Goal: Task Accomplishment & Management: Use online tool/utility

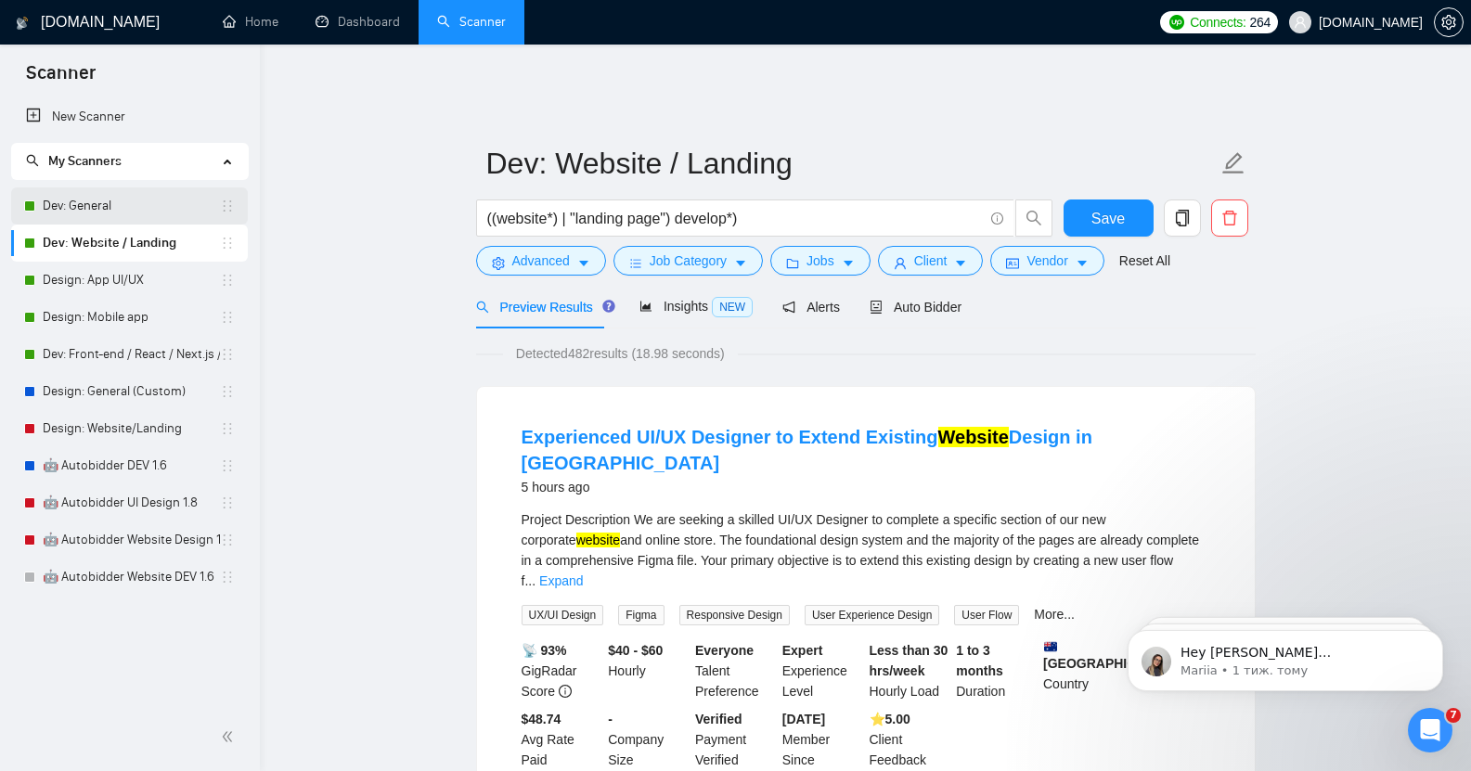
click at [133, 201] on link "Dev: General" at bounding box center [131, 206] width 177 height 37
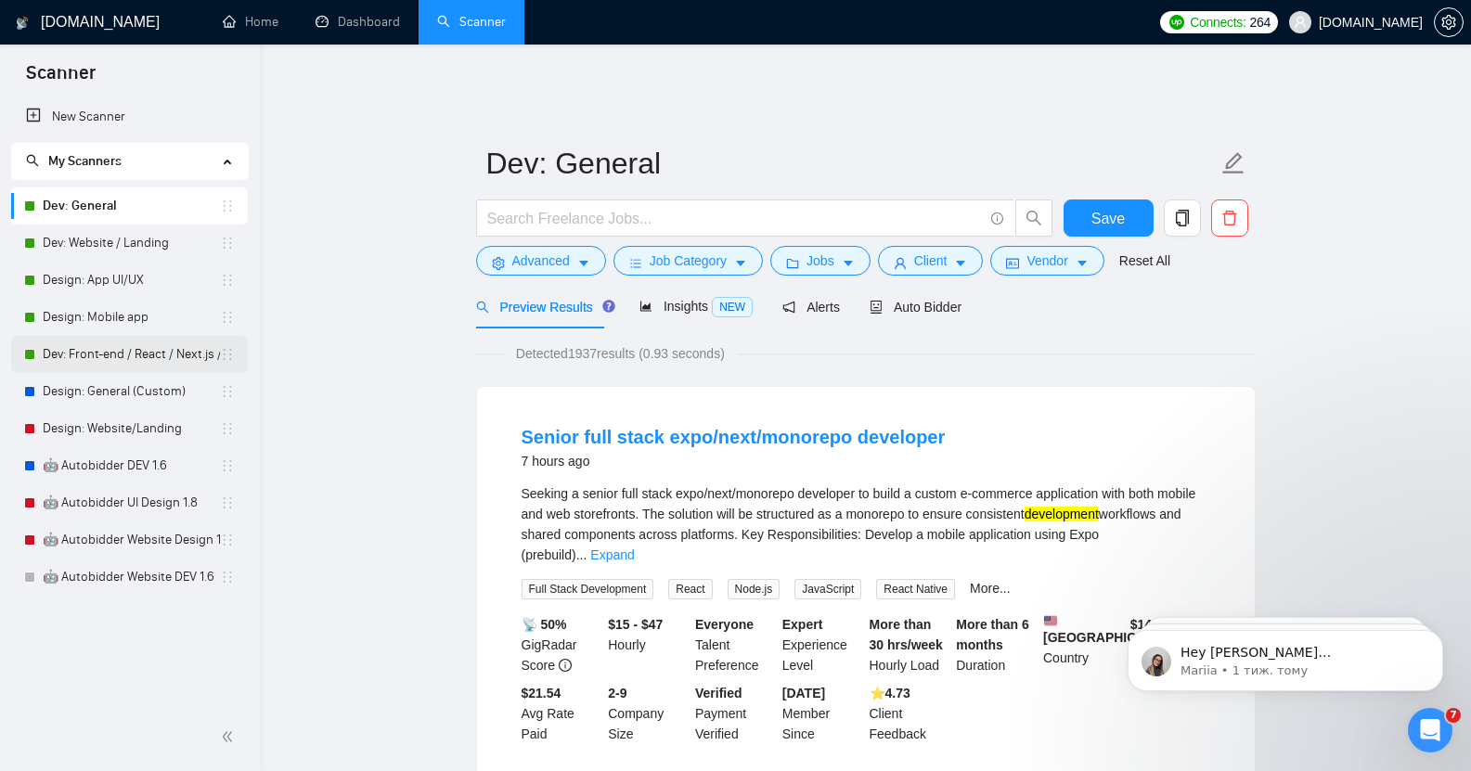
click at [71, 343] on link "Dev: Front-end / React / Next.js / WebGL / GSAP" at bounding box center [131, 354] width 177 height 37
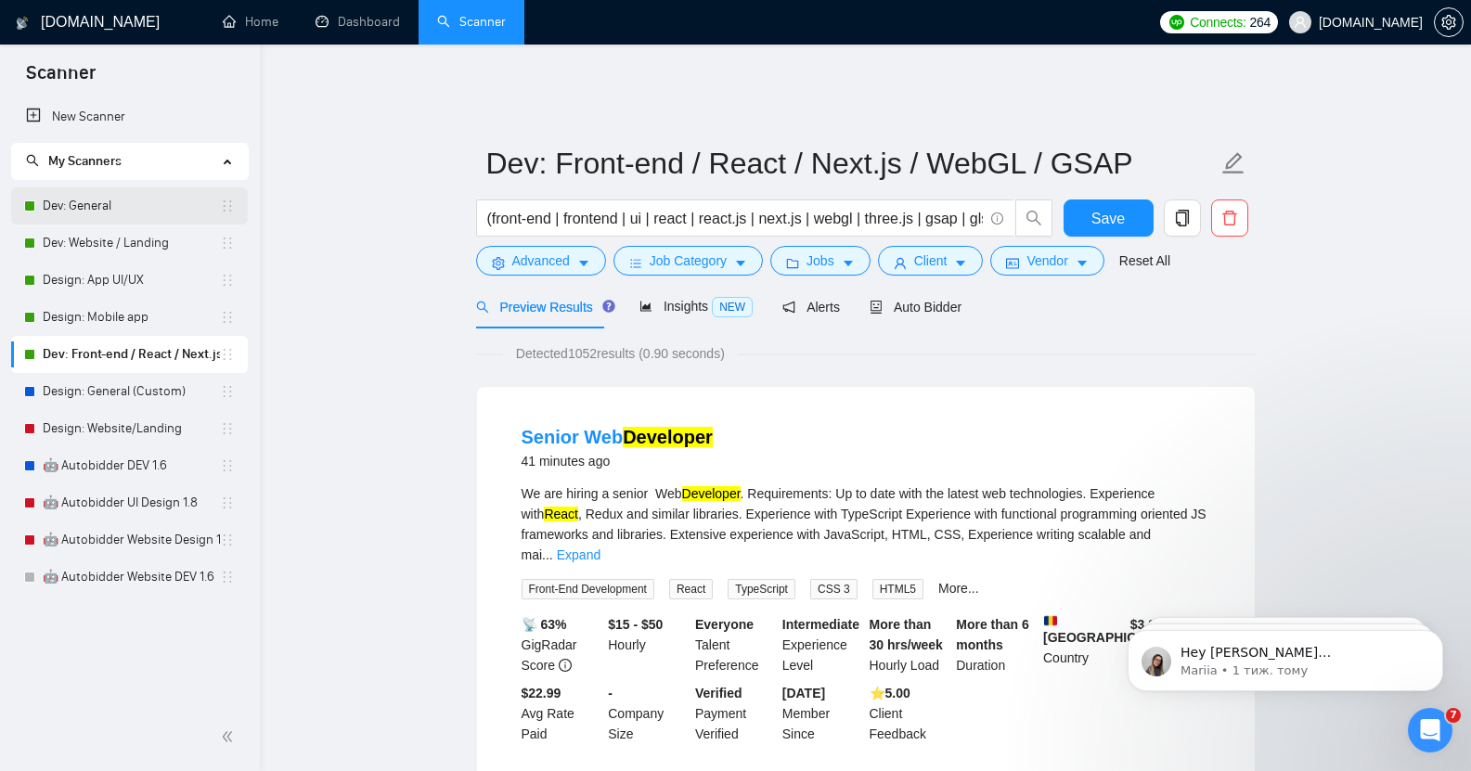
click at [96, 201] on link "Dev: General" at bounding box center [131, 206] width 177 height 37
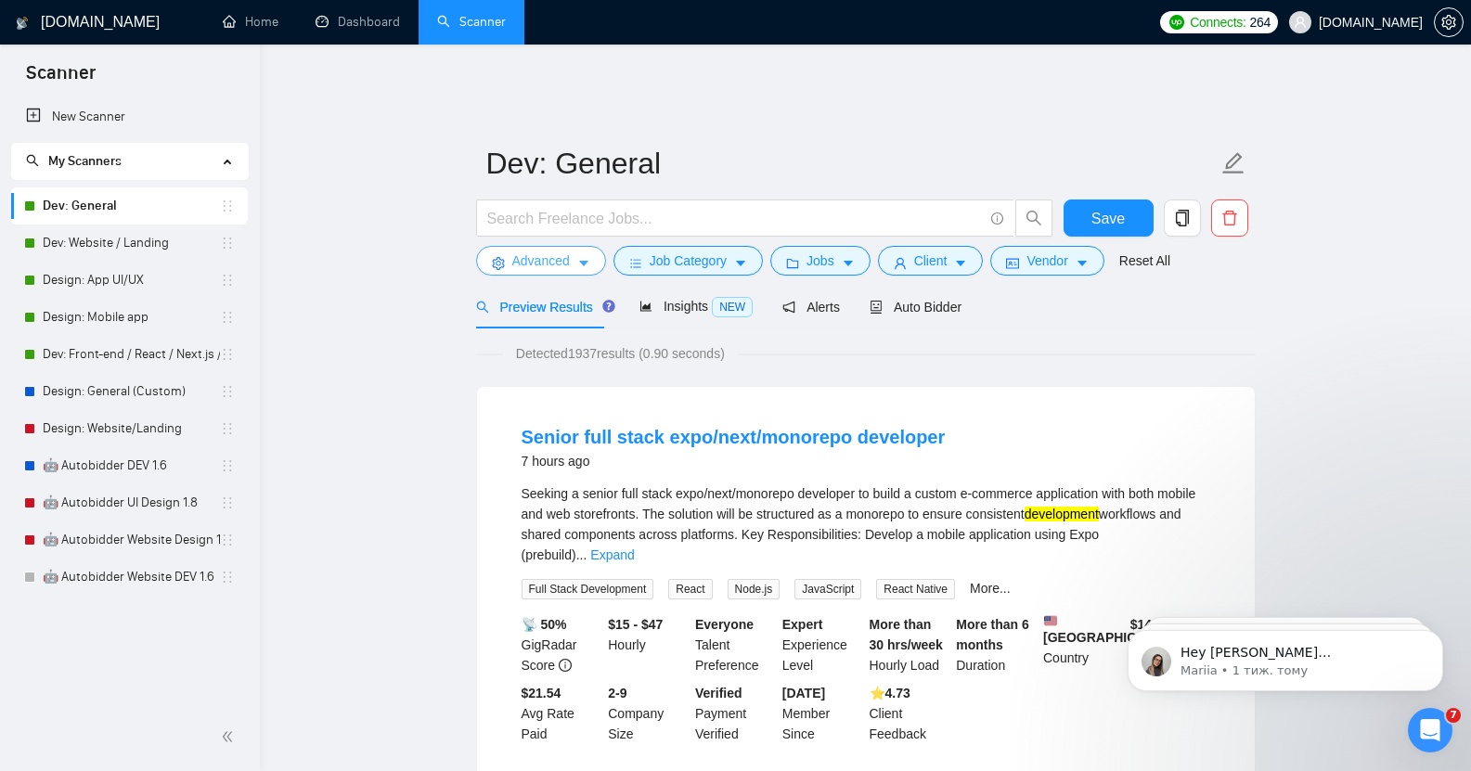
click at [538, 251] on span "Advanced" at bounding box center [541, 261] width 58 height 20
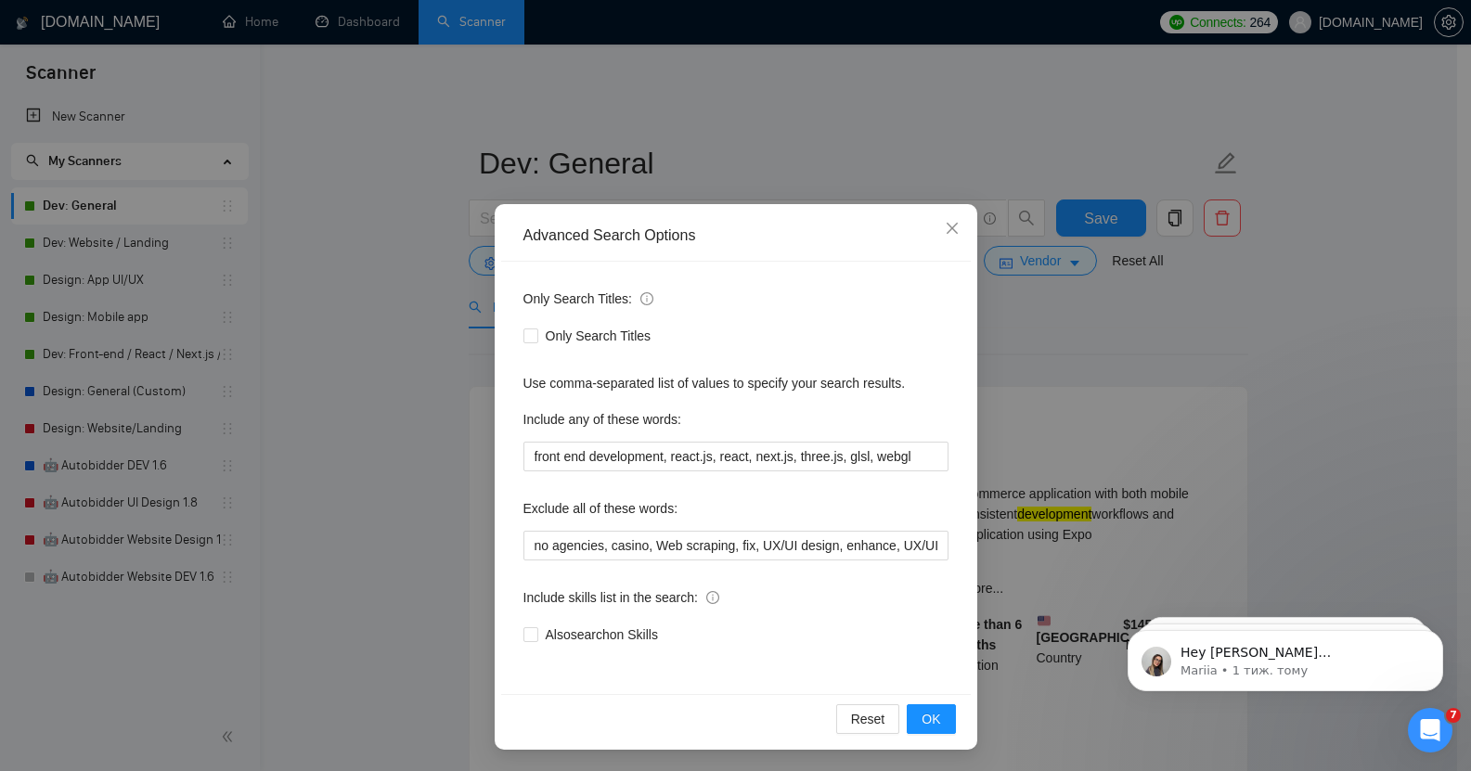
scroll to position [1, 0]
click at [956, 223] on span "Close" at bounding box center [952, 228] width 50 height 50
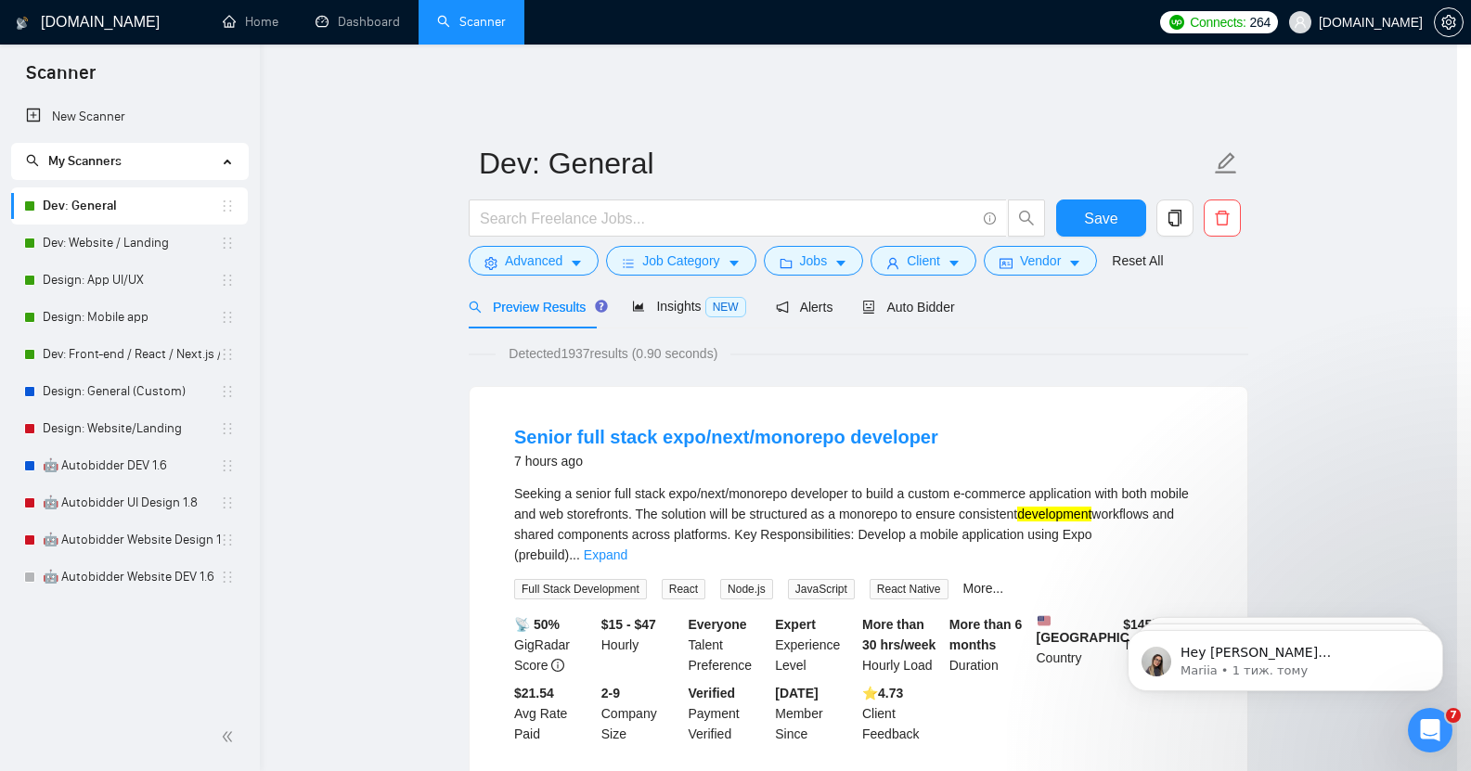
scroll to position [0, 0]
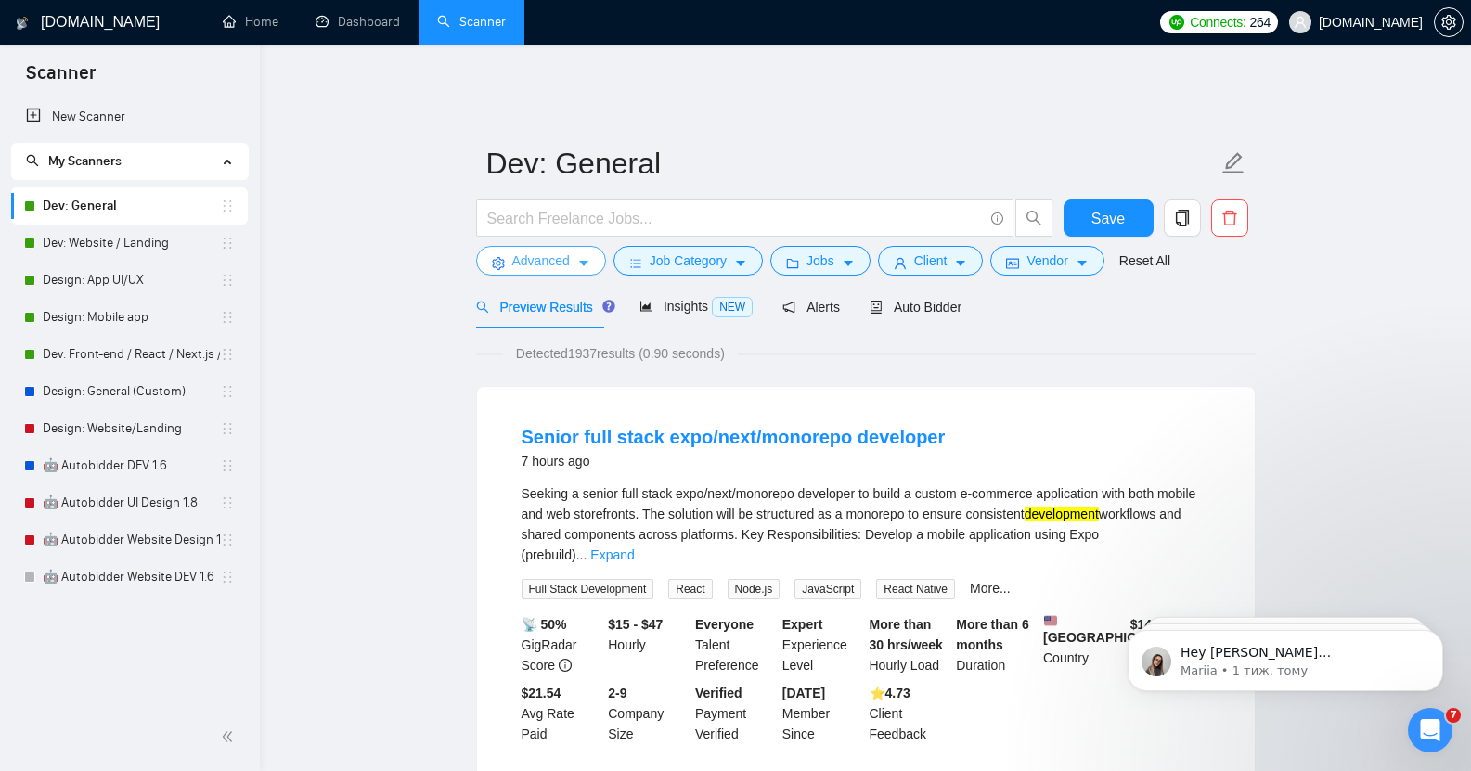
click at [562, 256] on span "Advanced" at bounding box center [541, 261] width 58 height 20
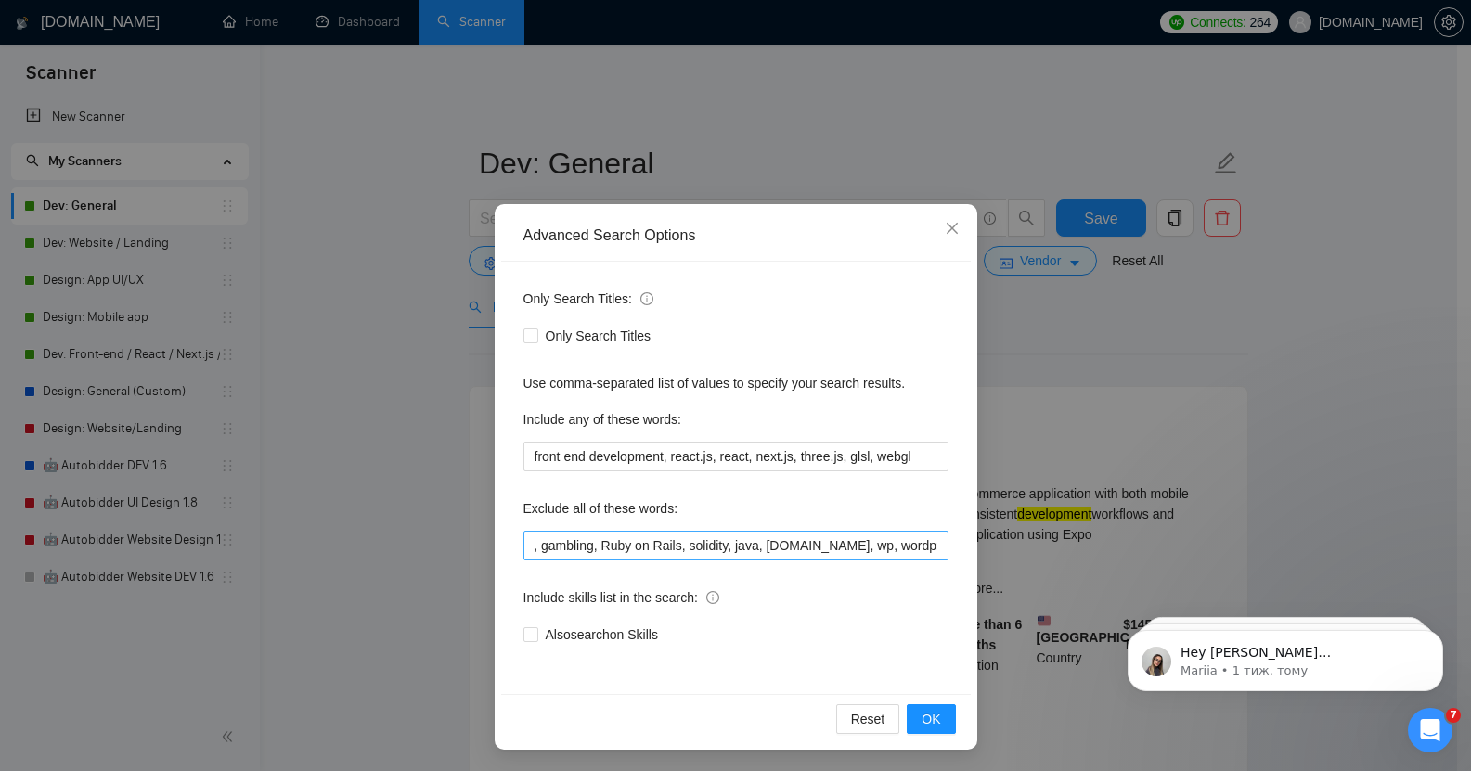
scroll to position [0, 913]
click at [806, 548] on input "no agencies, casino, Web scraping, fix, UX/UI design, enhance, UX/UI designer, …" at bounding box center [736, 546] width 425 height 30
click at [866, 546] on input "no agencies, casino, Web scraping, fix, UX/UI design, enhance, UX/UI designer, …" at bounding box center [736, 546] width 425 height 30
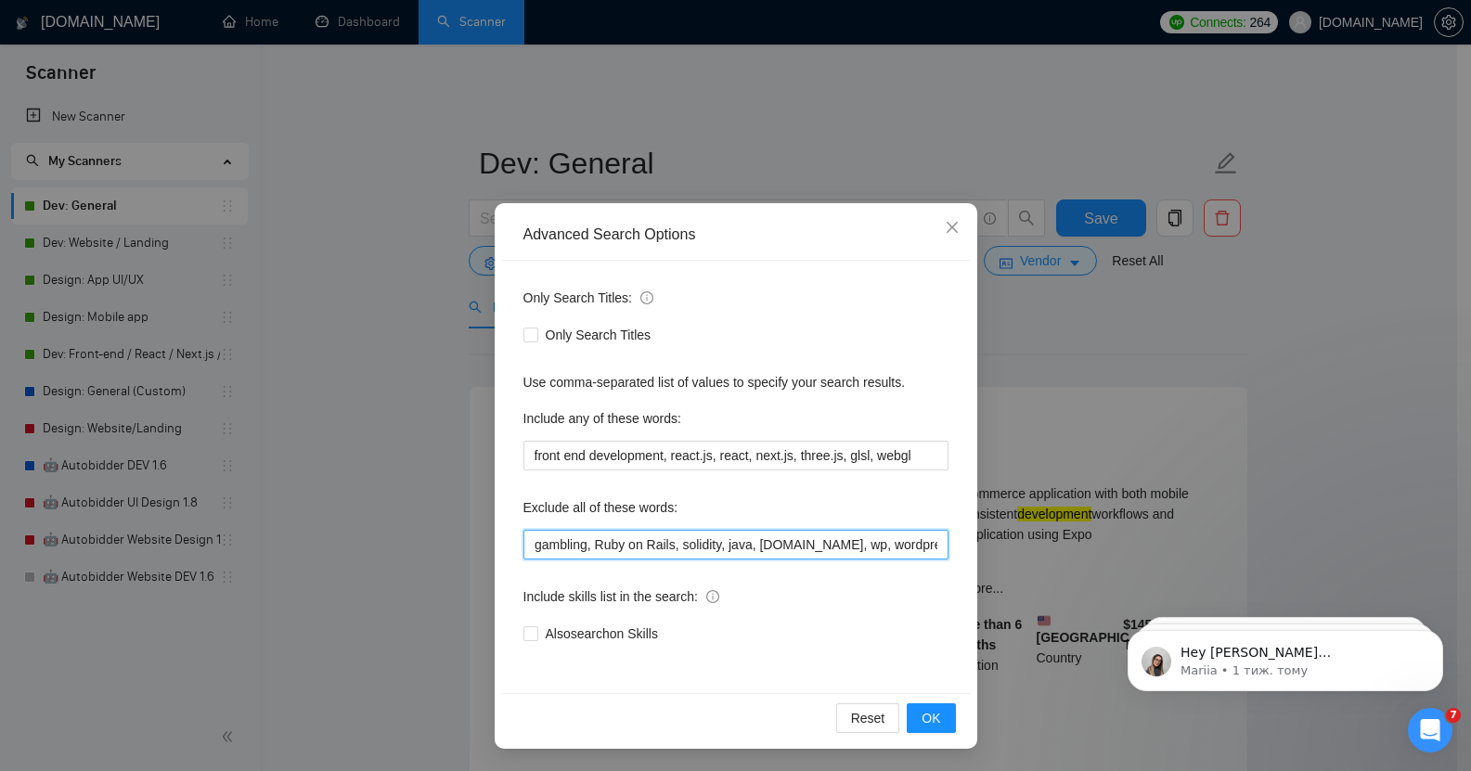
click at [861, 549] on input "no agencies, casino, Web scraping, fix, UX/UI design, enhance, UX/UI designer, …" at bounding box center [736, 545] width 425 height 30
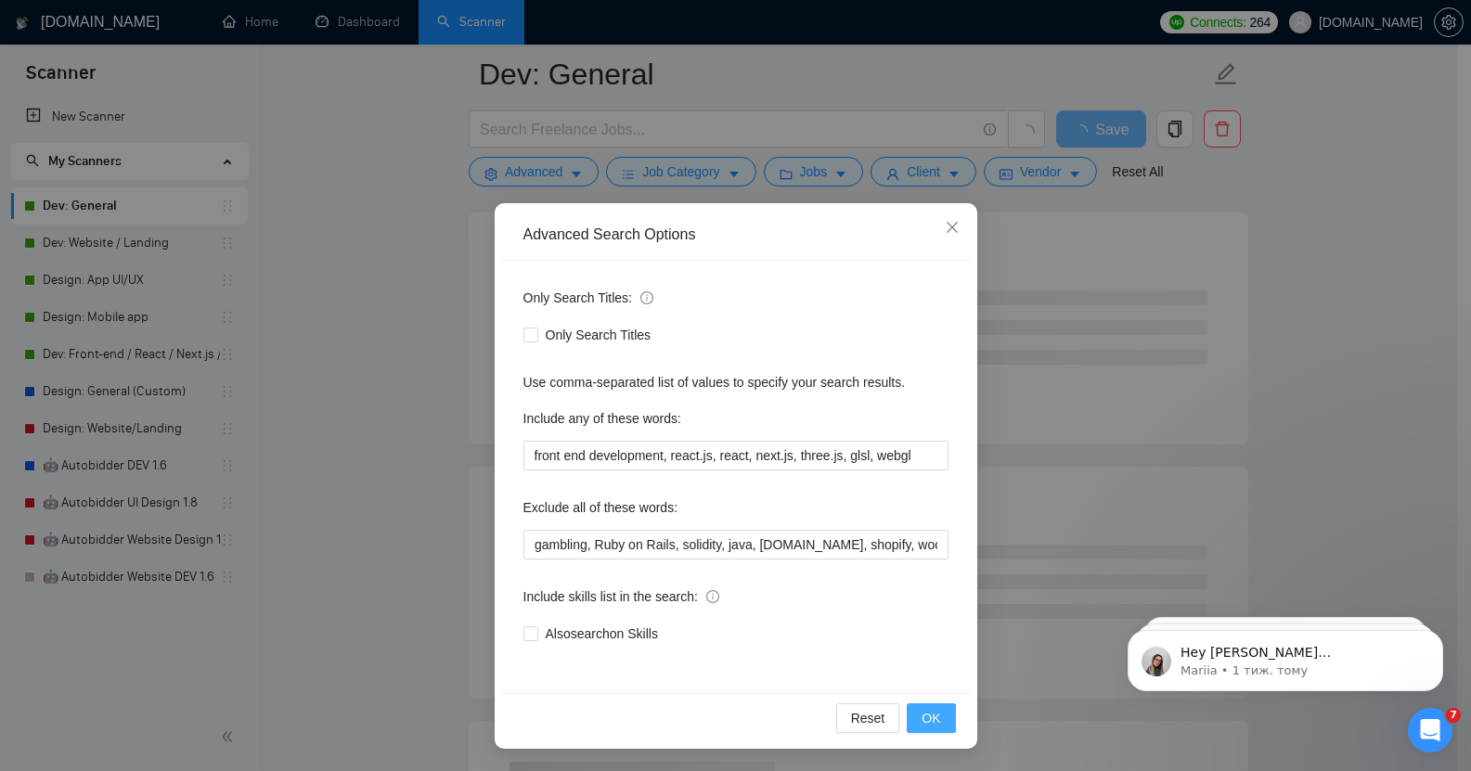
scroll to position [0, 0]
click at [925, 706] on button "OK" at bounding box center [931, 719] width 48 height 30
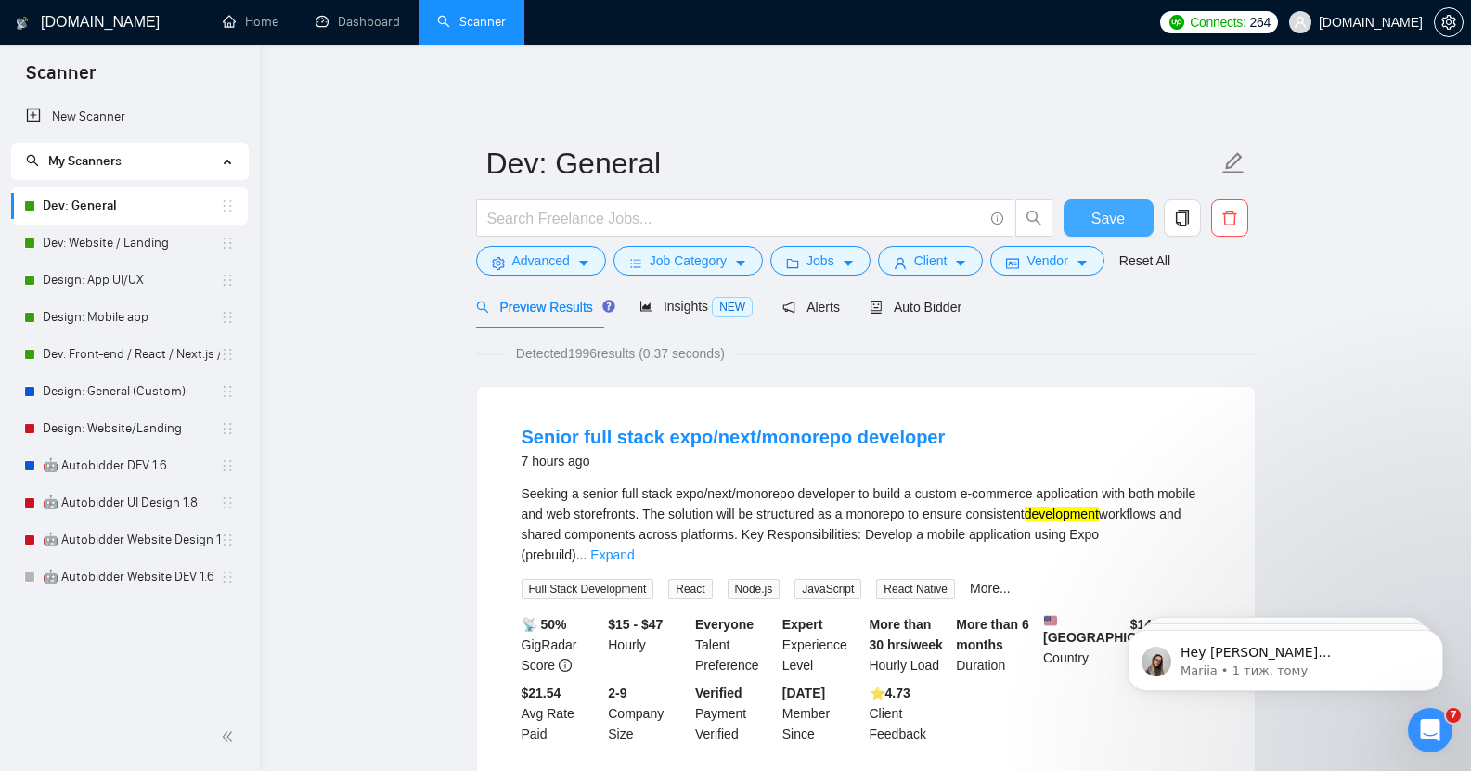
click at [1099, 207] on span "Save" at bounding box center [1108, 218] width 33 height 23
click at [538, 251] on span "Advanced" at bounding box center [541, 261] width 58 height 20
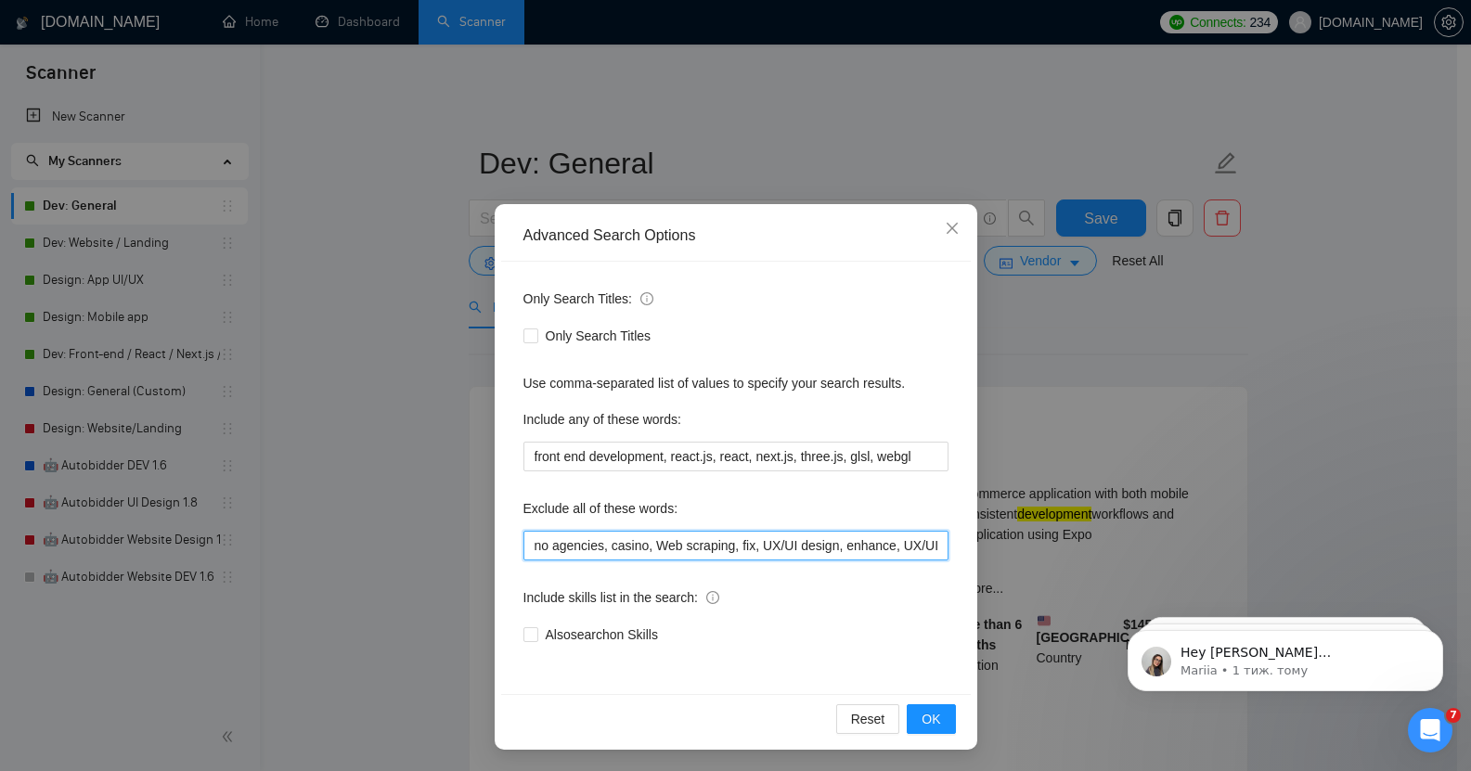
click at [831, 548] on input "no agencies, casino, Web scraping, fix, UX/UI design, enhance, UX/UI designer, …" at bounding box center [736, 546] width 425 height 30
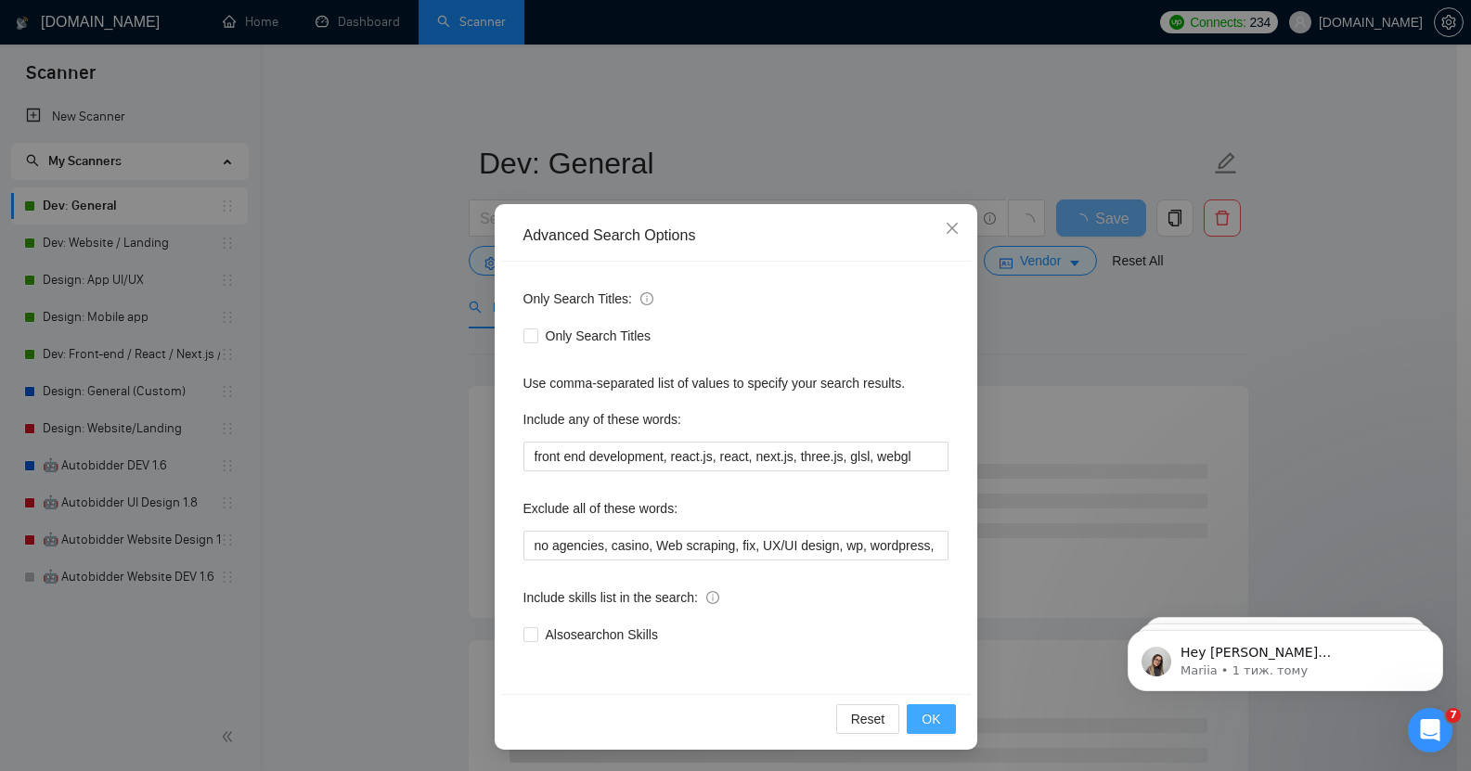
click at [922, 710] on span "OK" at bounding box center [931, 719] width 19 height 20
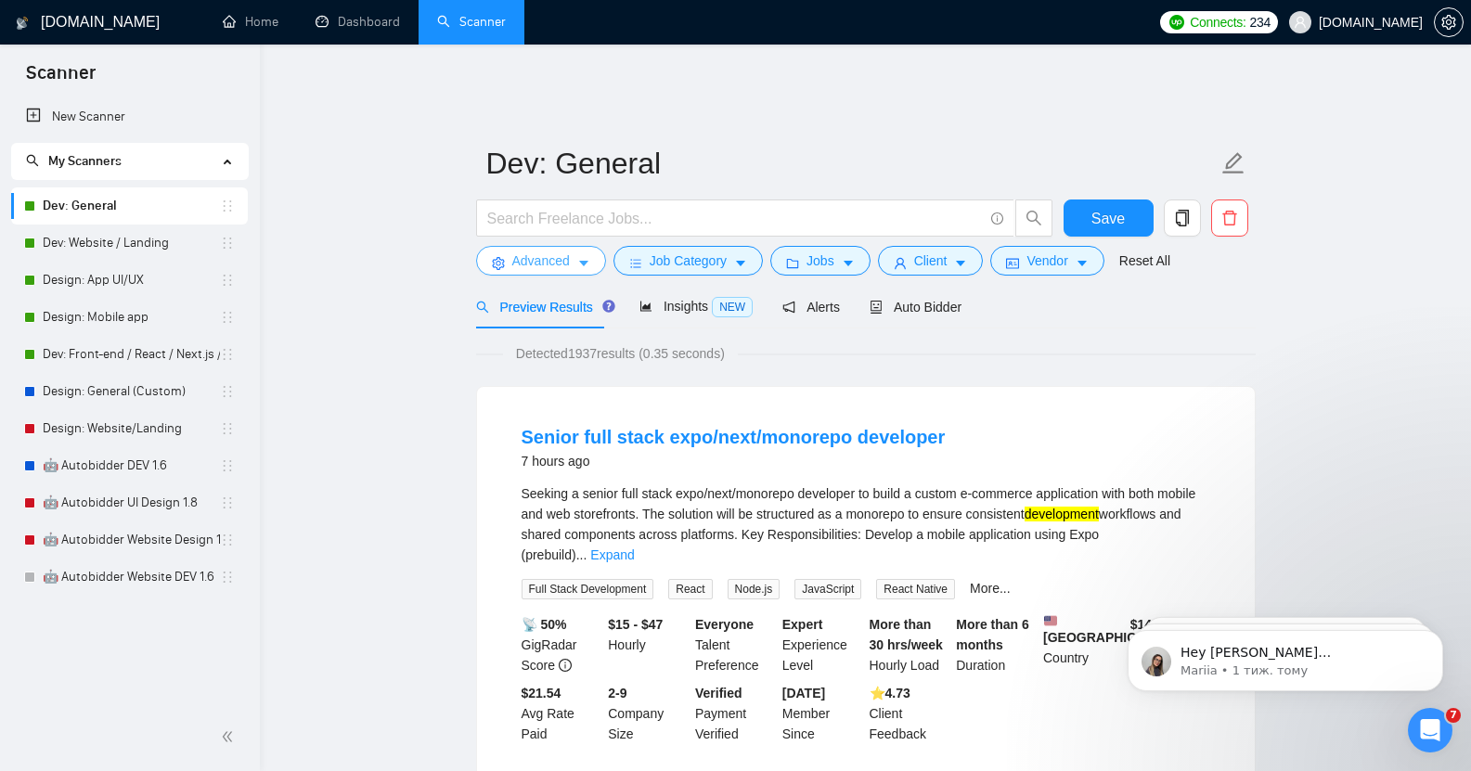
click at [545, 253] on span "Advanced" at bounding box center [541, 261] width 58 height 20
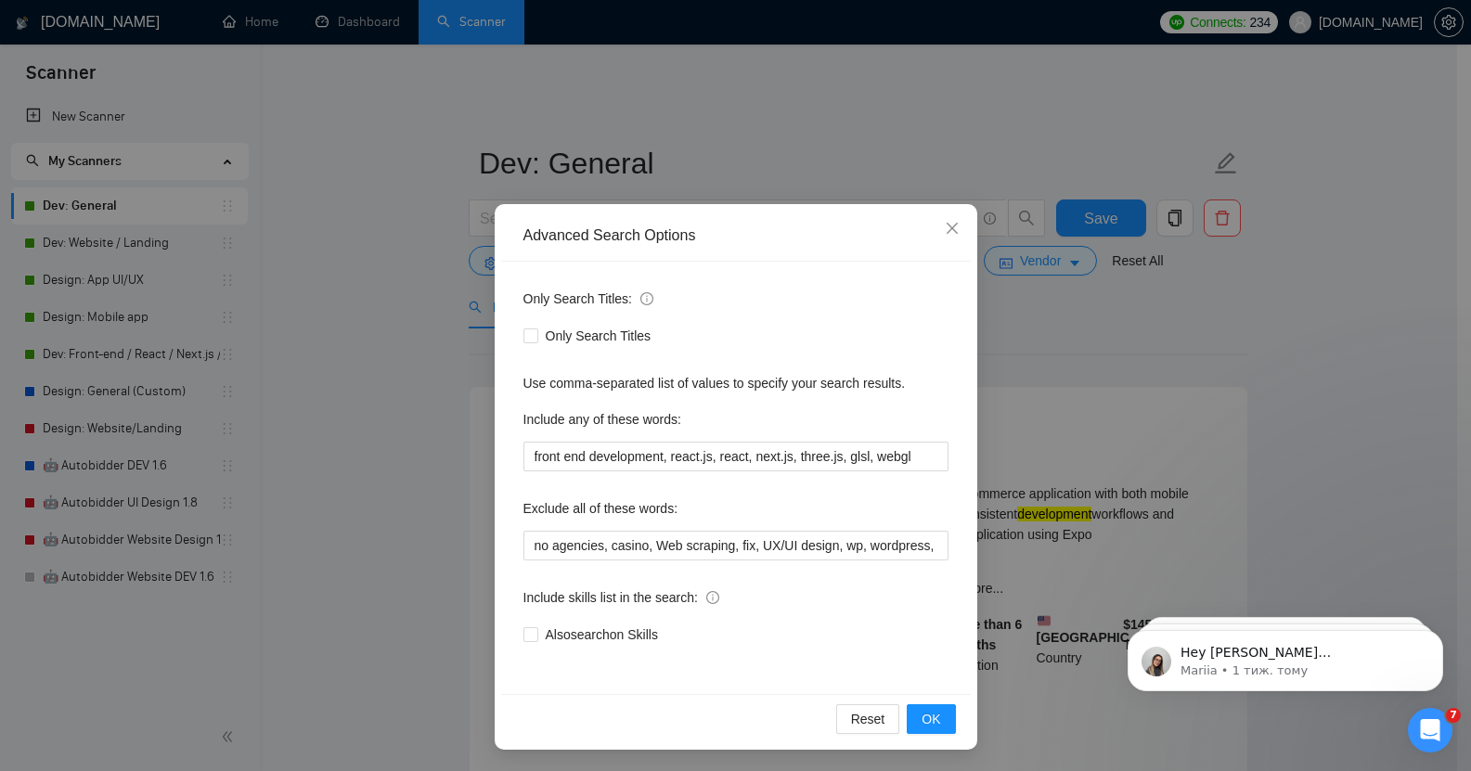
scroll to position [1, 0]
click at [922, 712] on span "OK" at bounding box center [931, 718] width 19 height 20
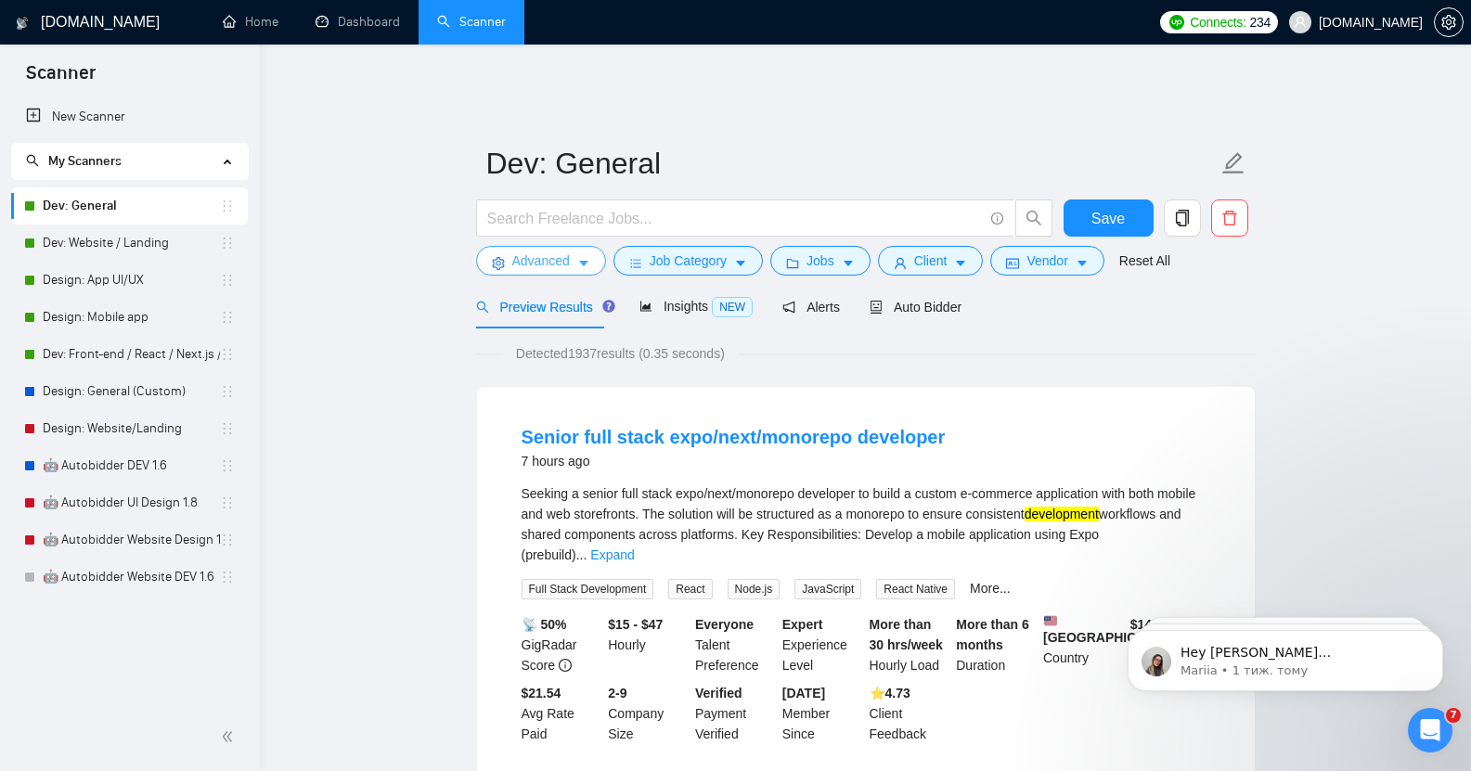
click at [538, 251] on span "Advanced" at bounding box center [541, 261] width 58 height 20
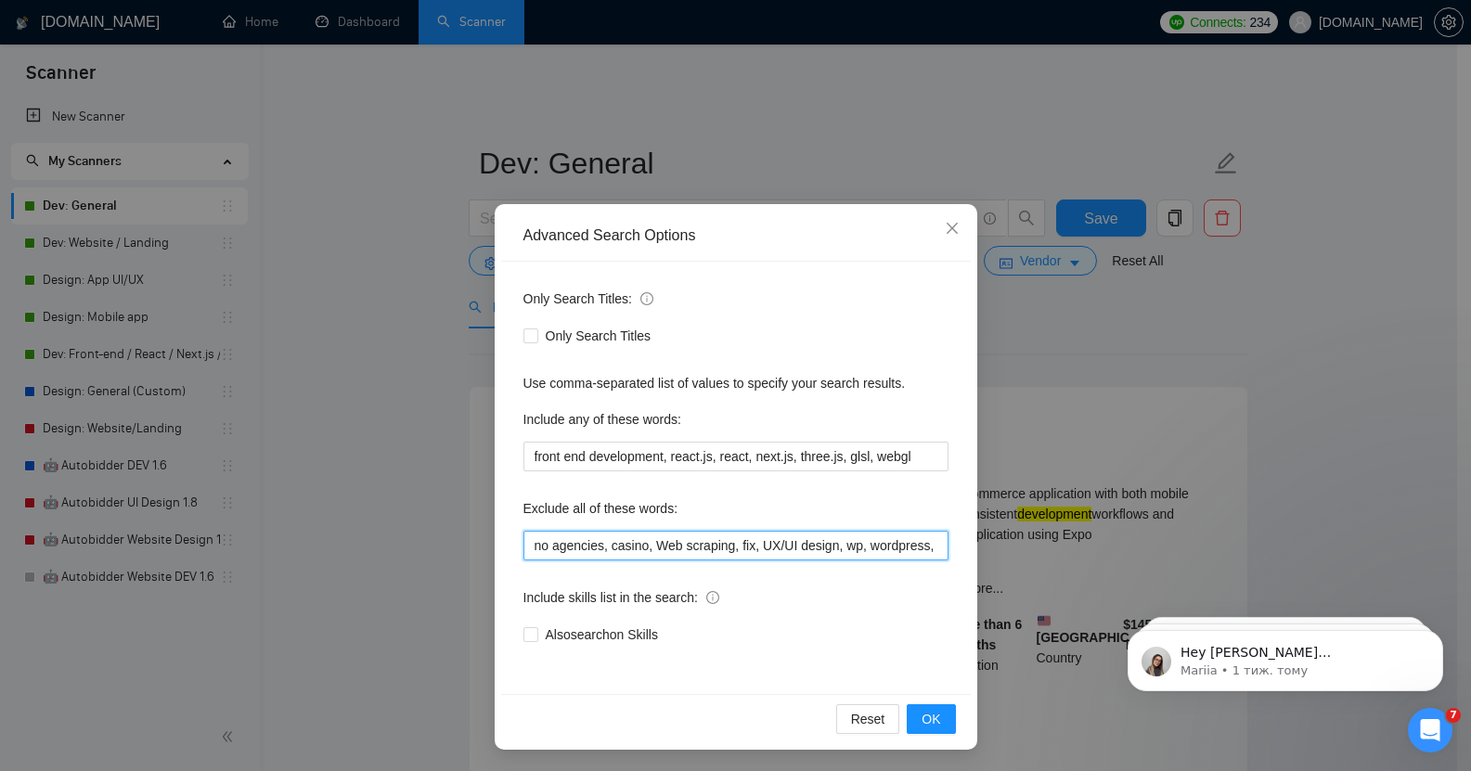
click at [918, 549] on input "no agencies, casino, Web scraping, fix, UX/UI design, wp, wordpress, enhance, U…" at bounding box center [736, 546] width 425 height 30
click at [943, 220] on span "Close" at bounding box center [952, 229] width 50 height 50
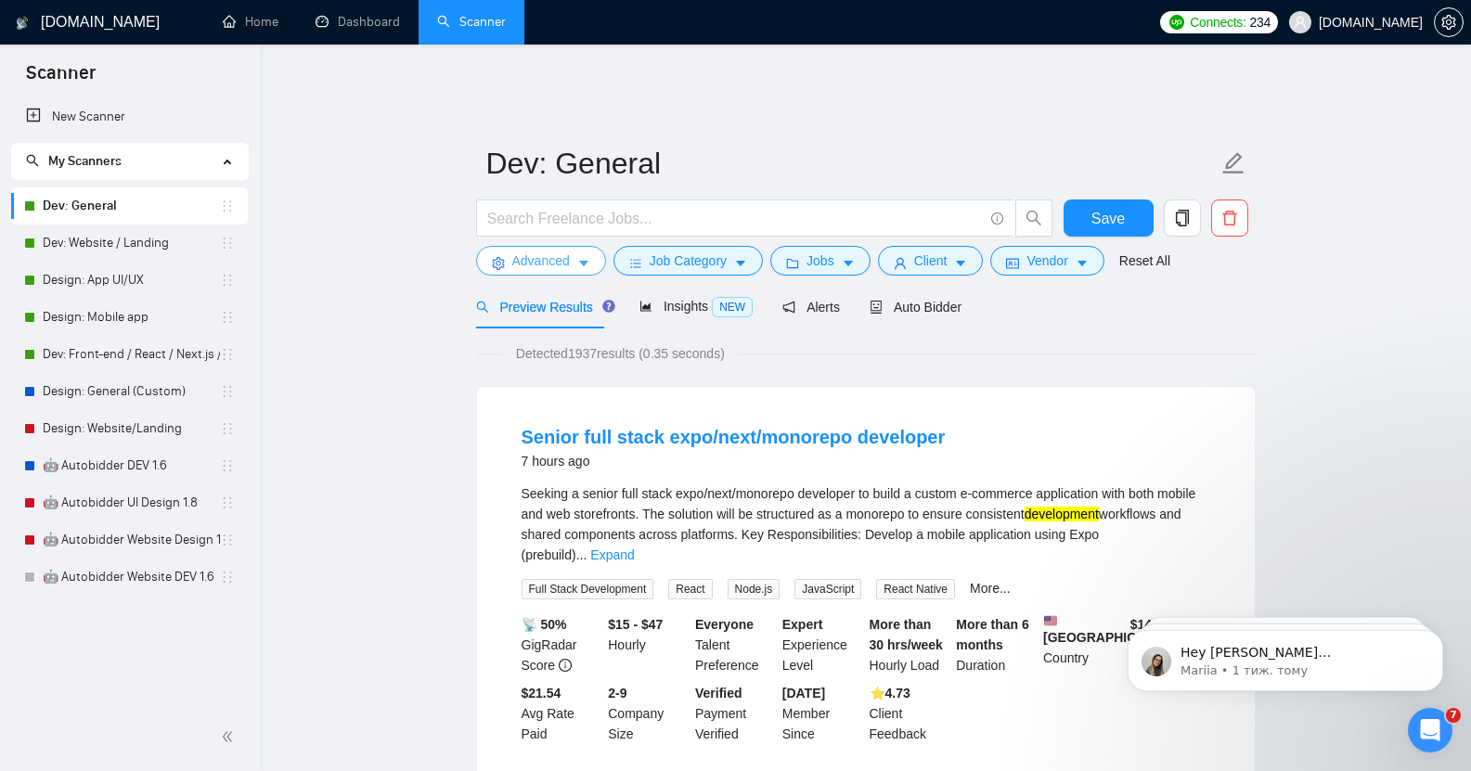
click at [550, 251] on span "Advanced" at bounding box center [541, 261] width 58 height 20
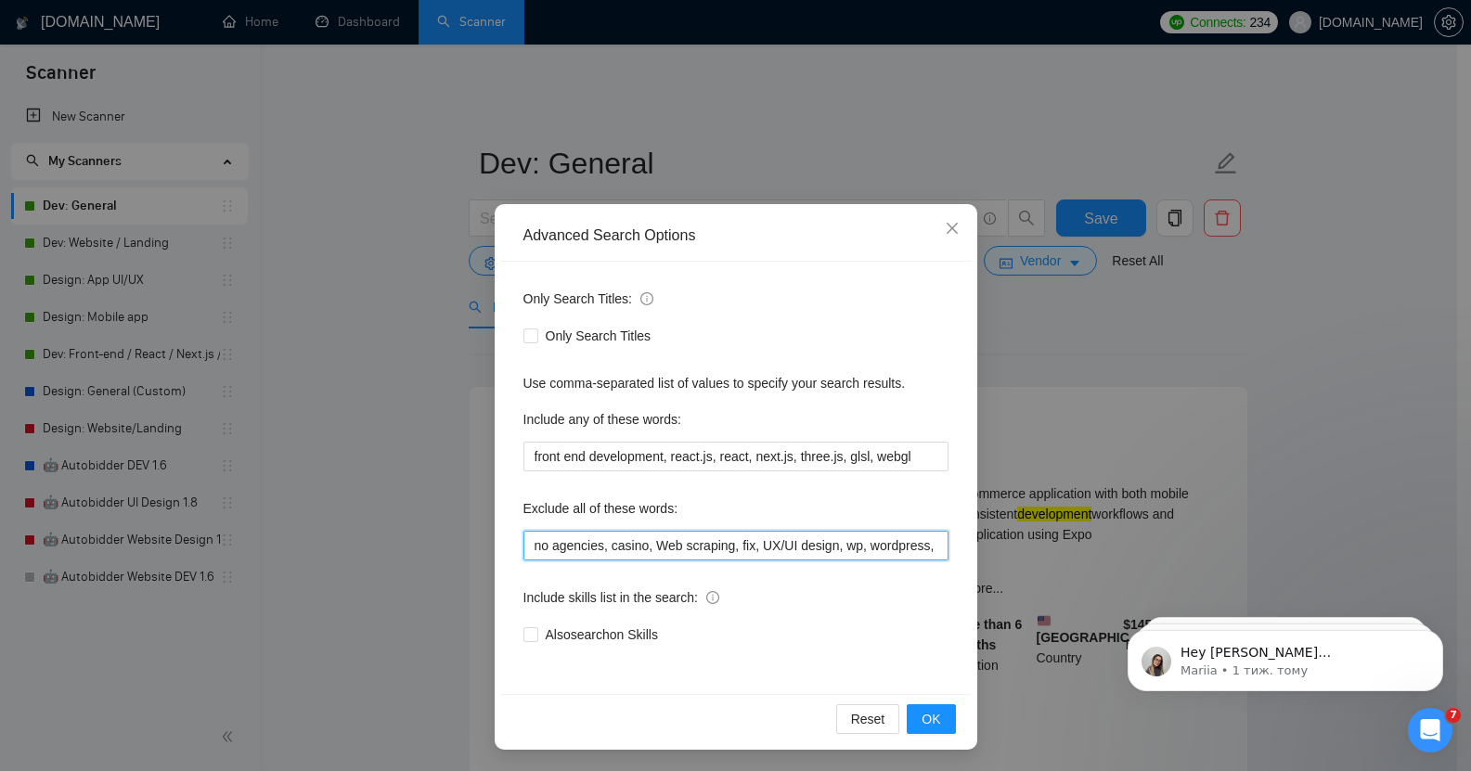
click at [914, 550] on input "no agencies, casino, Web scraping, fix, UX/UI design, wp, wordpress, enhance, U…" at bounding box center [736, 546] width 425 height 30
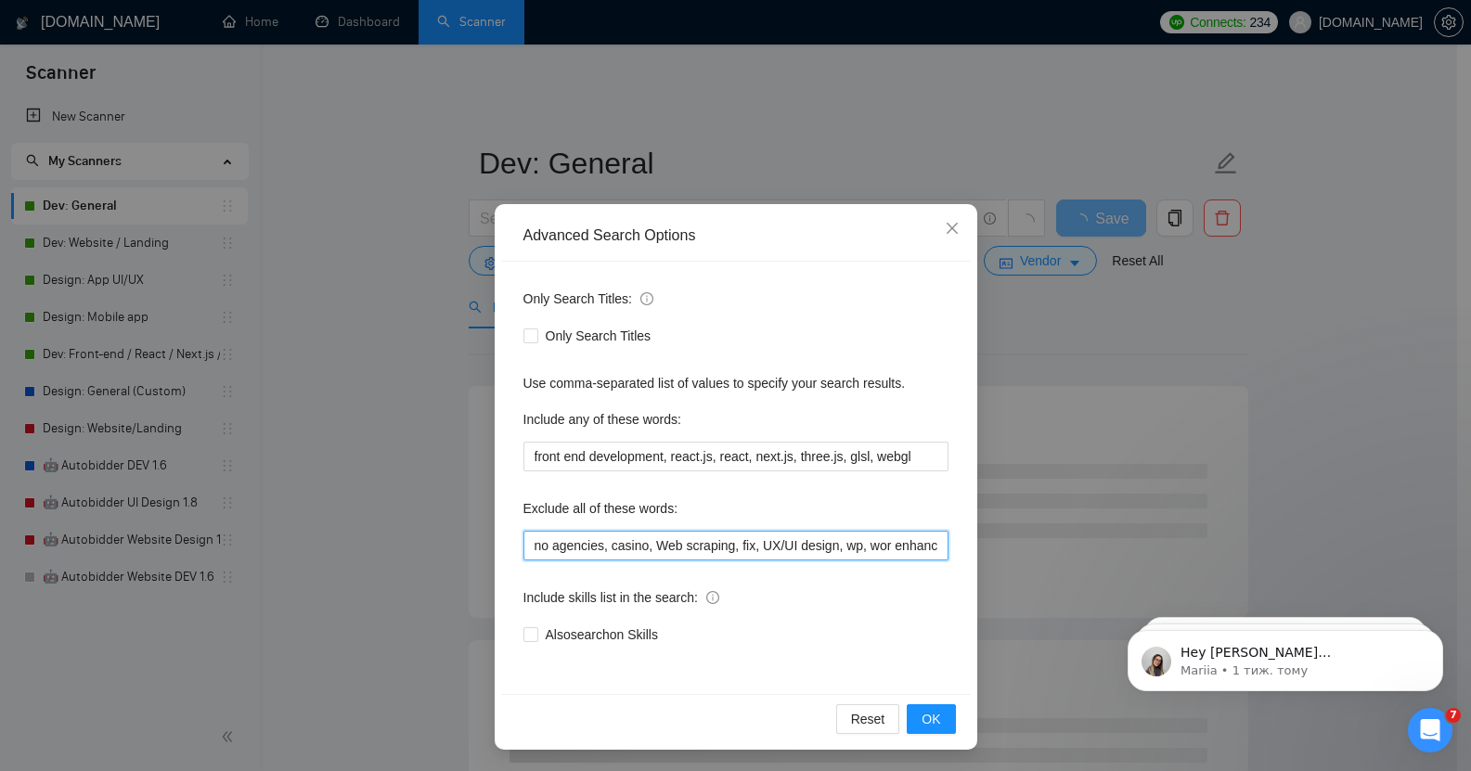
drag, startPoint x: 831, startPoint y: 549, endPoint x: 874, endPoint y: 553, distance: 43.0
click at [874, 553] on input "no agencies, casino, Web scraping, fix, UX/UI design, wp, wor enhance, UX/UI de…" at bounding box center [736, 546] width 425 height 30
type input "no agencies, casino, Web scraping, fix, UX/UI design, enhance, UX/UI designer, …"
click at [924, 707] on button "OK" at bounding box center [931, 720] width 48 height 30
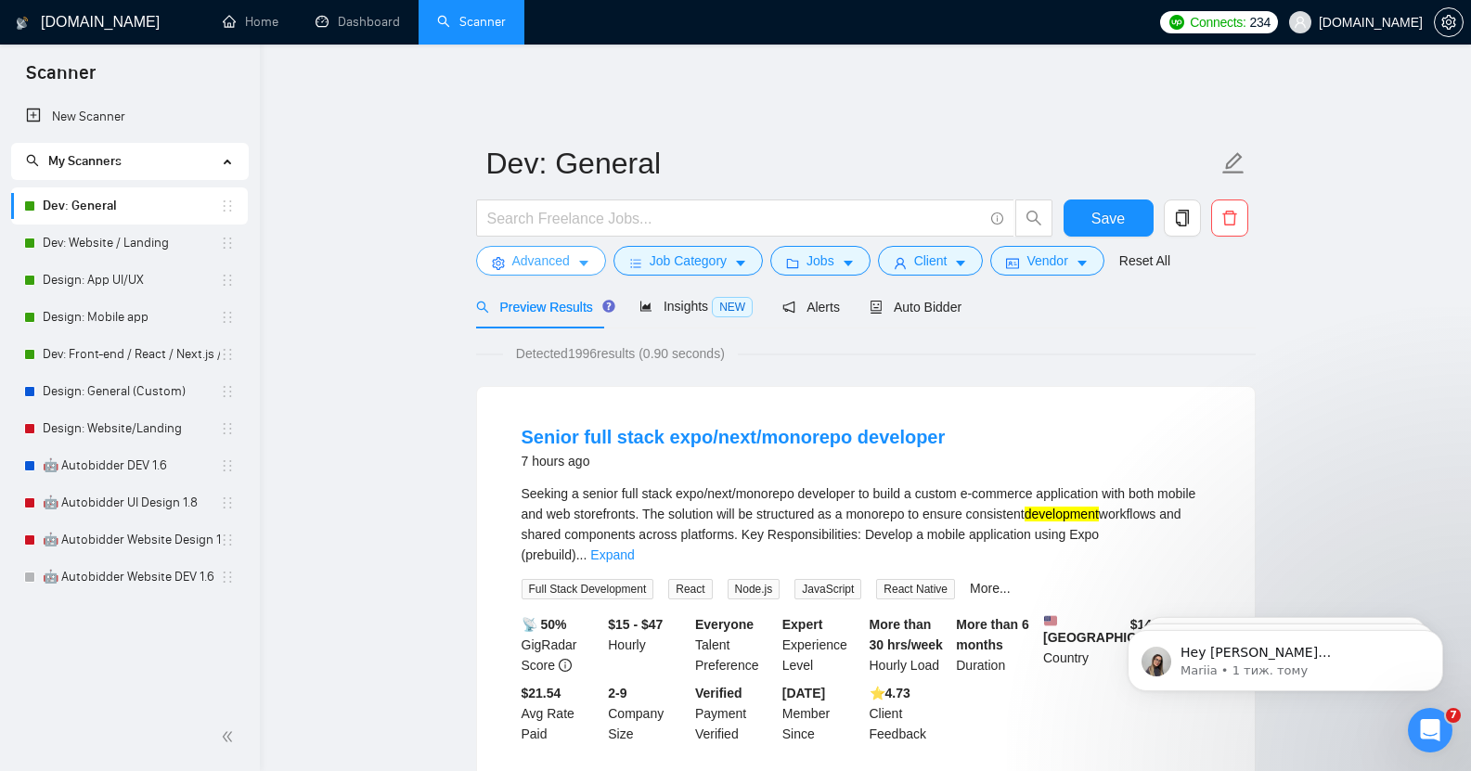
click at [519, 251] on span "Advanced" at bounding box center [541, 261] width 58 height 20
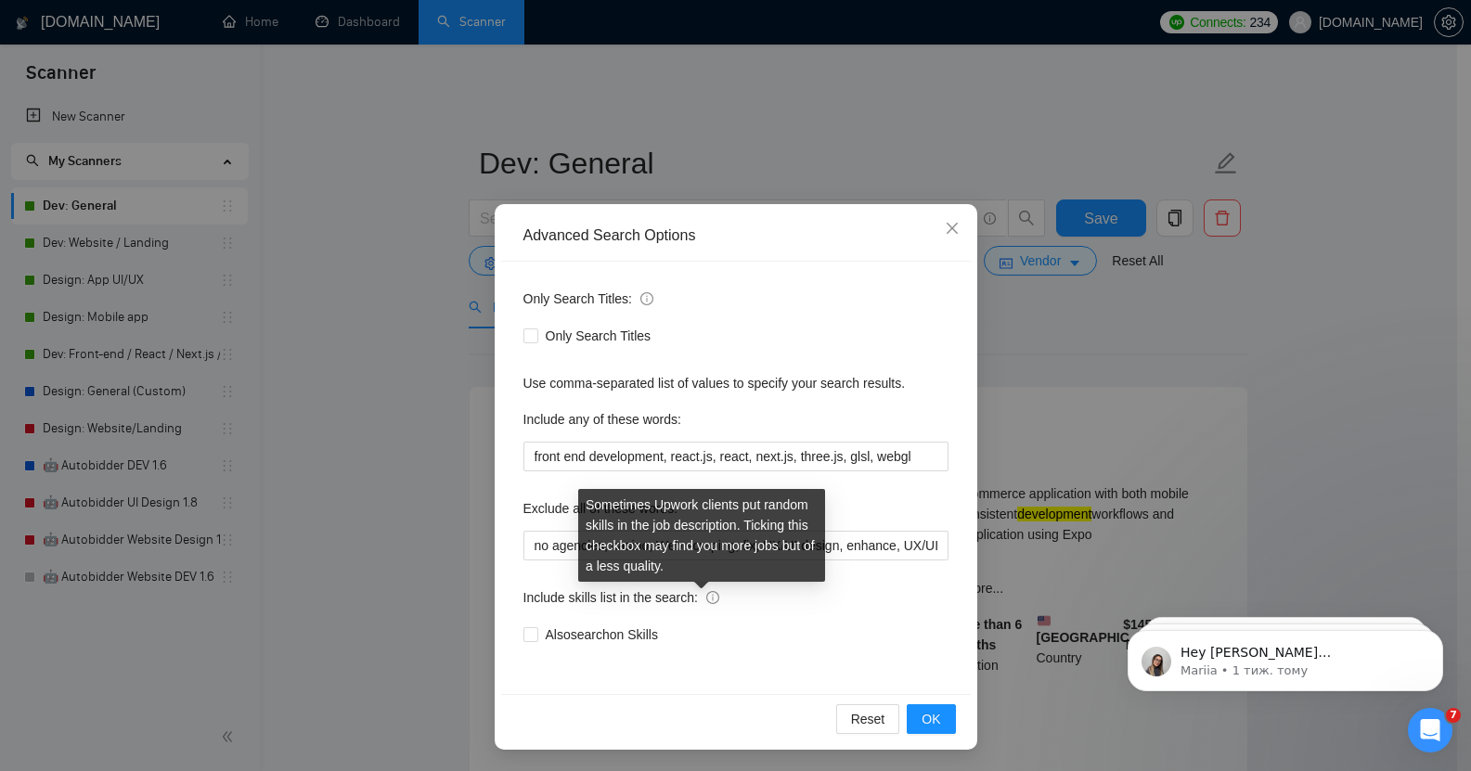
click at [706, 598] on icon "info-circle" at bounding box center [712, 597] width 13 height 13
click at [537, 628] on input "Also search on Skills" at bounding box center [530, 634] width 13 height 13
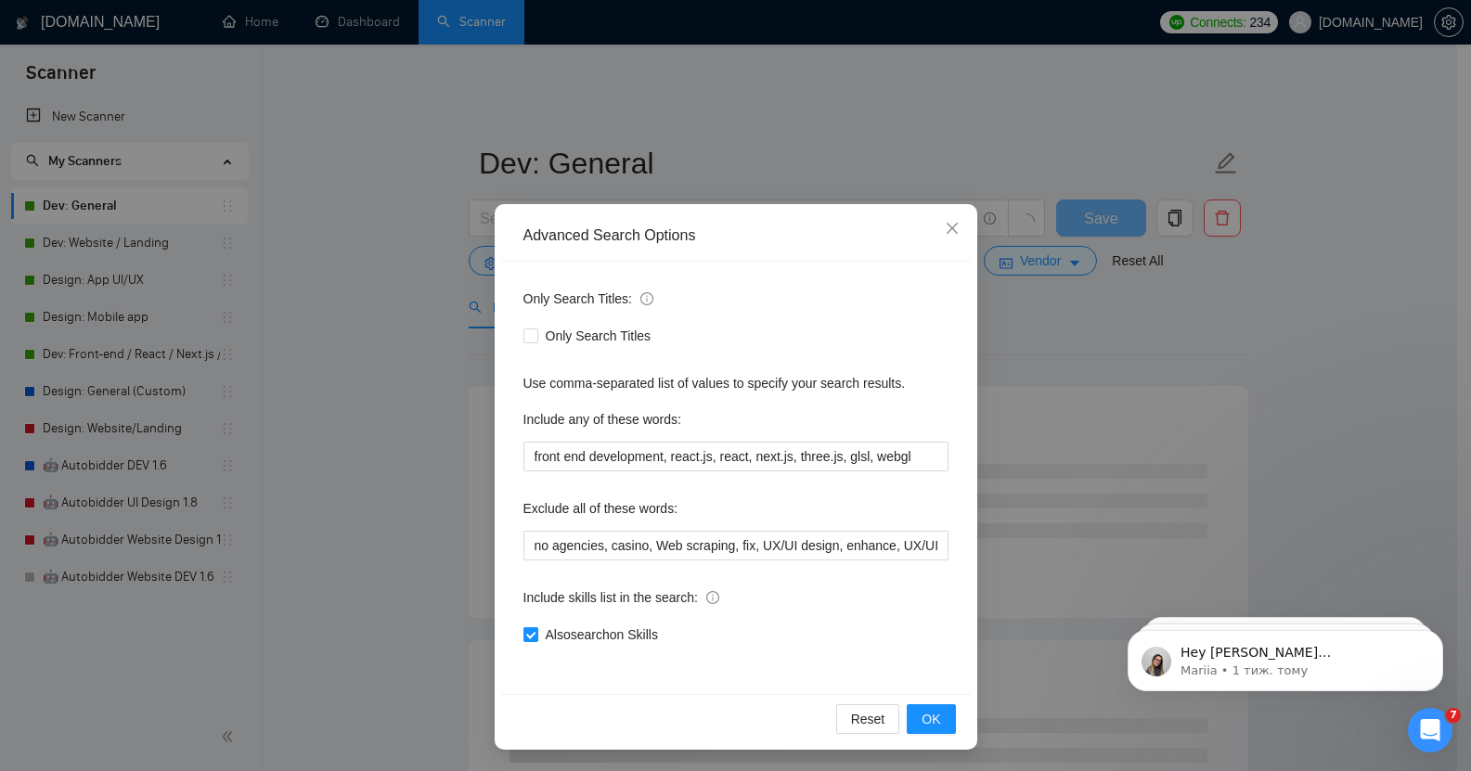
click at [538, 628] on span "Also search on Skills" at bounding box center [601, 635] width 127 height 20
click at [537, 628] on input "Also search on Skills" at bounding box center [530, 634] width 13 height 13
checkbox input "false"
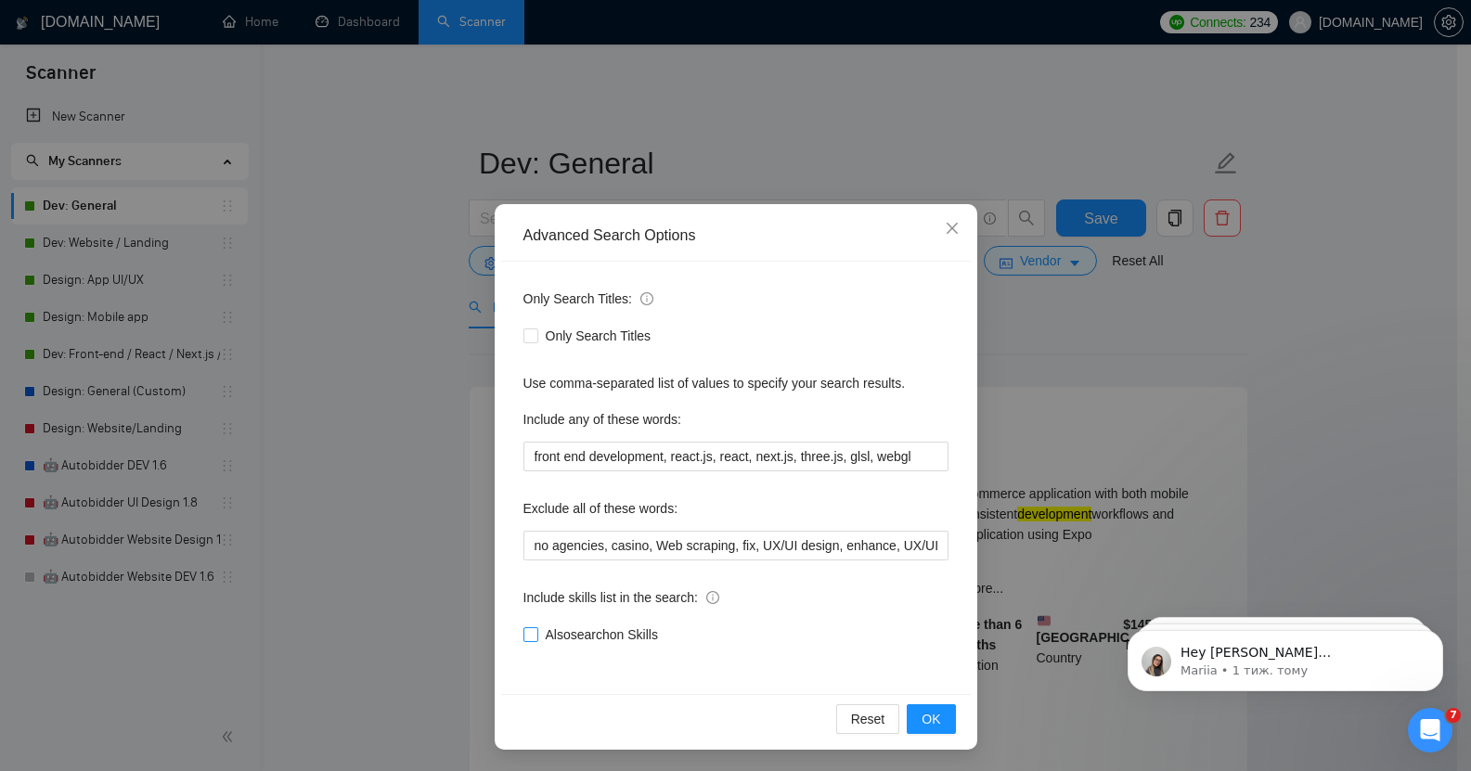
scroll to position [1, 0]
click at [929, 711] on span "OK" at bounding box center [931, 718] width 19 height 20
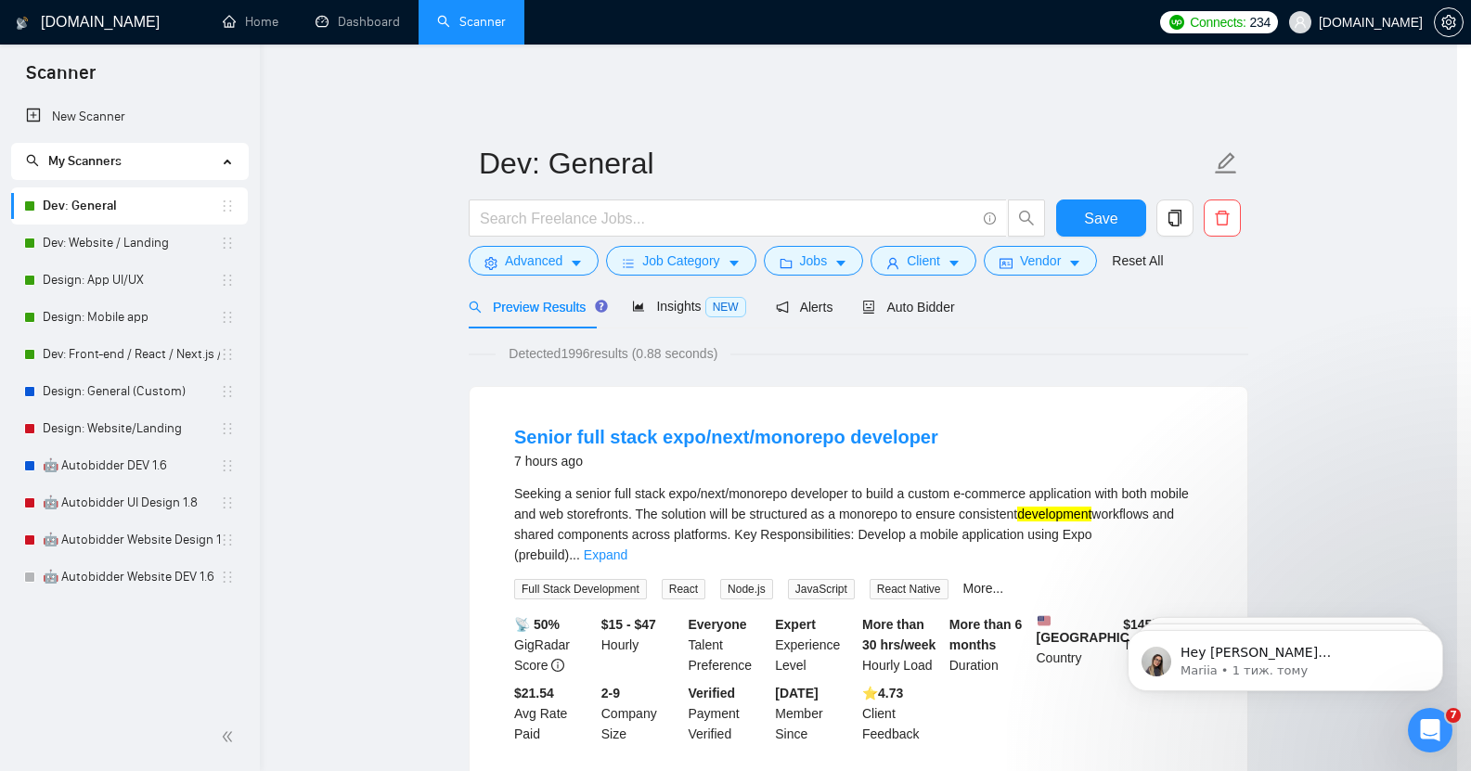
scroll to position [0, 0]
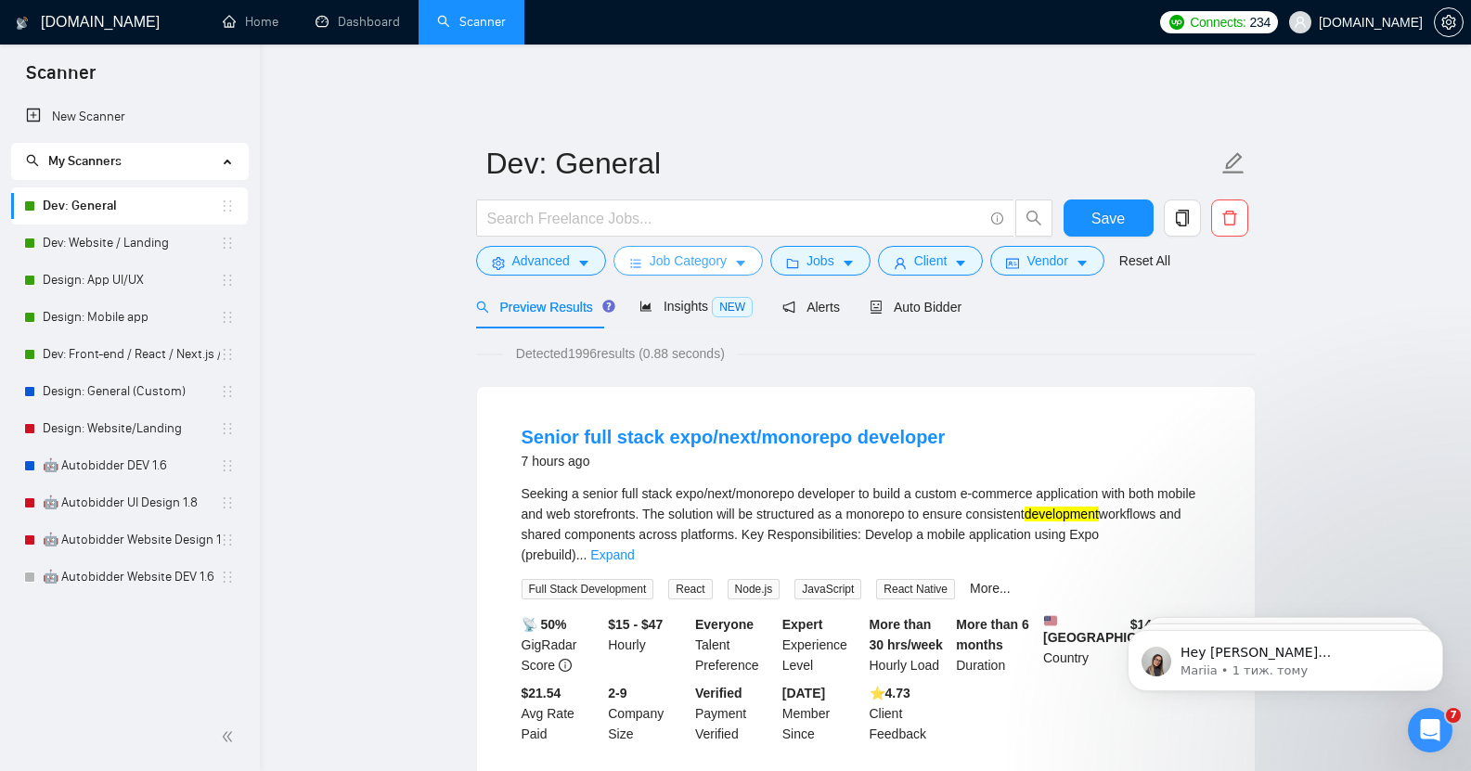
click at [706, 251] on span "Job Category" at bounding box center [688, 261] width 77 height 20
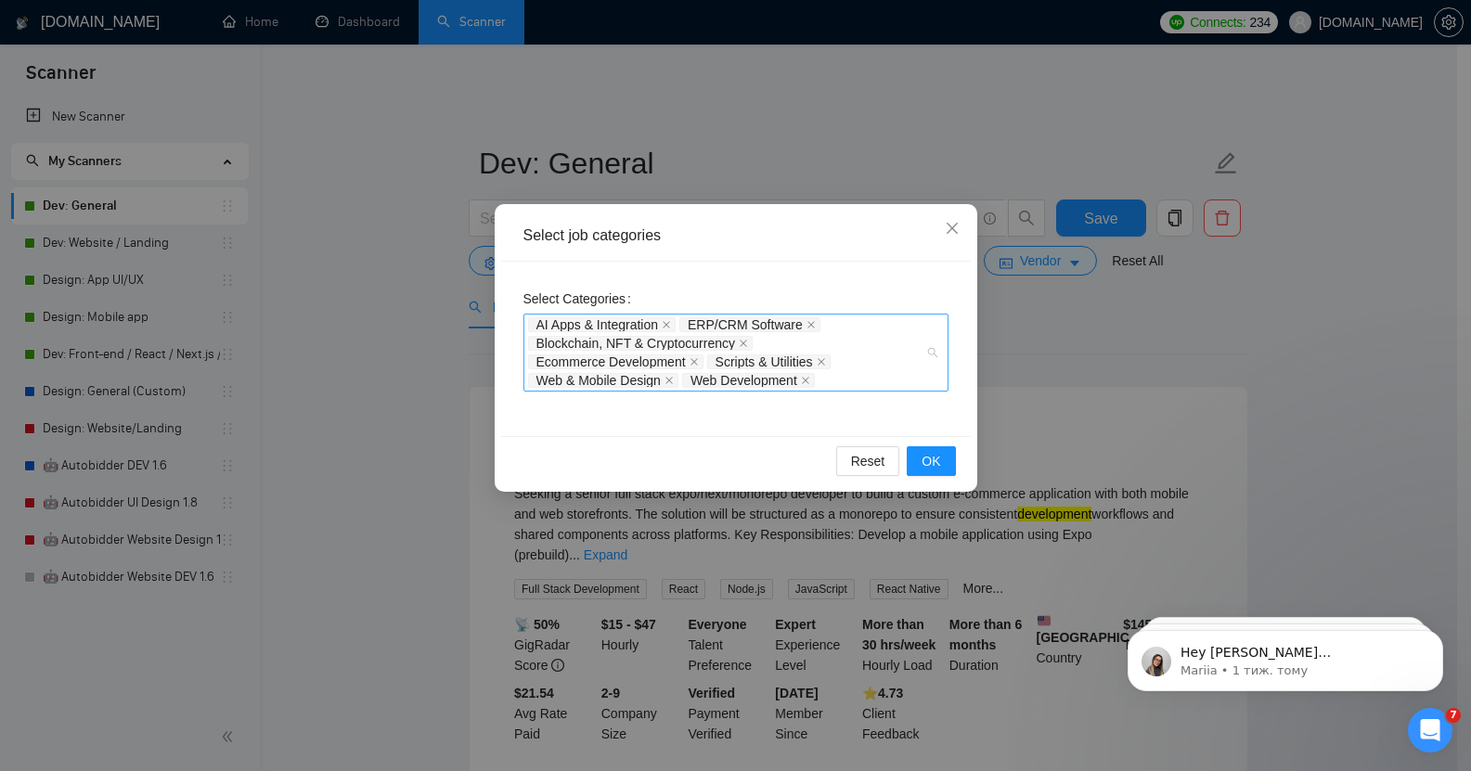
click at [934, 355] on div "AI Apps & Integration ERP/CRM Software Blockchain, NFT & Cryptocurrency Ecommer…" at bounding box center [736, 353] width 425 height 78
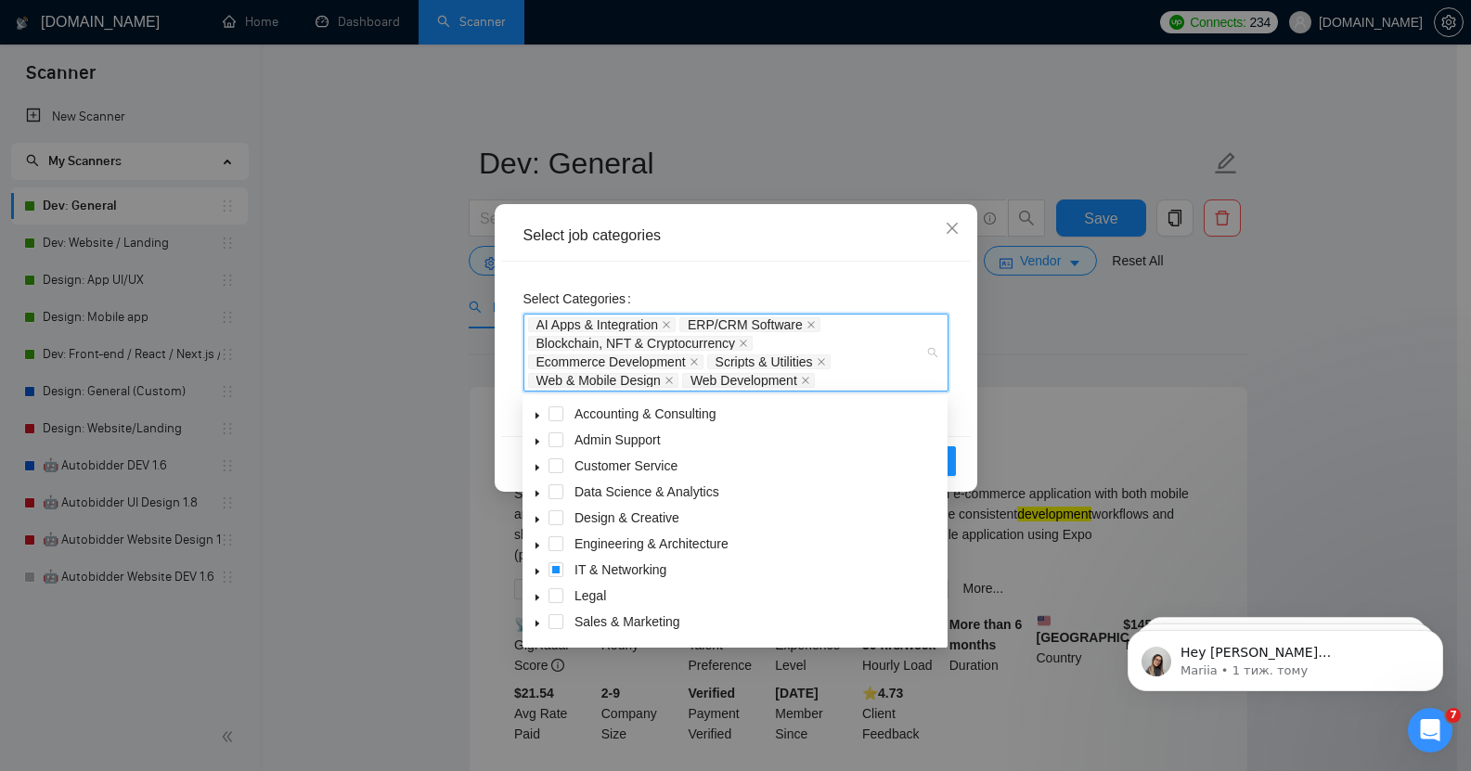
click at [538, 519] on icon "caret-down" at bounding box center [537, 519] width 9 height 9
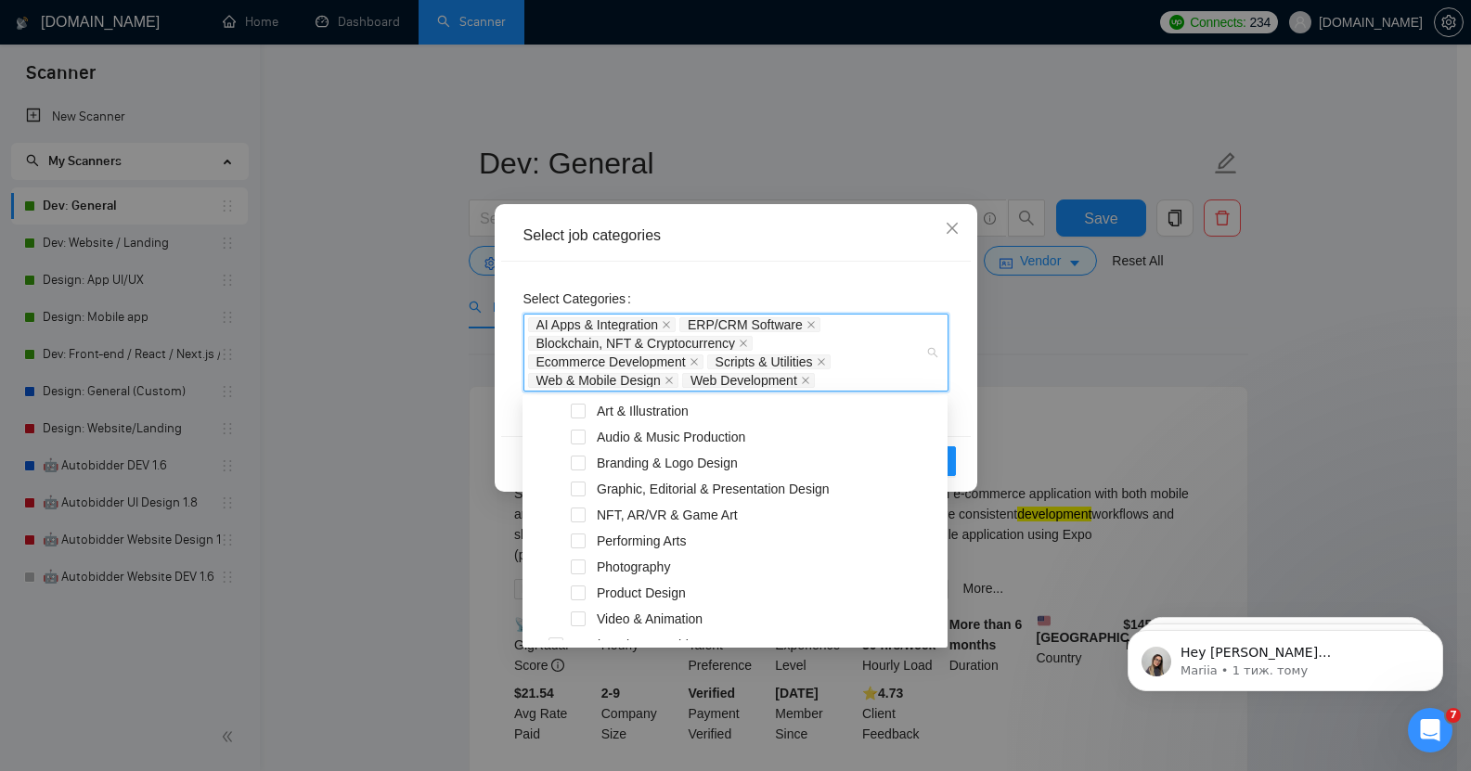
scroll to position [132, 0]
click at [577, 595] on span at bounding box center [578, 594] width 15 height 15
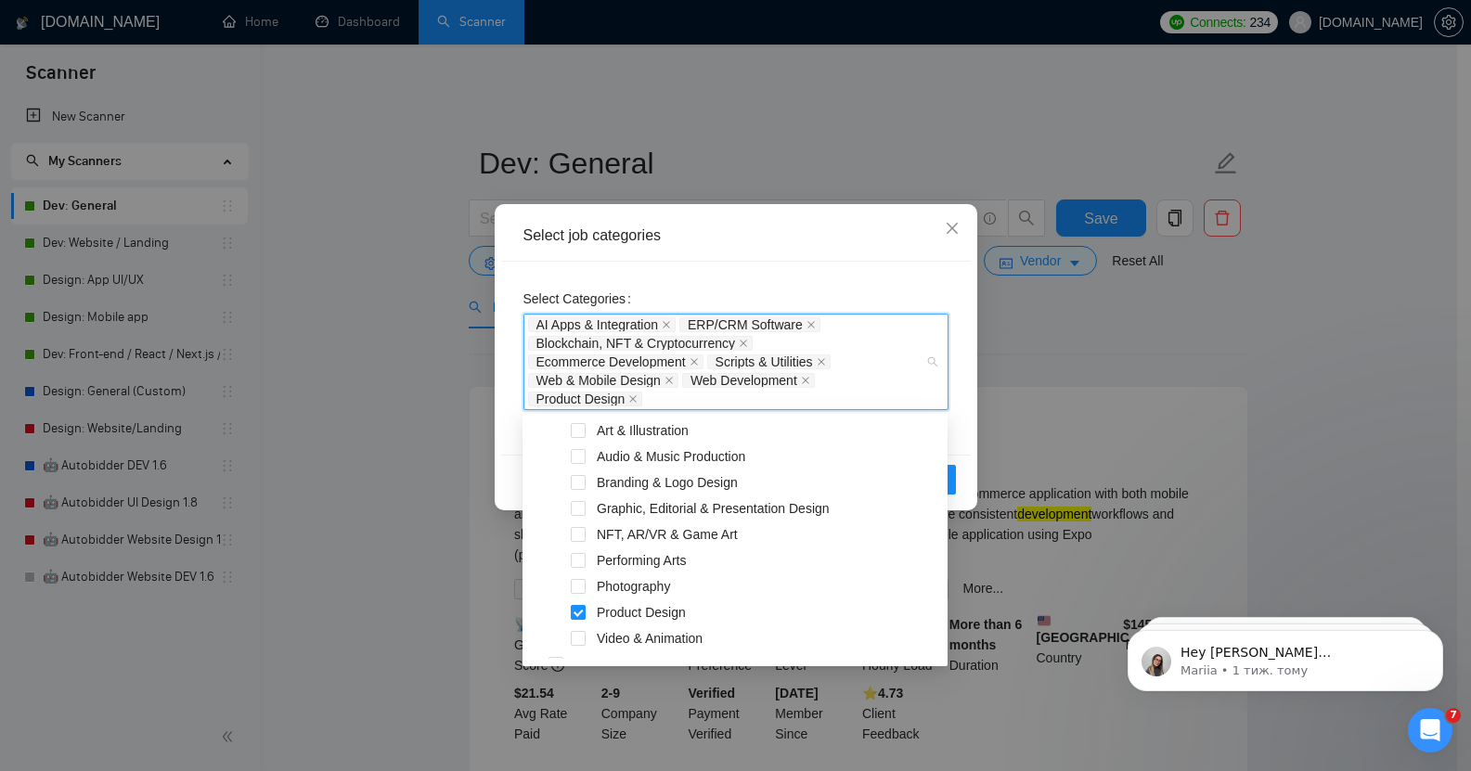
click at [576, 615] on span at bounding box center [578, 612] width 15 height 15
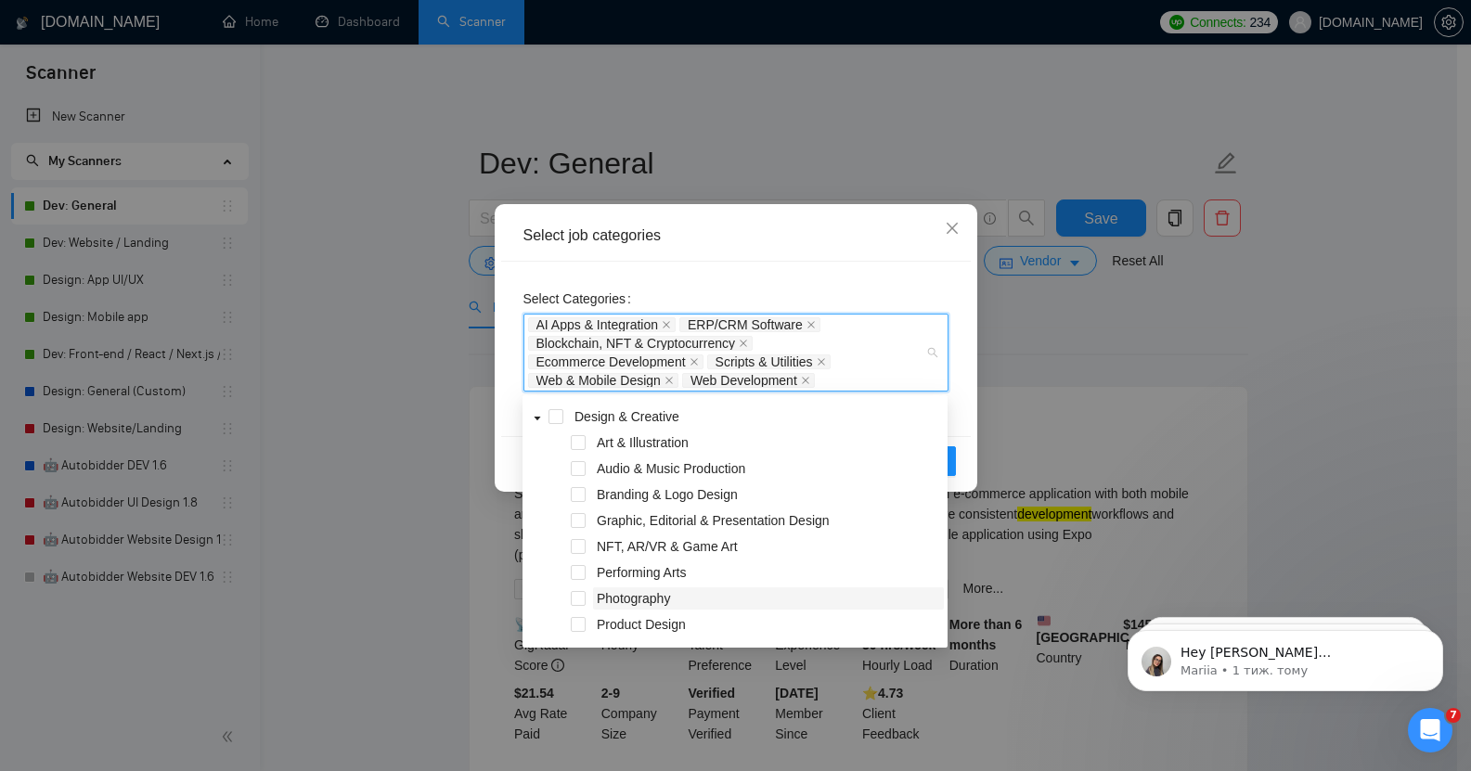
scroll to position [100, 0]
click at [537, 421] on icon "caret-down" at bounding box center [538, 420] width 6 height 4
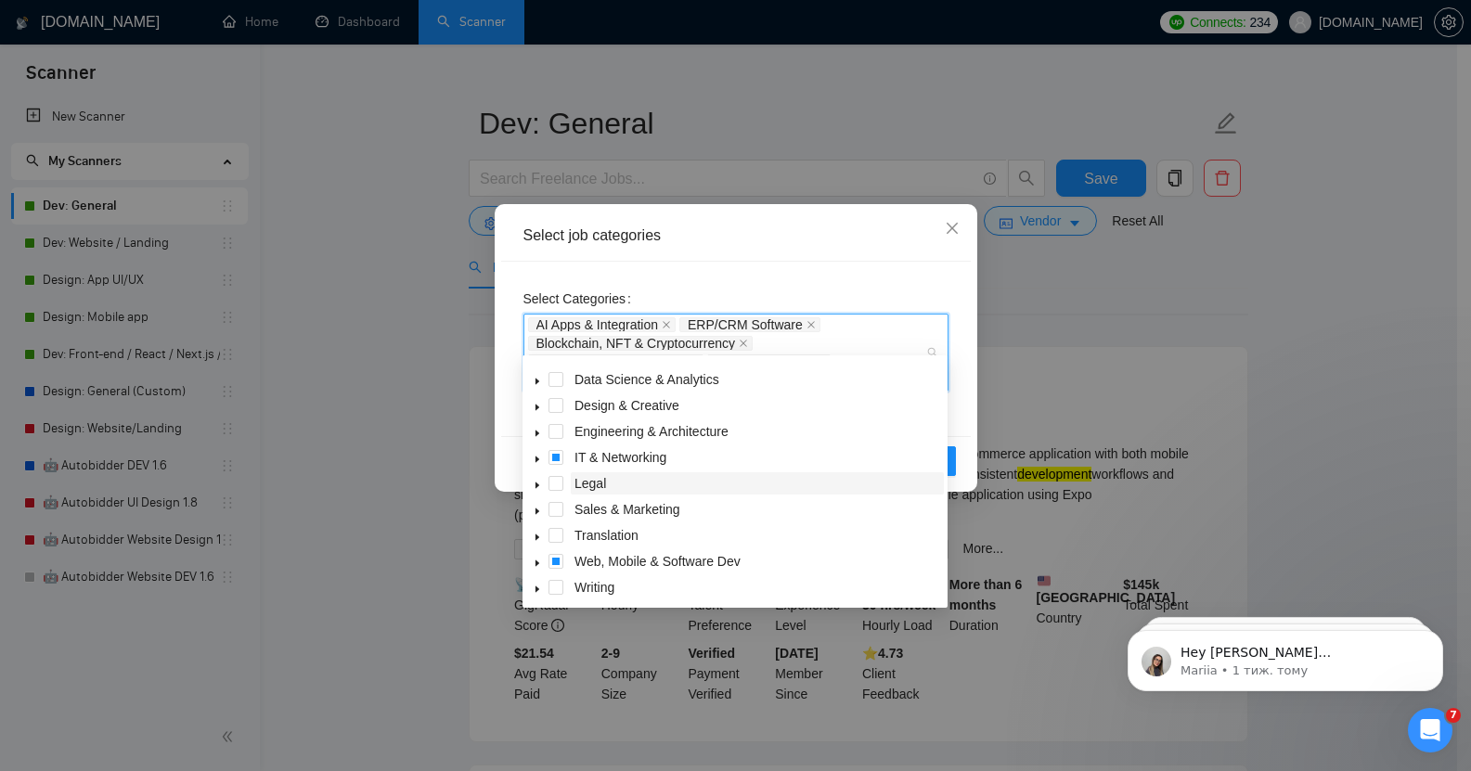
scroll to position [74, 0]
click at [538, 559] on icon "caret-down" at bounding box center [537, 561] width 9 height 9
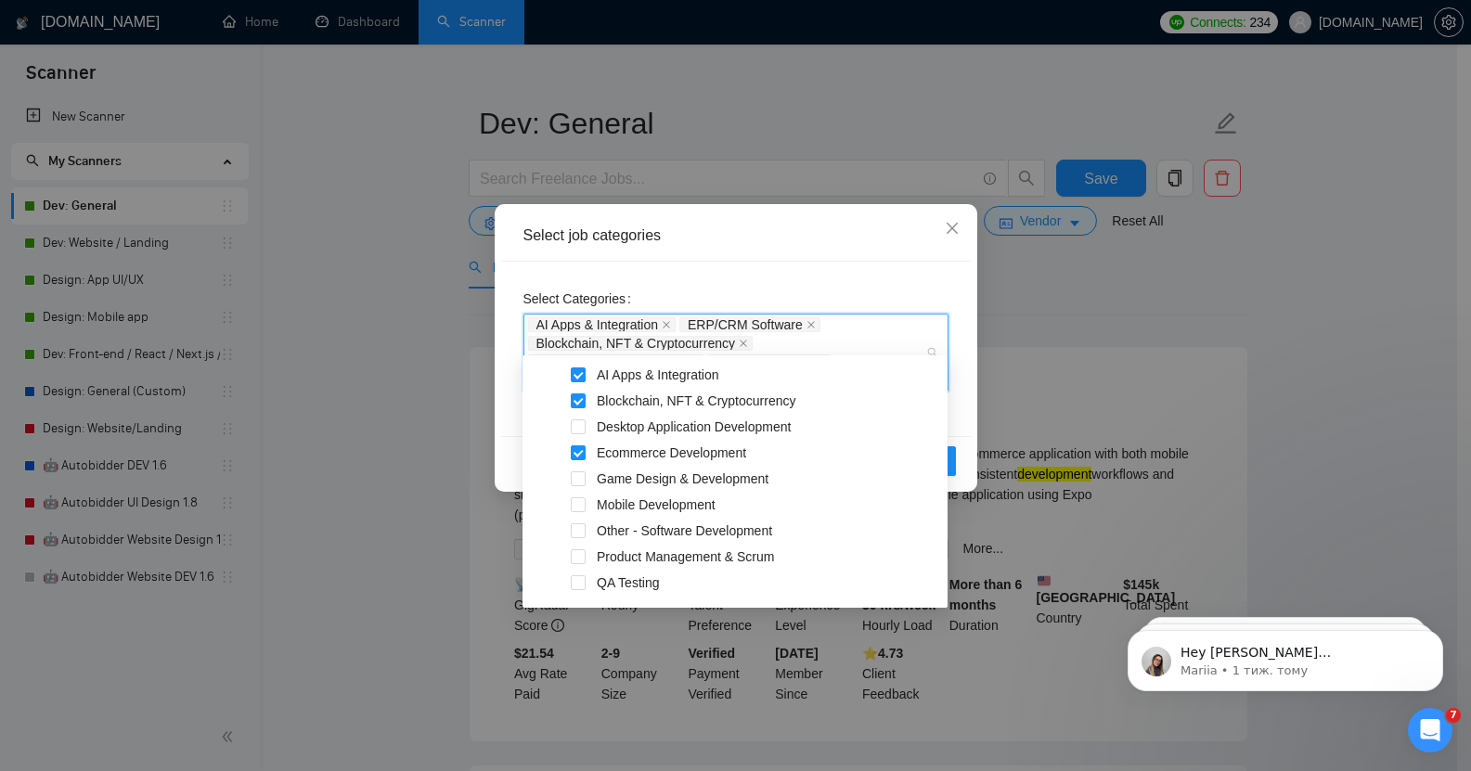
scroll to position [284, 0]
click at [578, 504] on div "Mobile Development" at bounding box center [735, 508] width 418 height 26
click at [578, 504] on span at bounding box center [578, 506] width 15 height 15
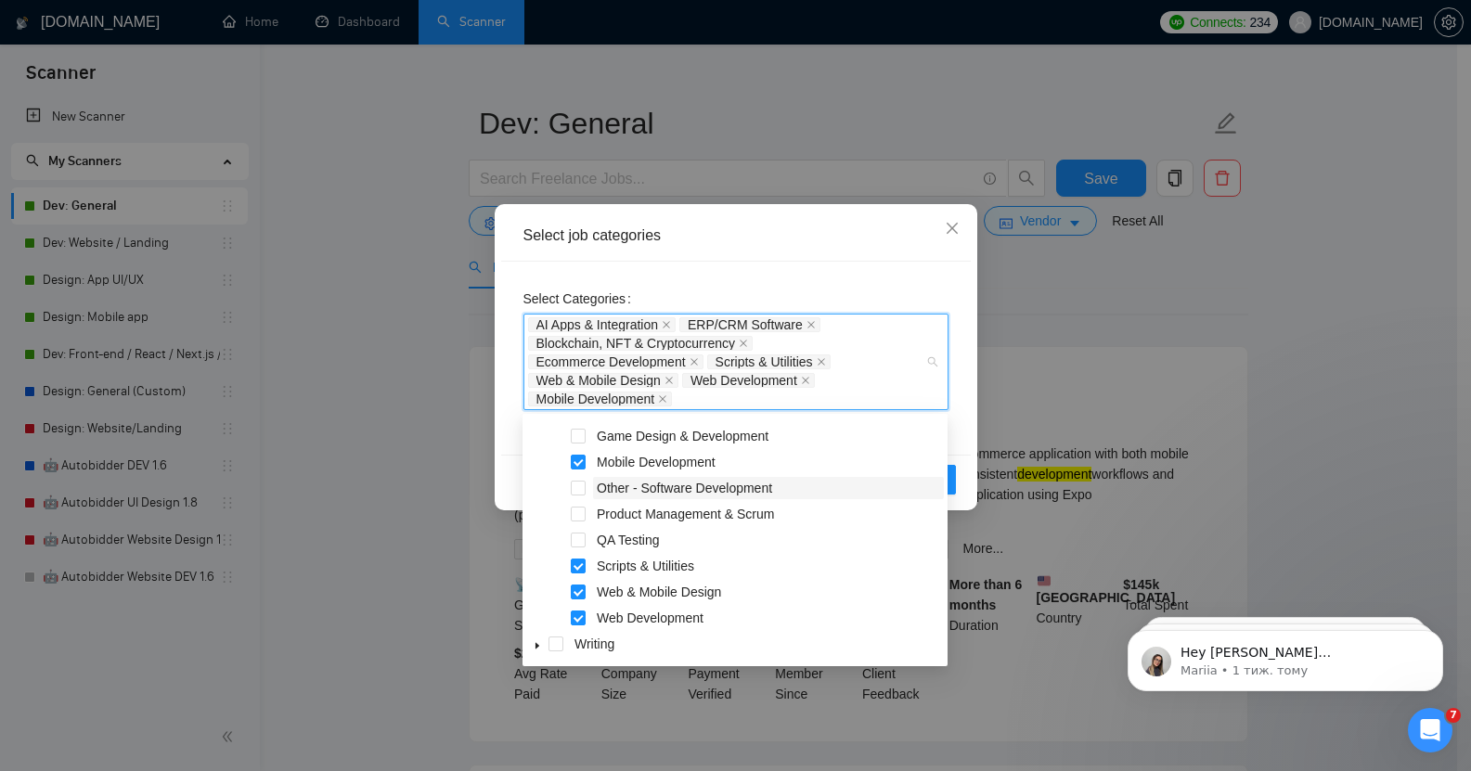
scroll to position [386, 0]
click at [576, 489] on span at bounding box center [578, 488] width 15 height 15
click at [576, 590] on span at bounding box center [578, 592] width 15 height 15
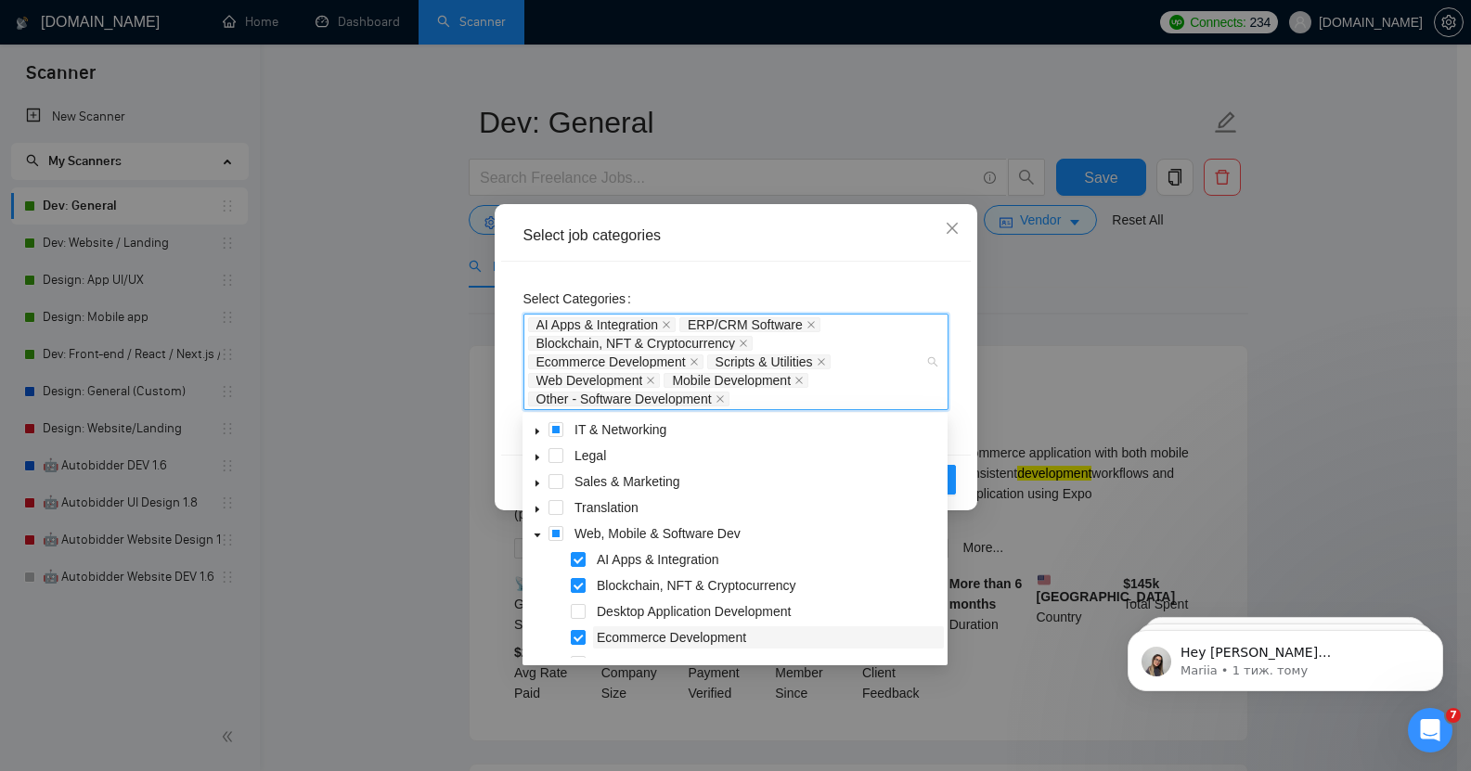
scroll to position [91, 0]
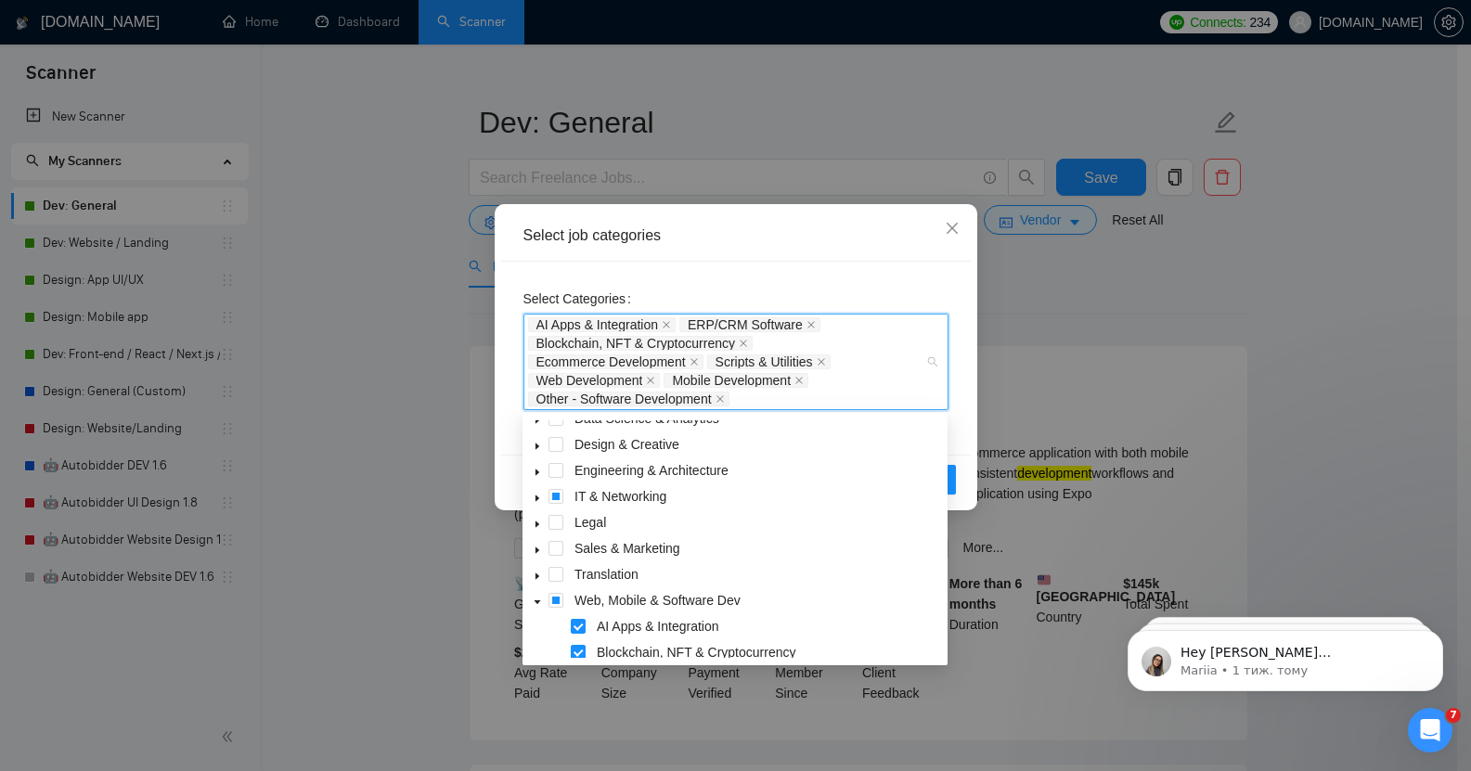
click at [535, 494] on span at bounding box center [537, 497] width 22 height 22
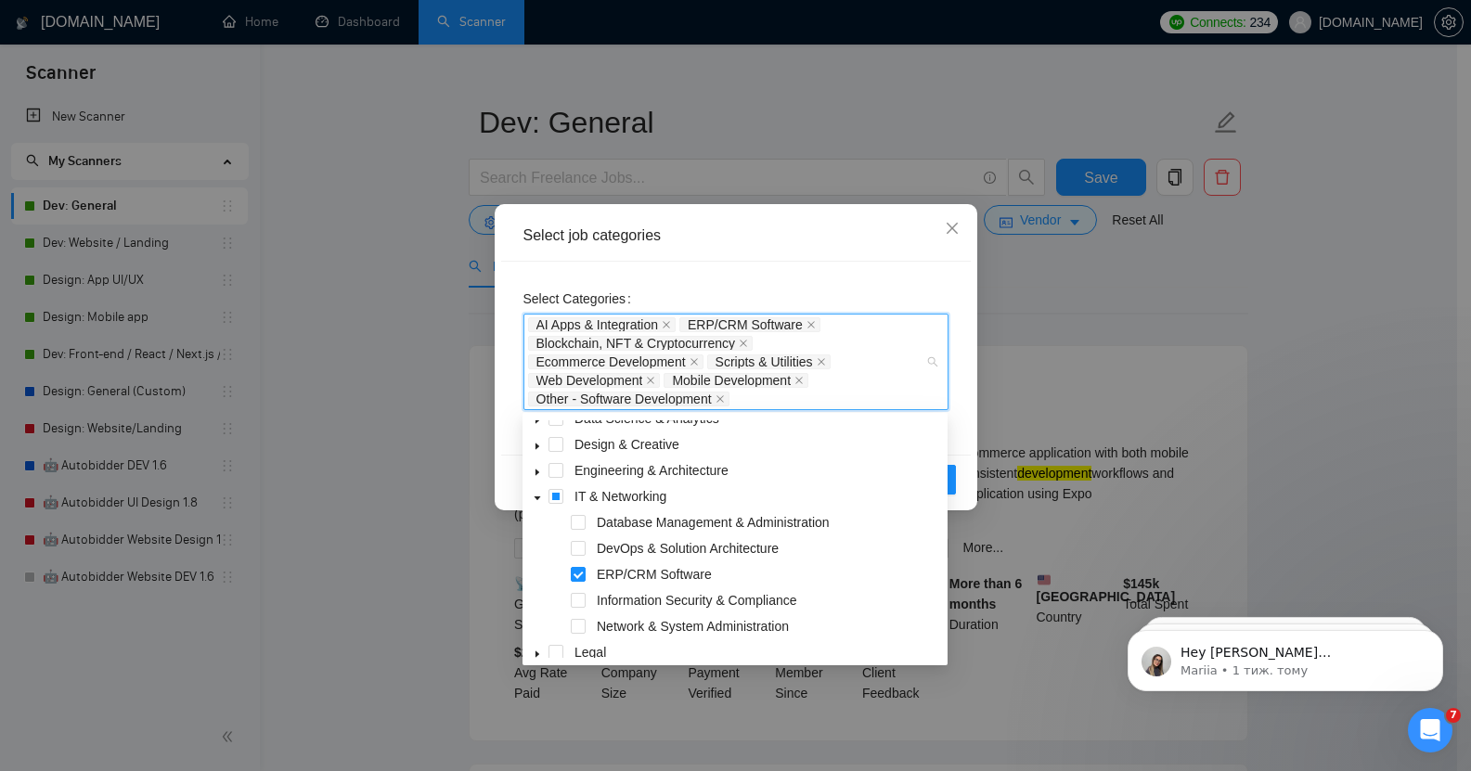
click at [535, 497] on icon "caret-down" at bounding box center [537, 498] width 9 height 9
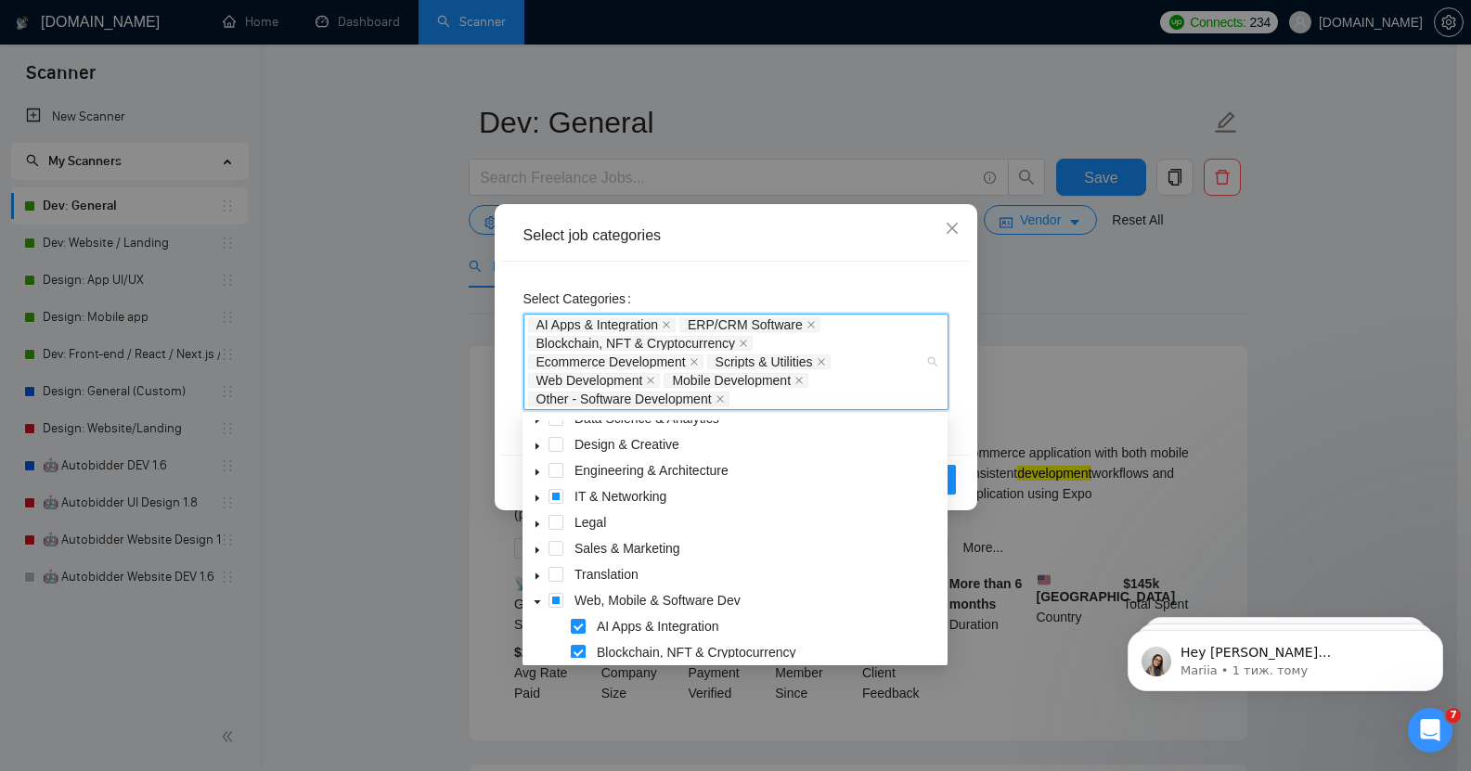
click at [539, 498] on icon "caret-down" at bounding box center [537, 498] width 9 height 9
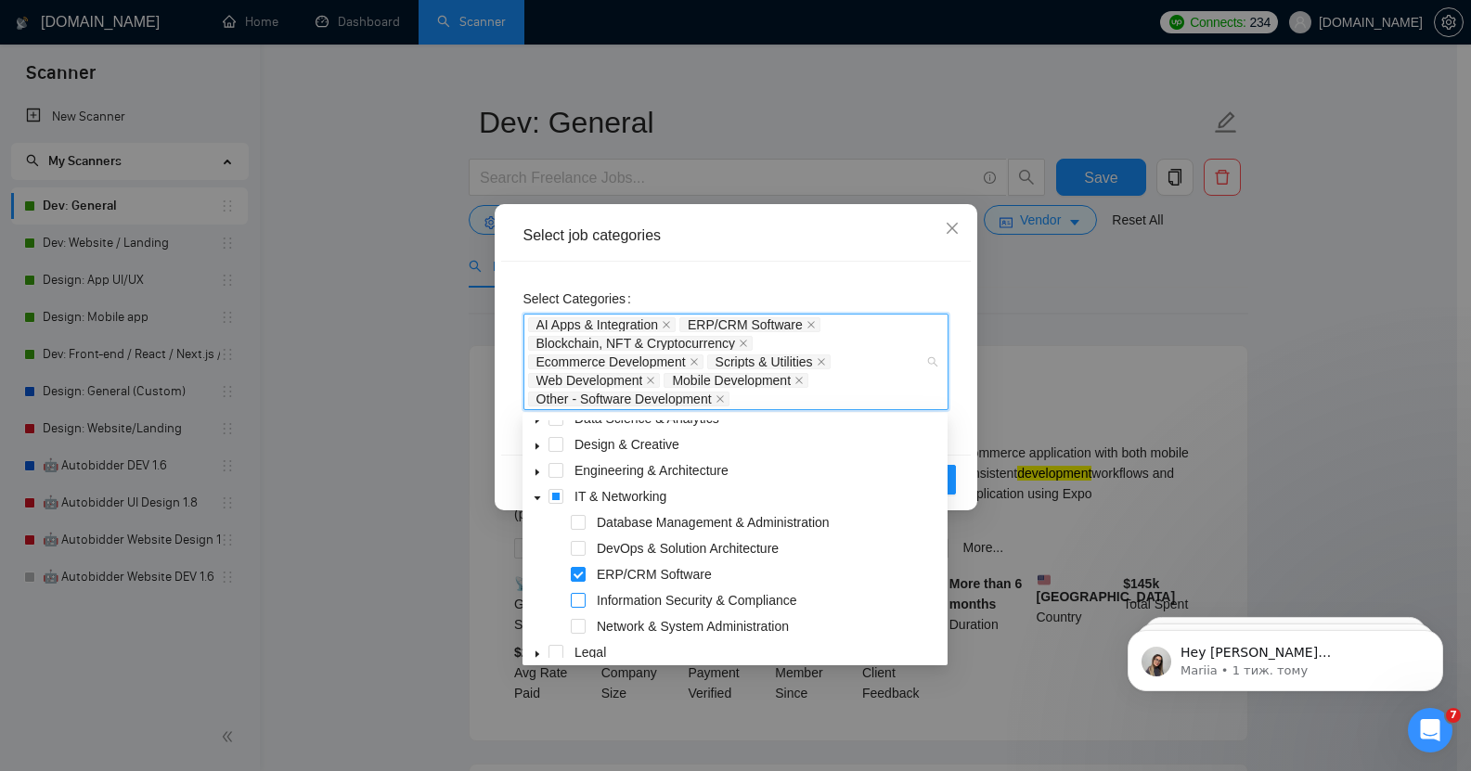
click at [572, 599] on span at bounding box center [578, 600] width 15 height 15
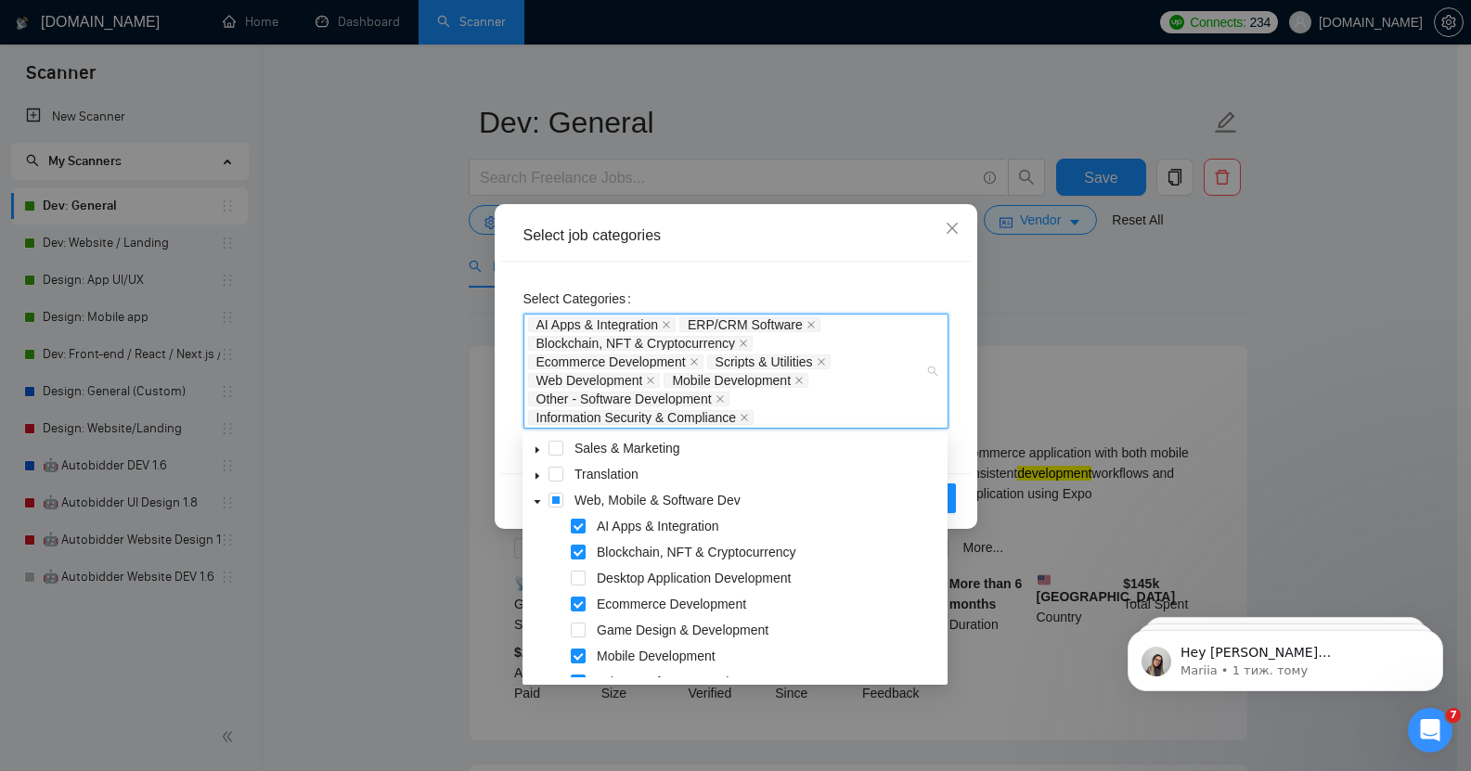
scroll to position [330, 0]
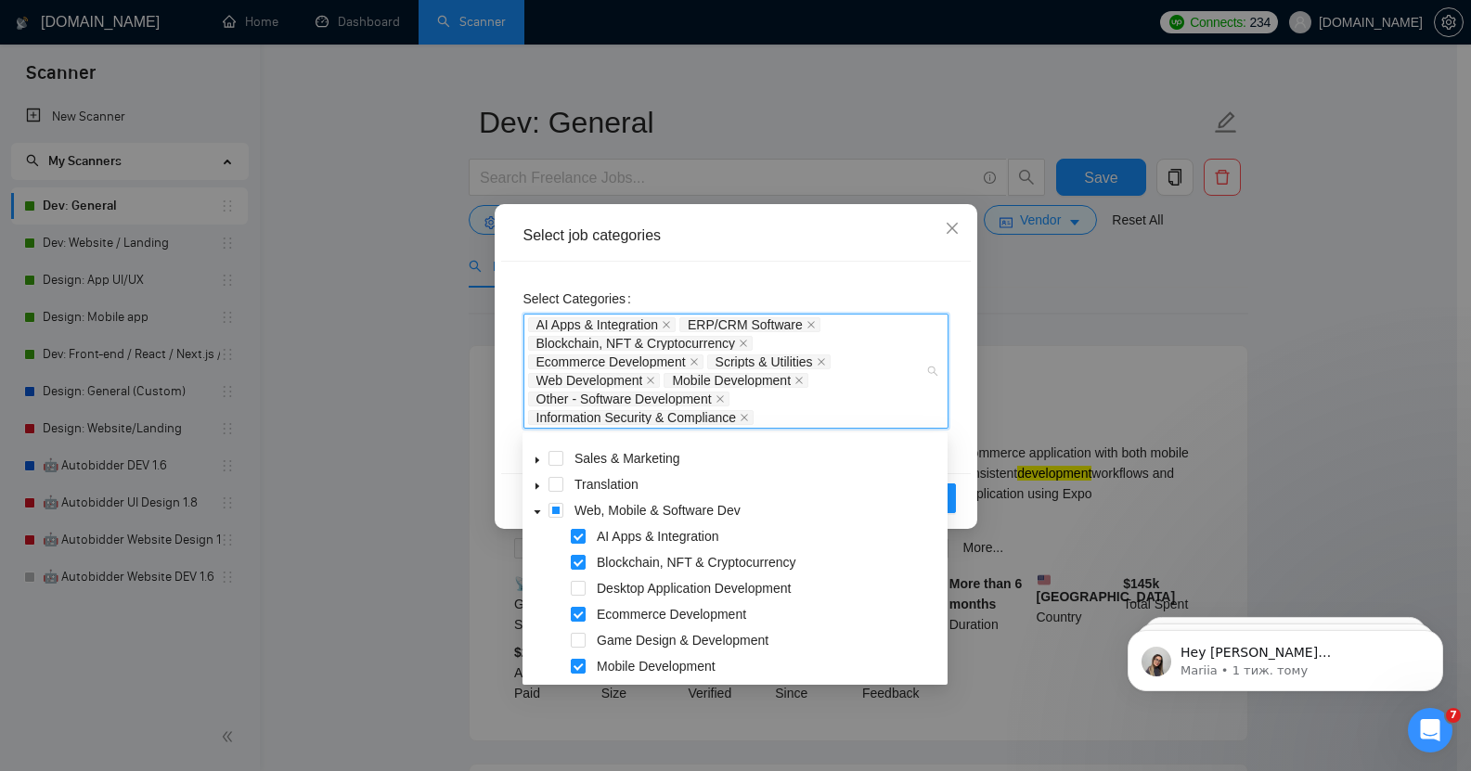
click at [535, 512] on icon "caret-down" at bounding box center [538, 513] width 6 height 4
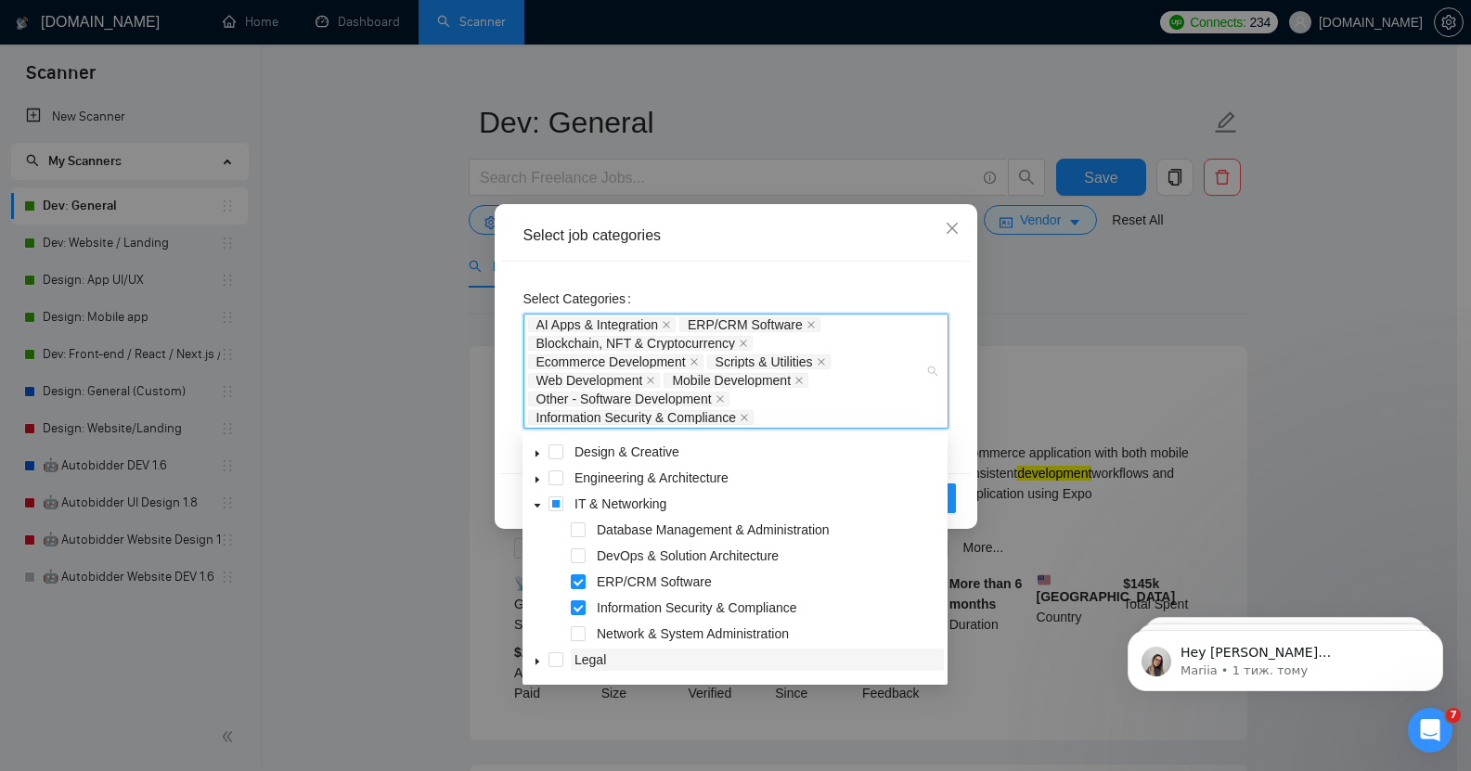
scroll to position [99, 0]
click at [535, 510] on icon "caret-down" at bounding box center [537, 509] width 9 height 9
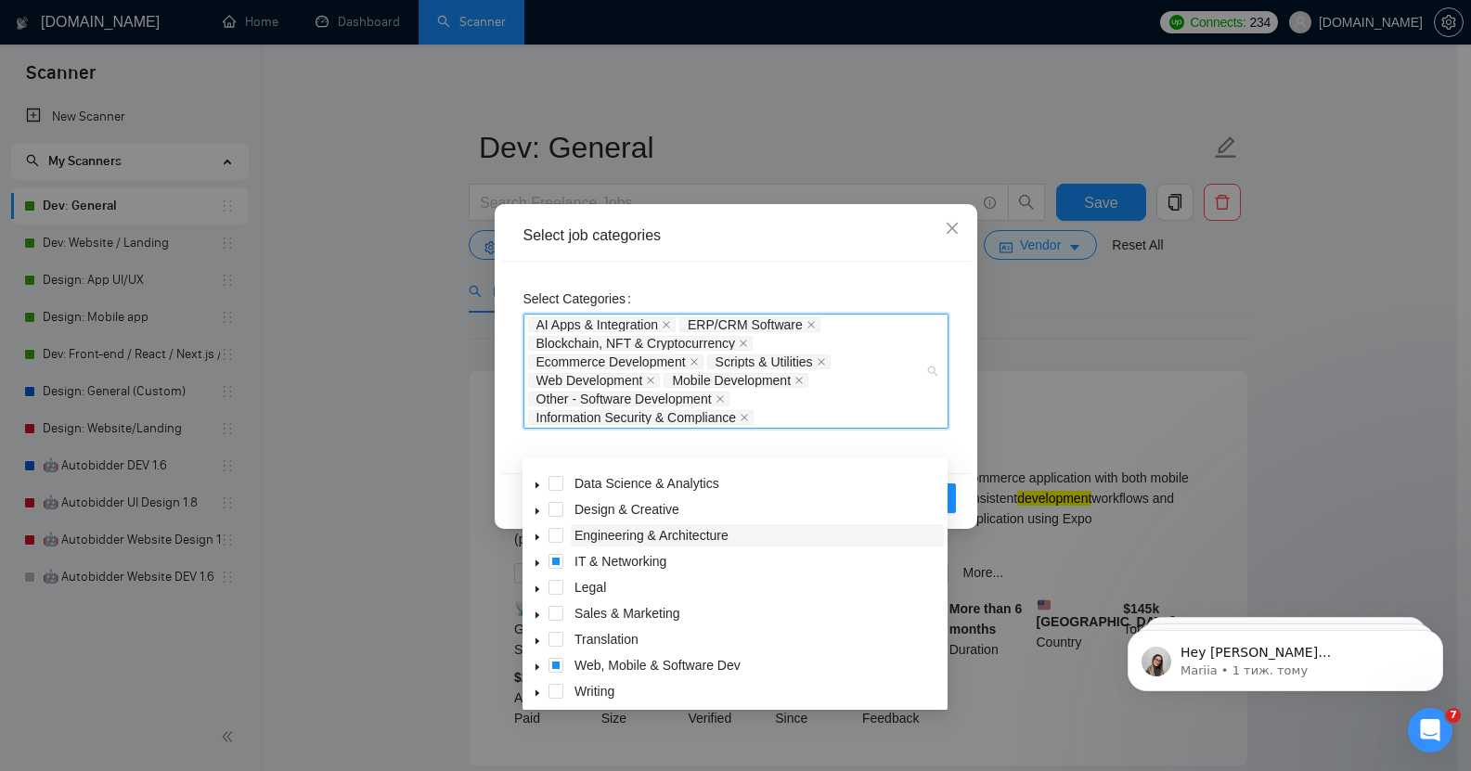
scroll to position [74, 0]
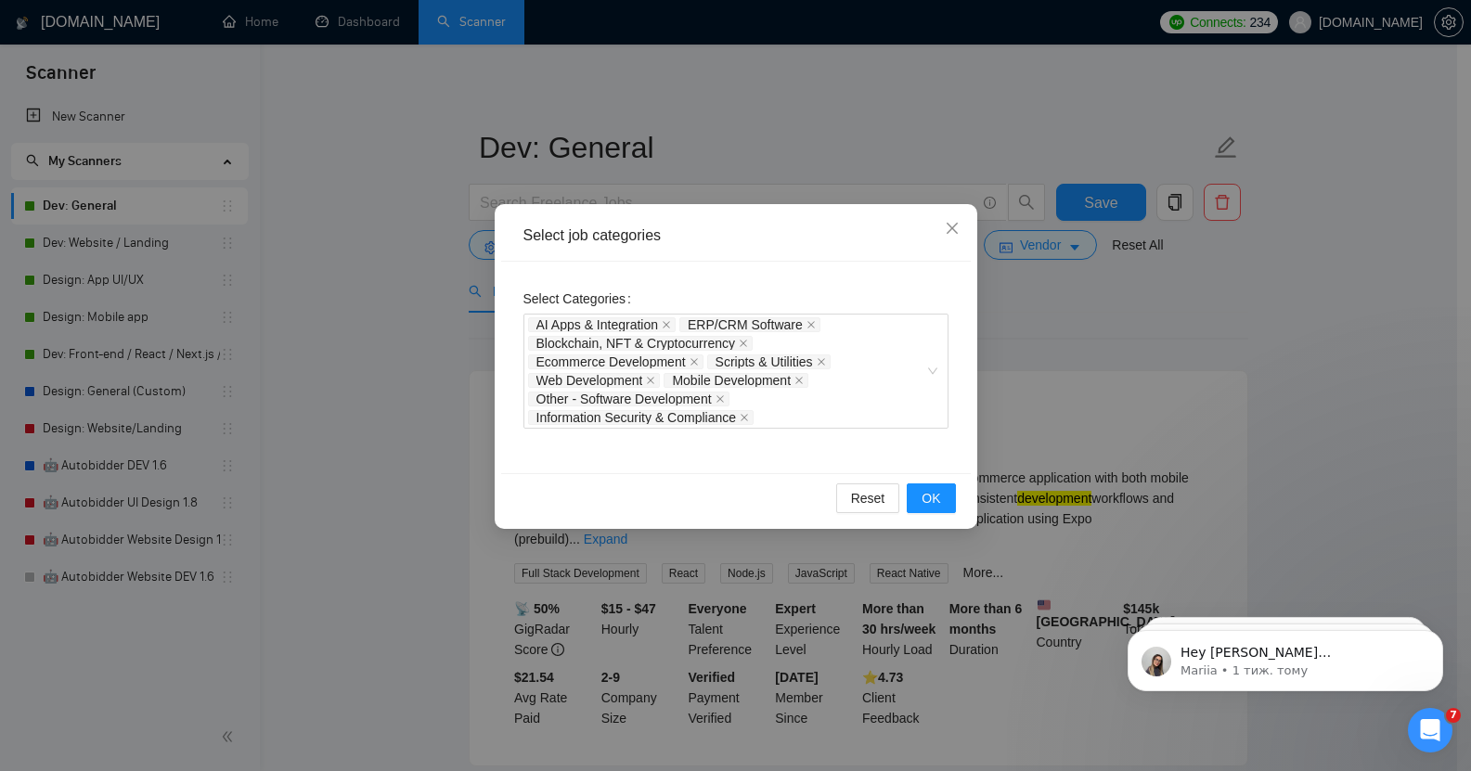
click at [964, 451] on div "Select Categories AI Apps & Integration ERP/CRM Software Blockchain, NFT & Cryp…" at bounding box center [736, 368] width 470 height 212
click at [933, 507] on span "OK" at bounding box center [931, 498] width 19 height 20
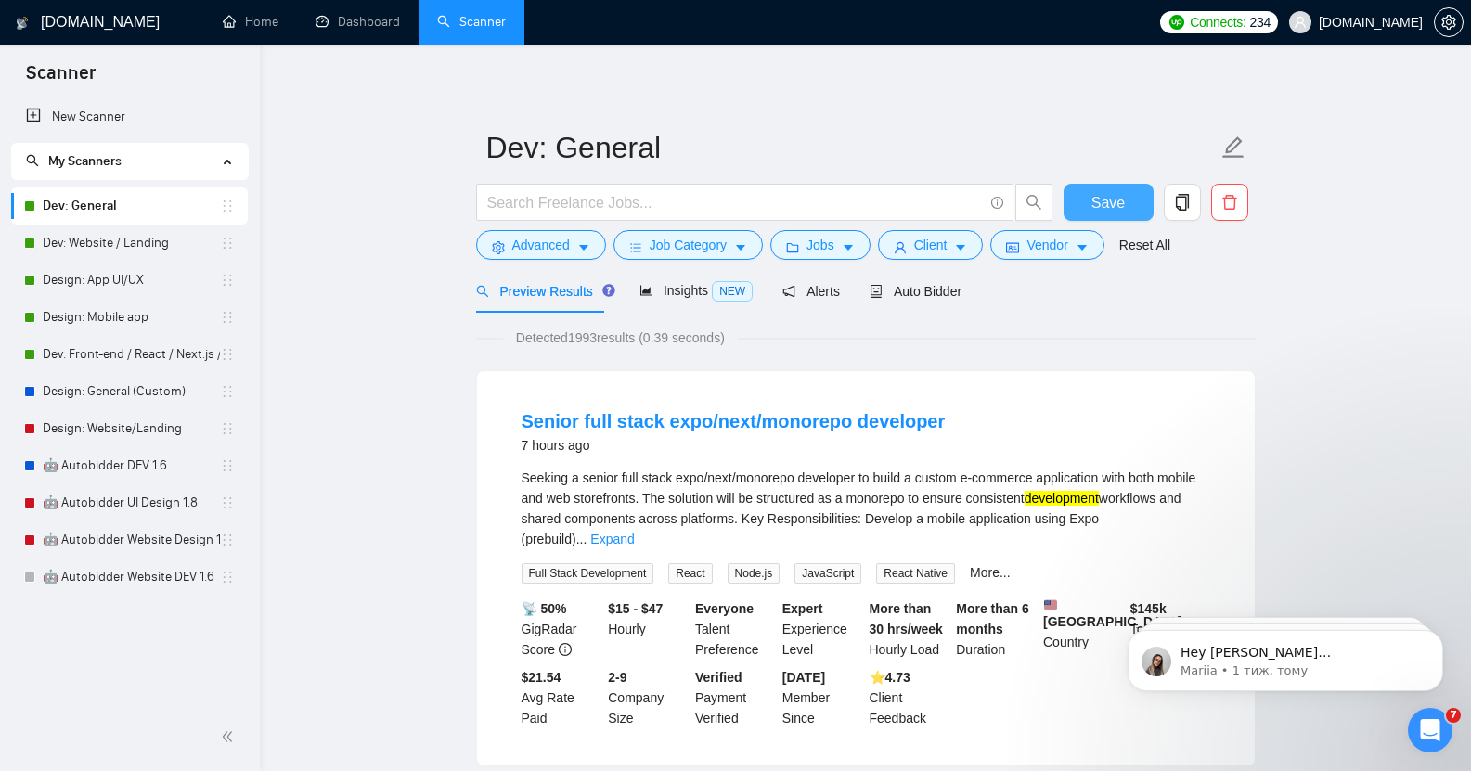
click at [1090, 191] on button "Save" at bounding box center [1109, 202] width 90 height 37
click at [921, 284] on span "Auto Bidder" at bounding box center [916, 291] width 92 height 15
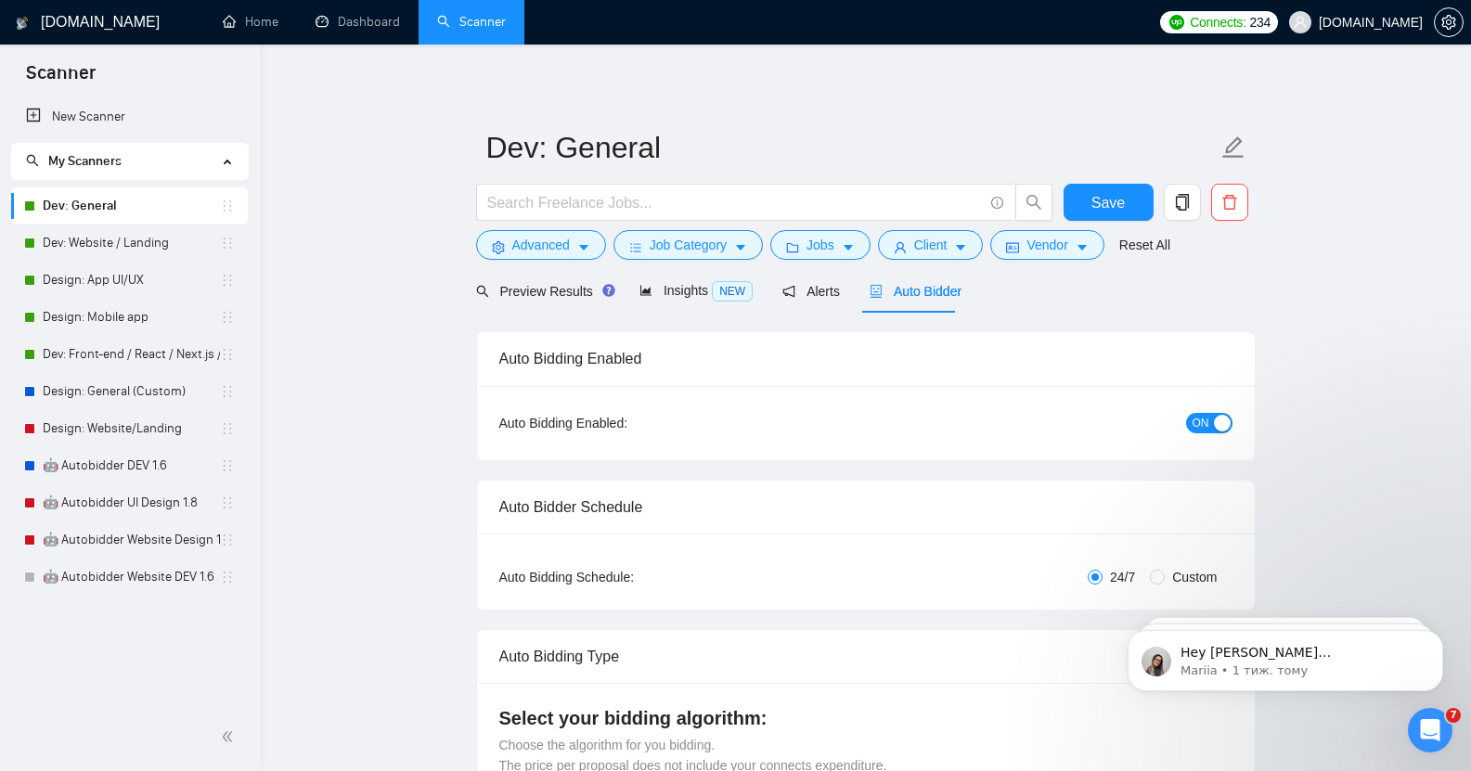
checkbox input "true"
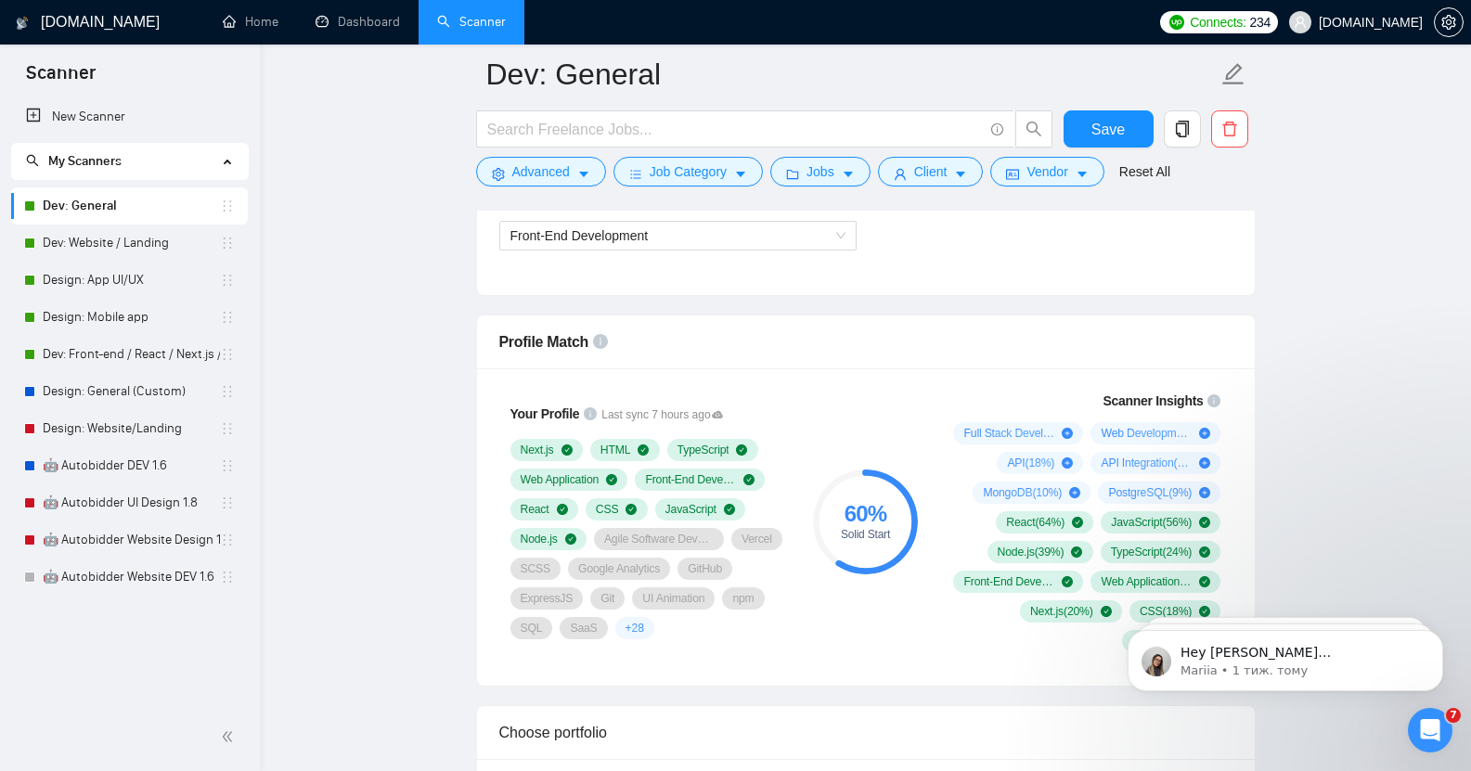
scroll to position [1117, 0]
click at [663, 227] on span "Front-End Development" at bounding box center [678, 237] width 335 height 28
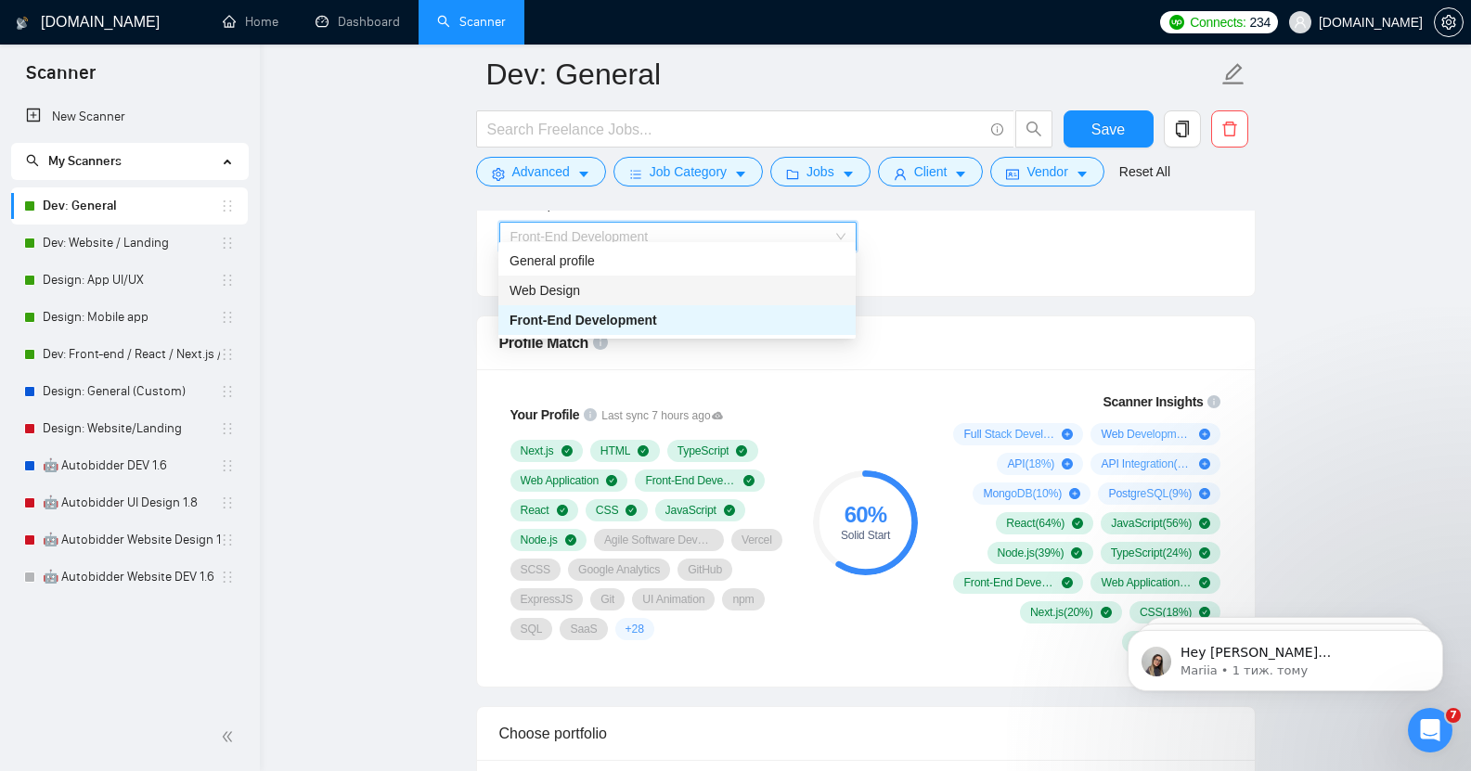
click at [594, 300] on div "Web Design" at bounding box center [677, 290] width 335 height 20
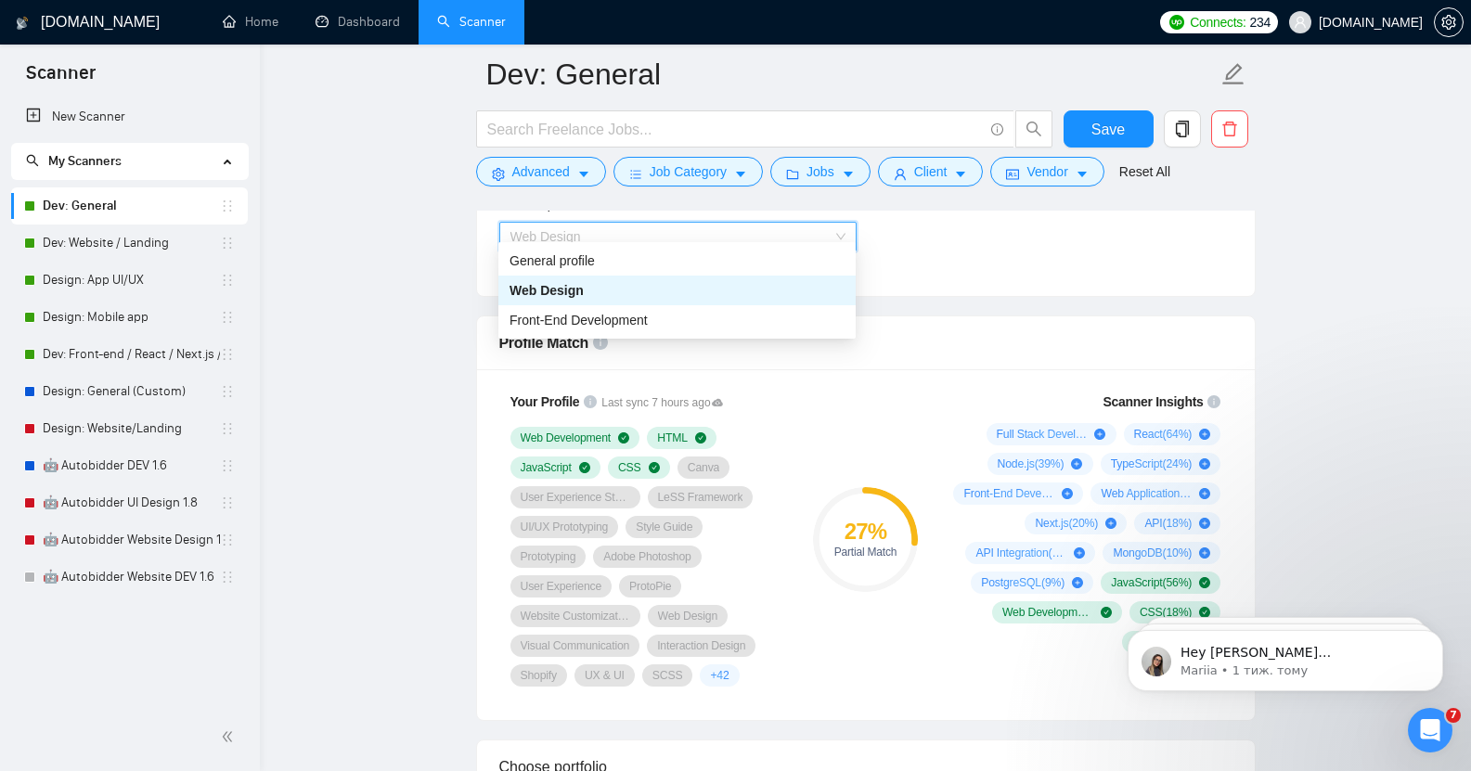
click at [643, 225] on span "Web Design" at bounding box center [678, 237] width 335 height 28
click at [603, 269] on div "General profile" at bounding box center [677, 261] width 335 height 20
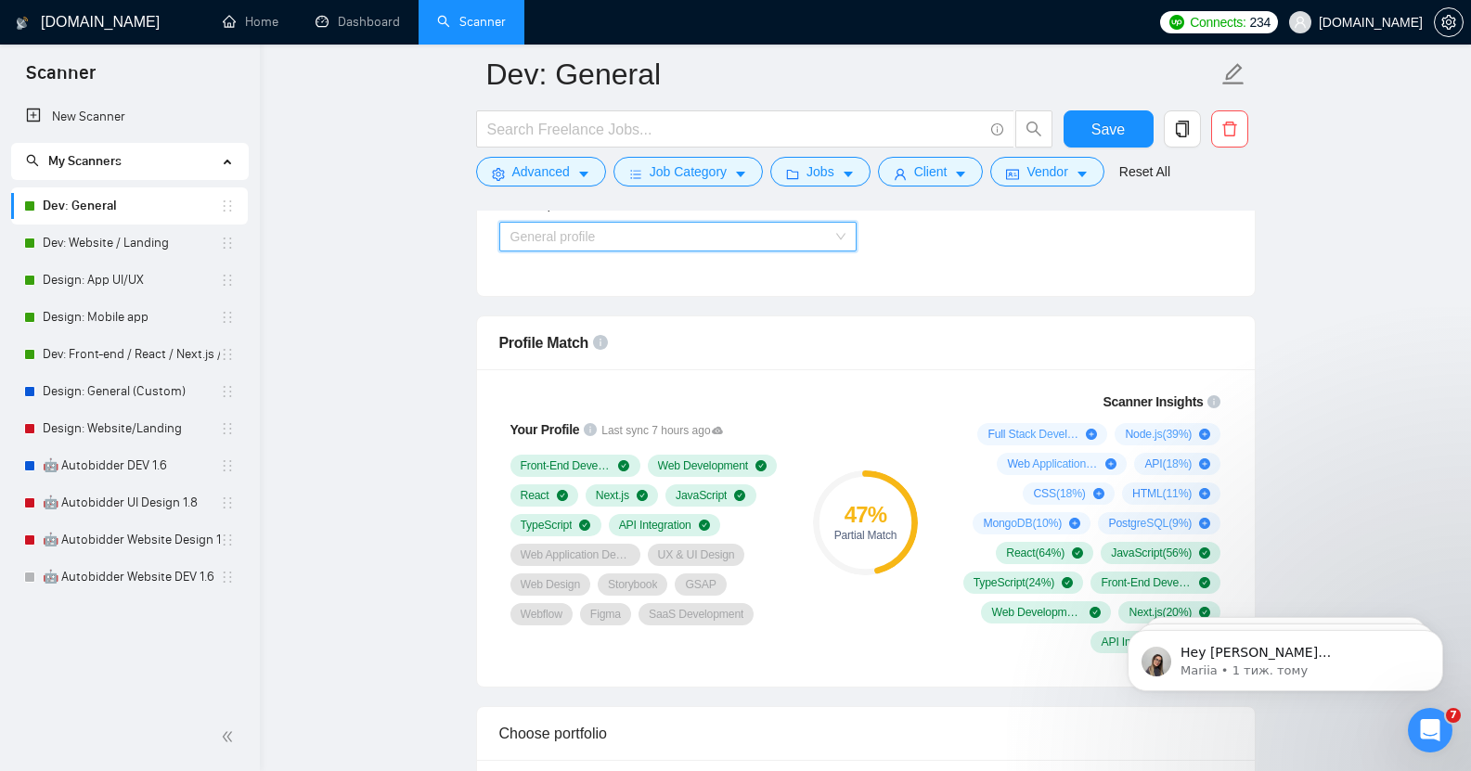
click at [634, 223] on span "General profile" at bounding box center [678, 237] width 335 height 28
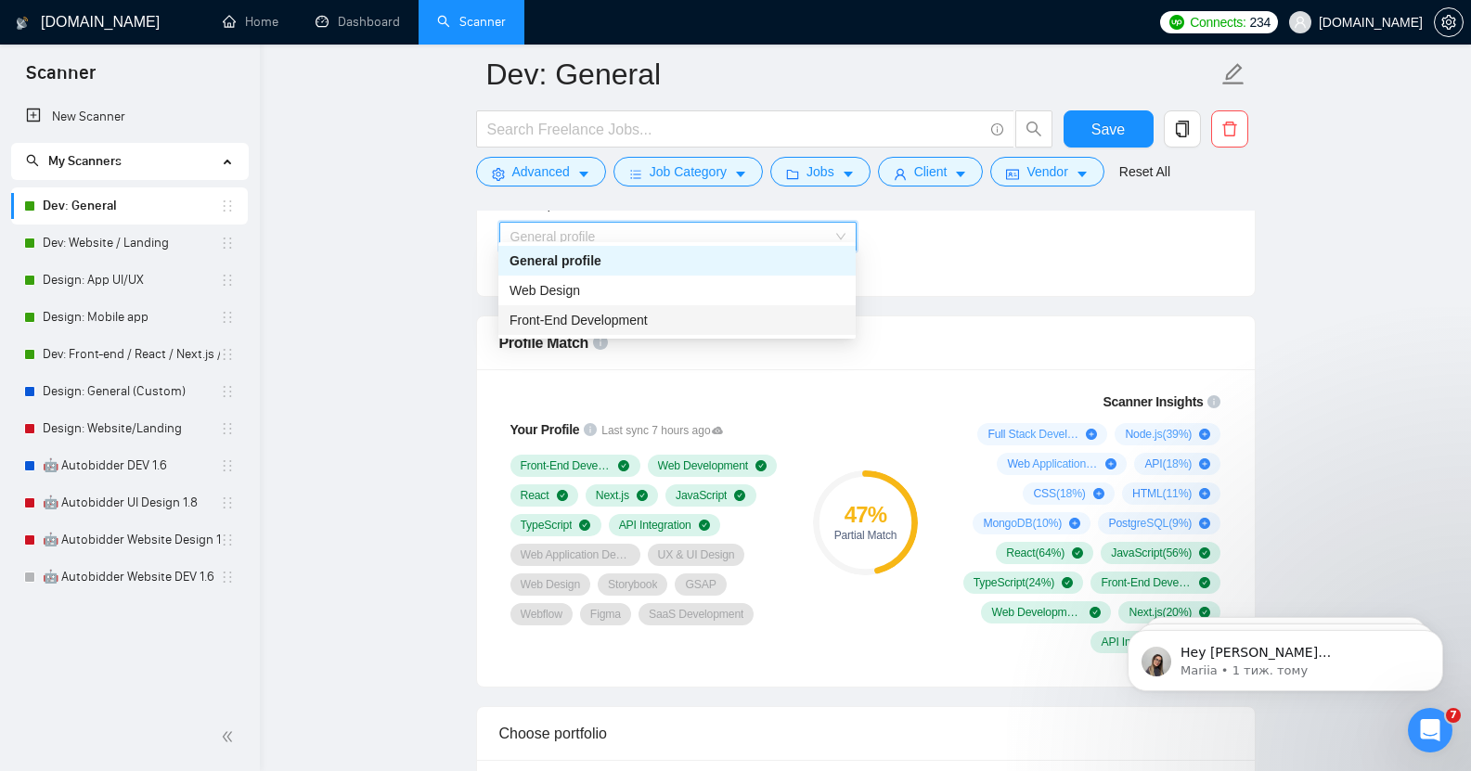
click at [607, 323] on span "Front-End Development" at bounding box center [579, 320] width 138 height 15
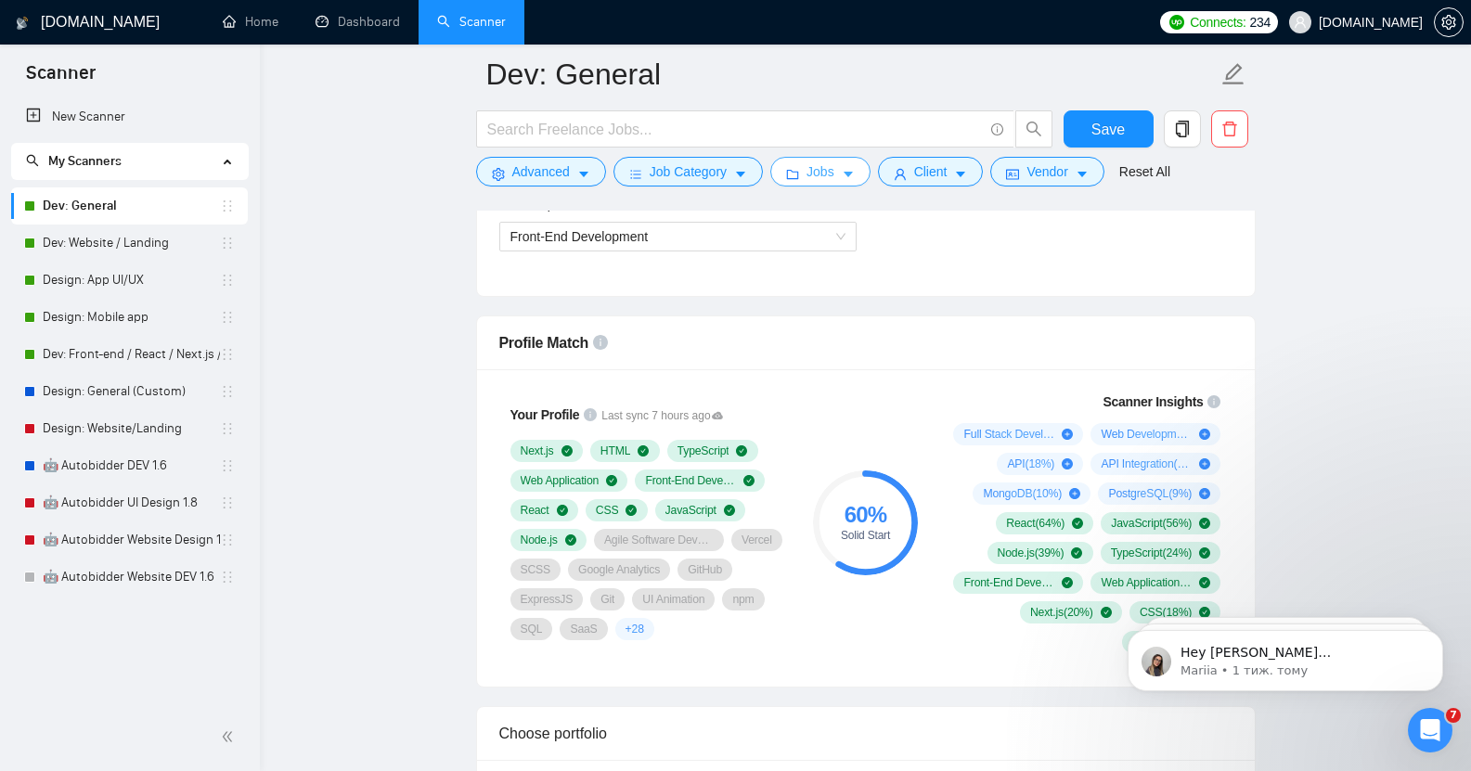
click at [823, 171] on span "Jobs" at bounding box center [821, 172] width 28 height 20
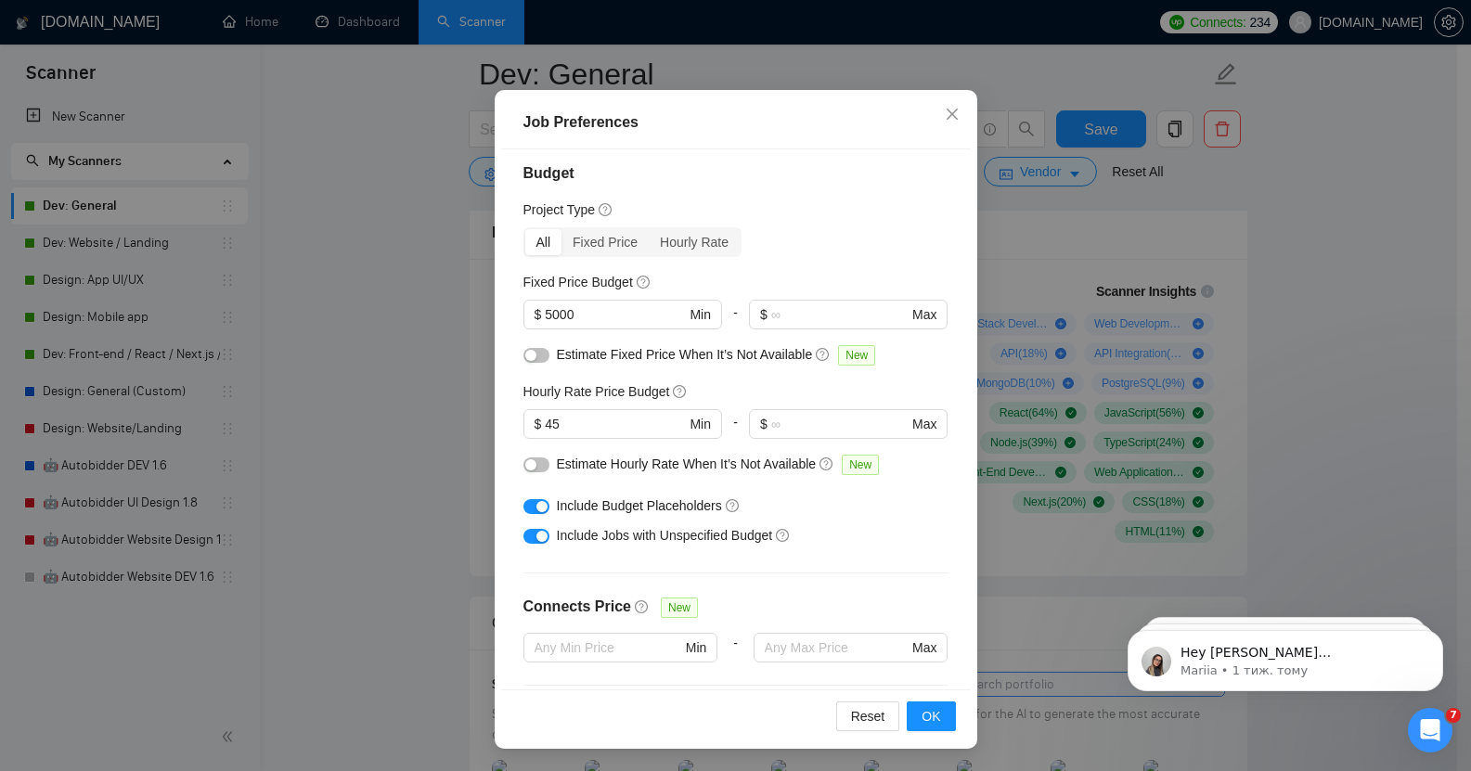
scroll to position [0, 0]
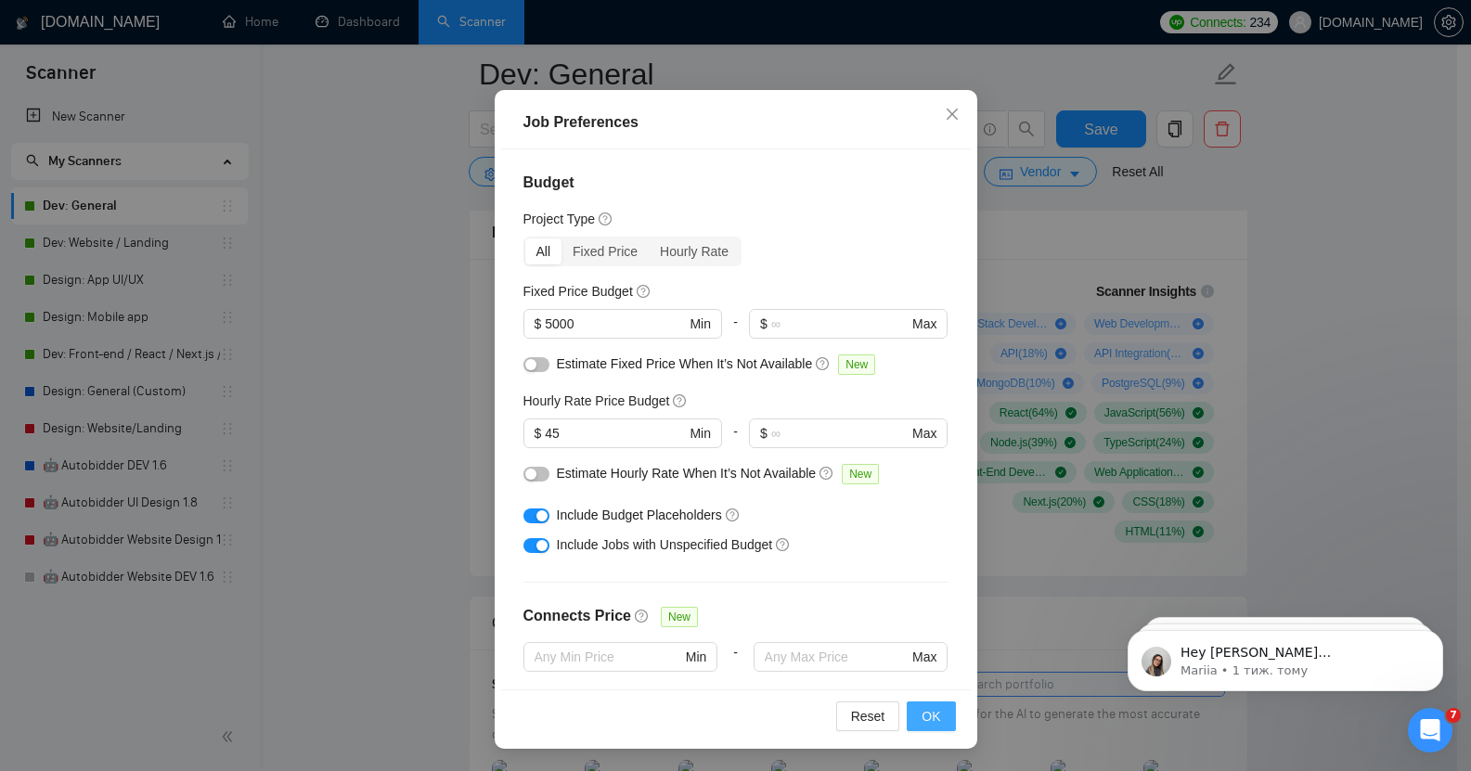
click at [922, 725] on span "OK" at bounding box center [931, 716] width 19 height 20
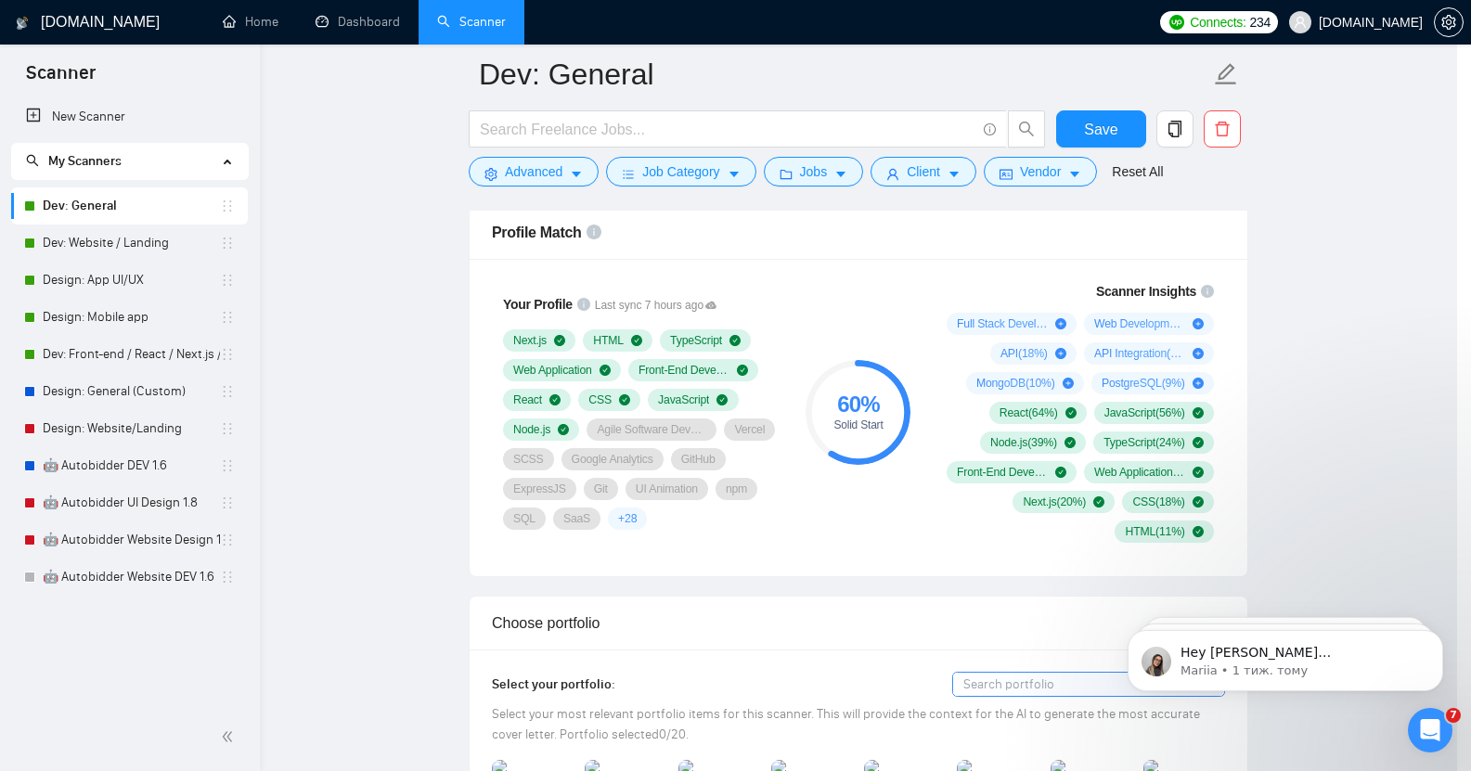
scroll to position [20, 0]
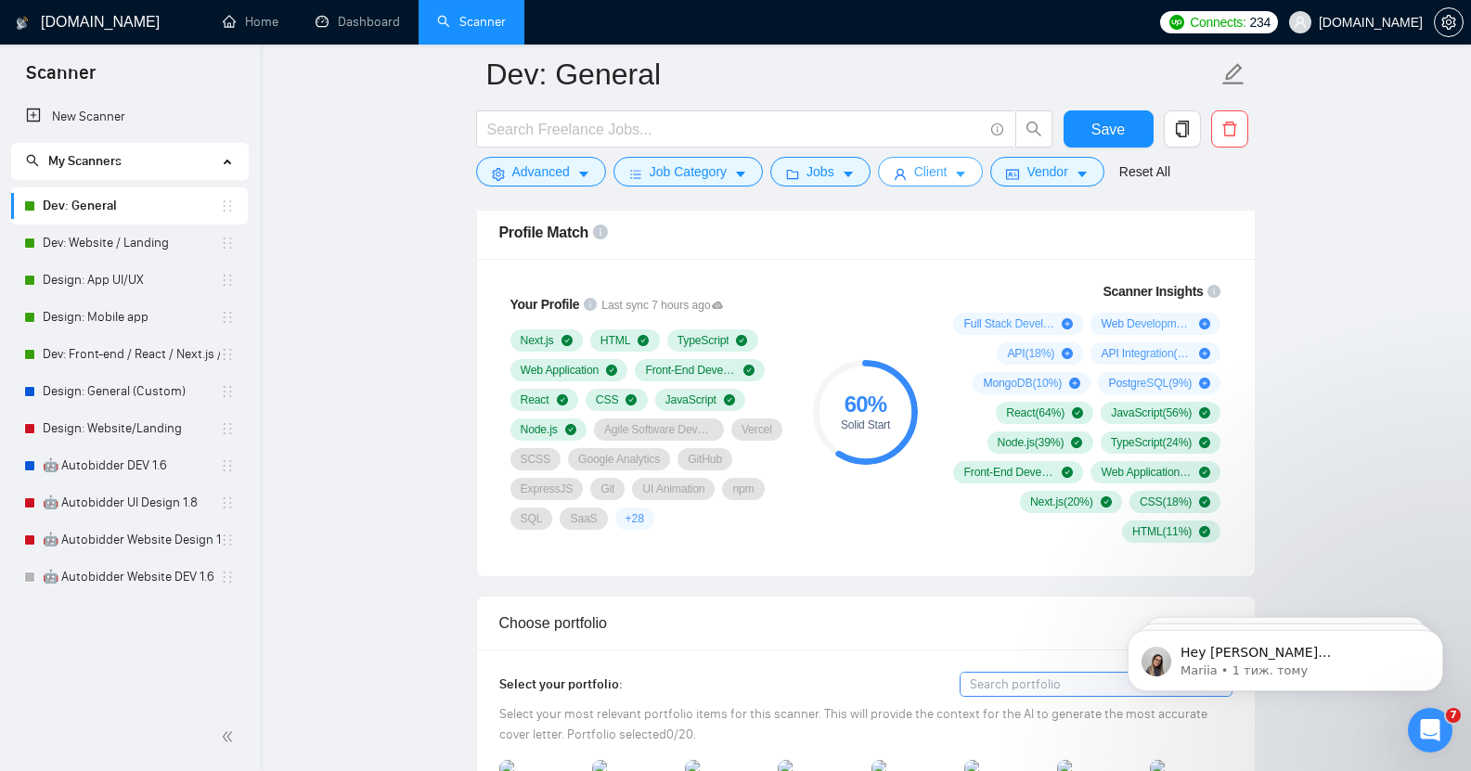
click at [931, 175] on span "Client" at bounding box center [930, 172] width 33 height 20
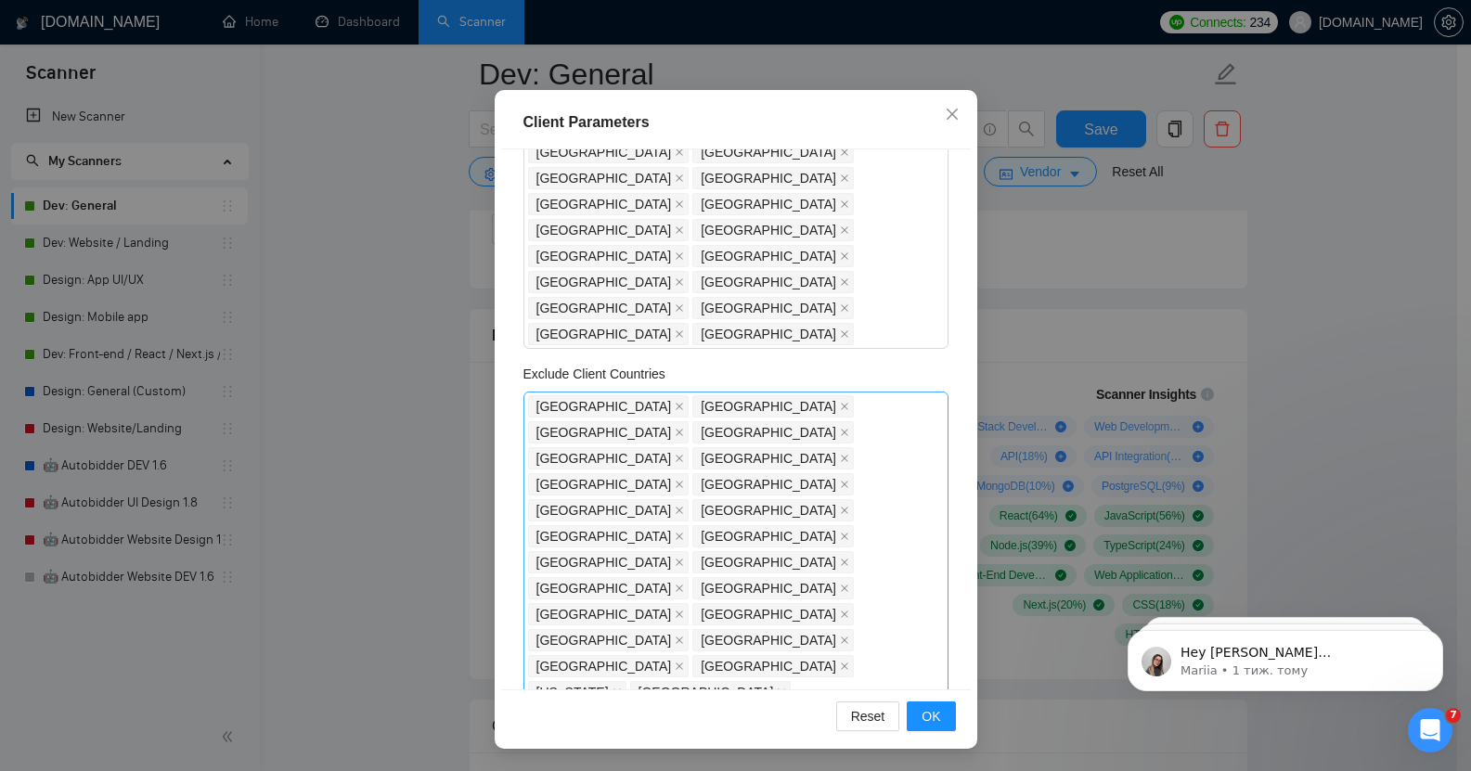
scroll to position [0, 0]
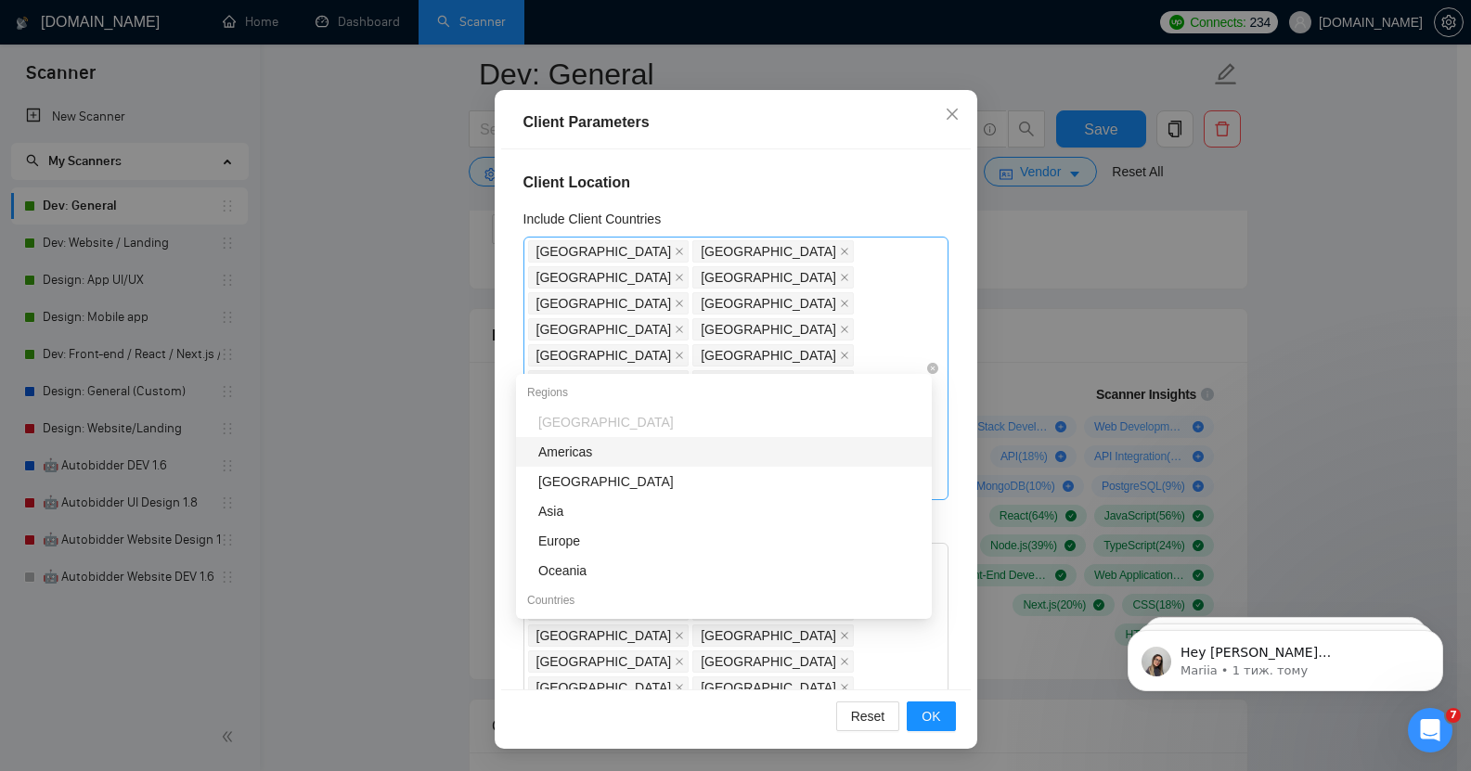
click at [885, 355] on div "[GEOGRAPHIC_DATA] [GEOGRAPHIC_DATA] [GEOGRAPHIC_DATA] [GEOGRAPHIC_DATA] [GEOGRA…" at bounding box center [726, 369] width 397 height 260
type input "isr"
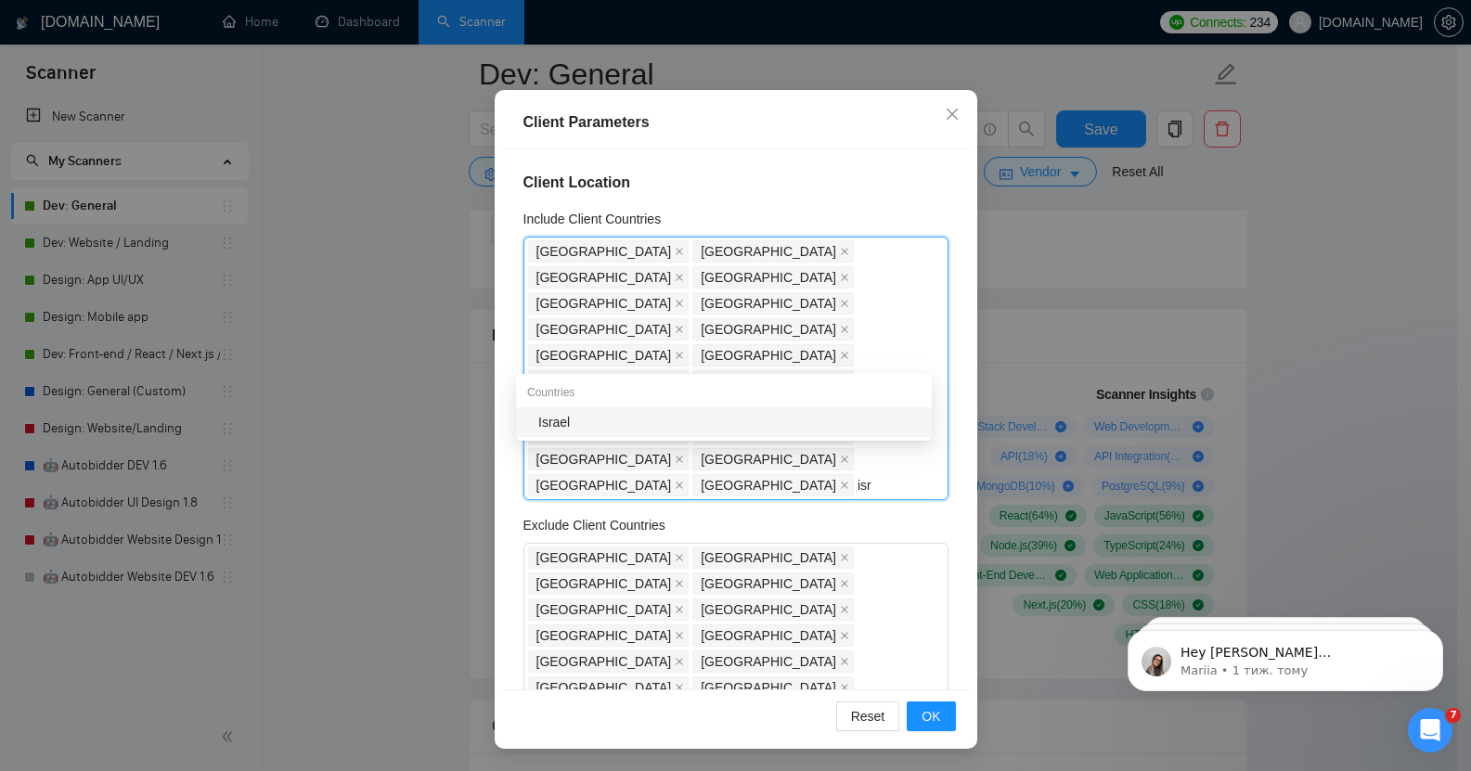
click at [636, 432] on div "Israel" at bounding box center [729, 422] width 382 height 20
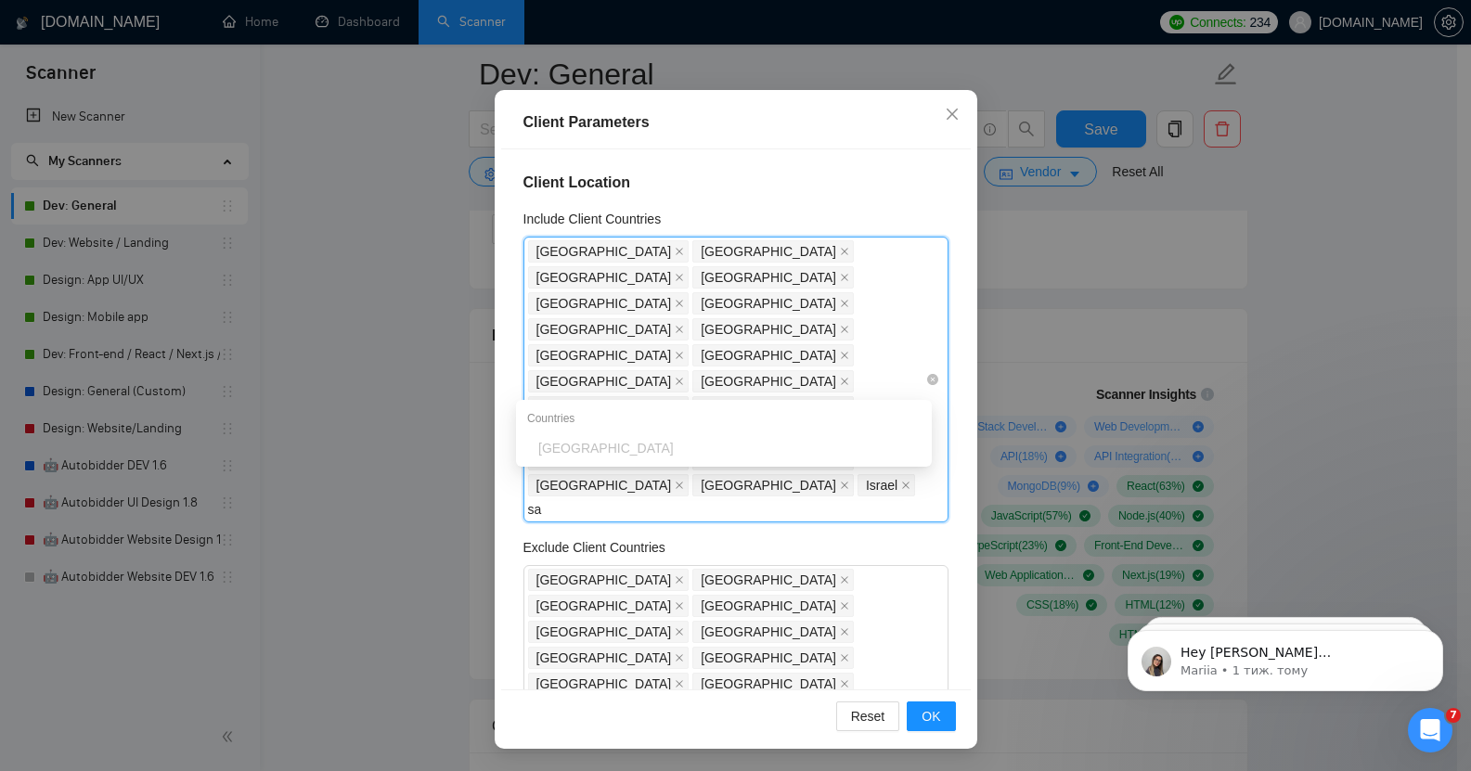
type input "s"
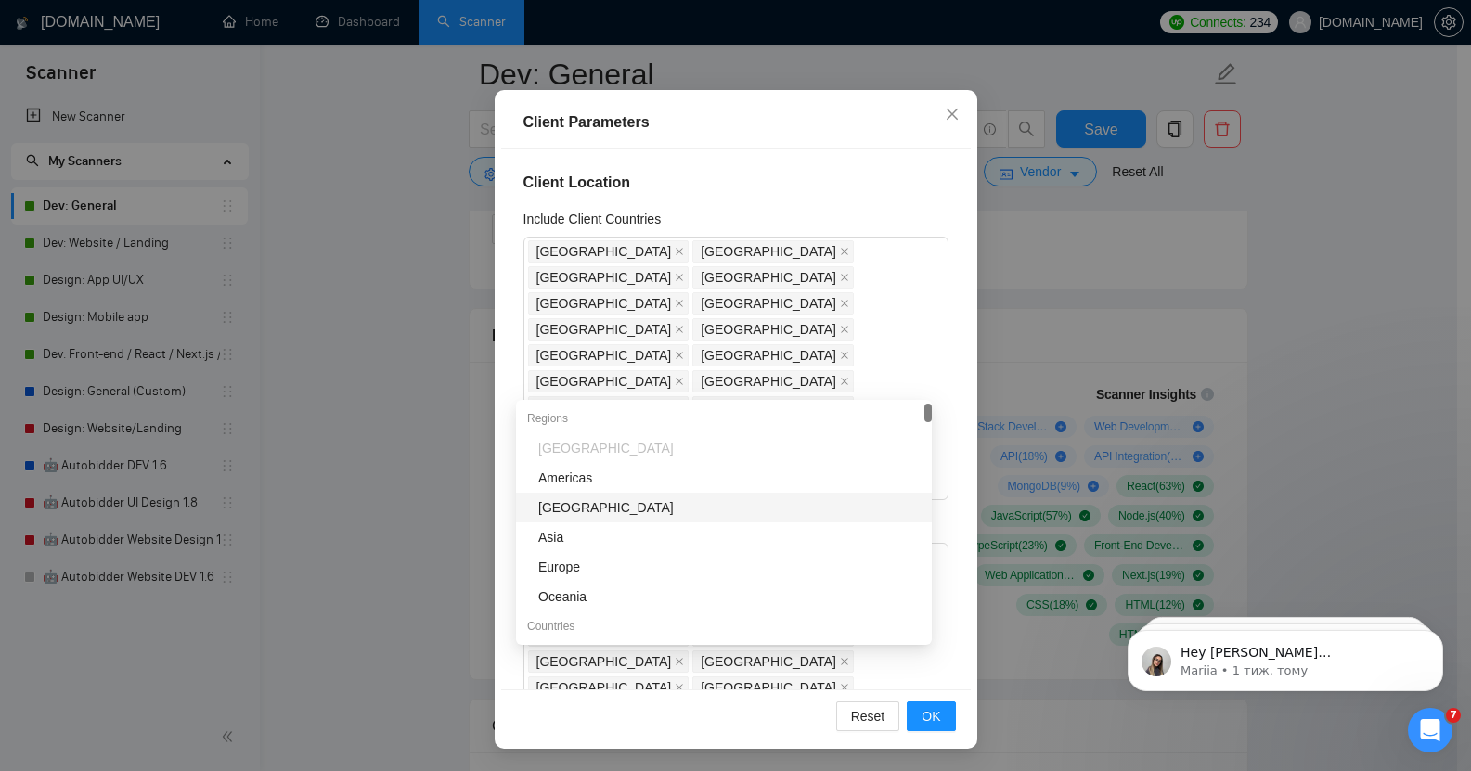
click at [942, 477] on div "Client Location Include Client Countries [GEOGRAPHIC_DATA] [GEOGRAPHIC_DATA] [G…" at bounding box center [736, 419] width 470 height 540
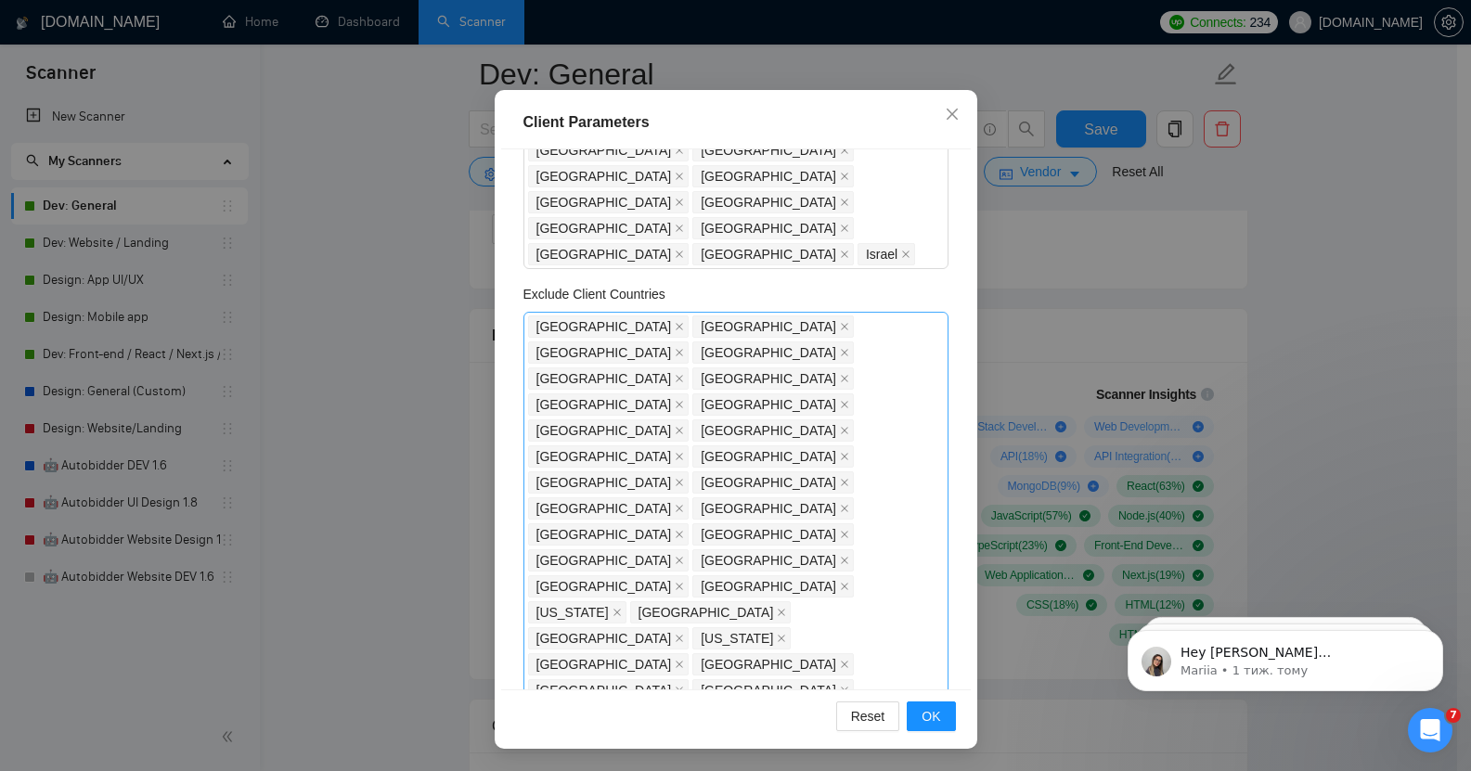
scroll to position [254, 0]
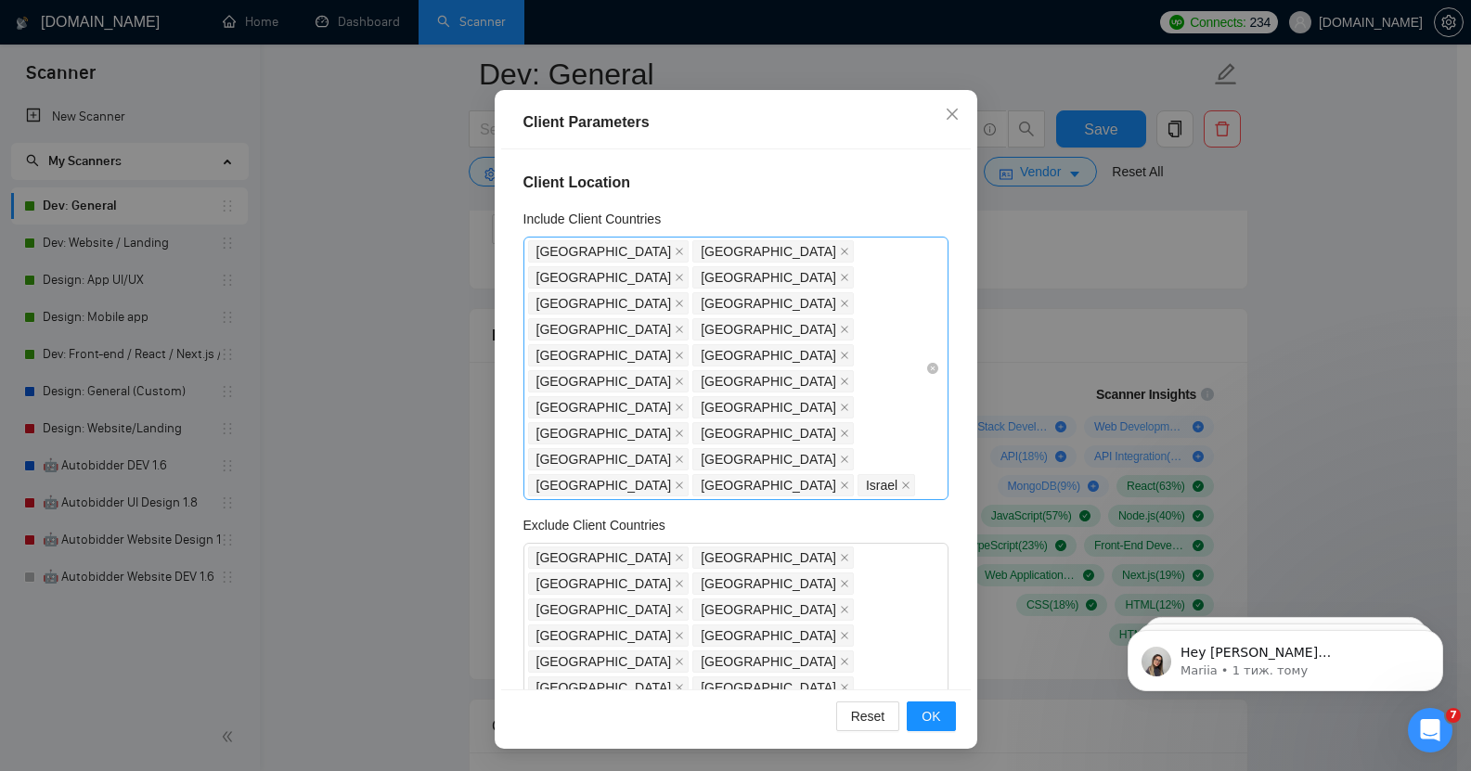
scroll to position [50, 0]
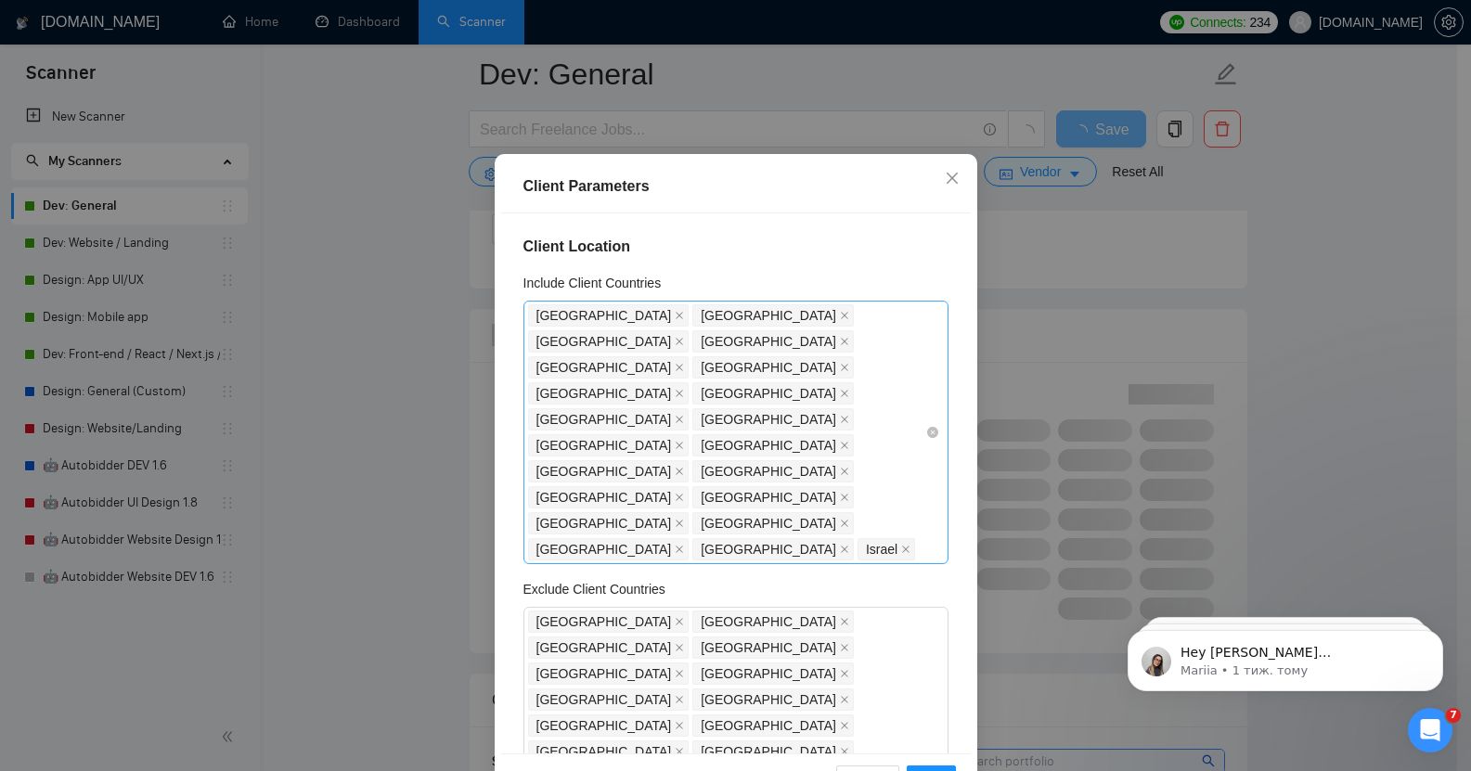
click at [633, 447] on div "[GEOGRAPHIC_DATA] [GEOGRAPHIC_DATA] [GEOGRAPHIC_DATA] [GEOGRAPHIC_DATA] [GEOGRA…" at bounding box center [726, 433] width 397 height 260
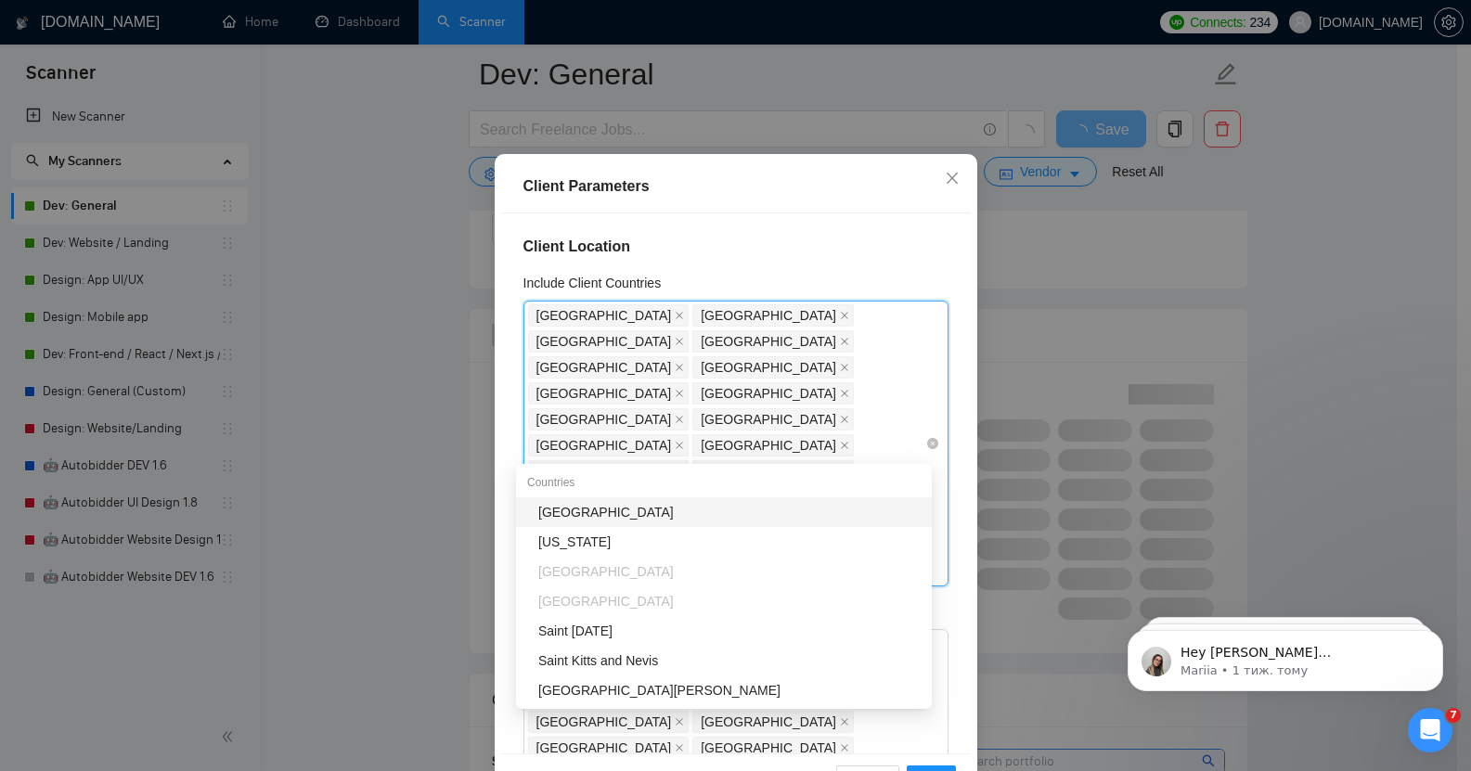
type input "saud"
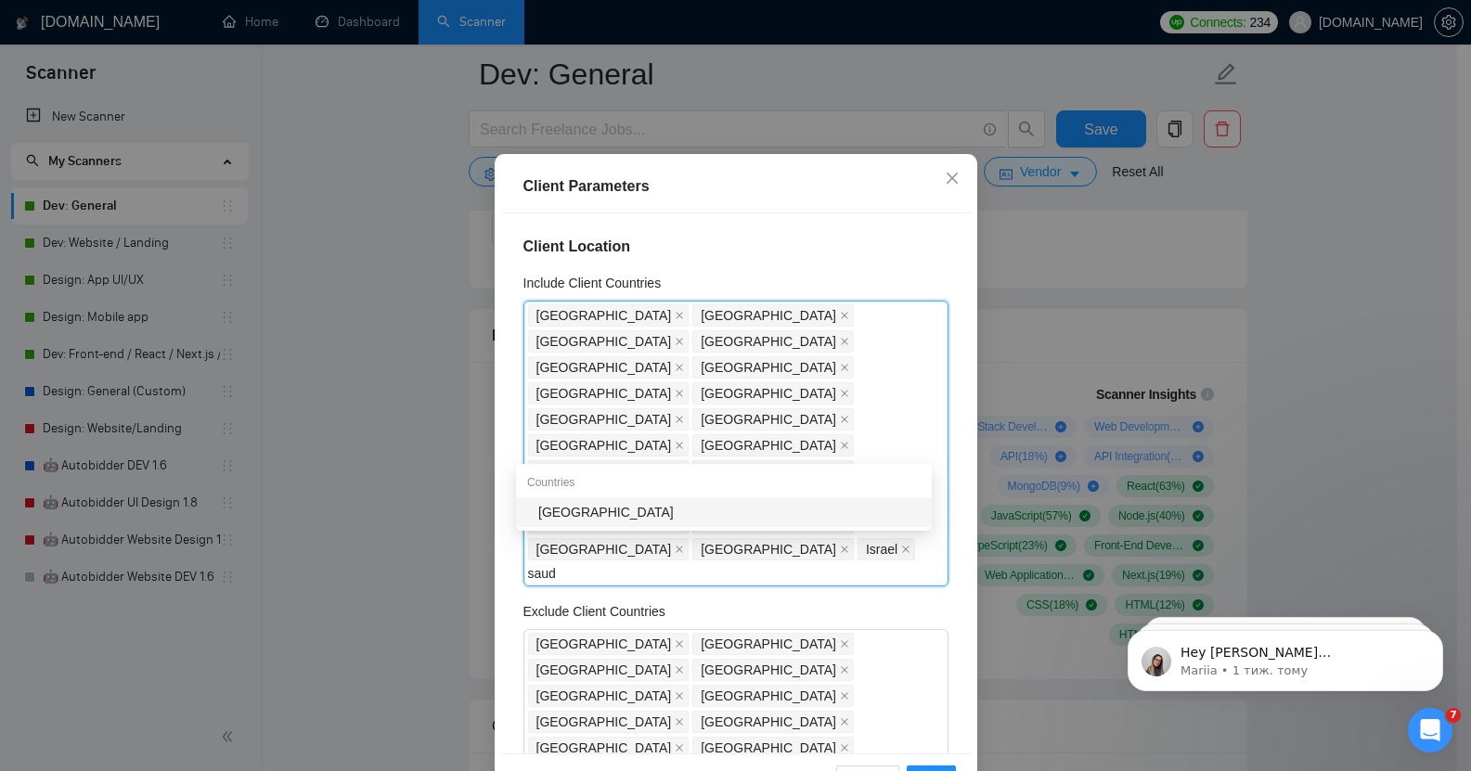
click at [621, 514] on div "[GEOGRAPHIC_DATA]" at bounding box center [729, 512] width 382 height 20
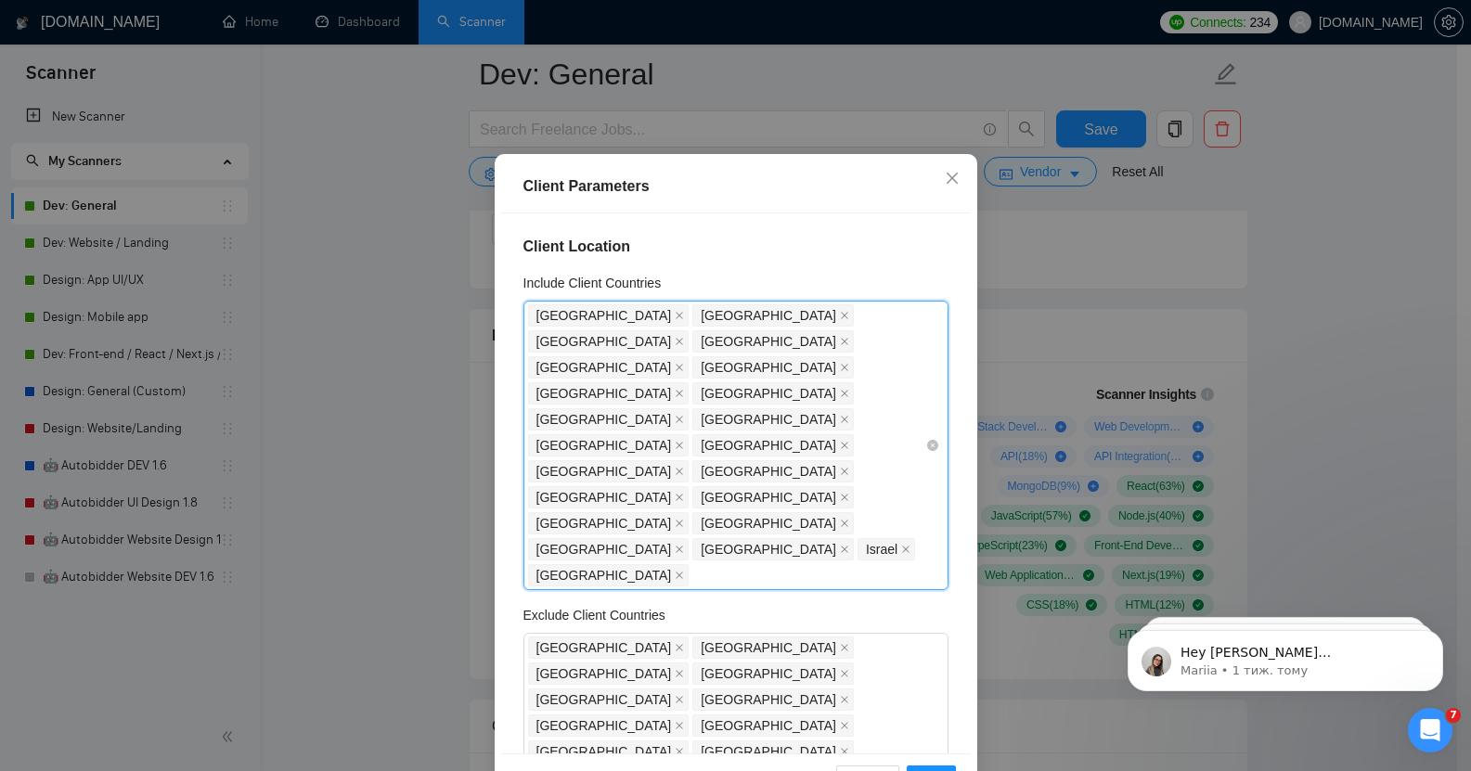
click at [702, 445] on div "[GEOGRAPHIC_DATA] [GEOGRAPHIC_DATA] [GEOGRAPHIC_DATA] [GEOGRAPHIC_DATA] [GEOGRA…" at bounding box center [726, 446] width 397 height 286
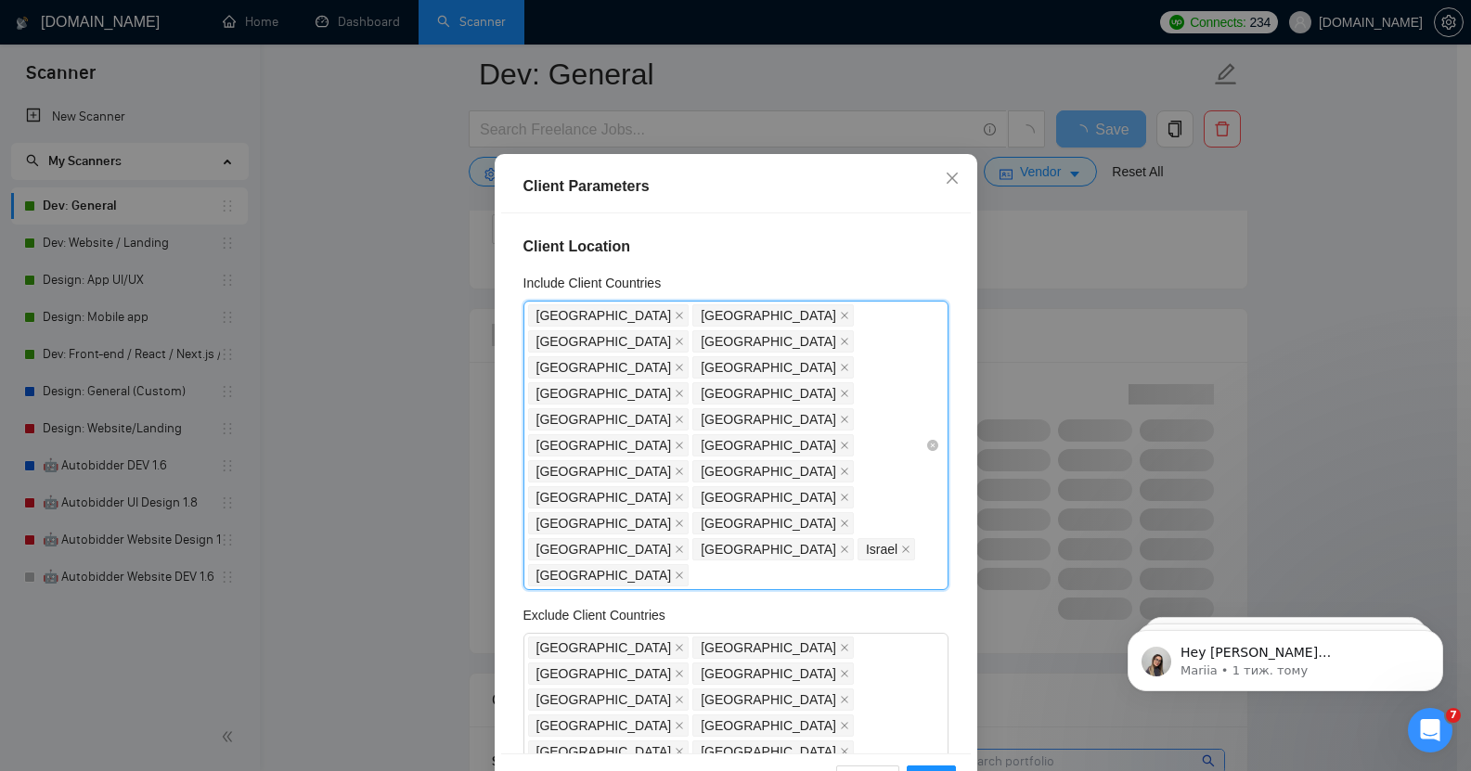
type input "q"
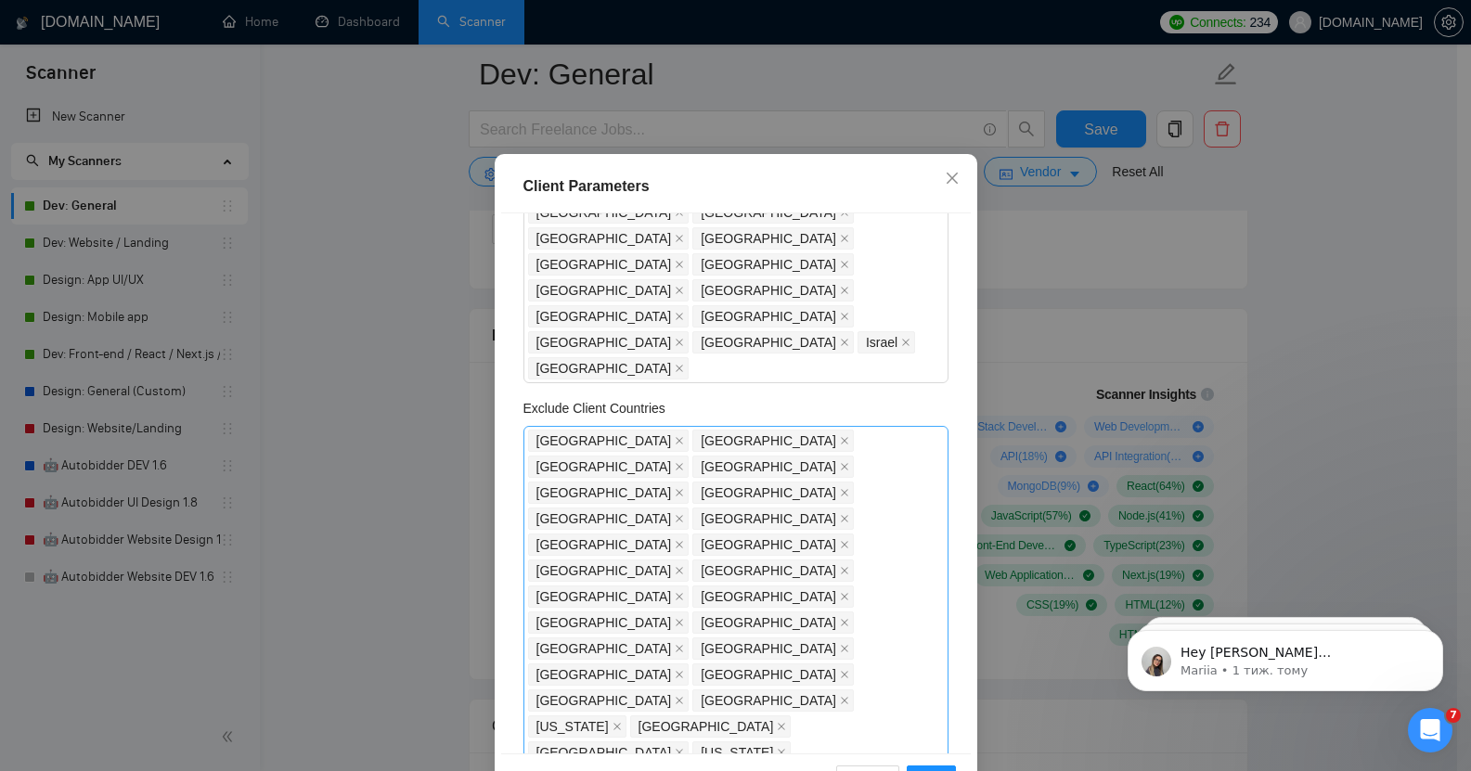
scroll to position [226, 0]
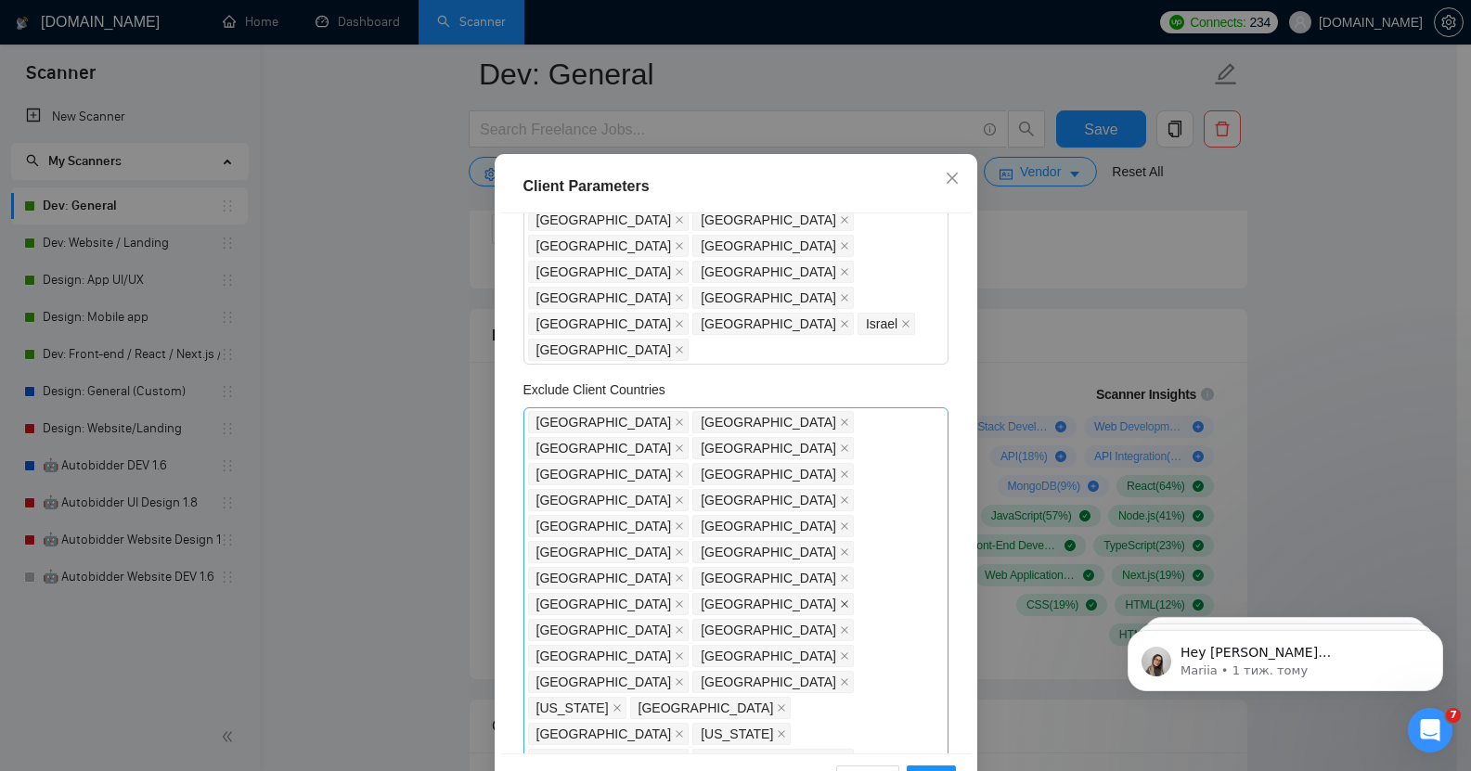
click at [840, 600] on icon "close" at bounding box center [844, 604] width 9 height 9
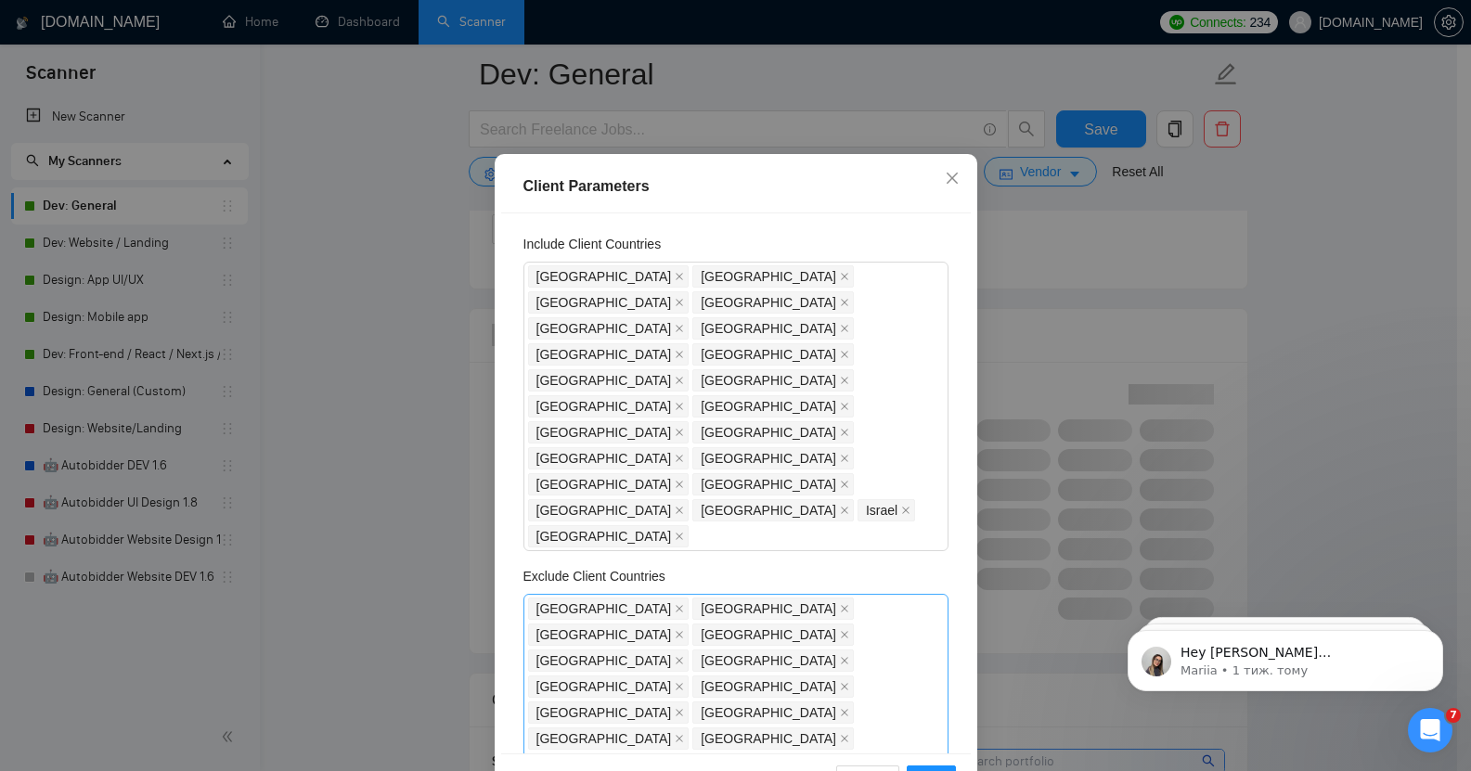
scroll to position [0, 0]
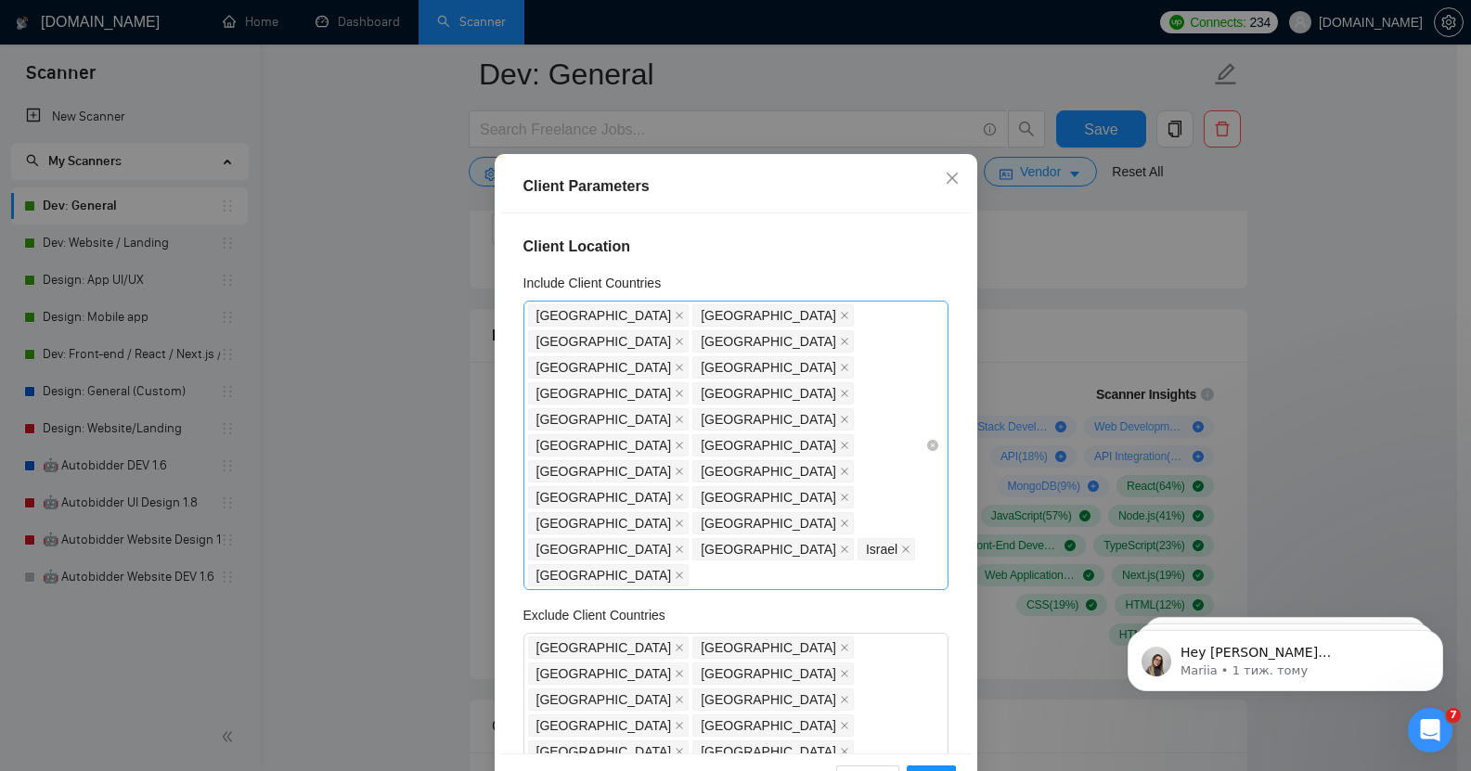
click at [714, 445] on div "[GEOGRAPHIC_DATA] [GEOGRAPHIC_DATA] [GEOGRAPHIC_DATA] [GEOGRAPHIC_DATA] [GEOGRA…" at bounding box center [726, 446] width 397 height 286
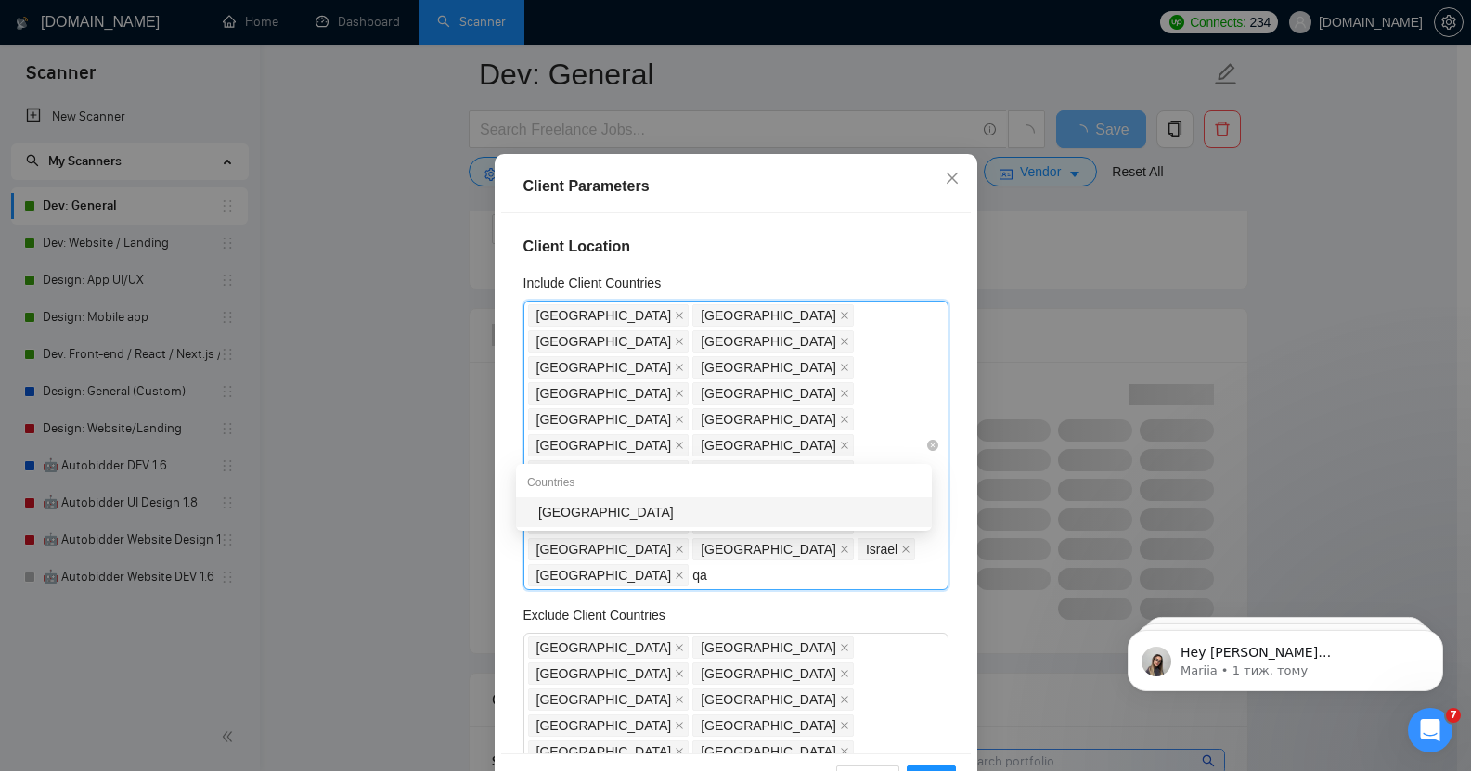
type input "qat"
click at [596, 510] on div "[GEOGRAPHIC_DATA]" at bounding box center [729, 512] width 382 height 20
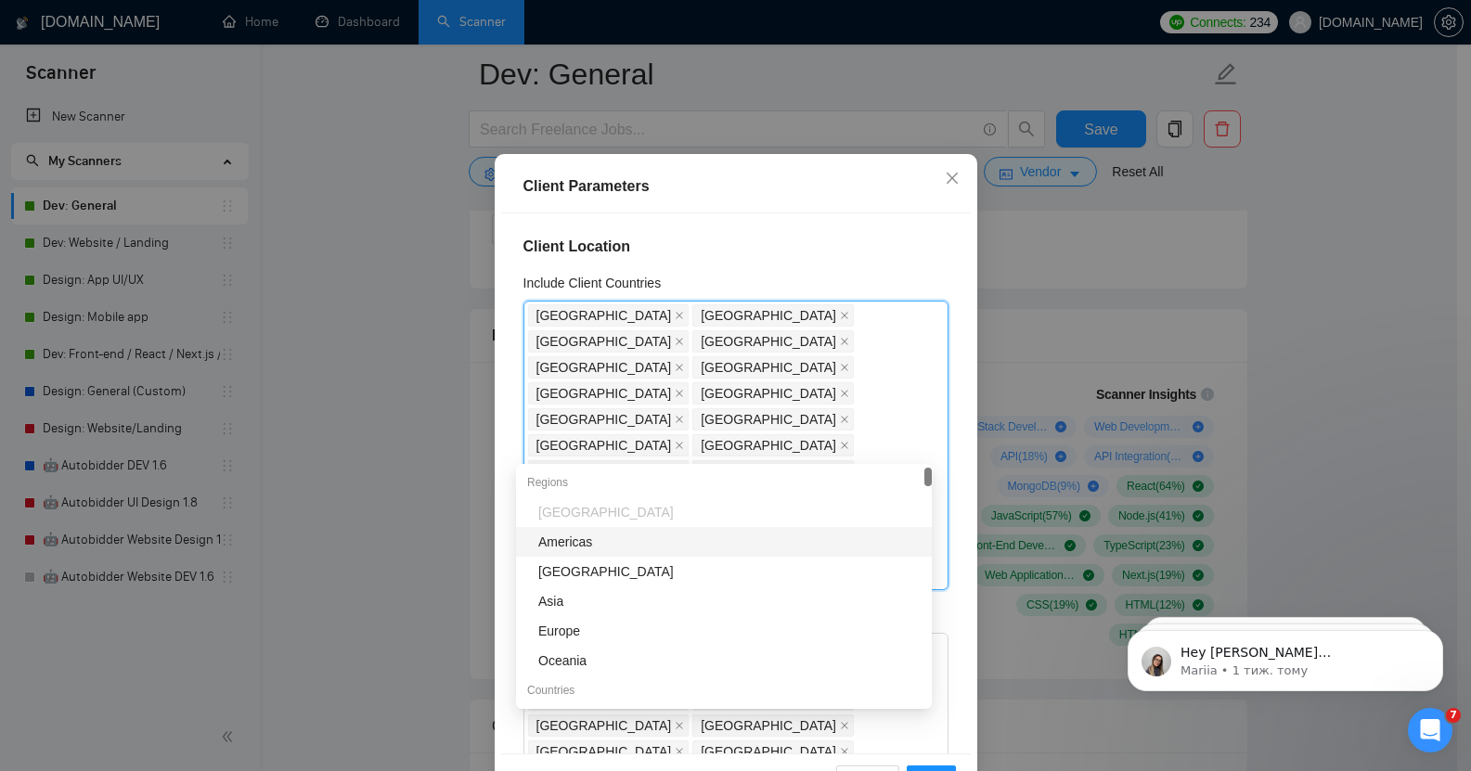
click at [942, 413] on div "Client Location Include Client Countries [GEOGRAPHIC_DATA] [GEOGRAPHIC_DATA] [G…" at bounding box center [736, 484] width 470 height 540
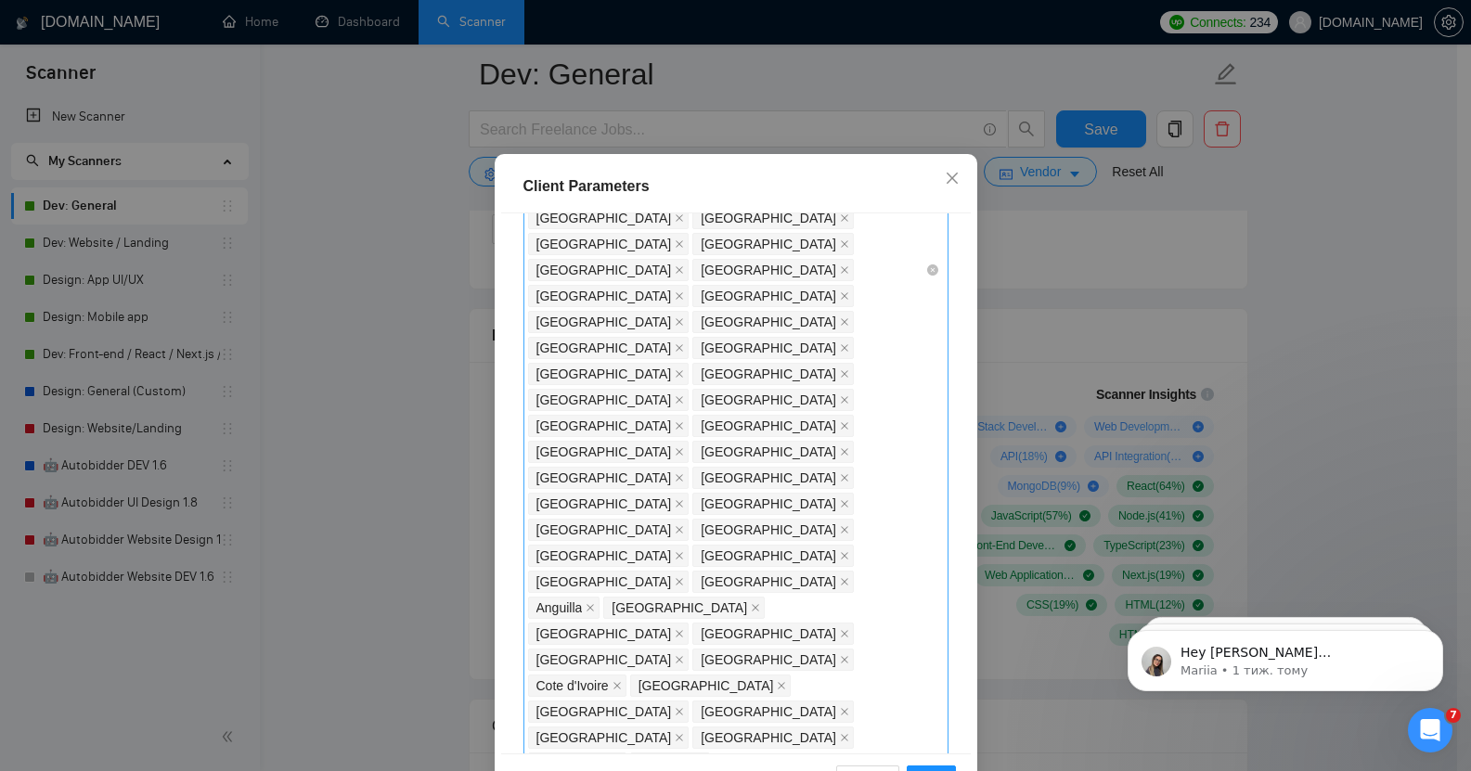
scroll to position [1191, 0]
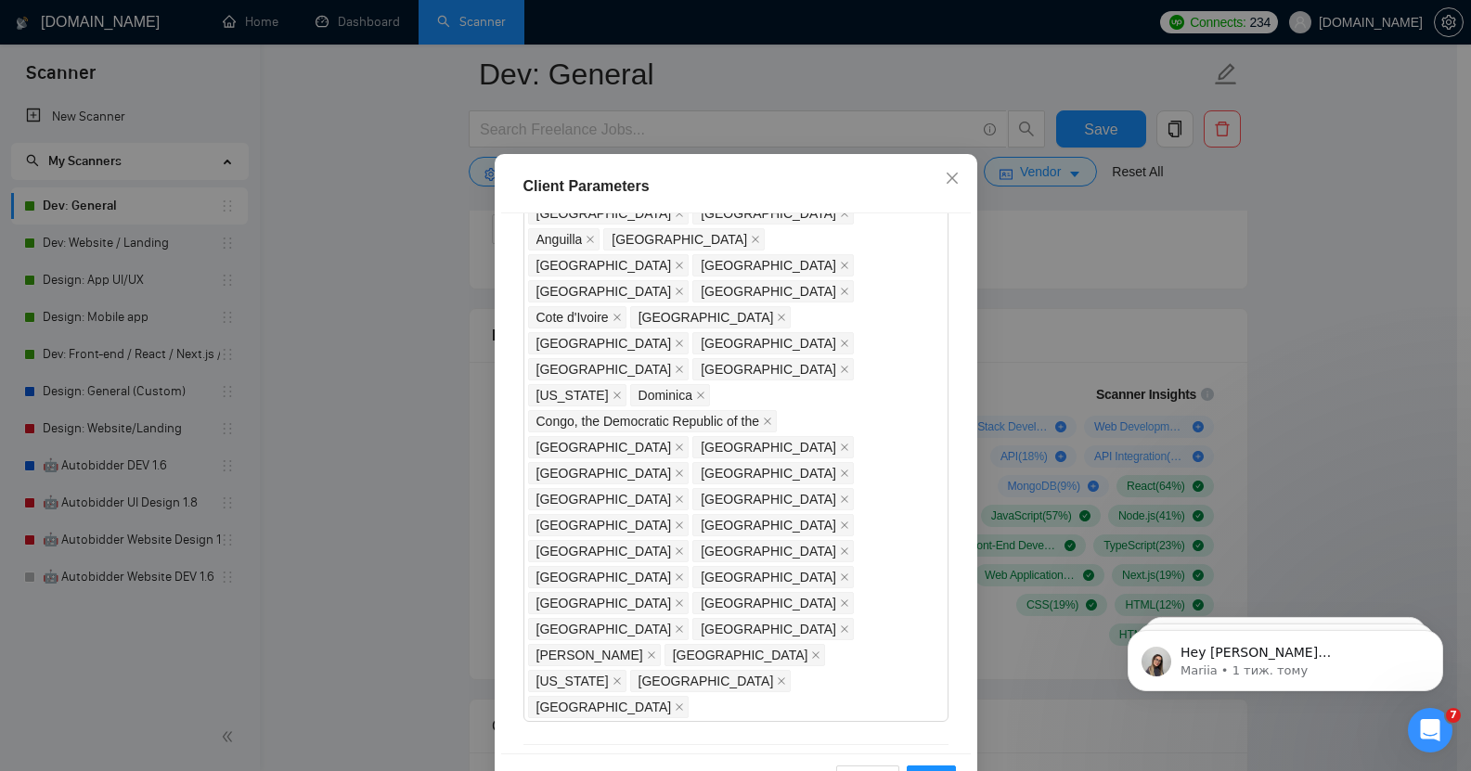
scroll to position [114, 0]
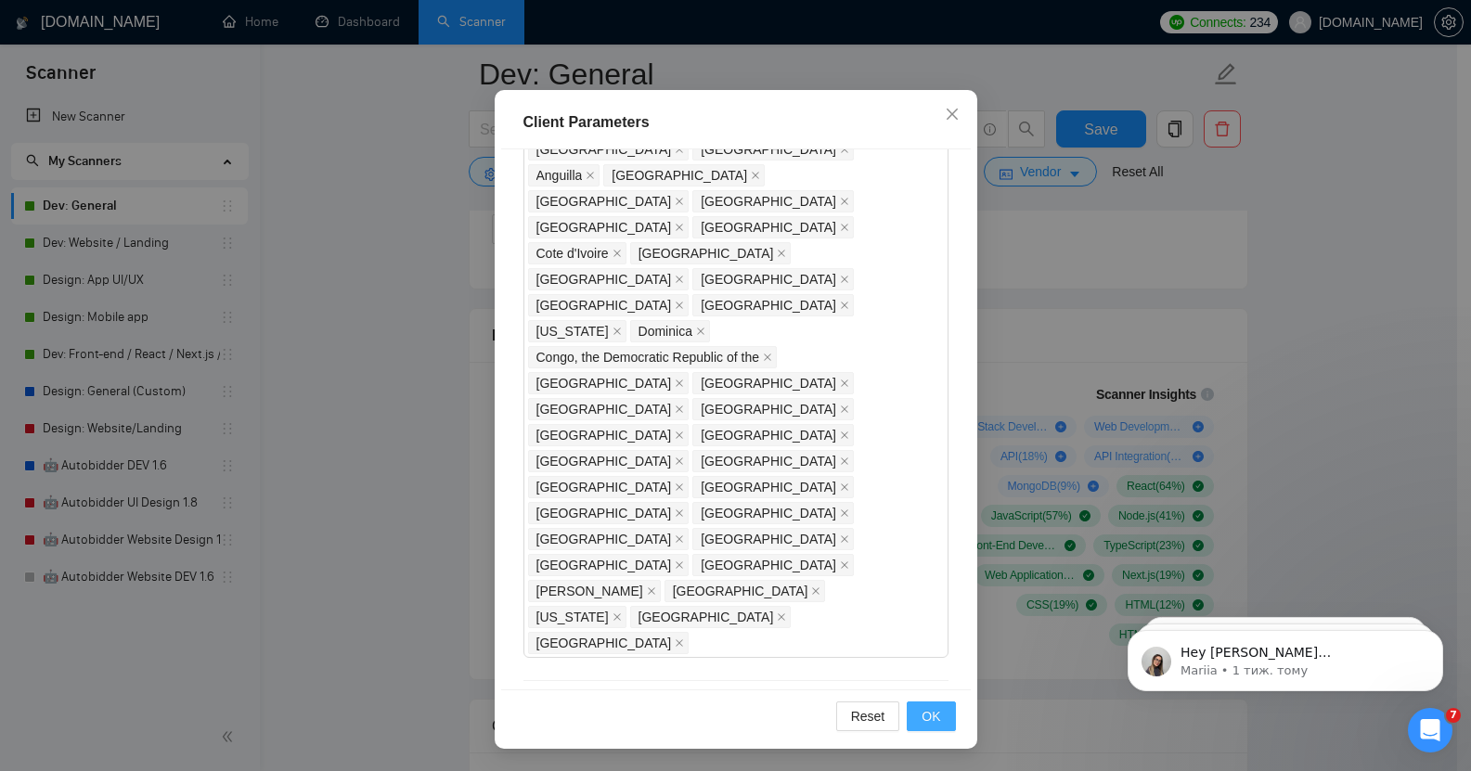
click at [922, 716] on span "OK" at bounding box center [931, 716] width 19 height 20
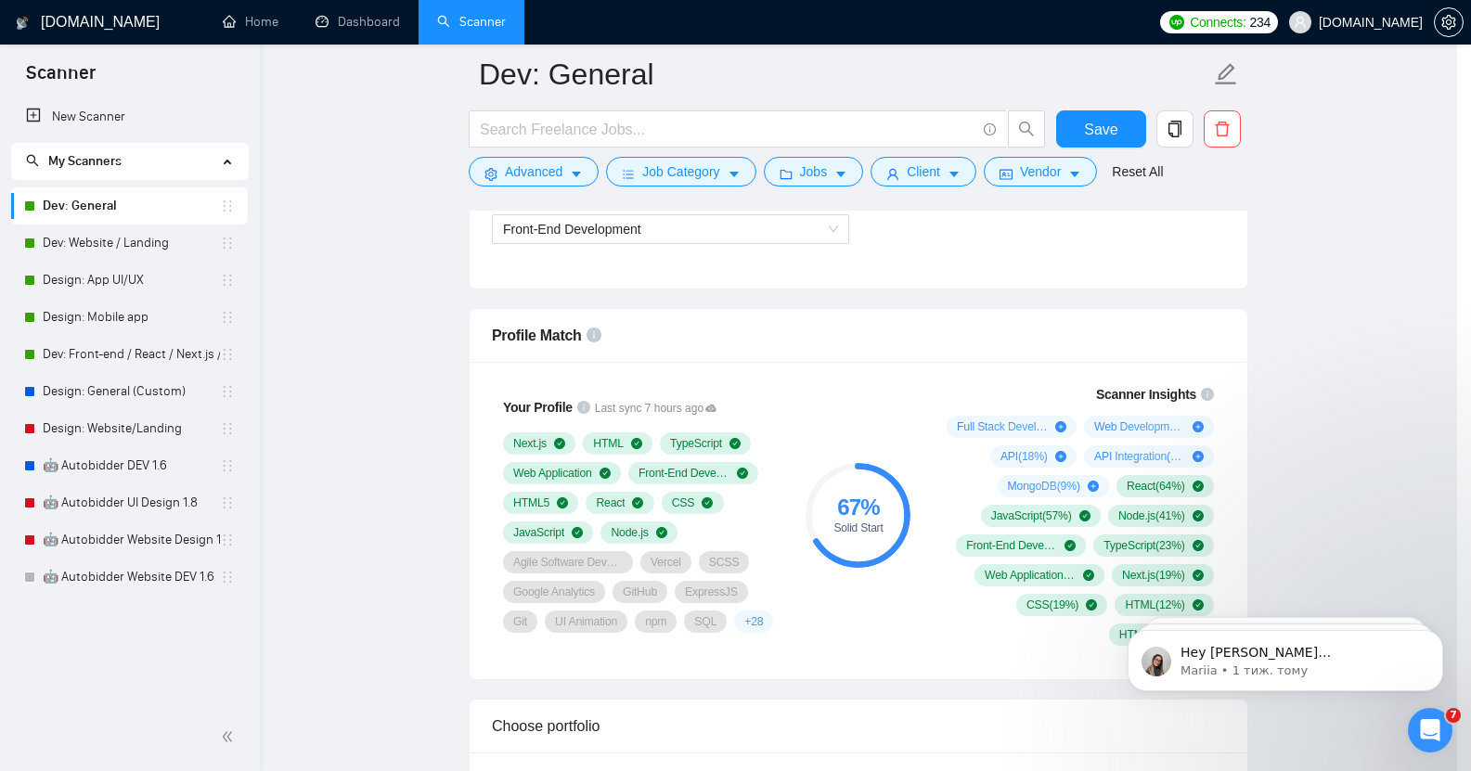
scroll to position [20, 0]
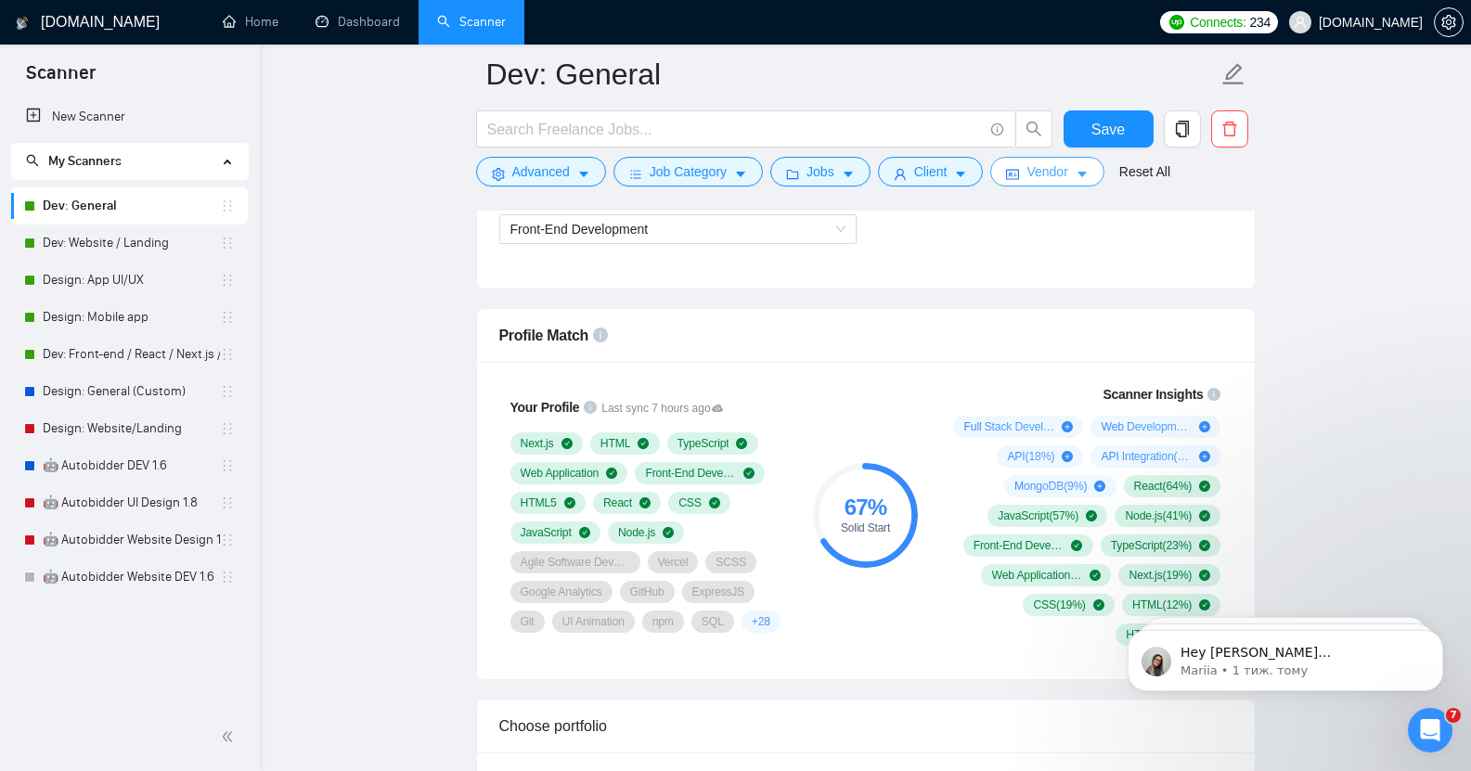
click at [1064, 174] on button "Vendor" at bounding box center [1047, 172] width 113 height 30
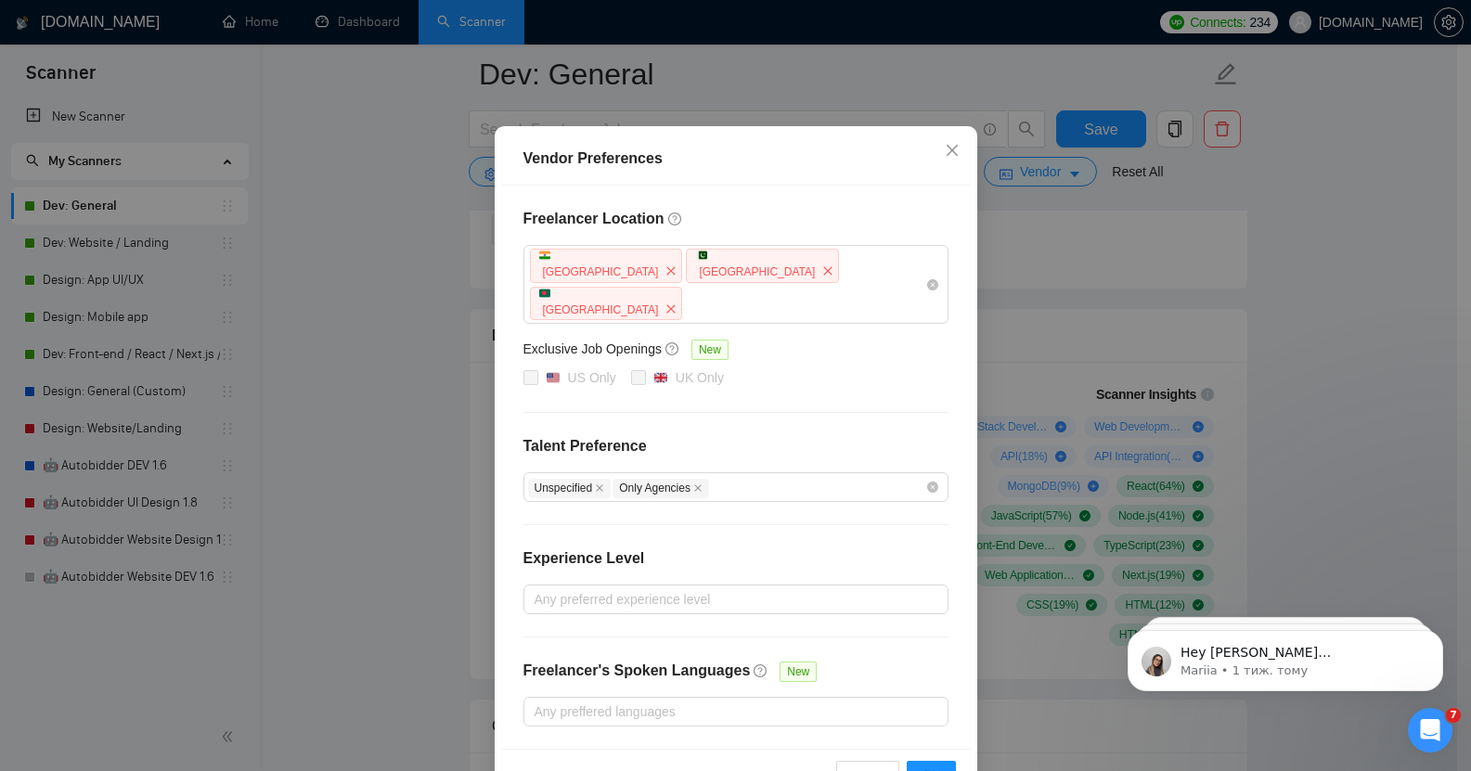
scroll to position [98, 0]
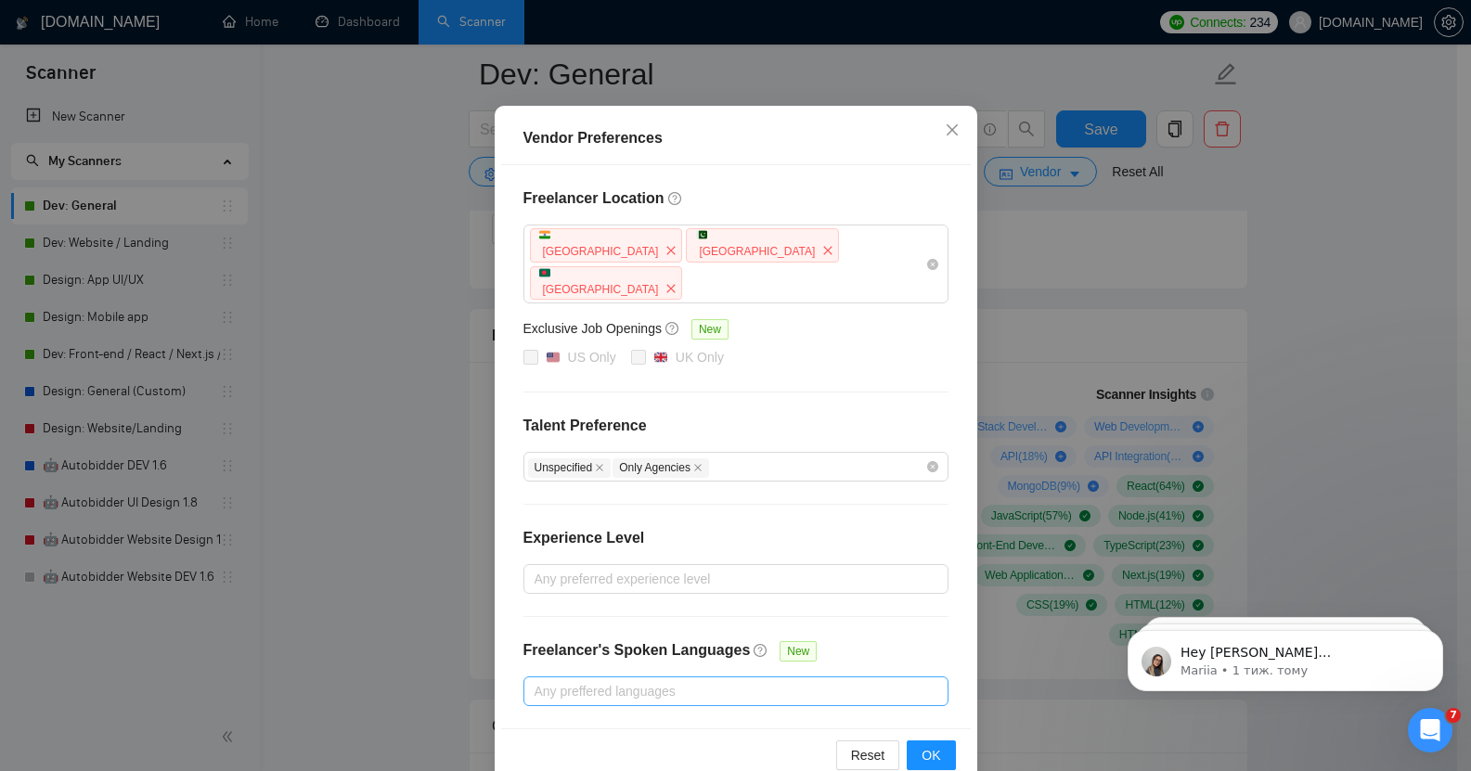
click at [601, 680] on div at bounding box center [726, 691] width 397 height 22
click at [837, 576] on div "Freelancer Location [GEOGRAPHIC_DATA] [GEOGRAPHIC_DATA] [GEOGRAPHIC_DATA] Exclu…" at bounding box center [736, 446] width 470 height 563
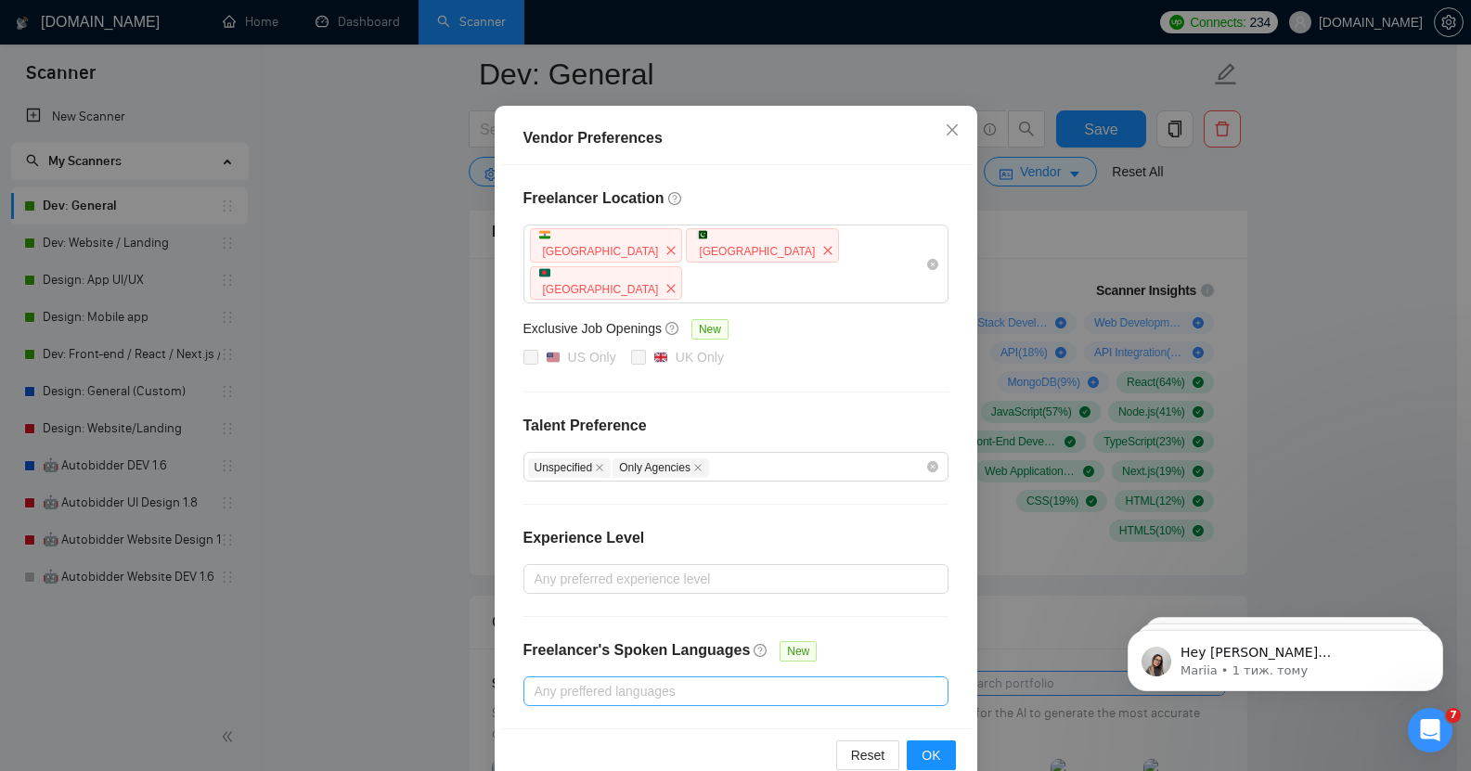
click at [593, 680] on div at bounding box center [726, 691] width 397 height 22
click at [664, 680] on div at bounding box center [726, 691] width 397 height 22
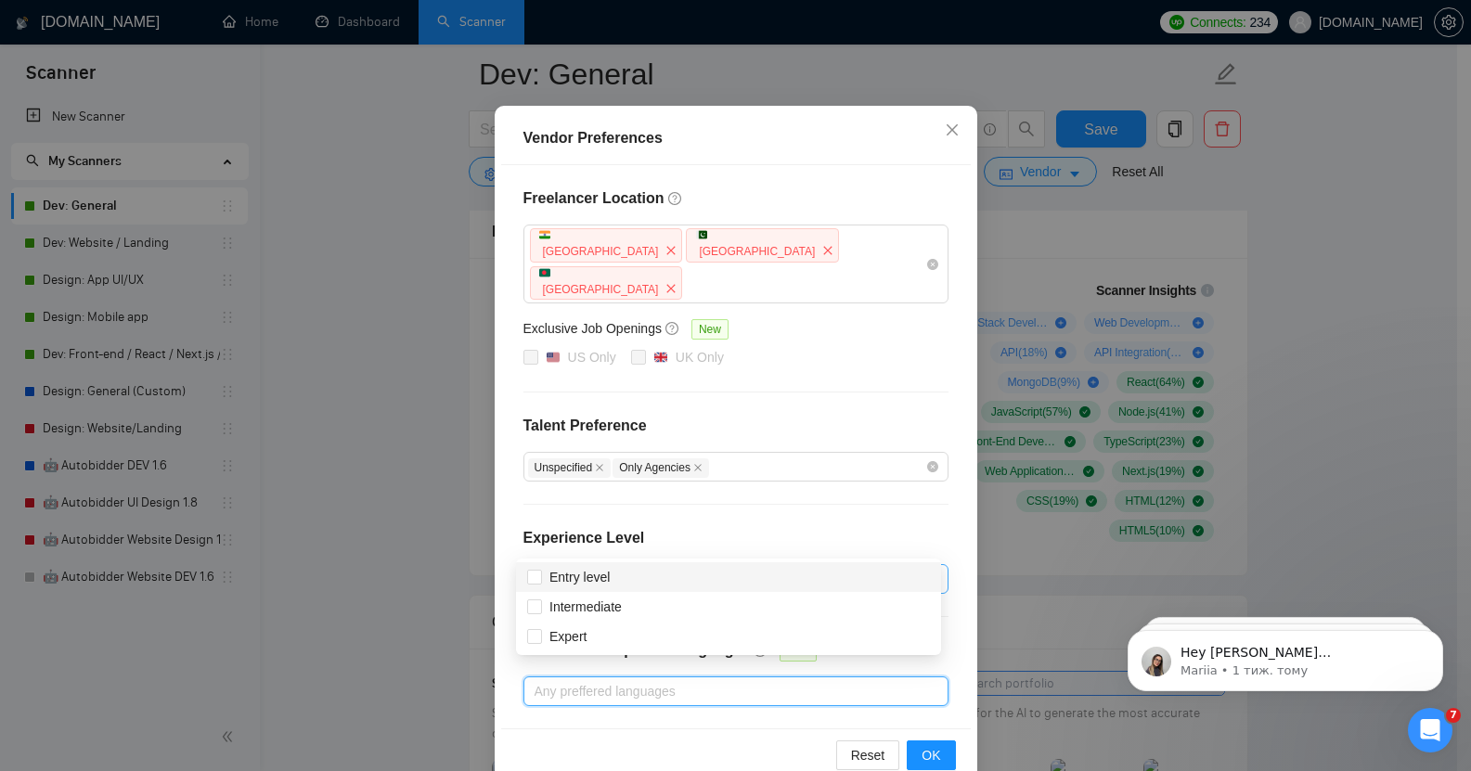
click at [657, 564] on div "Any preferred experience level" at bounding box center [736, 579] width 425 height 30
click at [605, 604] on span "Intermediate" at bounding box center [586, 607] width 72 height 15
click at [540, 604] on input "Intermediate" at bounding box center [533, 606] width 13 height 13
checkbox input "true"
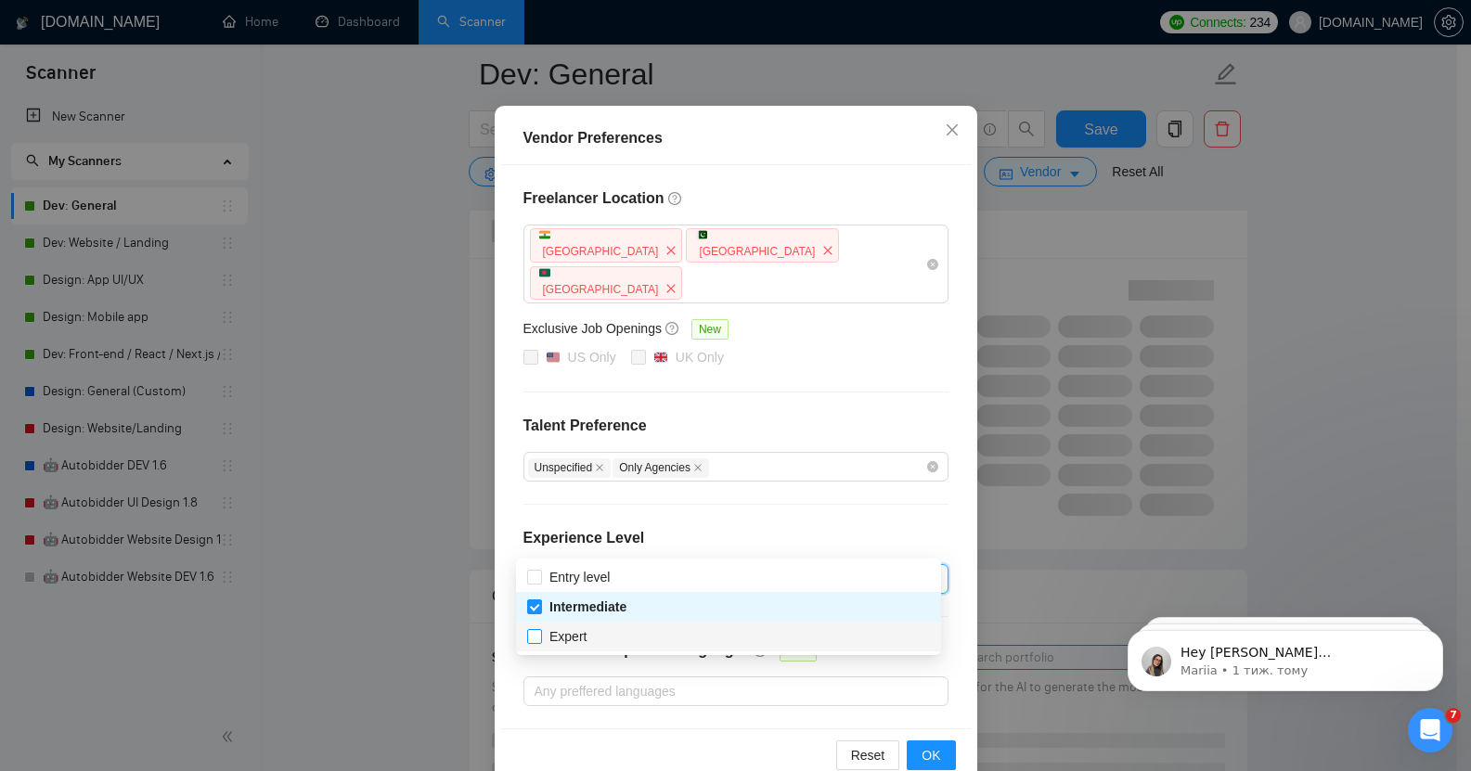
click at [559, 639] on span "Expert" at bounding box center [568, 636] width 37 height 15
click at [540, 639] on input "Expert" at bounding box center [533, 635] width 13 height 13
checkbox input "true"
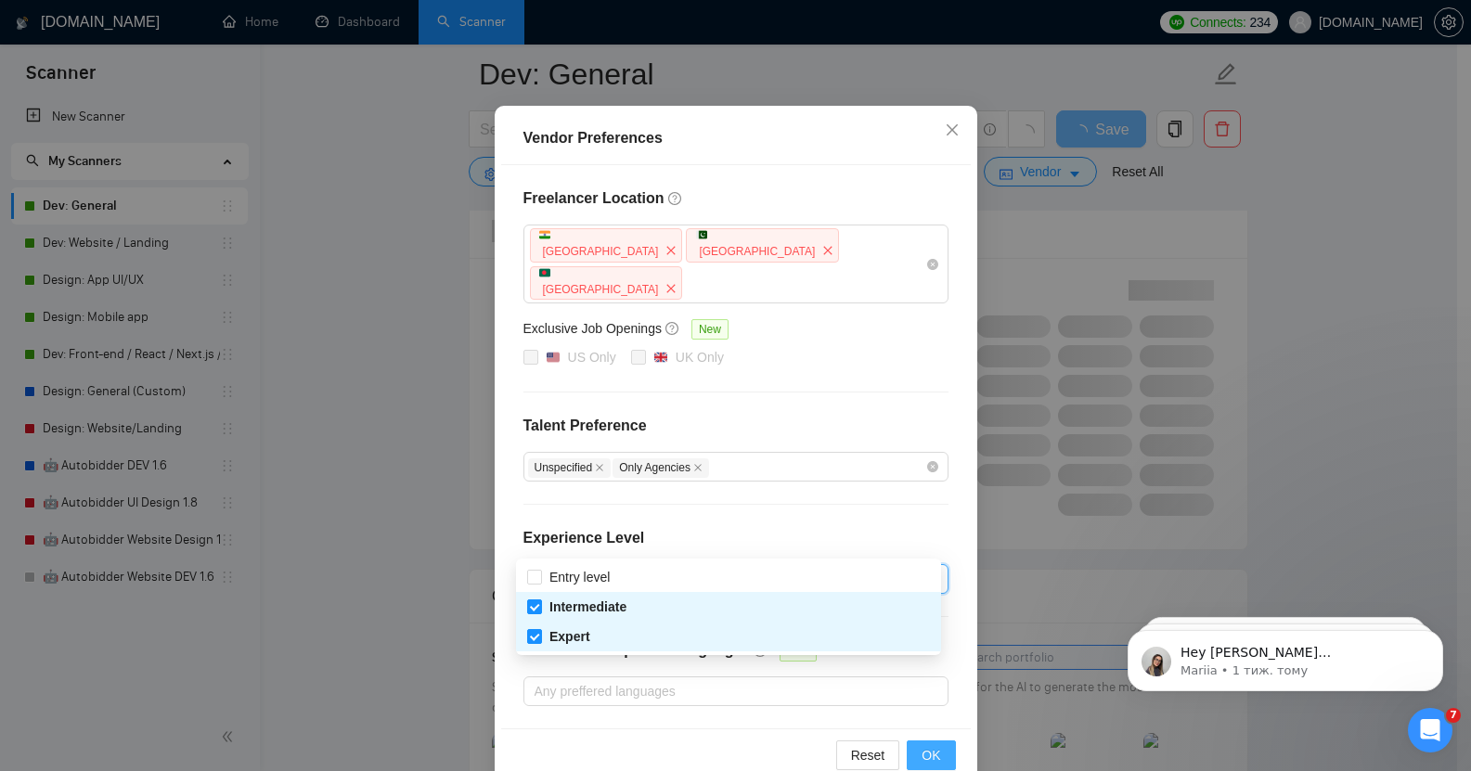
click at [931, 745] on span "OK" at bounding box center [931, 755] width 19 height 20
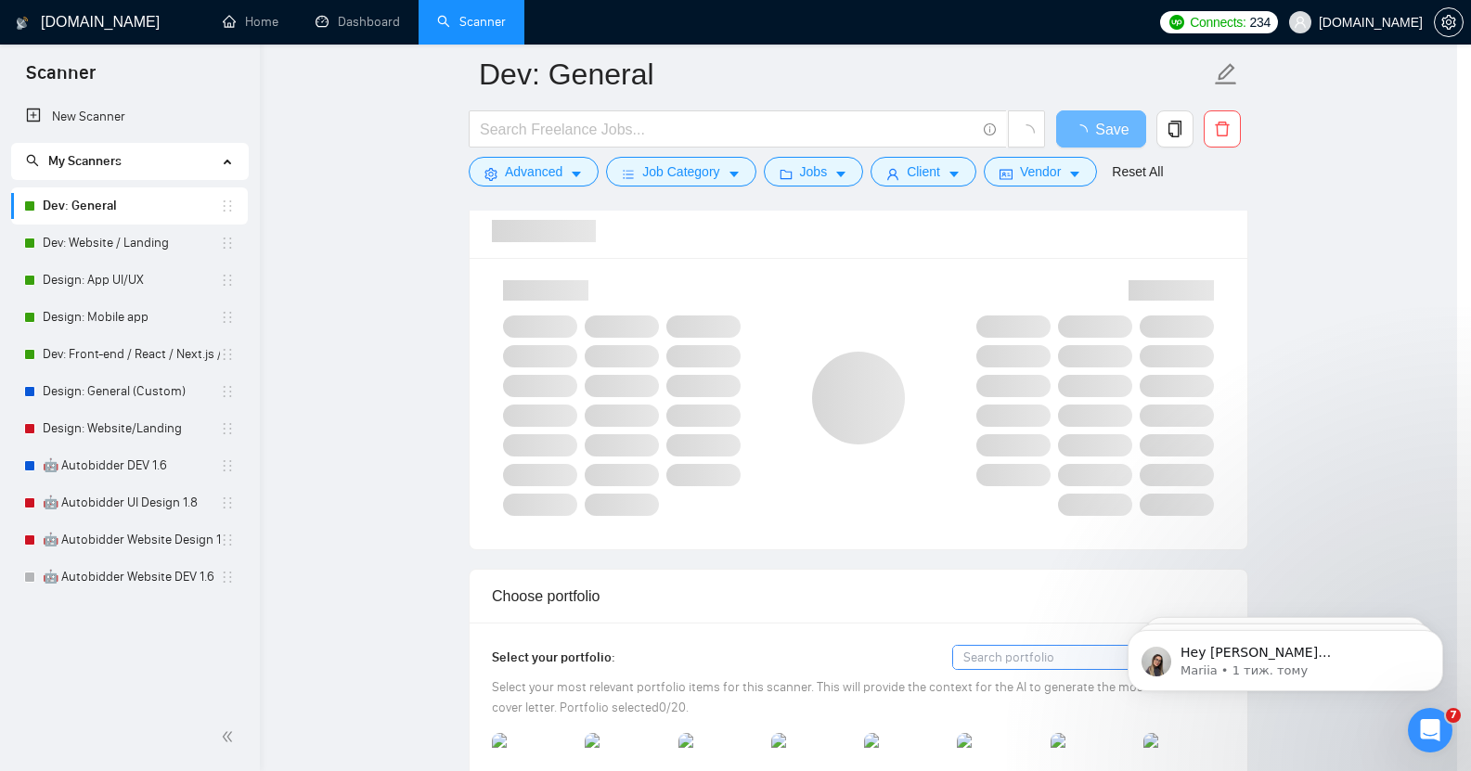
scroll to position [6, 0]
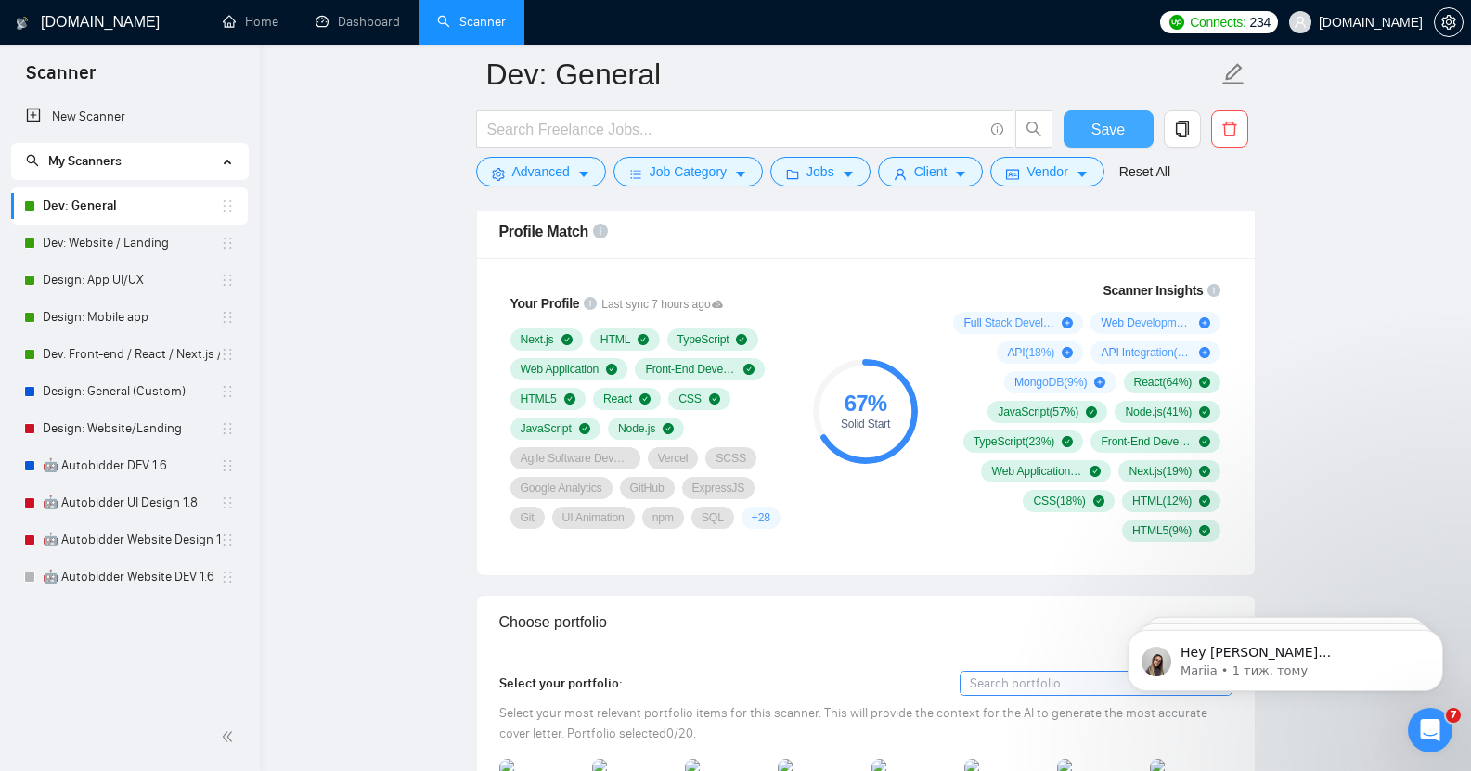
click at [1110, 121] on span "Save" at bounding box center [1108, 129] width 33 height 23
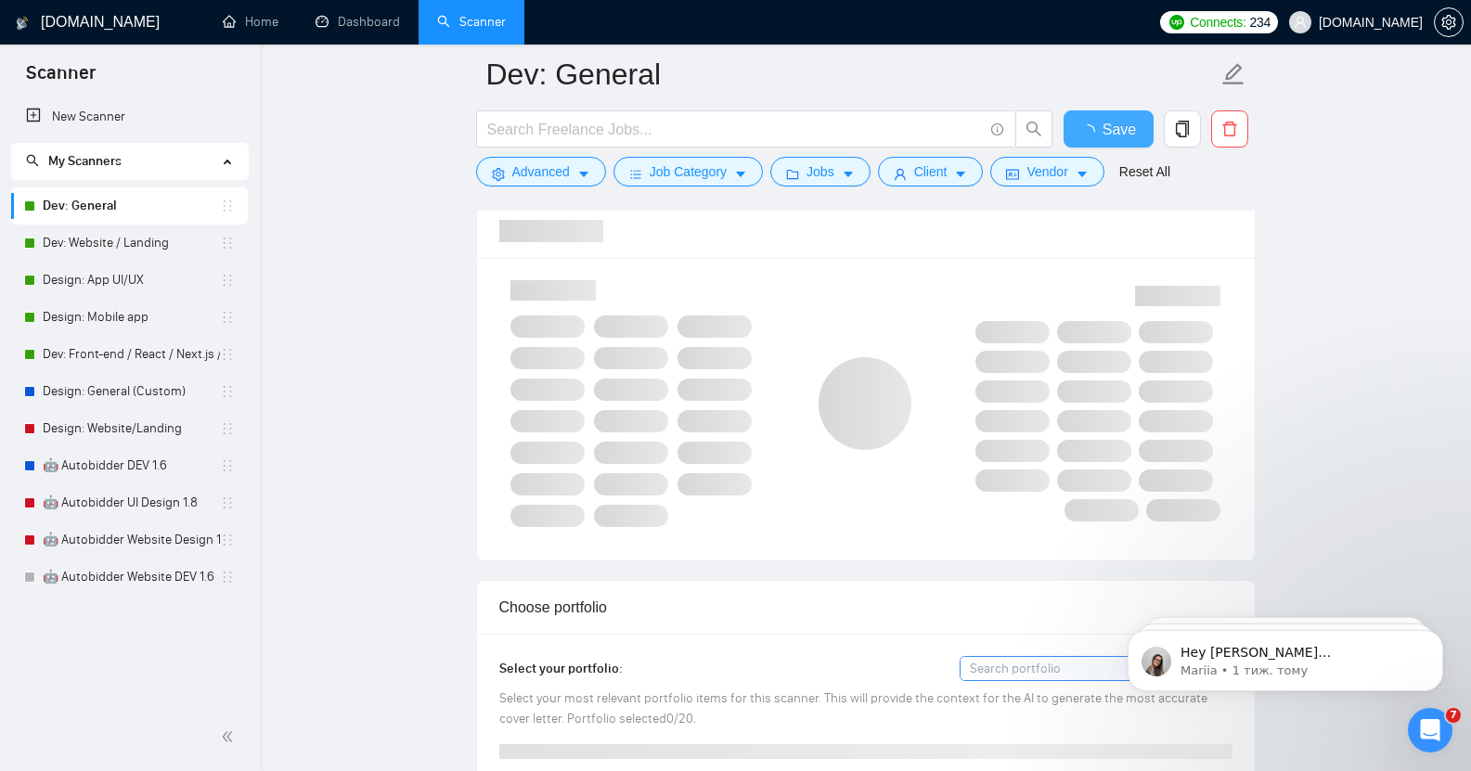
checkbox input "true"
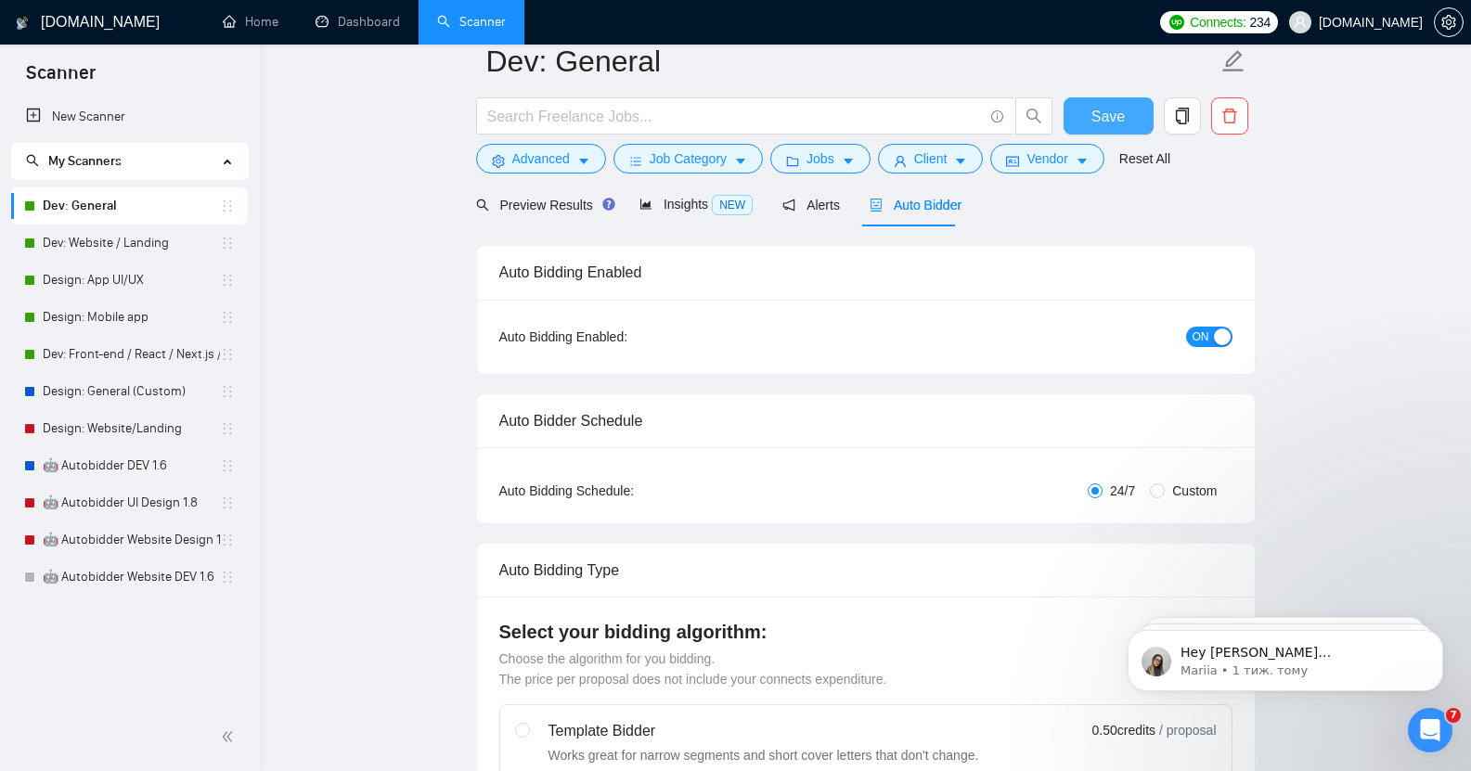
scroll to position [0, 0]
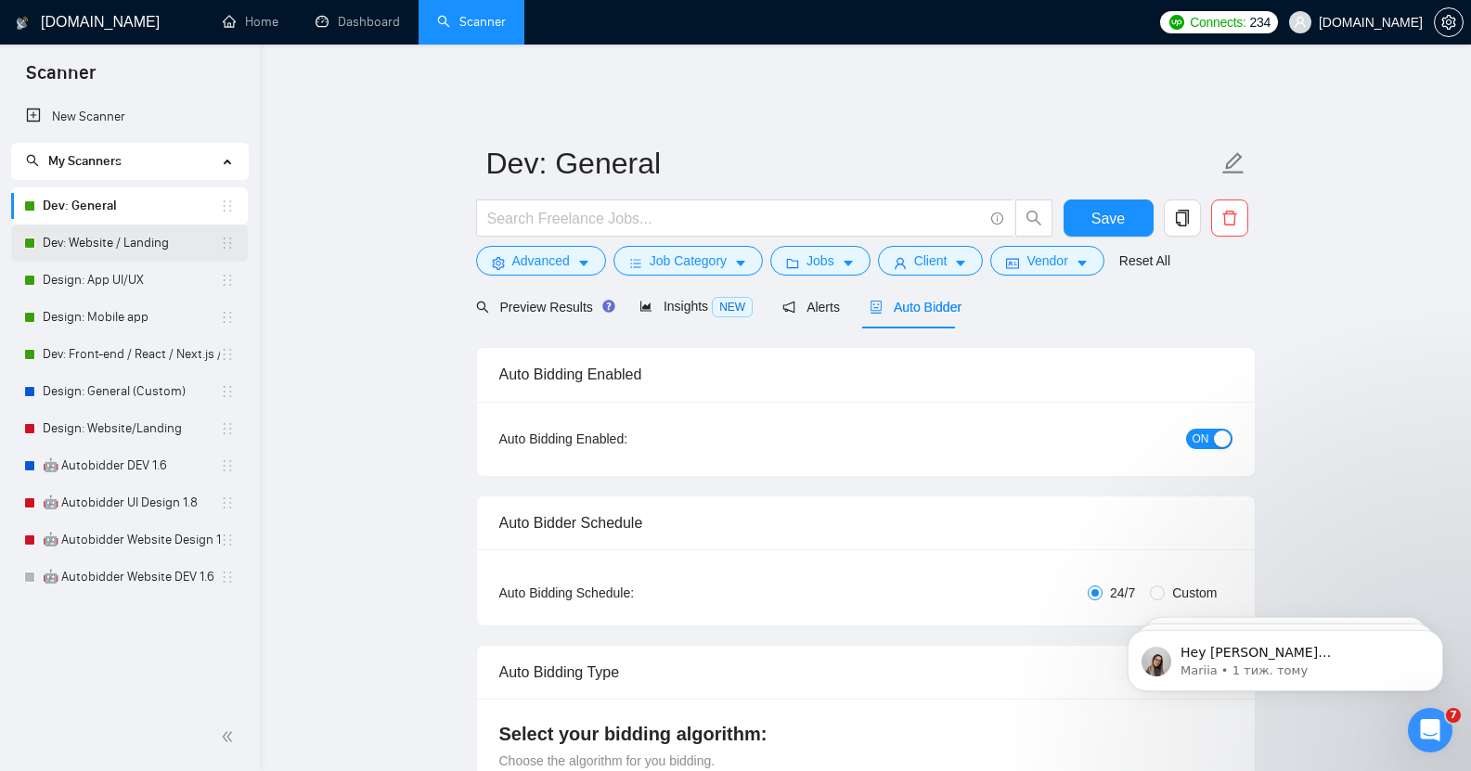
click at [123, 243] on link "Dev: Website / Landing" at bounding box center [131, 243] width 177 height 37
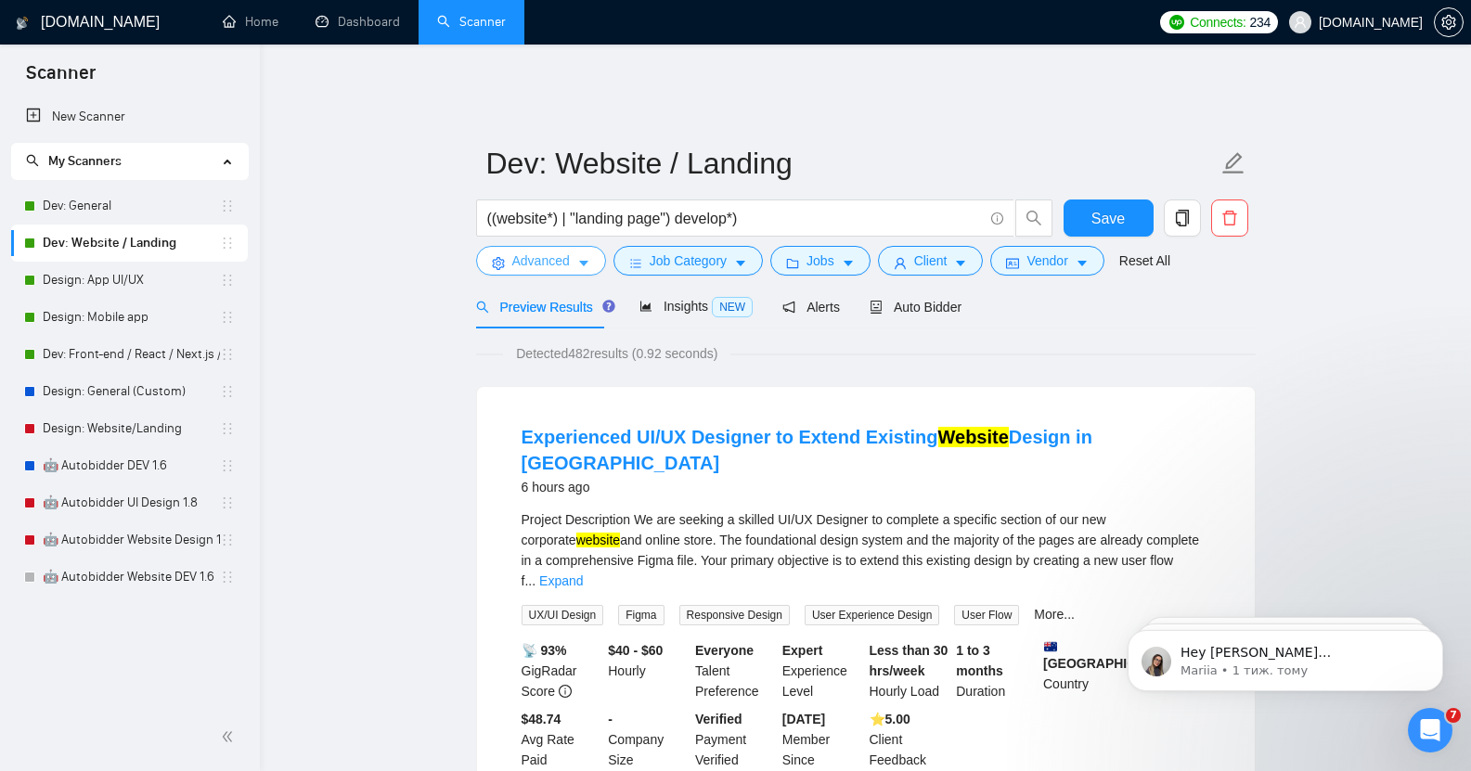
click at [521, 251] on span "Advanced" at bounding box center [541, 261] width 58 height 20
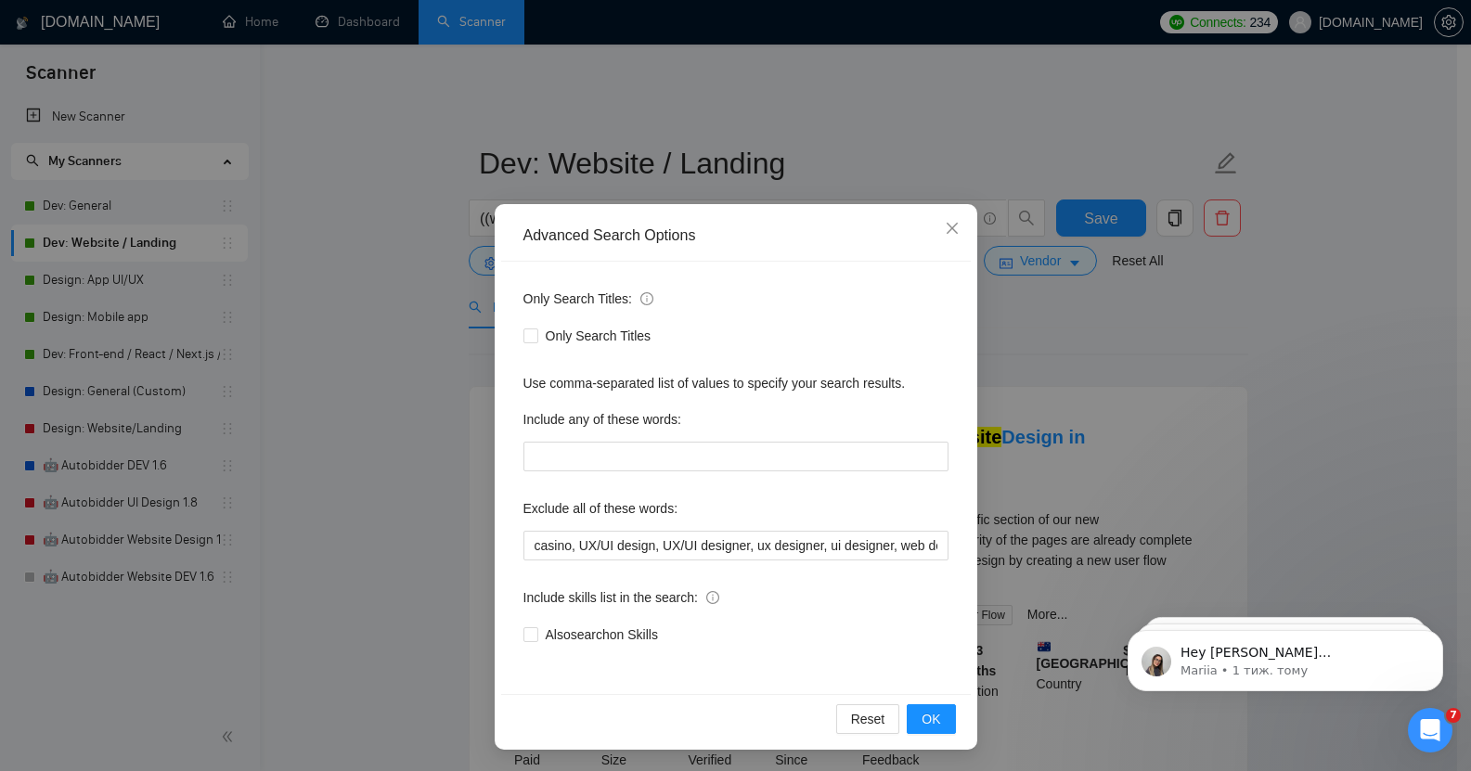
scroll to position [1, 0]
click at [947, 224] on icon "close" at bounding box center [952, 227] width 15 height 15
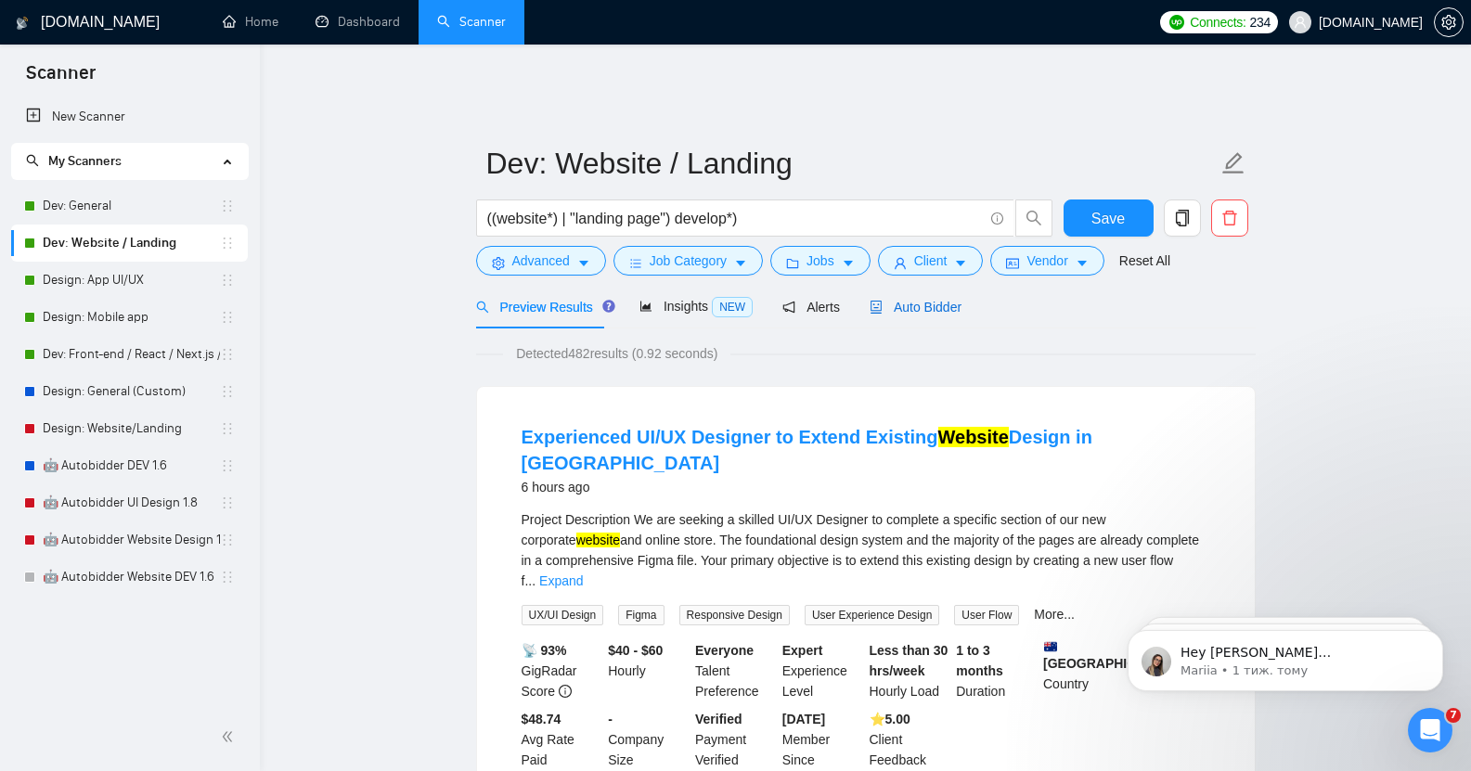
click at [926, 300] on span "Auto Bidder" at bounding box center [916, 307] width 92 height 15
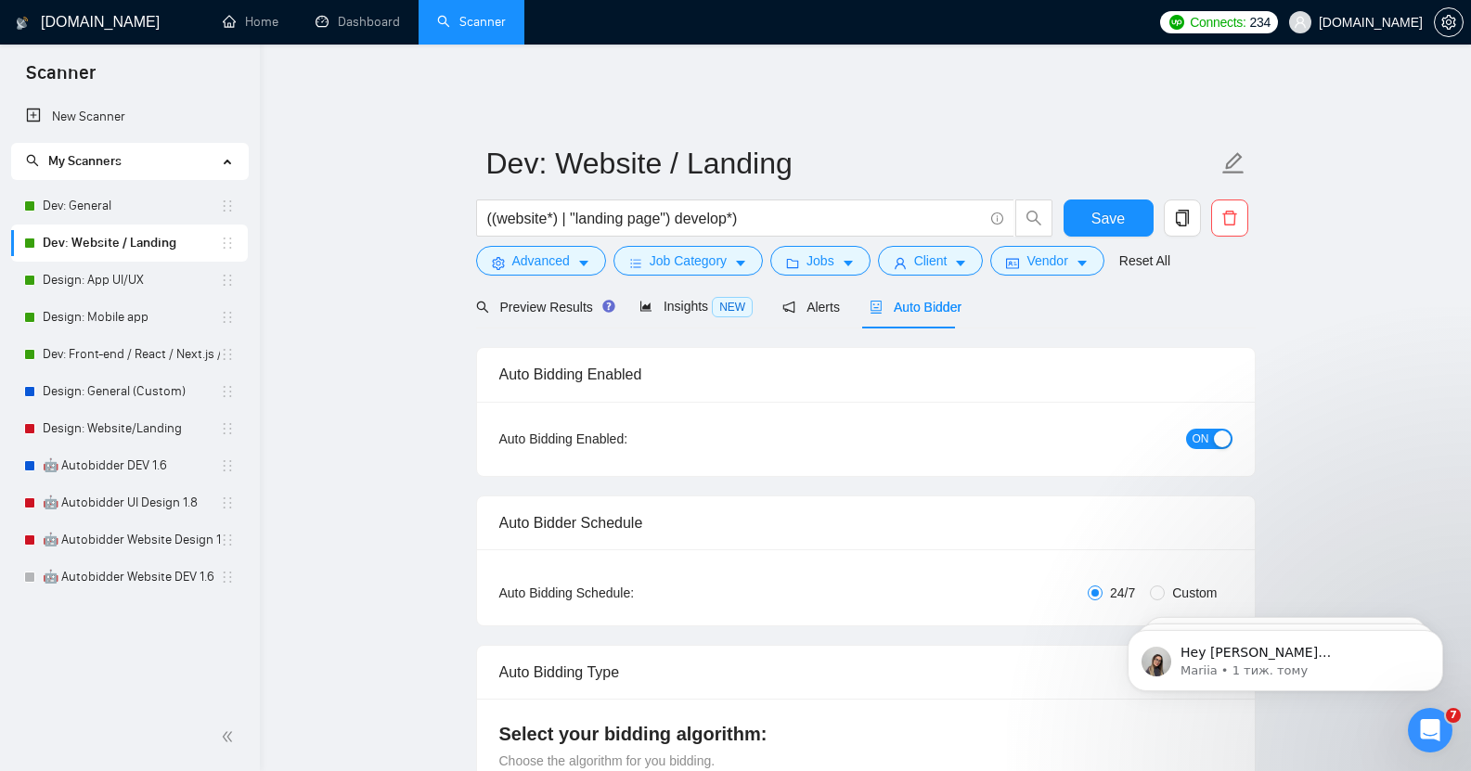
checkbox input "true"
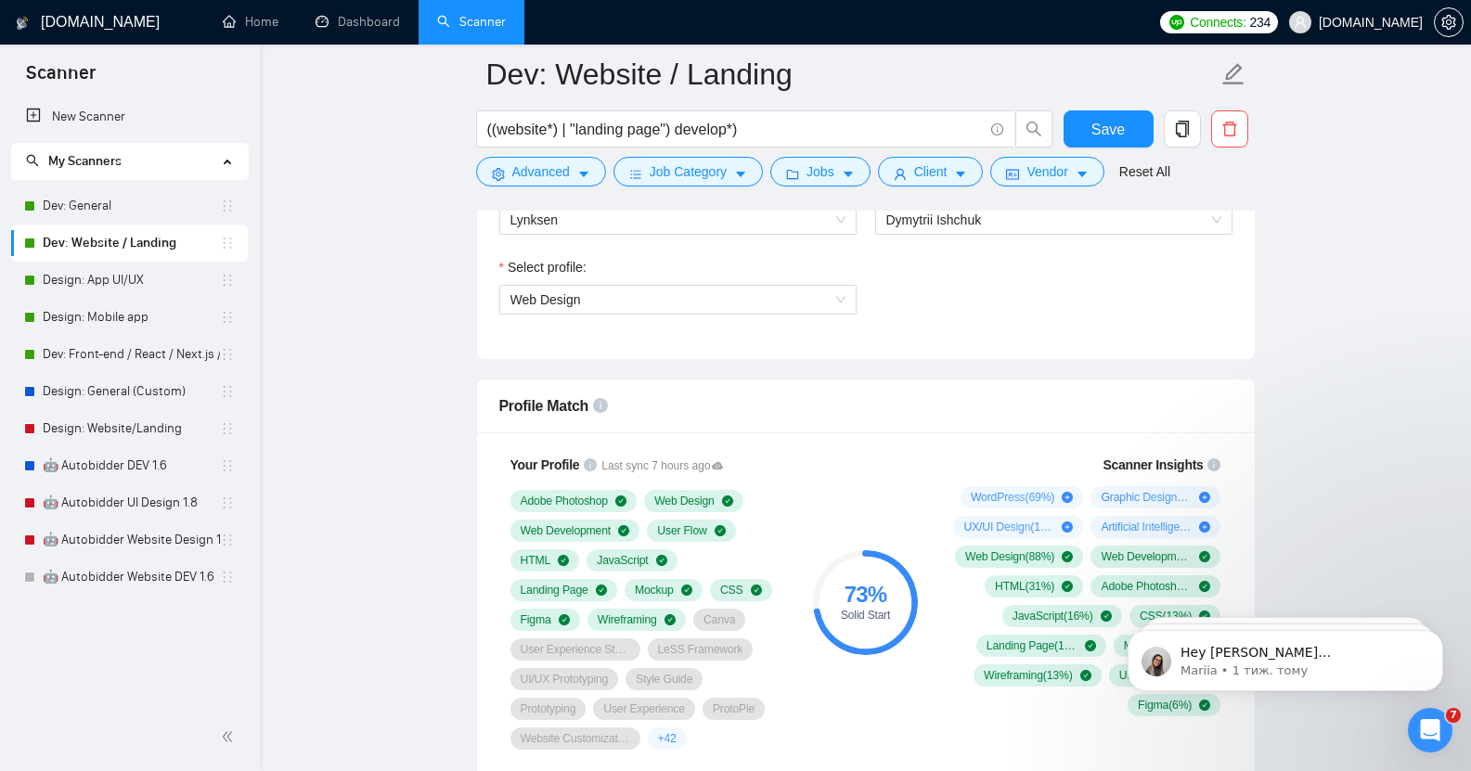
scroll to position [1069, 0]
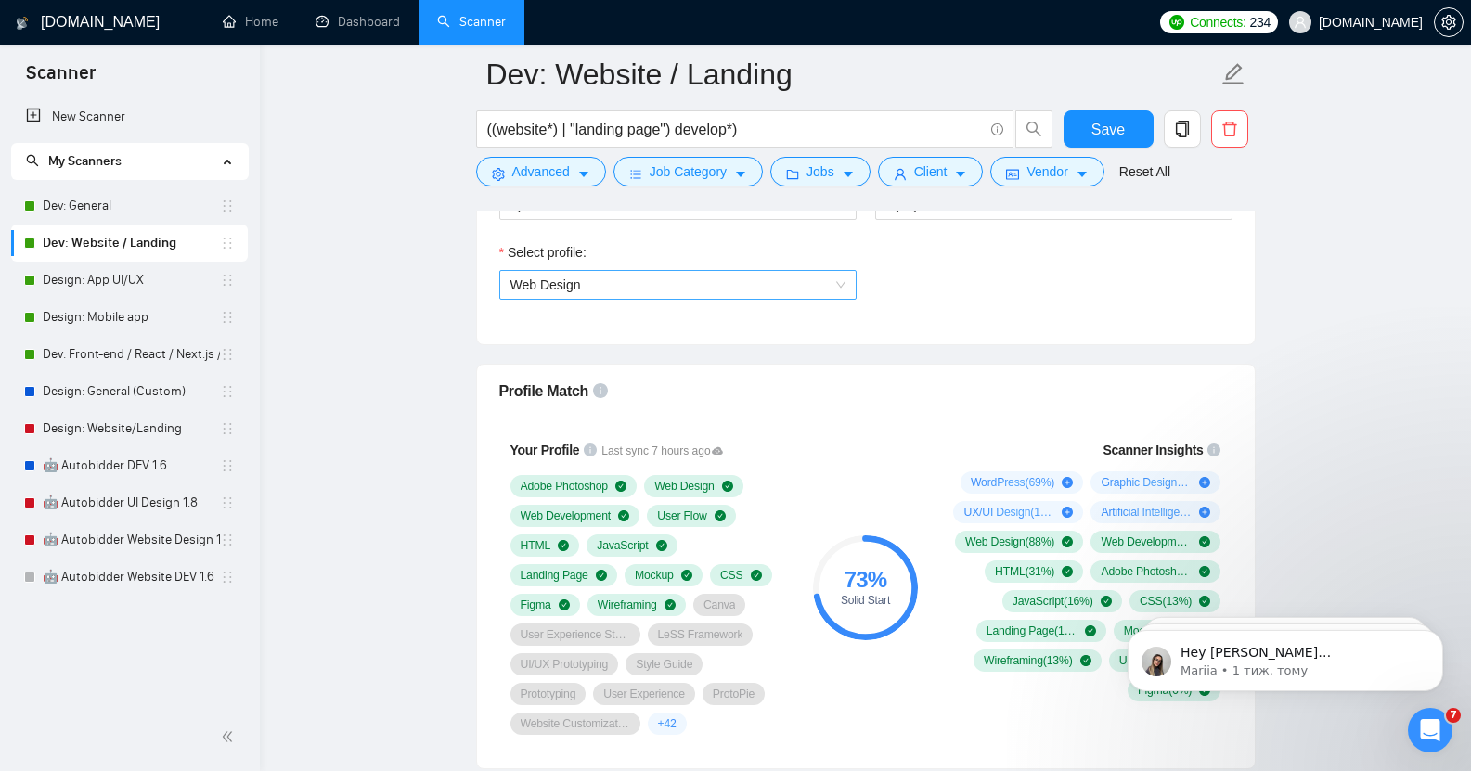
click at [694, 273] on span "Web Design" at bounding box center [678, 285] width 335 height 28
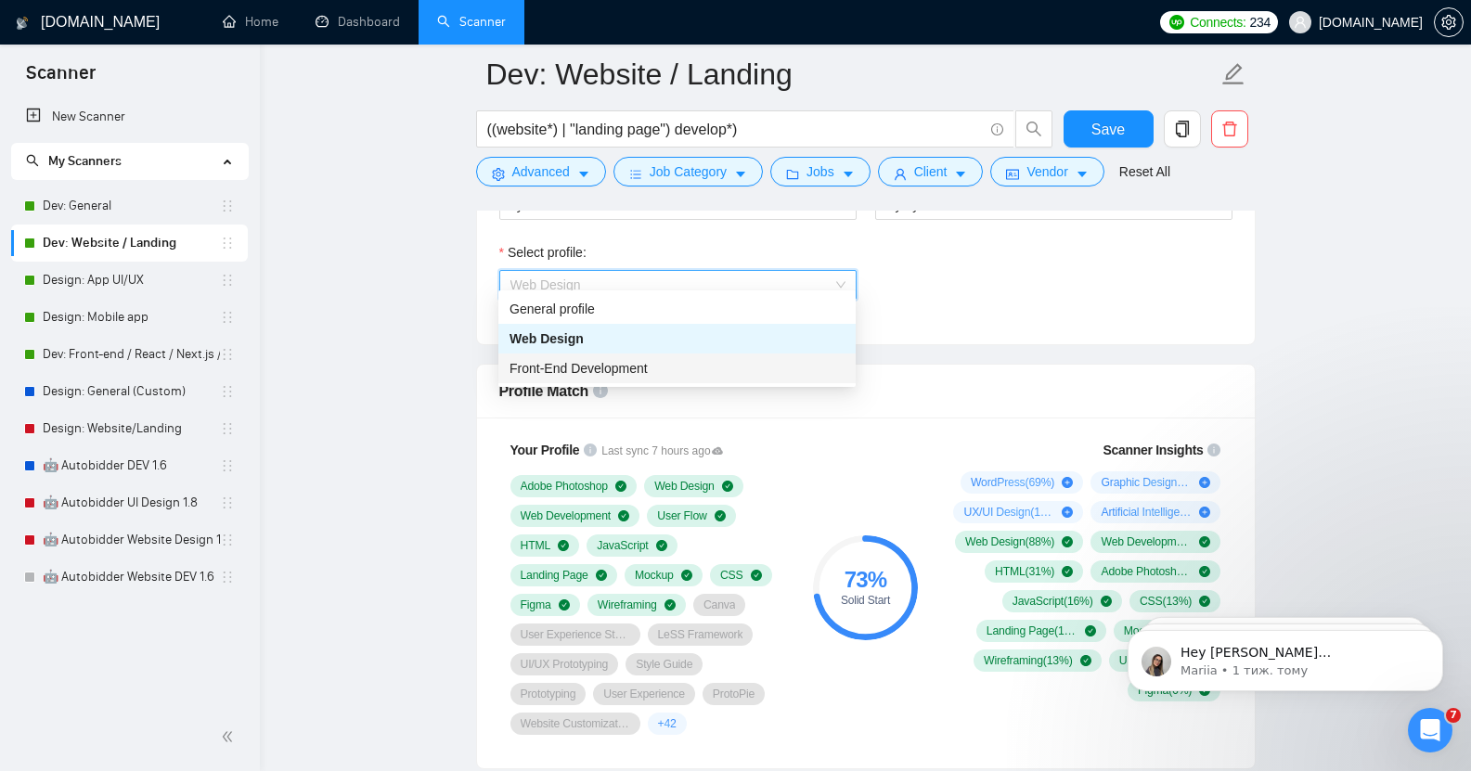
click at [629, 375] on span "Front-End Development" at bounding box center [579, 368] width 138 height 15
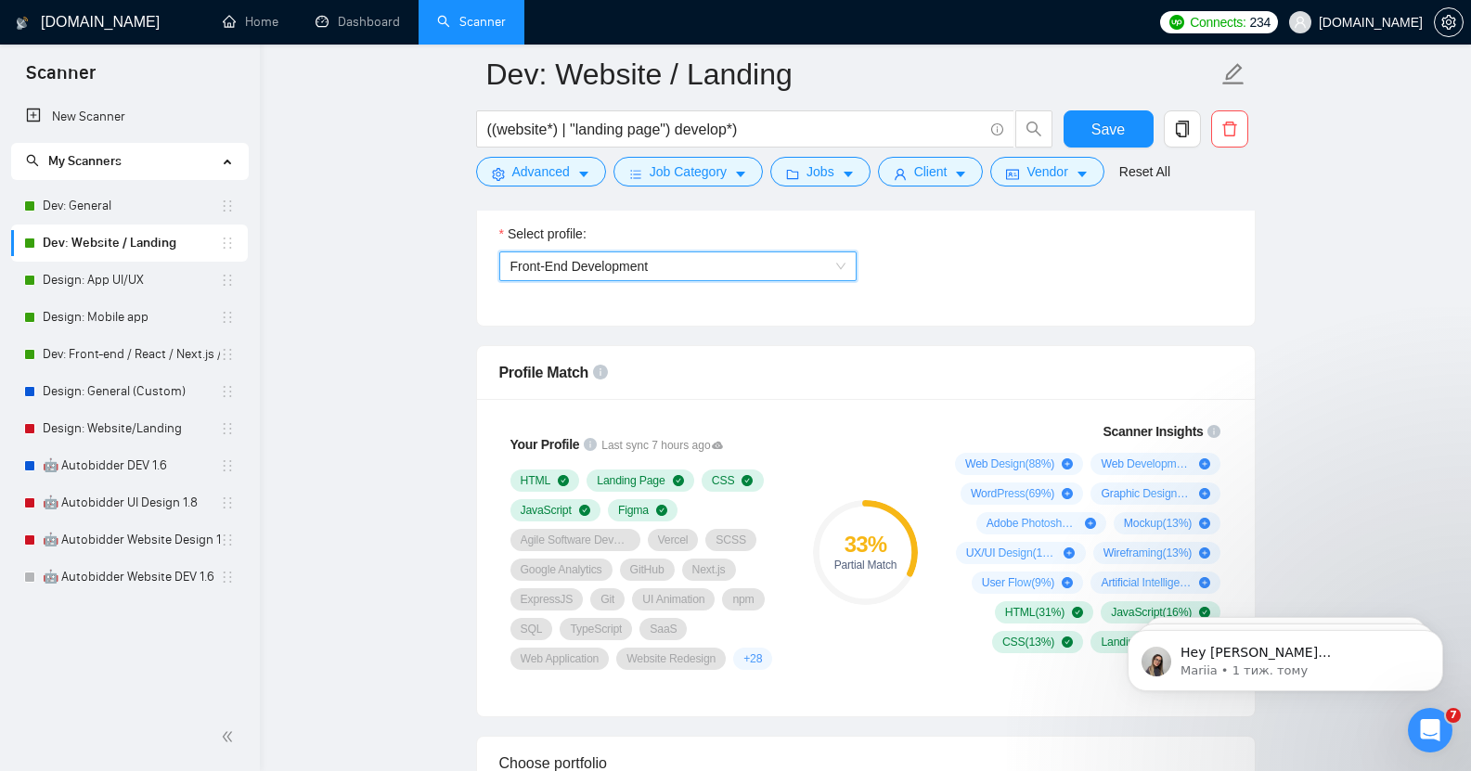
scroll to position [1092, 0]
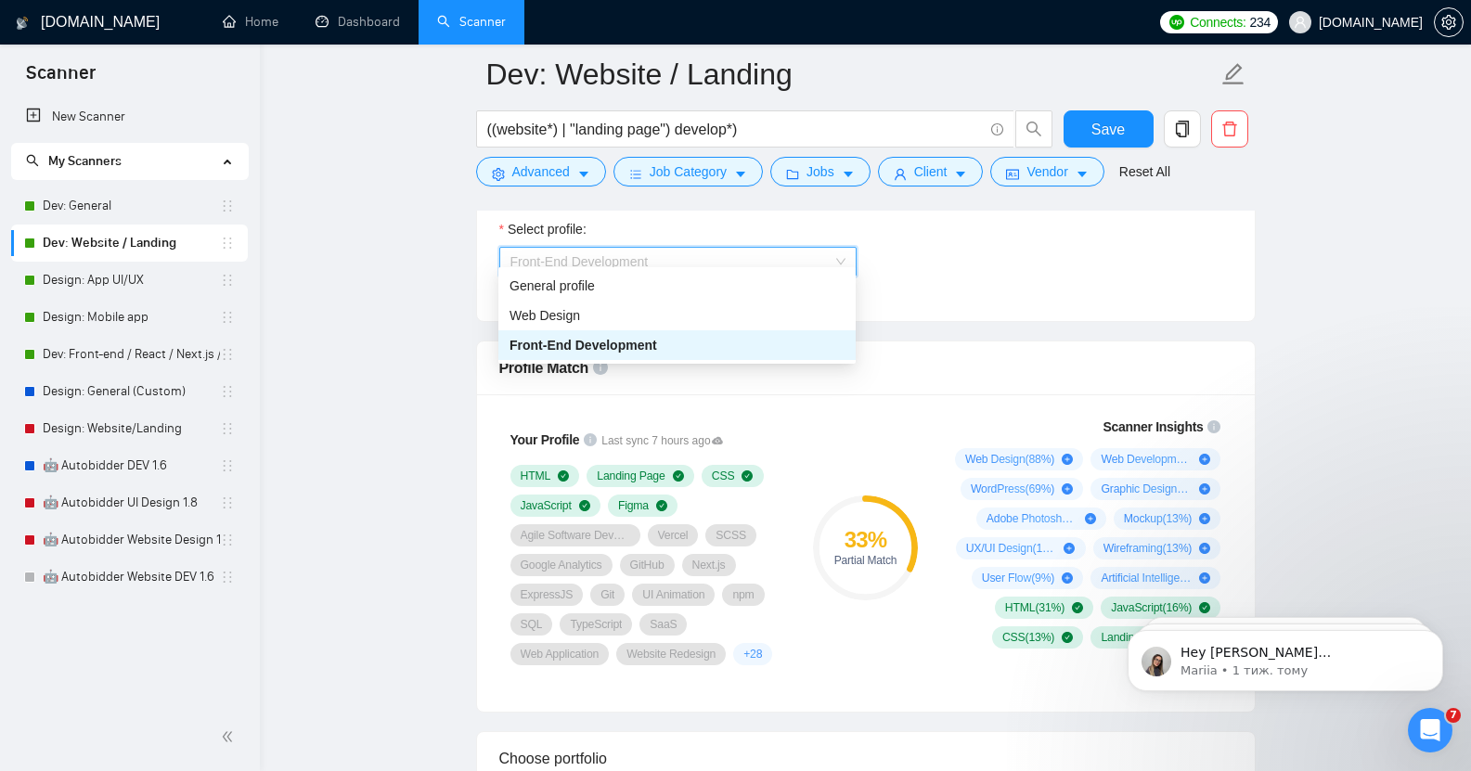
click at [702, 258] on span "Front-End Development" at bounding box center [678, 262] width 335 height 28
click at [923, 363] on div "Profile Match" at bounding box center [865, 368] width 733 height 53
click at [679, 248] on span "Front-End Development" at bounding box center [678, 262] width 335 height 28
click at [573, 313] on span "Web Design" at bounding box center [545, 315] width 71 height 15
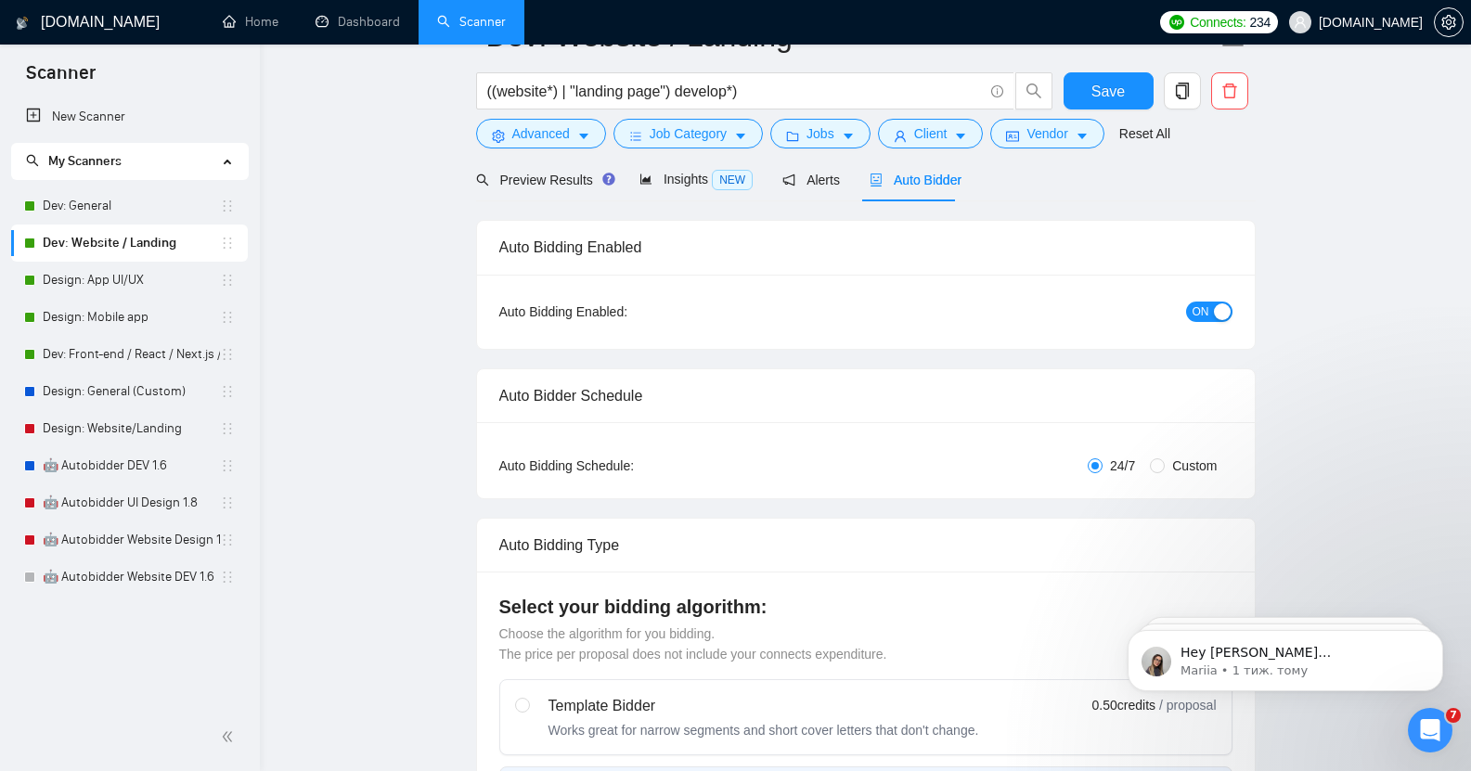
scroll to position [0, 0]
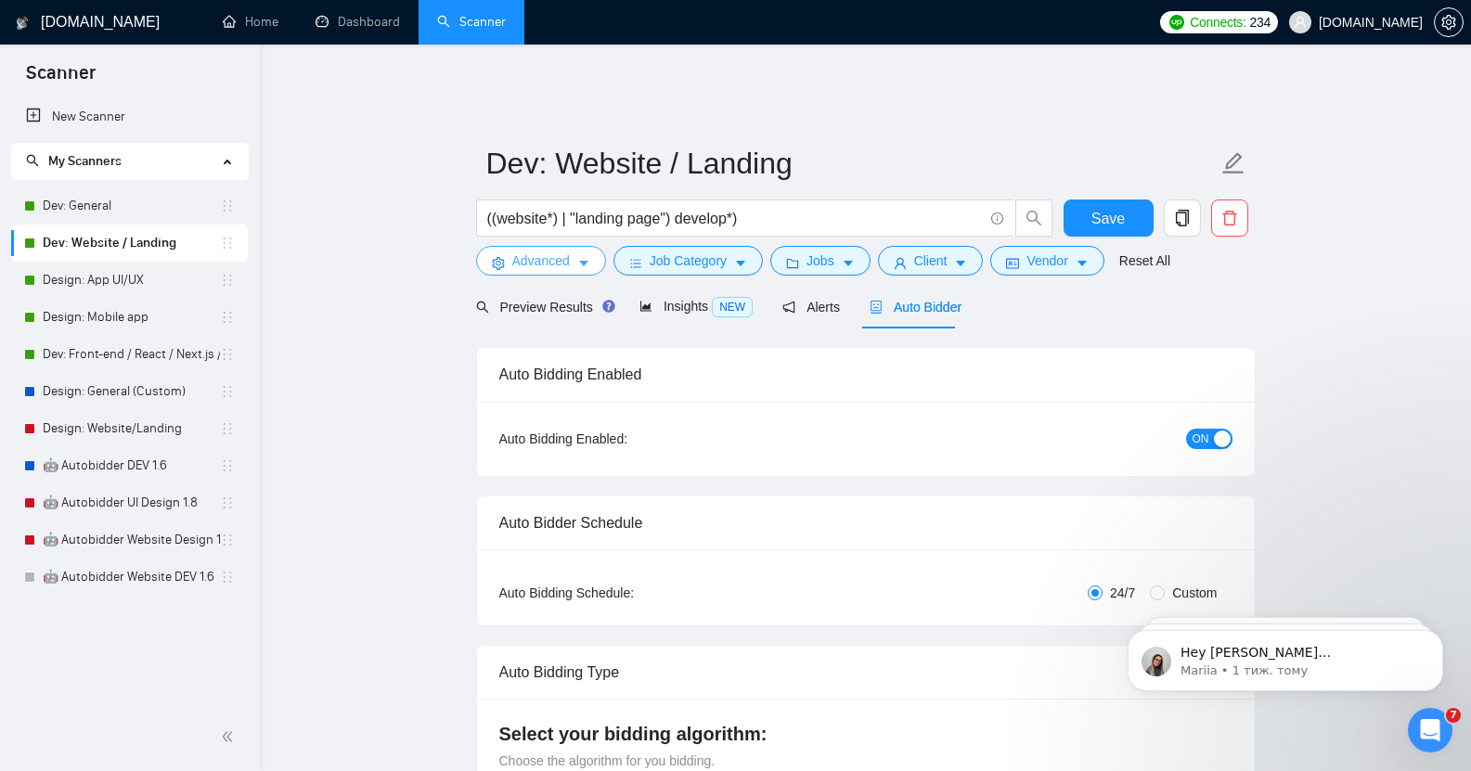
click at [549, 256] on span "Advanced" at bounding box center [541, 261] width 58 height 20
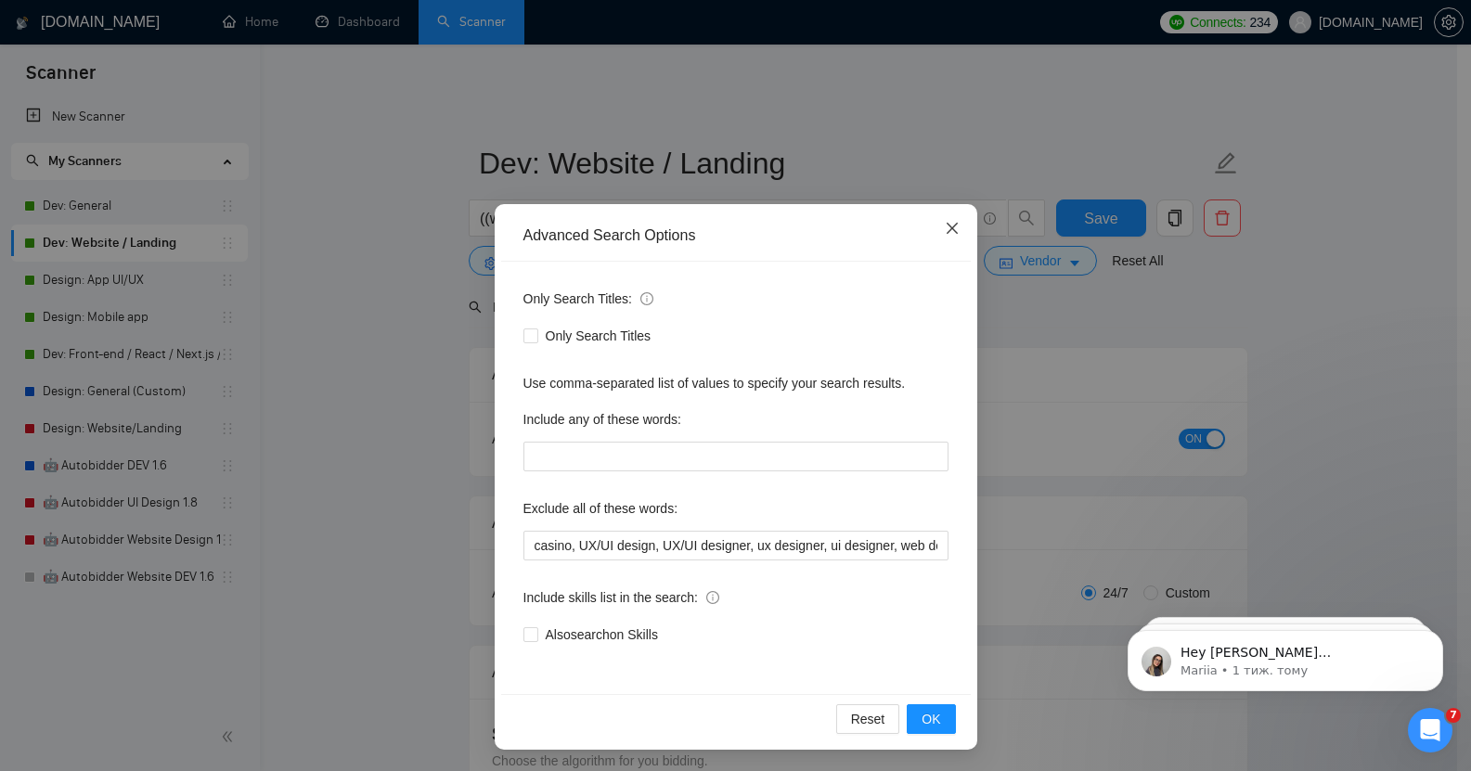
click at [946, 229] on icon "close" at bounding box center [951, 228] width 11 height 11
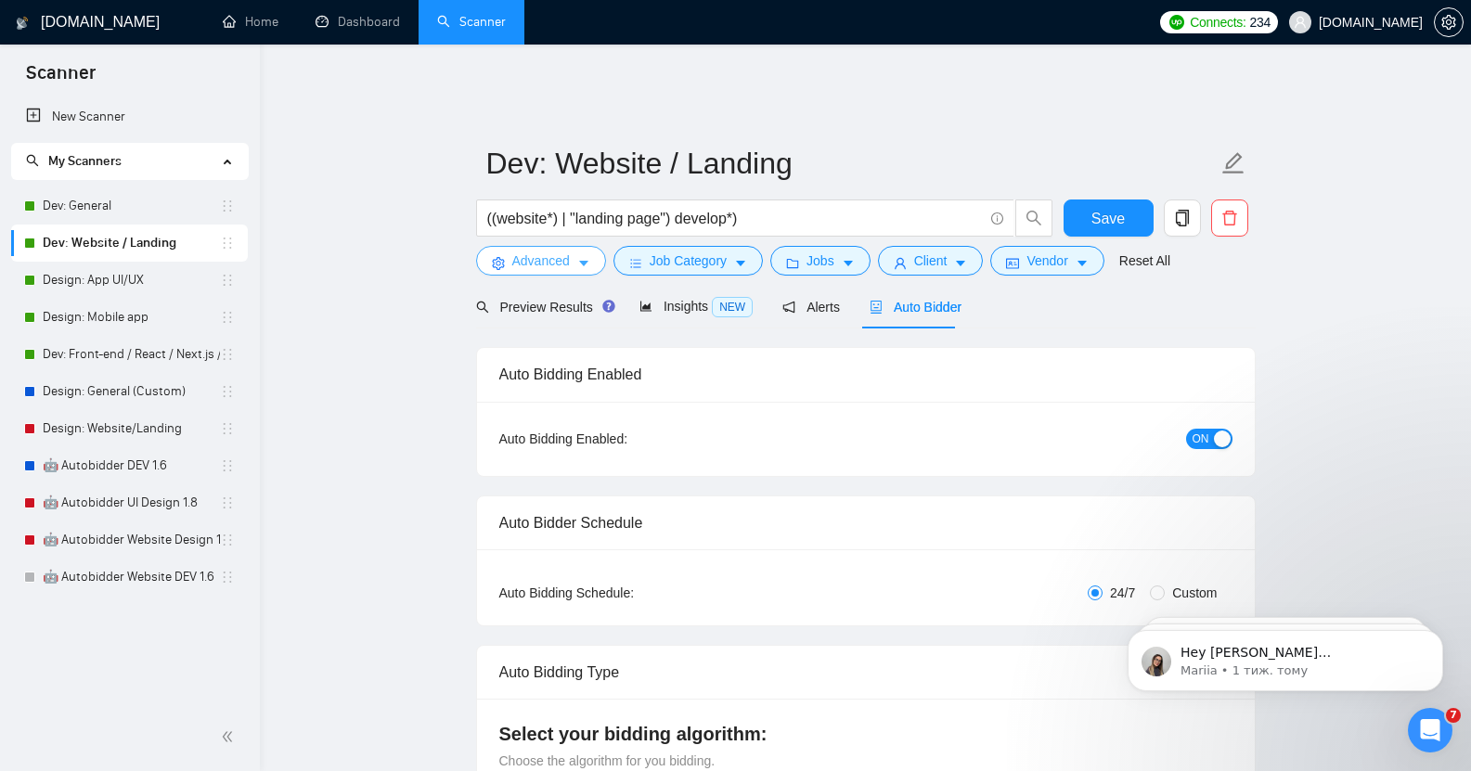
click at [538, 257] on span "Advanced" at bounding box center [541, 261] width 58 height 20
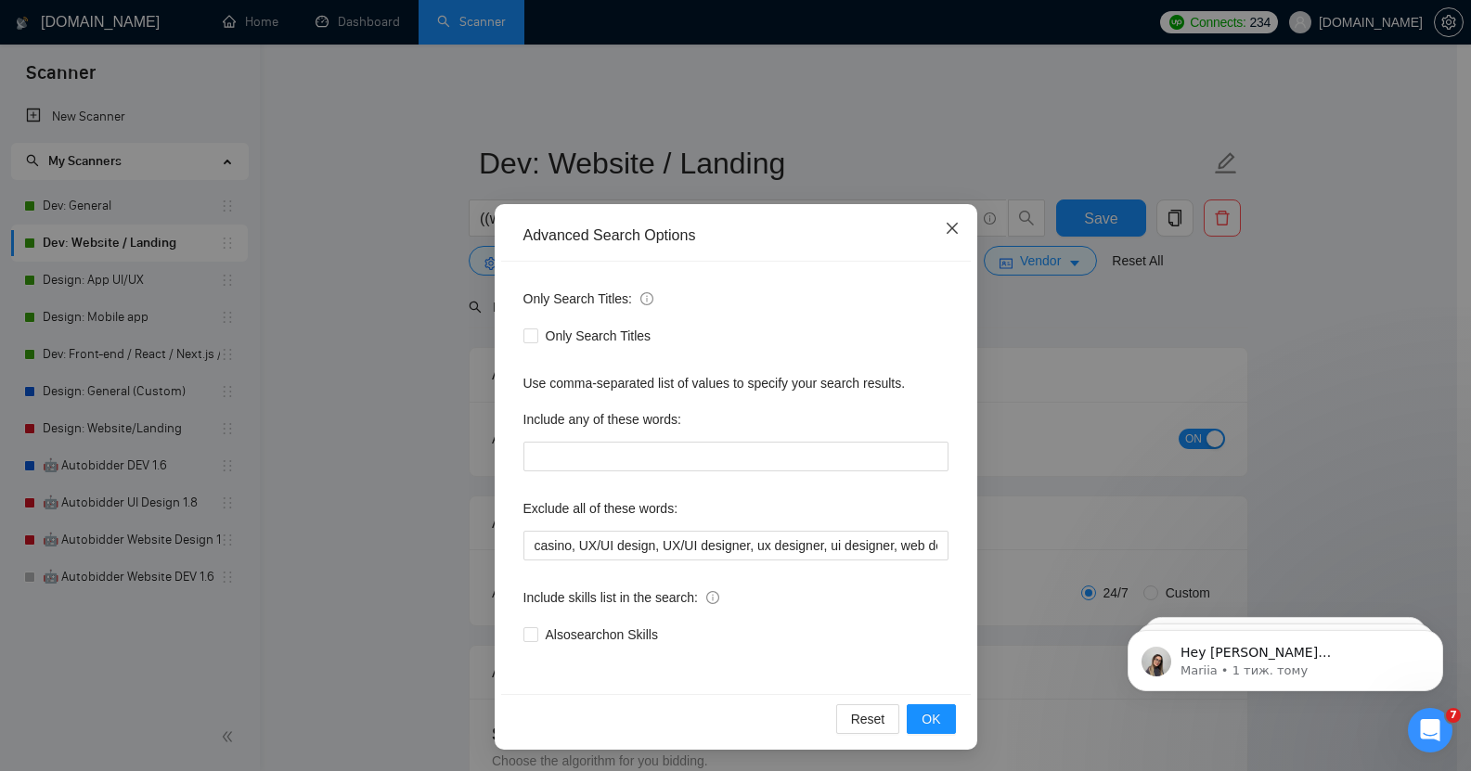
click at [947, 228] on icon "close" at bounding box center [951, 228] width 11 height 11
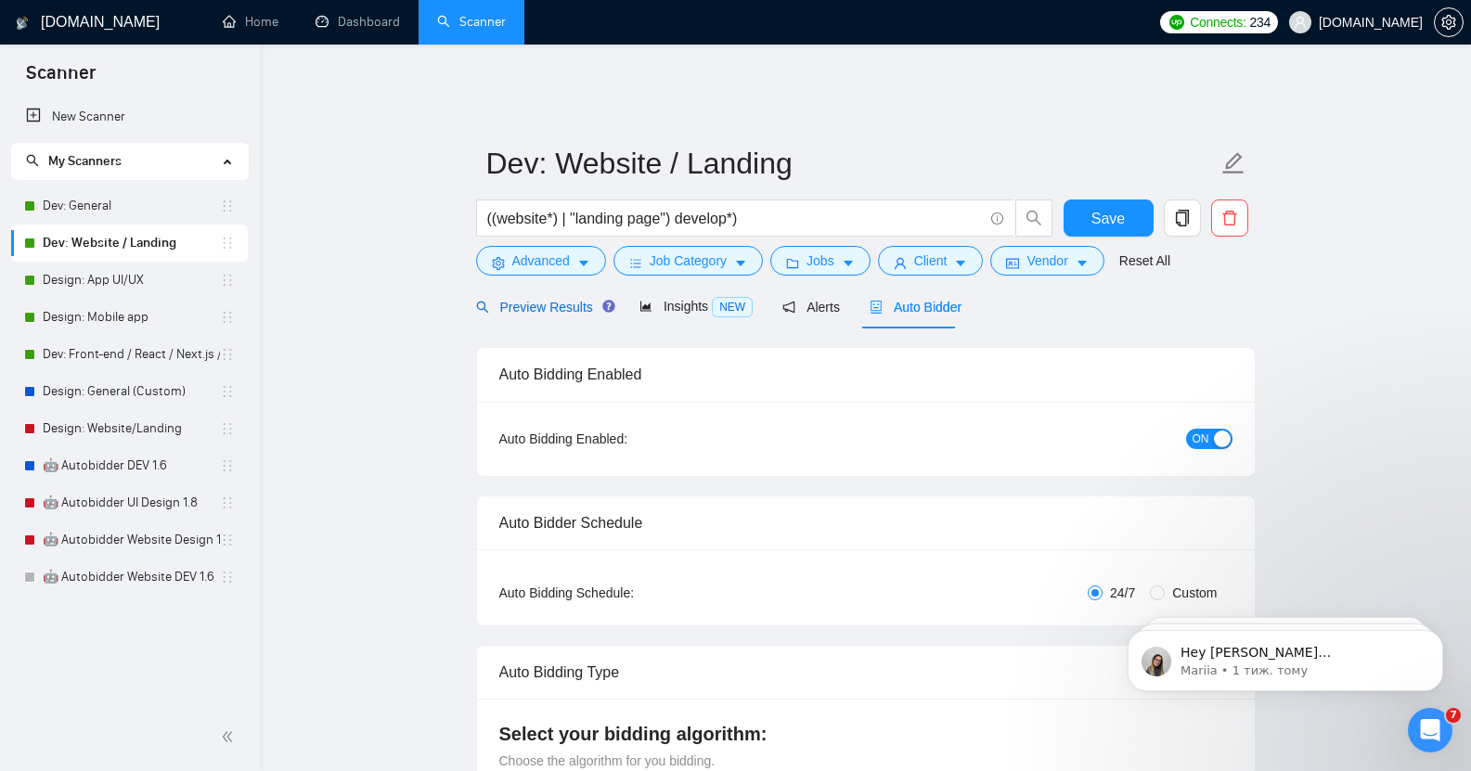
click at [576, 304] on div "Preview Results" at bounding box center [543, 307] width 134 height 20
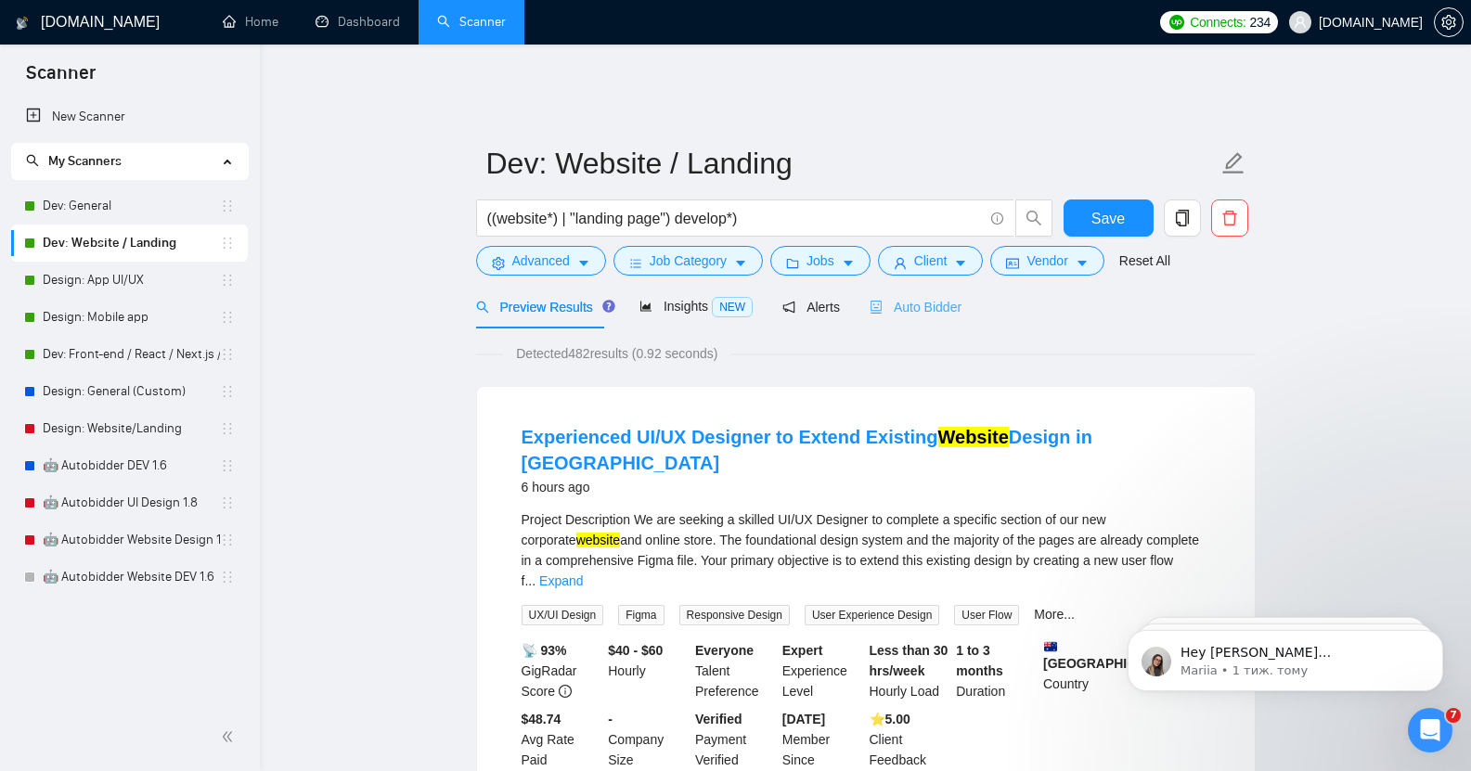
click at [939, 285] on div "Auto Bidder" at bounding box center [916, 307] width 92 height 44
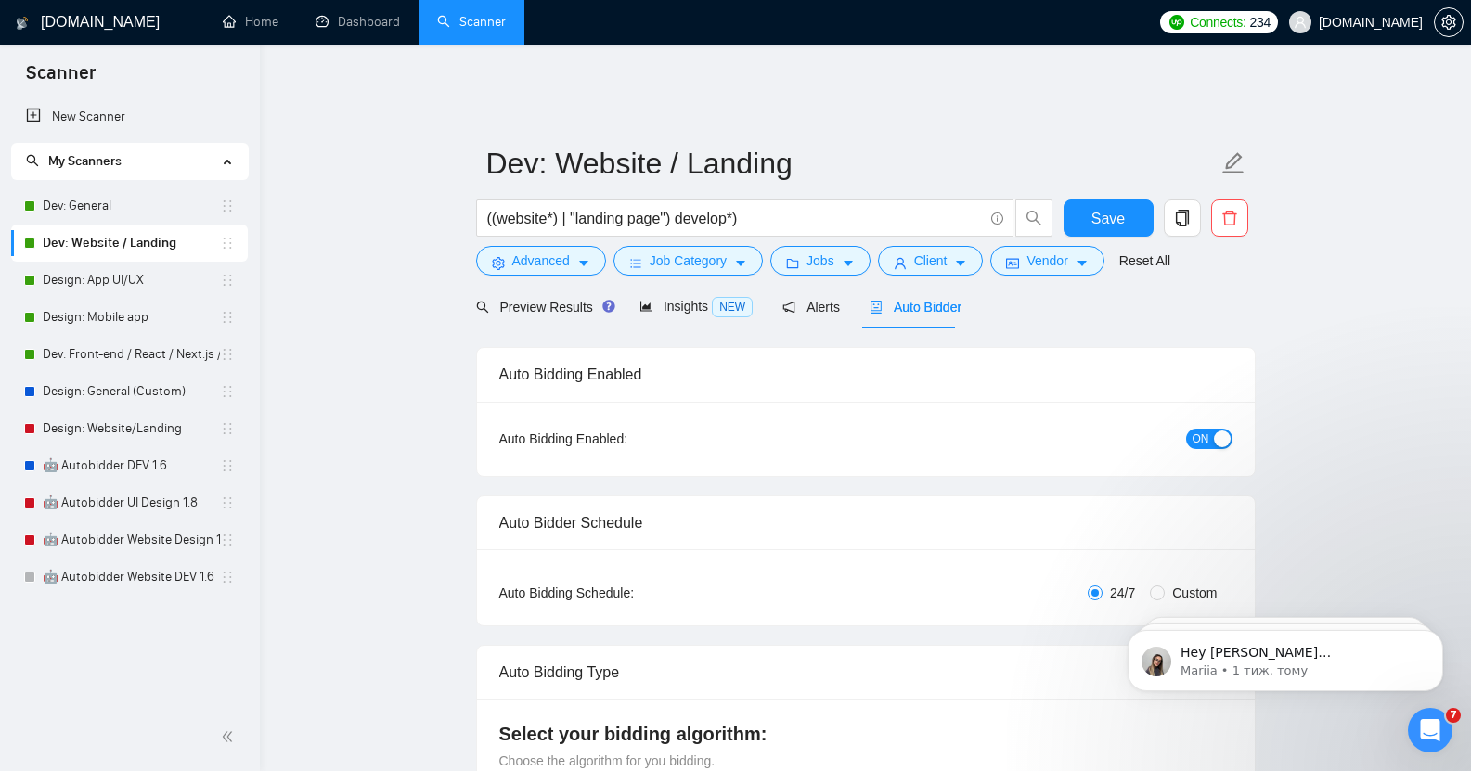
checkbox input "true"
click at [706, 253] on span "Job Category" at bounding box center [688, 261] width 77 height 20
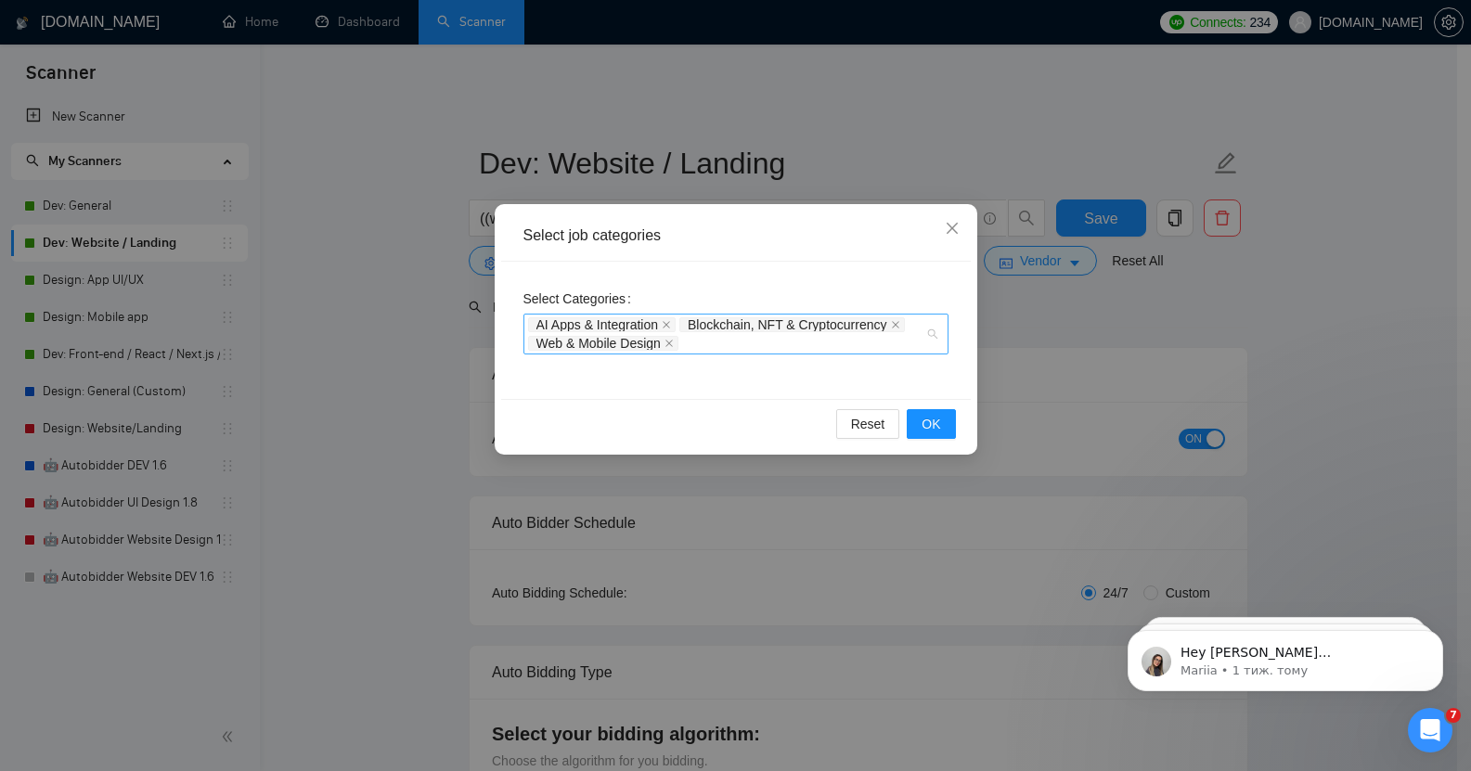
click at [937, 334] on div "AI Apps & Integration Blockchain, NFT & Cryptocurrency Web & Mobile Design" at bounding box center [736, 334] width 425 height 41
click at [827, 258] on div "Select job categories" at bounding box center [736, 236] width 470 height 51
click at [948, 228] on icon "close" at bounding box center [952, 228] width 15 height 15
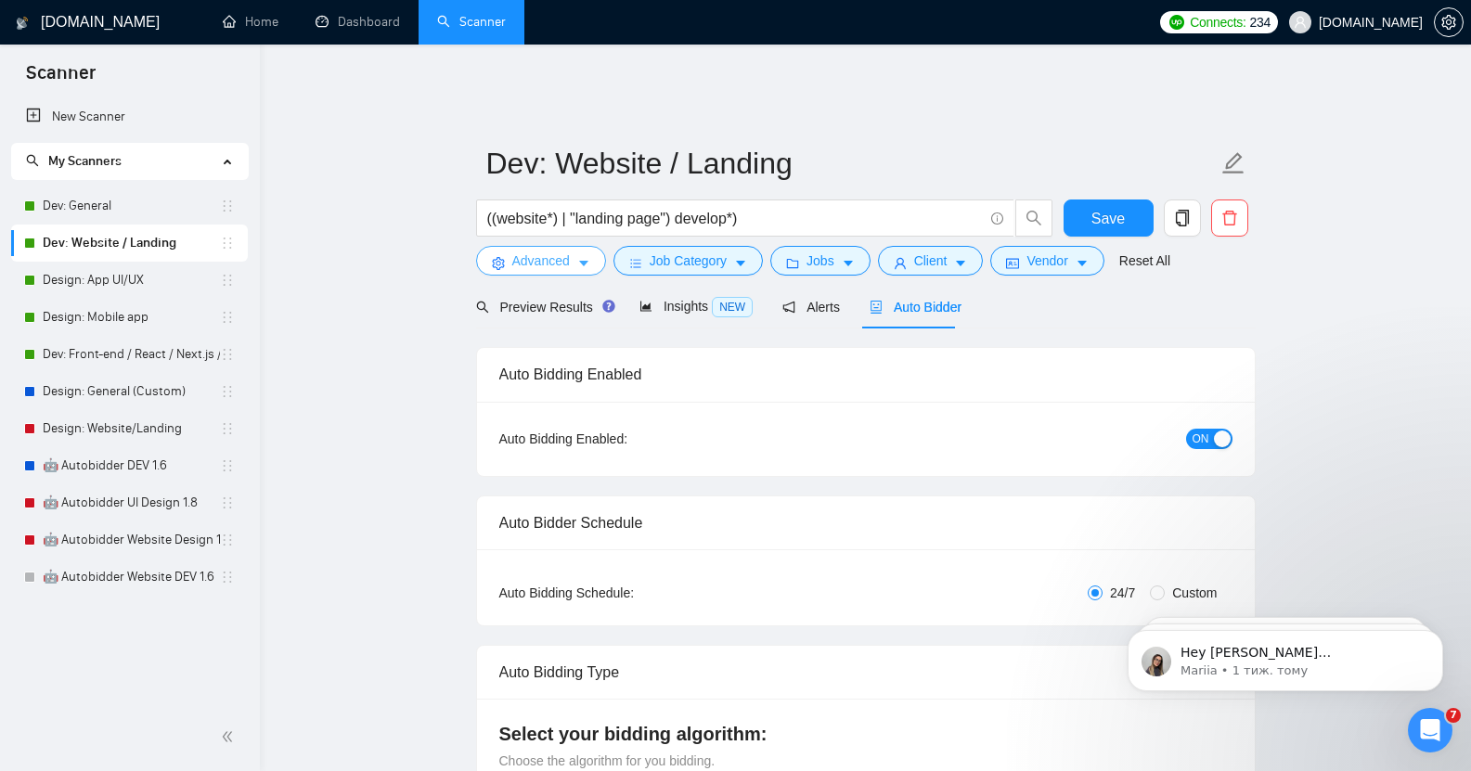
click at [542, 261] on button "Advanced" at bounding box center [541, 261] width 130 height 30
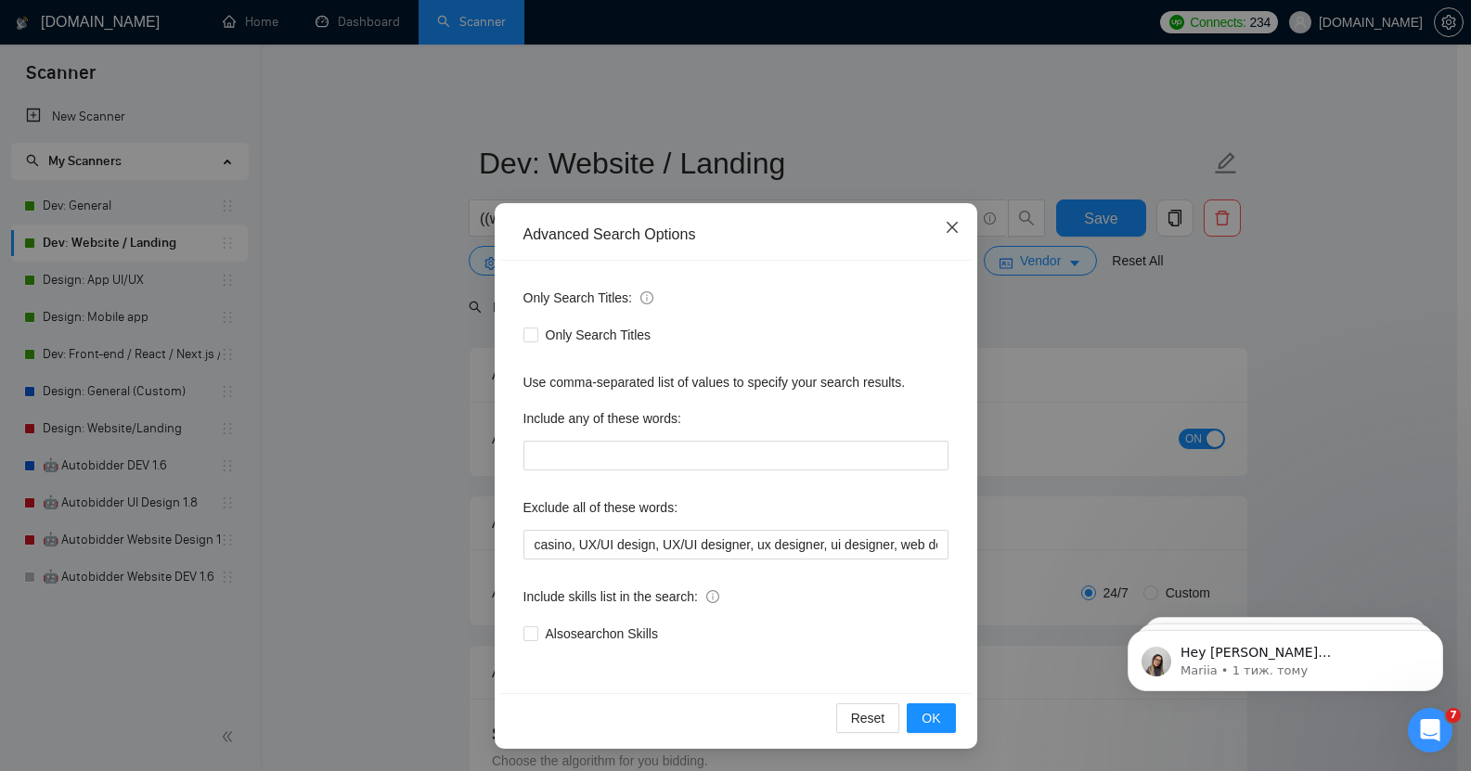
click at [946, 230] on icon "close" at bounding box center [951, 227] width 11 height 11
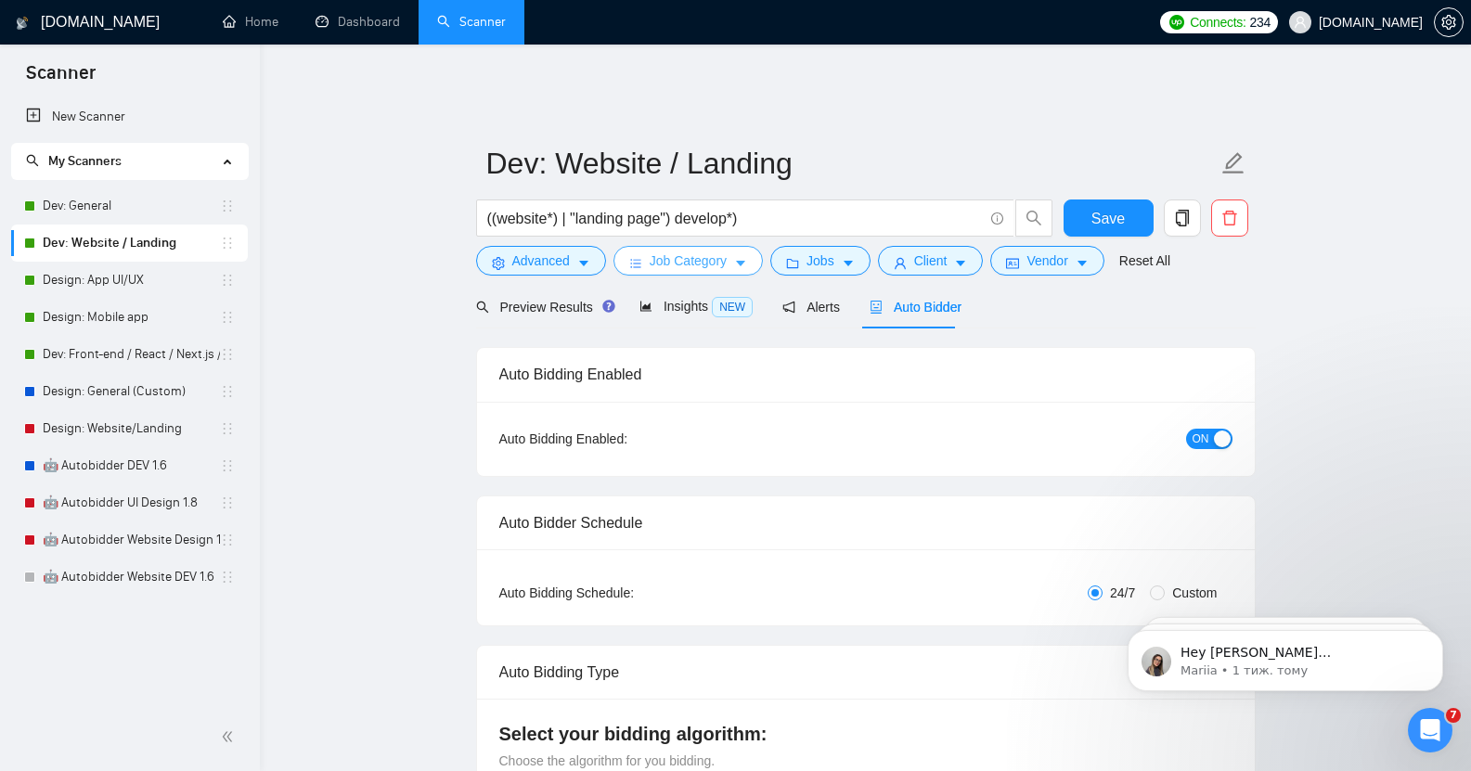
click at [723, 251] on span "Job Category" at bounding box center [688, 261] width 77 height 20
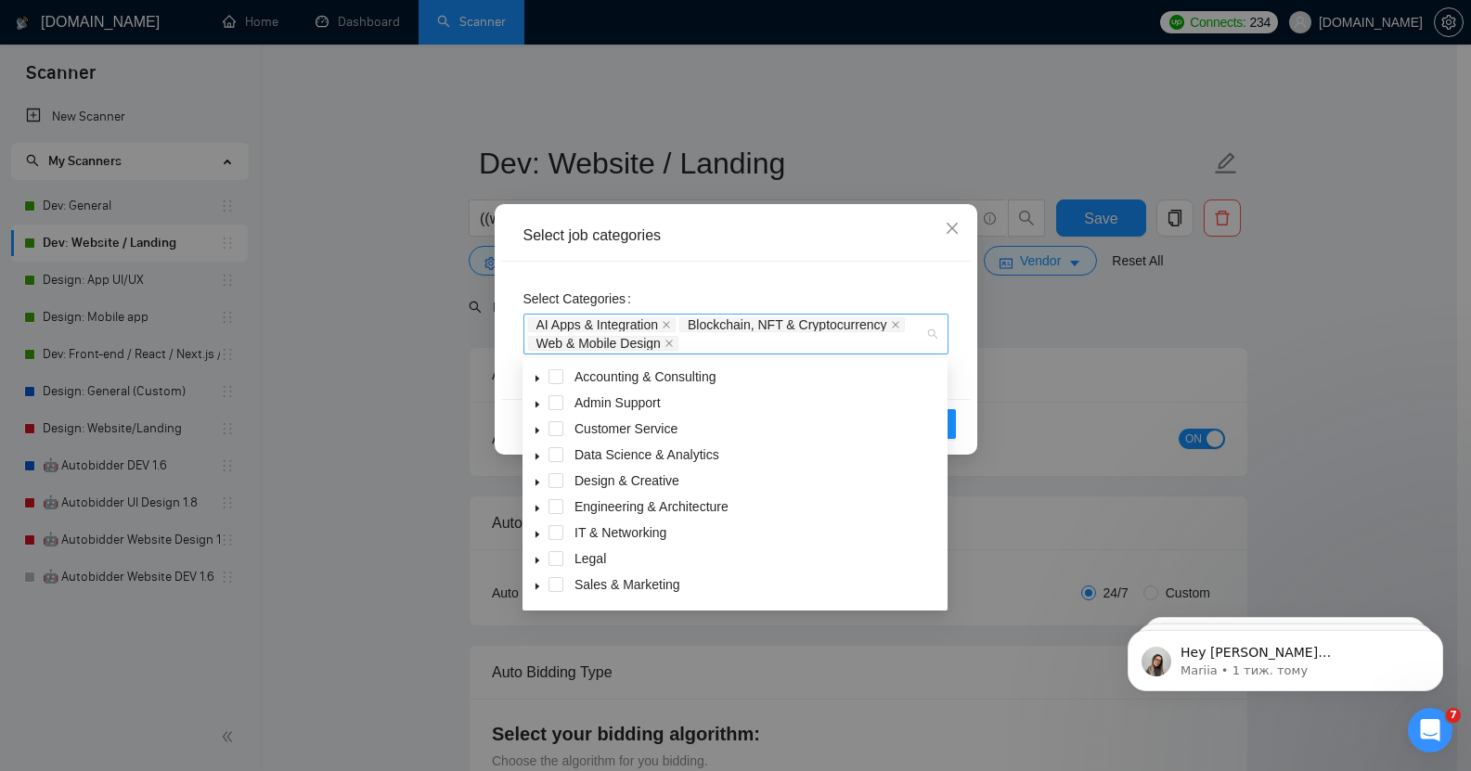
click at [933, 340] on div "AI Apps & Integration Blockchain, NFT & Cryptocurrency Web & Mobile Design" at bounding box center [736, 334] width 425 height 41
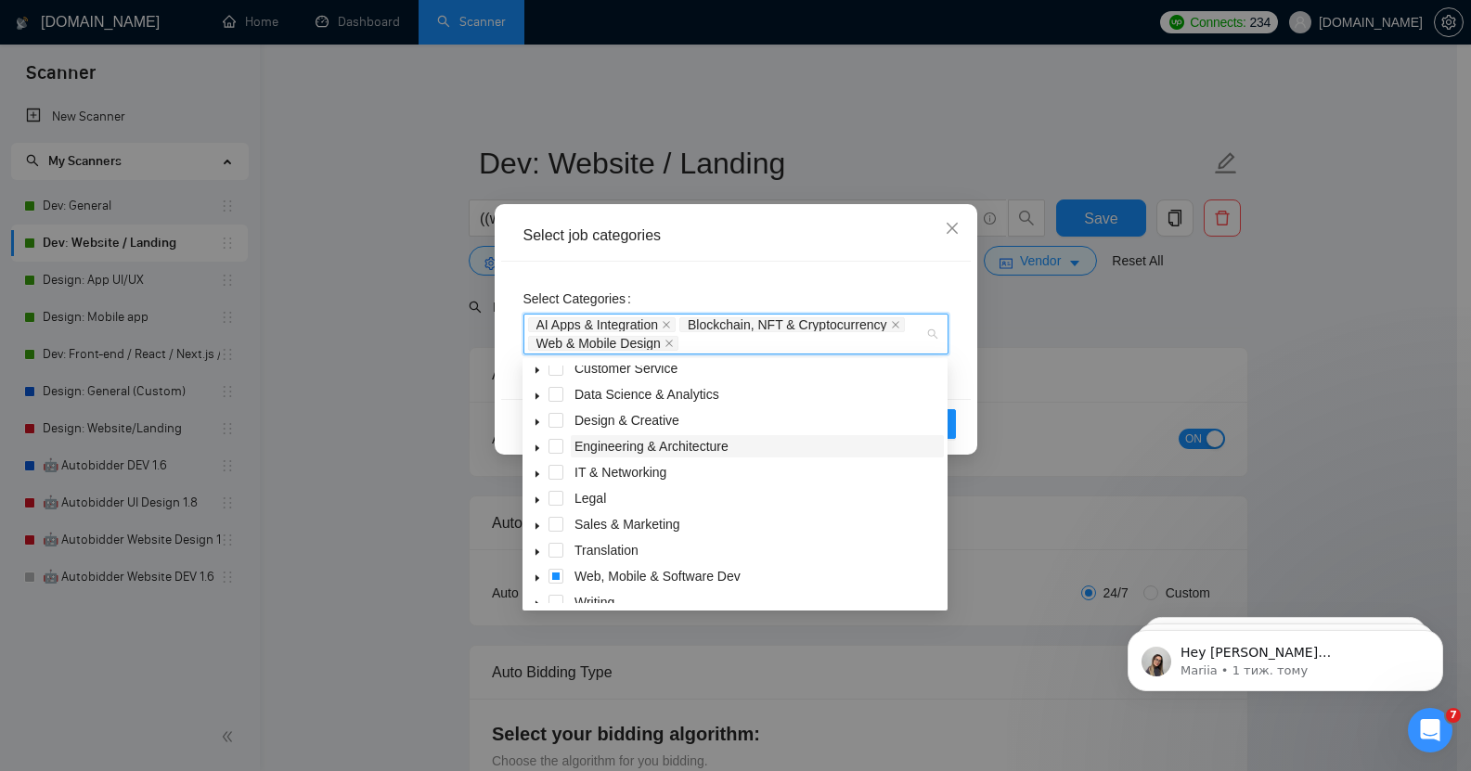
scroll to position [74, 0]
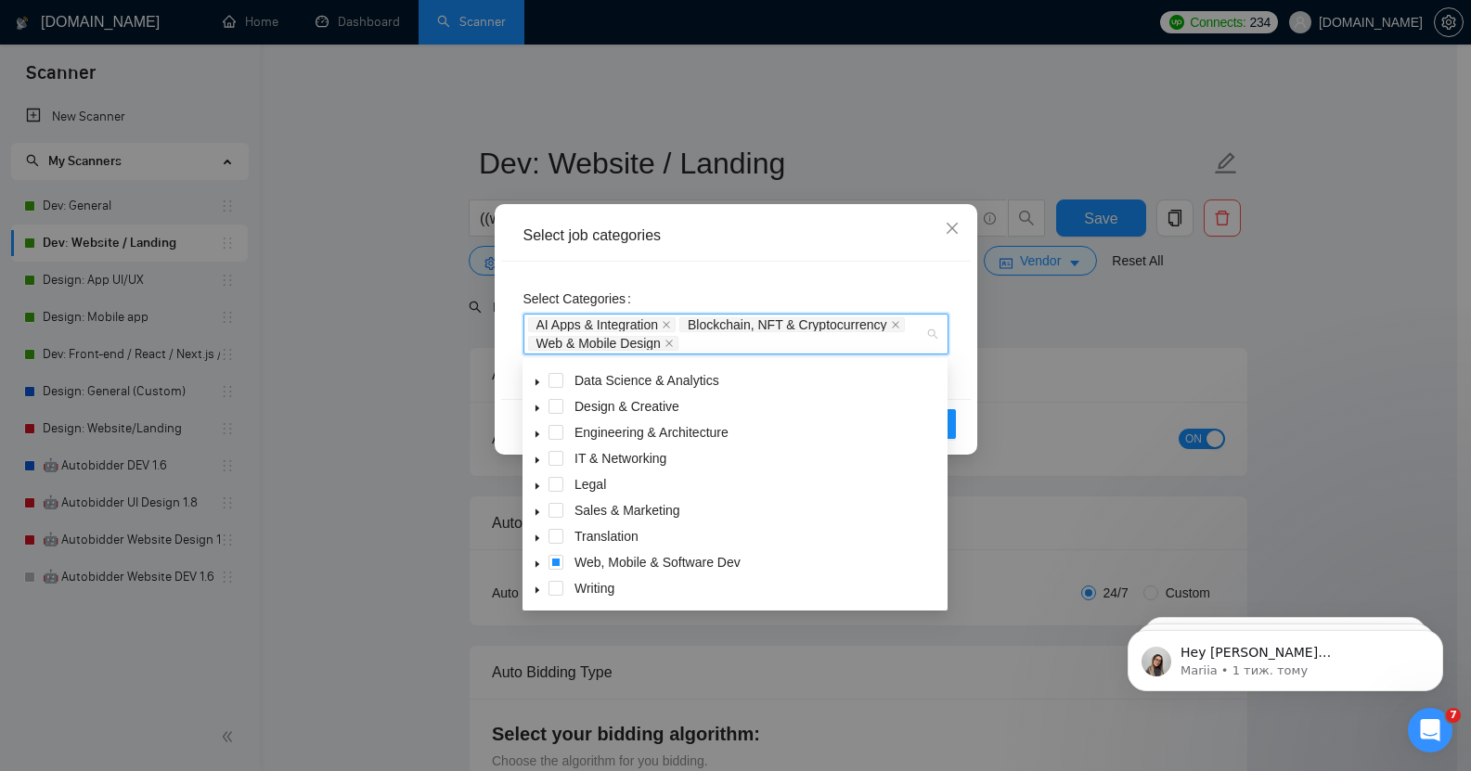
click at [538, 561] on icon "caret-down" at bounding box center [537, 564] width 9 height 9
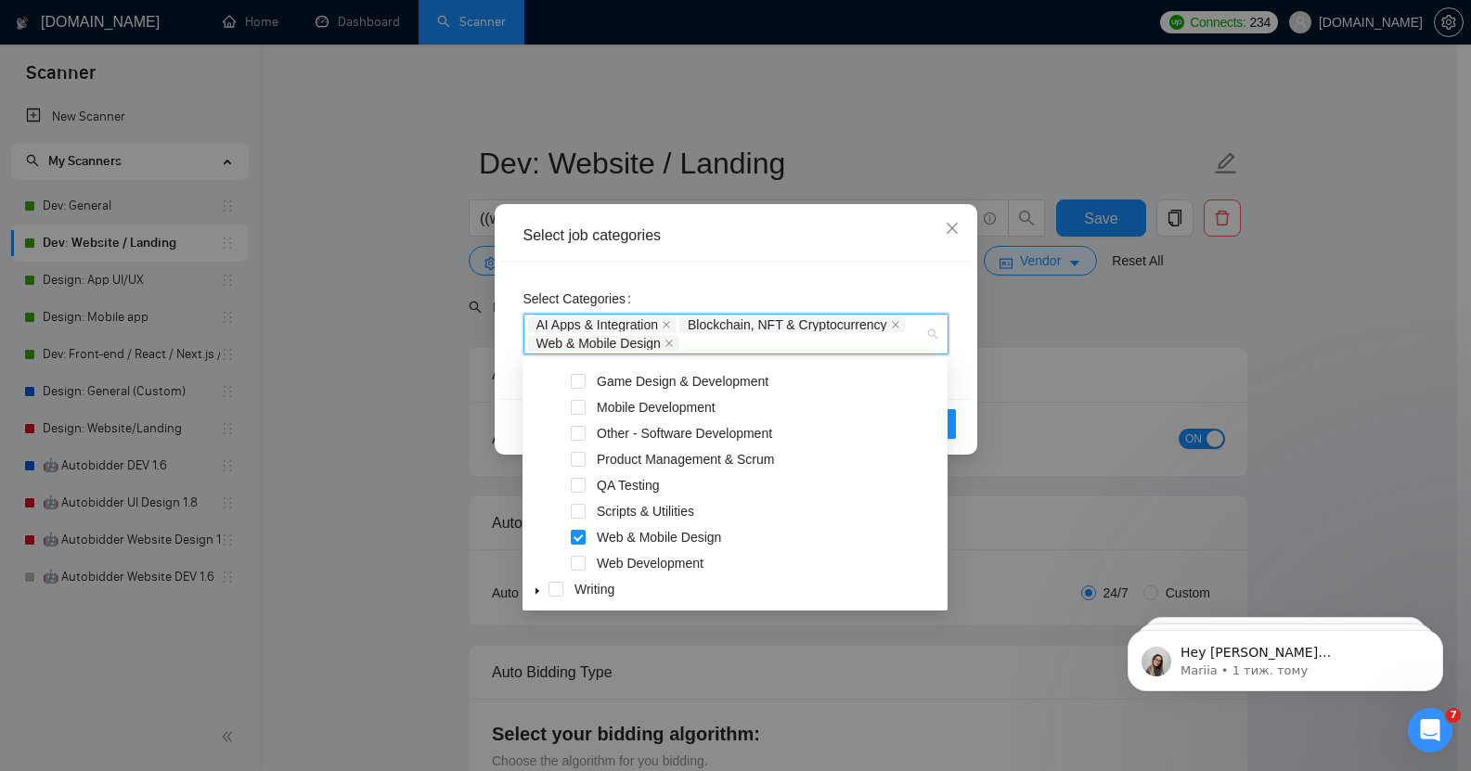
scroll to position [386, 0]
click at [576, 566] on span at bounding box center [578, 562] width 15 height 15
click at [580, 534] on span at bounding box center [578, 536] width 15 height 15
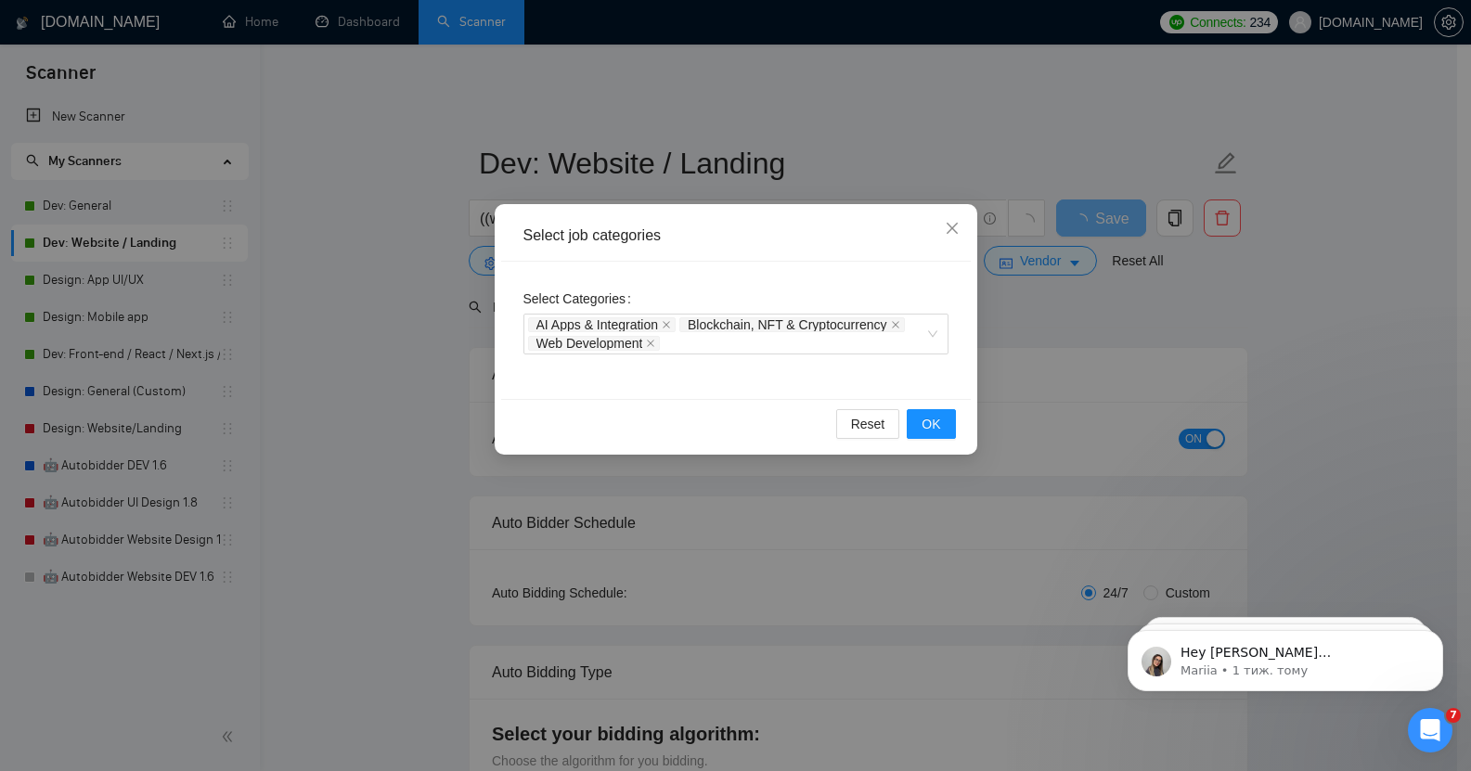
click at [873, 262] on div "Select Categories AI Apps & Integration Blockchain, NFT & Cryptocurrency Web De…" at bounding box center [736, 330] width 470 height 137
click at [935, 433] on span "OK" at bounding box center [931, 424] width 19 height 20
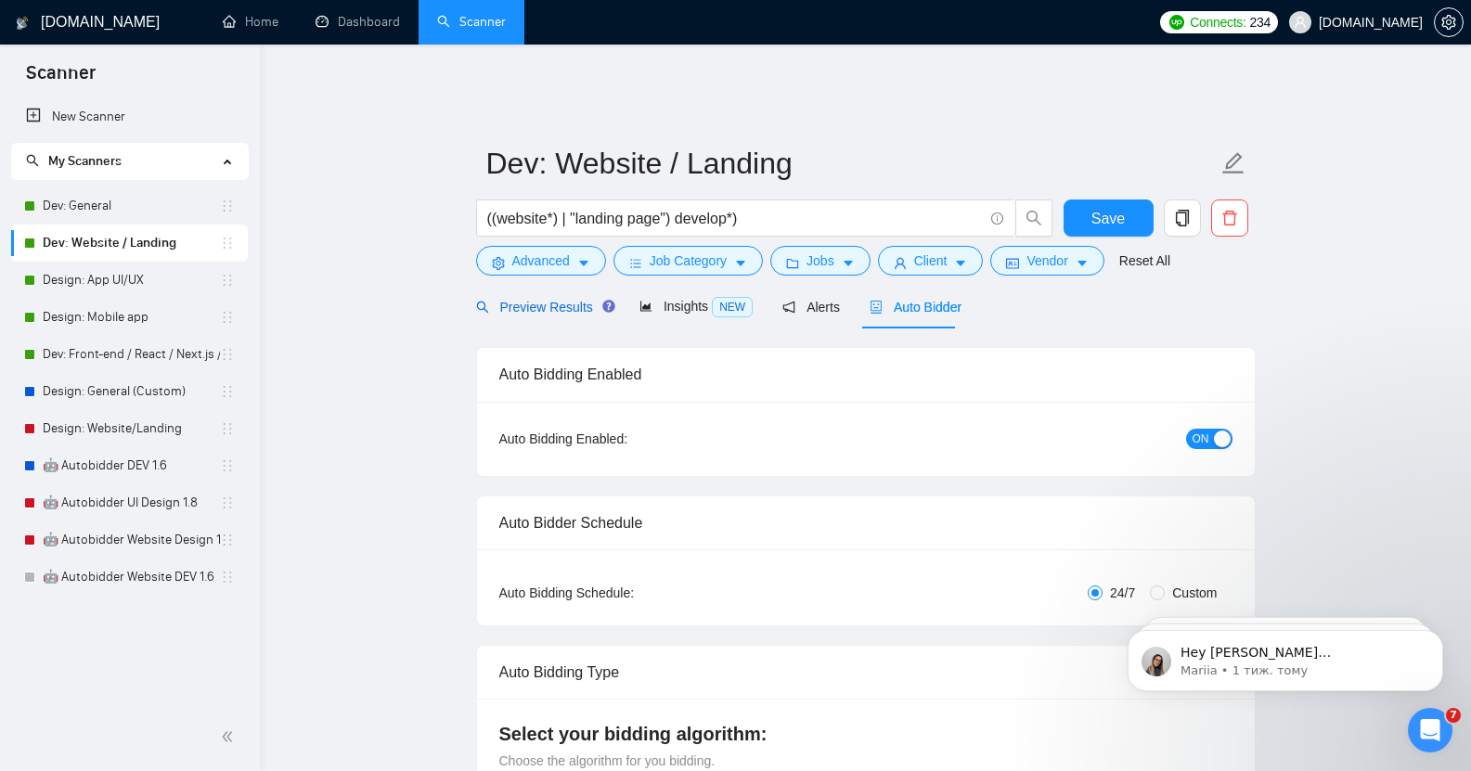
click at [546, 300] on span "Preview Results" at bounding box center [543, 307] width 134 height 15
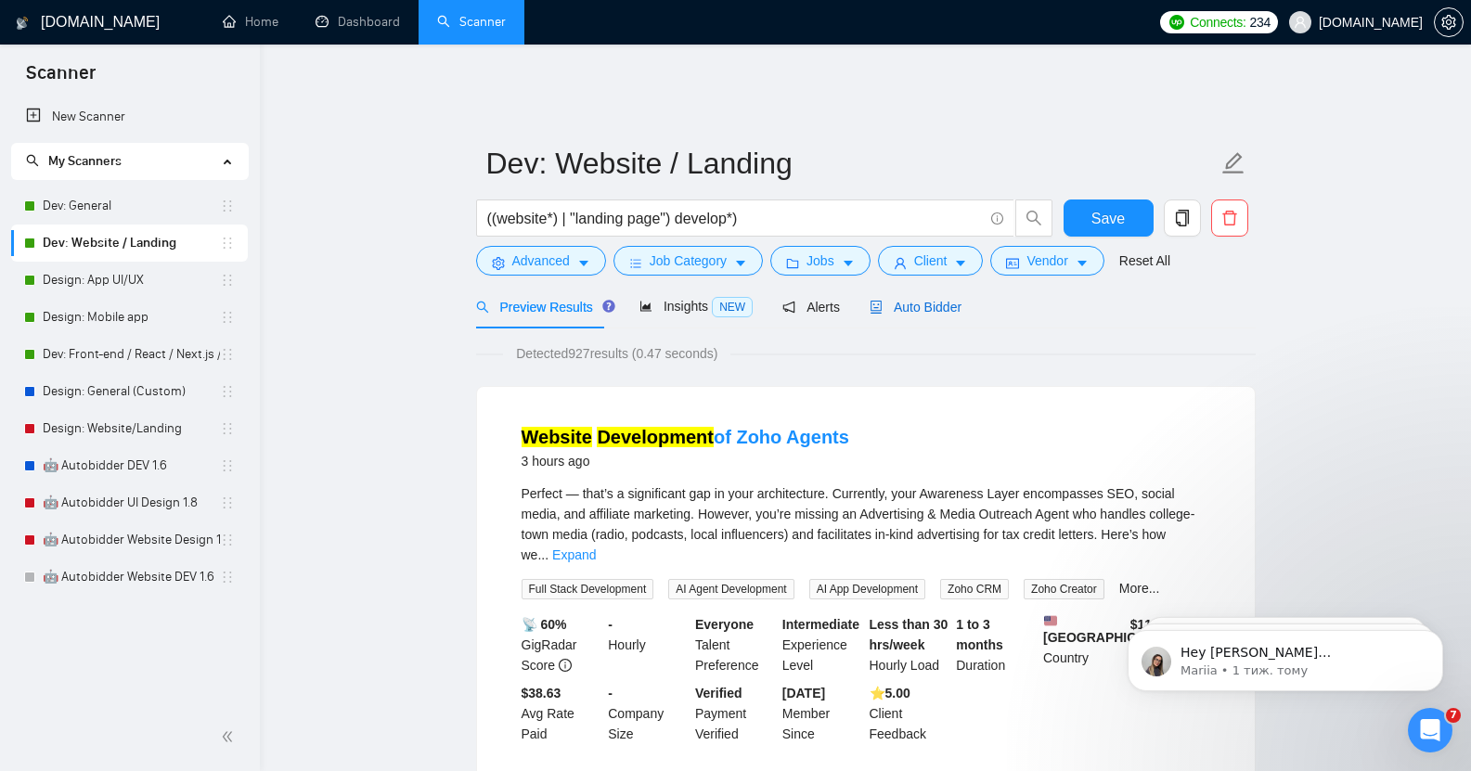
click at [884, 300] on span "Auto Bidder" at bounding box center [916, 307] width 92 height 15
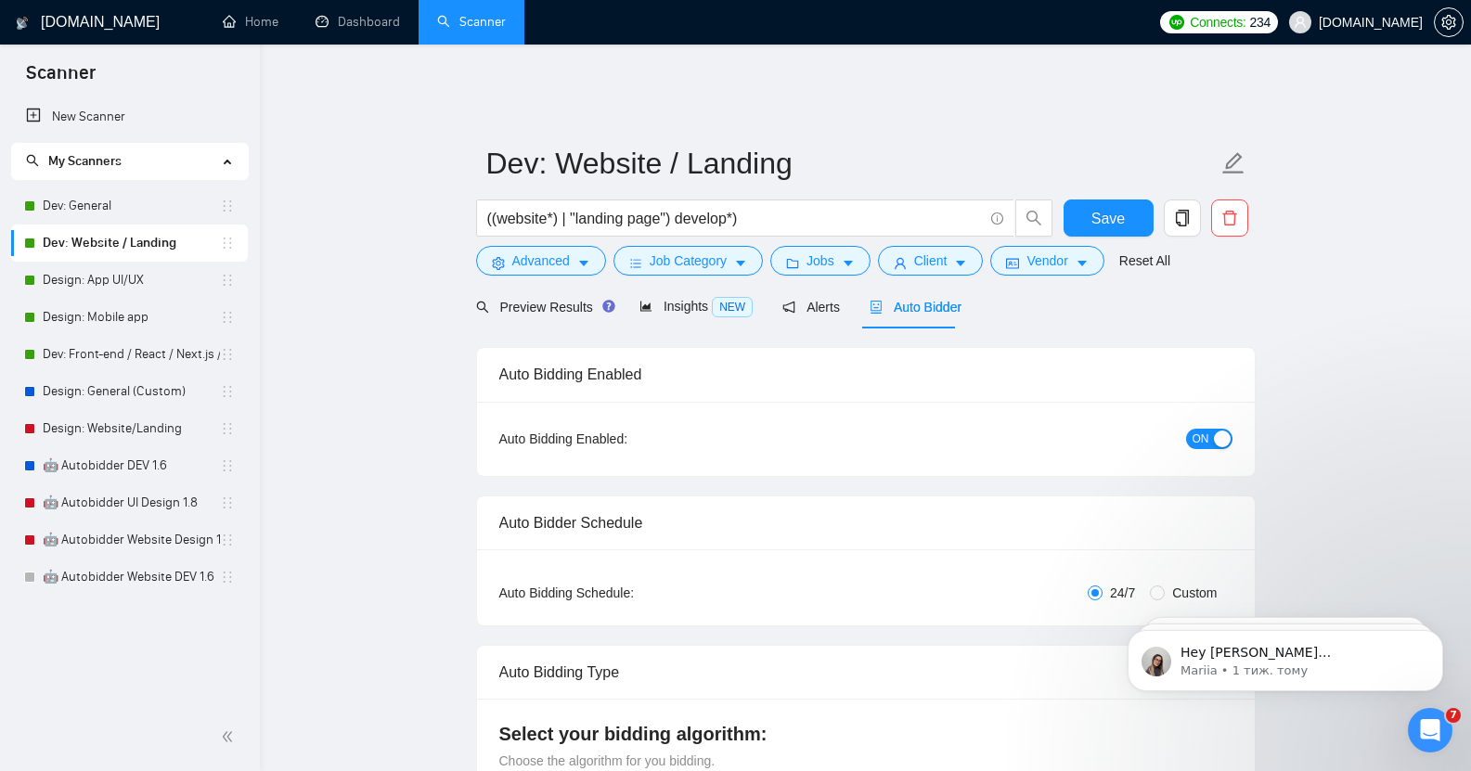
checkbox input "true"
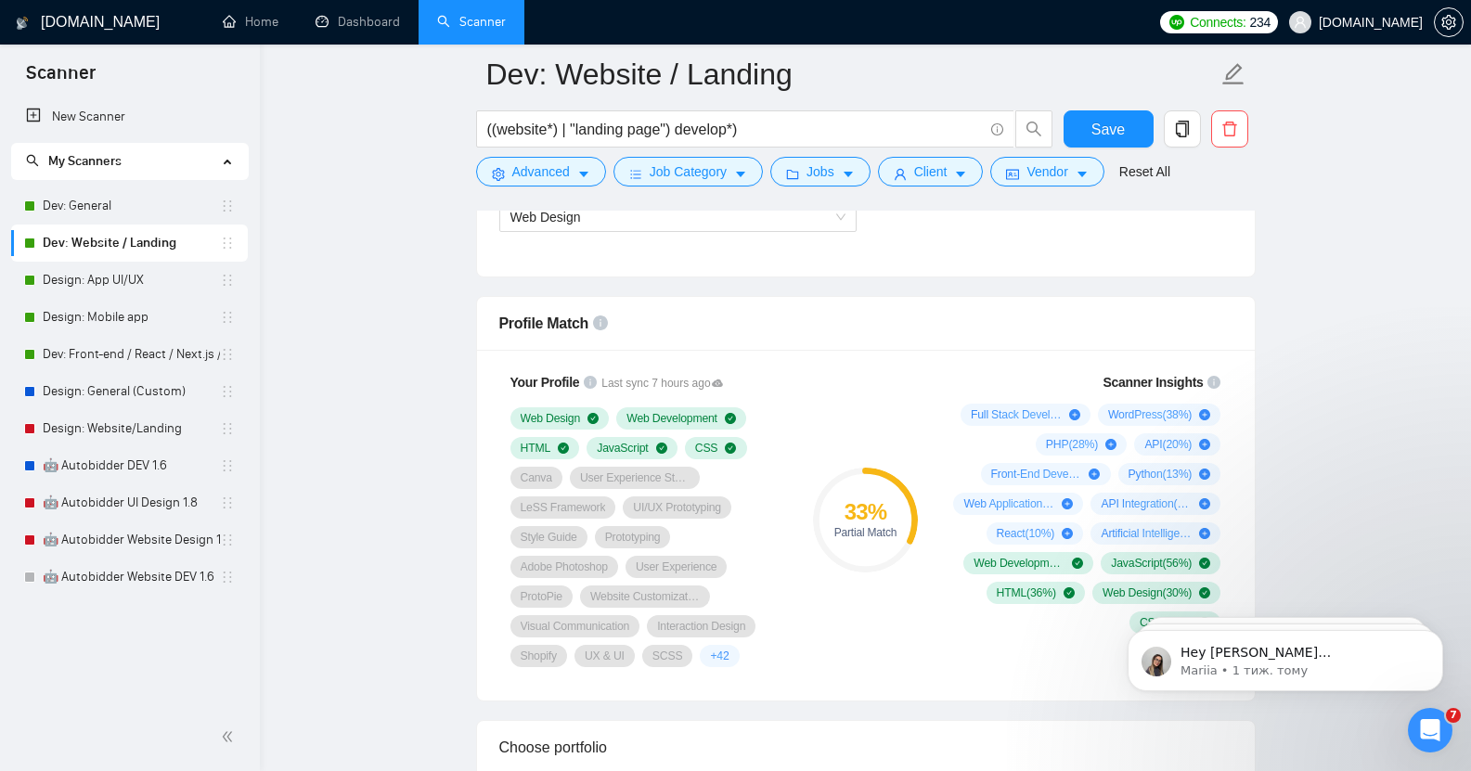
scroll to position [1094, 0]
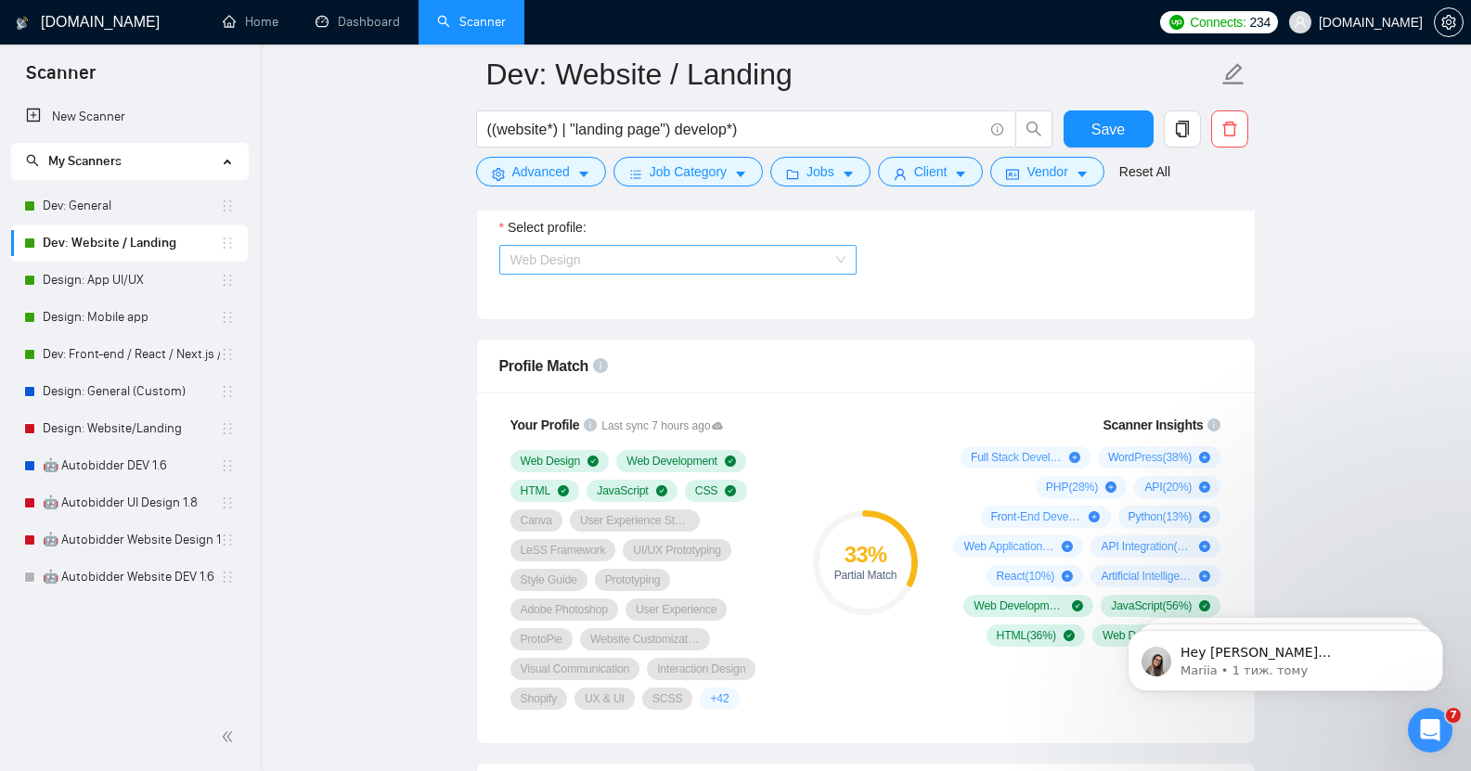
click at [680, 247] on span "Web Design" at bounding box center [678, 260] width 335 height 28
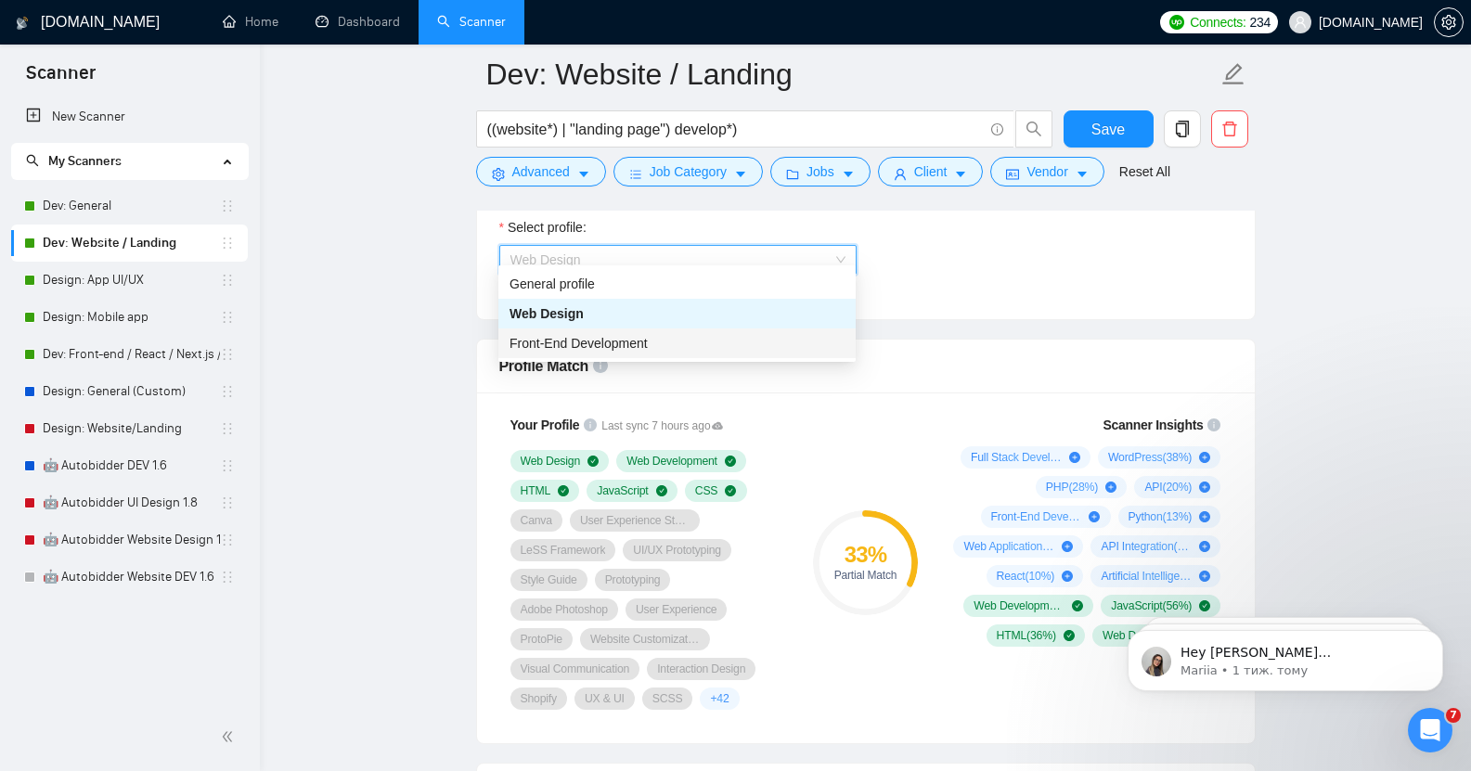
click at [609, 340] on span "Front-End Development" at bounding box center [579, 343] width 138 height 15
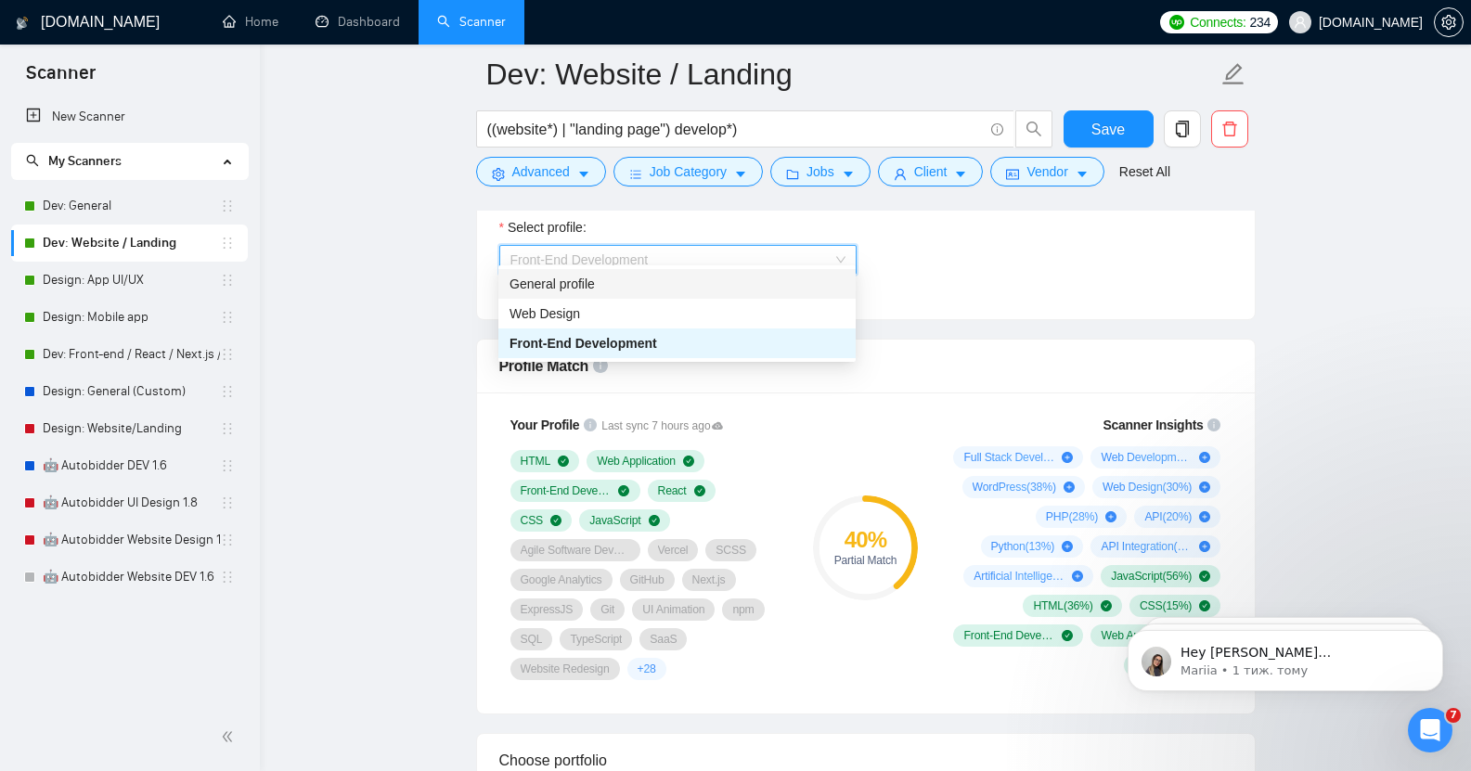
drag, startPoint x: 725, startPoint y: 249, endPoint x: 586, endPoint y: 287, distance: 144.4
click at [586, 287] on div "General profile" at bounding box center [677, 284] width 335 height 20
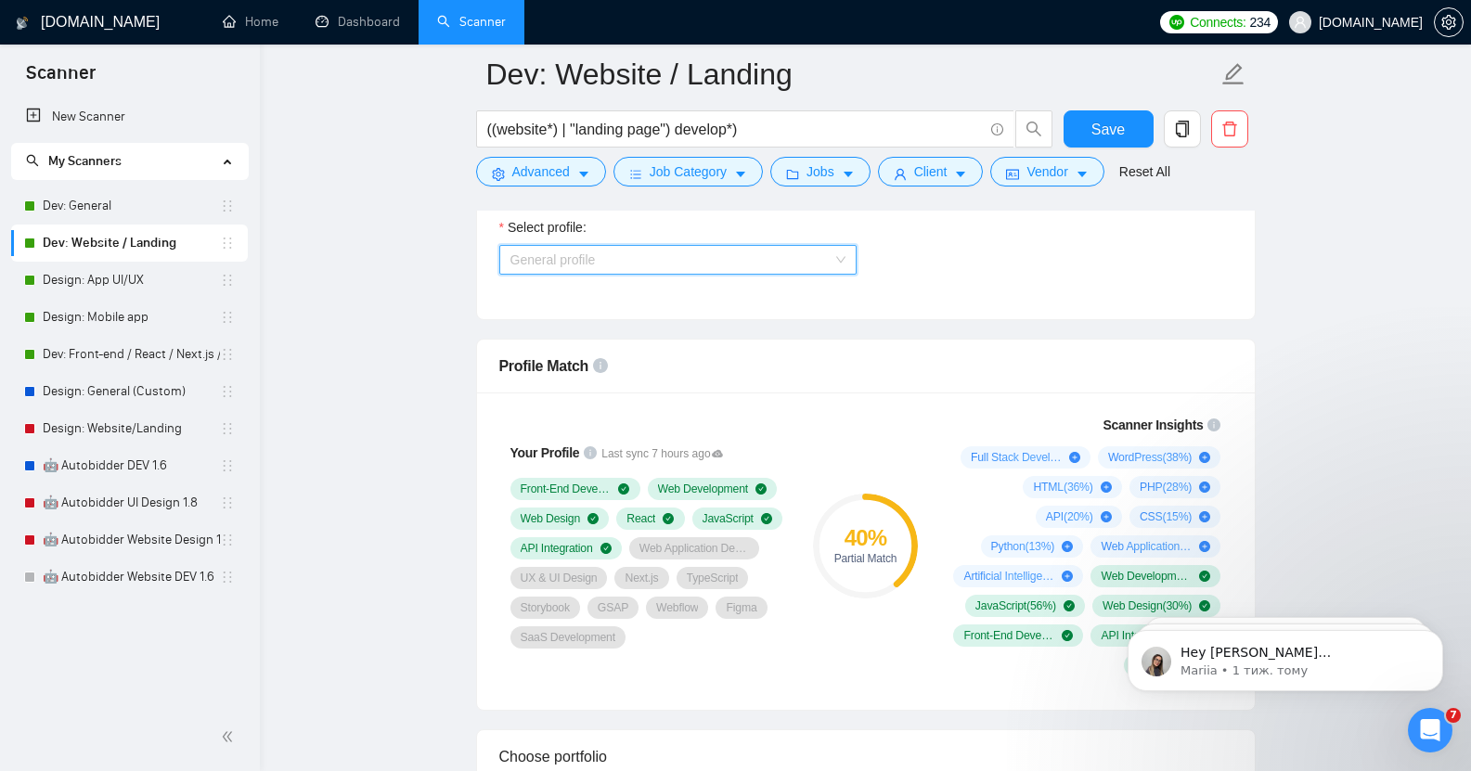
click at [656, 246] on span "General profile" at bounding box center [678, 260] width 335 height 28
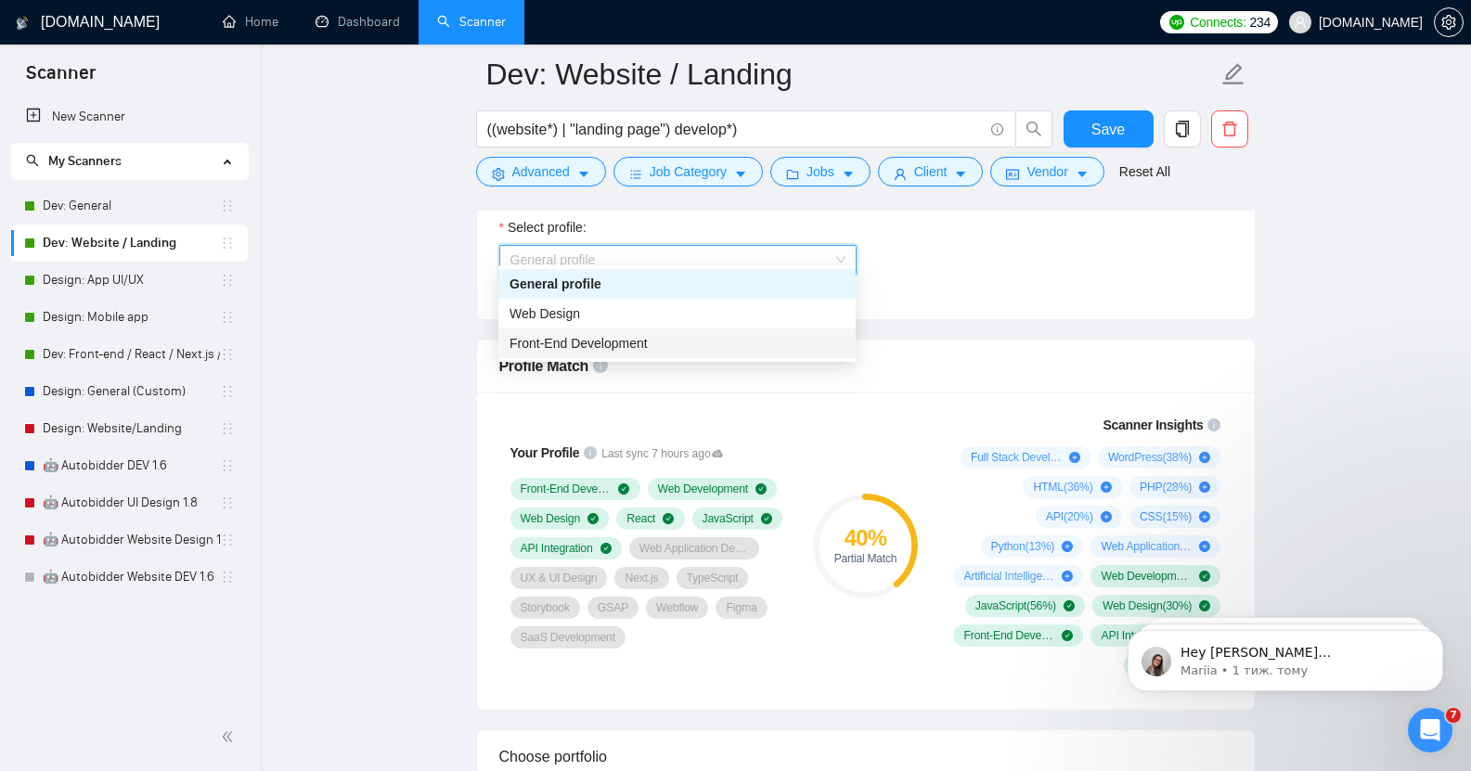
click at [597, 342] on span "Front-End Development" at bounding box center [579, 343] width 138 height 15
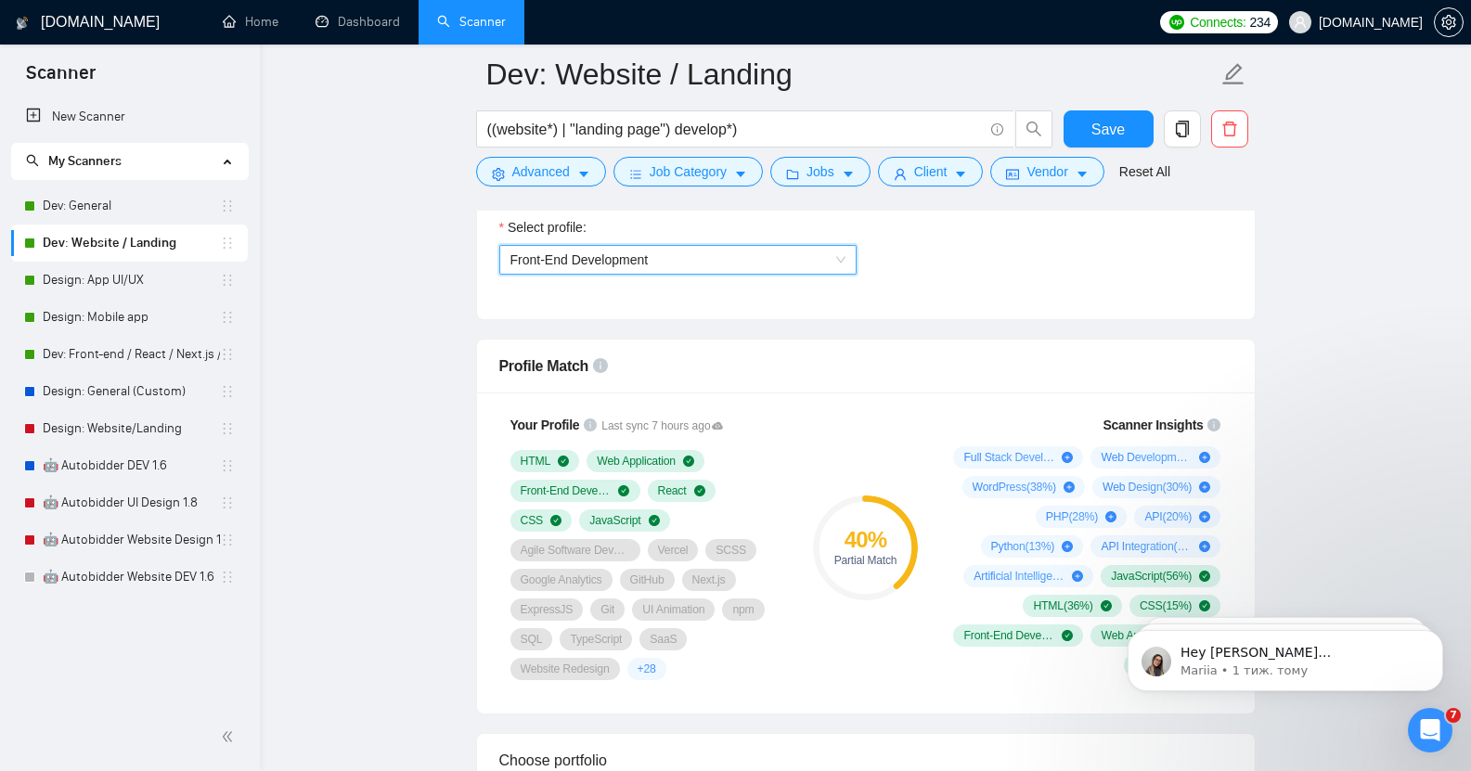
scroll to position [1060, 0]
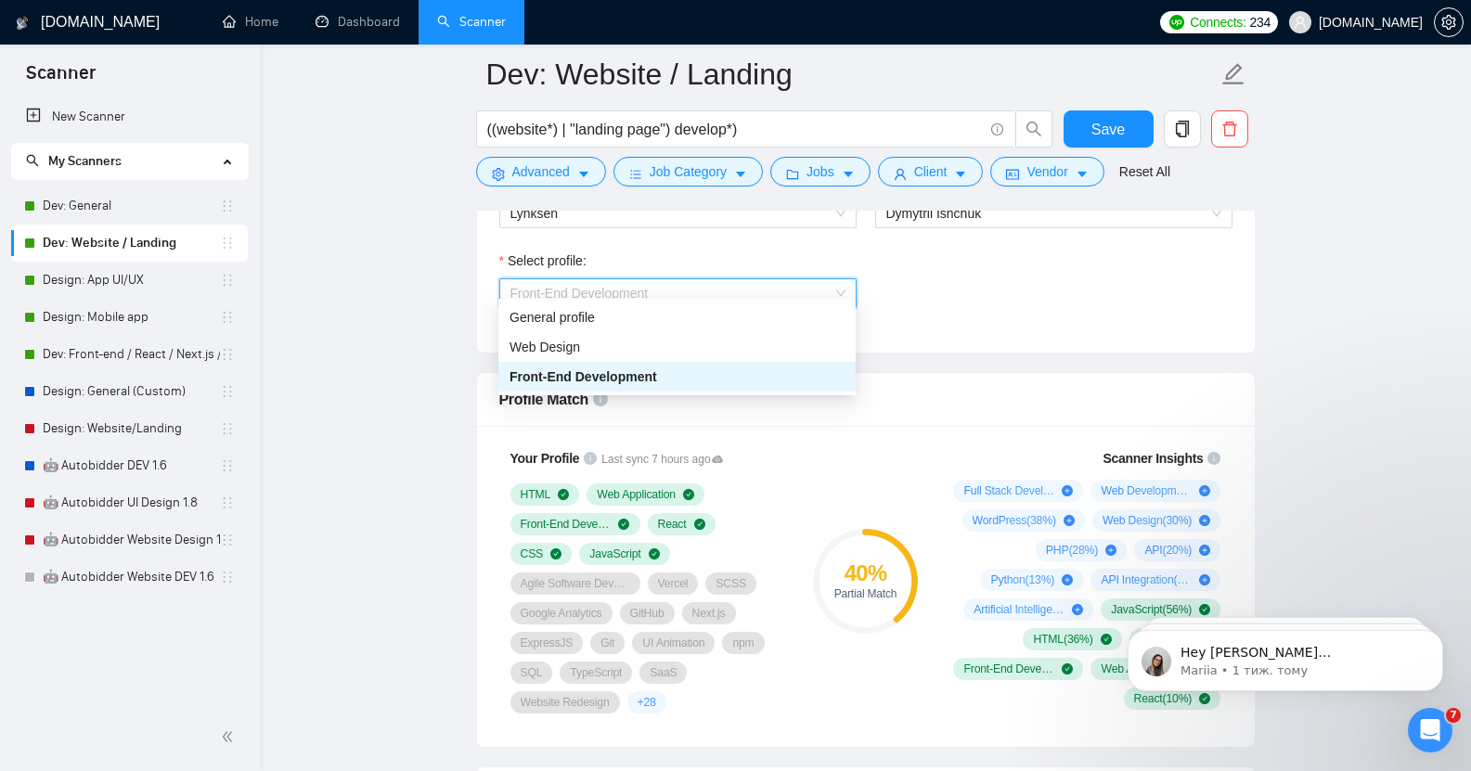
click at [640, 286] on span "Front-End Development" at bounding box center [580, 293] width 138 height 15
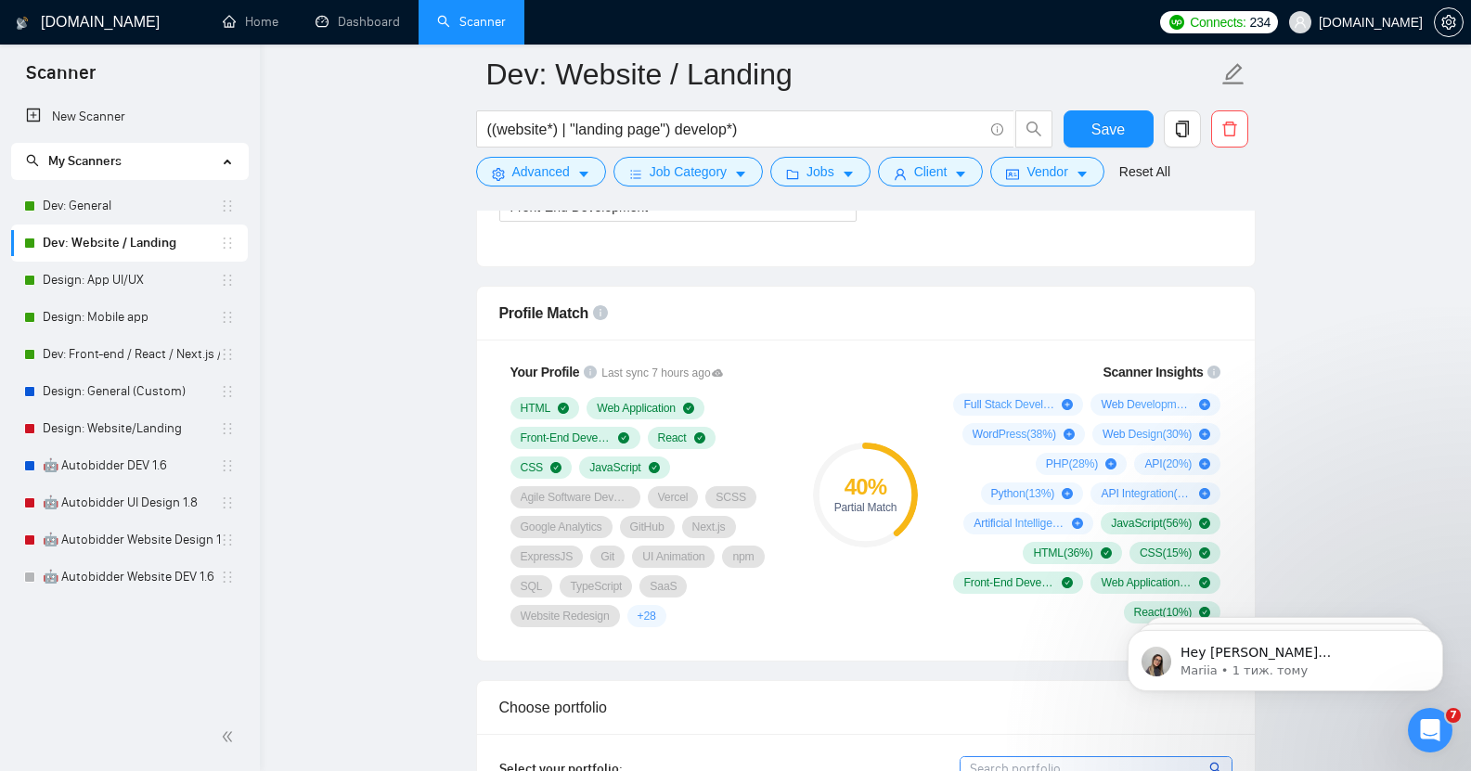
scroll to position [1147, 0]
click at [692, 169] on span "Job Category" at bounding box center [688, 172] width 77 height 20
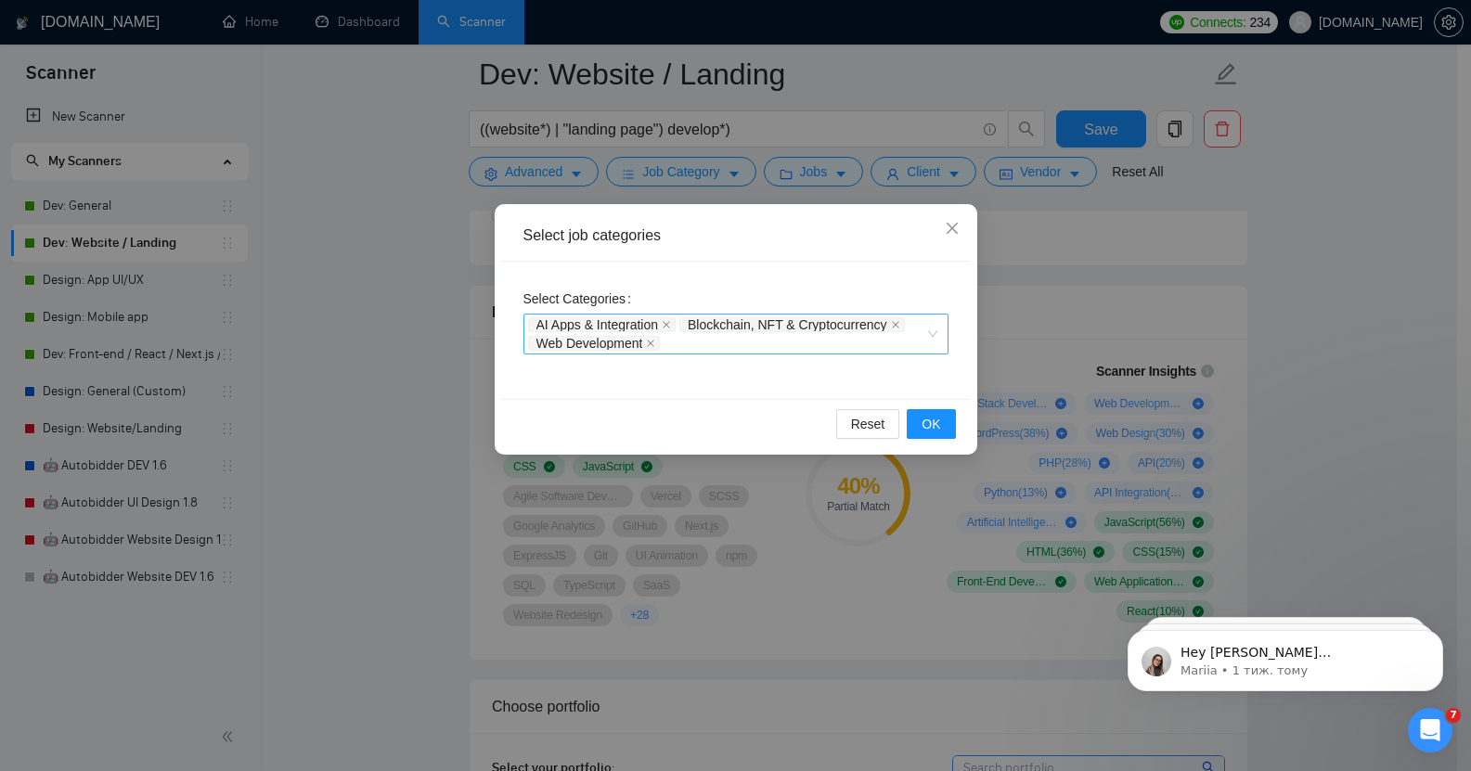
click at [931, 332] on div "AI Apps & Integration Blockchain, NFT & Cryptocurrency Web Development" at bounding box center [736, 334] width 425 height 41
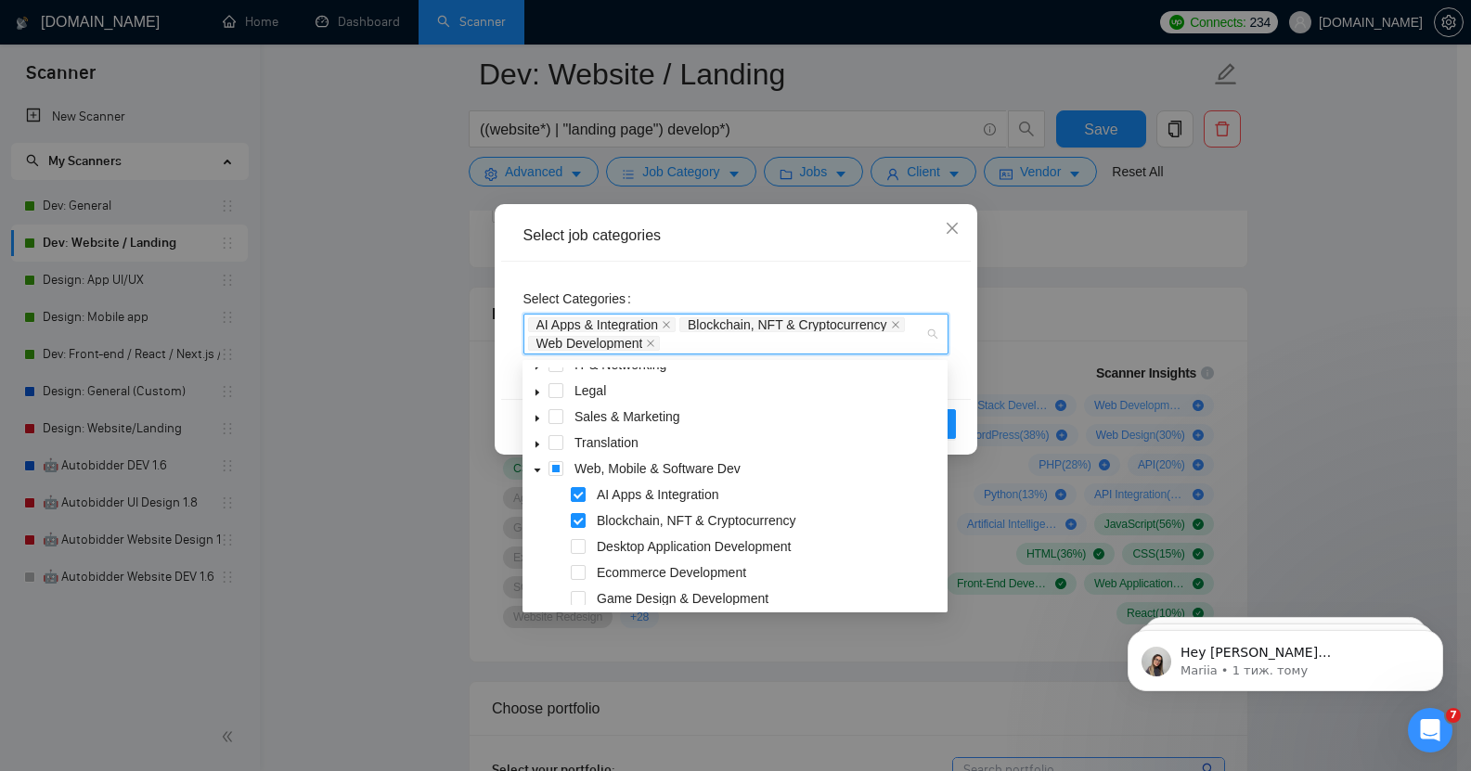
scroll to position [177, 0]
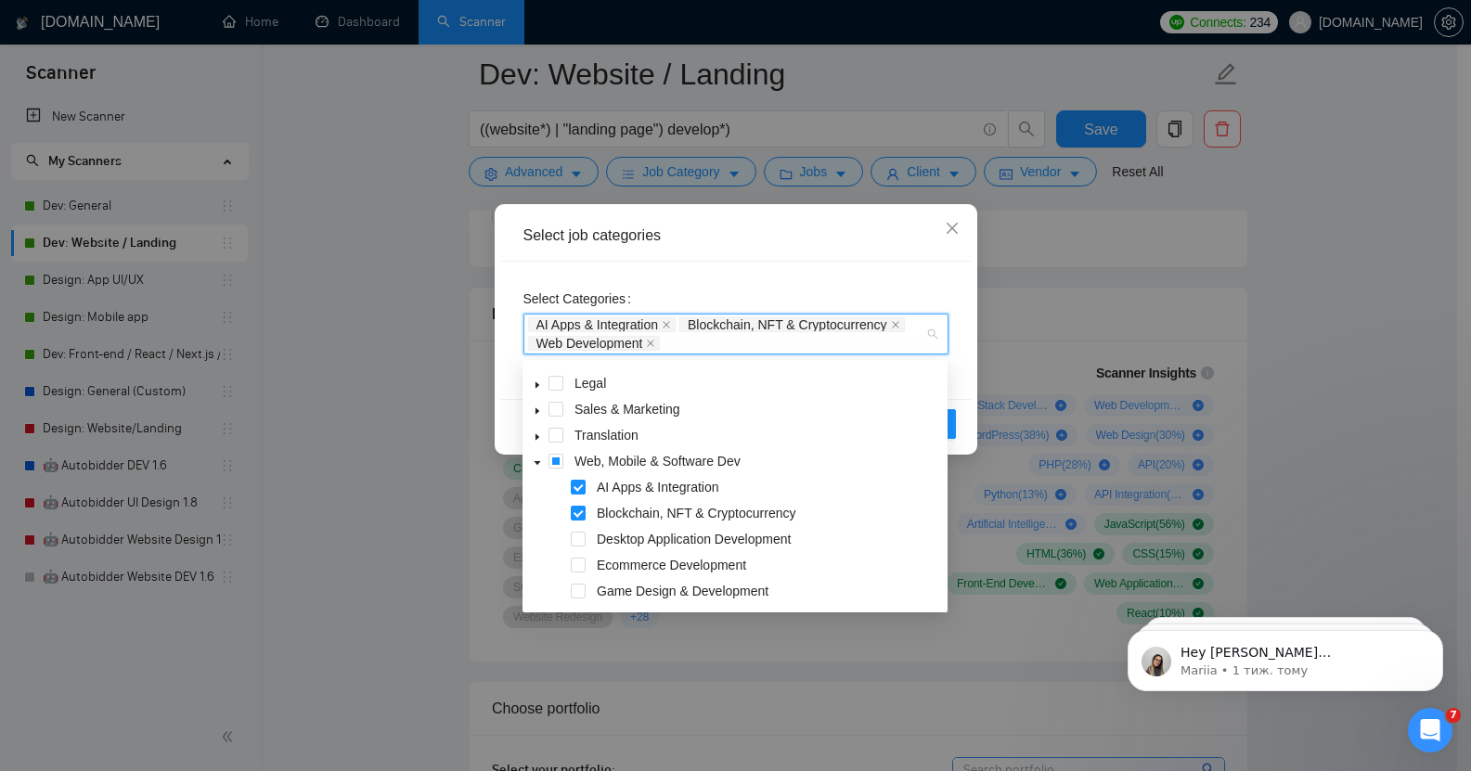
click at [535, 464] on icon "caret-down" at bounding box center [537, 463] width 9 height 9
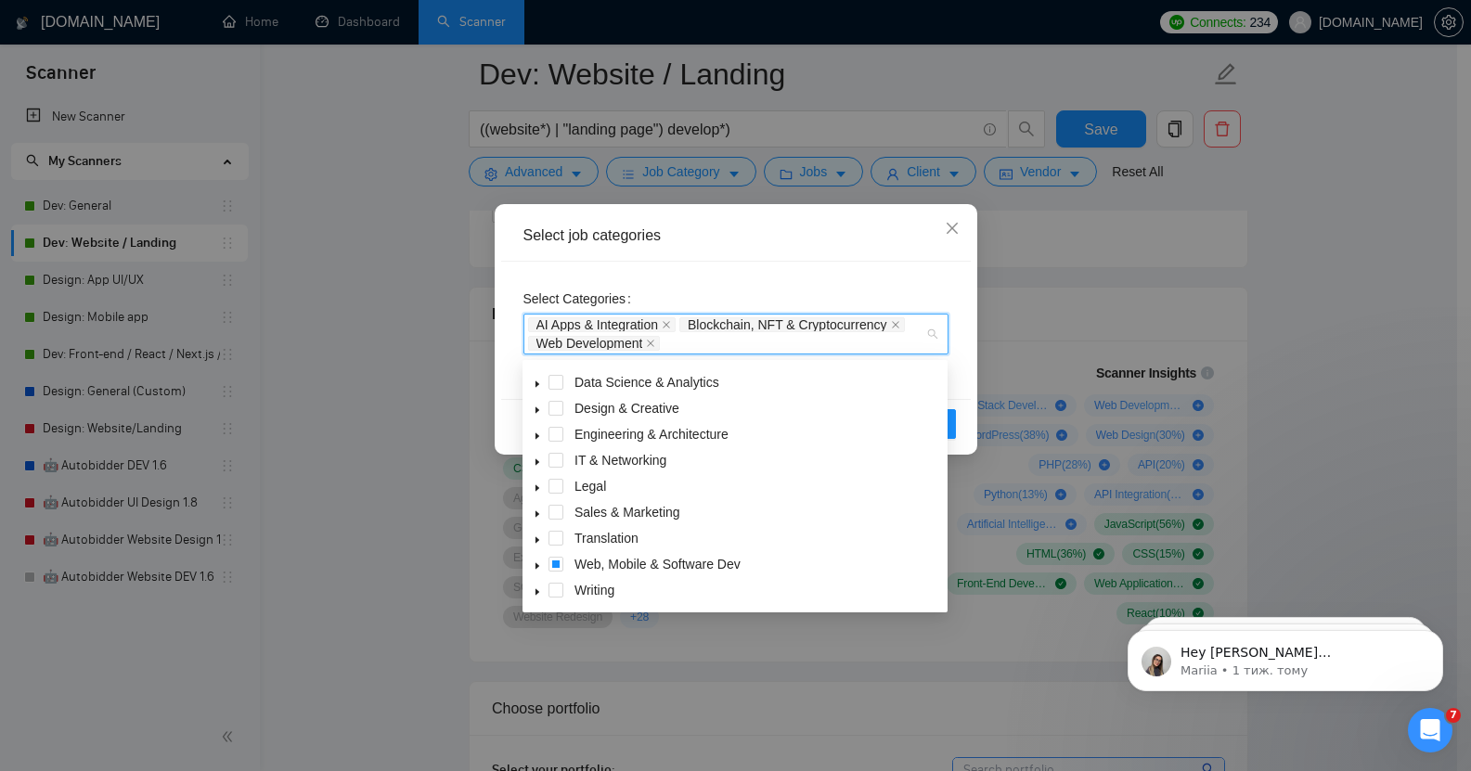
scroll to position [74, 0]
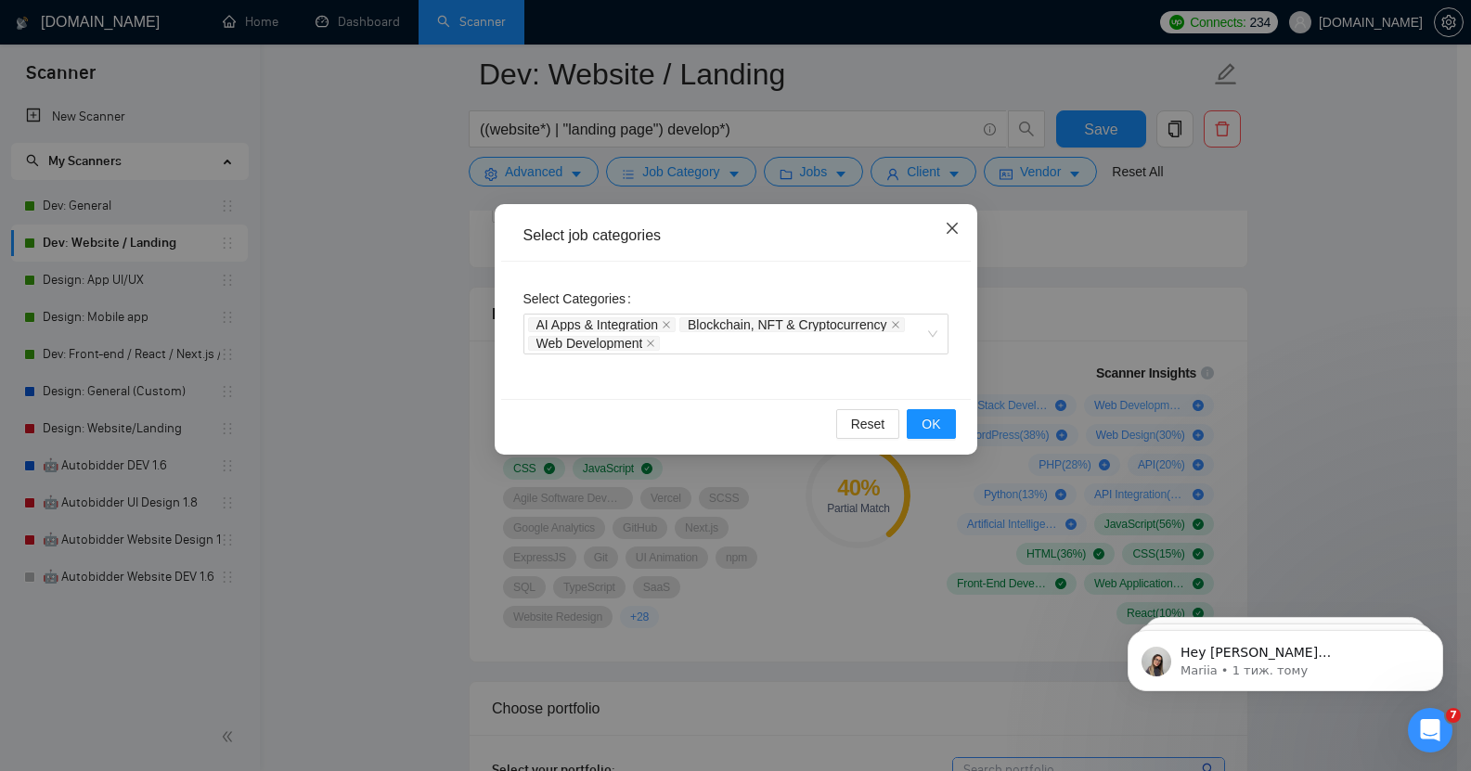
click at [964, 224] on span "Close" at bounding box center [952, 229] width 50 height 50
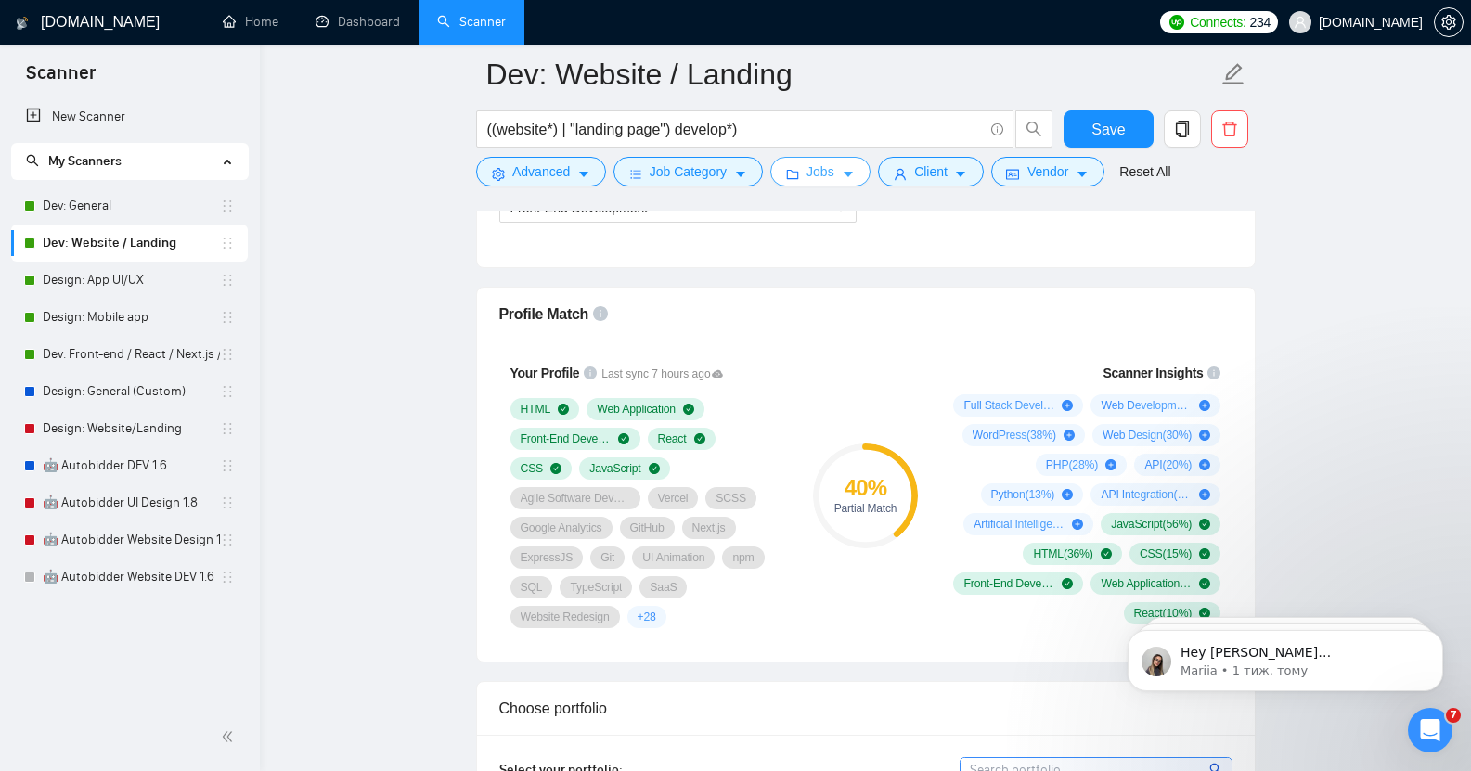
click at [818, 173] on span "Jobs" at bounding box center [821, 172] width 28 height 20
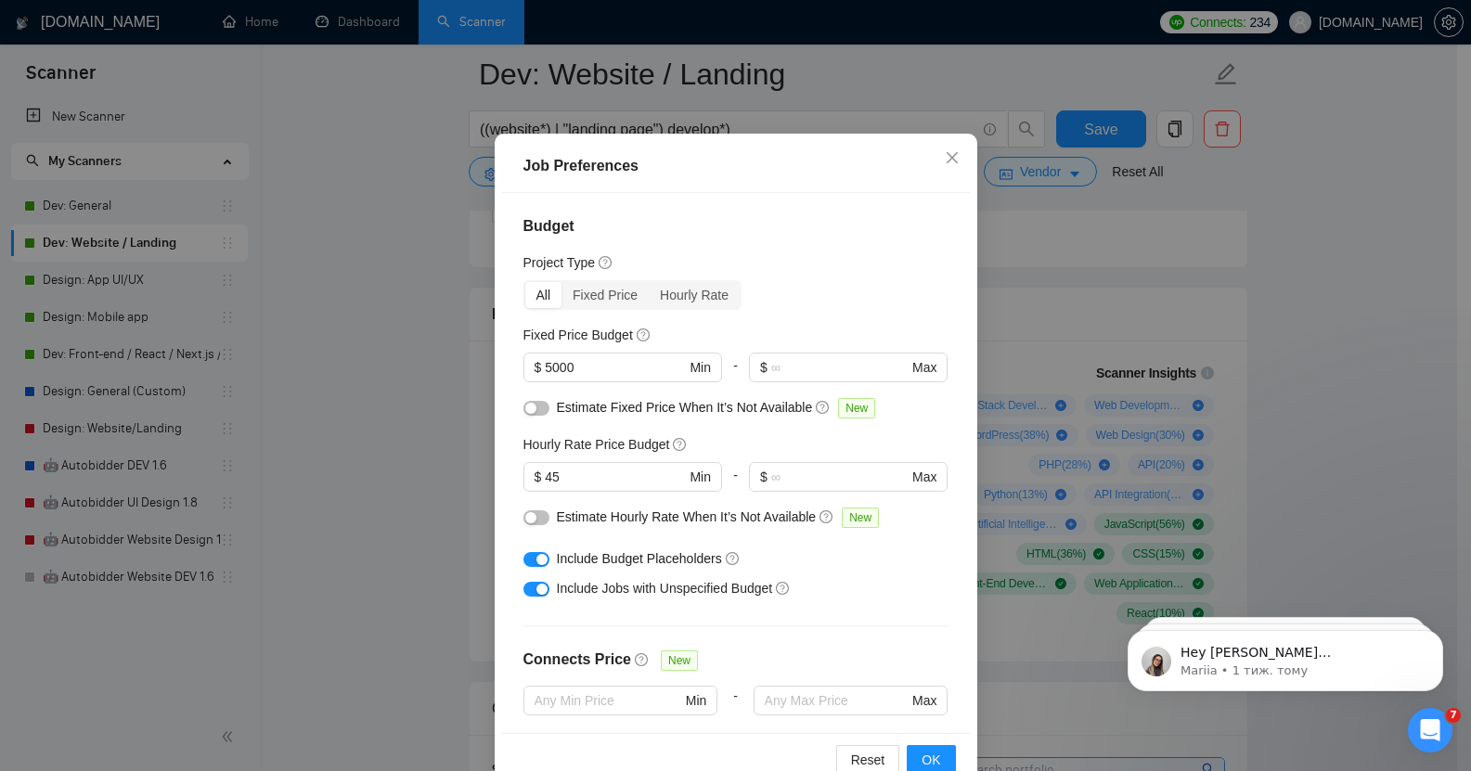
scroll to position [70, 0]
click at [950, 157] on icon "close" at bounding box center [952, 158] width 15 height 15
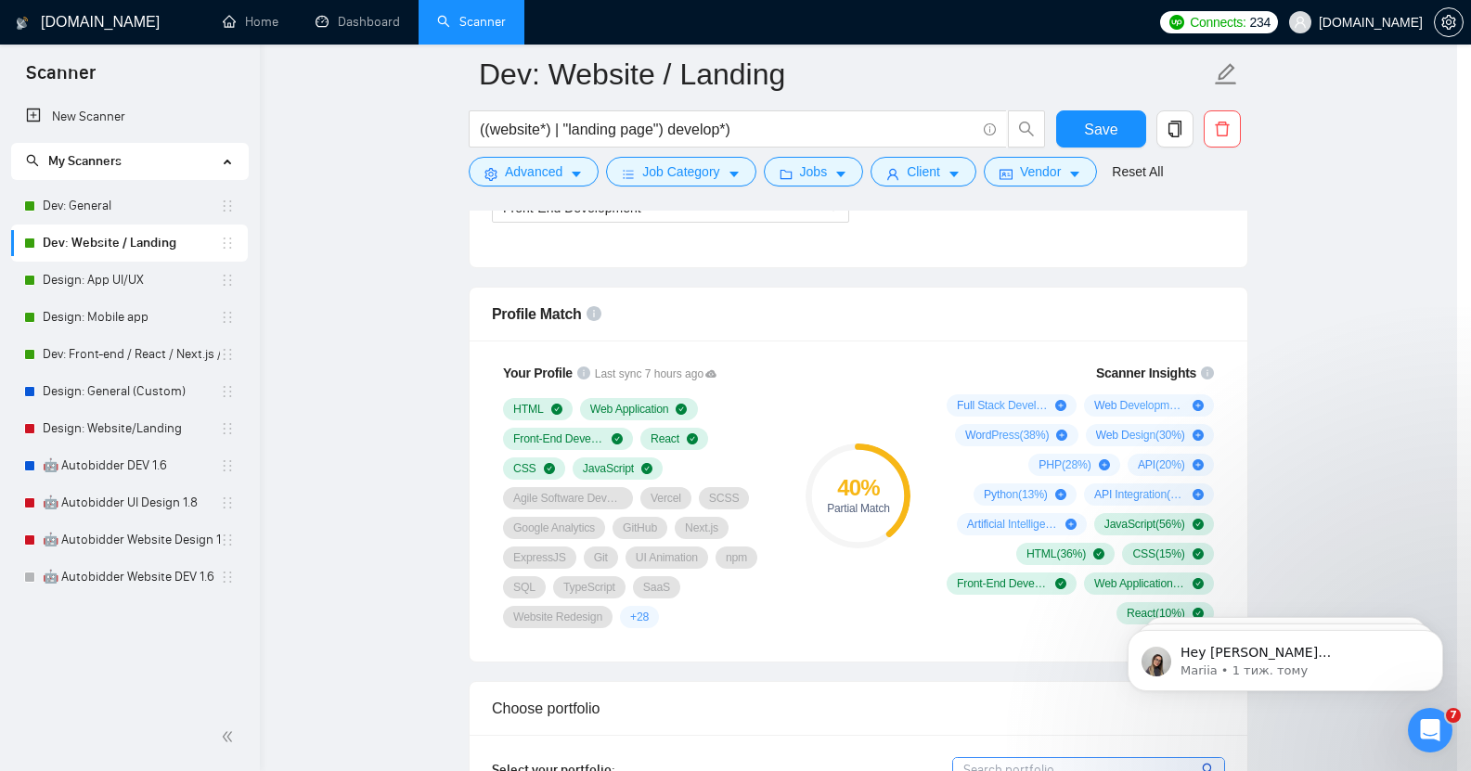
scroll to position [20, 0]
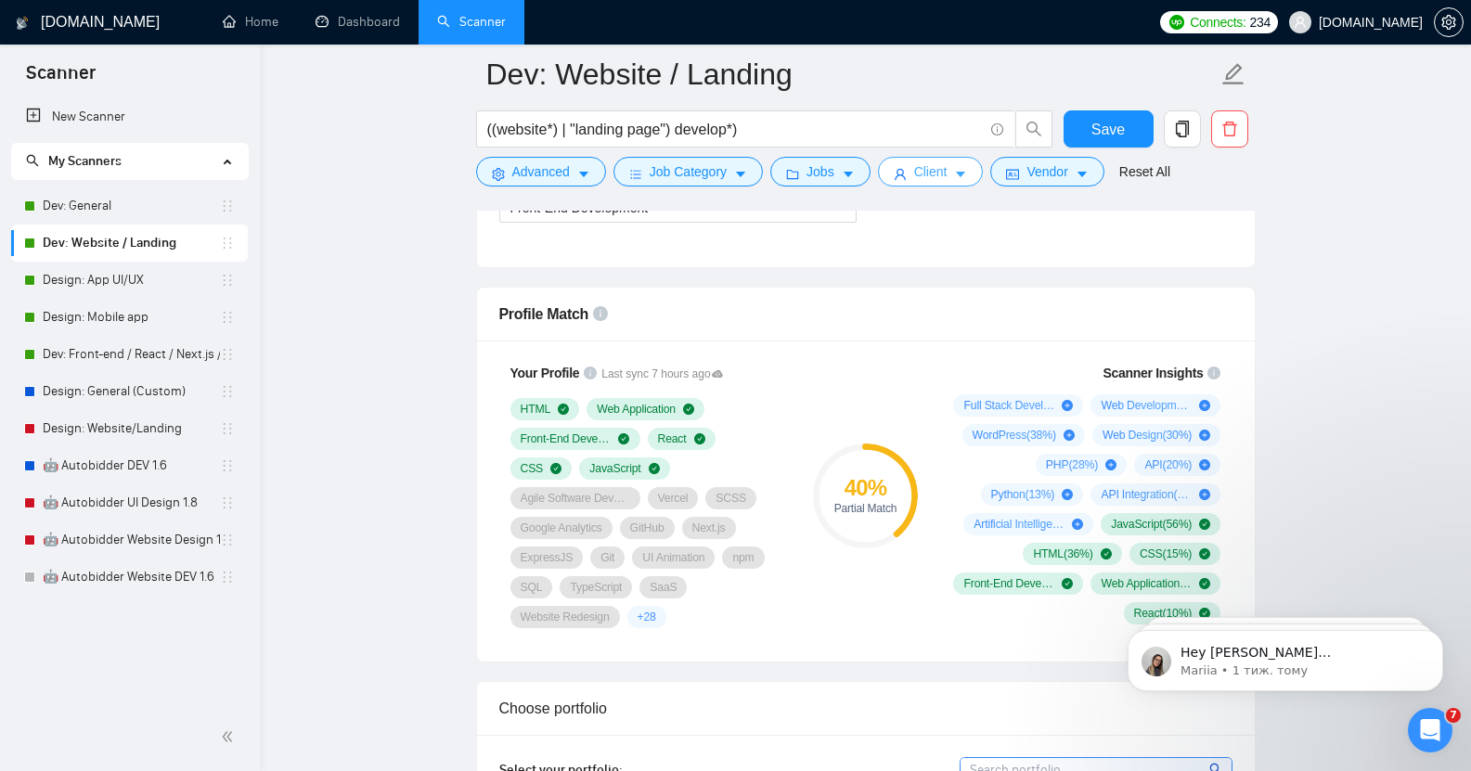
click at [948, 181] on button "Client" at bounding box center [931, 172] width 106 height 30
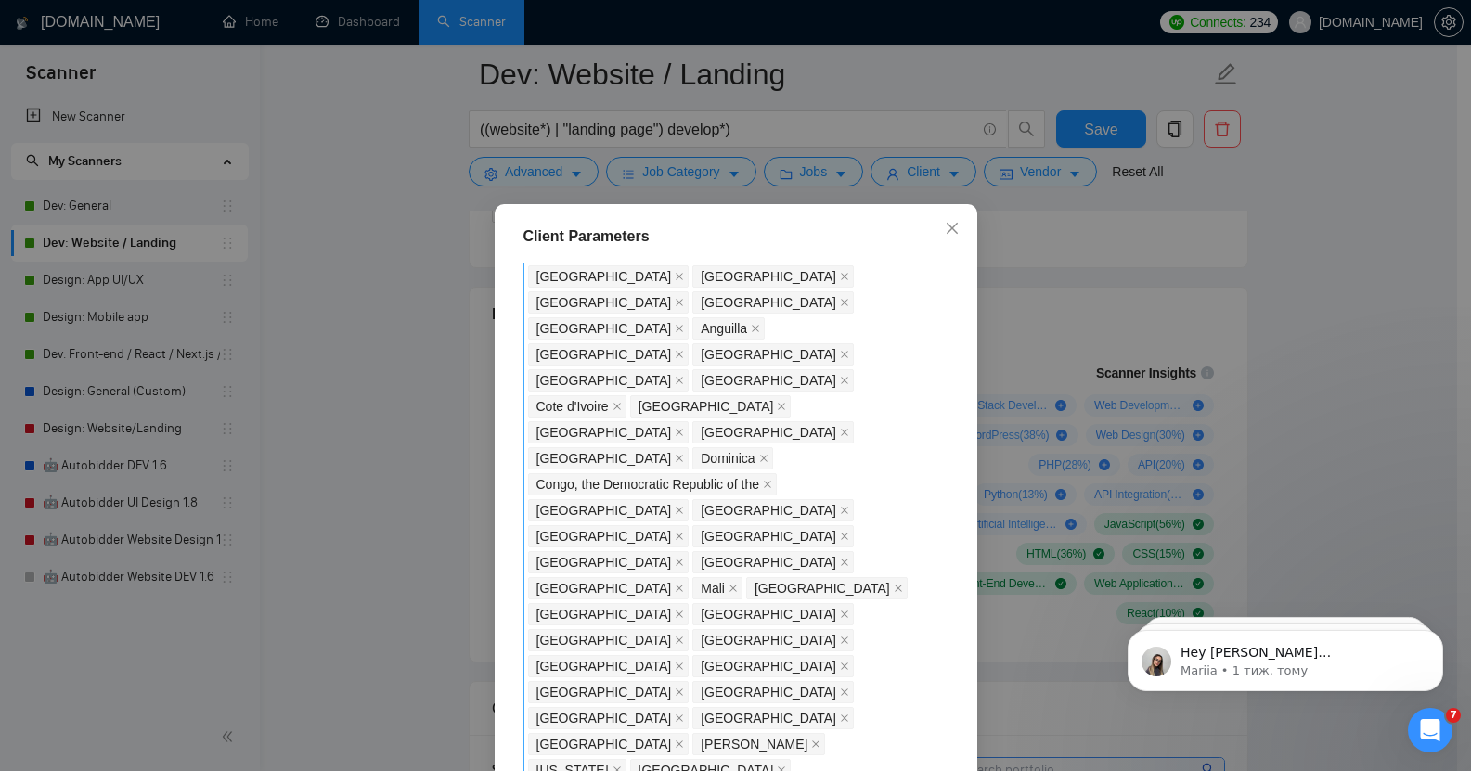
scroll to position [858, 0]
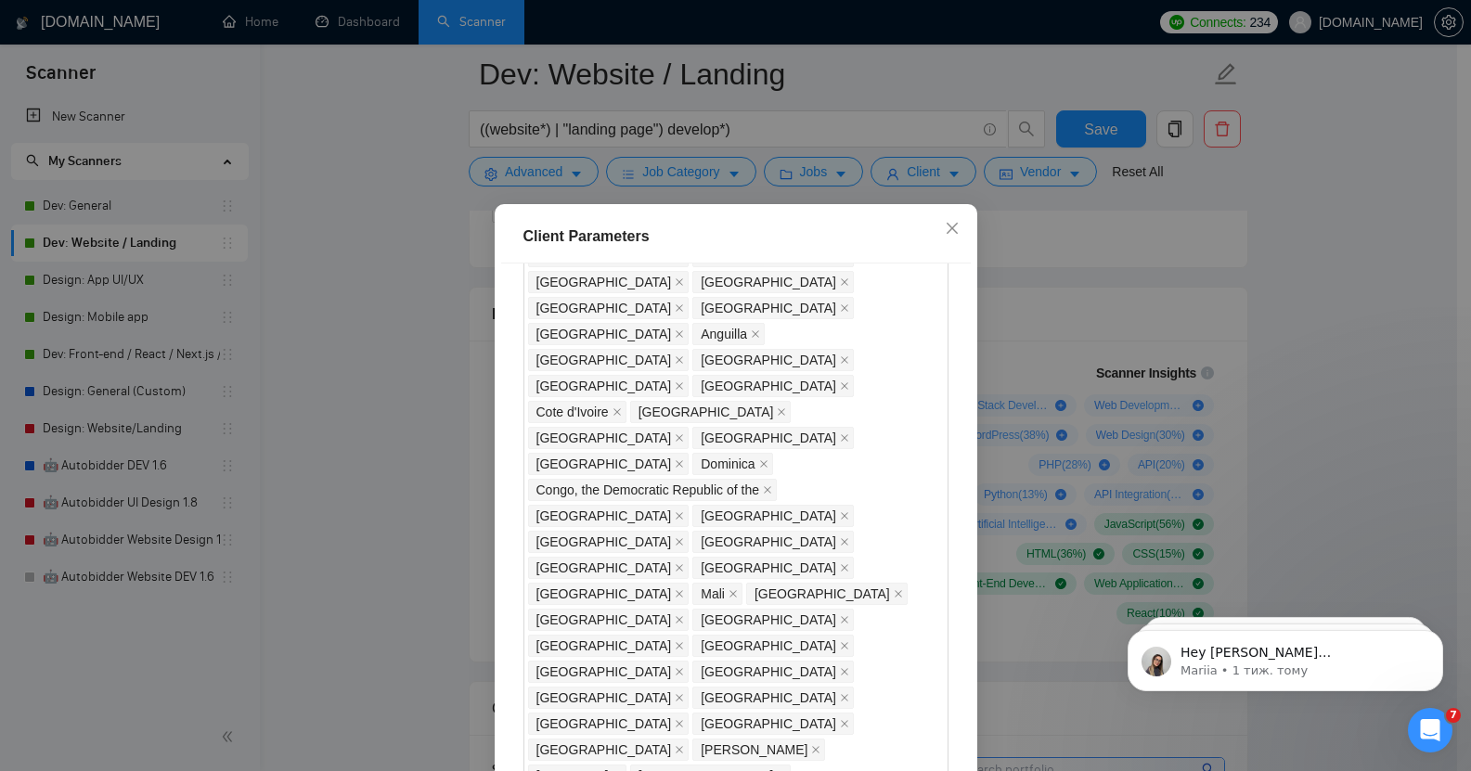
checkbox input "true"
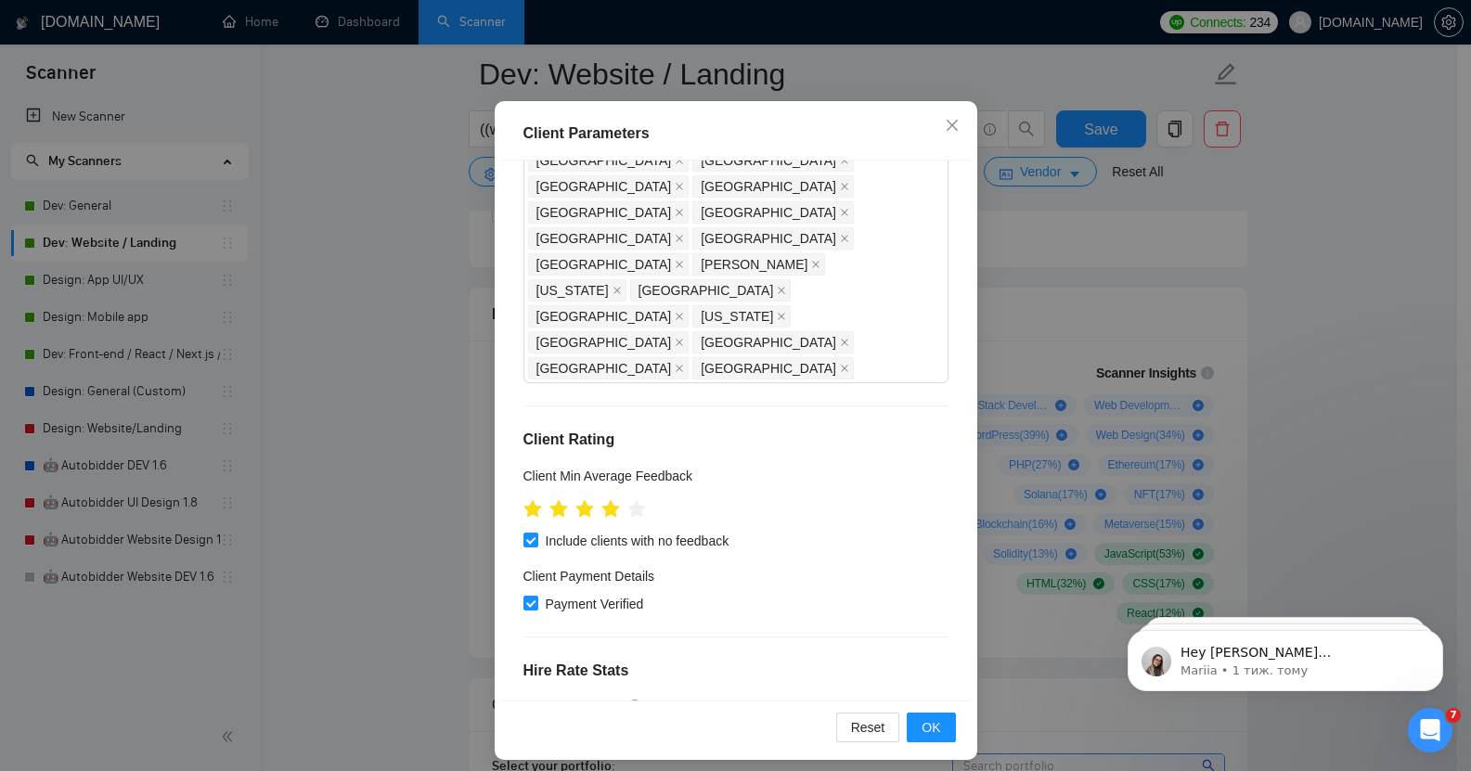
scroll to position [114, 0]
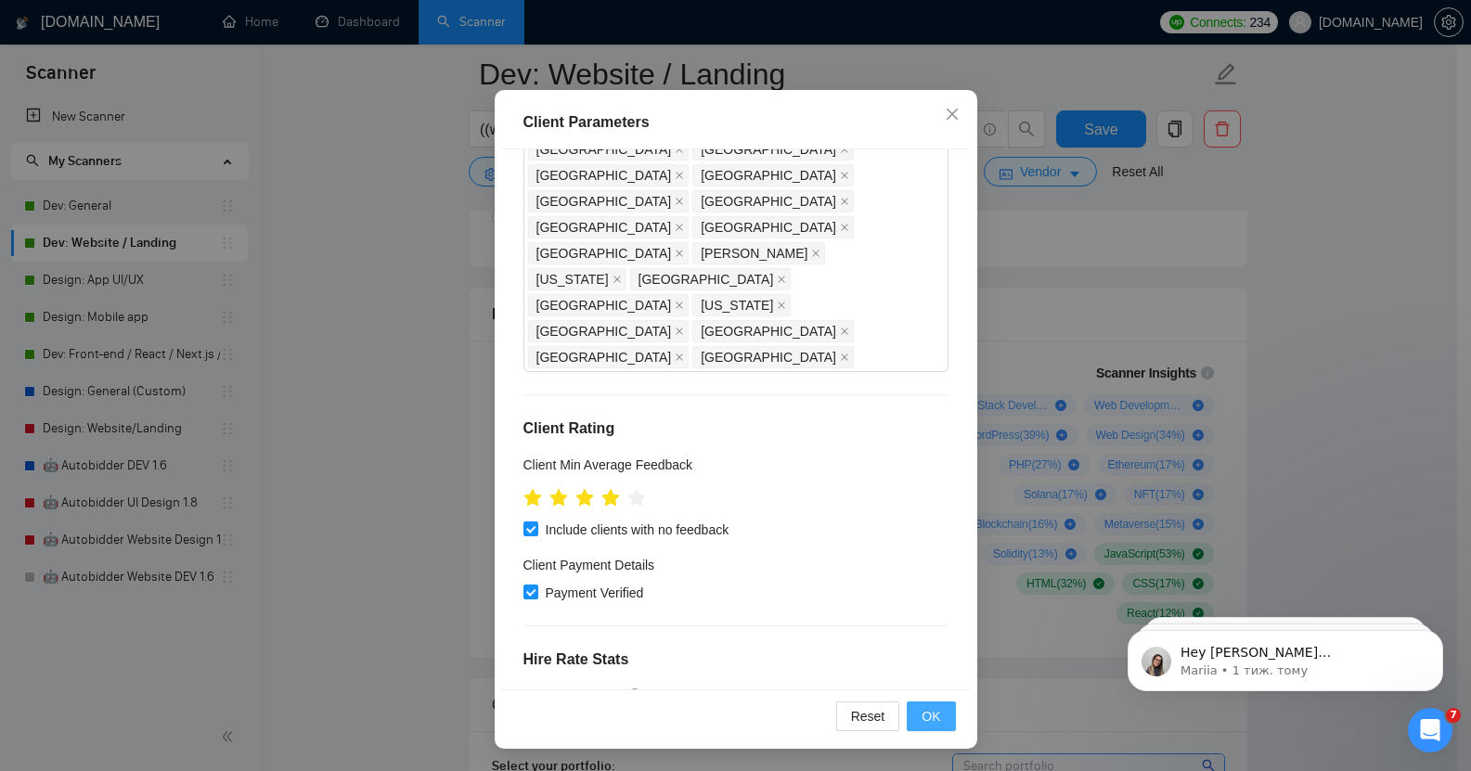
click at [924, 720] on span "OK" at bounding box center [931, 716] width 19 height 20
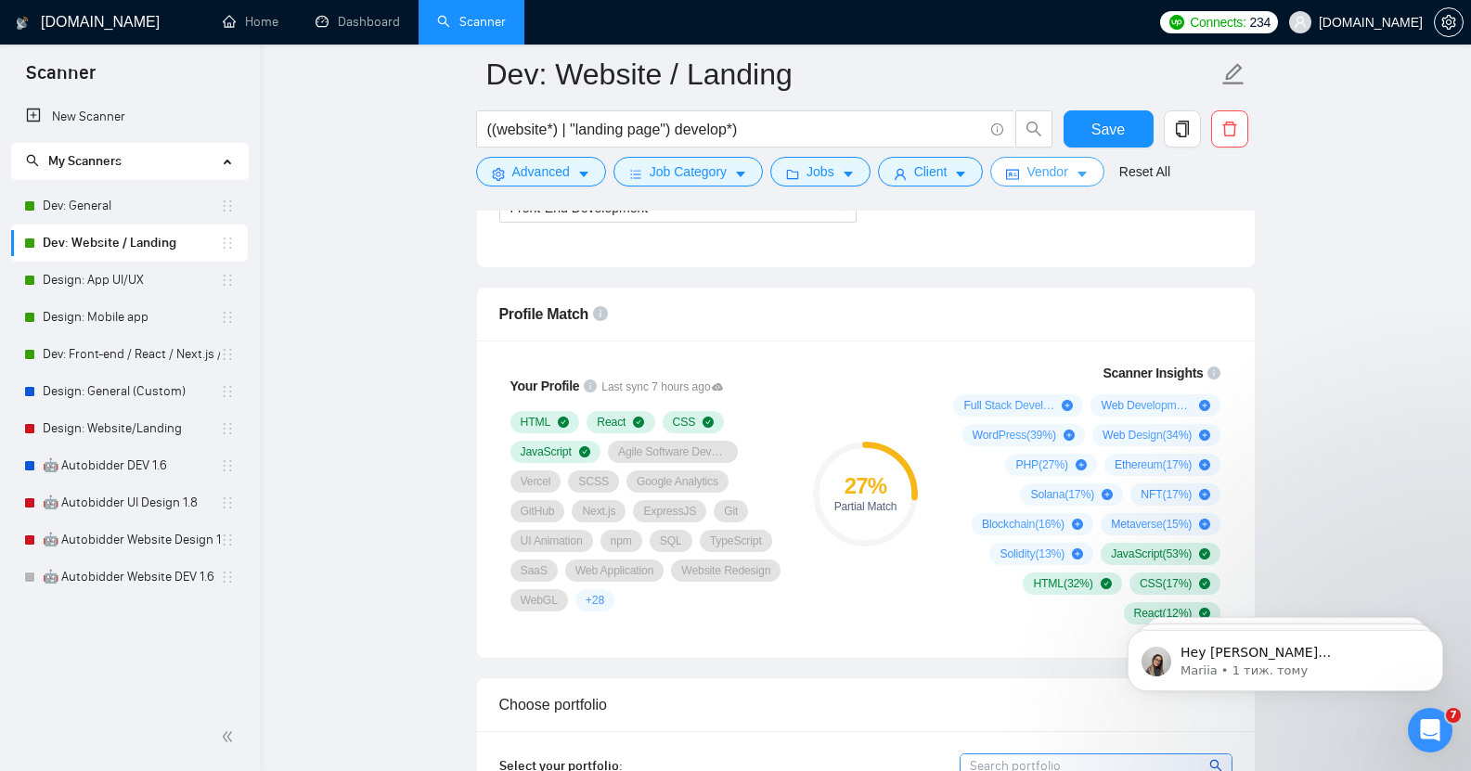
click at [1040, 174] on span "Vendor" at bounding box center [1047, 172] width 41 height 20
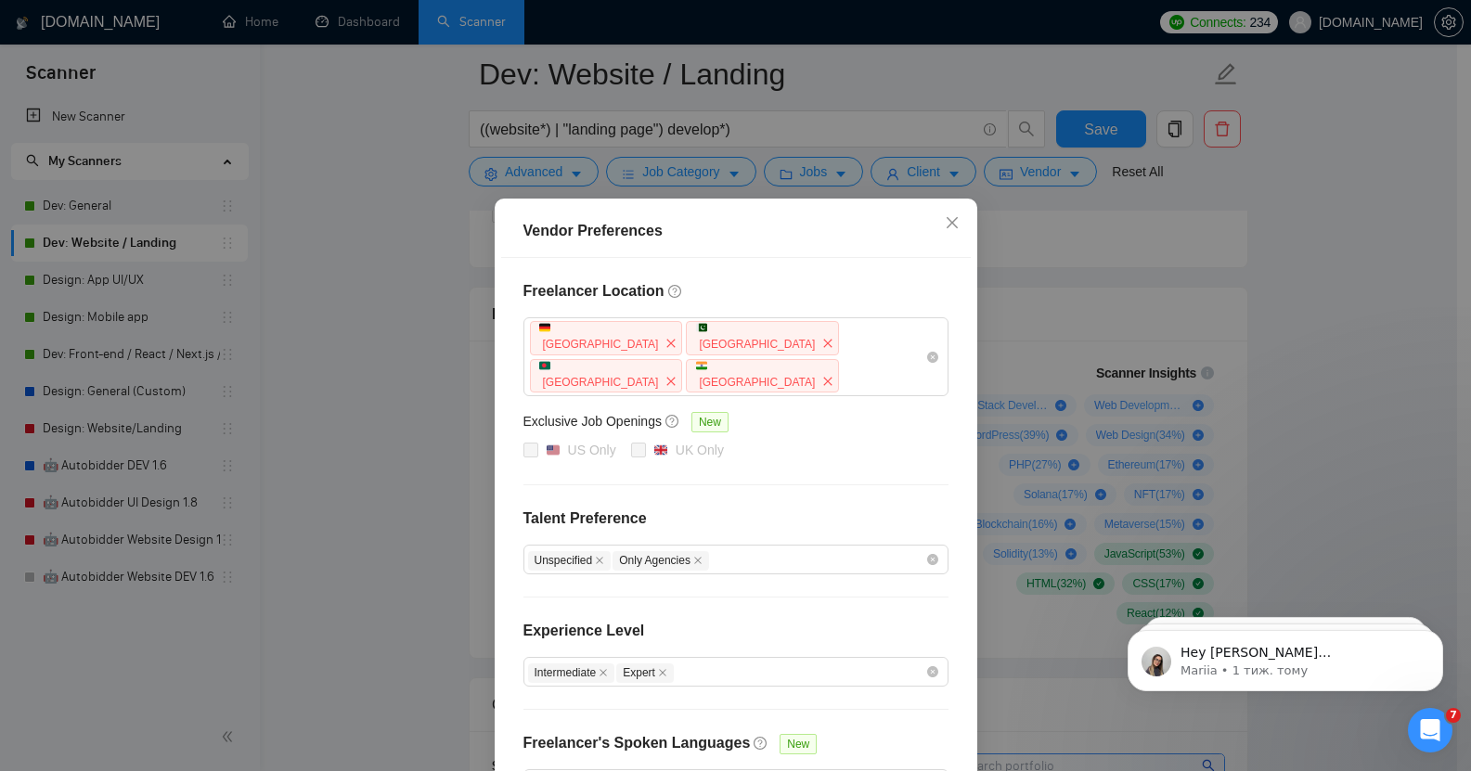
scroll to position [98, 0]
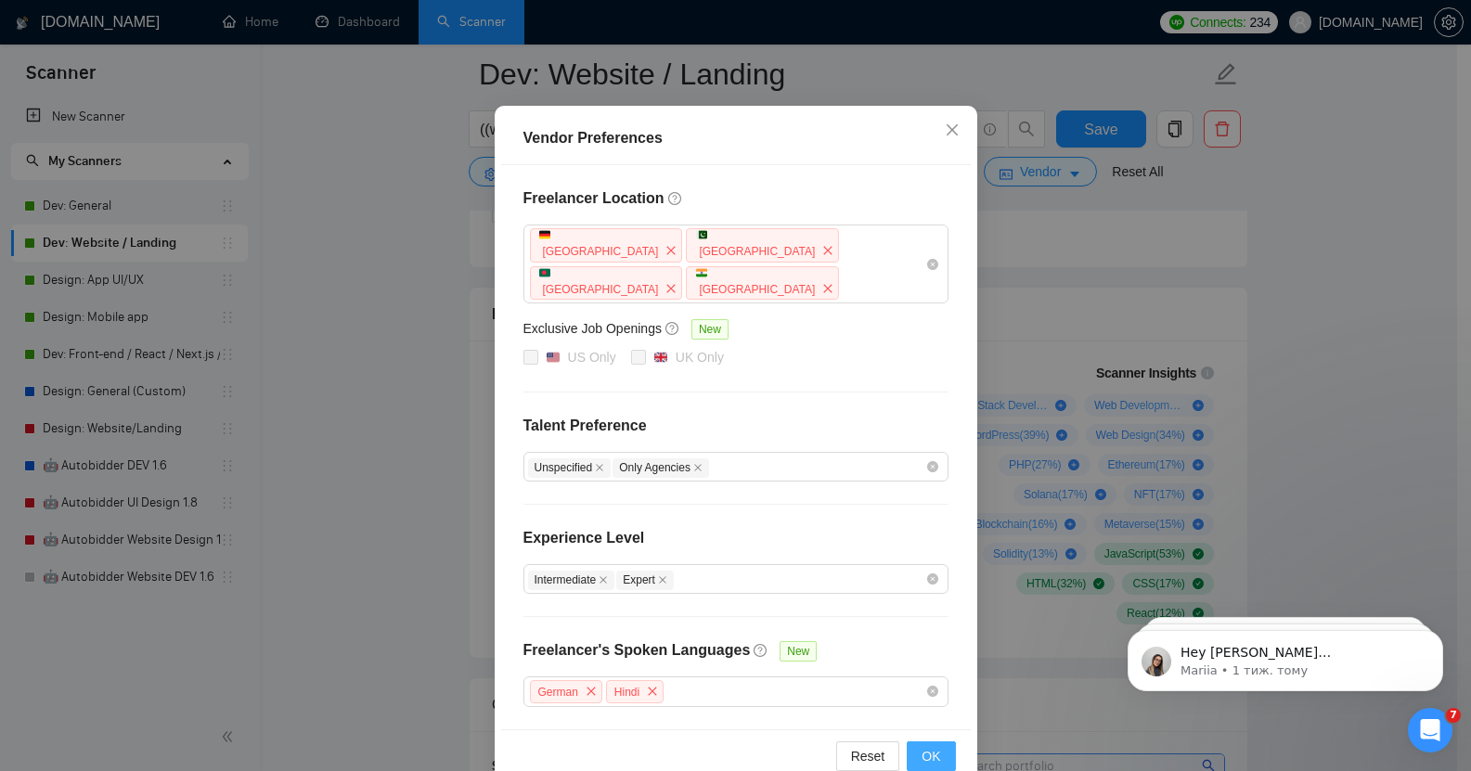
click at [922, 746] on span "OK" at bounding box center [931, 756] width 19 height 20
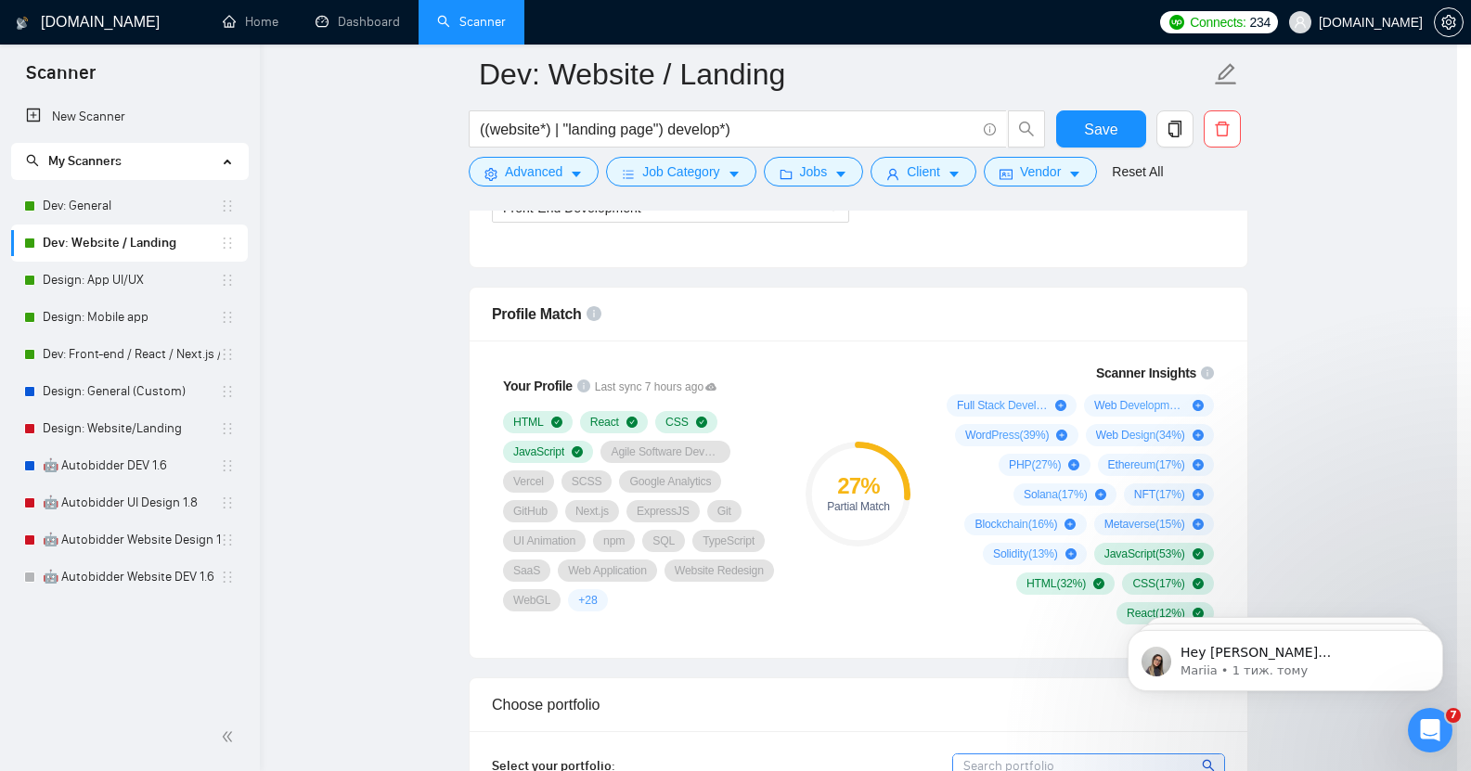
scroll to position [6, 0]
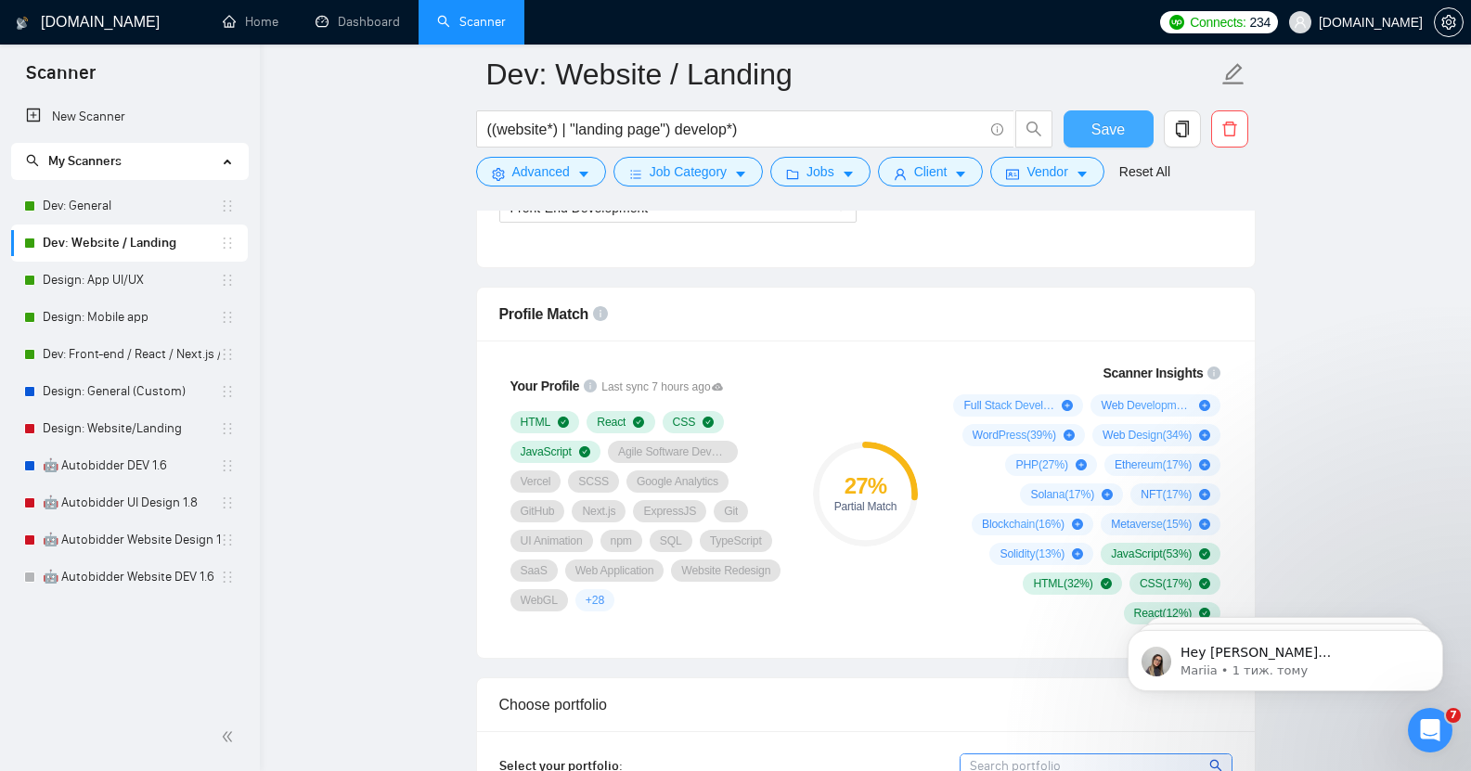
click at [1111, 121] on span "Save" at bounding box center [1108, 129] width 33 height 23
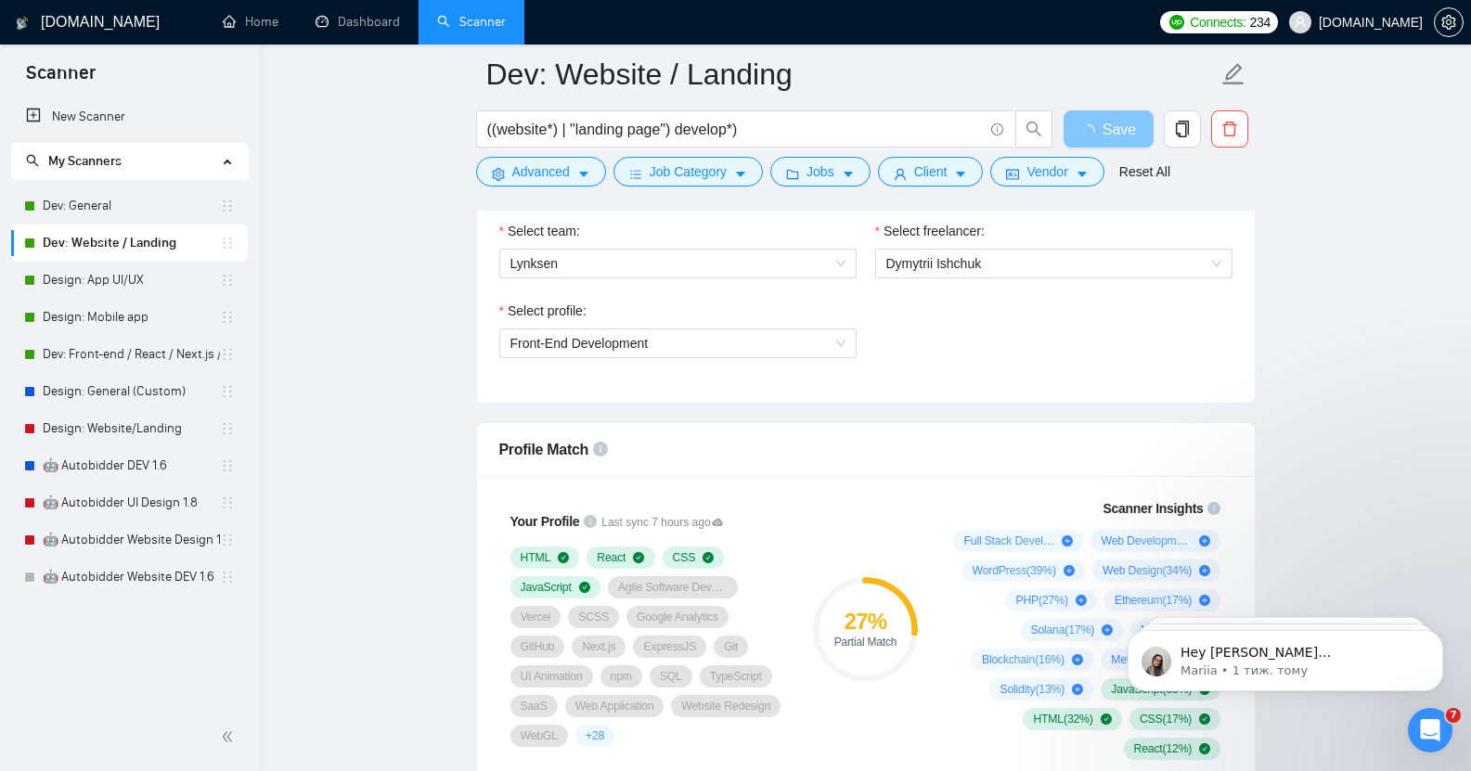
scroll to position [1009, 0]
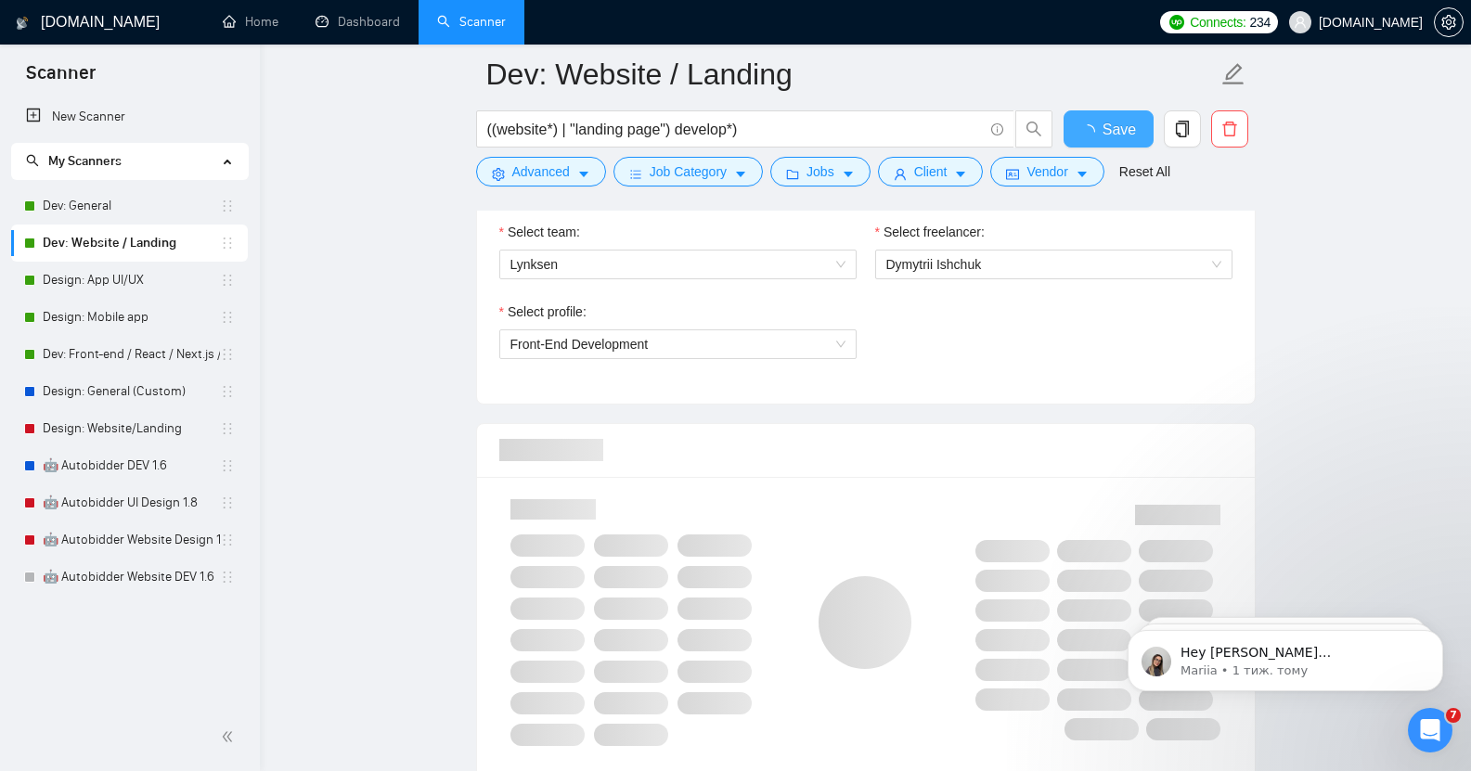
checkbox input "true"
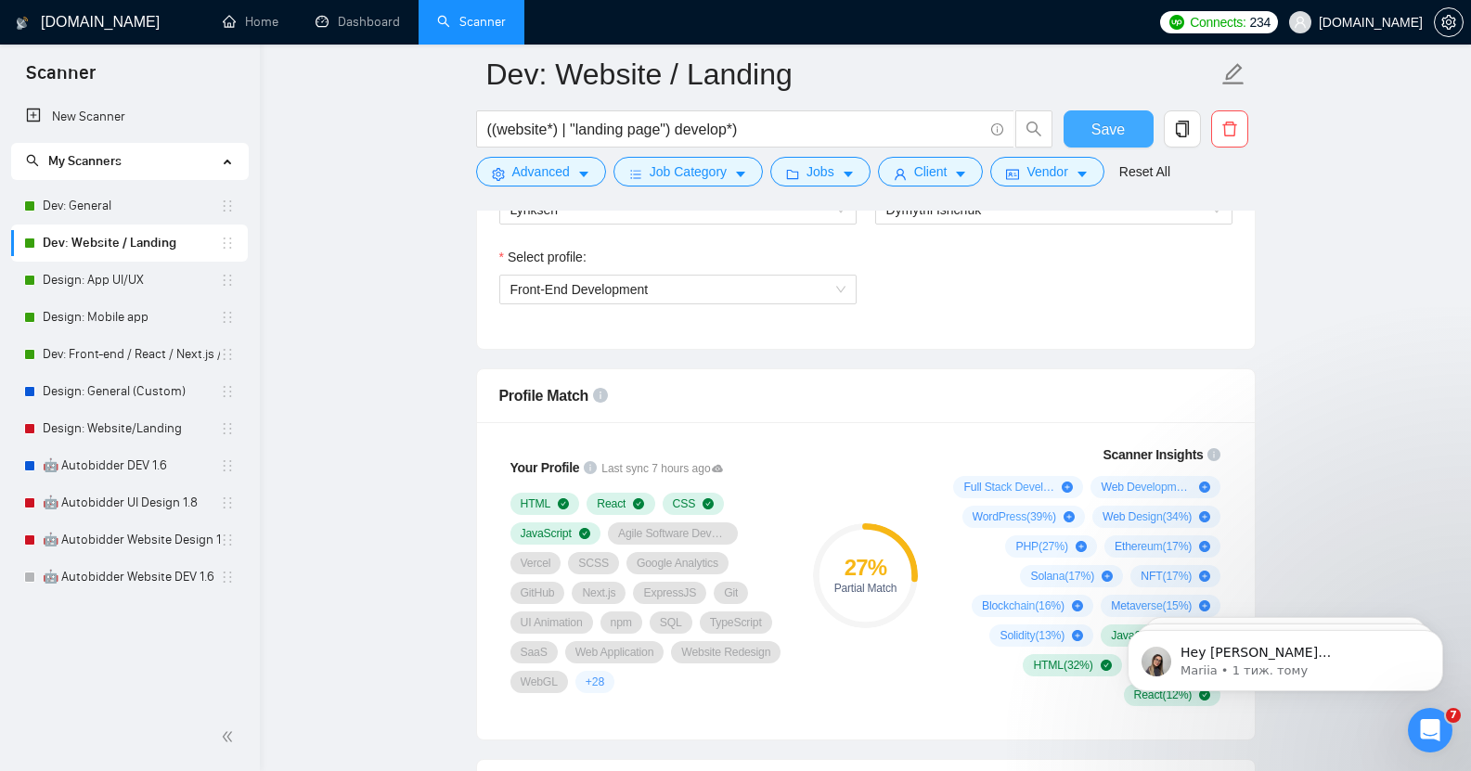
scroll to position [1063, 0]
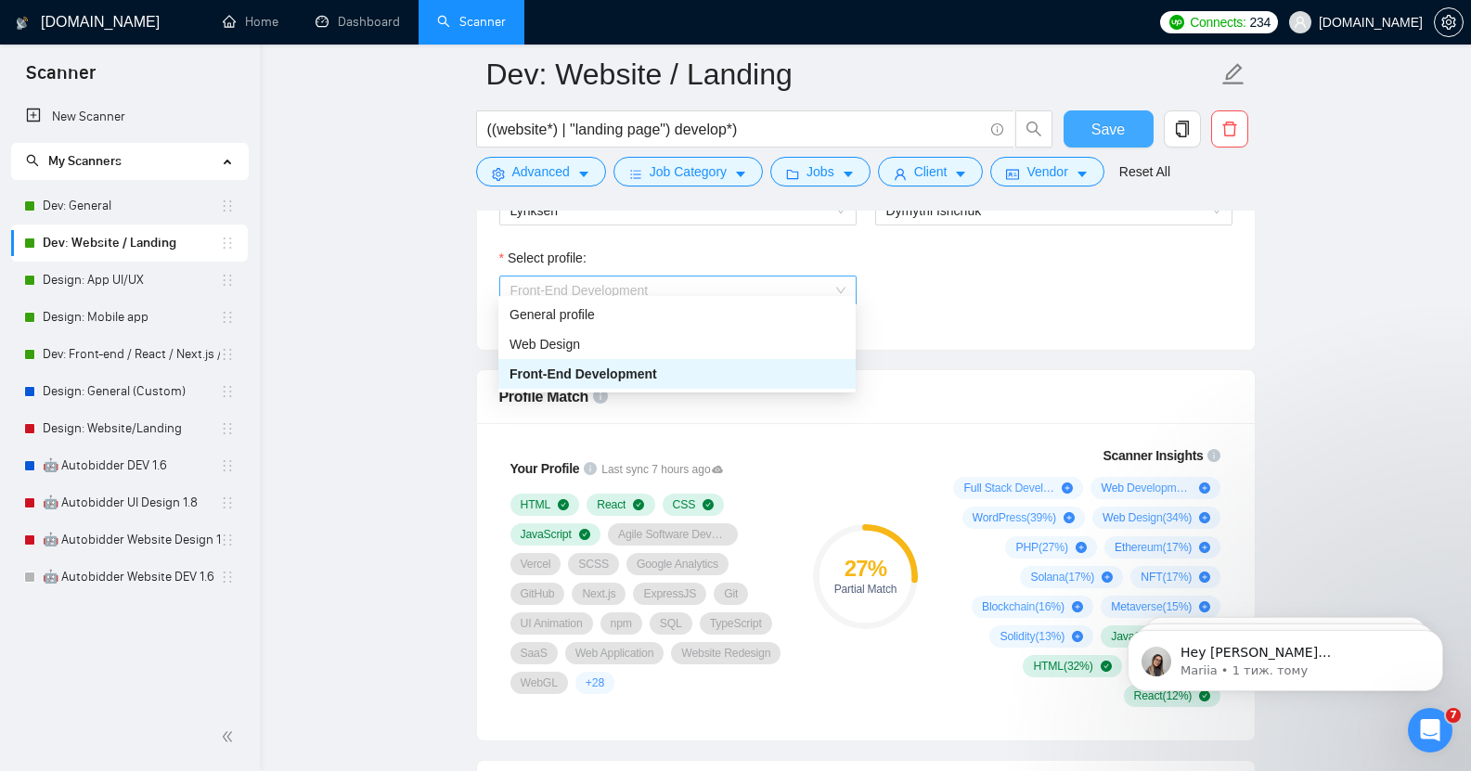
click at [672, 281] on span "Front-End Development" at bounding box center [678, 291] width 335 height 28
click at [624, 313] on div "General profile" at bounding box center [677, 314] width 335 height 20
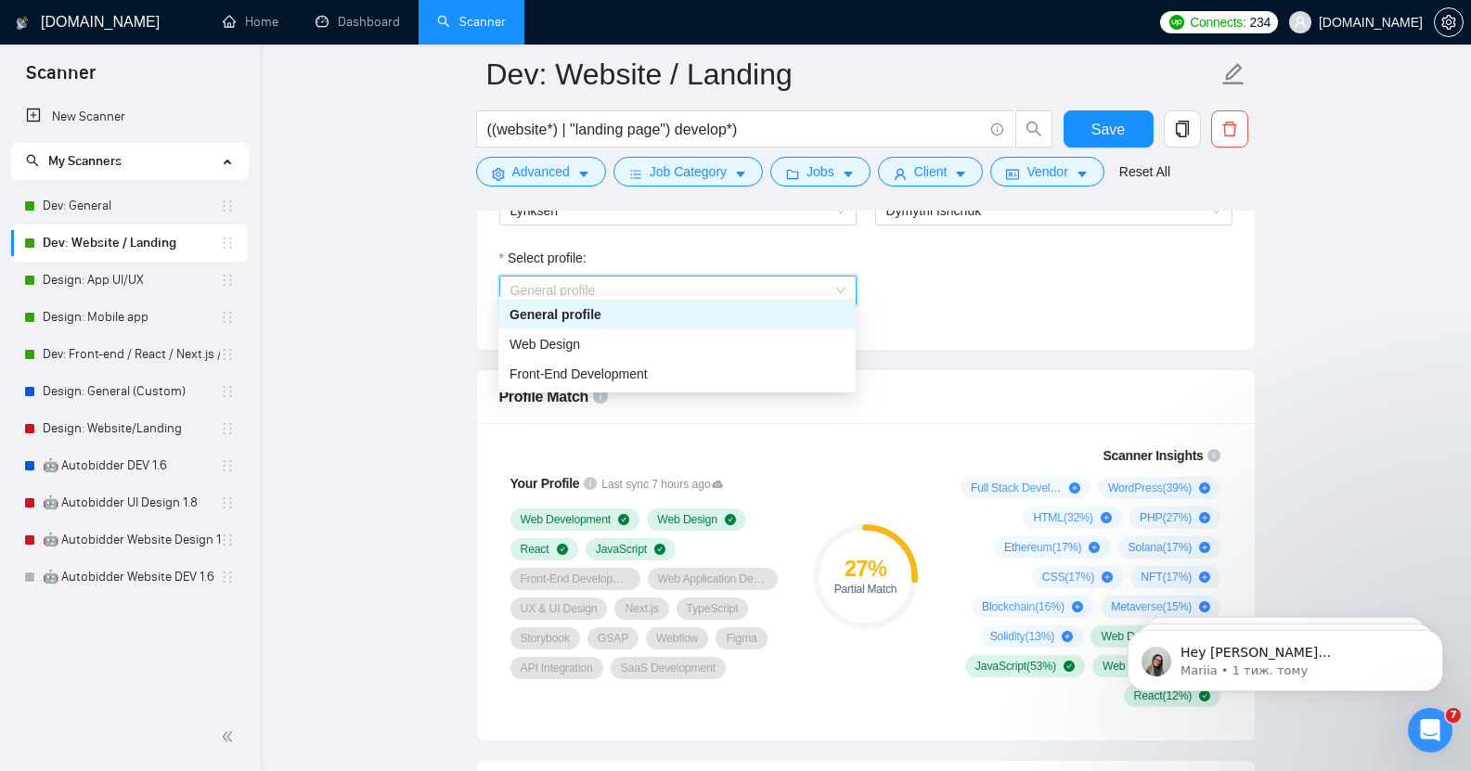
click at [702, 277] on span "General profile" at bounding box center [678, 291] width 335 height 28
click at [630, 345] on div "Web Design" at bounding box center [677, 344] width 335 height 20
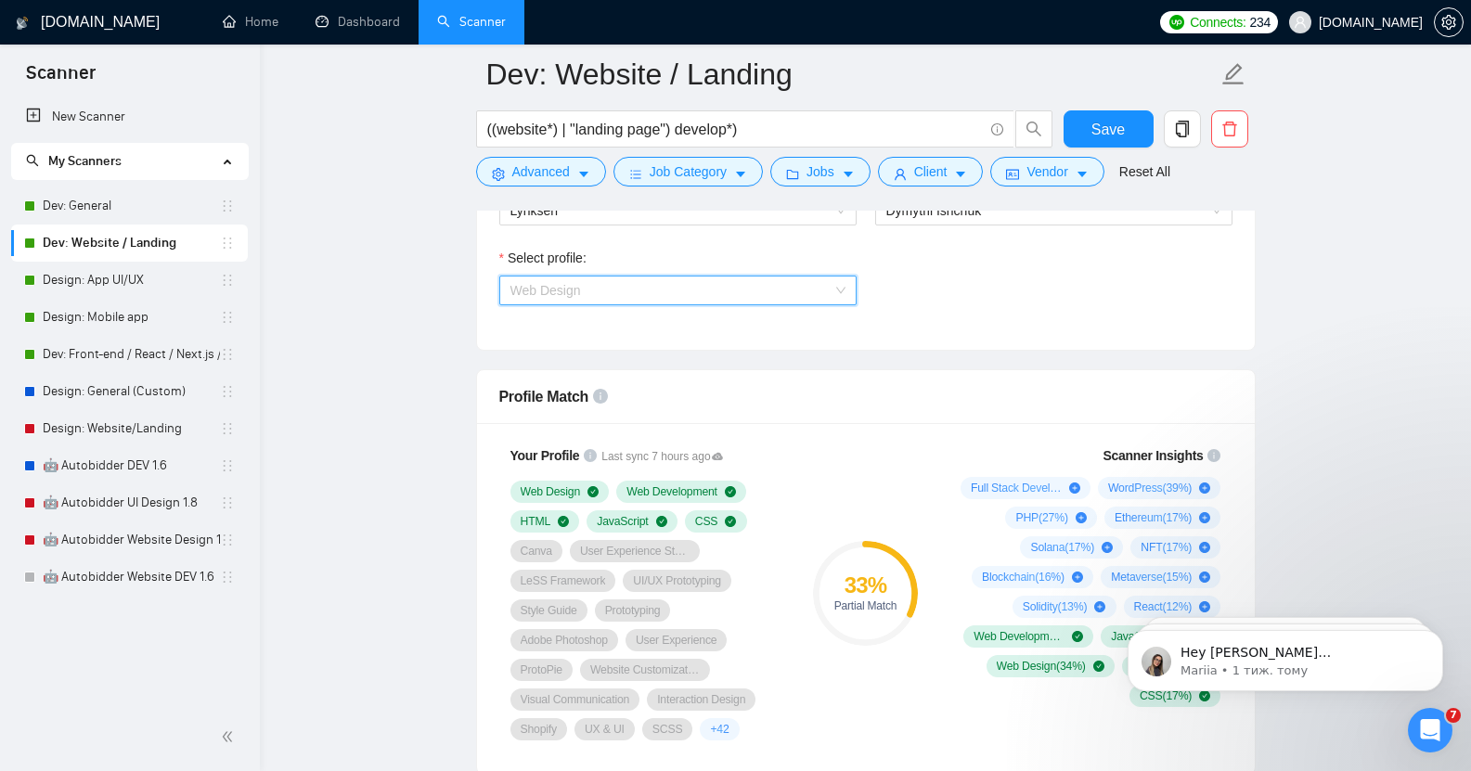
click at [690, 277] on span "Web Design" at bounding box center [678, 291] width 335 height 28
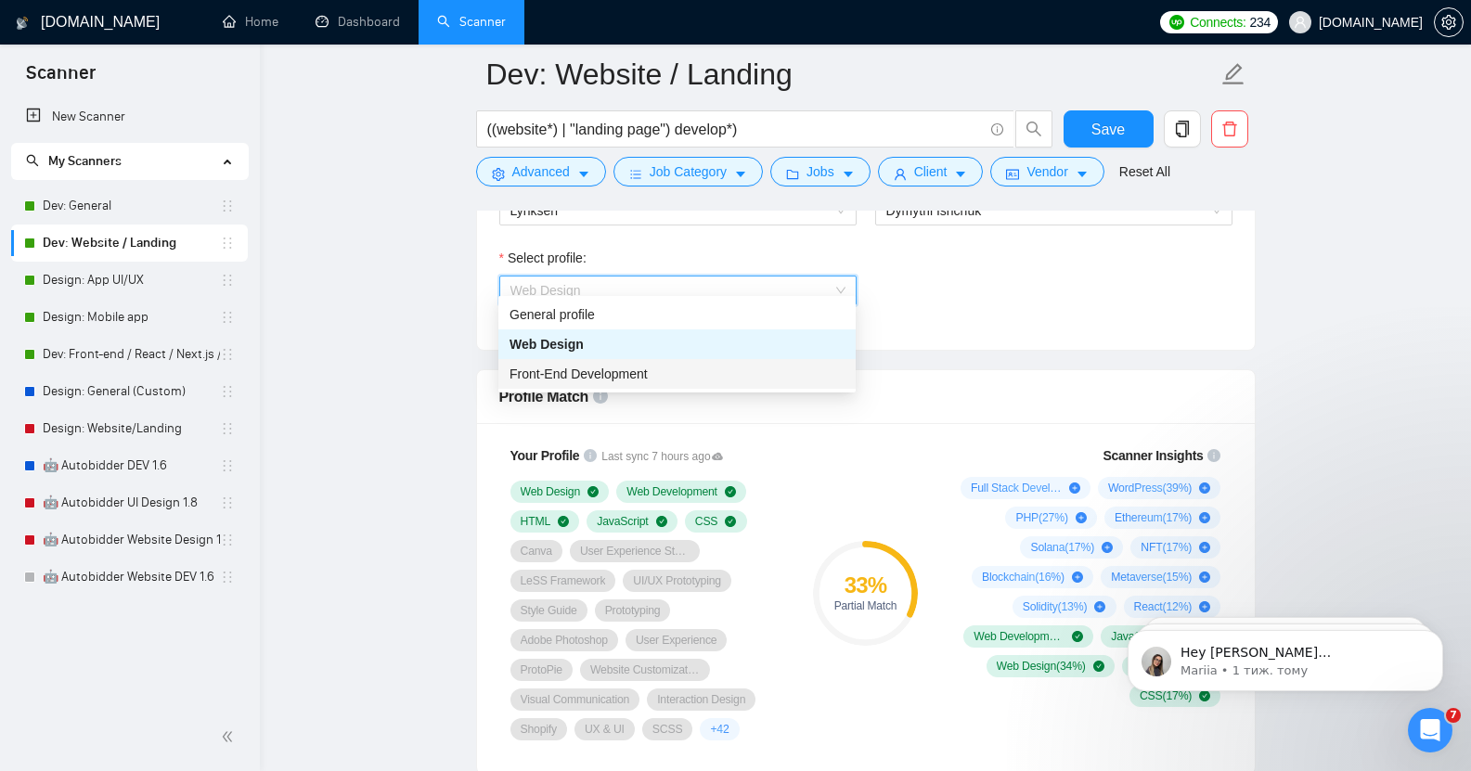
click at [654, 376] on div "Front-End Development" at bounding box center [677, 374] width 335 height 20
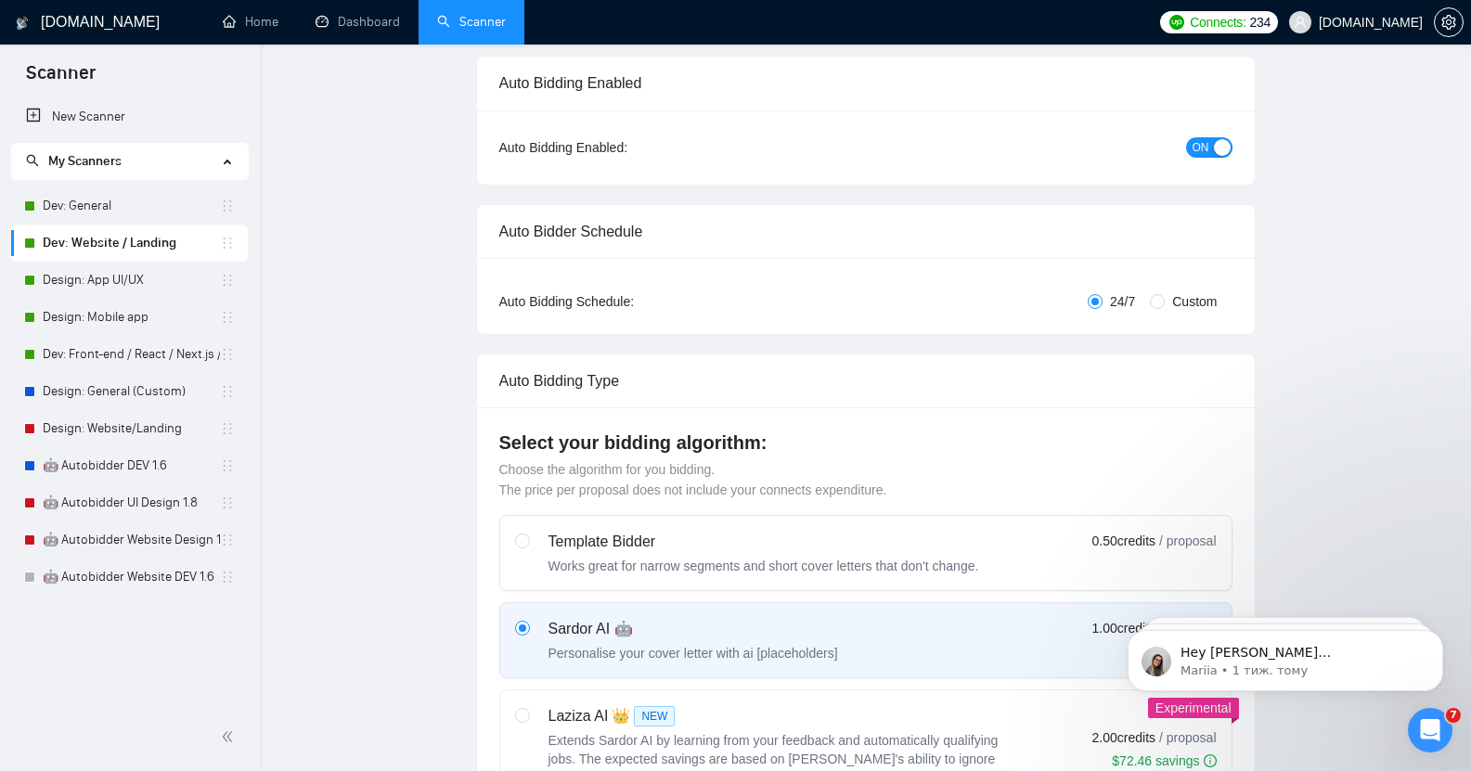
scroll to position [0, 0]
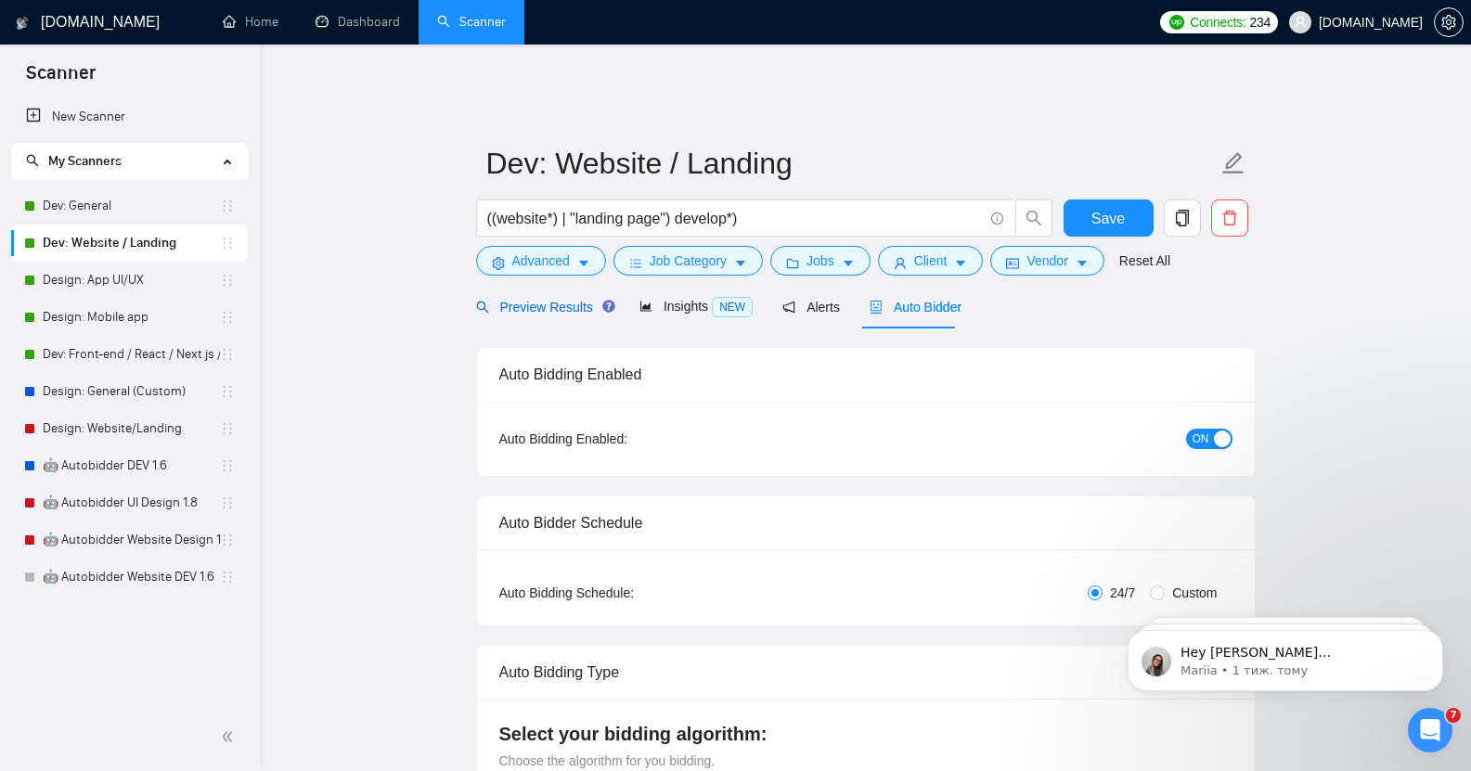
click at [527, 300] on span "Preview Results" at bounding box center [543, 307] width 134 height 15
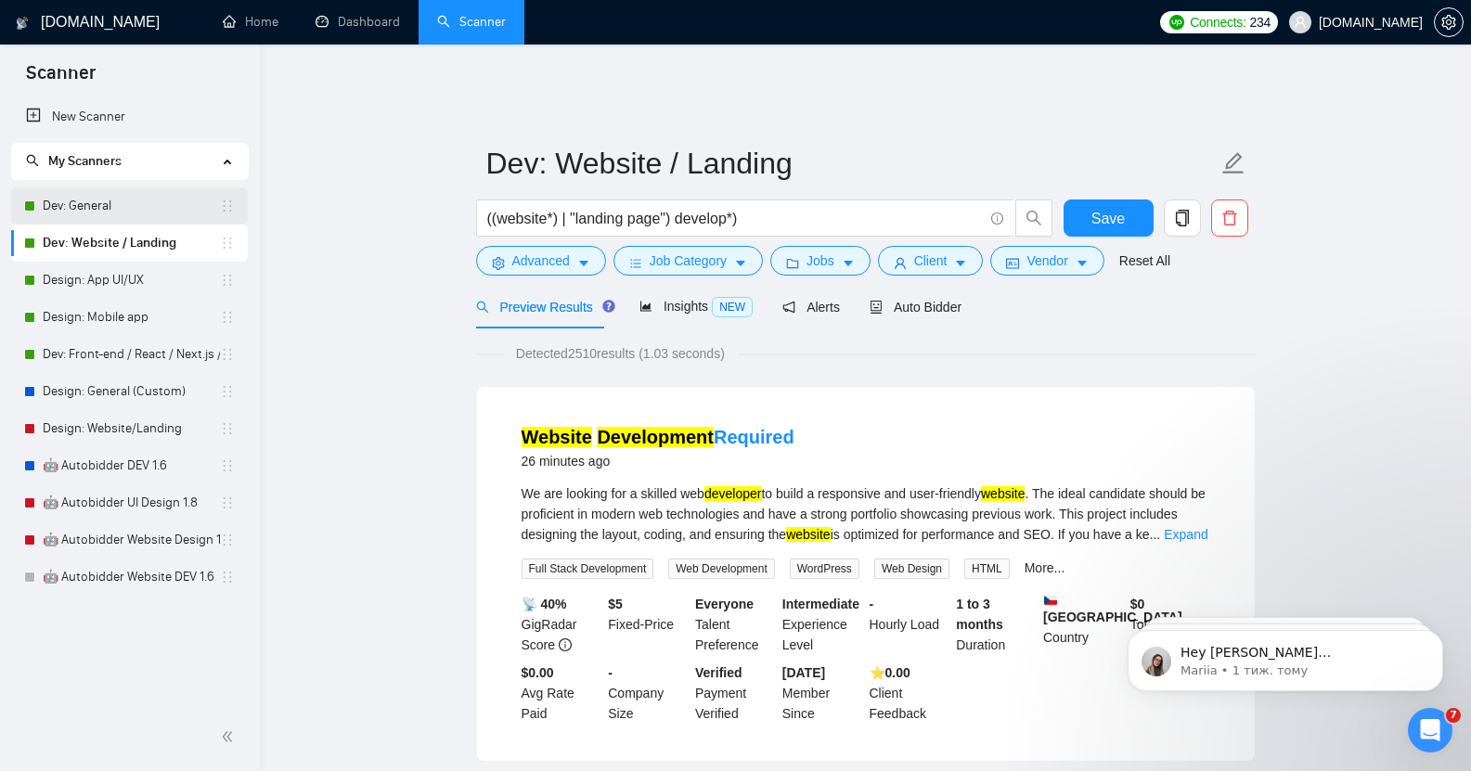
click at [113, 201] on link "Dev: General" at bounding box center [131, 206] width 177 height 37
click at [1101, 207] on span "Save" at bounding box center [1108, 218] width 33 height 23
click at [170, 212] on link "Dev: General" at bounding box center [131, 206] width 177 height 37
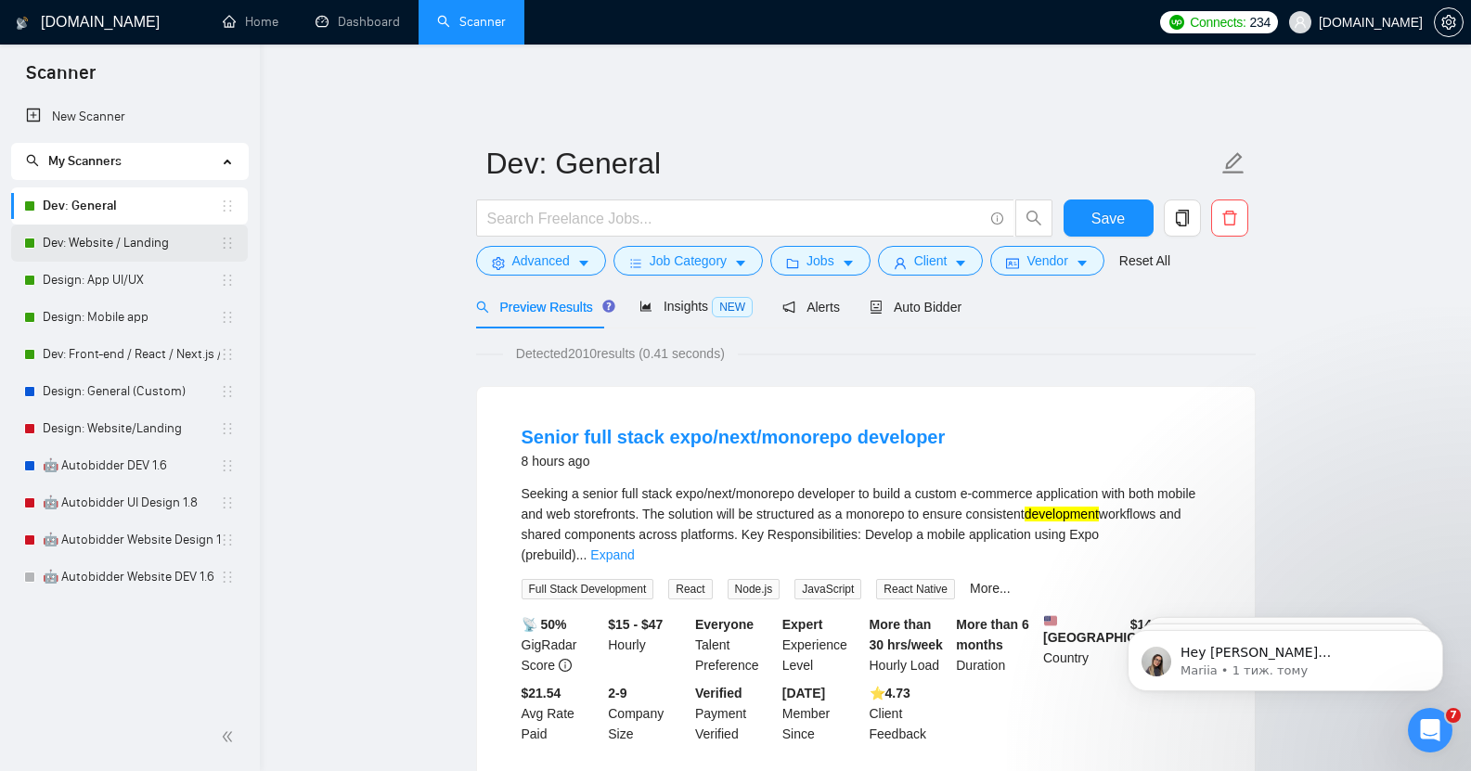
click at [127, 236] on link "Dev: Website / Landing" at bounding box center [131, 243] width 177 height 37
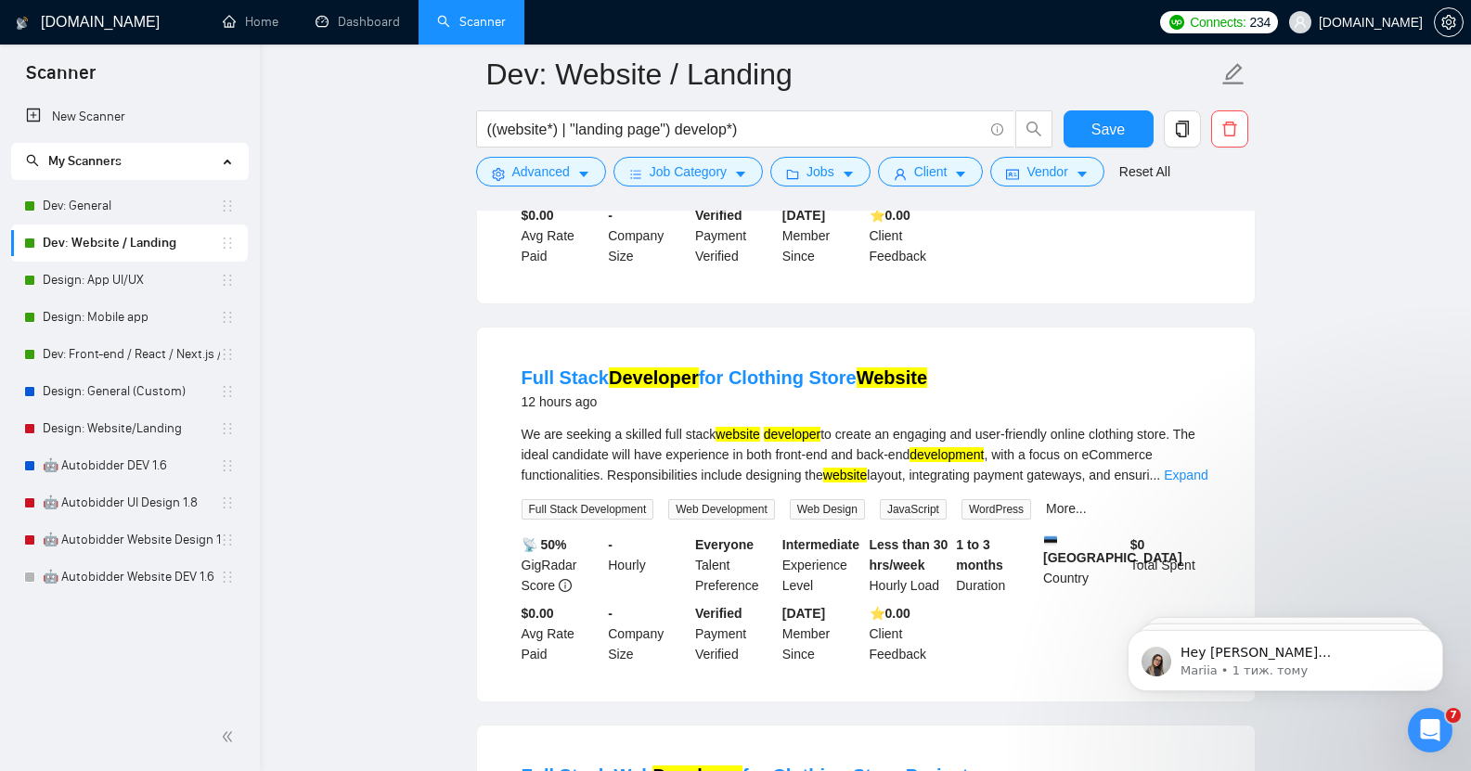
scroll to position [2506, 0]
drag, startPoint x: 874, startPoint y: 583, endPoint x: 913, endPoint y: 583, distance: 39.0
click at [911, 604] on b "⭐️ 0.00" at bounding box center [890, 611] width 41 height 15
click at [905, 604] on b "⭐️ 0.00" at bounding box center [890, 611] width 41 height 15
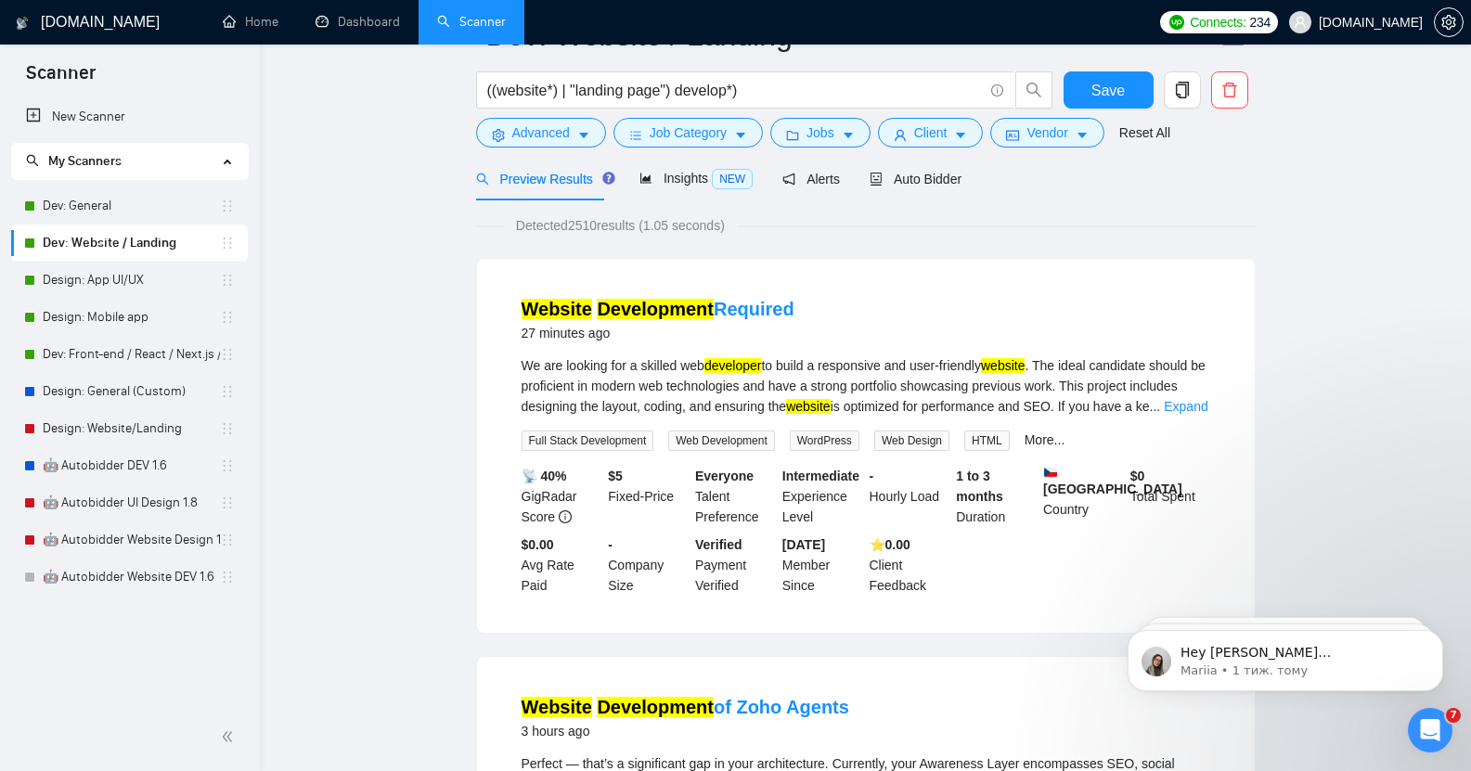
scroll to position [0, 0]
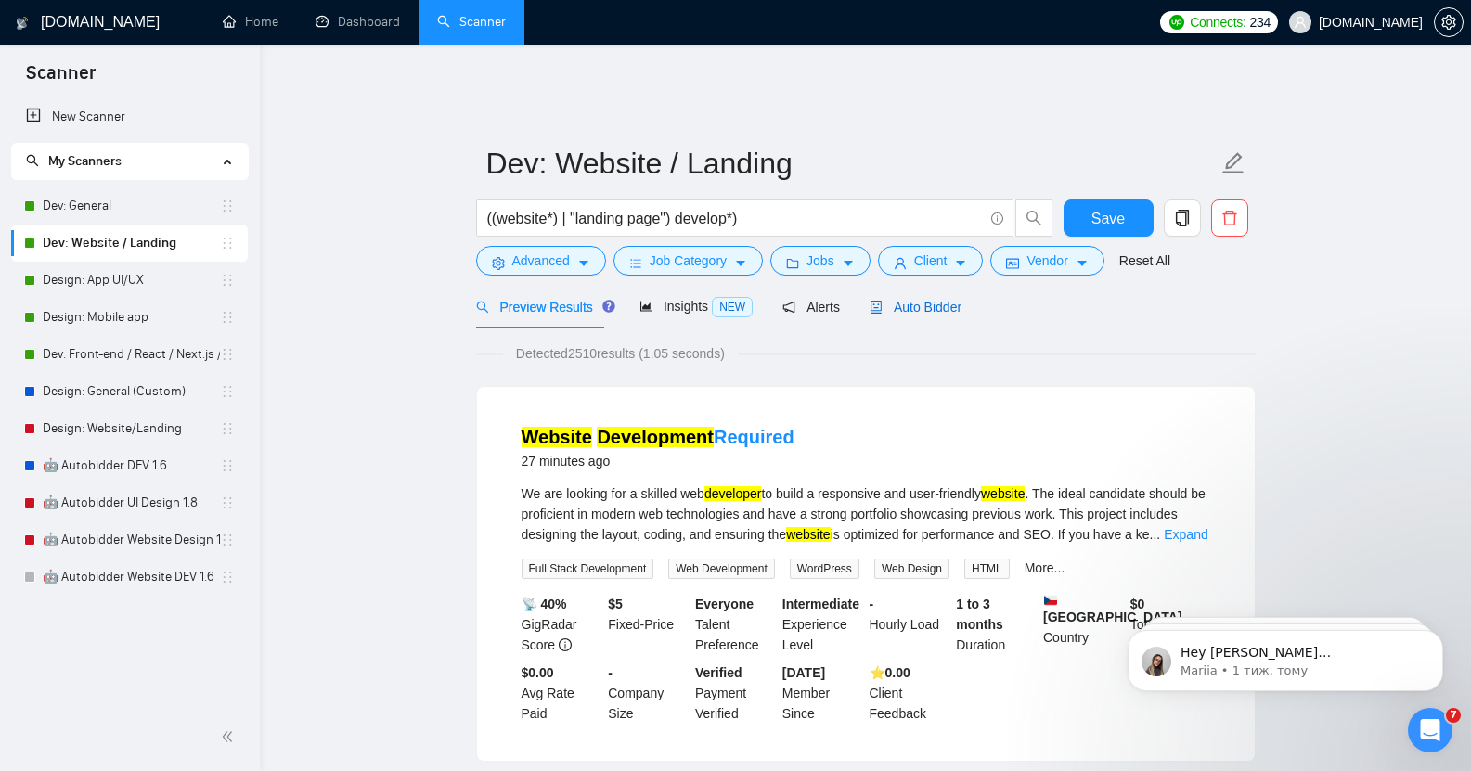
click at [906, 300] on span "Auto Bidder" at bounding box center [916, 307] width 92 height 15
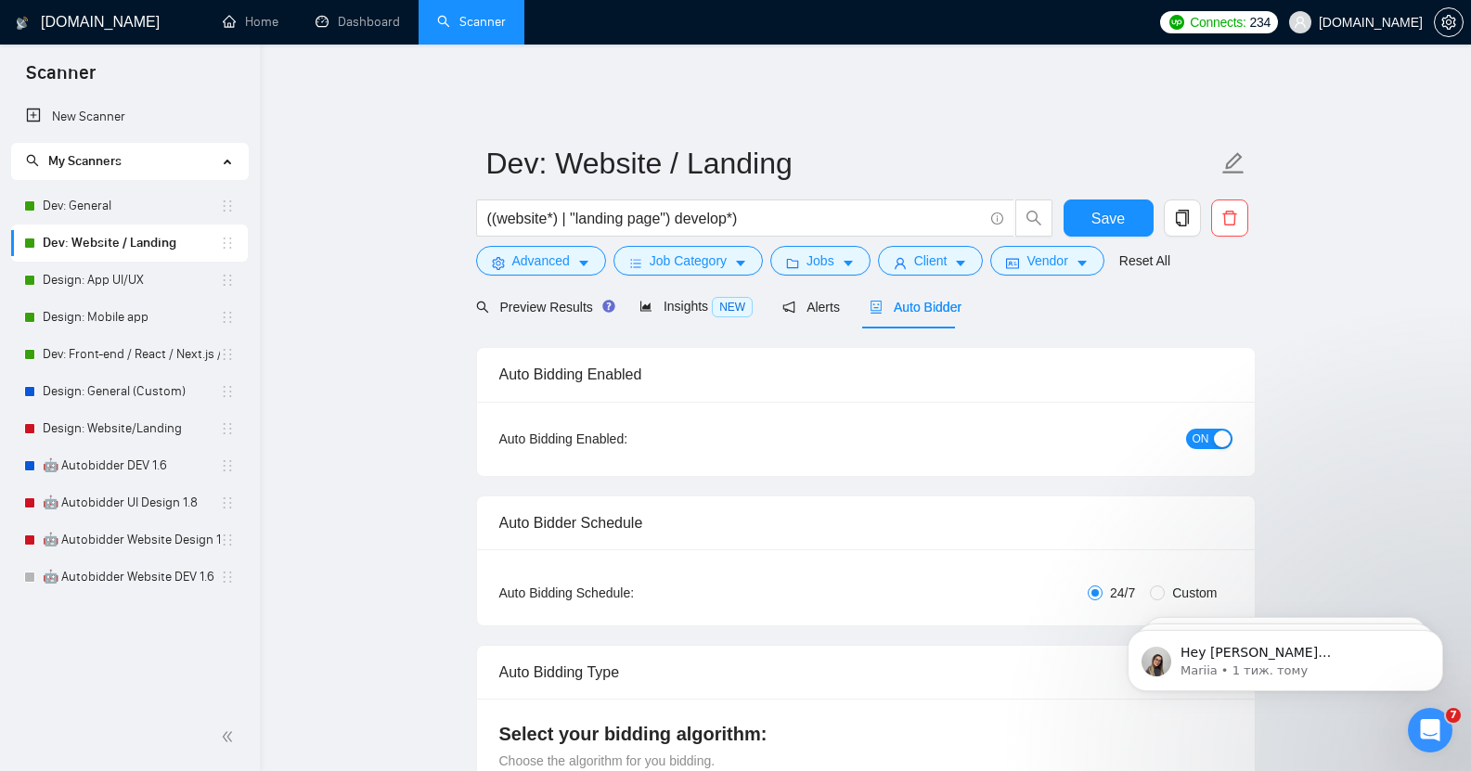
checkbox input "true"
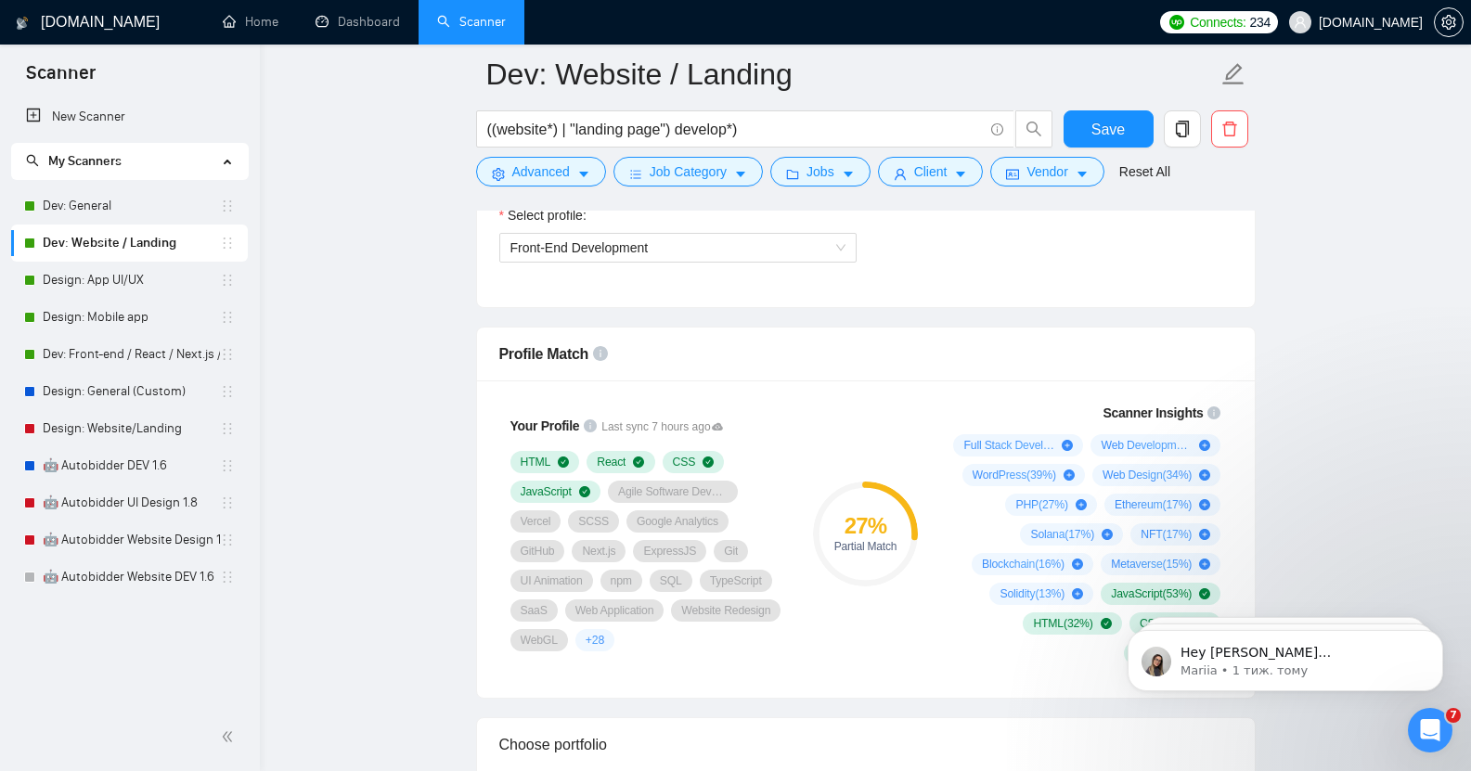
scroll to position [1089, 0]
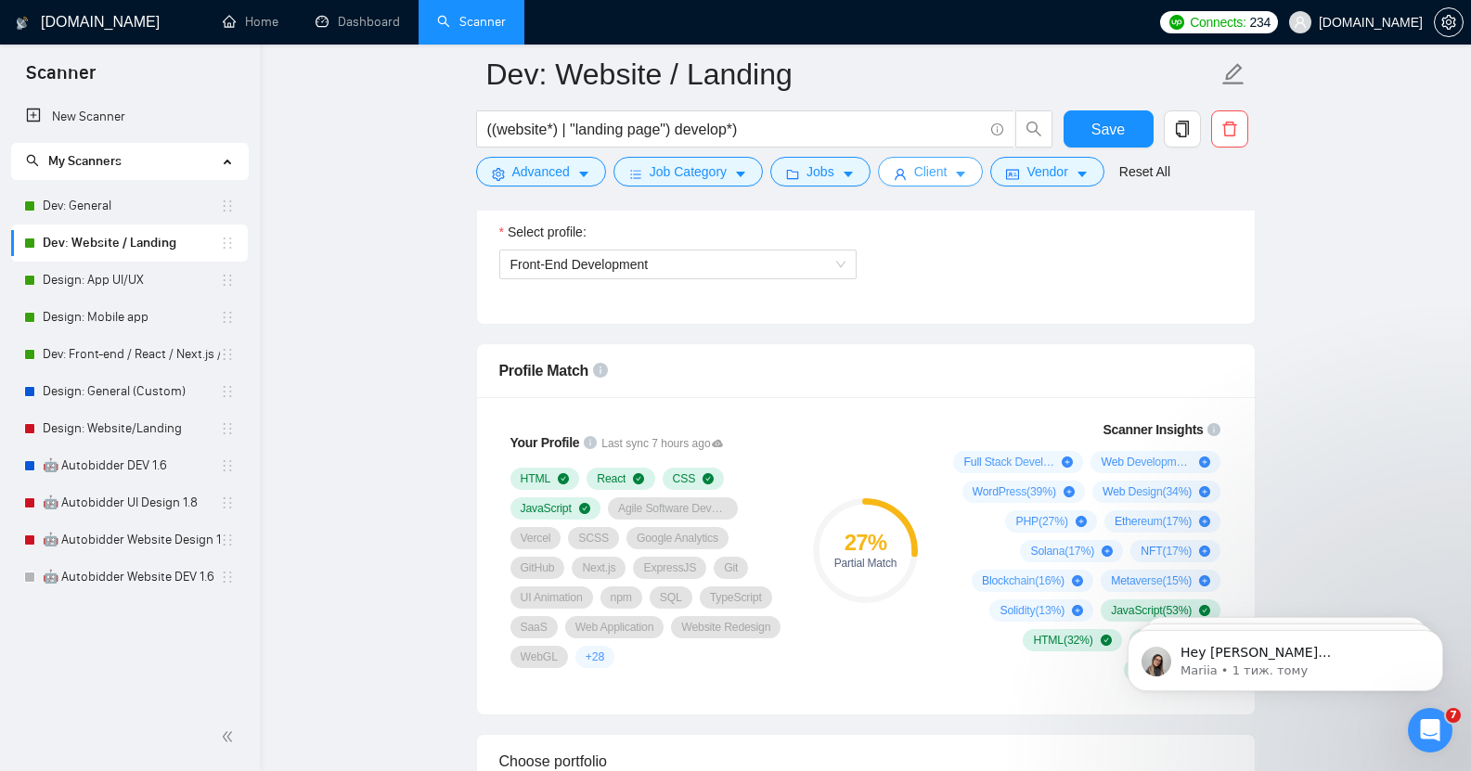
click at [936, 165] on span "Client" at bounding box center [930, 172] width 33 height 20
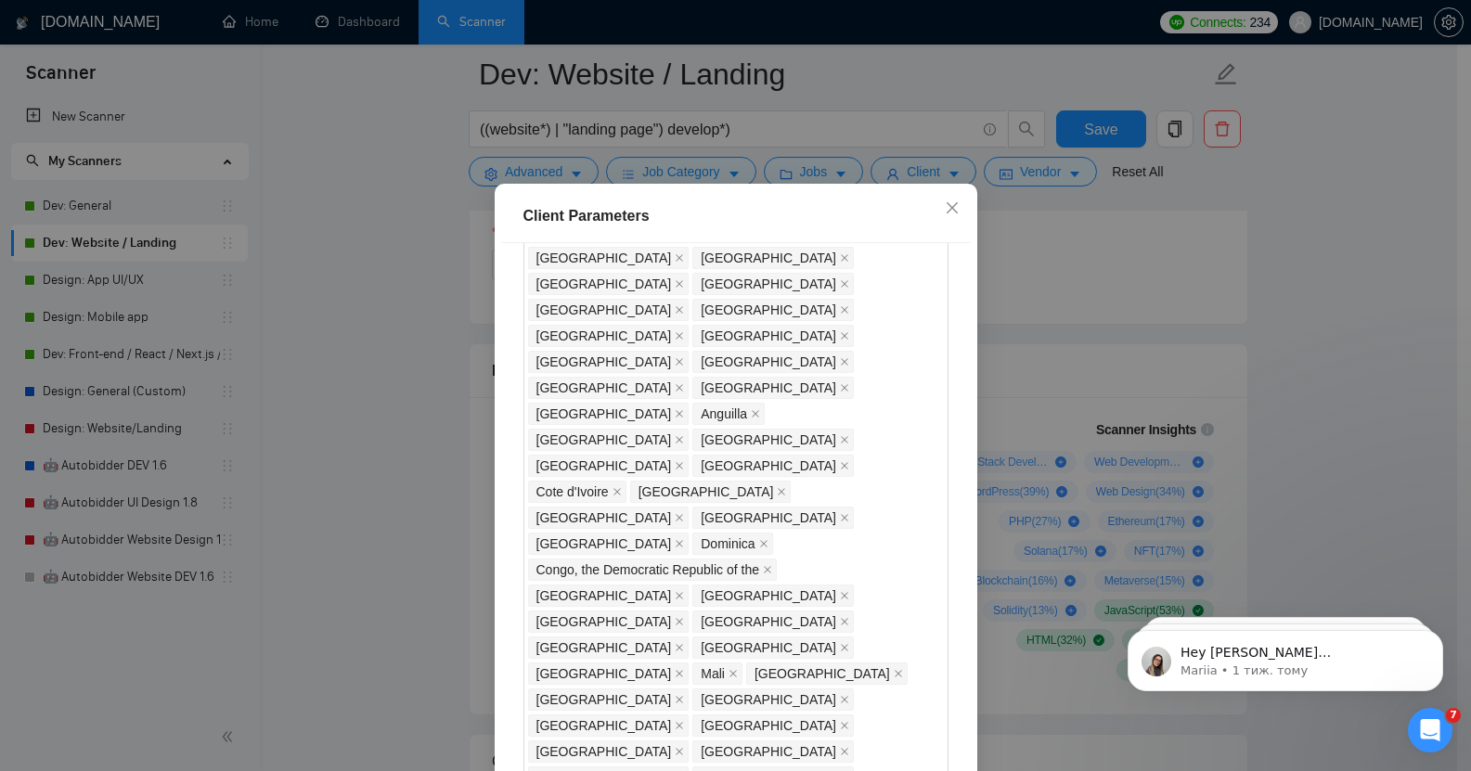
scroll to position [757, 0]
checkbox input "false"
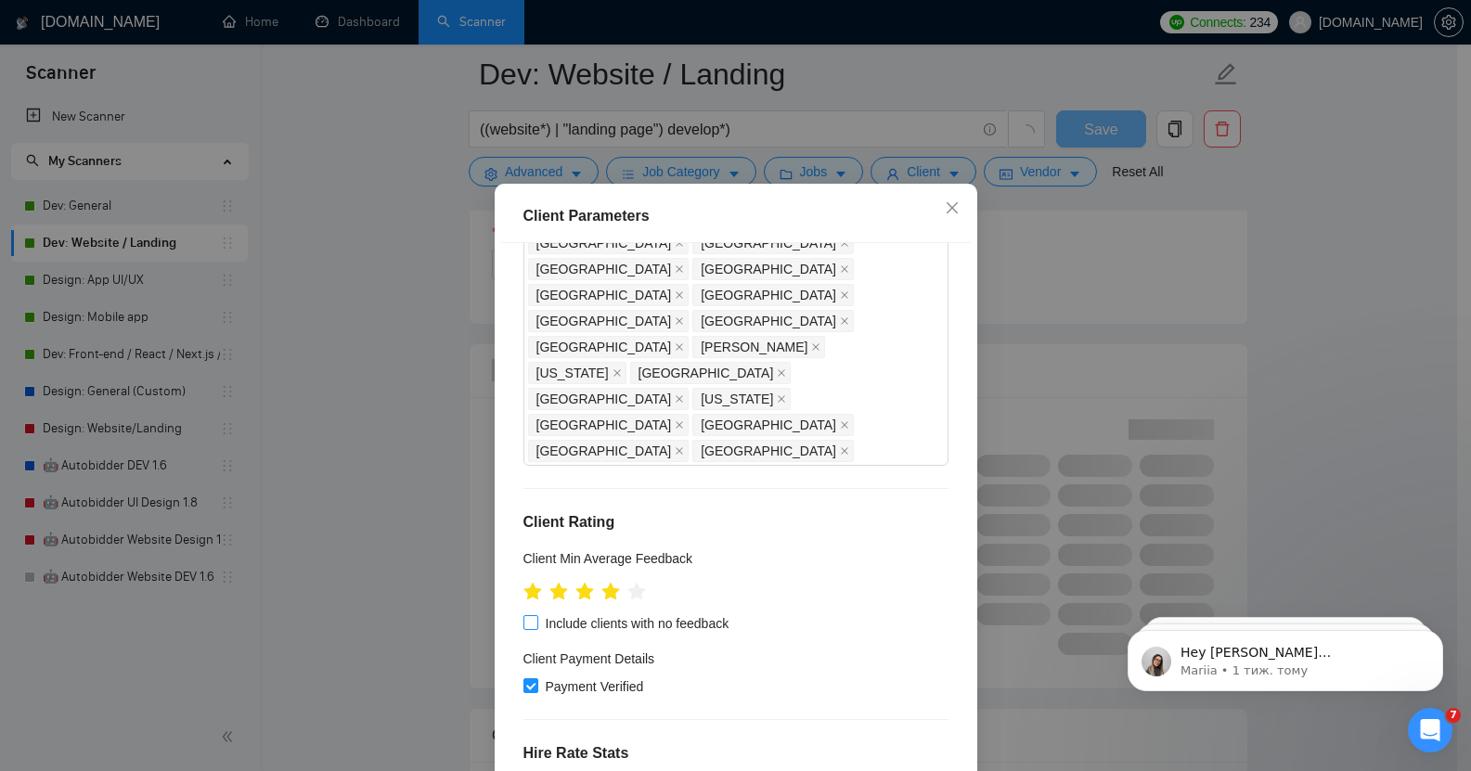
scroll to position [114, 0]
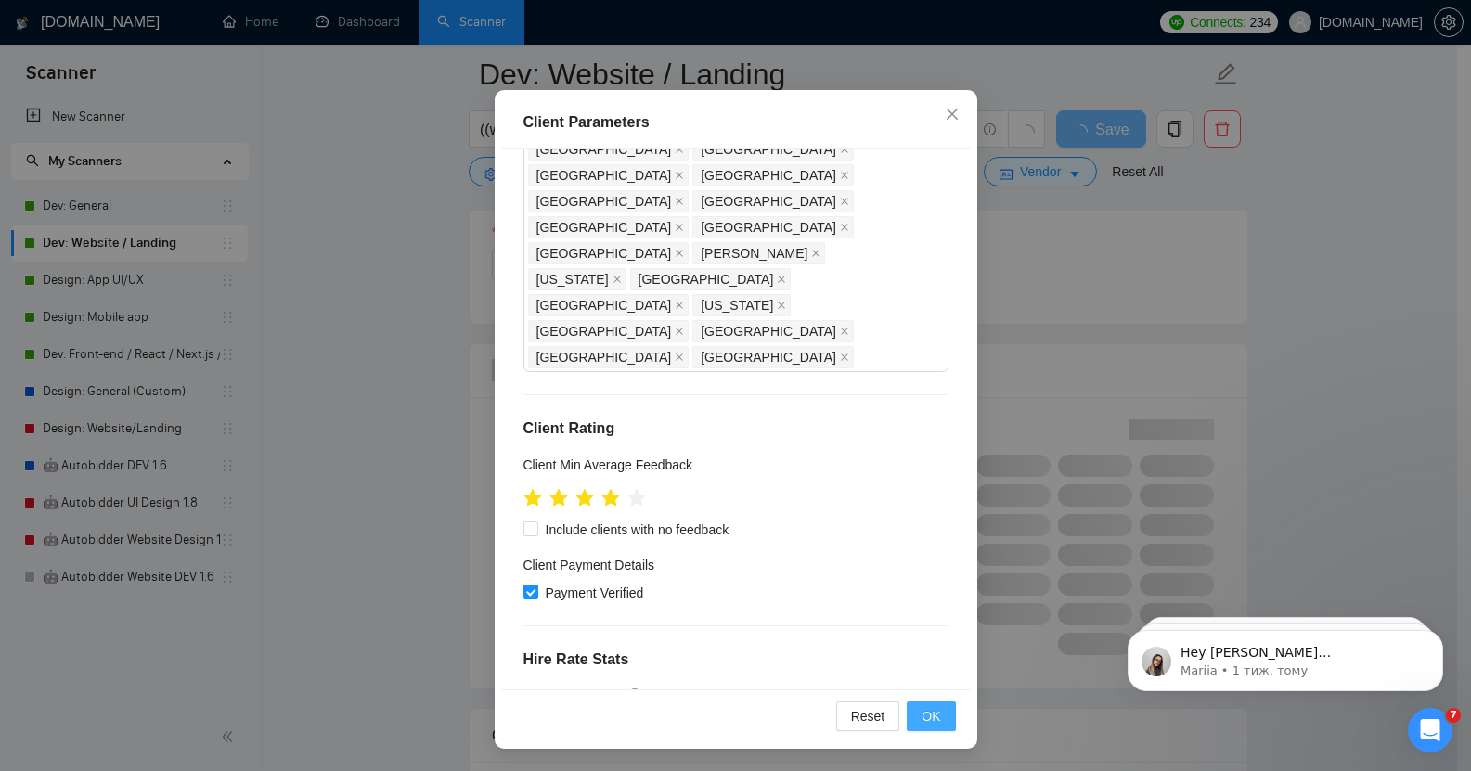
click at [922, 726] on span "OK" at bounding box center [931, 716] width 19 height 20
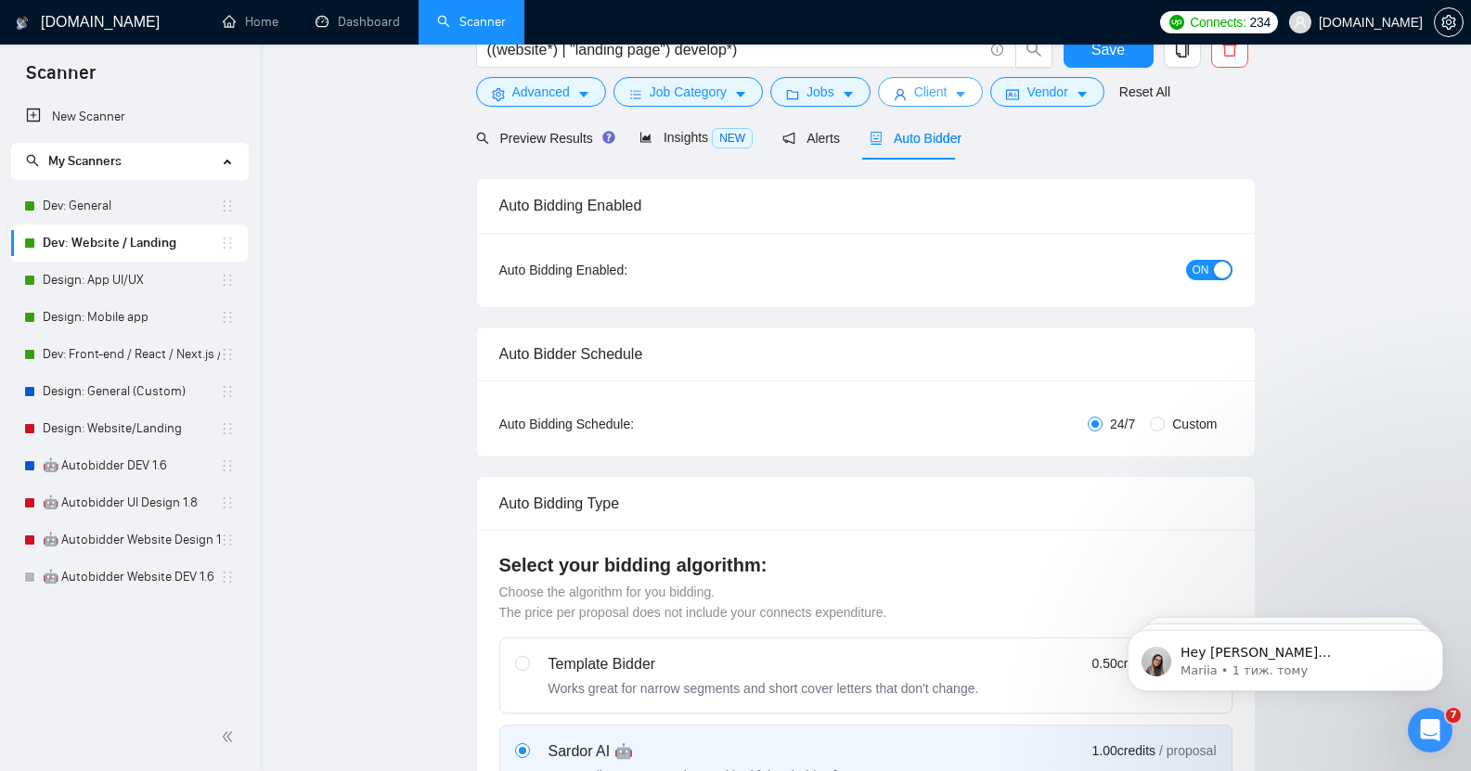
scroll to position [0, 0]
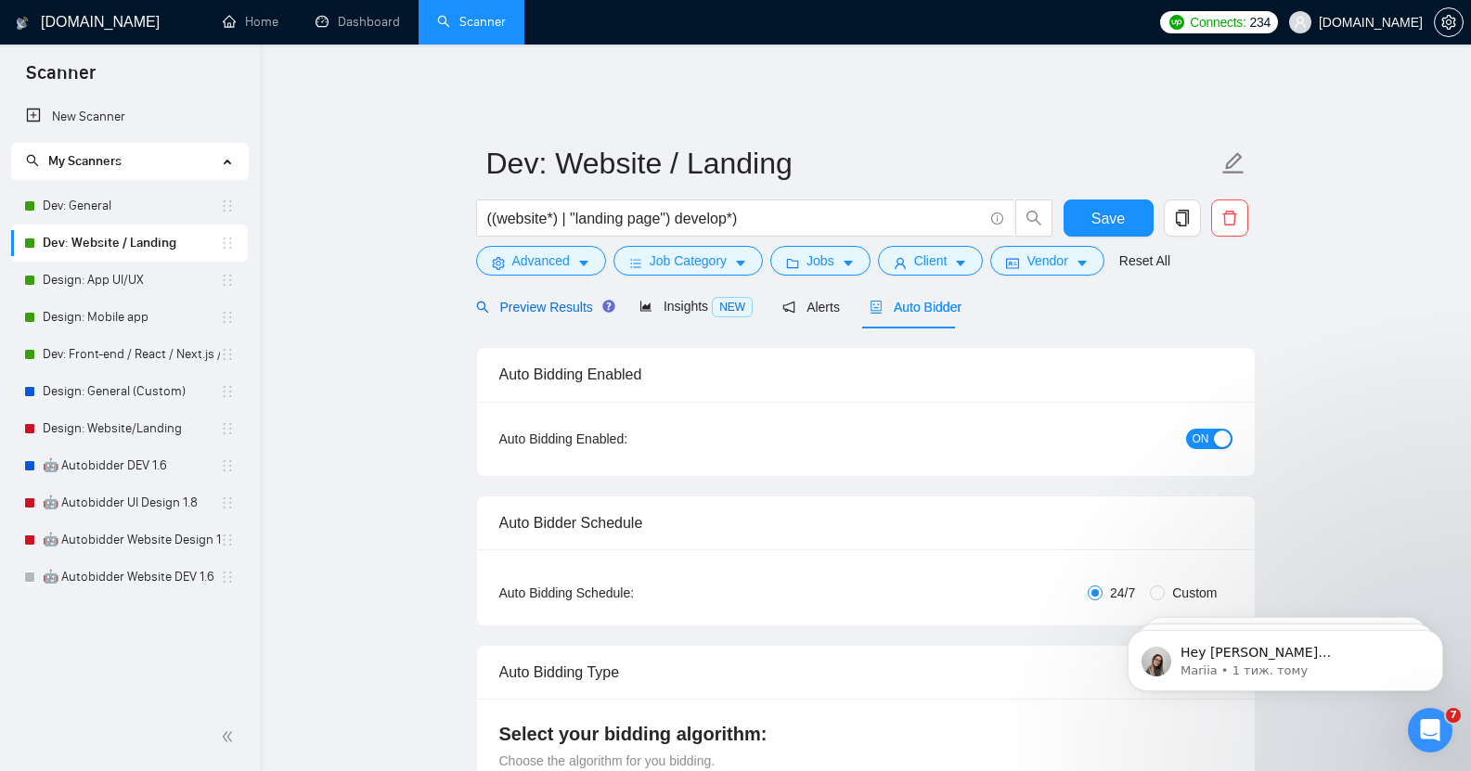
click at [508, 300] on span "Preview Results" at bounding box center [543, 307] width 134 height 15
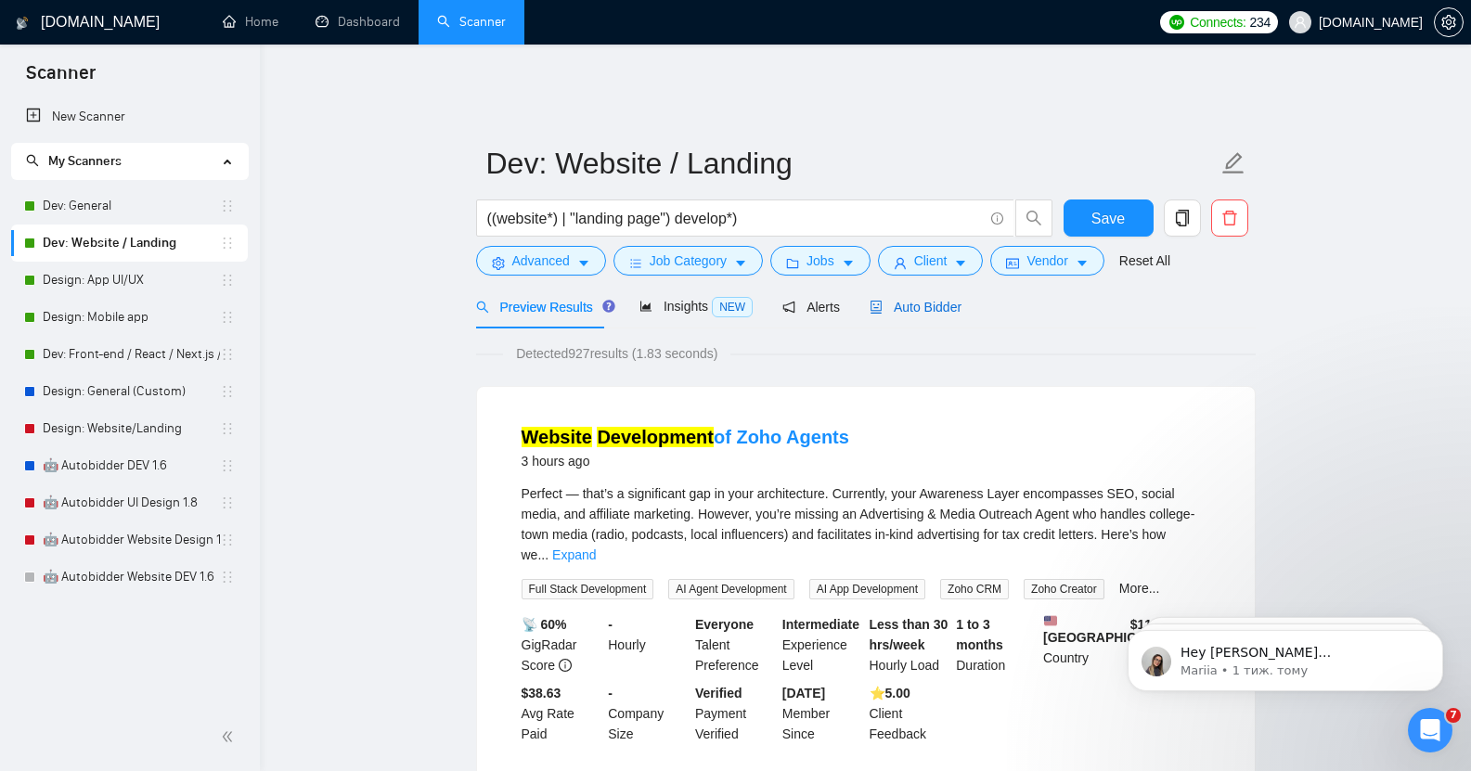
click at [896, 300] on span "Auto Bidder" at bounding box center [916, 307] width 92 height 15
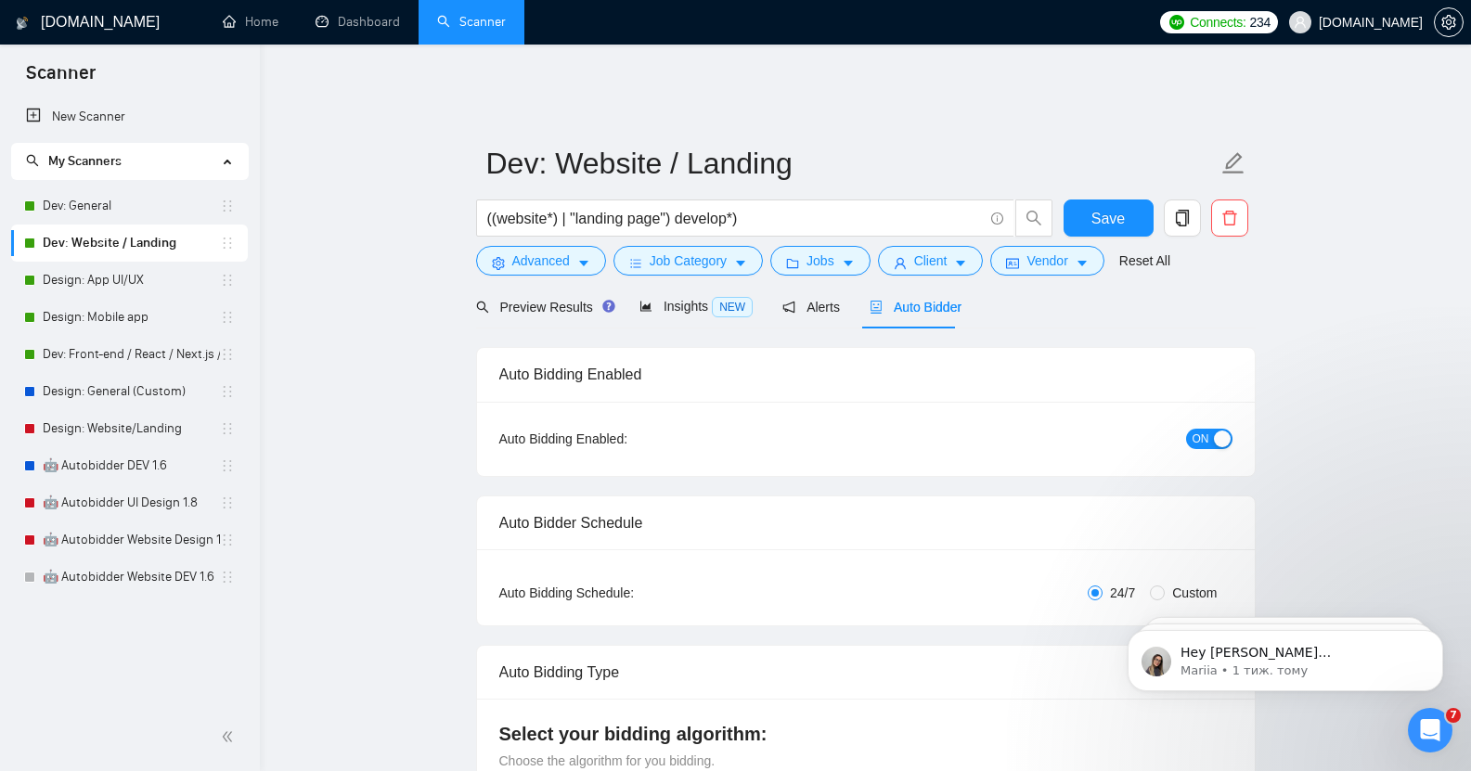
checkbox input "true"
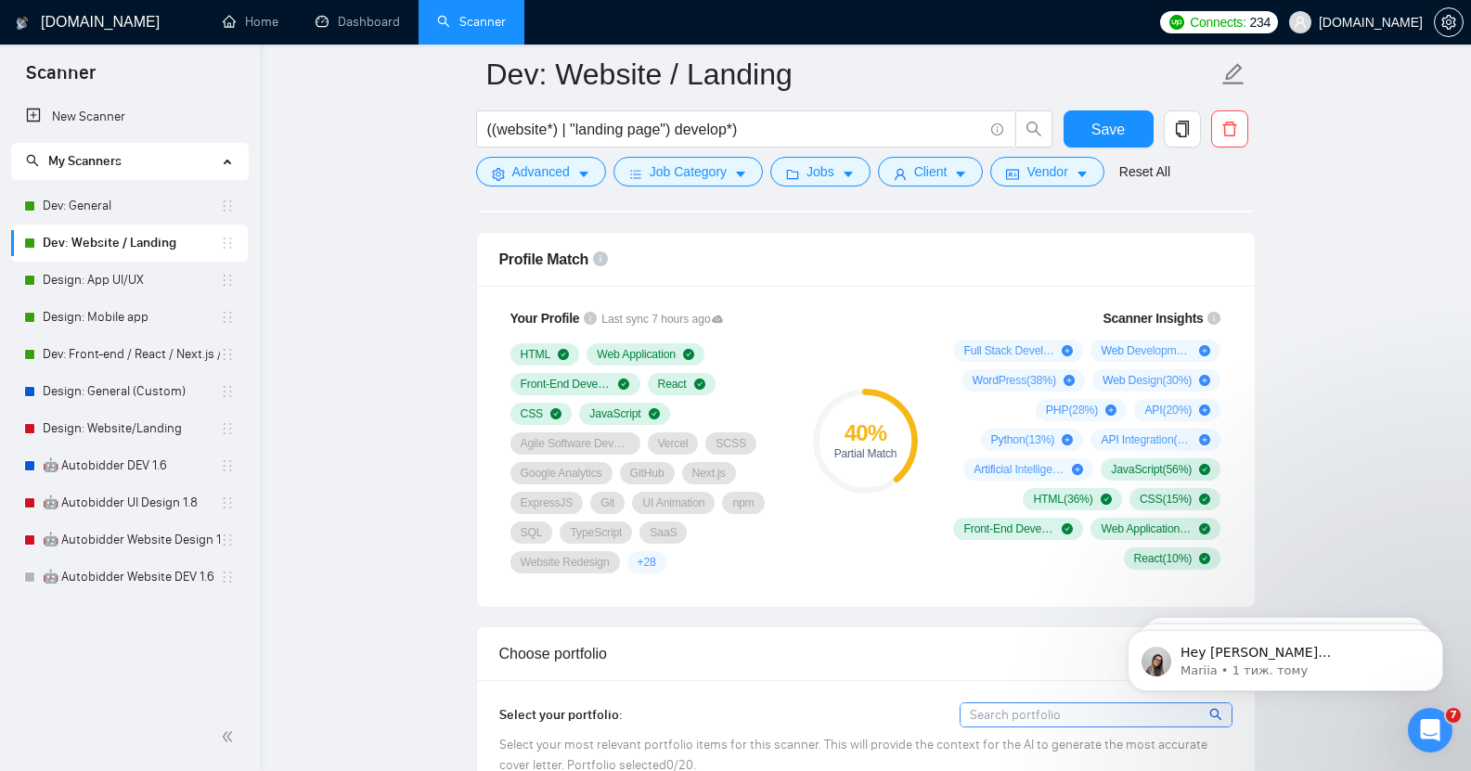
scroll to position [1201, 0]
click at [641, 554] on span "+ 28" at bounding box center [647, 561] width 19 height 15
click at [639, 554] on span "+ 28" at bounding box center [647, 561] width 19 height 15
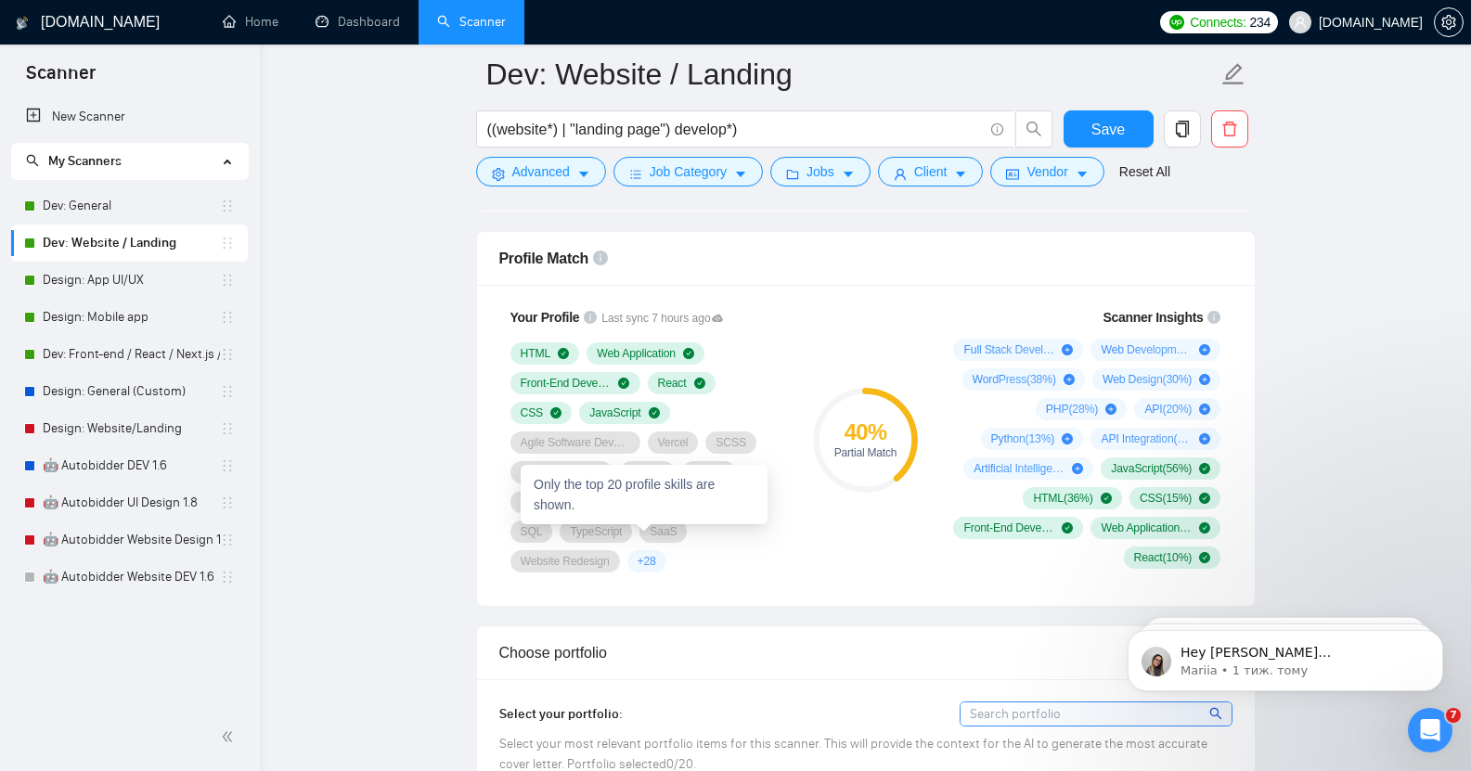
click at [639, 554] on span "+ 28" at bounding box center [647, 561] width 19 height 15
click at [643, 554] on span "+ 28" at bounding box center [647, 561] width 19 height 15
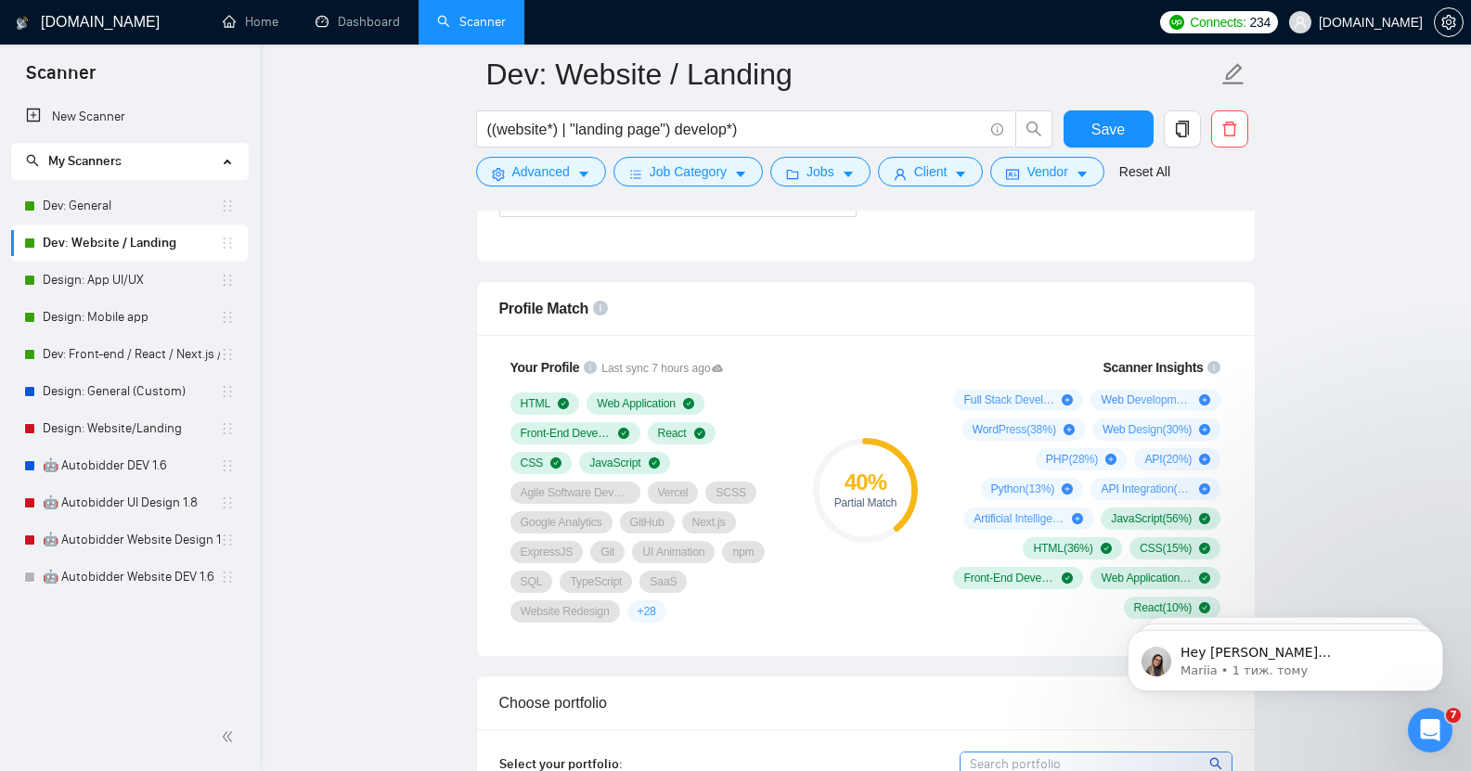
scroll to position [1150, 0]
click at [111, 289] on link "Design: App UI/UX" at bounding box center [131, 280] width 177 height 37
click at [1135, 130] on button "Save" at bounding box center [1109, 128] width 90 height 37
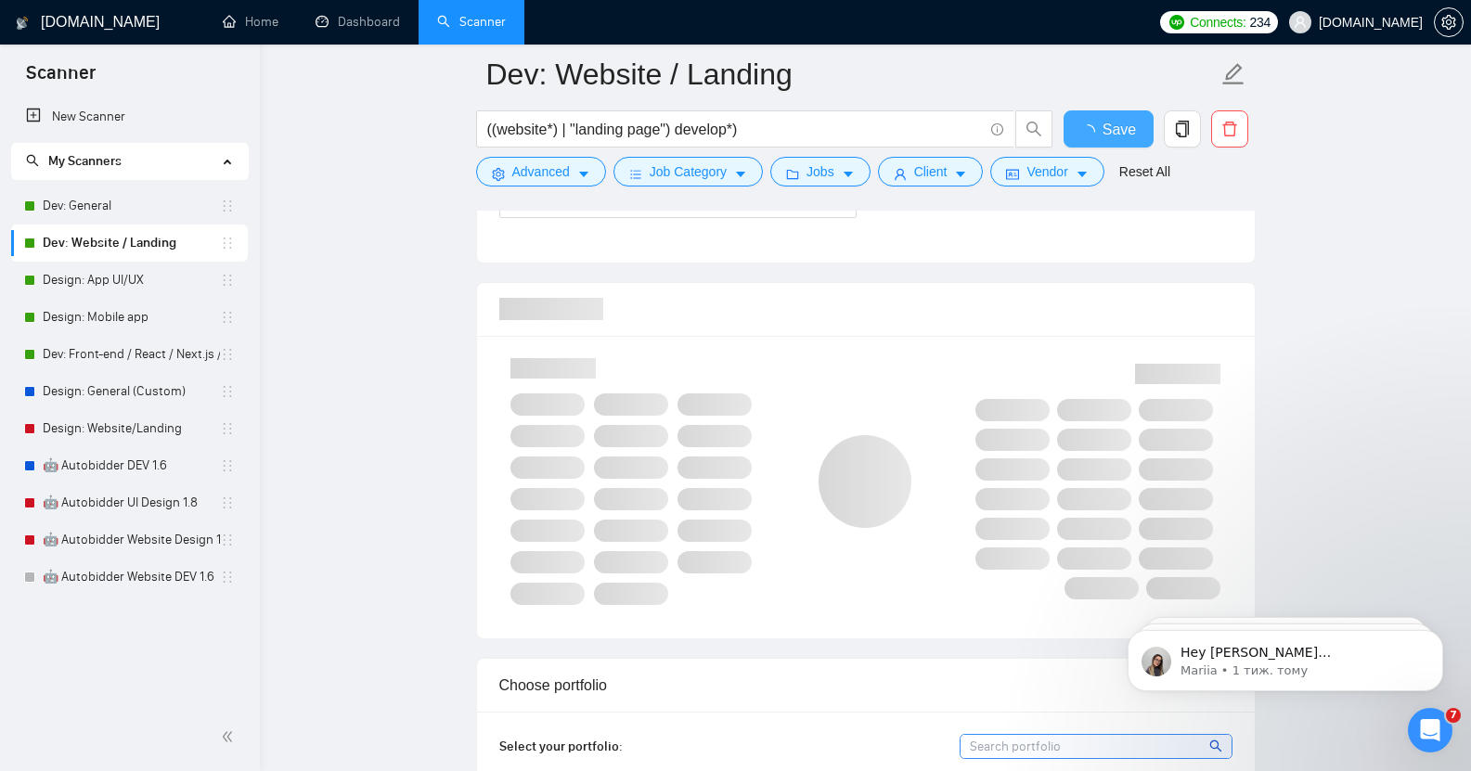
checkbox input "true"
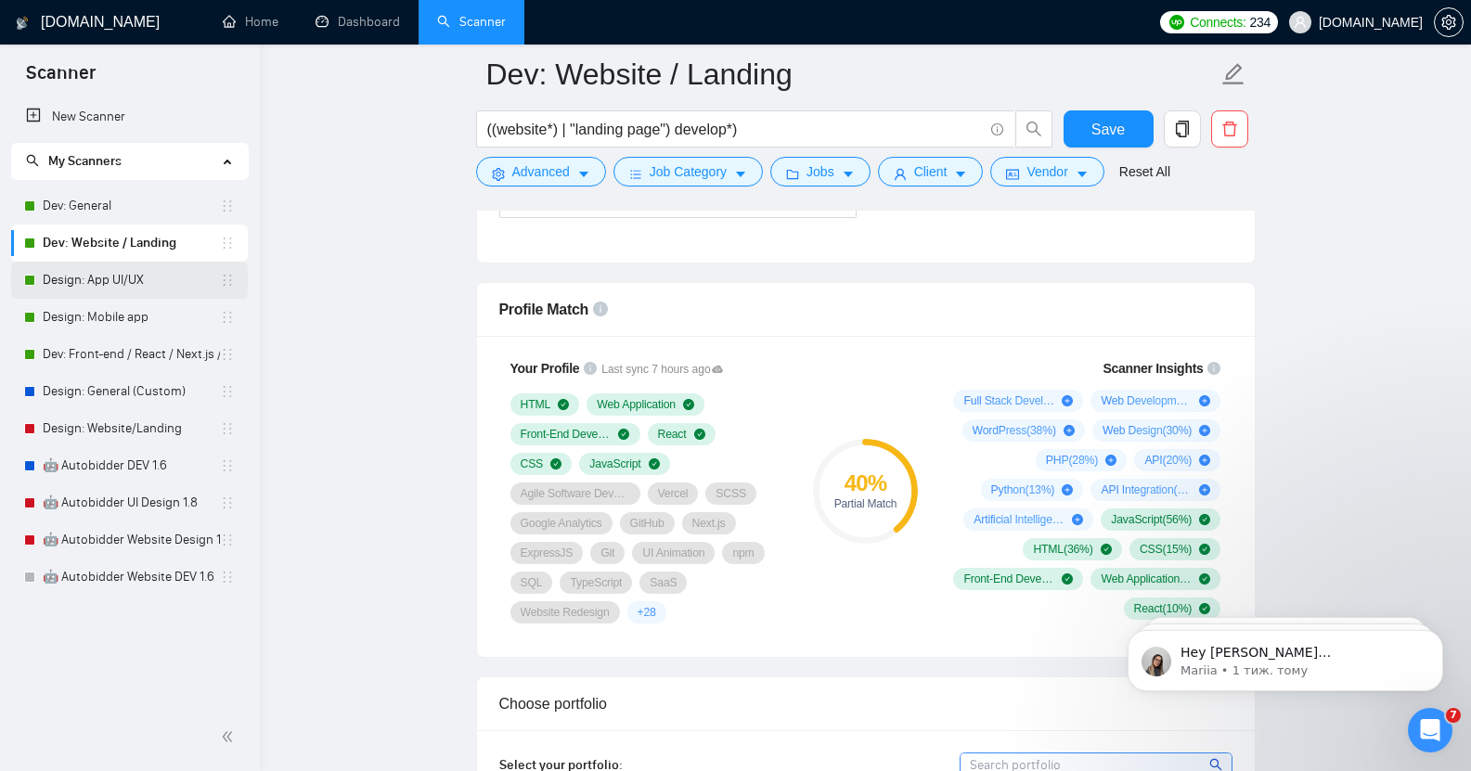
click at [120, 273] on link "Design: App UI/UX" at bounding box center [131, 280] width 177 height 37
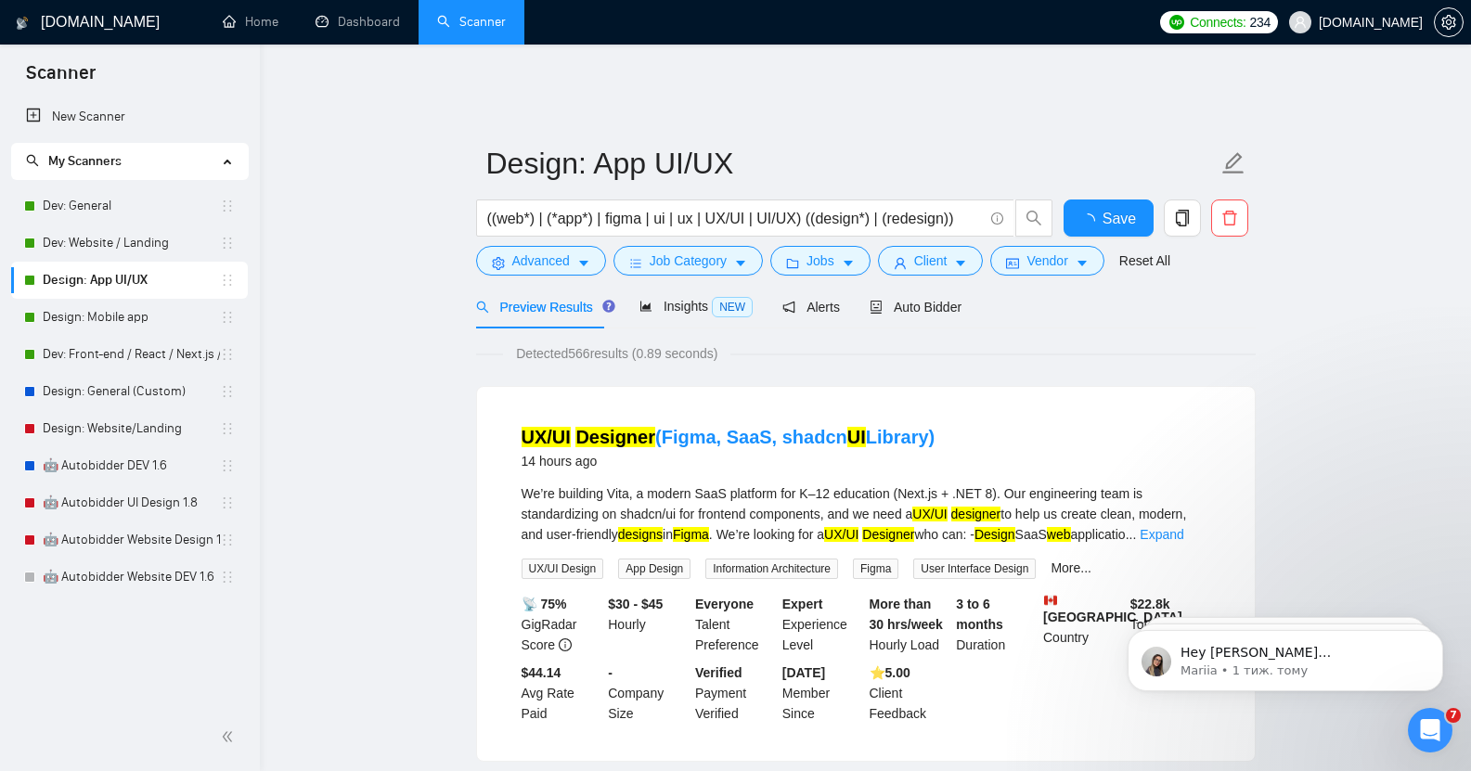
scroll to position [64, 0]
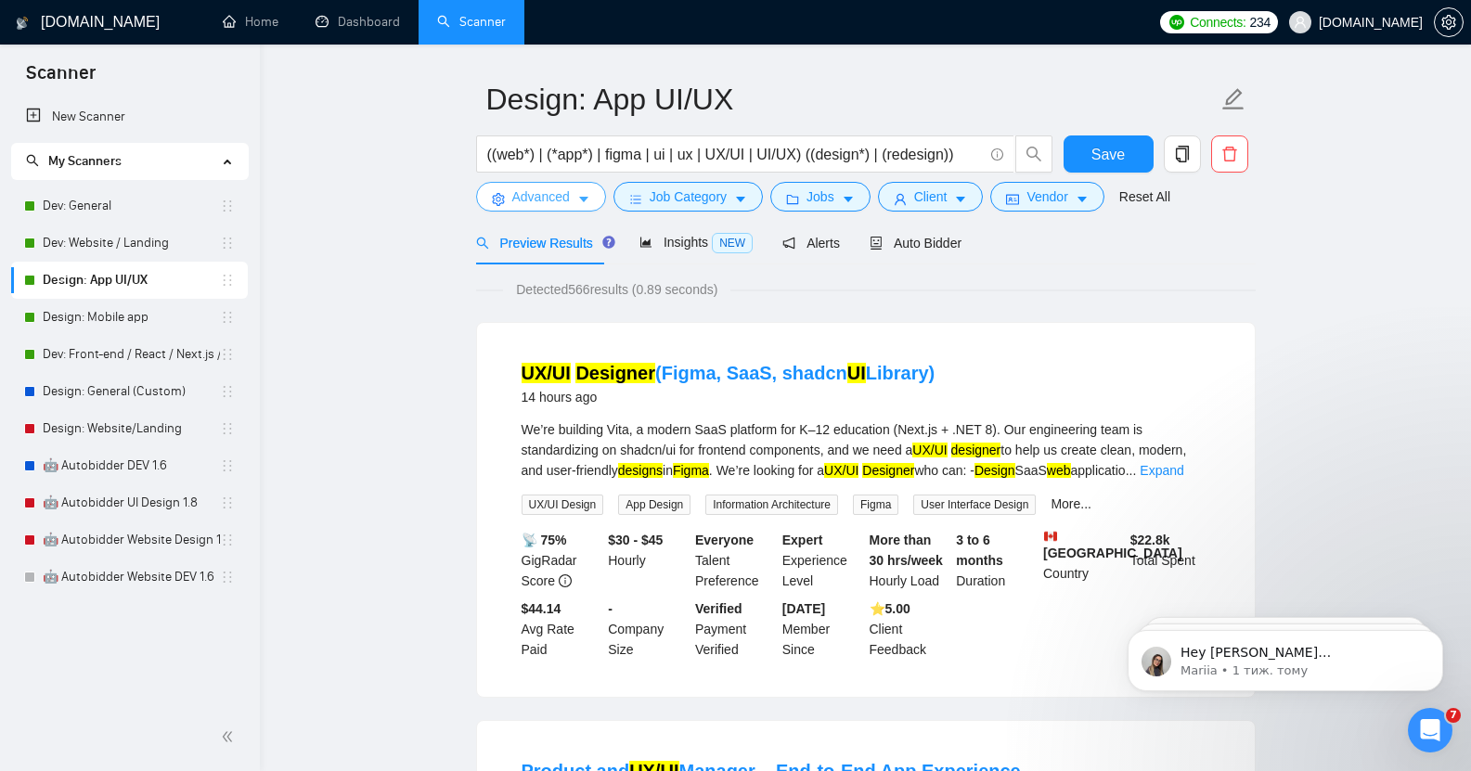
click at [534, 187] on span "Advanced" at bounding box center [541, 197] width 58 height 20
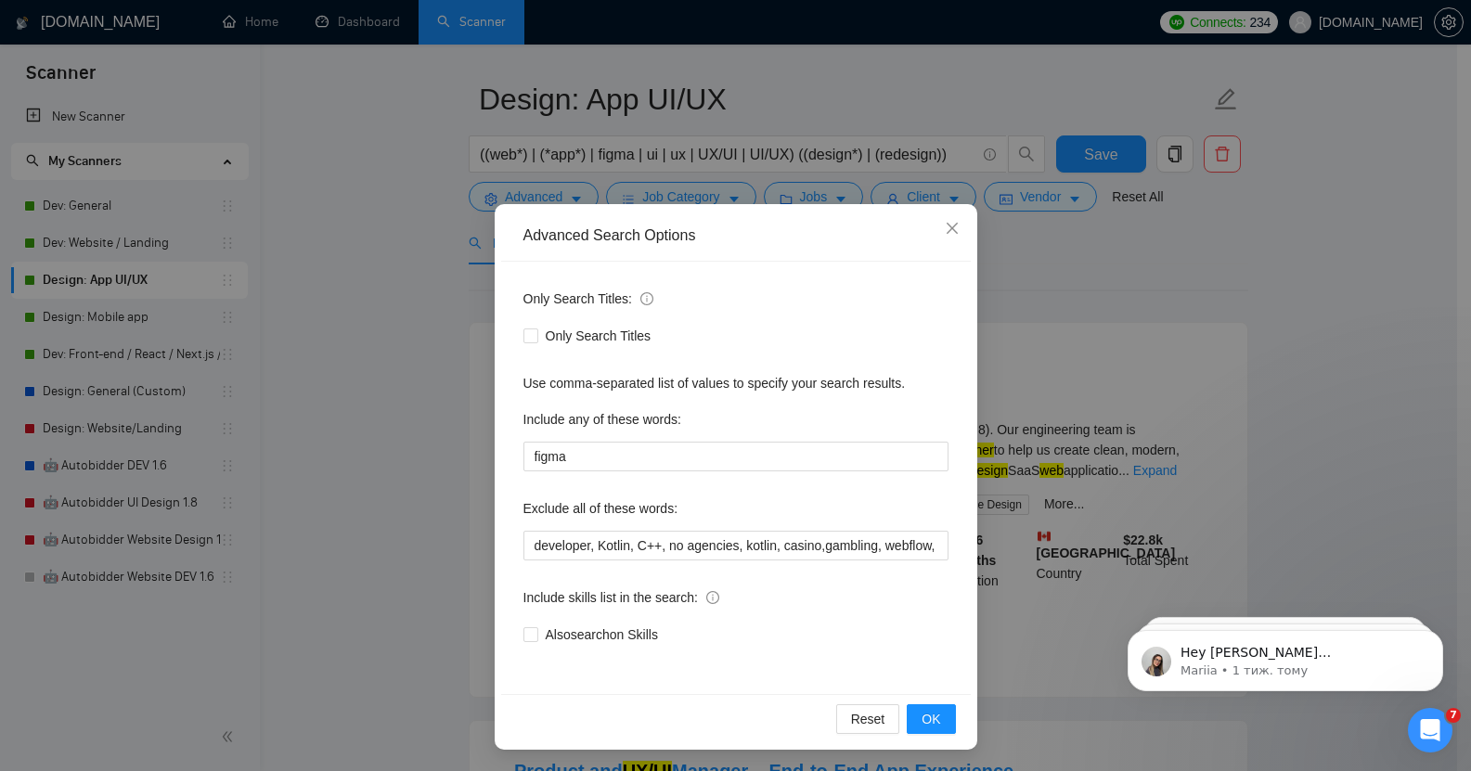
scroll to position [1, 0]
click at [945, 229] on icon "close" at bounding box center [952, 227] width 15 height 15
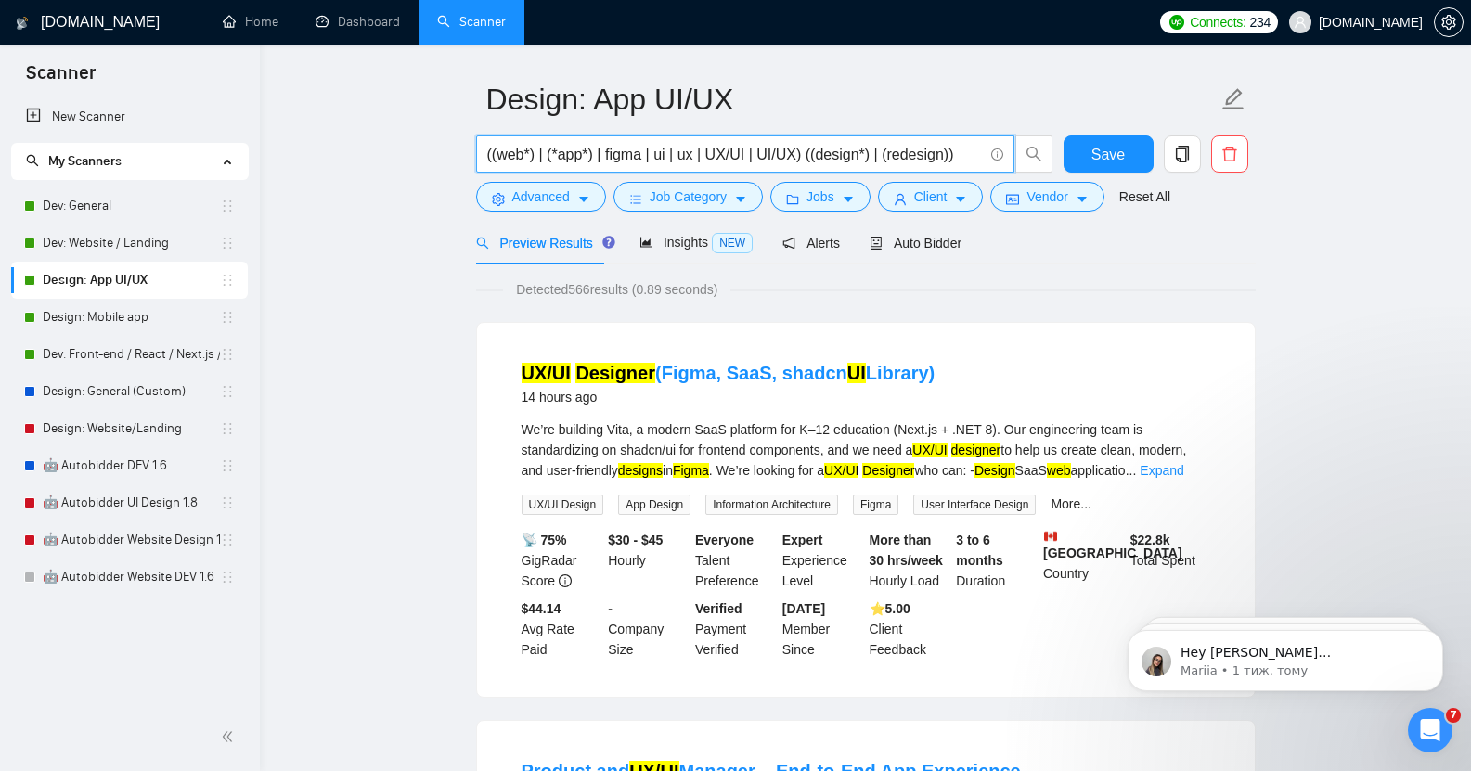
drag, startPoint x: 499, startPoint y: 144, endPoint x: 530, endPoint y: 142, distance: 31.6
click at [530, 143] on input "((web*) | (*app*) | figma | ui | ux | UX/UI | UI/UX) ((design*) | (redesign))" at bounding box center [735, 154] width 496 height 23
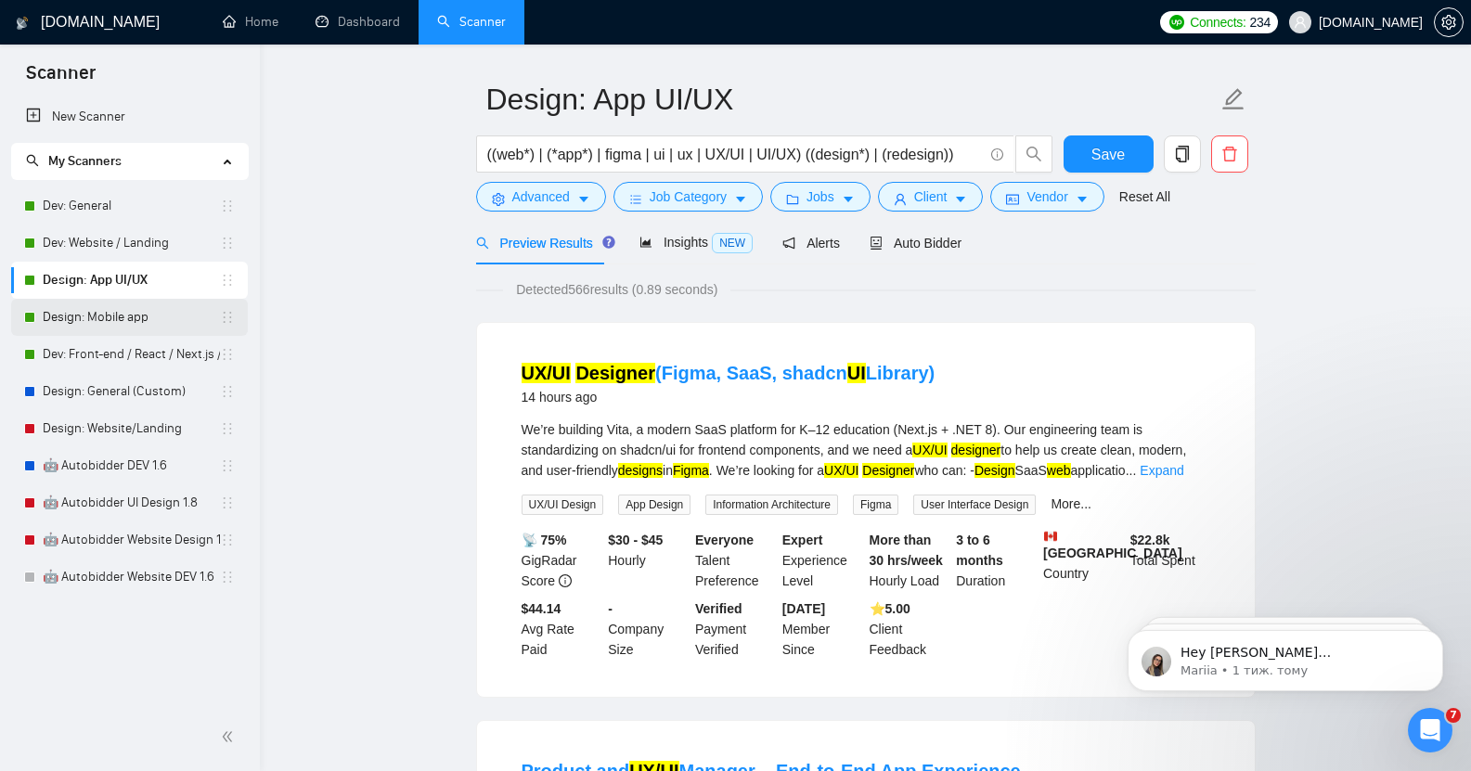
click at [111, 327] on link "Design: Mobile app" at bounding box center [131, 317] width 177 height 37
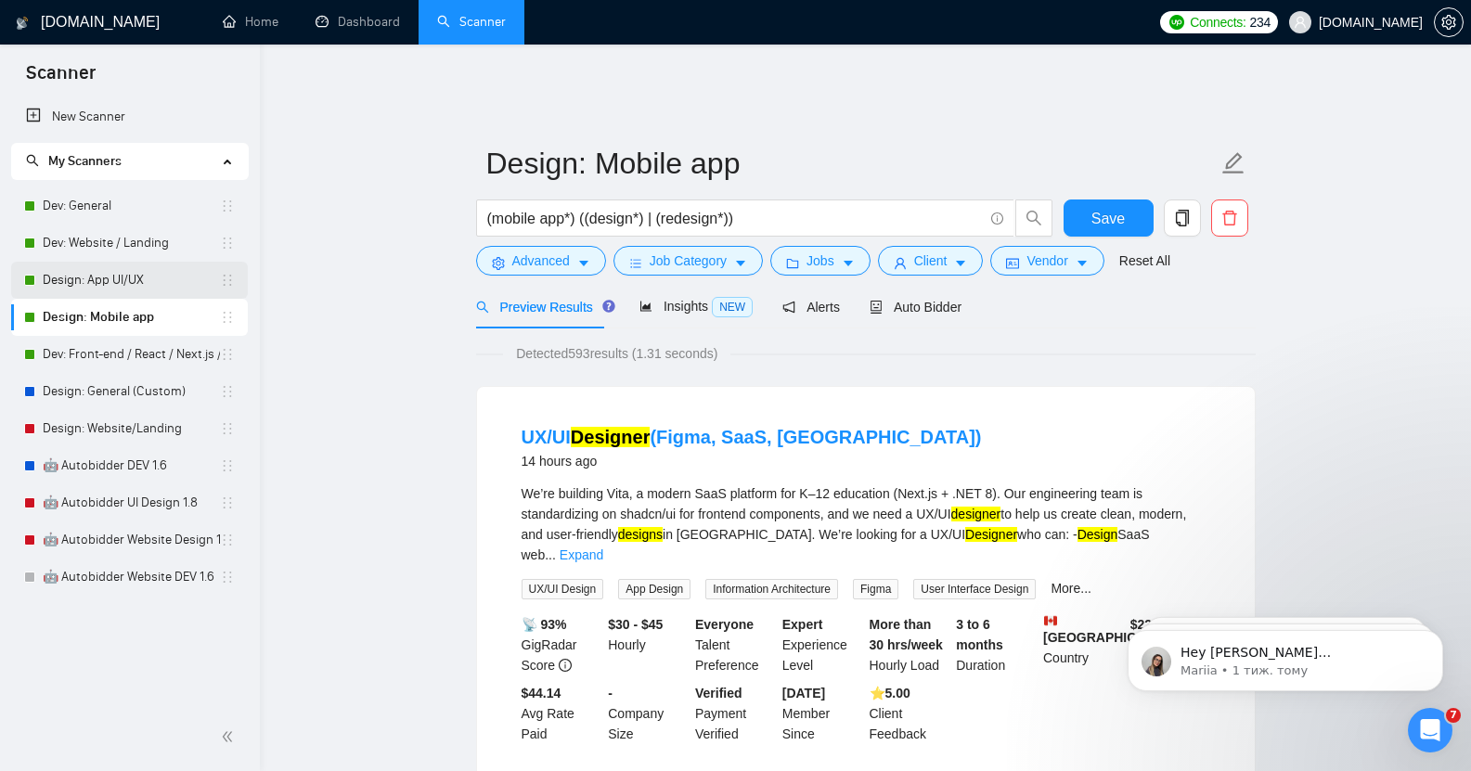
click at [141, 278] on link "Design: App UI/UX" at bounding box center [131, 280] width 177 height 37
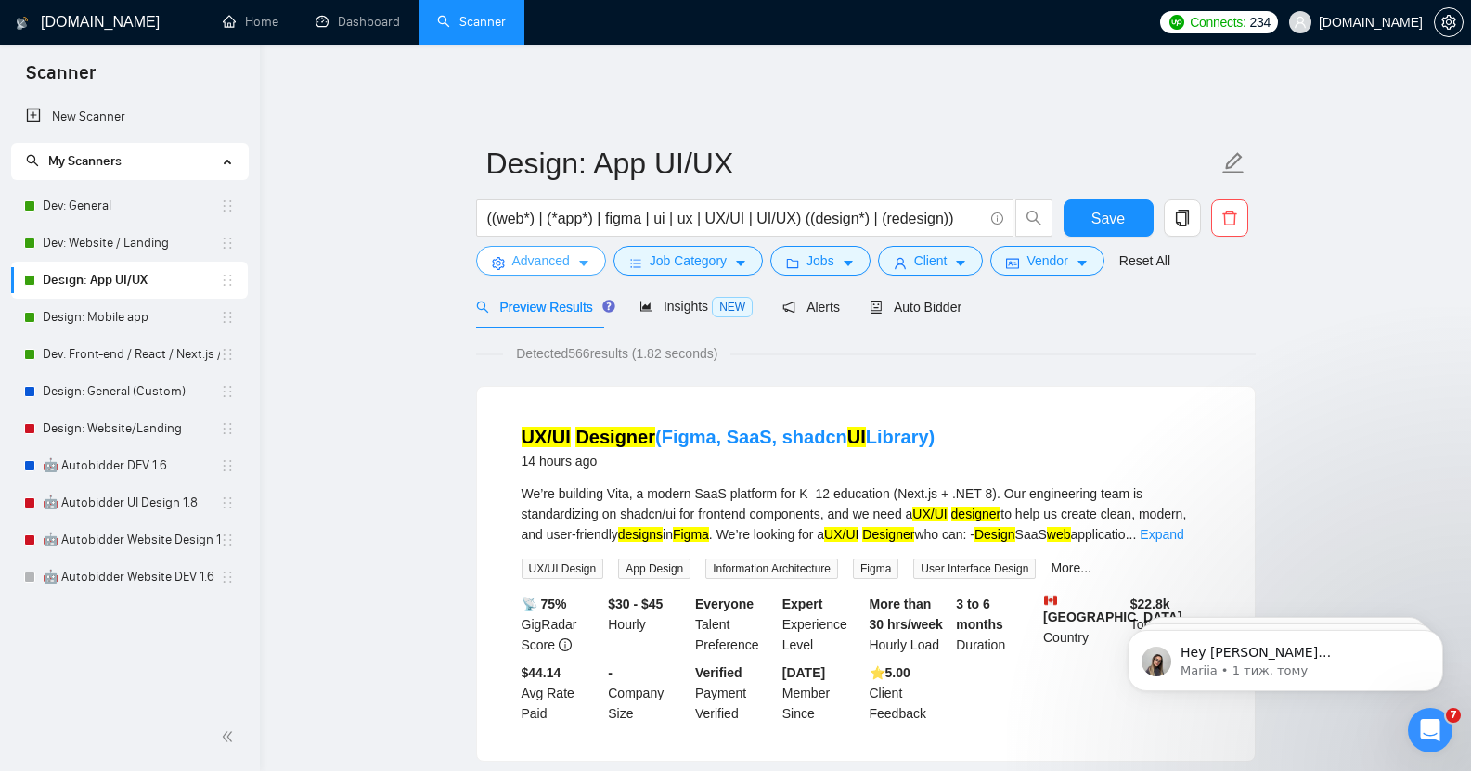
click at [542, 251] on span "Advanced" at bounding box center [541, 261] width 58 height 20
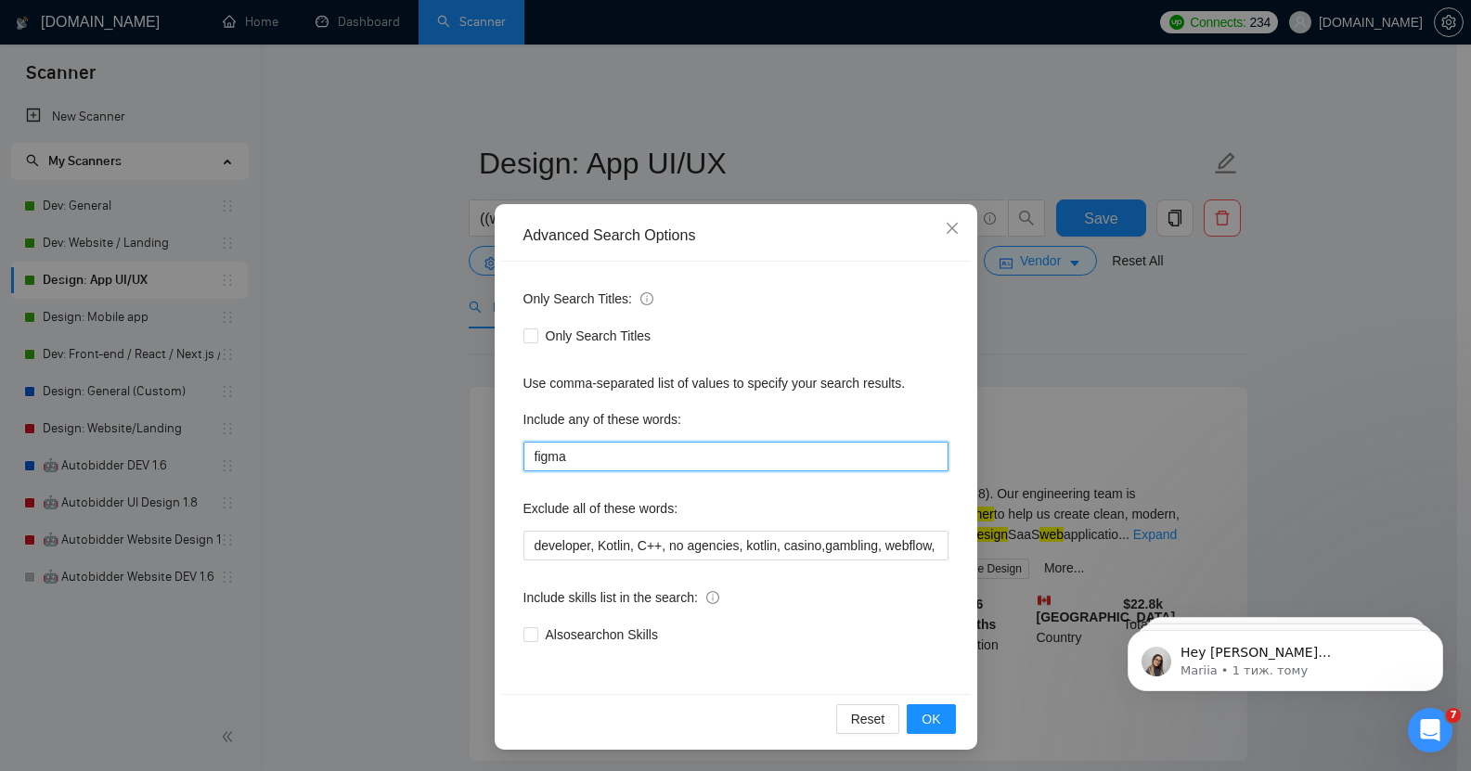
click at [573, 455] on input "figma" at bounding box center [736, 457] width 425 height 30
type input "f"
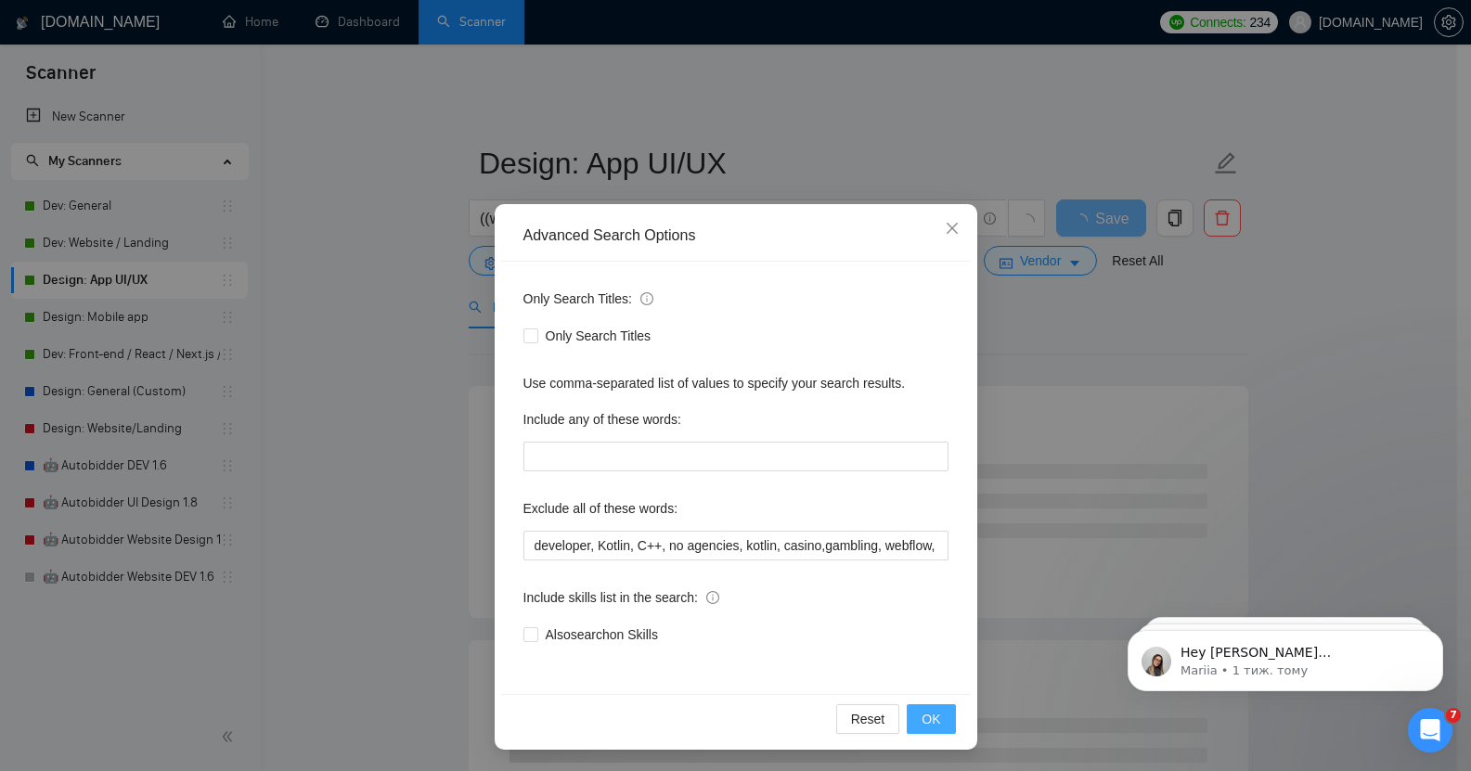
click at [926, 717] on span "OK" at bounding box center [931, 719] width 19 height 20
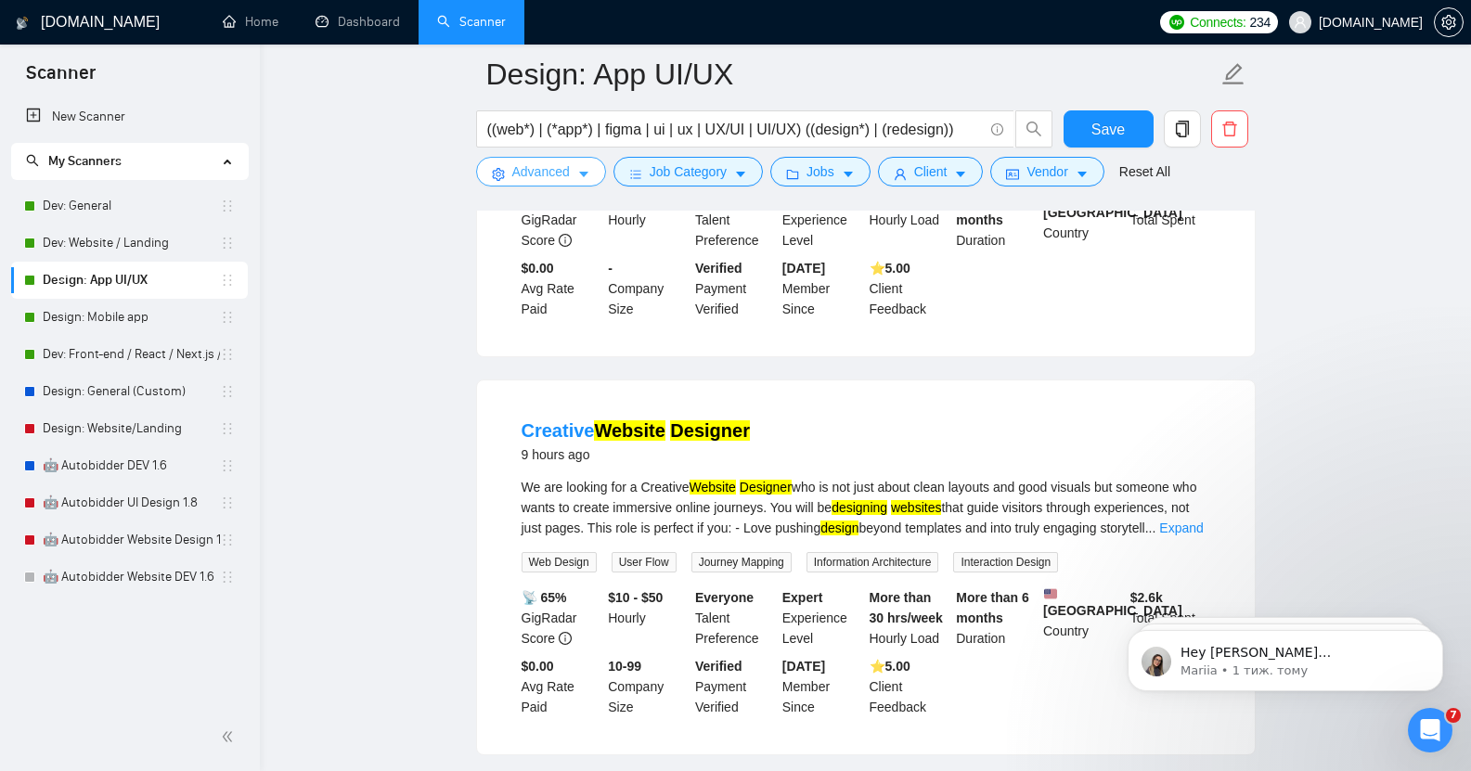
scroll to position [429, 0]
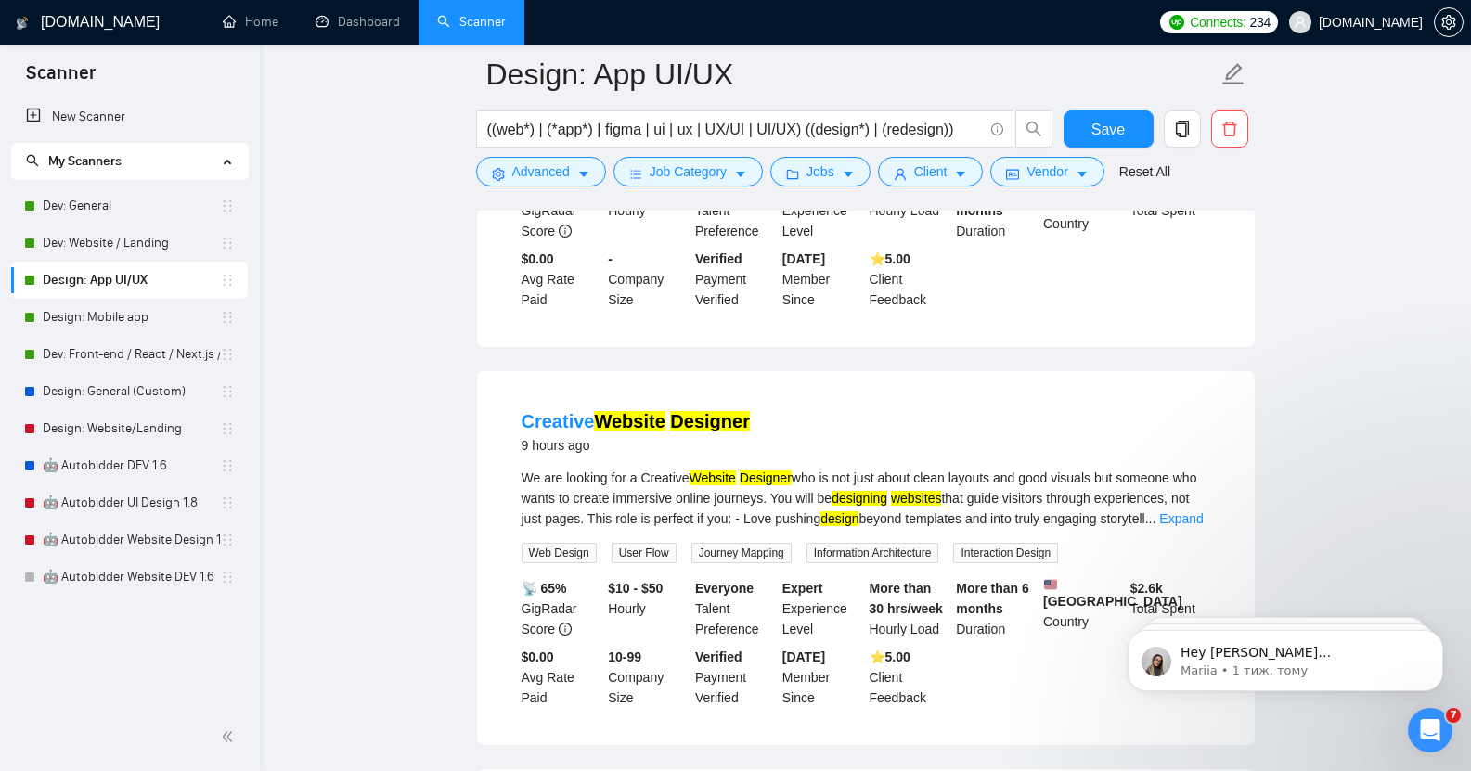
click at [900, 408] on div "Creative Website Designer 9 hours ago" at bounding box center [866, 432] width 689 height 48
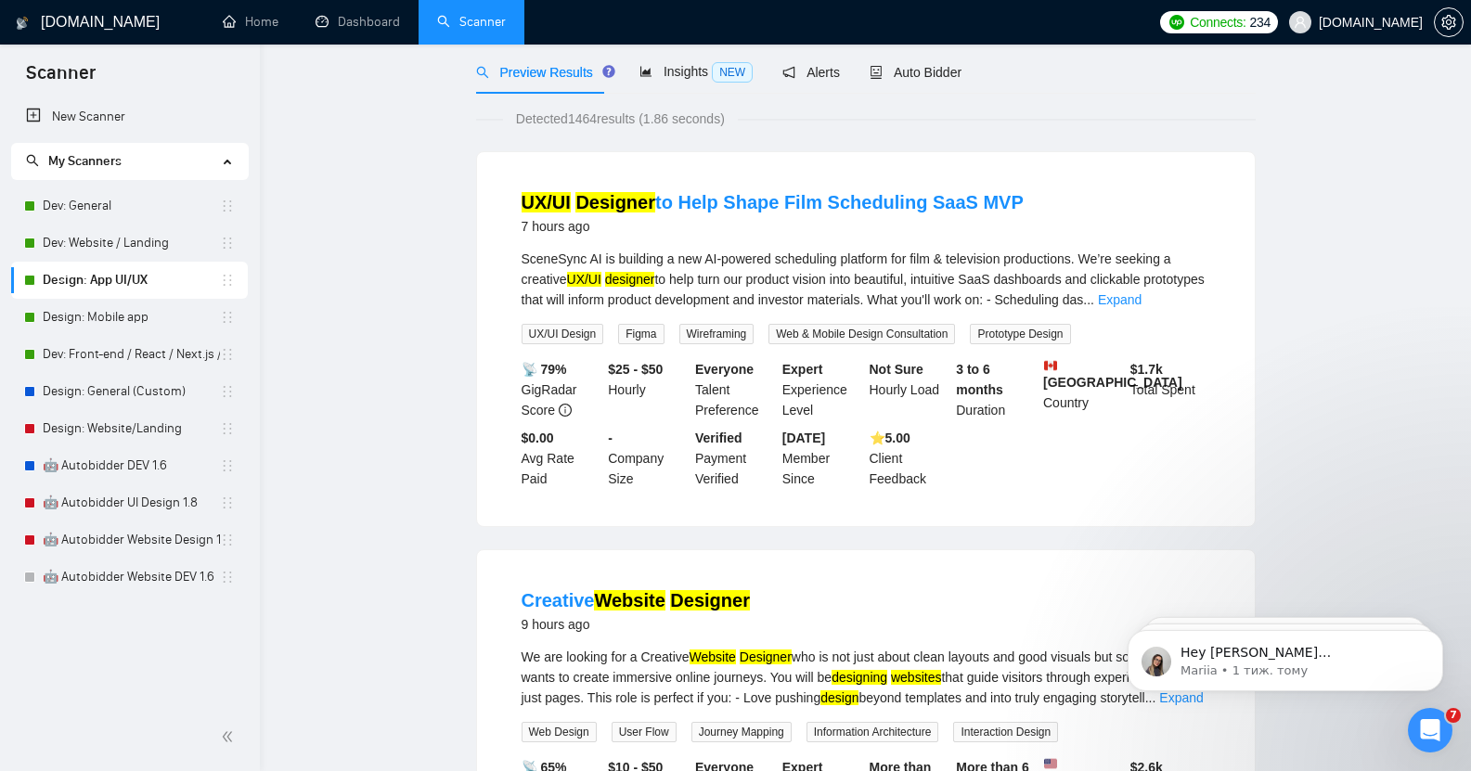
scroll to position [0, 0]
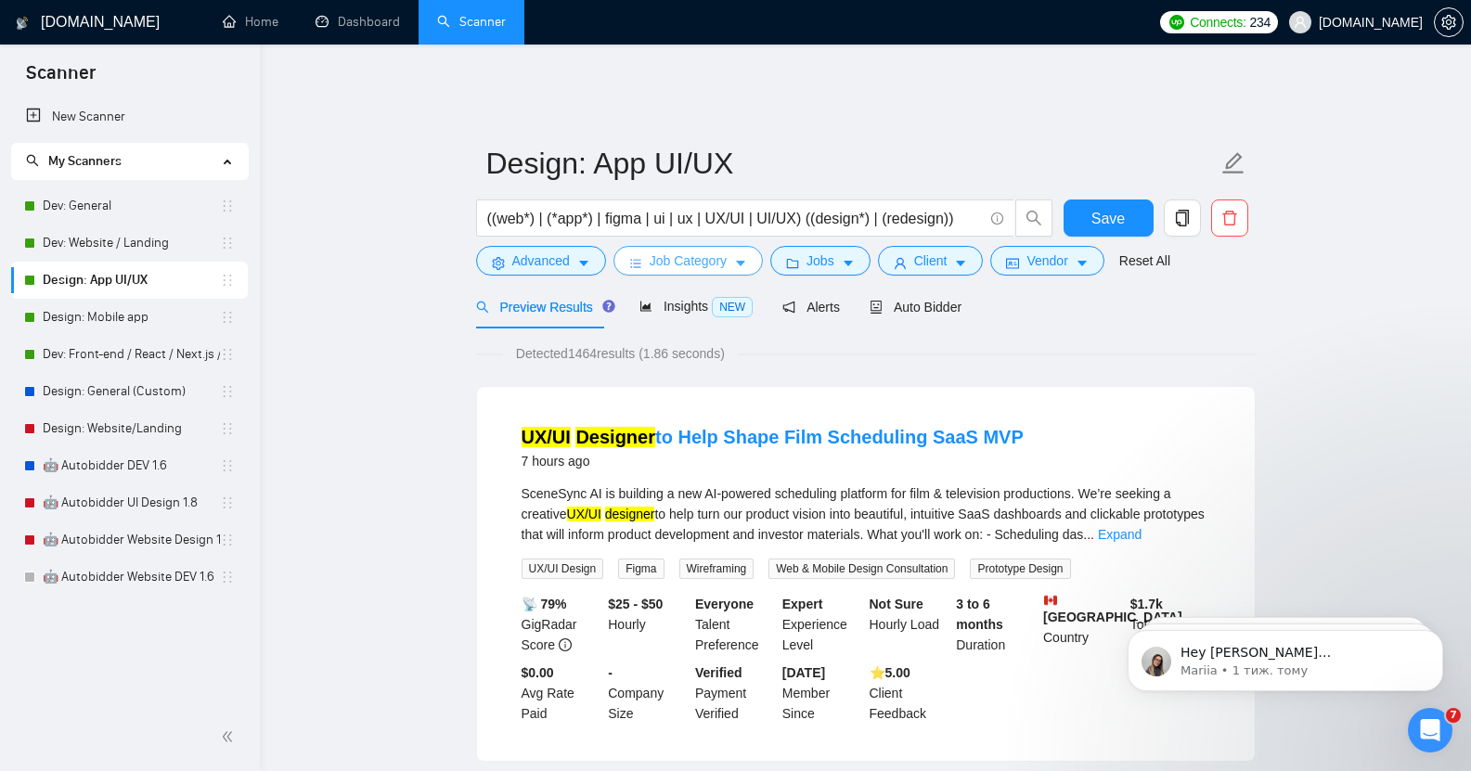
click at [672, 251] on span "Job Category" at bounding box center [688, 261] width 77 height 20
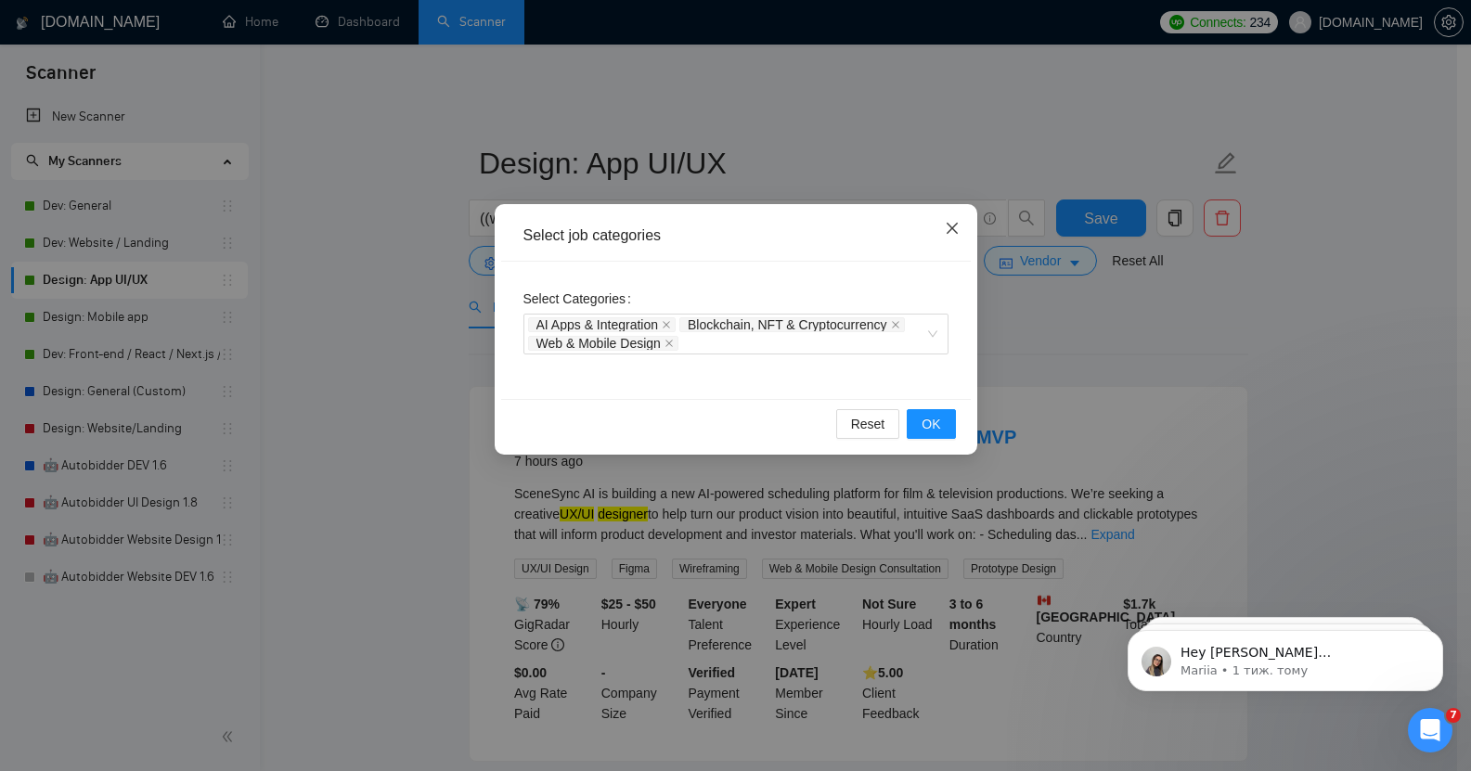
click at [953, 230] on icon "close" at bounding box center [952, 228] width 15 height 15
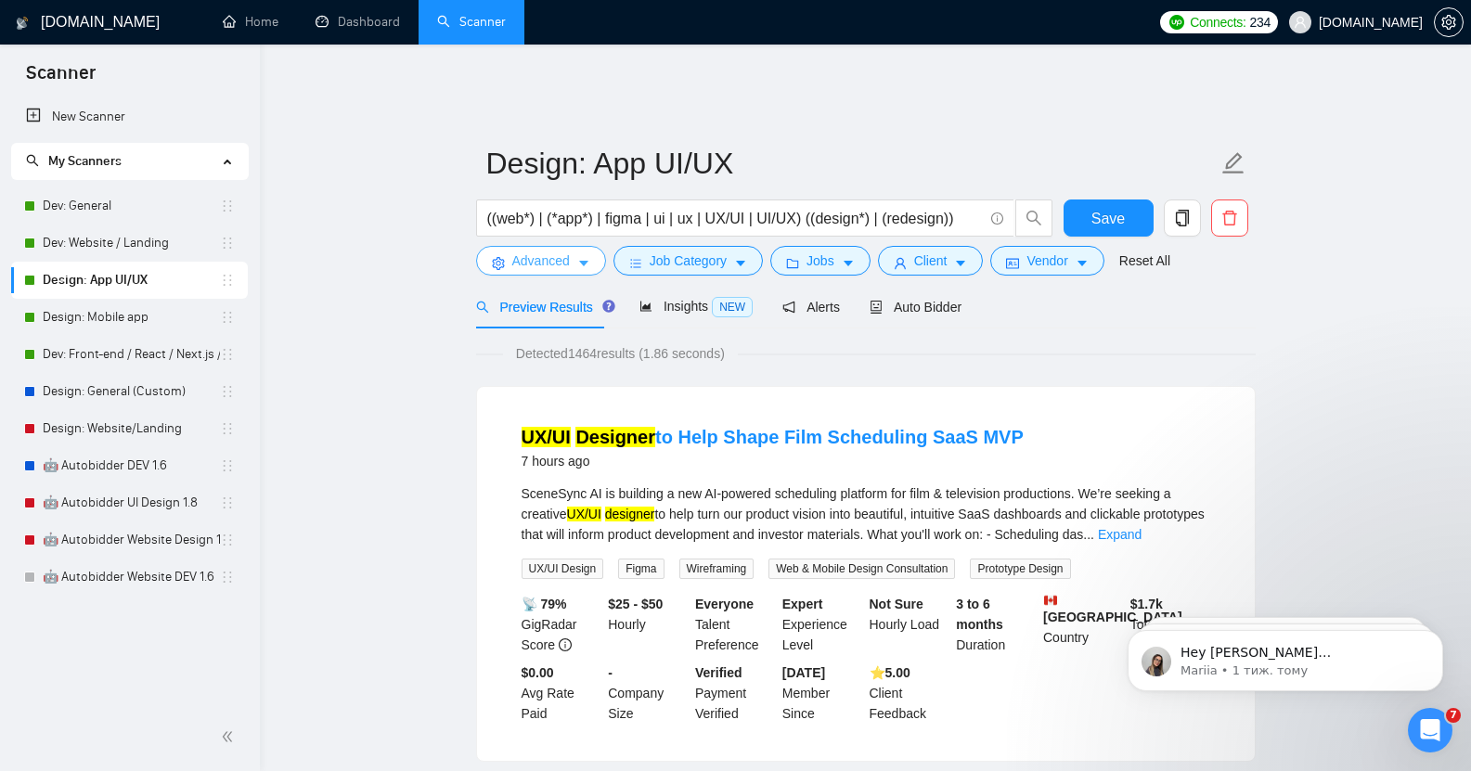
click at [539, 251] on span "Advanced" at bounding box center [541, 261] width 58 height 20
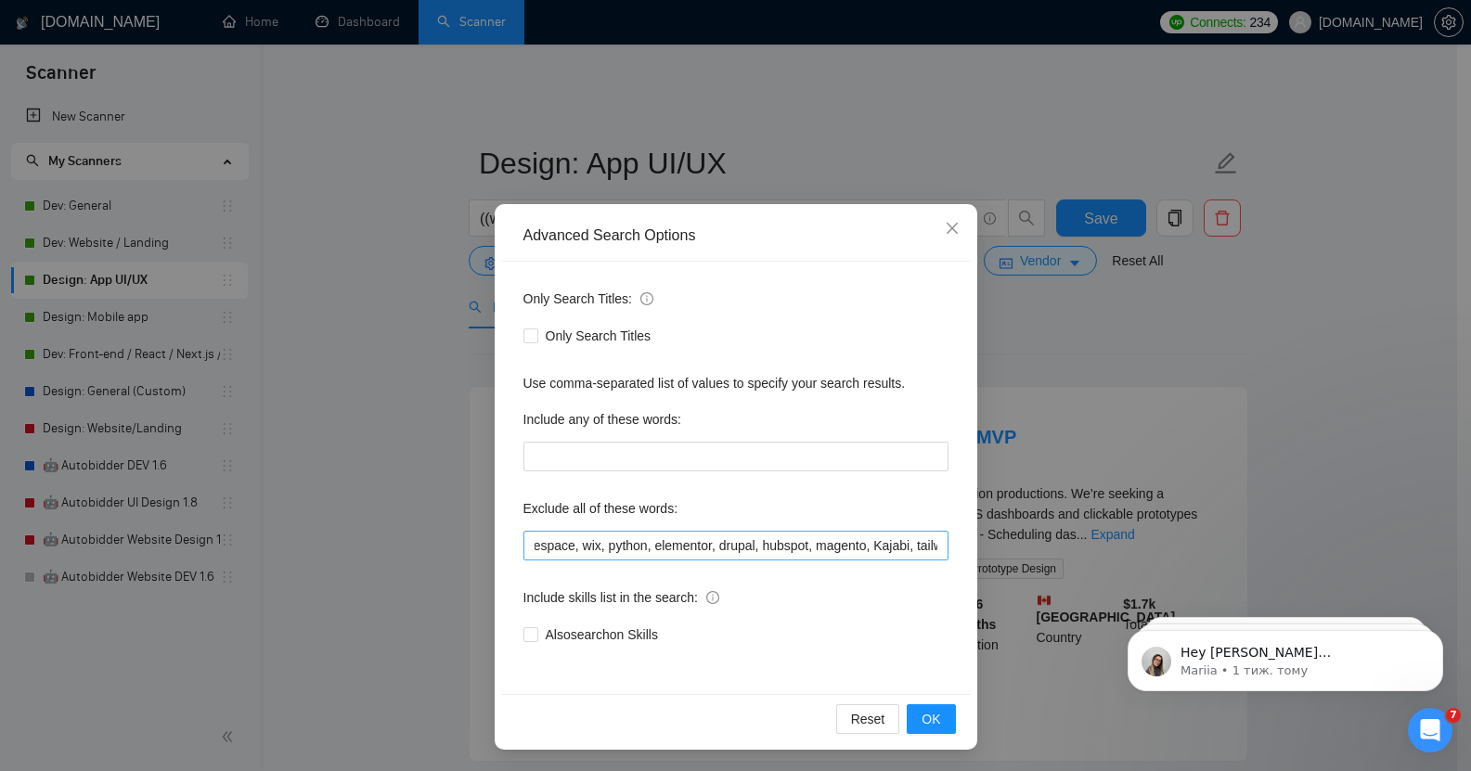
scroll to position [0, 886]
click at [923, 719] on span "OK" at bounding box center [931, 719] width 19 height 20
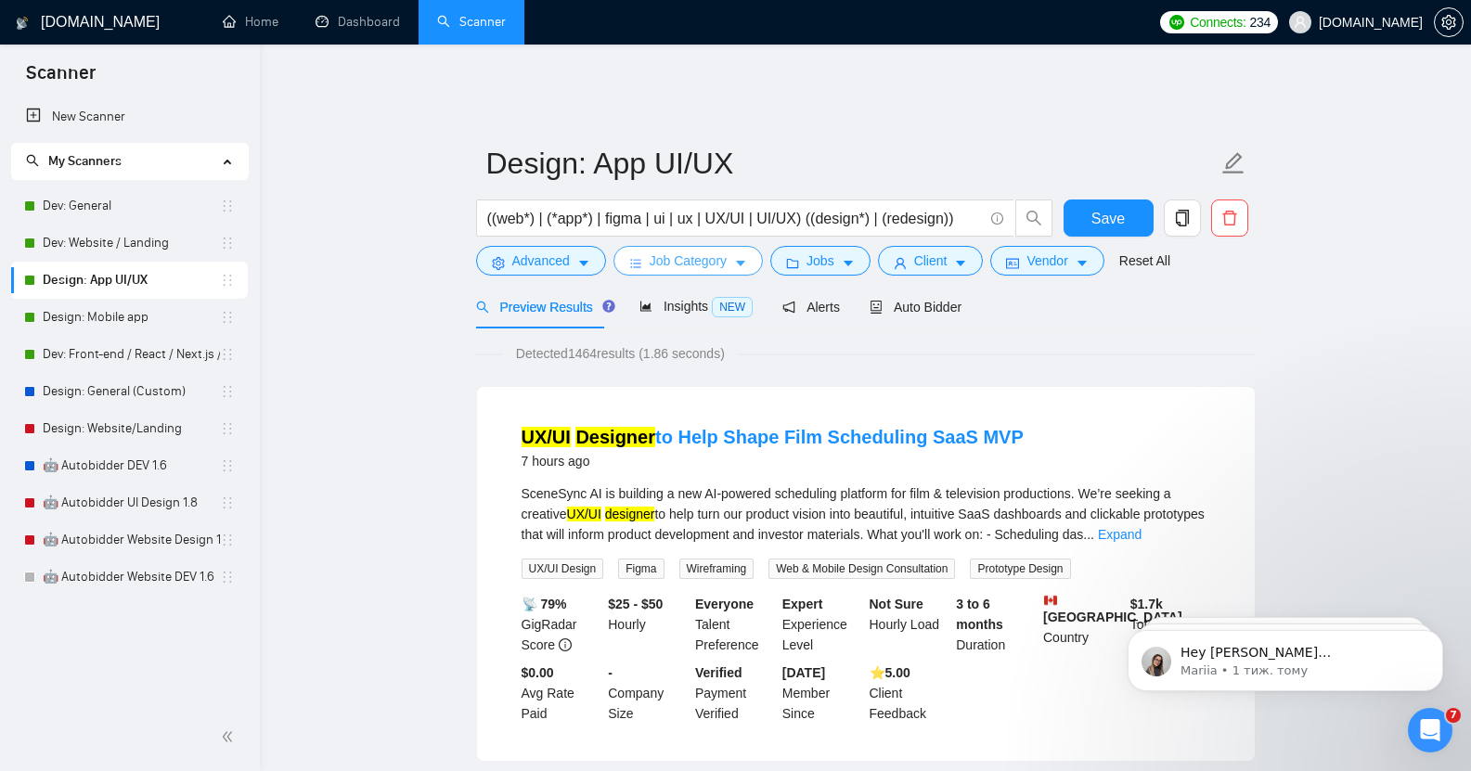
click at [710, 251] on span "Job Category" at bounding box center [688, 261] width 77 height 20
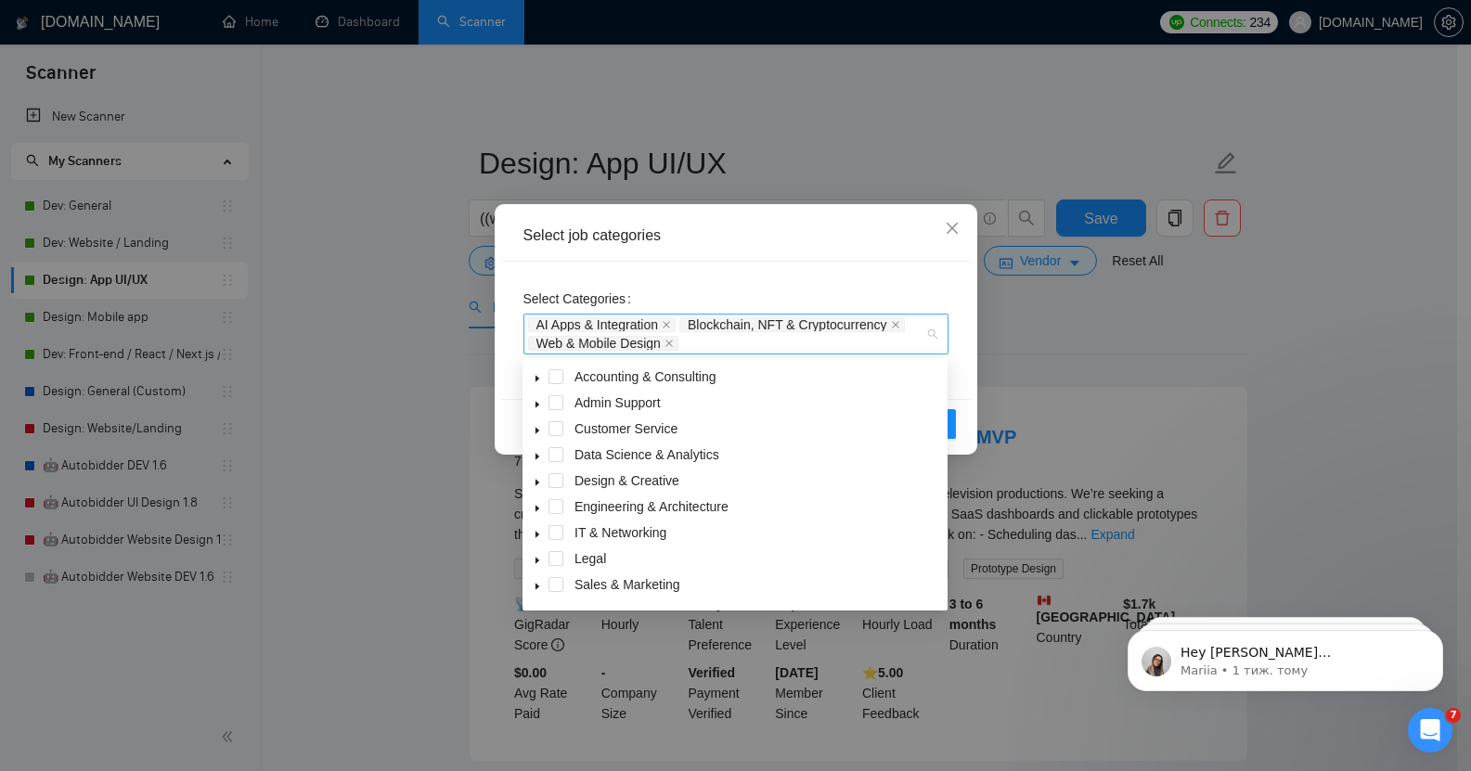
click at [934, 331] on div "AI Apps & Integration Blockchain, NFT & Cryptocurrency Web & Mobile Design" at bounding box center [736, 334] width 425 height 41
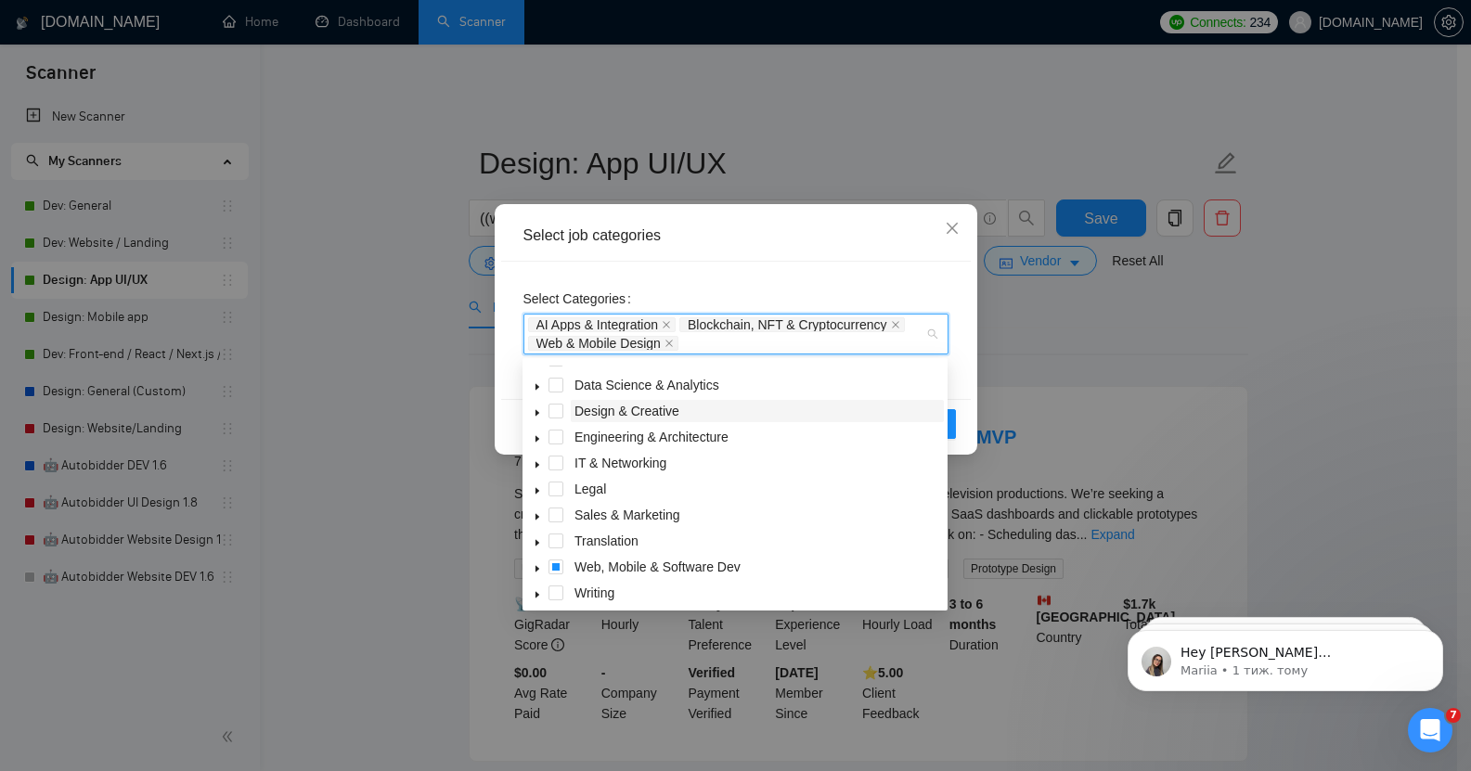
scroll to position [74, 0]
click at [538, 563] on icon "caret-down" at bounding box center [537, 564] width 9 height 9
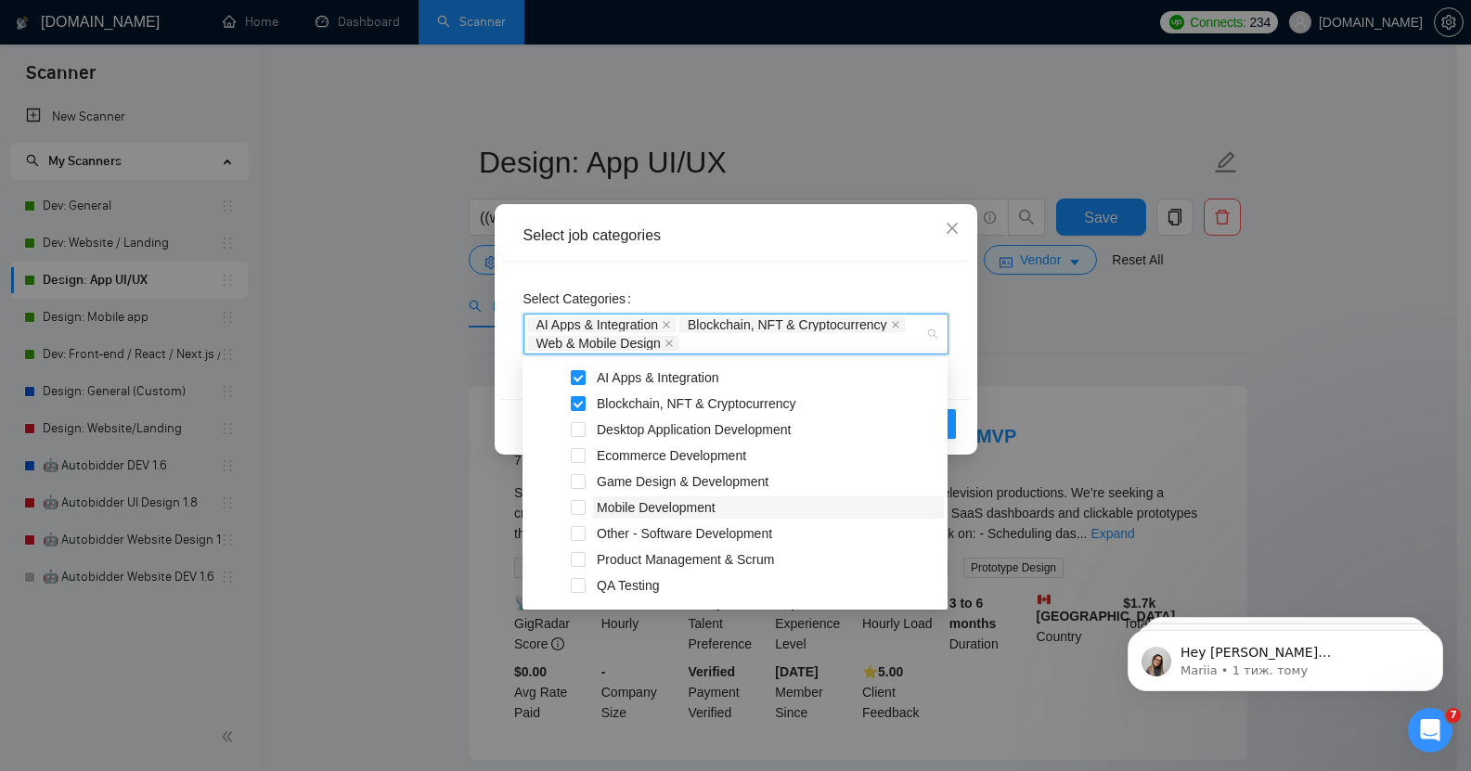
scroll to position [282, 0]
click at [810, 430] on span "Desktop Application Development" at bounding box center [768, 432] width 351 height 22
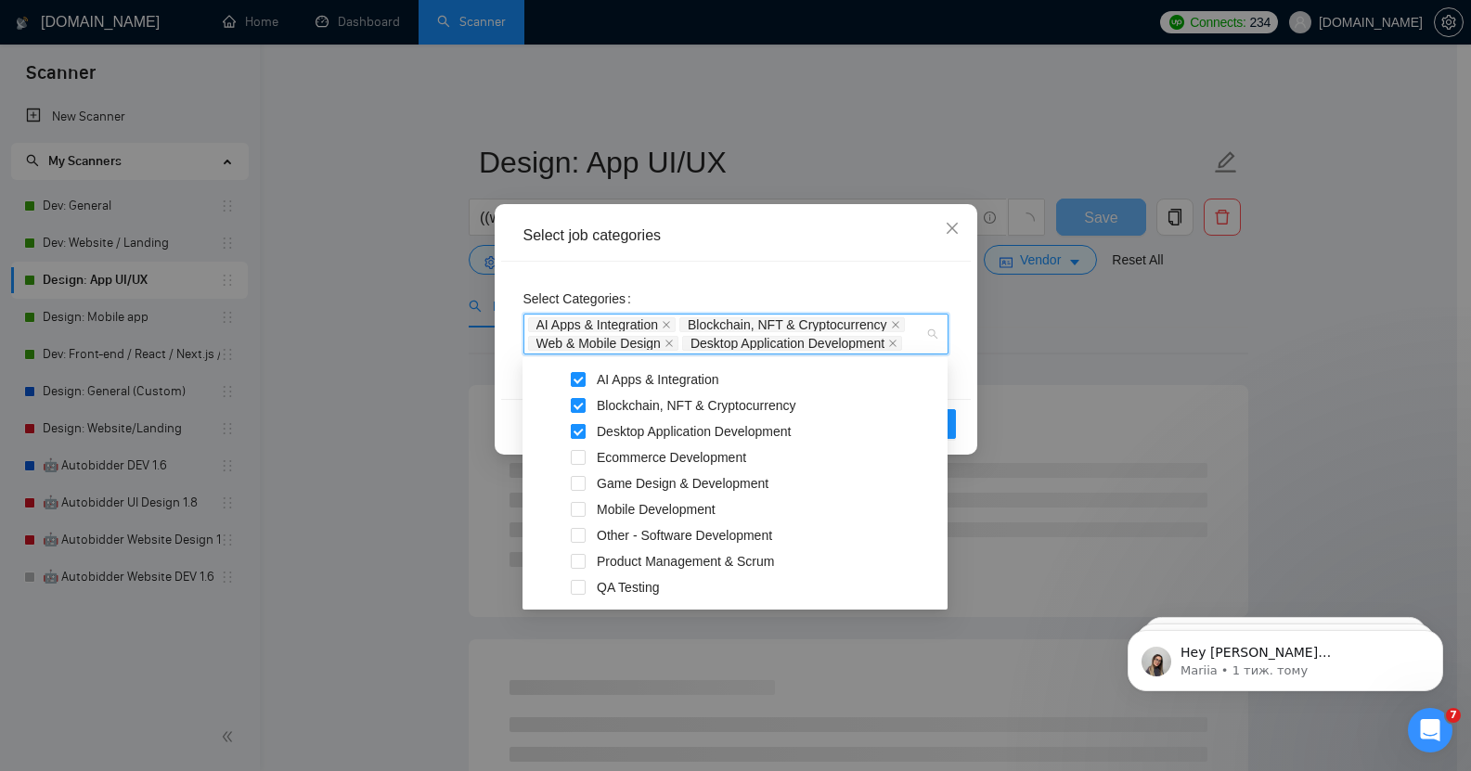
click at [580, 428] on span at bounding box center [578, 431] width 15 height 15
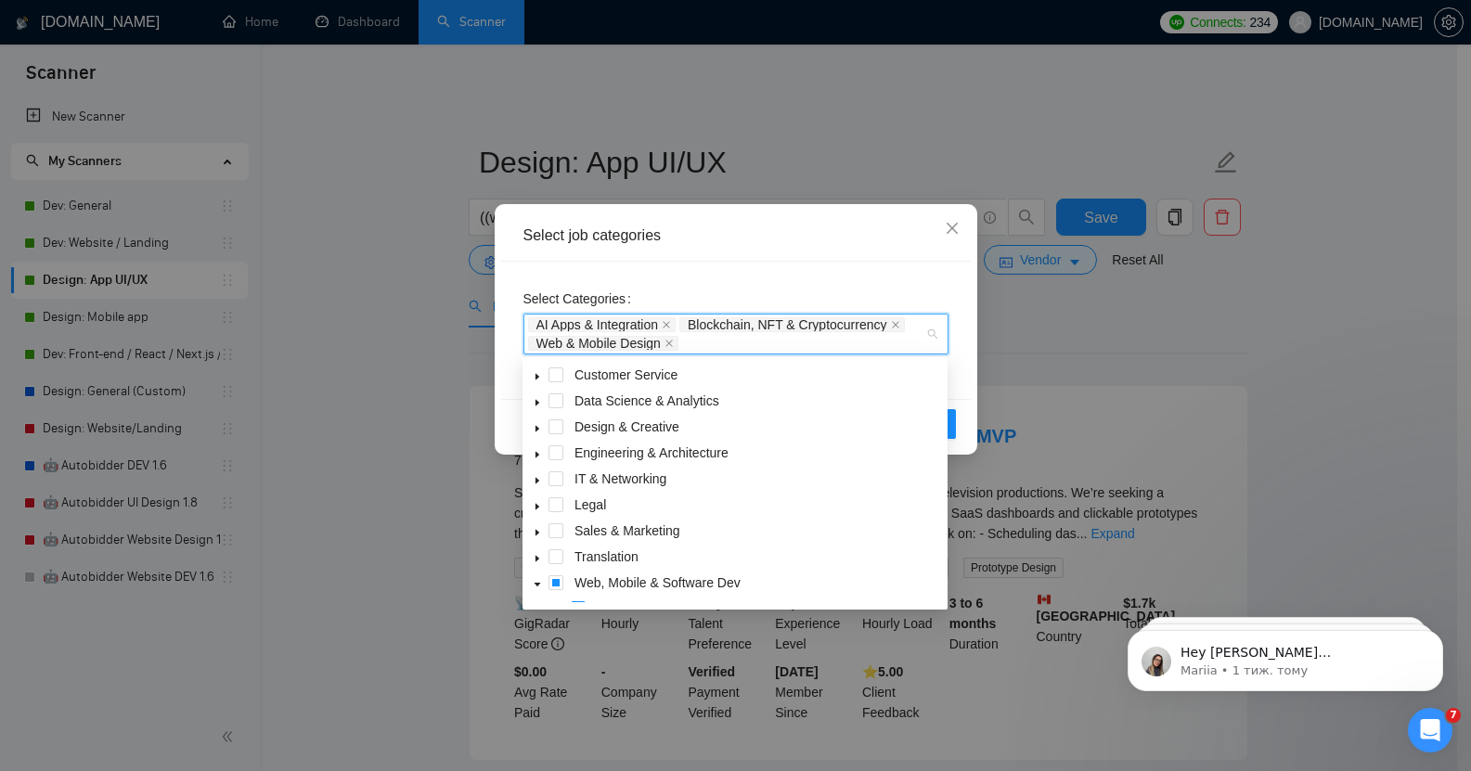
scroll to position [52, 0]
click at [536, 425] on span at bounding box center [537, 428] width 22 height 22
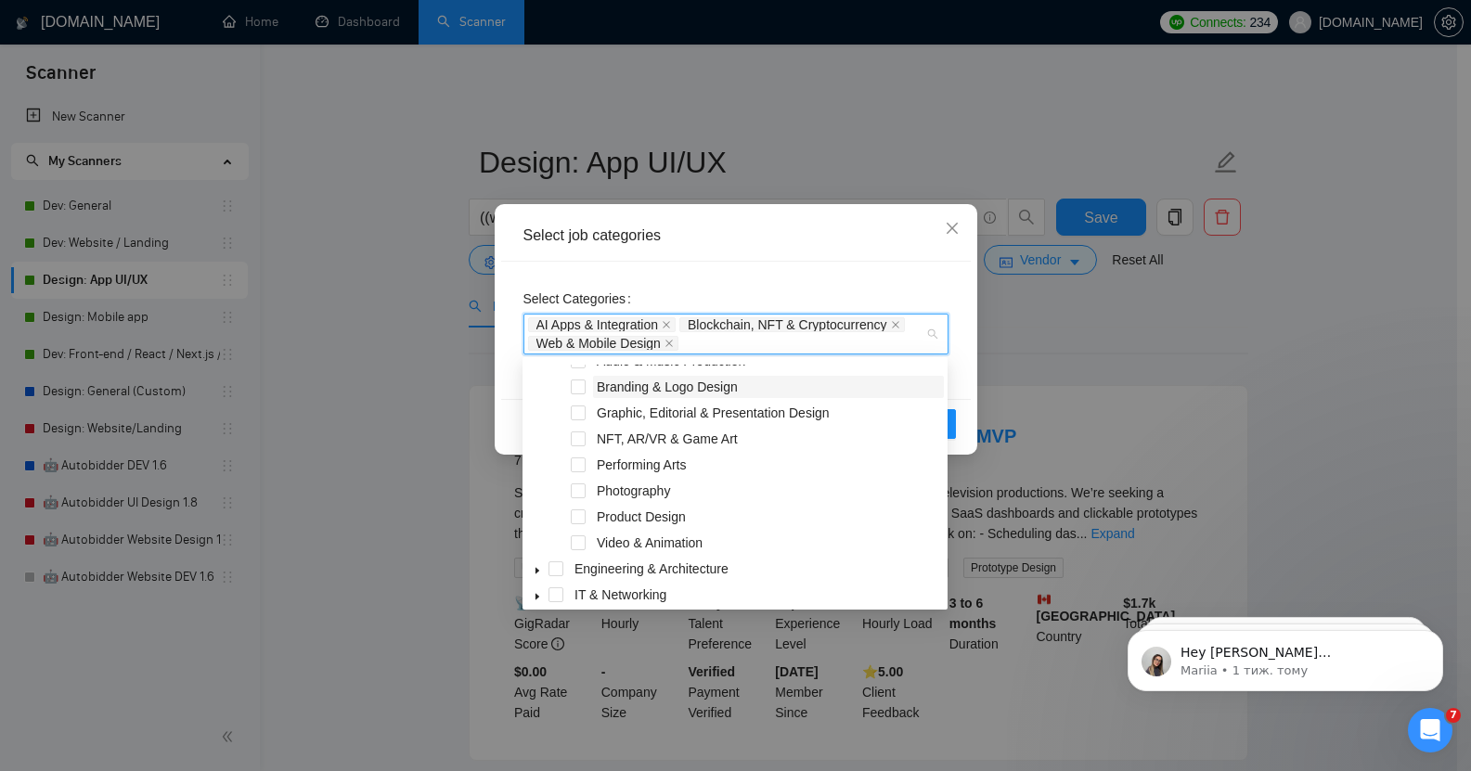
scroll to position [187, 0]
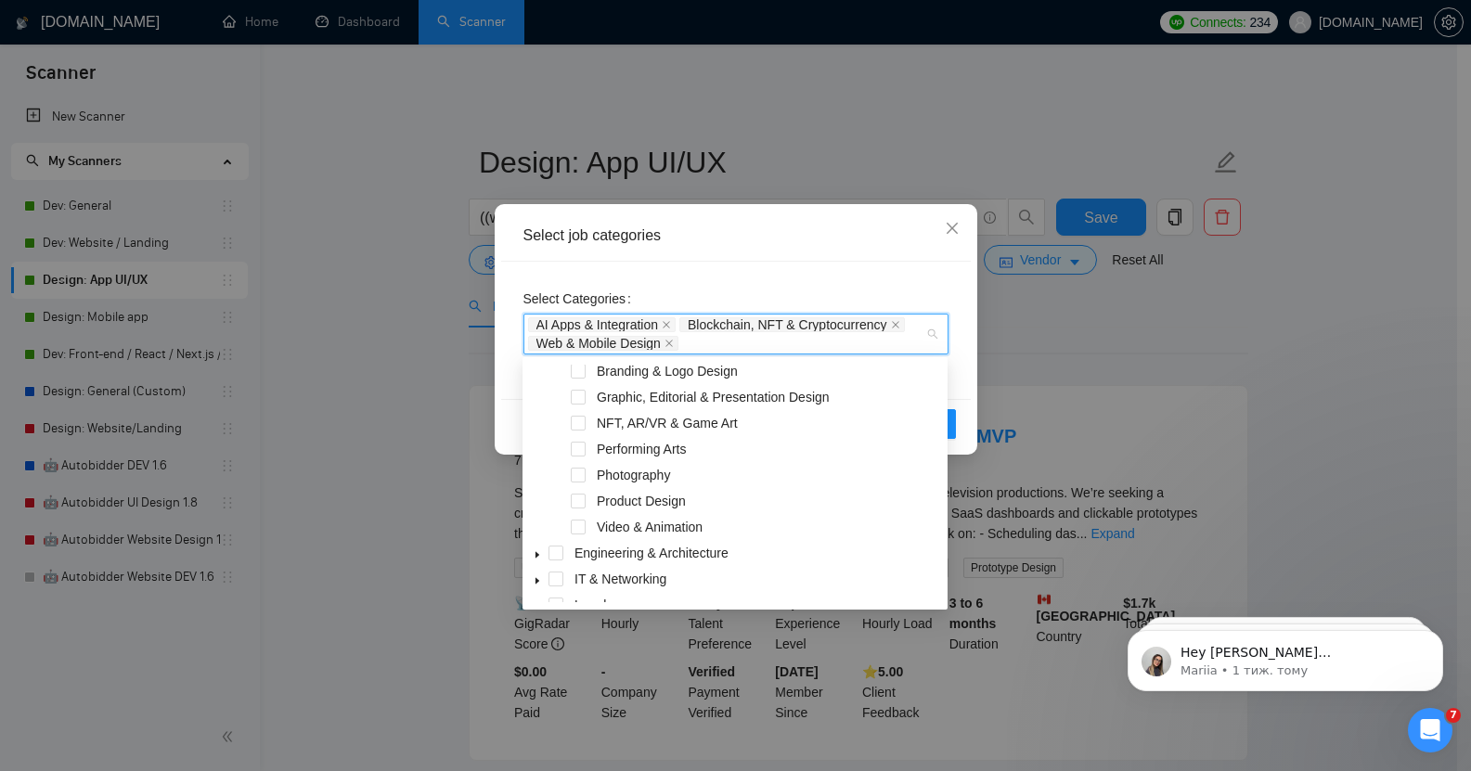
click at [570, 502] on span at bounding box center [560, 501] width 22 height 22
click at [579, 502] on span at bounding box center [578, 501] width 15 height 15
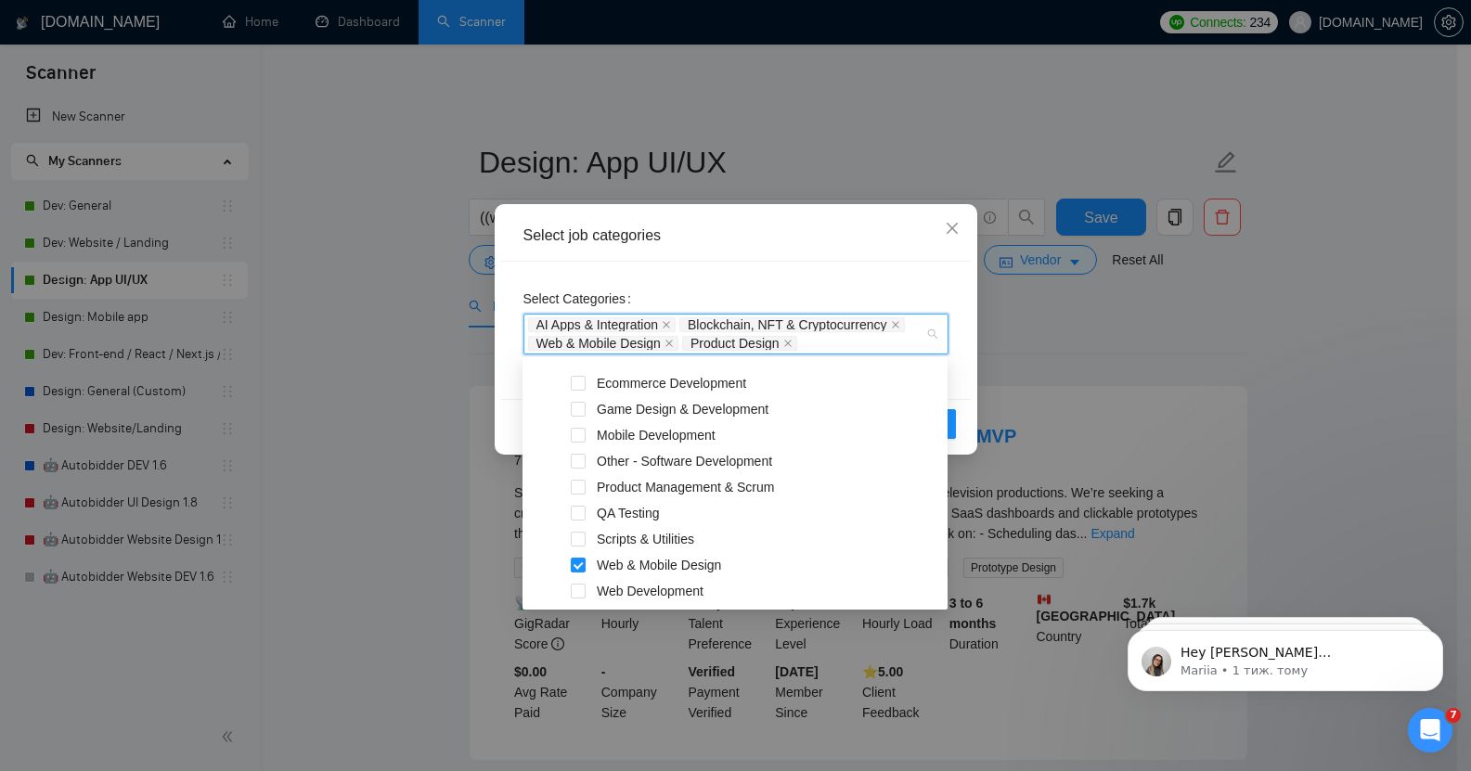
scroll to position [588, 0]
click at [862, 226] on div "Select job categories" at bounding box center [736, 236] width 425 height 20
click at [930, 333] on div "AI Apps & Integration Blockchain, NFT & Cryptocurrency Web & Mobile Design Prod…" at bounding box center [736, 334] width 425 height 41
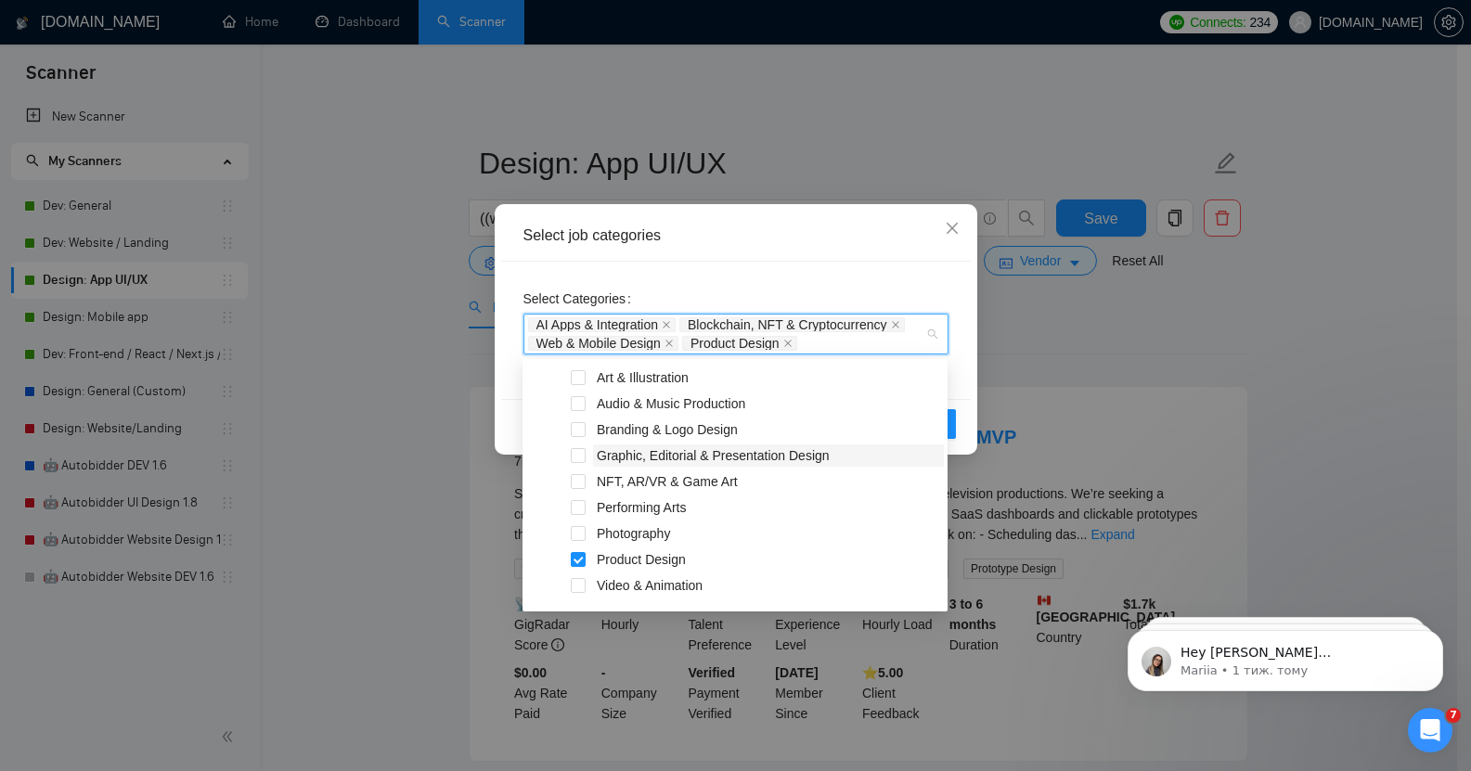
scroll to position [135, 0]
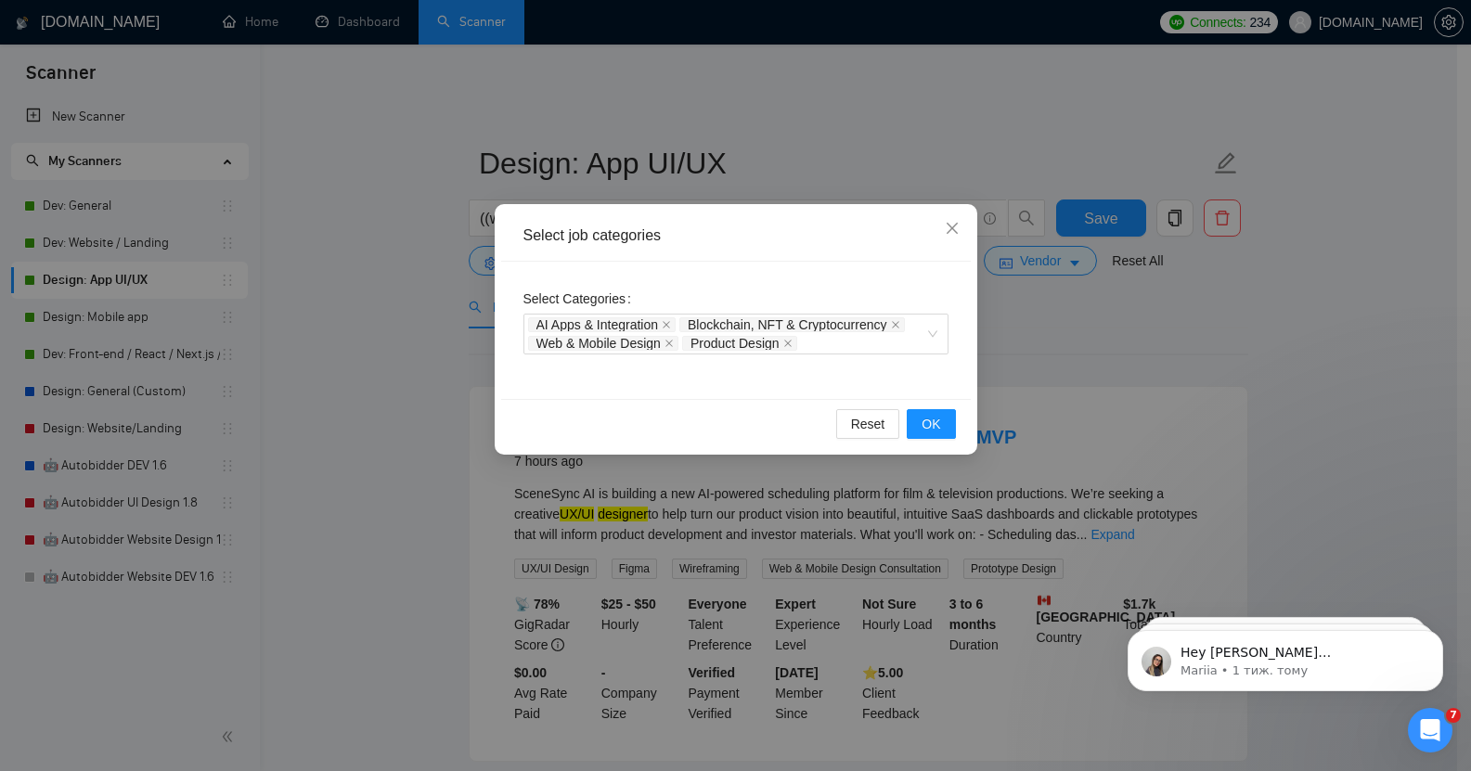
click at [836, 243] on div "Select job categories" at bounding box center [736, 236] width 425 height 20
click at [926, 421] on span "OK" at bounding box center [931, 424] width 19 height 20
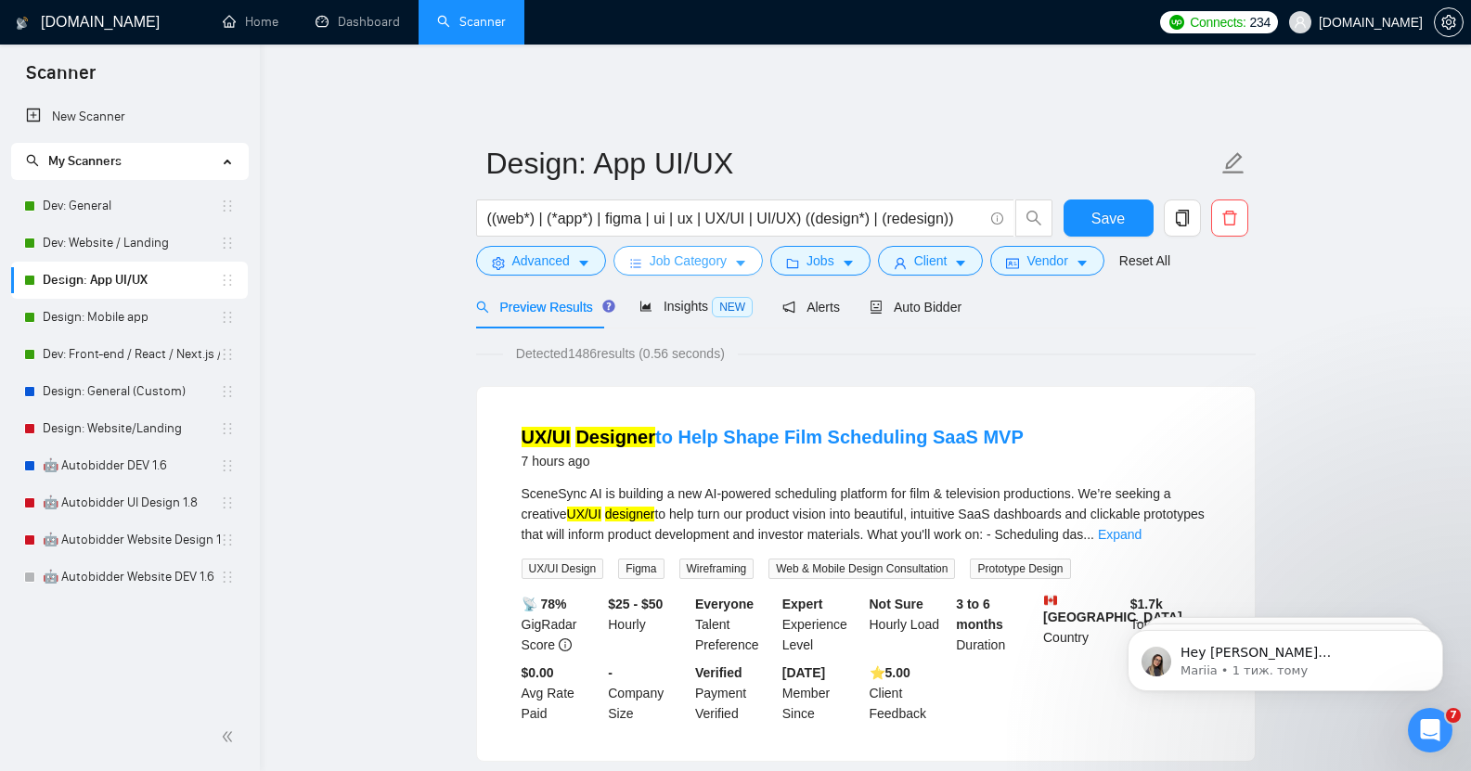
click at [694, 251] on span "Job Category" at bounding box center [688, 261] width 77 height 20
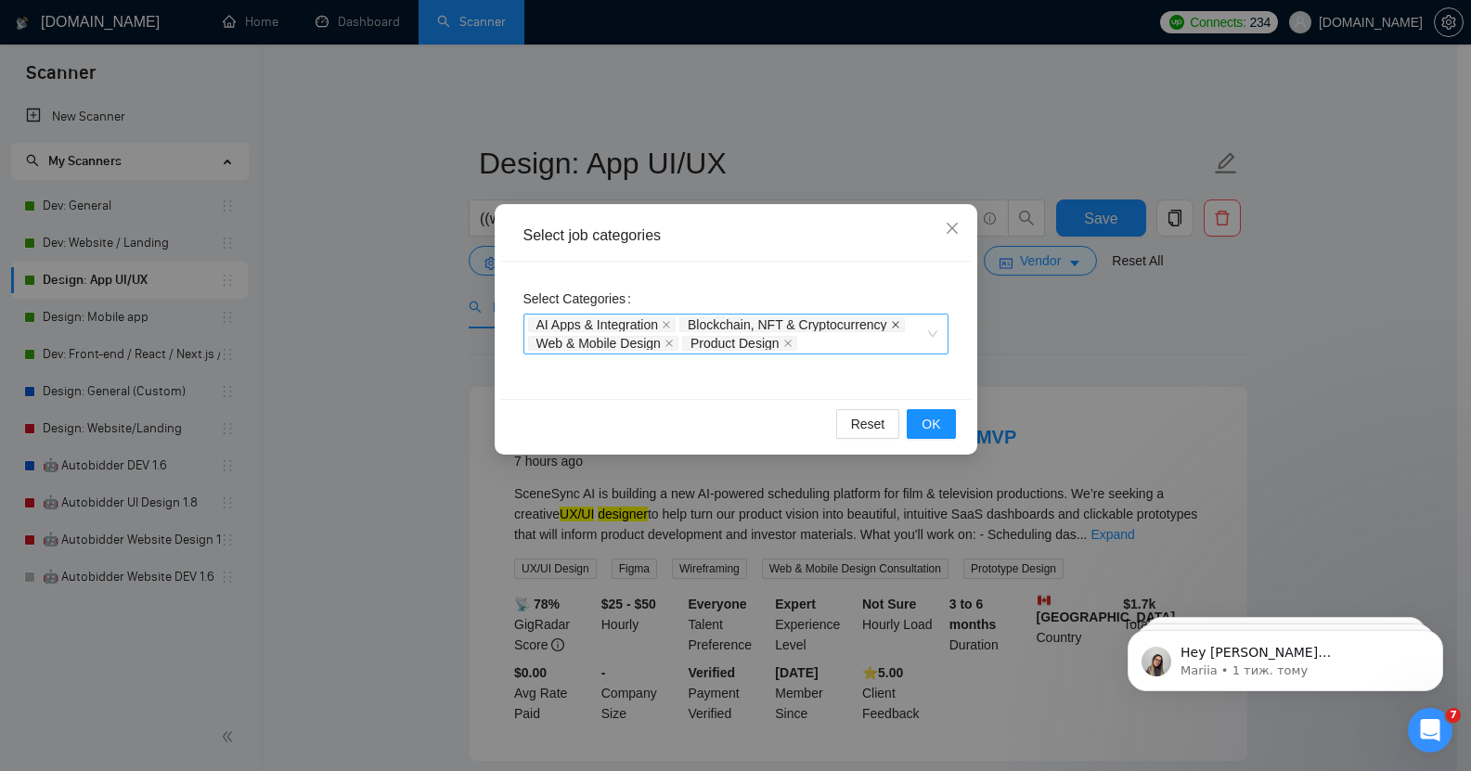
click at [893, 324] on icon "close" at bounding box center [895, 324] width 9 height 9
click at [929, 424] on span "OK" at bounding box center [931, 424] width 19 height 20
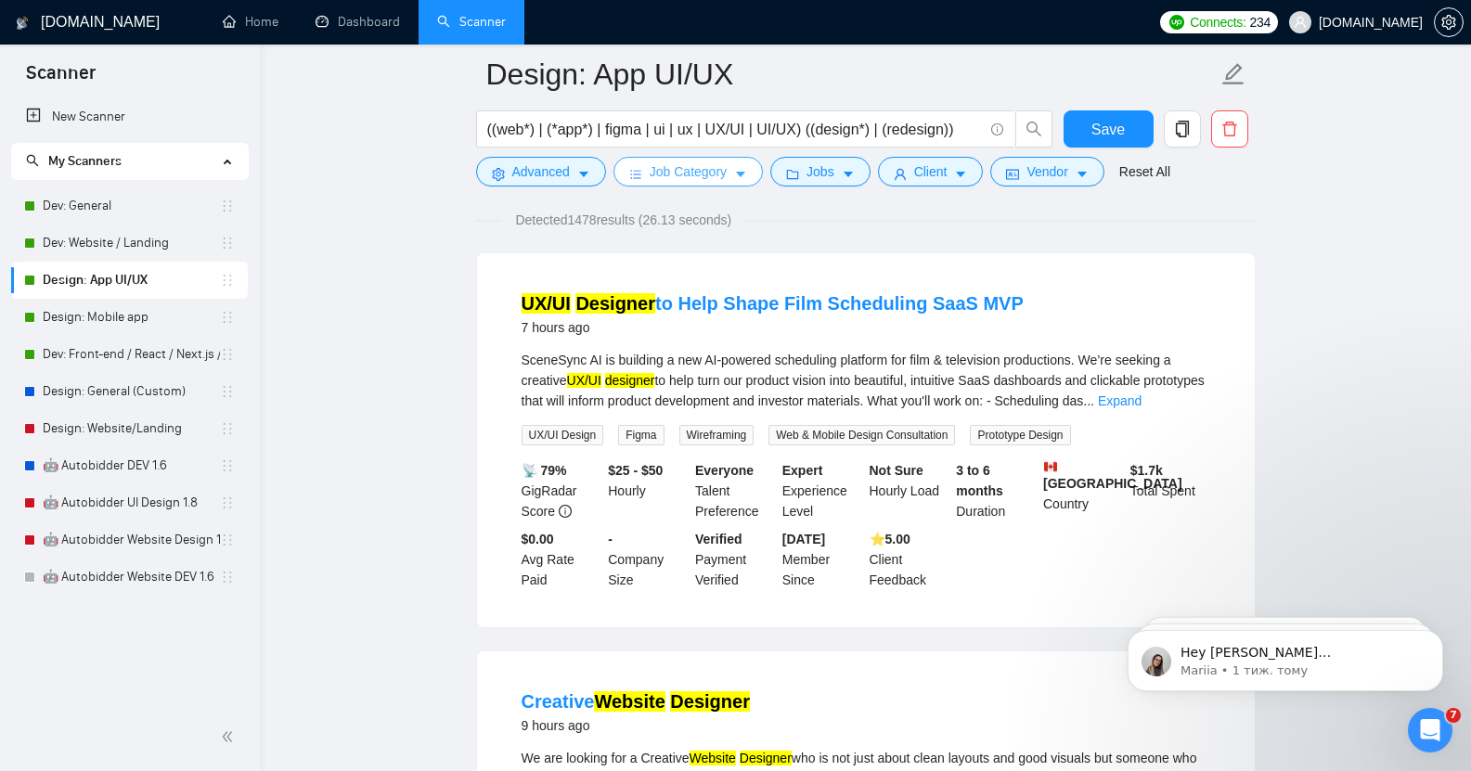
scroll to position [0, 0]
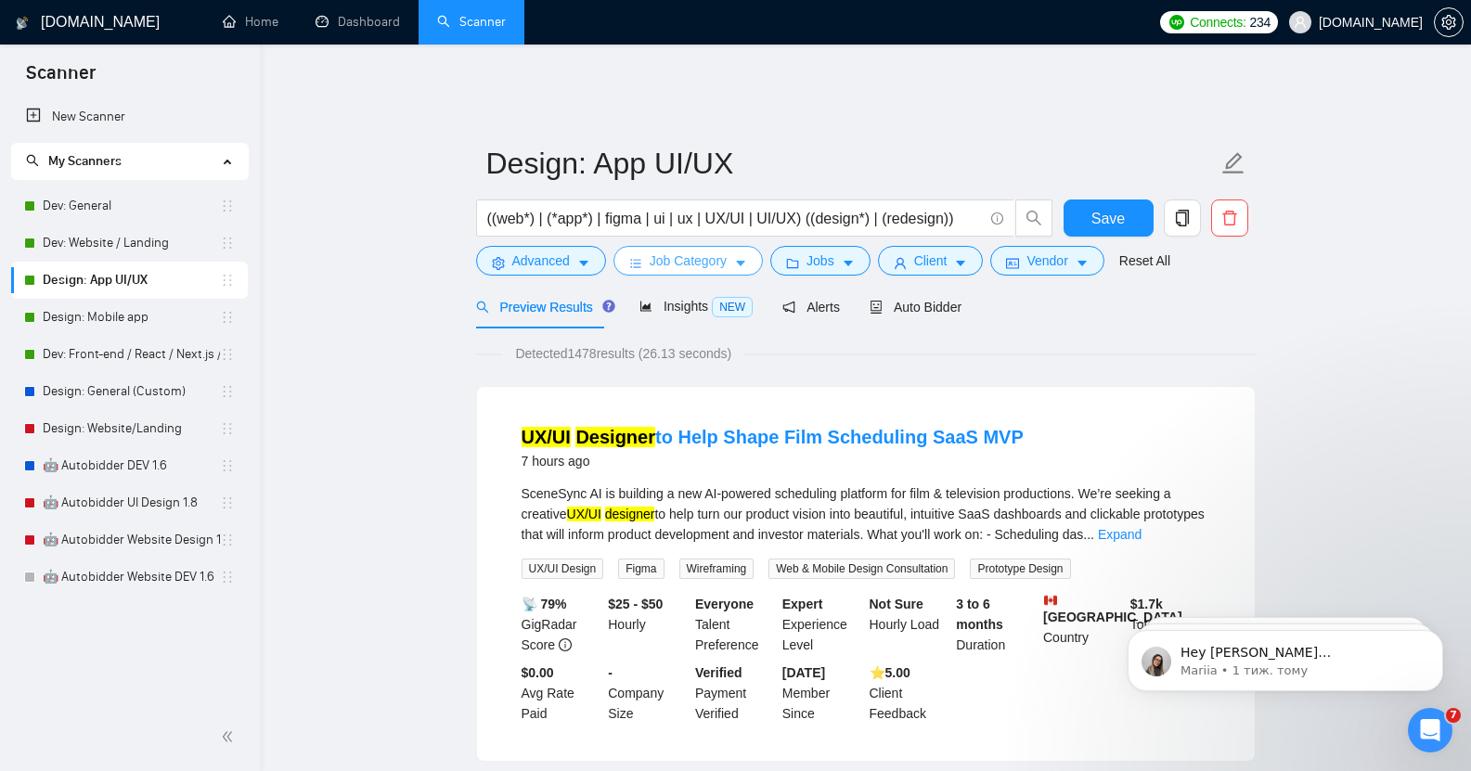
click at [698, 251] on span "Job Category" at bounding box center [688, 261] width 77 height 20
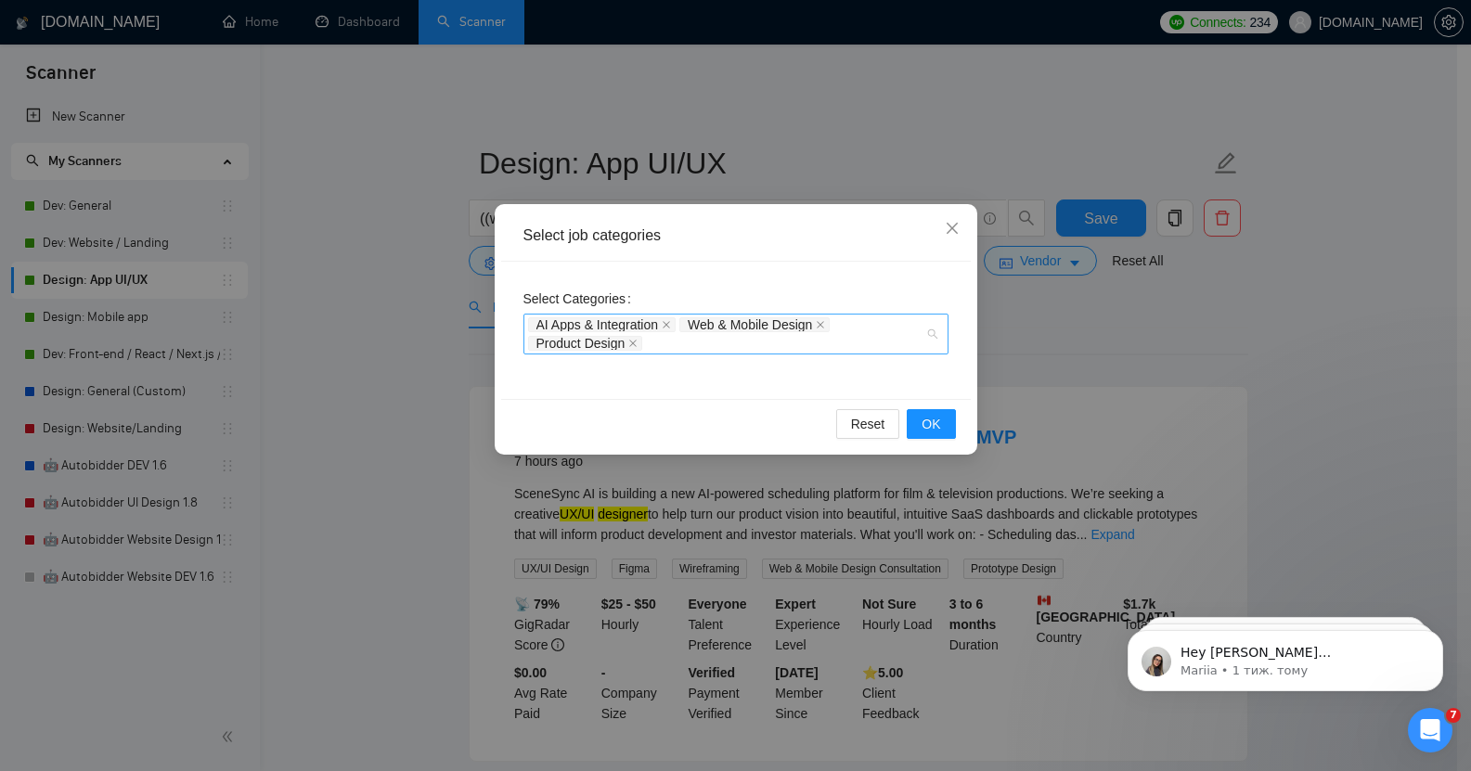
click at [933, 331] on div "AI Apps & Integration Web & Mobile Design Product Design" at bounding box center [736, 334] width 425 height 41
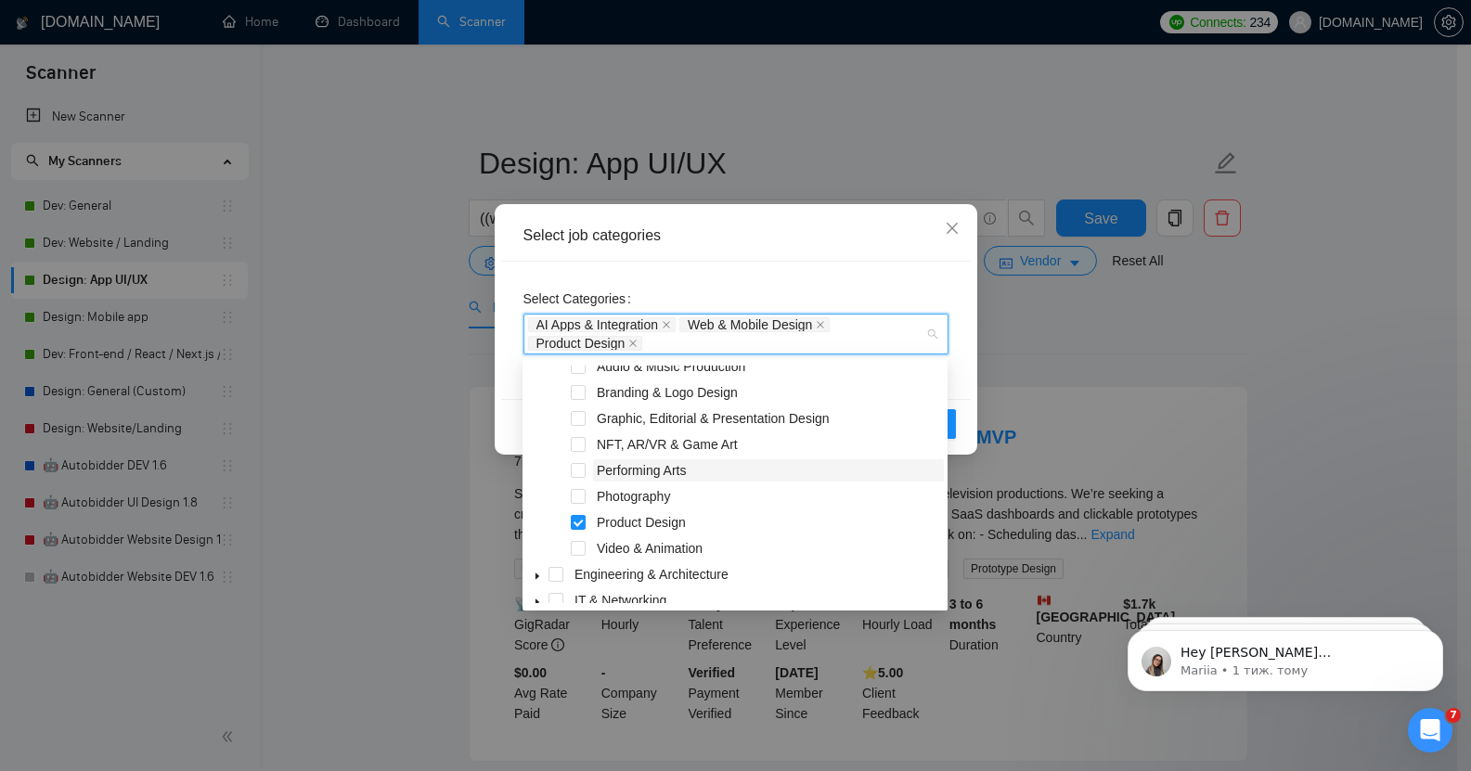
scroll to position [154, 0]
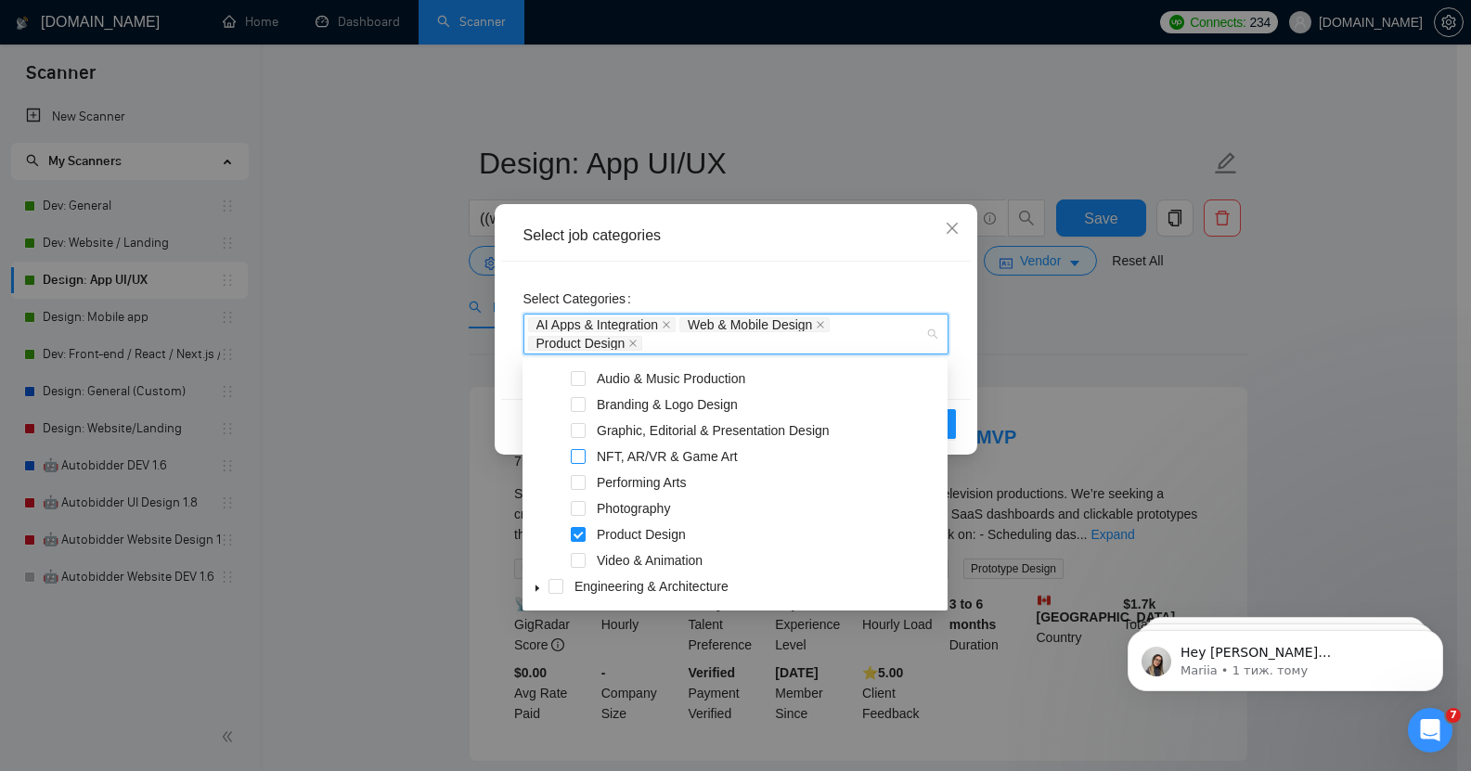
click at [582, 455] on span at bounding box center [578, 456] width 15 height 15
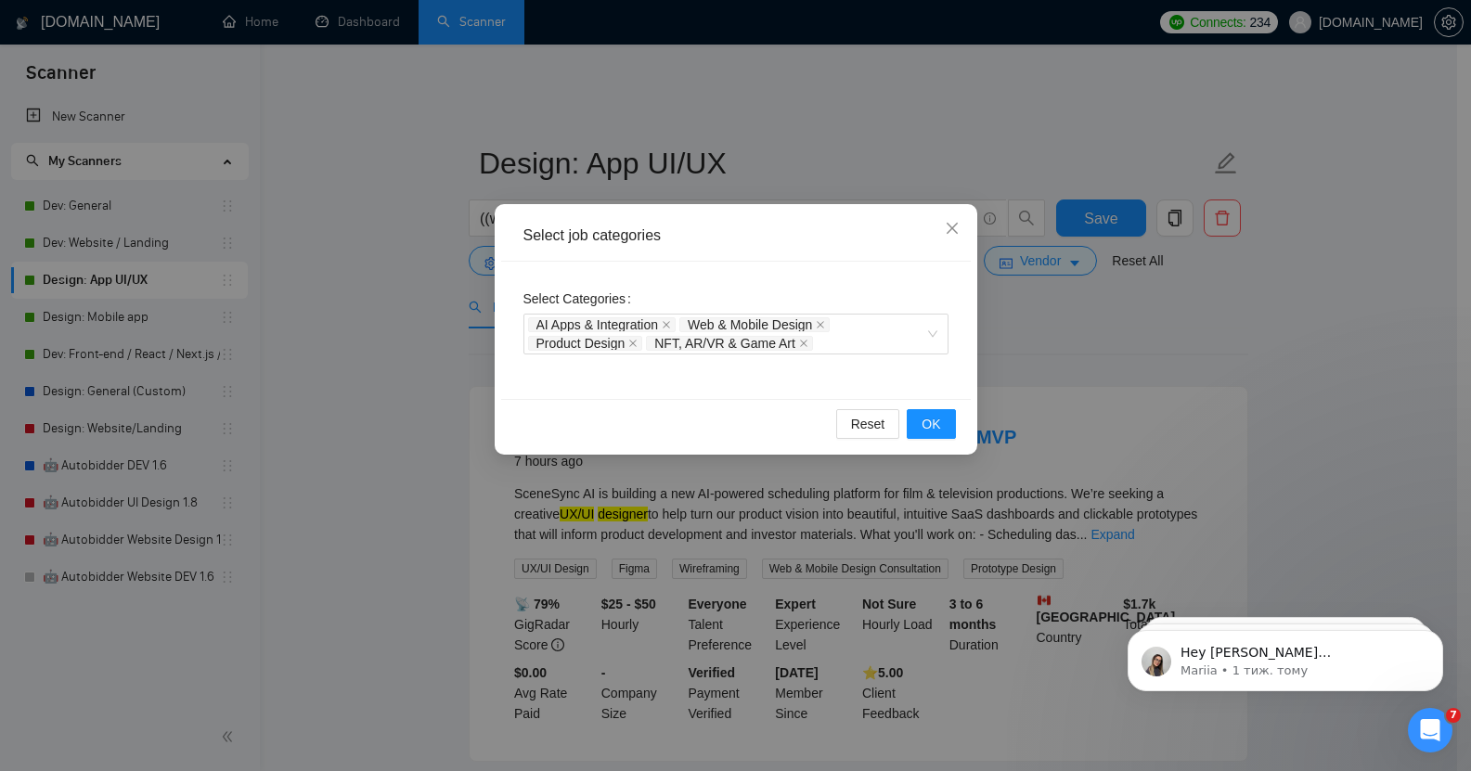
click at [848, 262] on div "Select Categories AI Apps & Integration Web & Mobile Design Product Design NFT,…" at bounding box center [736, 330] width 470 height 137
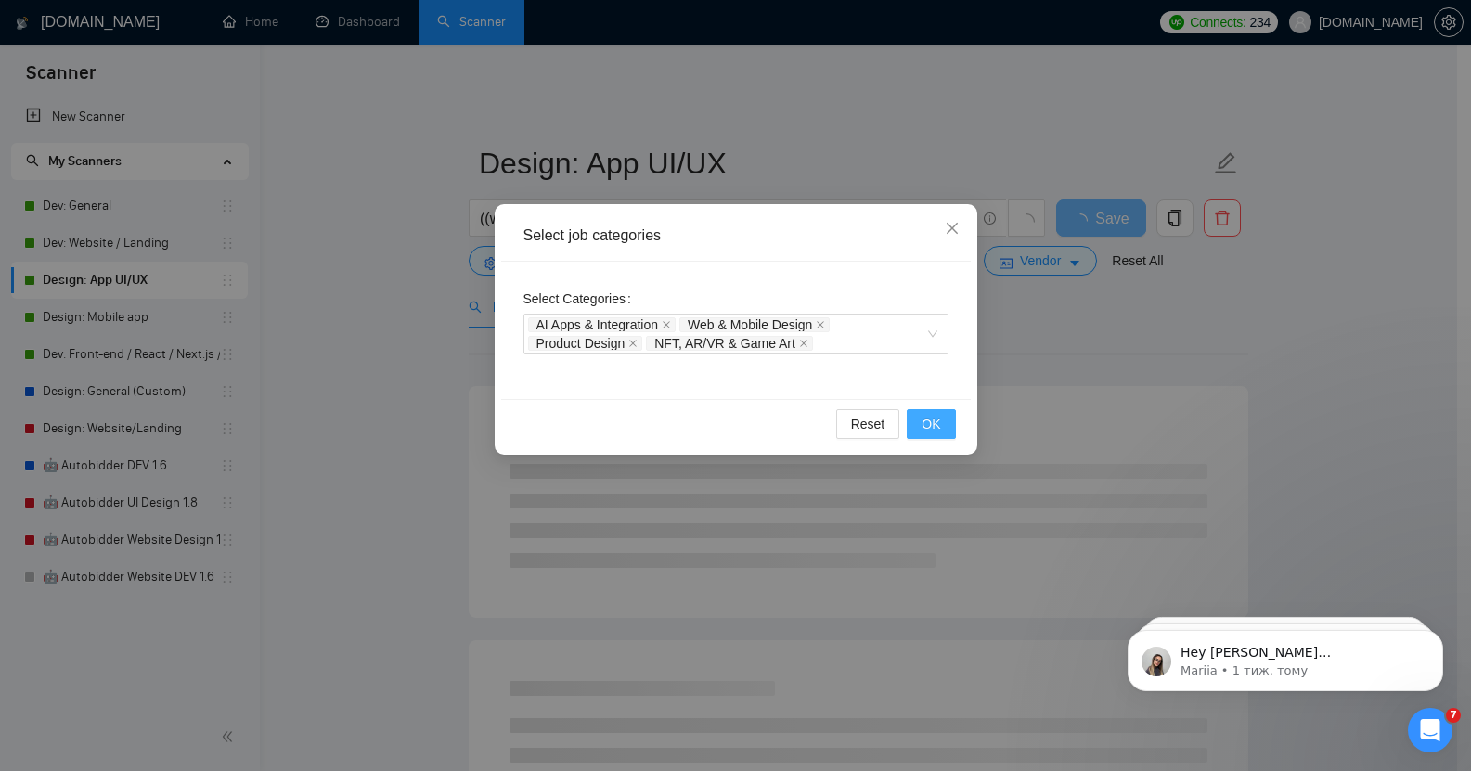
click at [935, 433] on span "OK" at bounding box center [931, 424] width 19 height 20
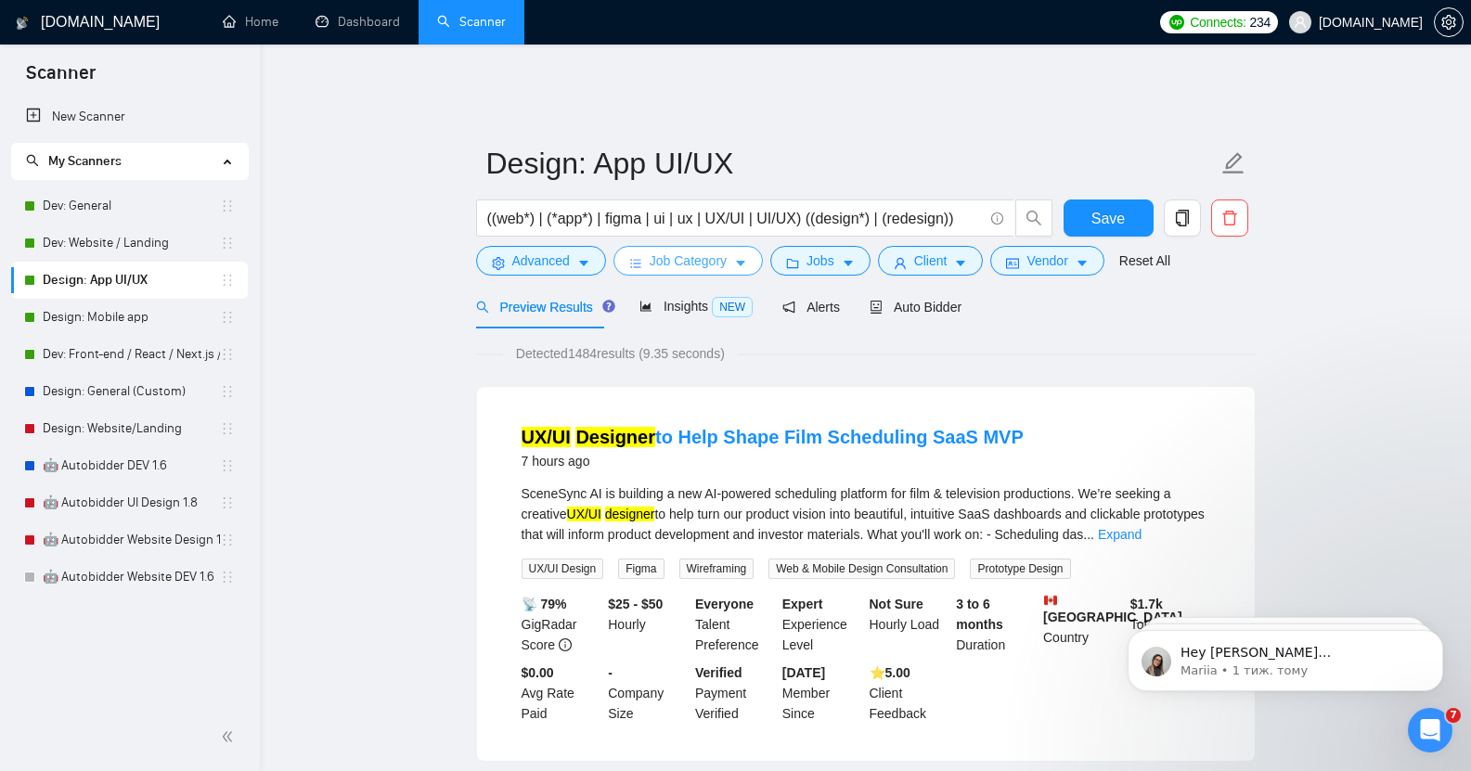
click at [739, 262] on icon "caret-down" at bounding box center [740, 265] width 9 height 6
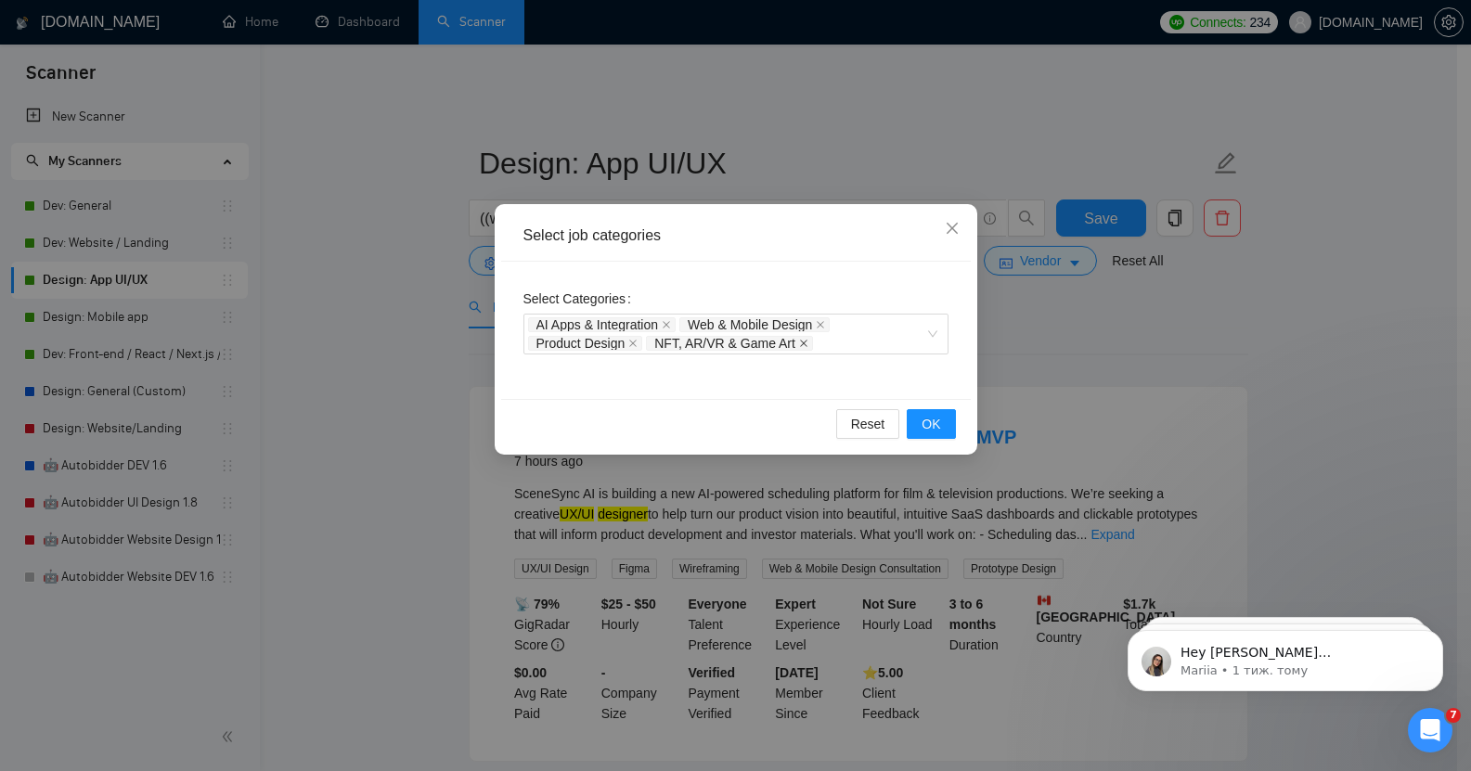
click at [799, 344] on icon "close" at bounding box center [803, 343] width 9 height 9
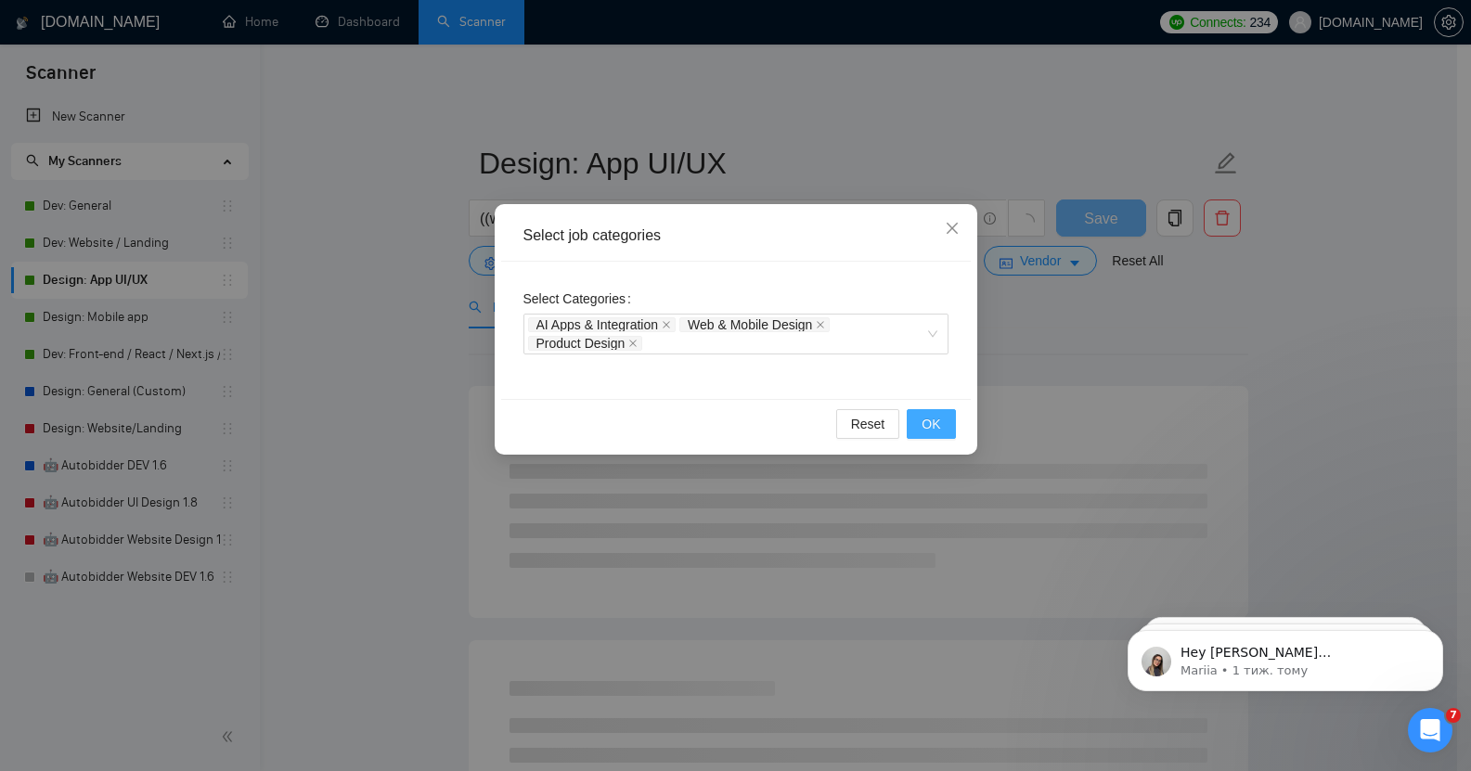
click at [929, 429] on span "OK" at bounding box center [931, 424] width 19 height 20
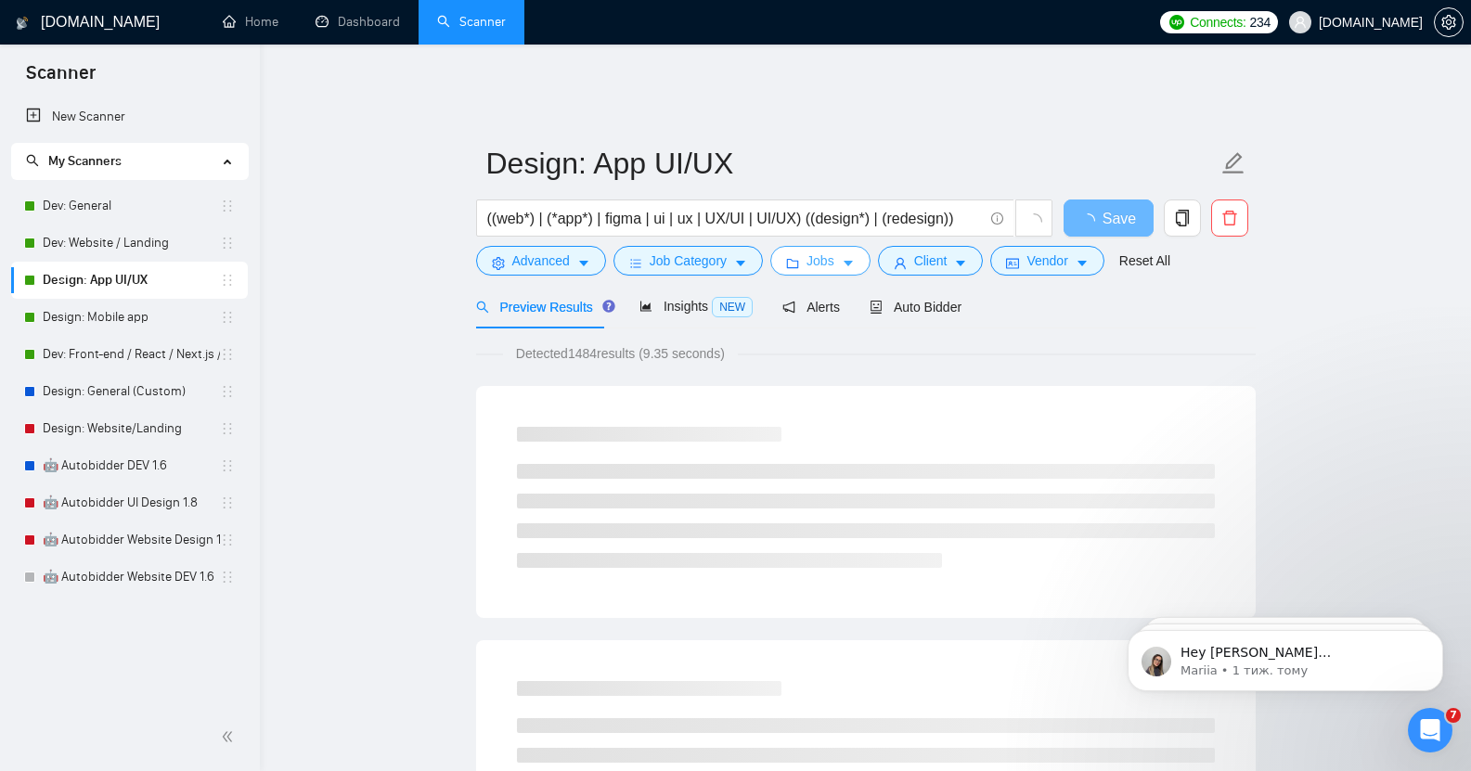
click at [826, 259] on button "Jobs" at bounding box center [821, 261] width 100 height 30
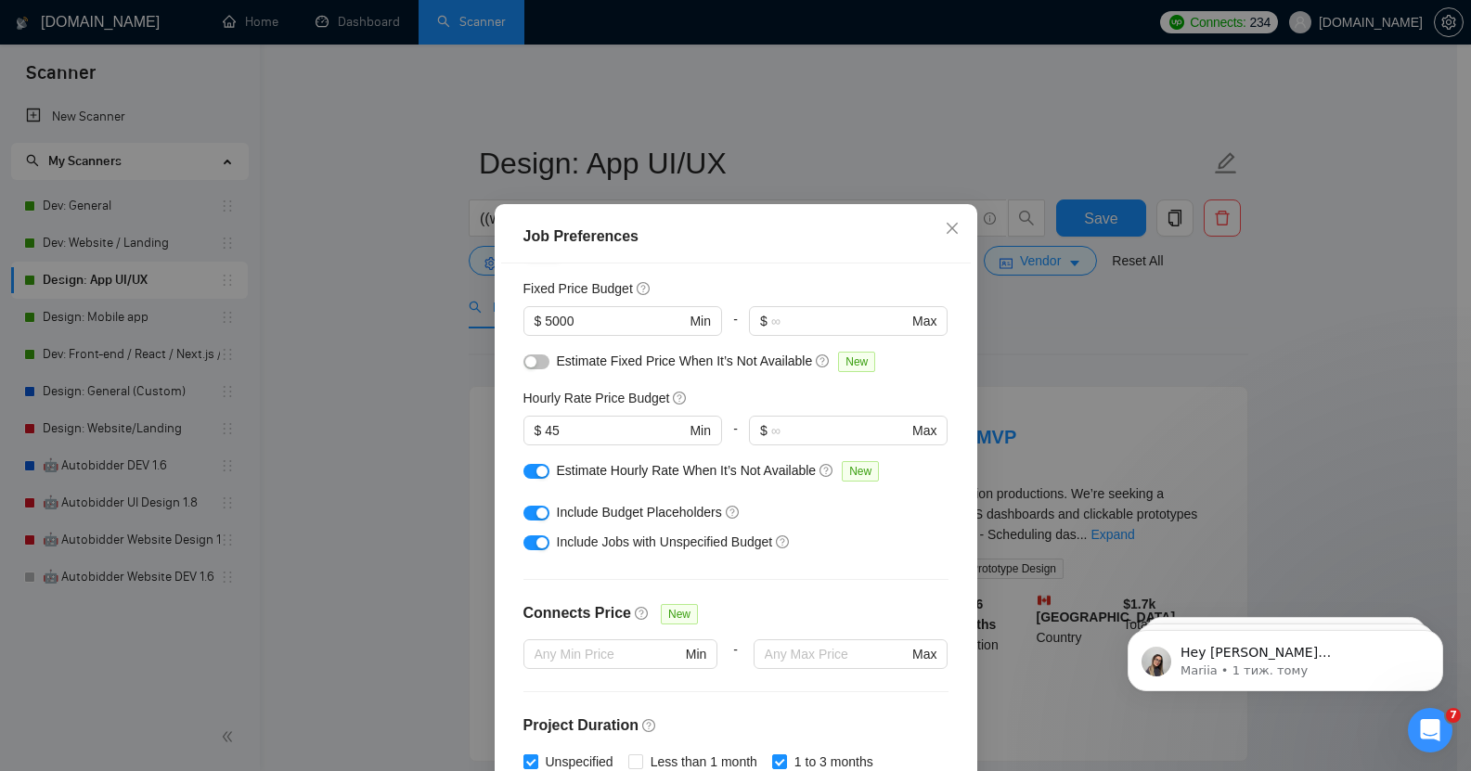
scroll to position [115, 0]
click at [524, 477] on button "button" at bounding box center [537, 473] width 26 height 15
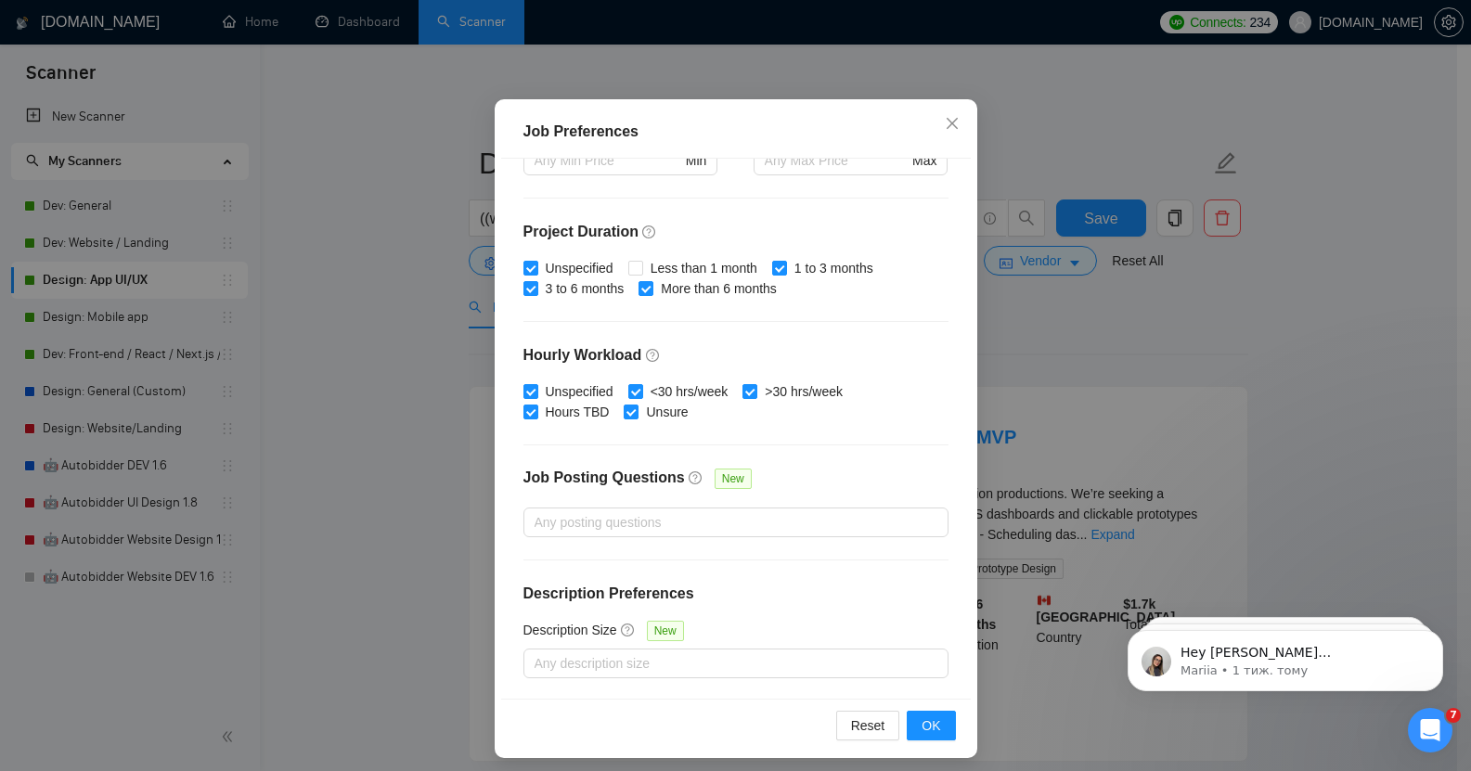
scroll to position [107, 0]
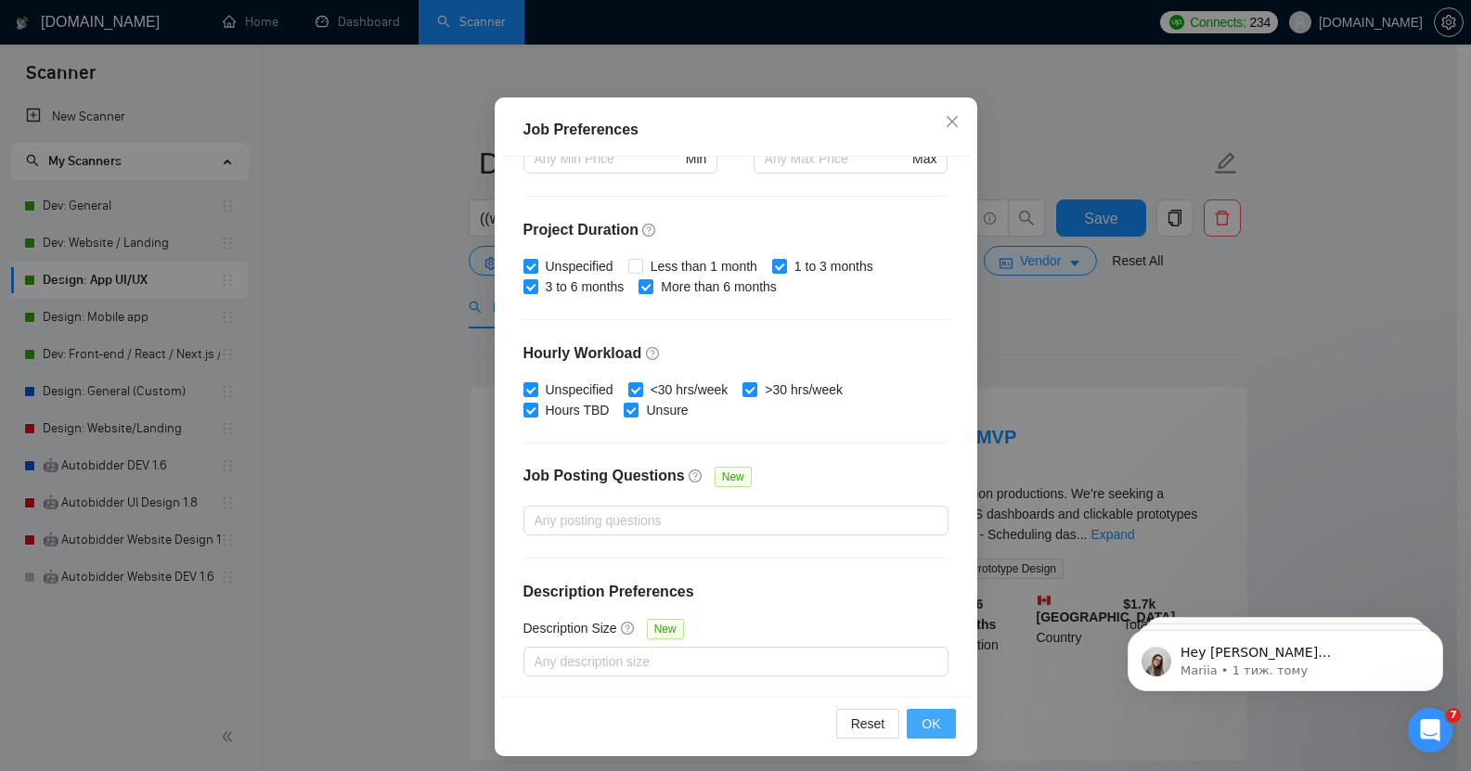
click at [925, 717] on span "OK" at bounding box center [931, 724] width 19 height 20
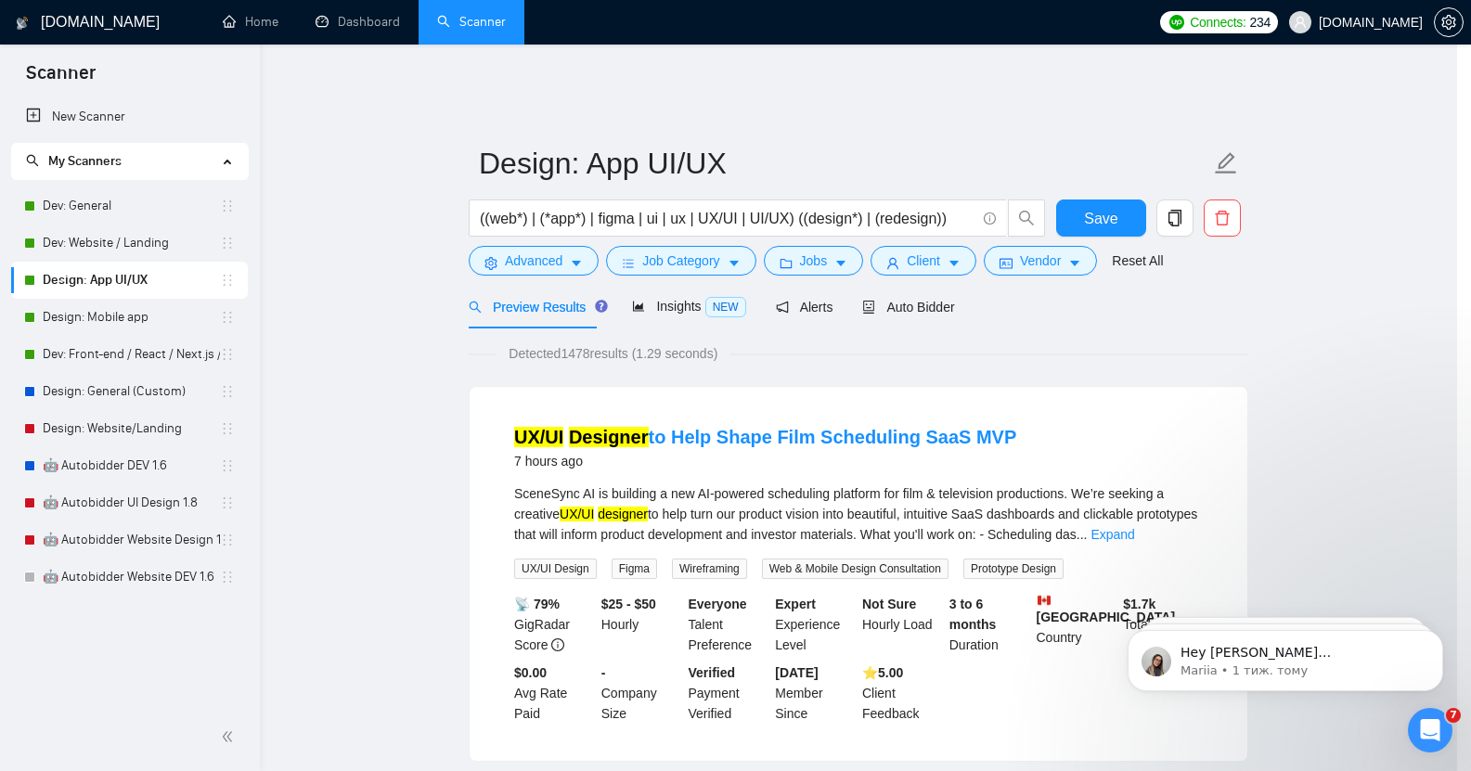
scroll to position [20, 0]
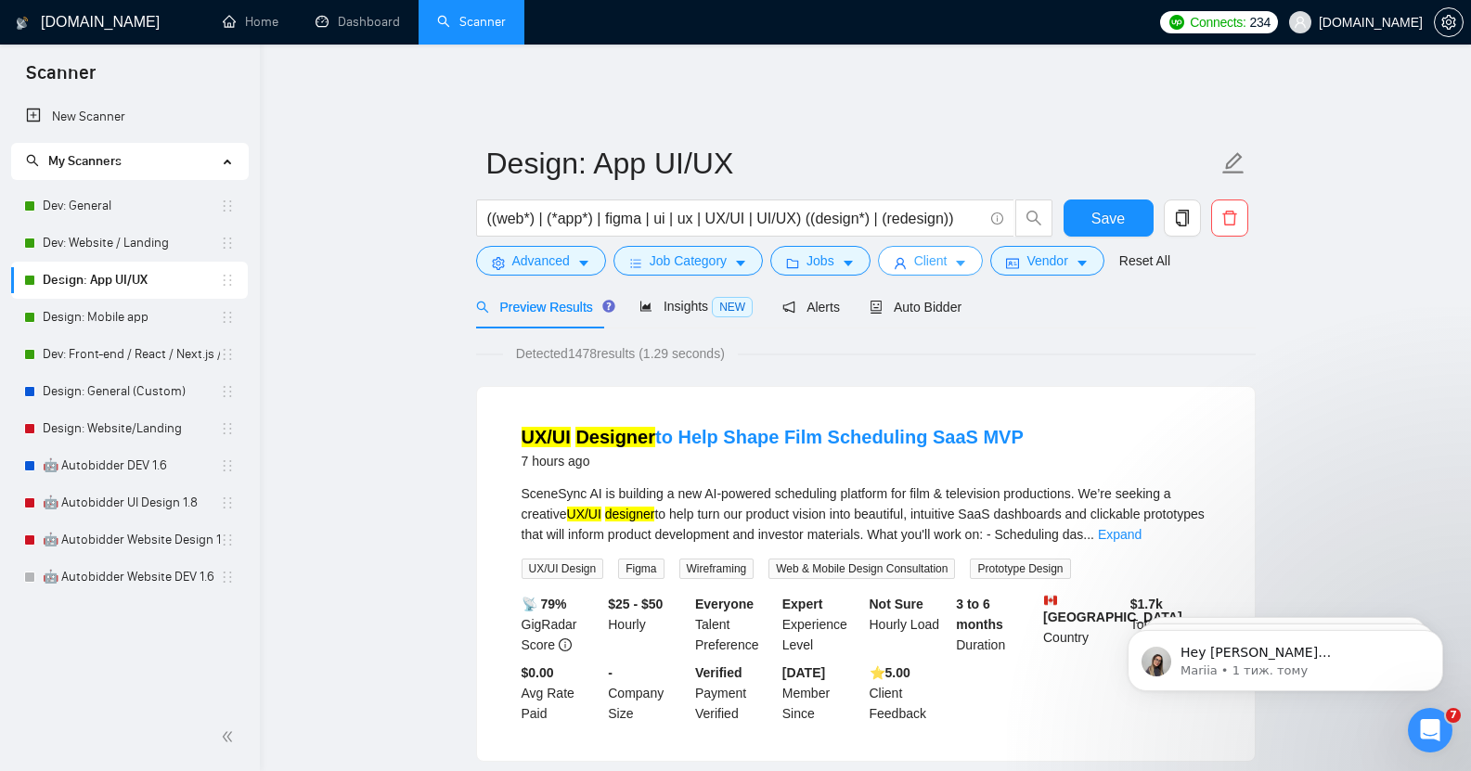
click at [945, 250] on button "Client" at bounding box center [931, 261] width 106 height 30
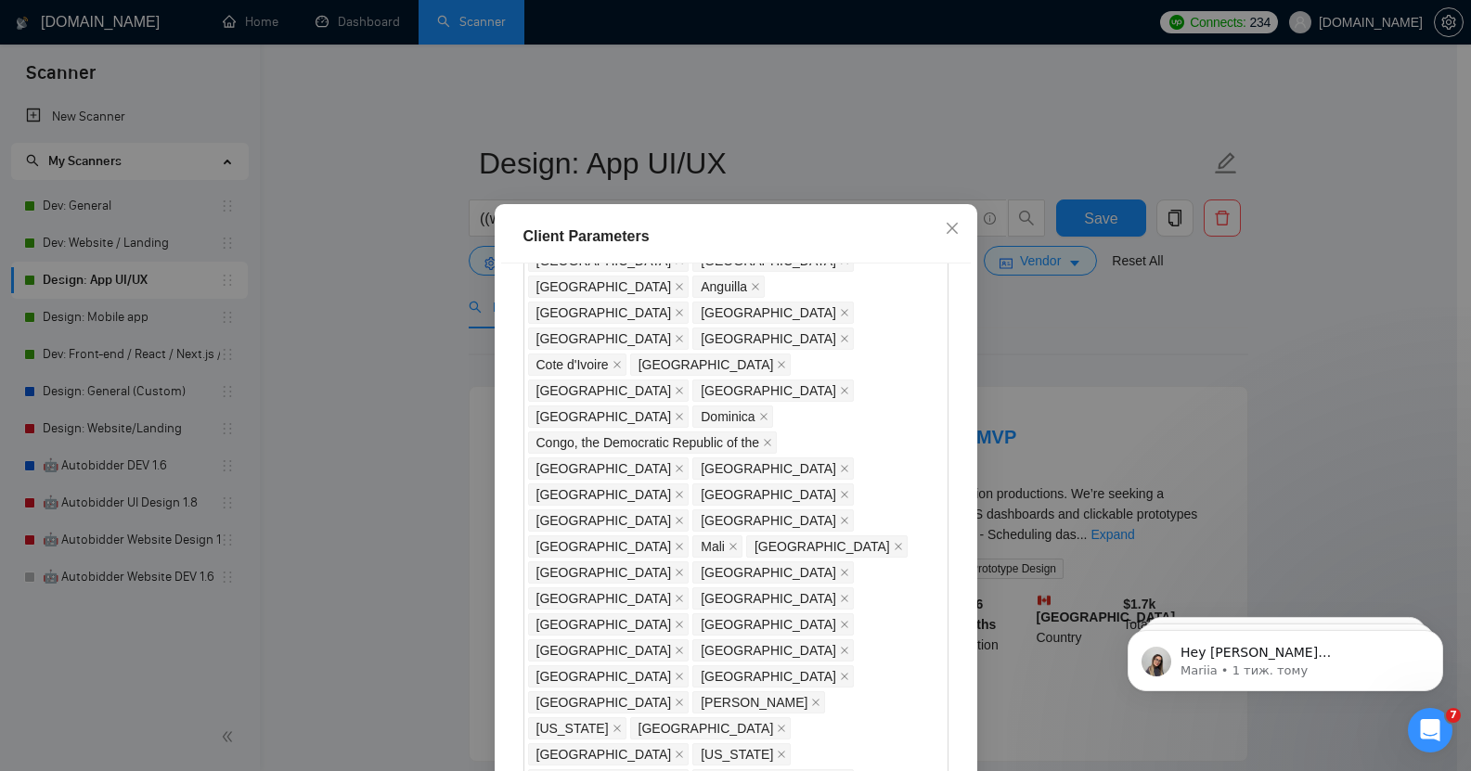
scroll to position [912, 0]
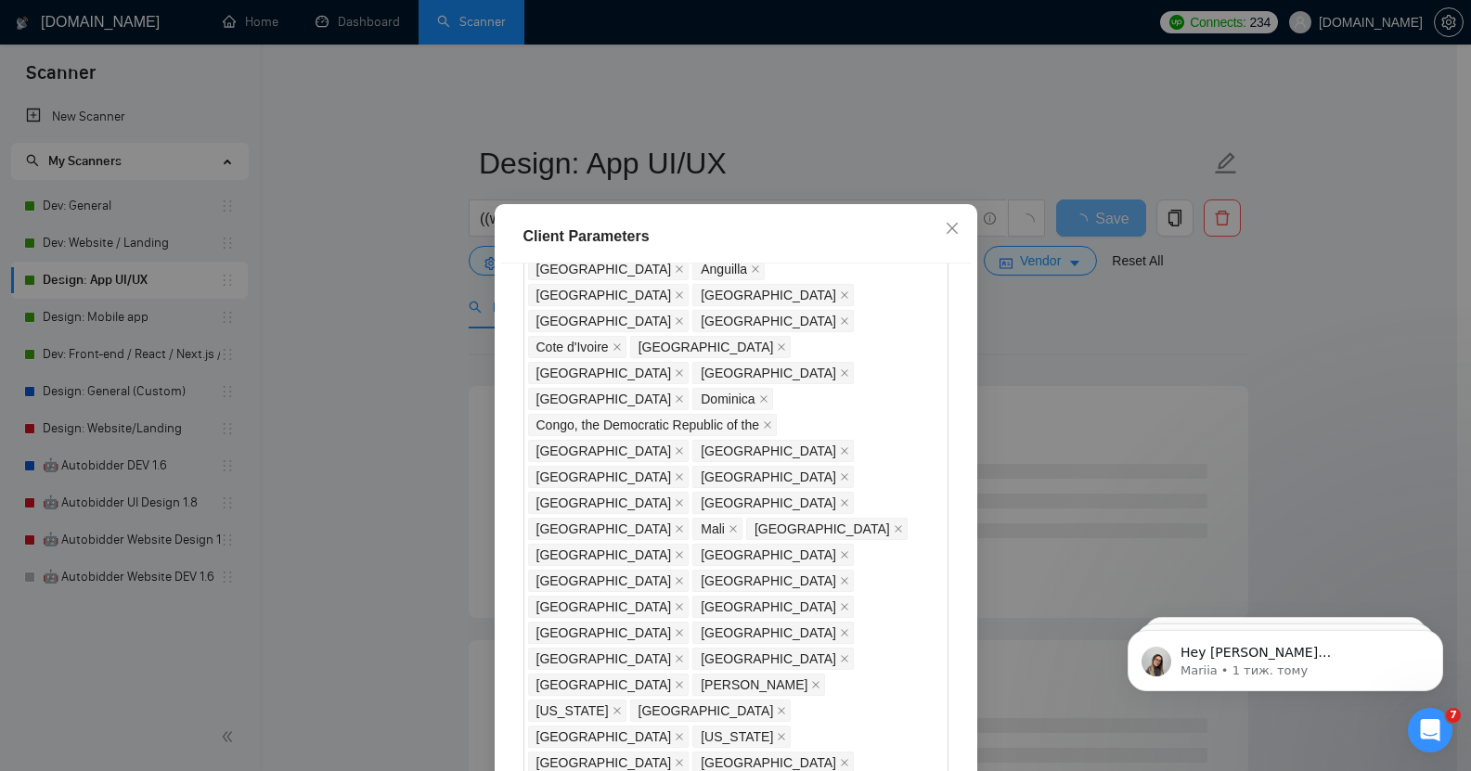
scroll to position [908, 0]
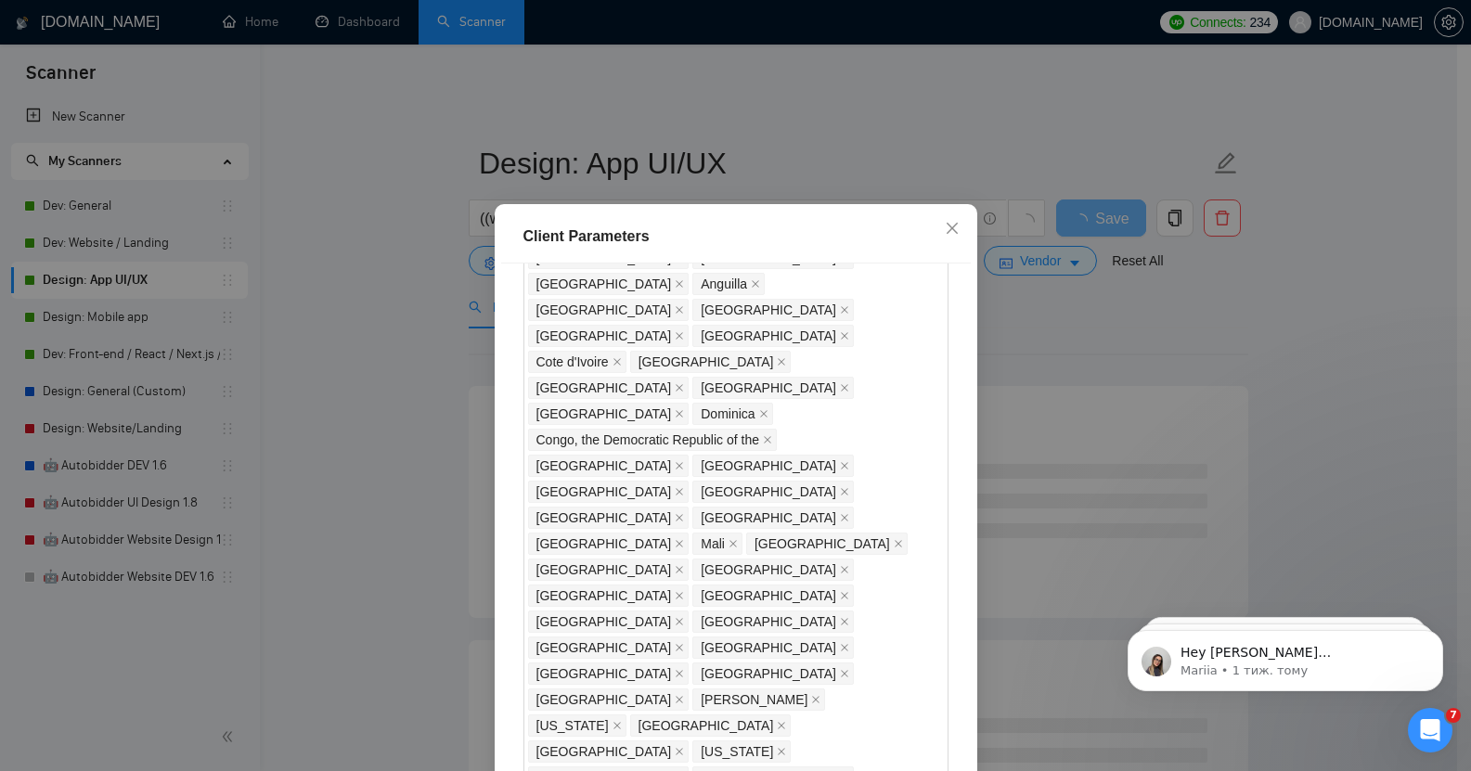
checkbox input "false"
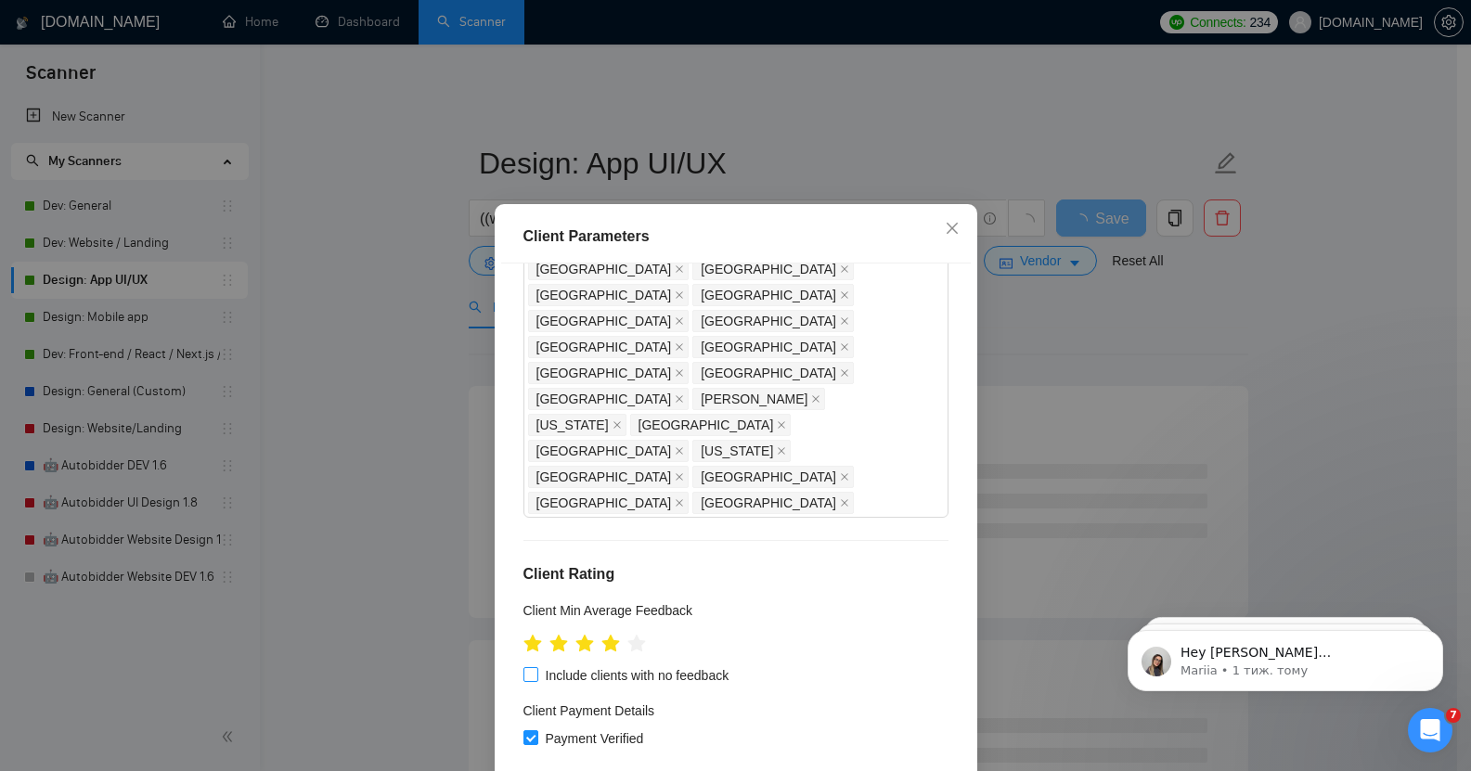
scroll to position [1227, 0]
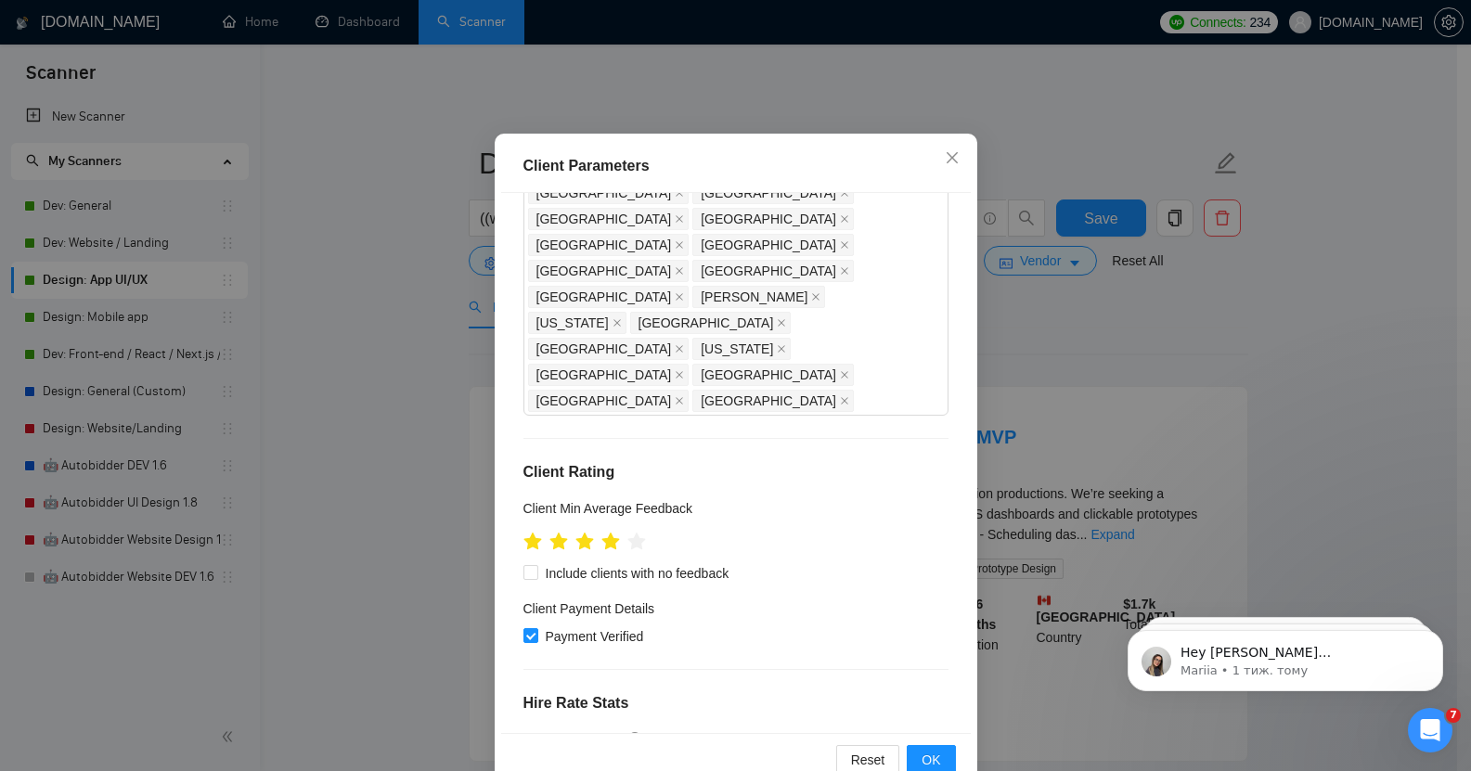
scroll to position [114, 0]
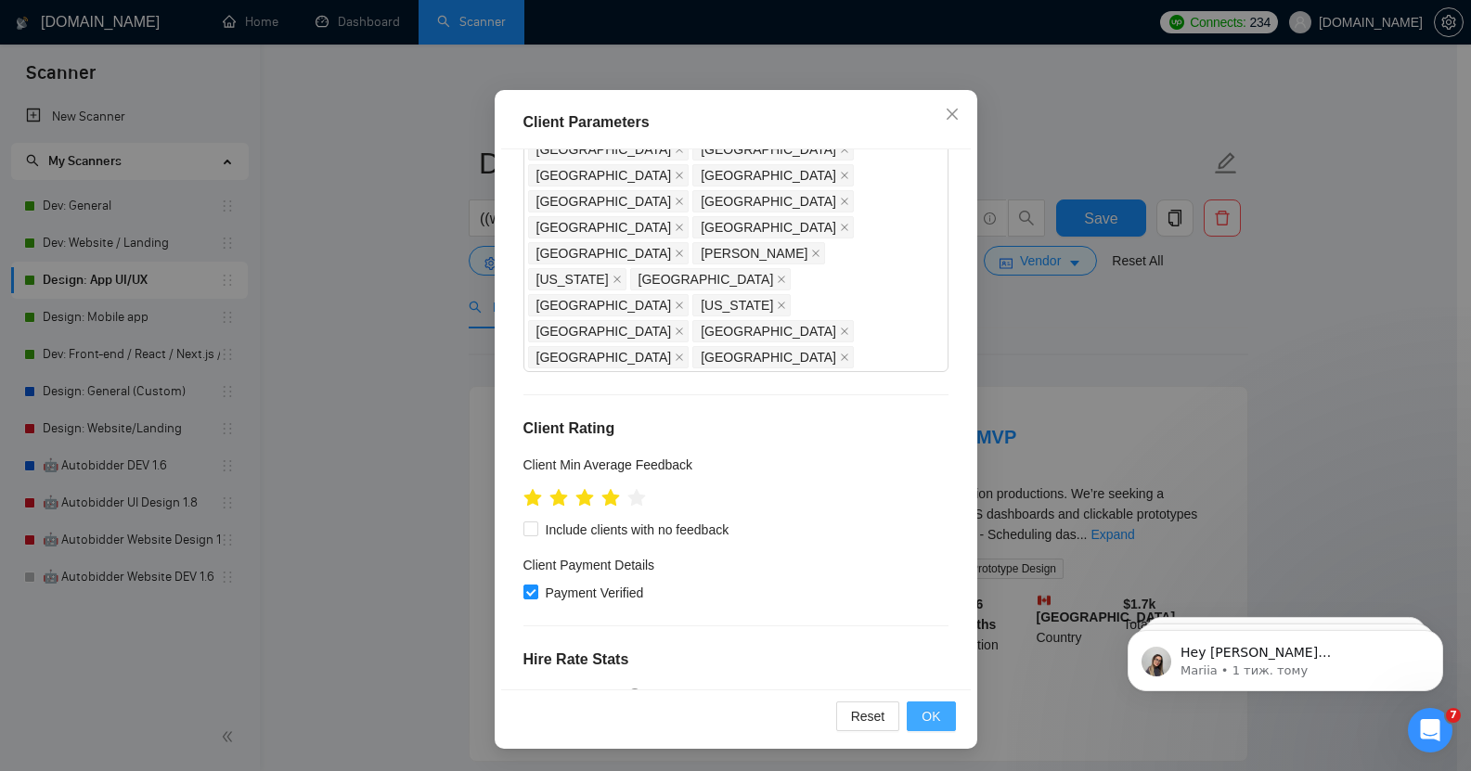
type input "20"
click at [926, 716] on span "OK" at bounding box center [931, 716] width 19 height 20
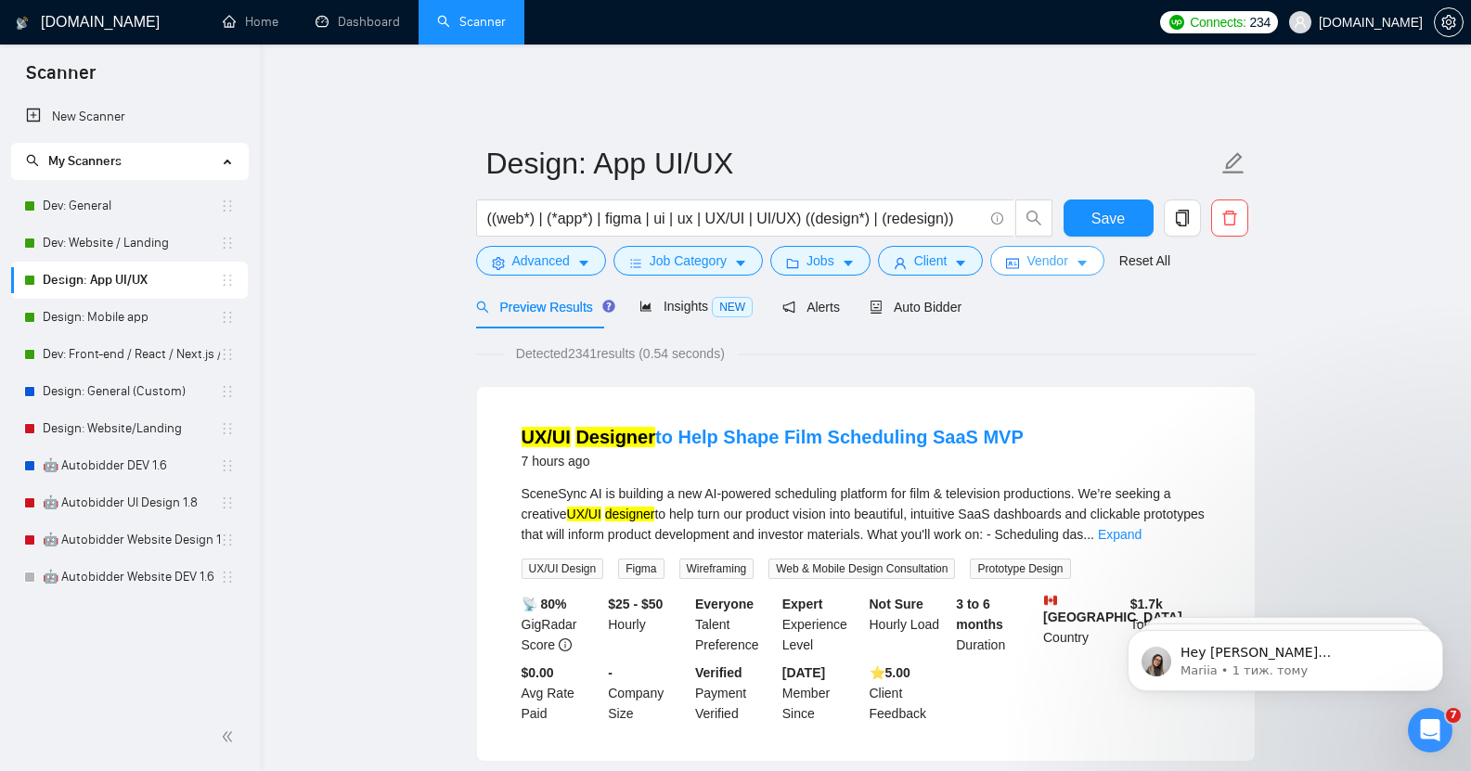
click at [1041, 251] on span "Vendor" at bounding box center [1047, 261] width 41 height 20
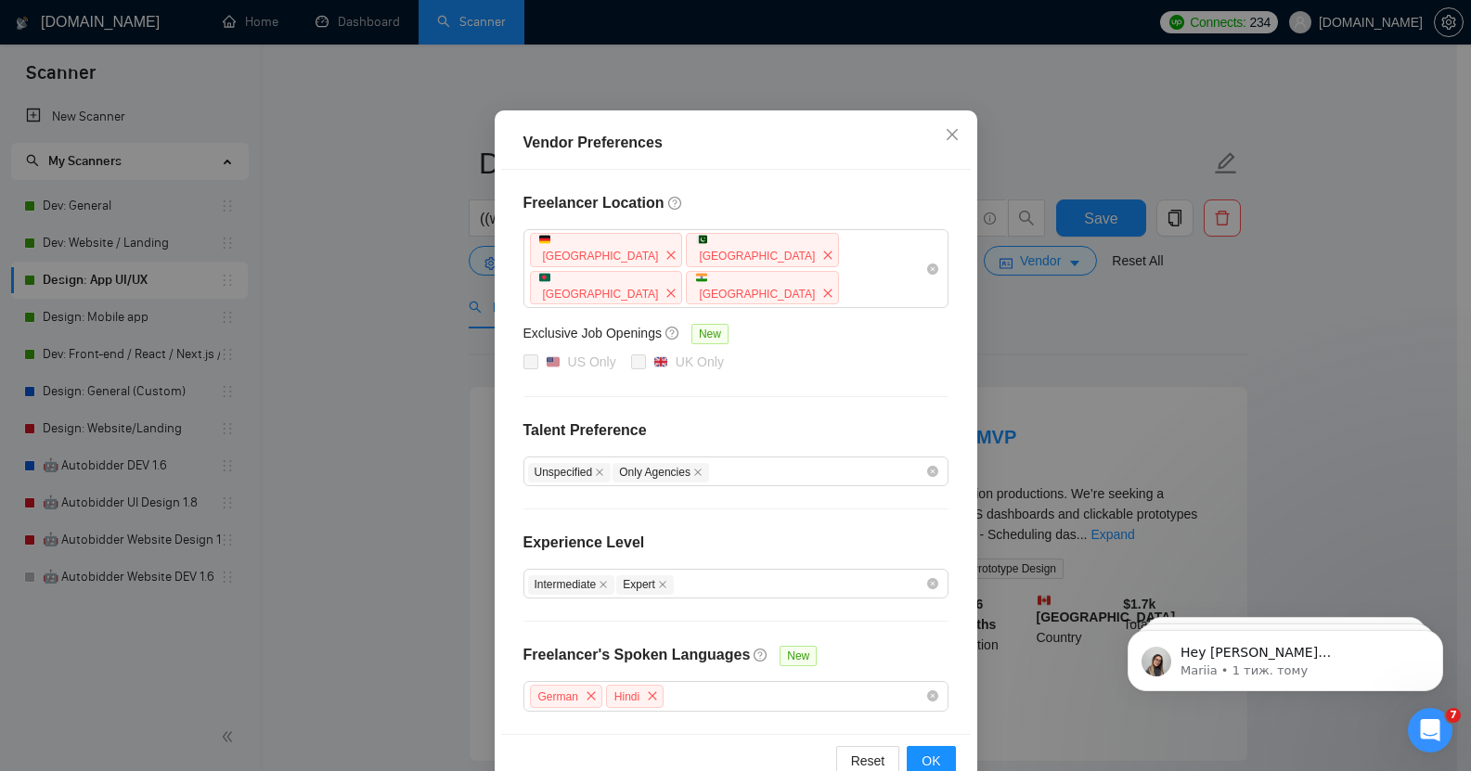
scroll to position [98, 0]
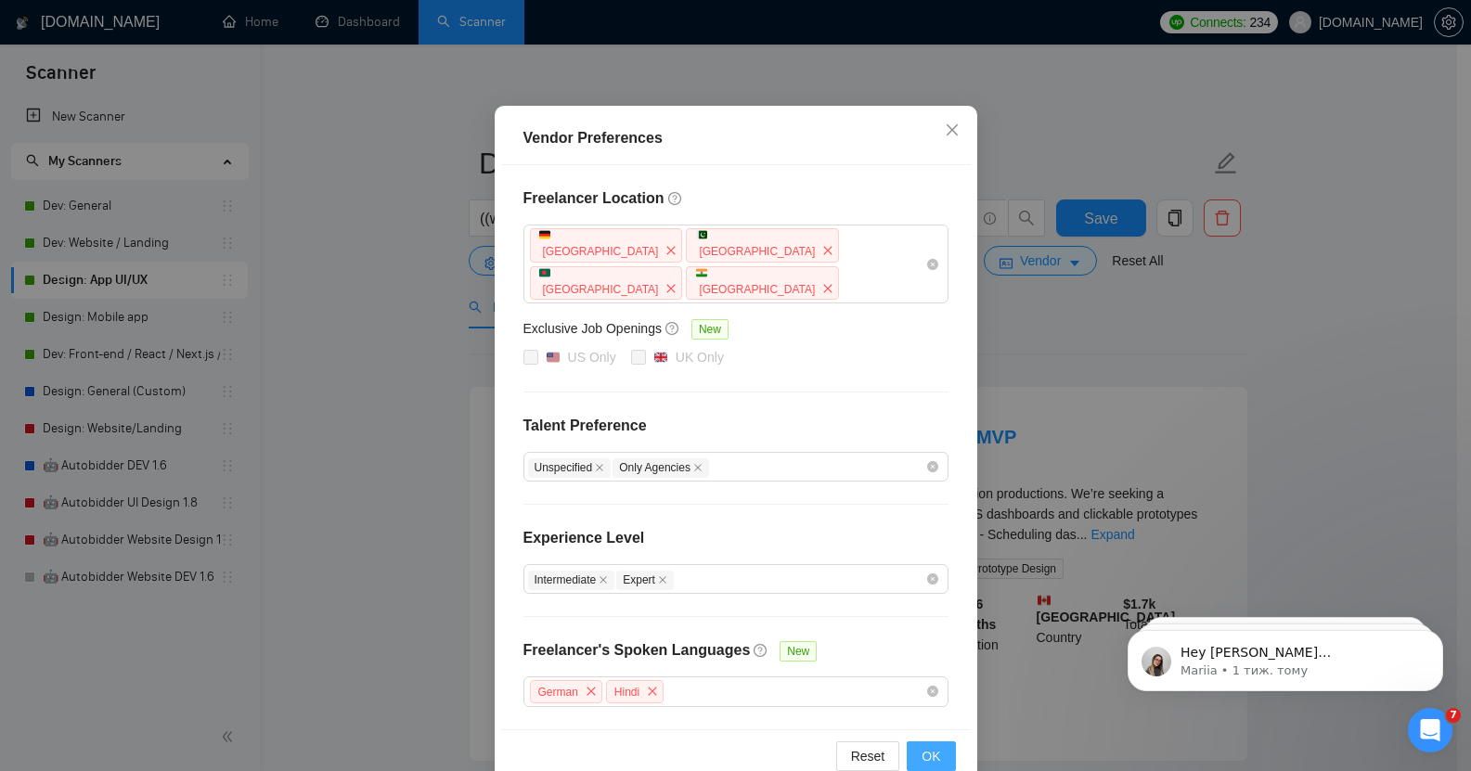
click at [922, 746] on span "OK" at bounding box center [931, 756] width 19 height 20
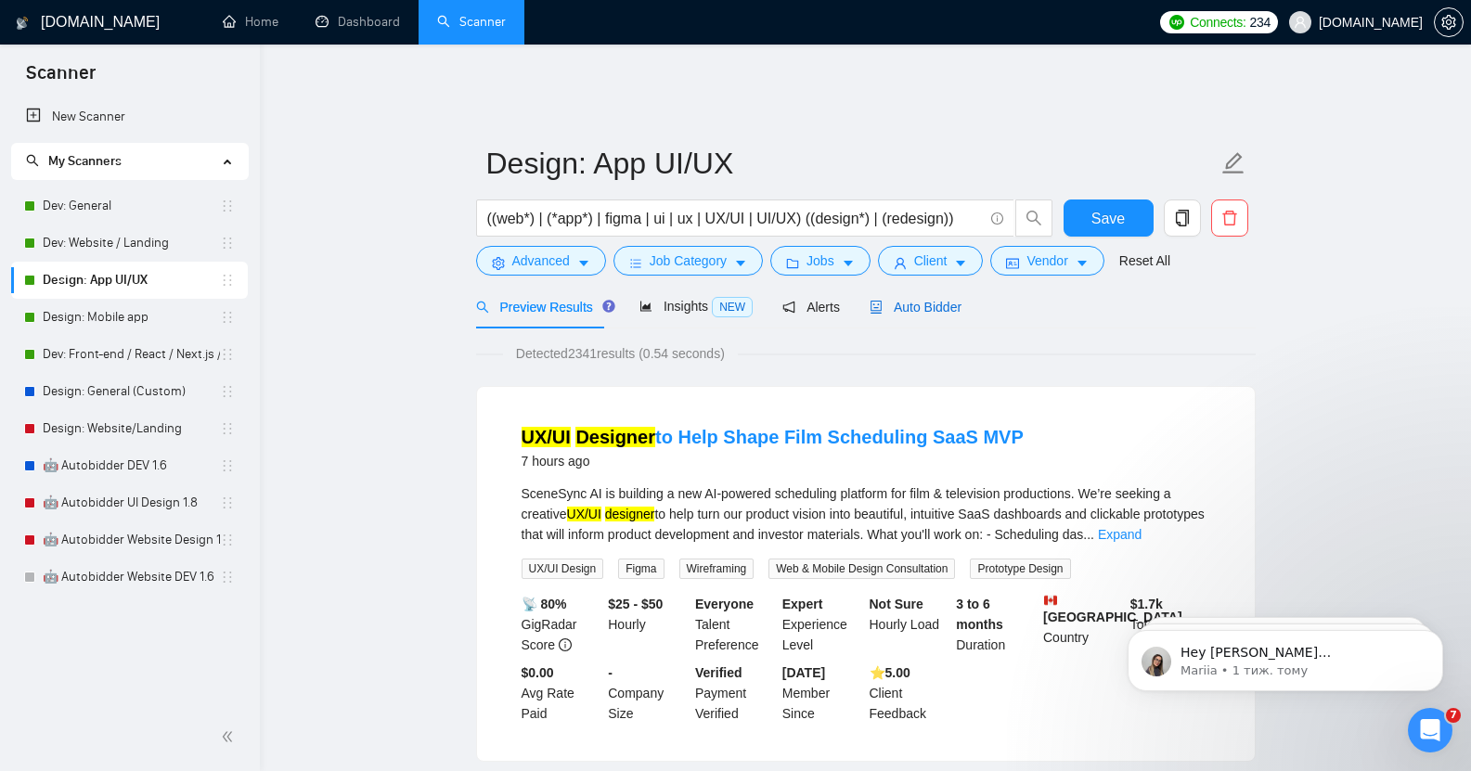
click at [900, 301] on span "Auto Bidder" at bounding box center [916, 307] width 92 height 15
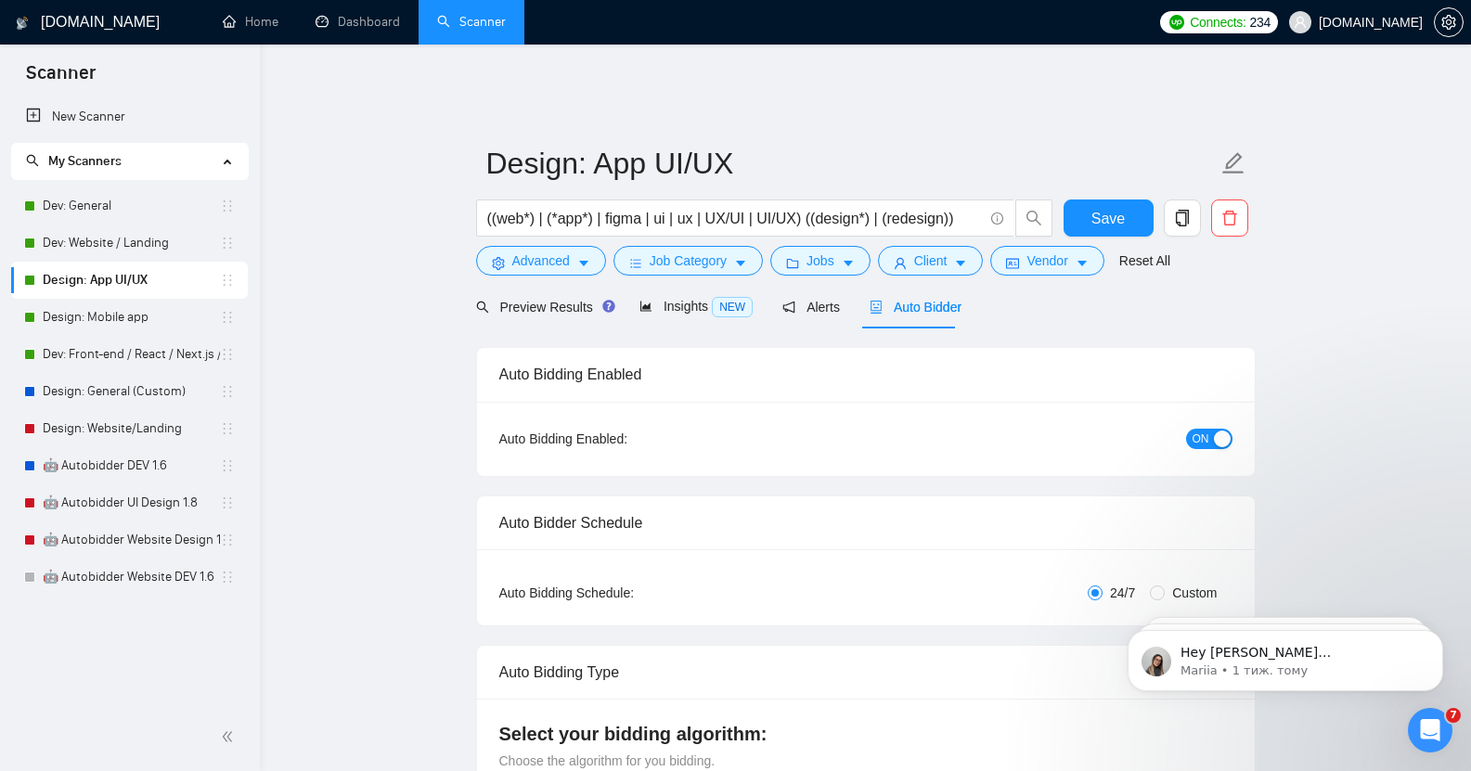
checkbox input "true"
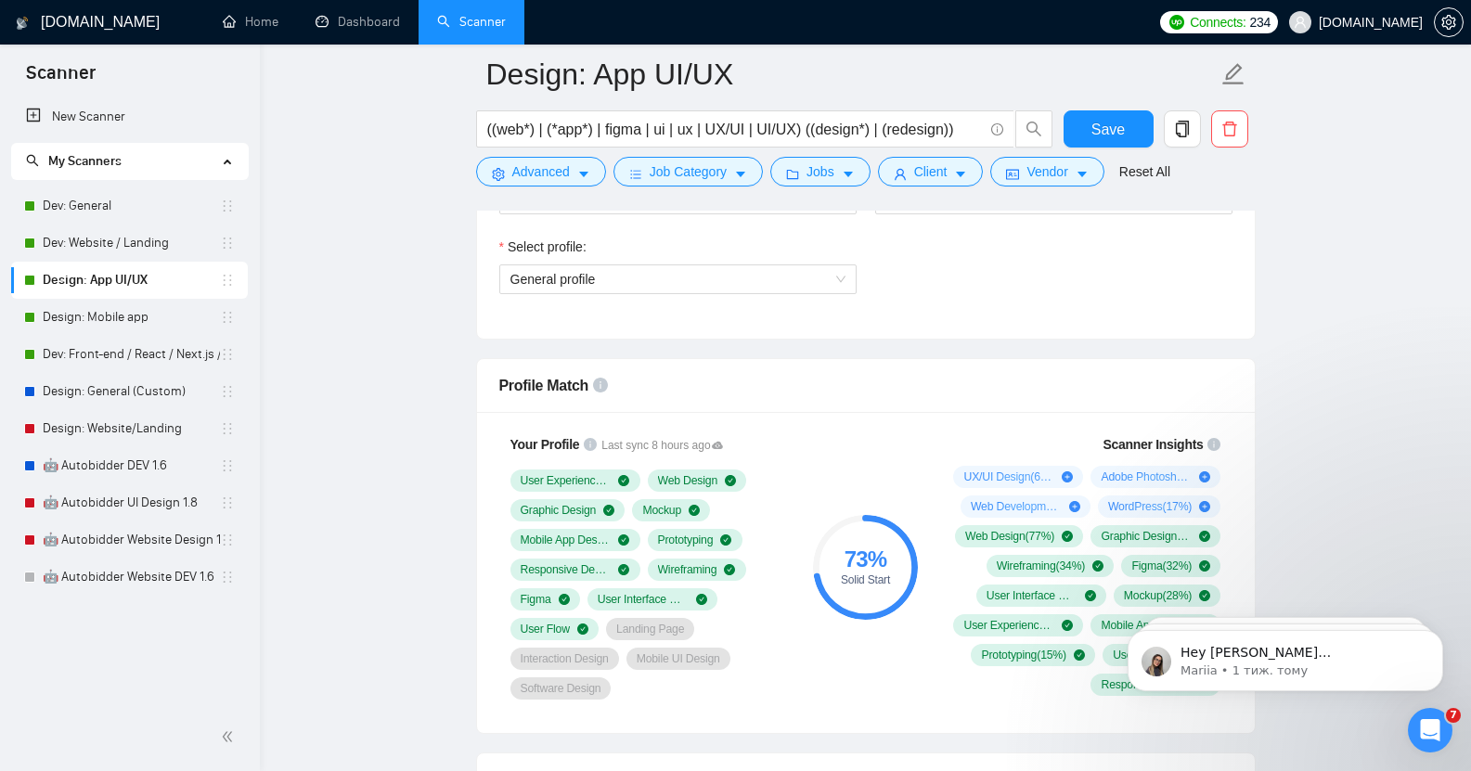
scroll to position [1073, 0]
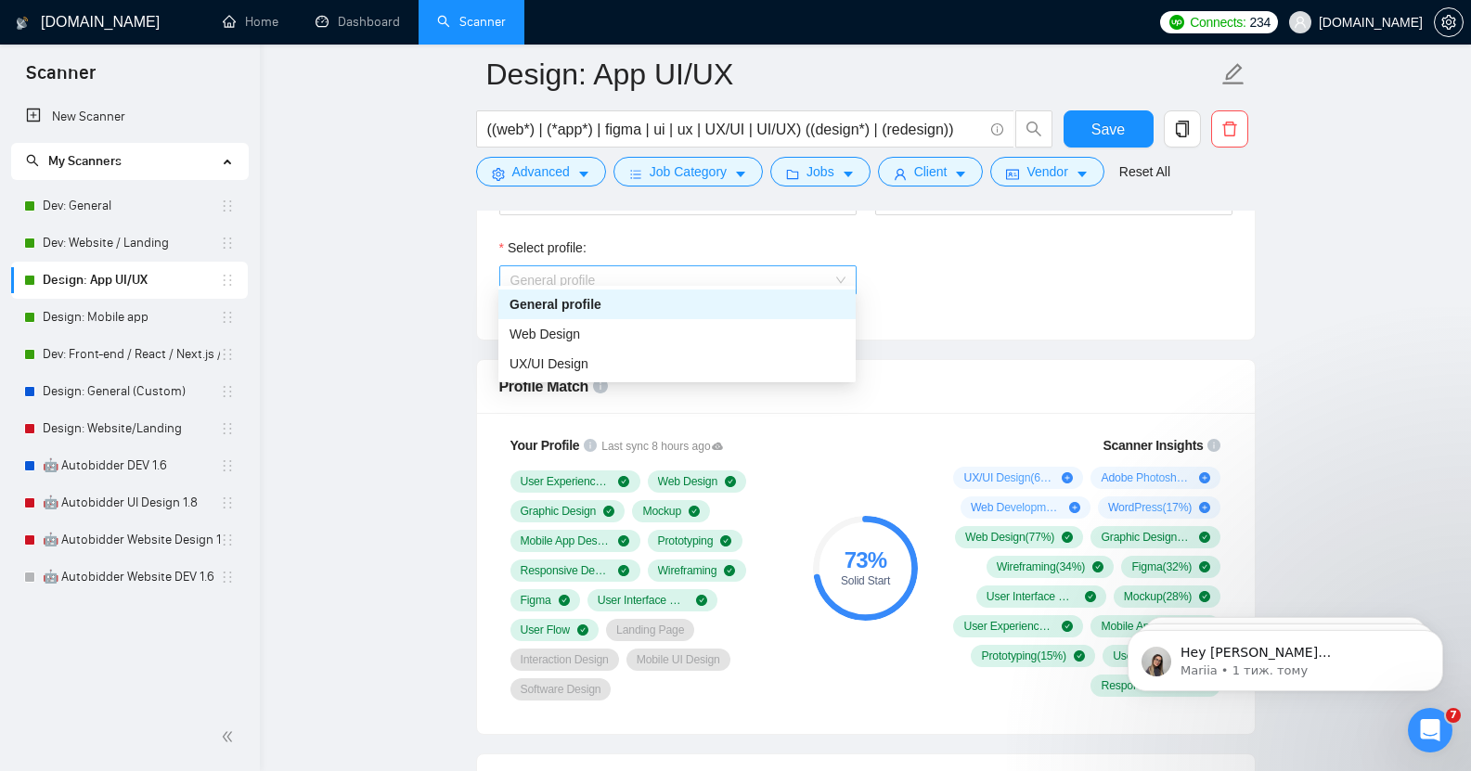
click at [678, 266] on span "General profile" at bounding box center [678, 280] width 335 height 28
click at [573, 335] on span "Web Design" at bounding box center [545, 334] width 71 height 15
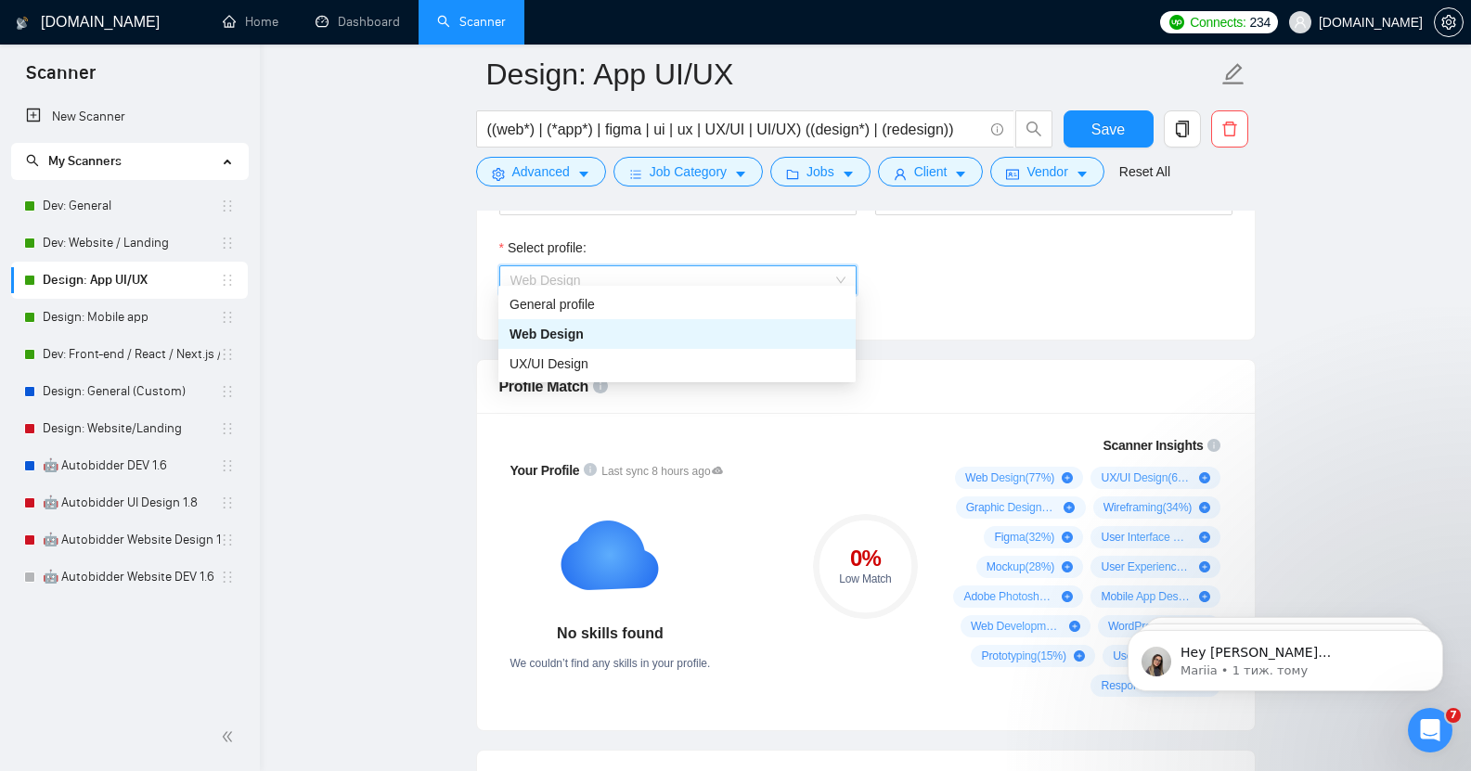
click at [641, 266] on span "Web Design" at bounding box center [678, 280] width 335 height 28
click at [610, 369] on div "UX/UI Design" at bounding box center [677, 364] width 335 height 20
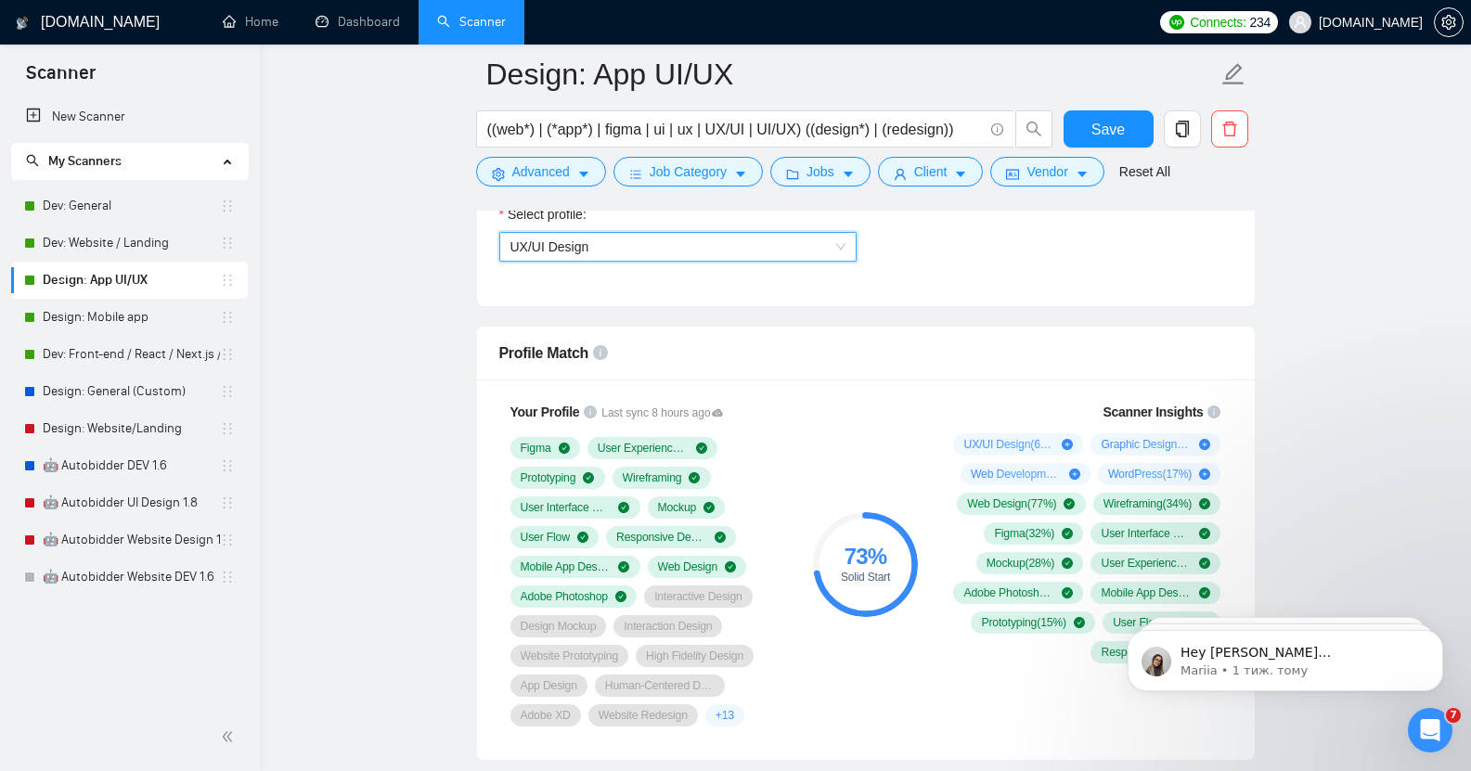
scroll to position [1104, 0]
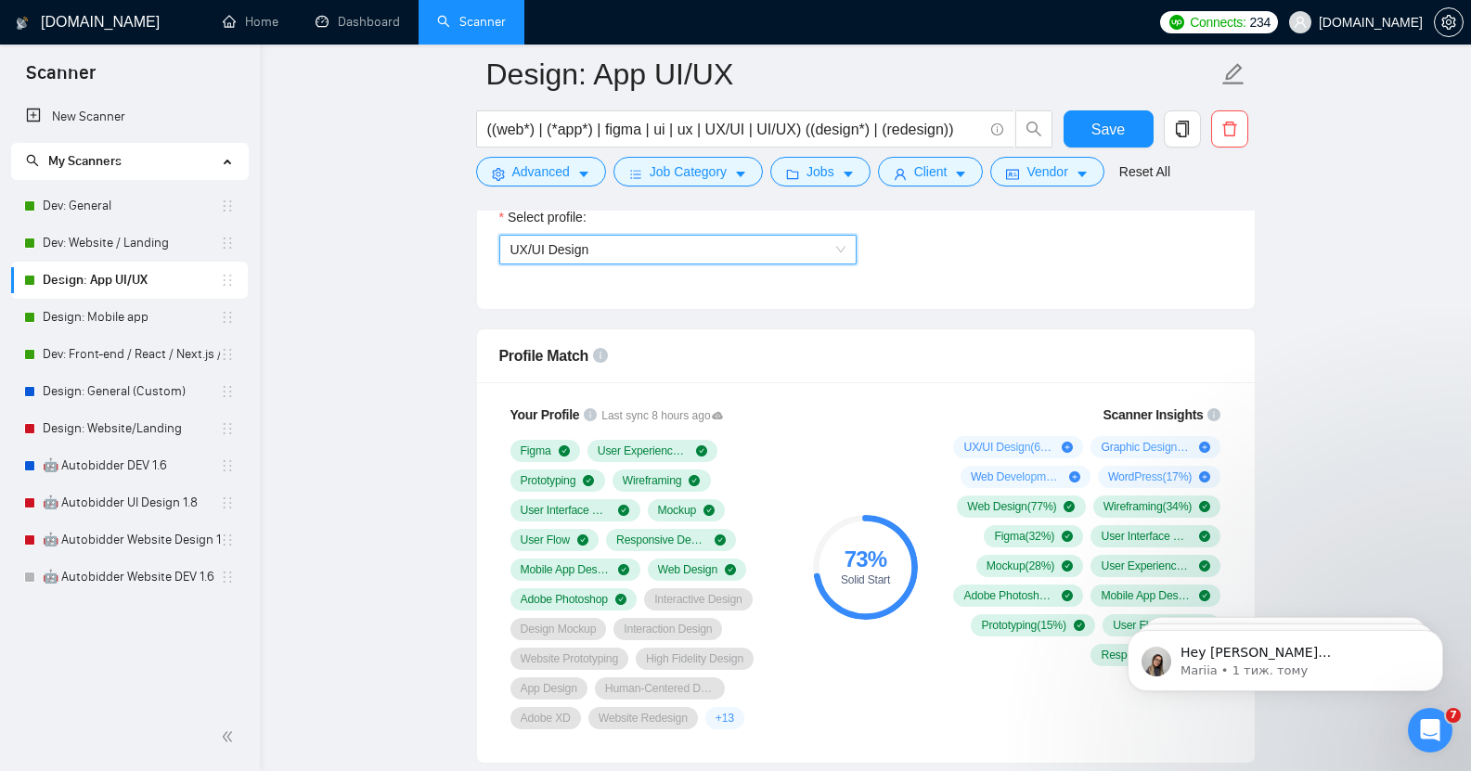
click at [625, 240] on span "UX/UI Design" at bounding box center [678, 250] width 335 height 28
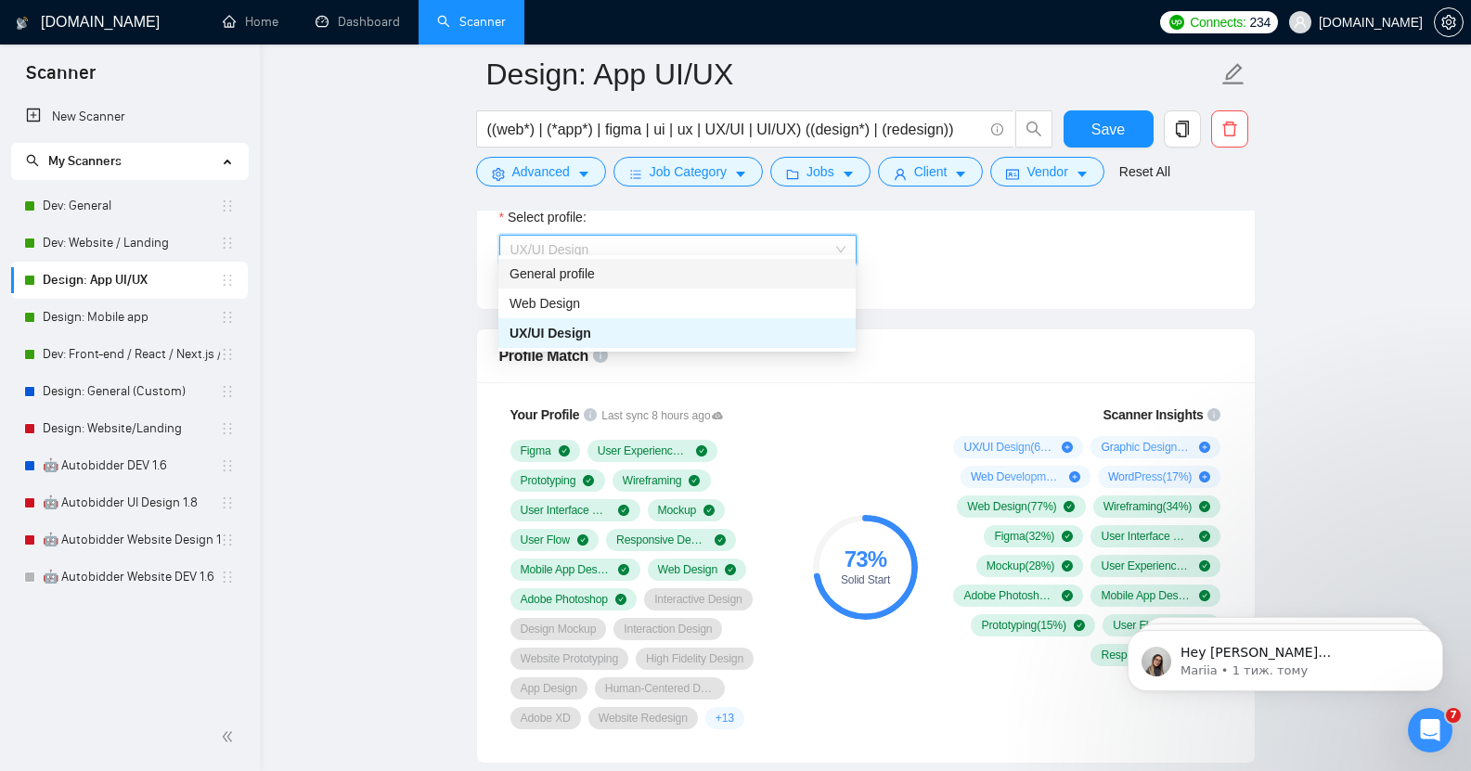
click at [598, 274] on div "General profile" at bounding box center [677, 274] width 335 height 20
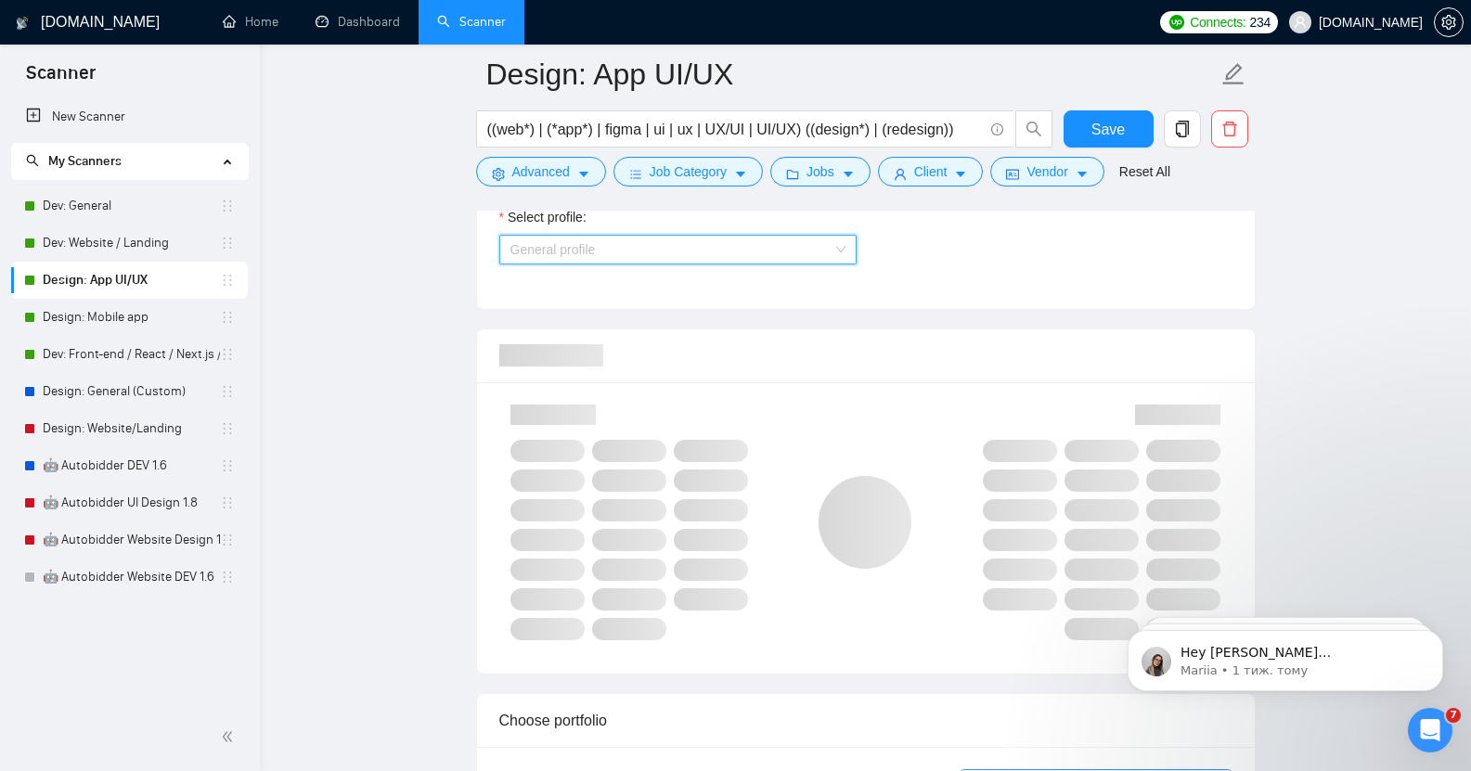
click at [630, 240] on span "General profile" at bounding box center [678, 250] width 335 height 28
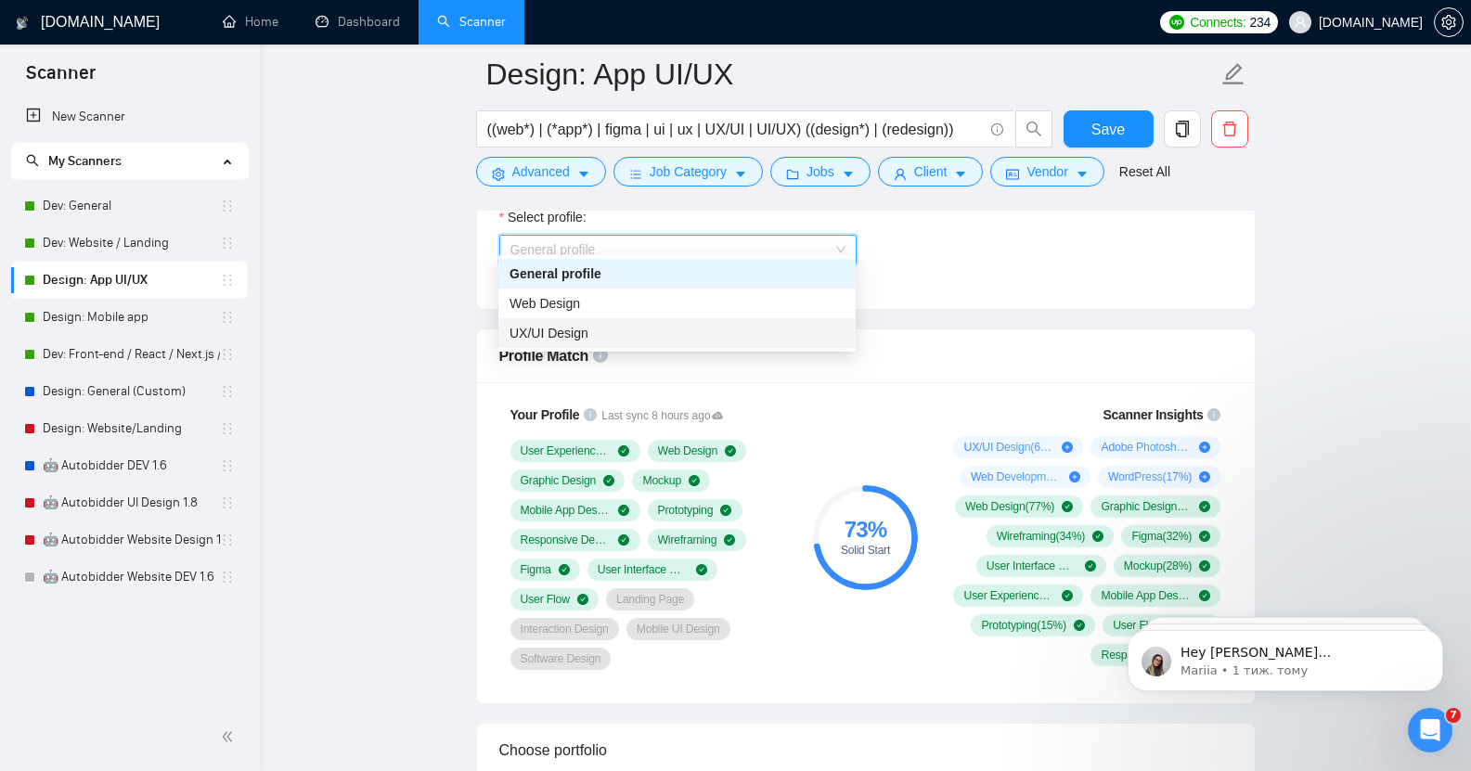
click at [596, 328] on div "UX/UI Design" at bounding box center [677, 333] width 335 height 20
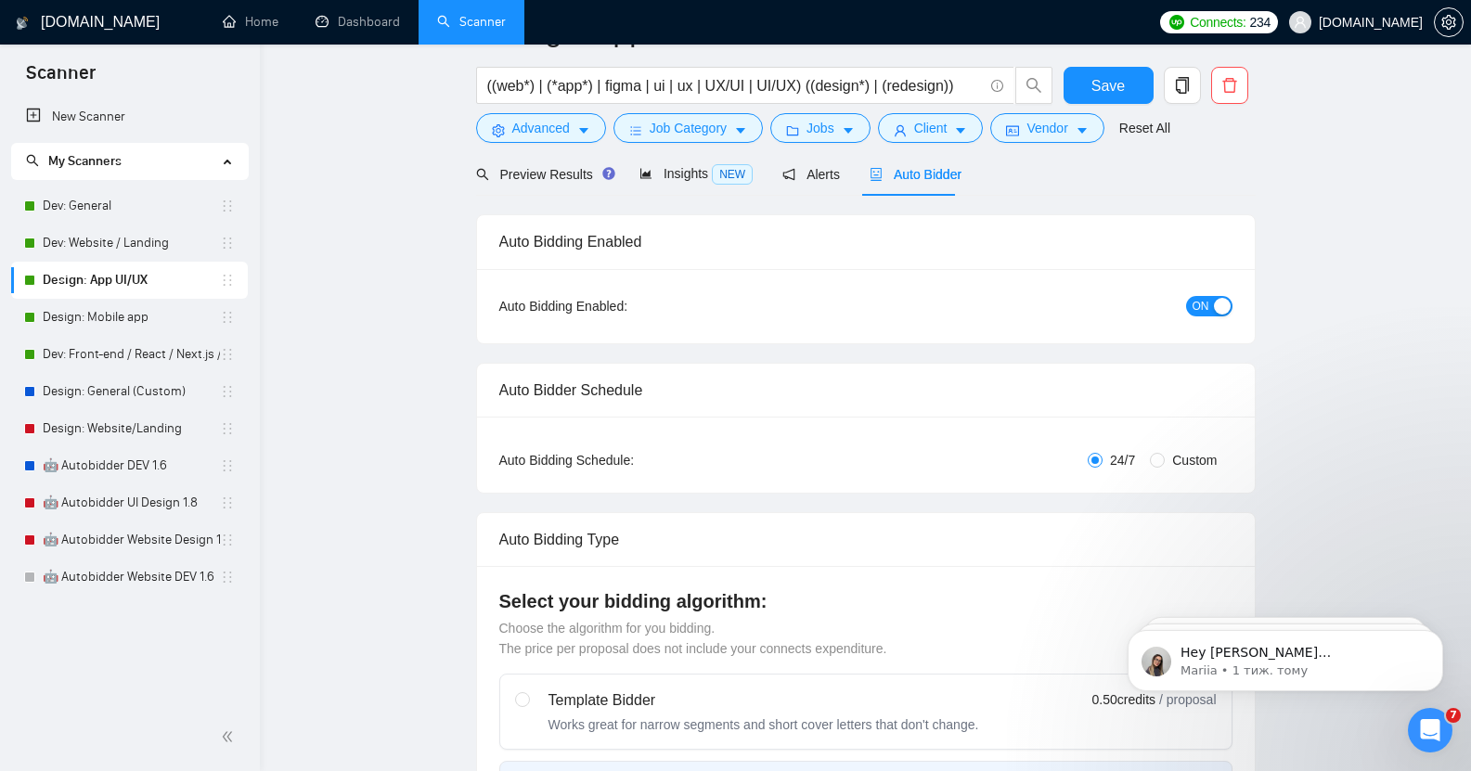
scroll to position [0, 0]
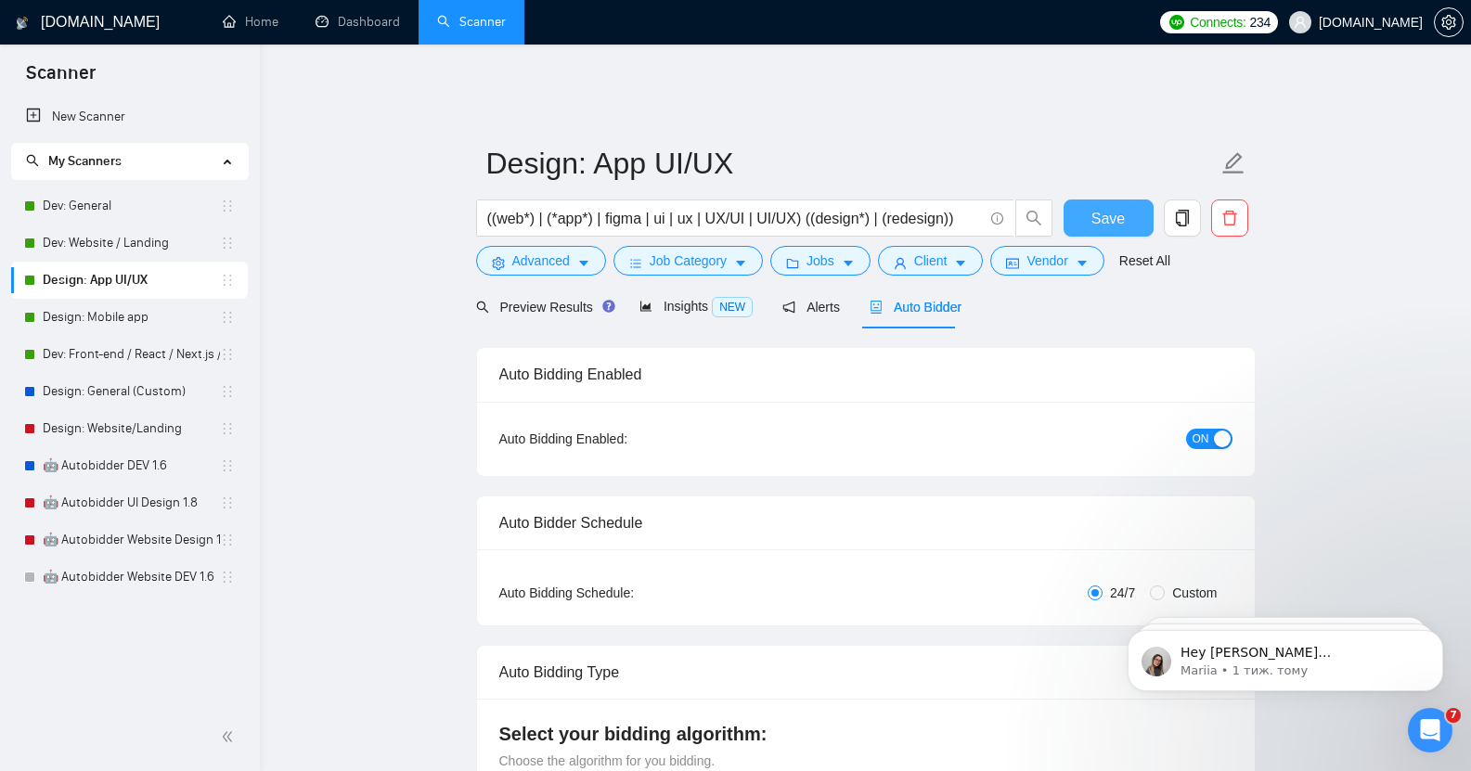
click at [1109, 207] on span "Save" at bounding box center [1108, 218] width 33 height 23
checkbox input "true"
click at [131, 318] on link "Design: Mobile app" at bounding box center [131, 317] width 177 height 37
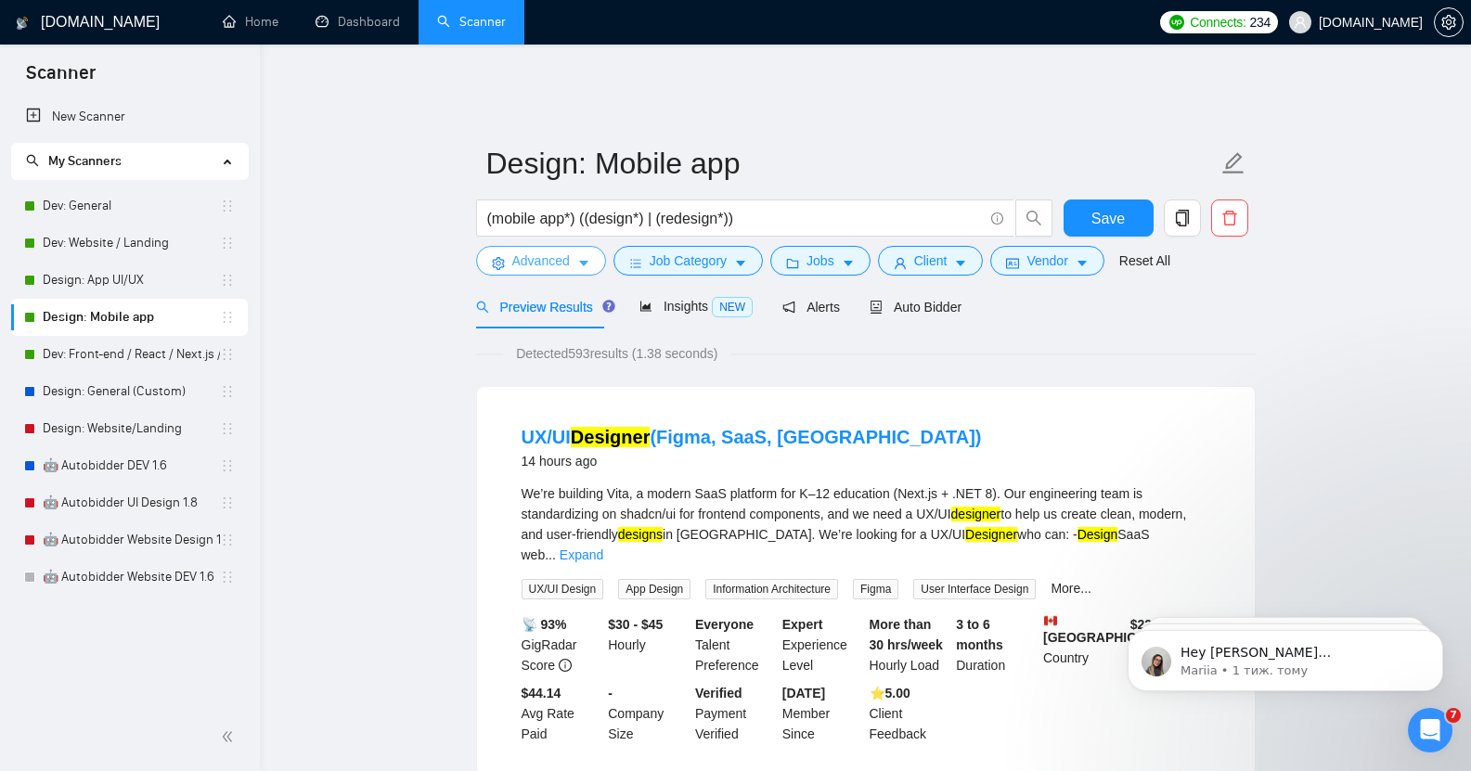
click at [535, 251] on span "Advanced" at bounding box center [541, 261] width 58 height 20
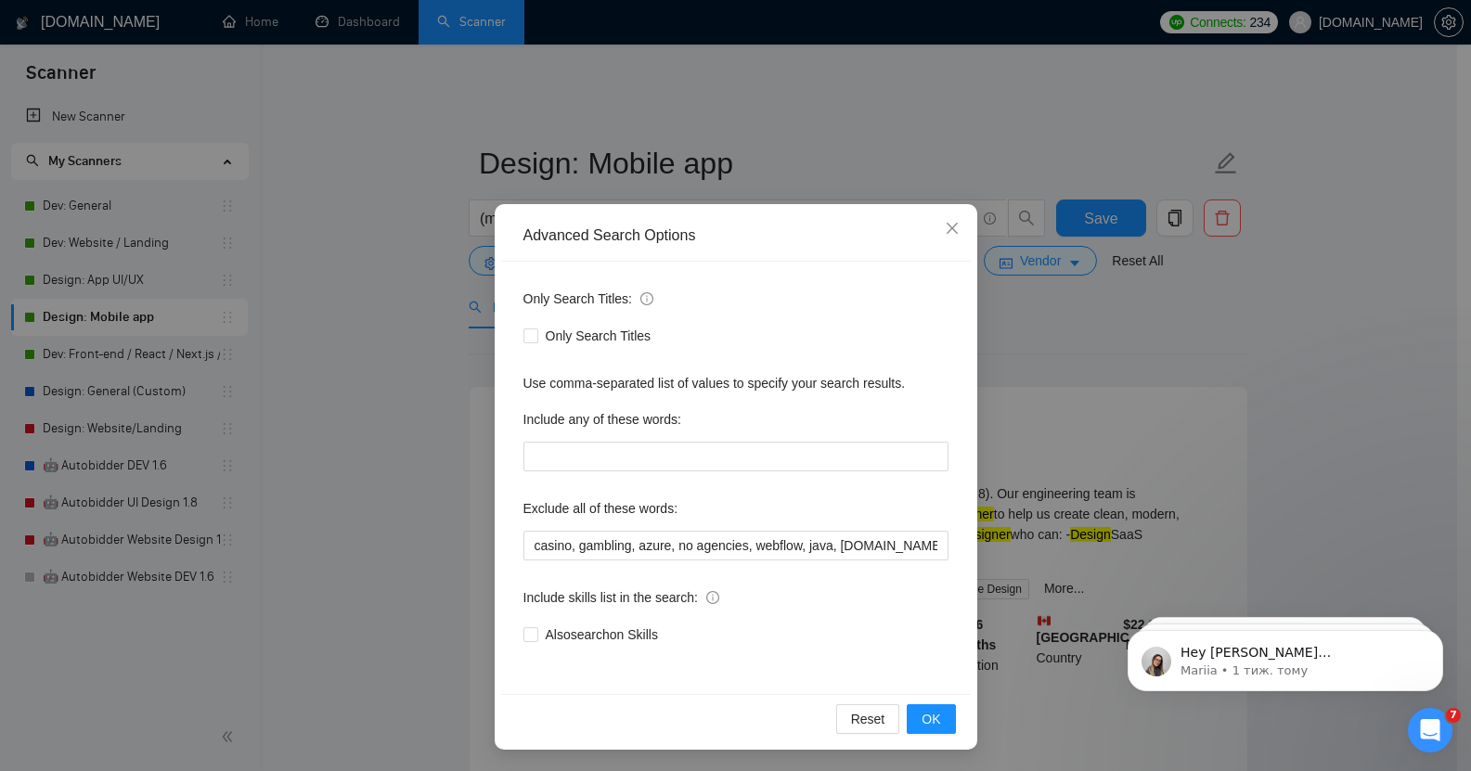
scroll to position [1, 0]
click at [525, 636] on input "Also search on Skills" at bounding box center [530, 633] width 13 height 13
checkbox input "true"
click at [927, 716] on span "OK" at bounding box center [931, 718] width 19 height 20
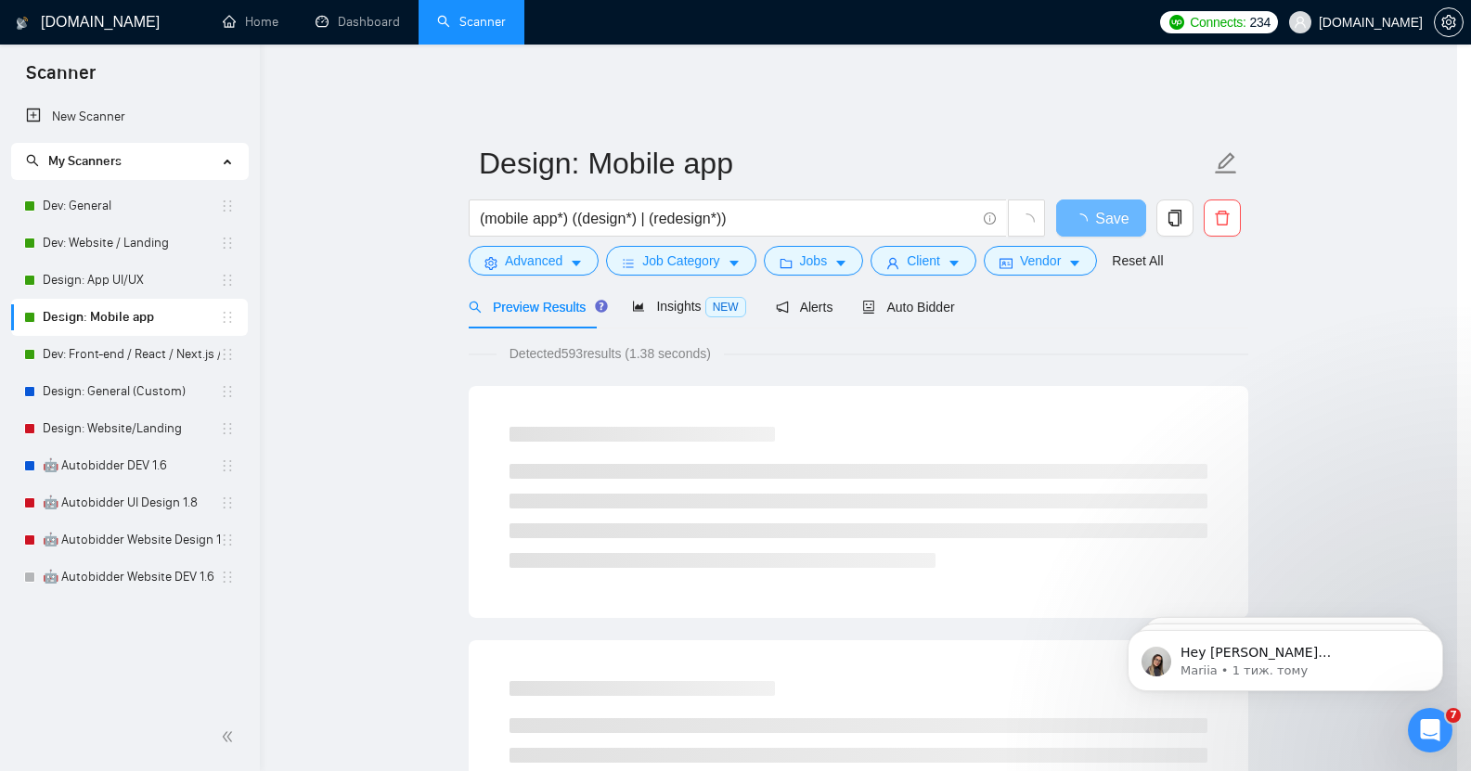
scroll to position [0, 0]
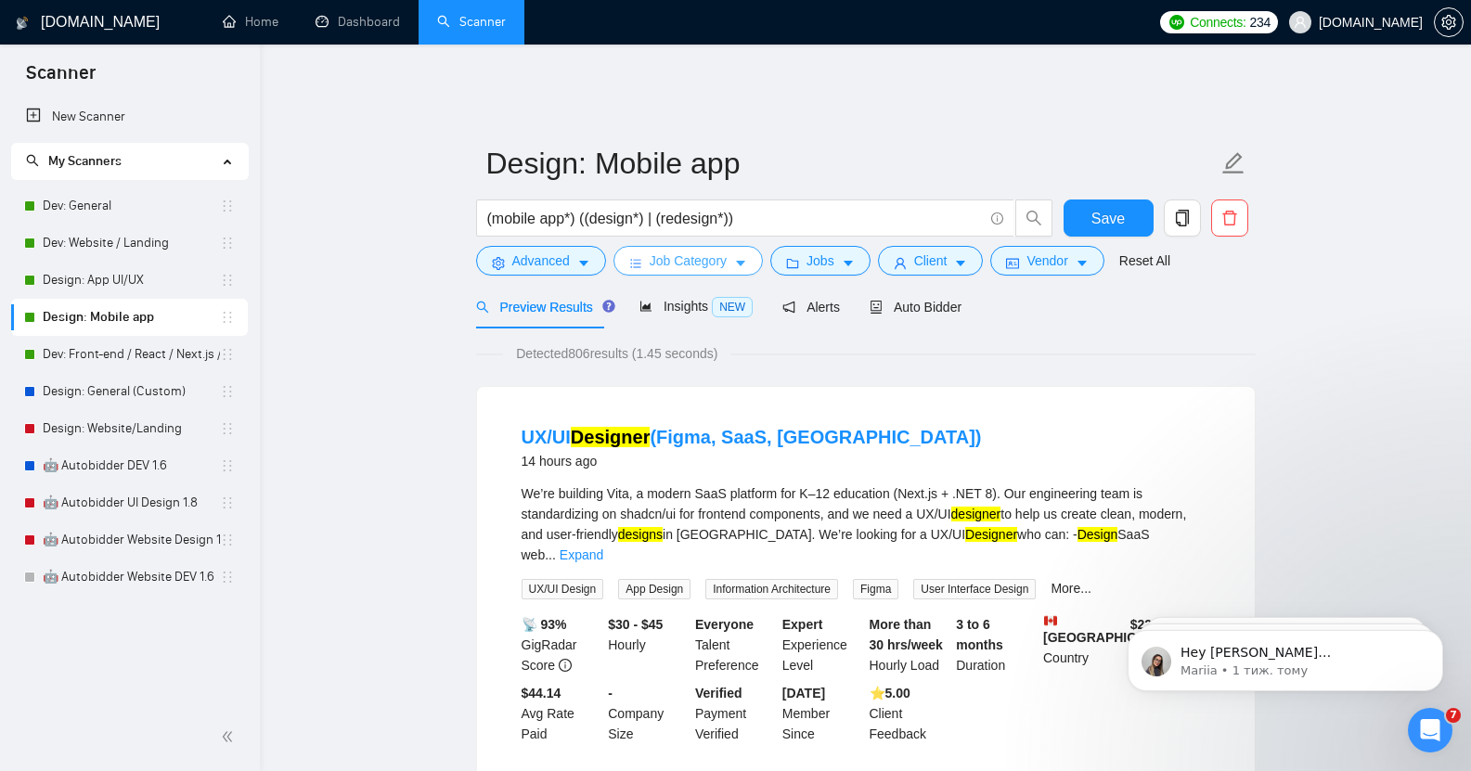
click at [716, 251] on span "Job Category" at bounding box center [688, 261] width 77 height 20
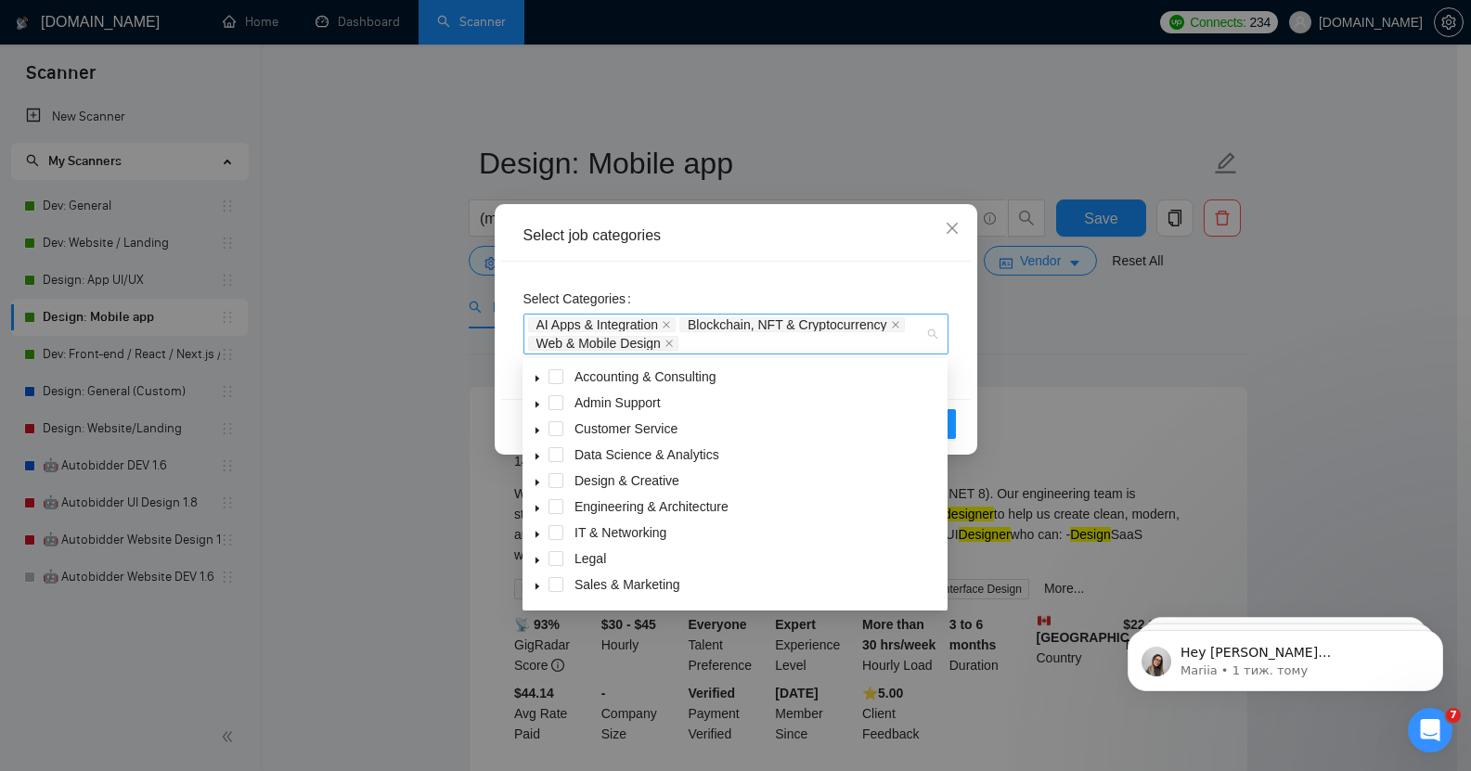
click at [936, 338] on div "AI Apps & Integration Blockchain, NFT & Cryptocurrency Web & Mobile Design" at bounding box center [736, 334] width 425 height 41
click at [538, 563] on icon "caret-down" at bounding box center [537, 564] width 9 height 9
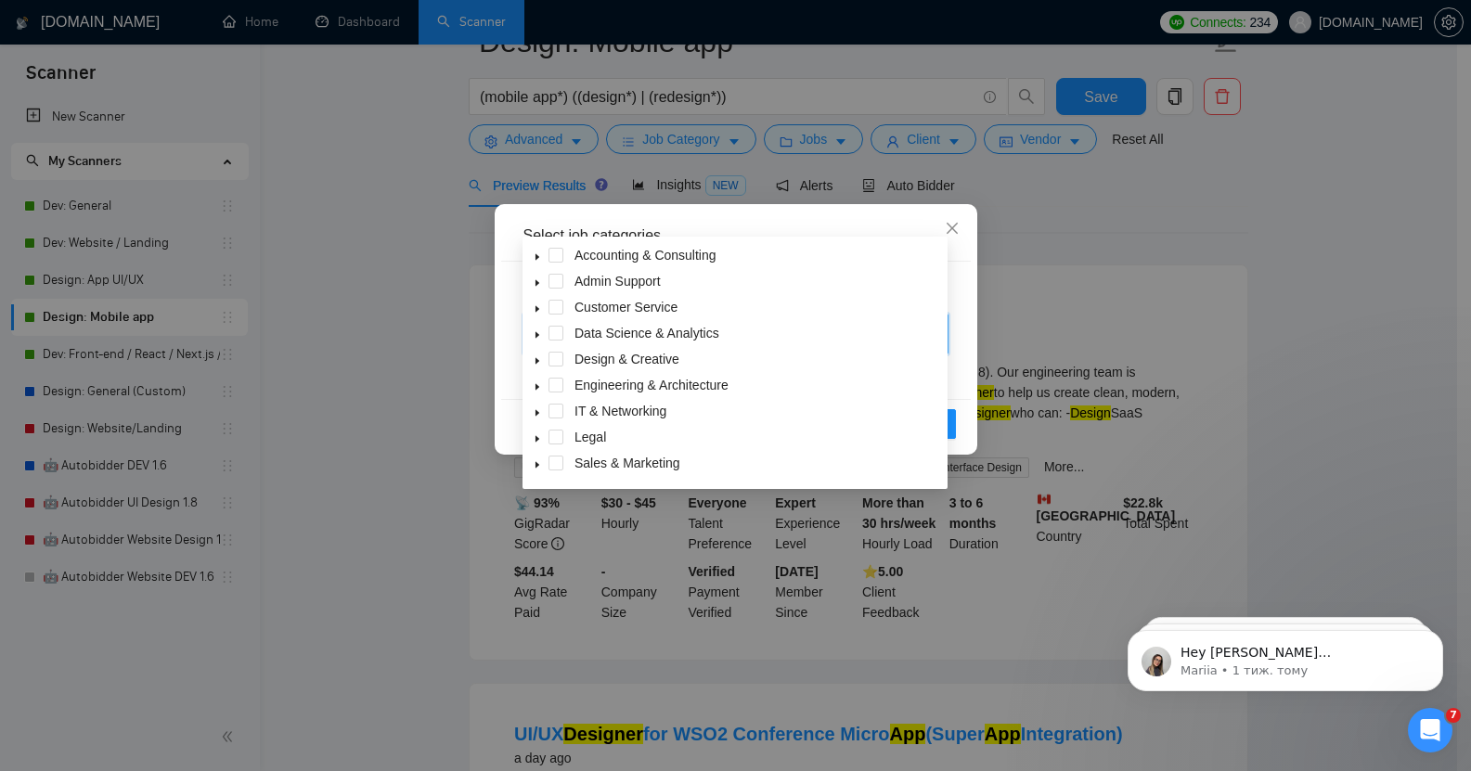
scroll to position [0, 0]
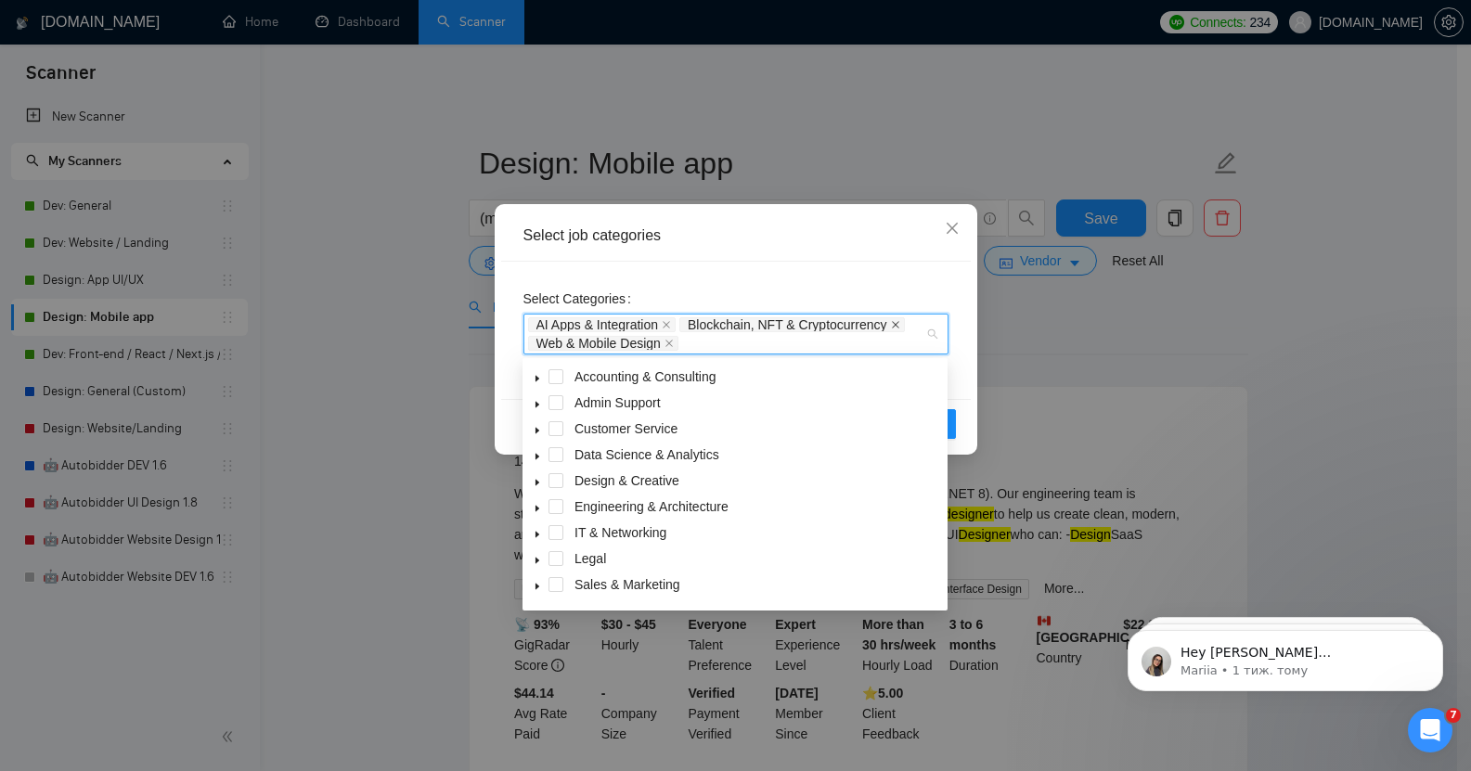
click at [894, 322] on icon "close" at bounding box center [895, 324] width 9 height 9
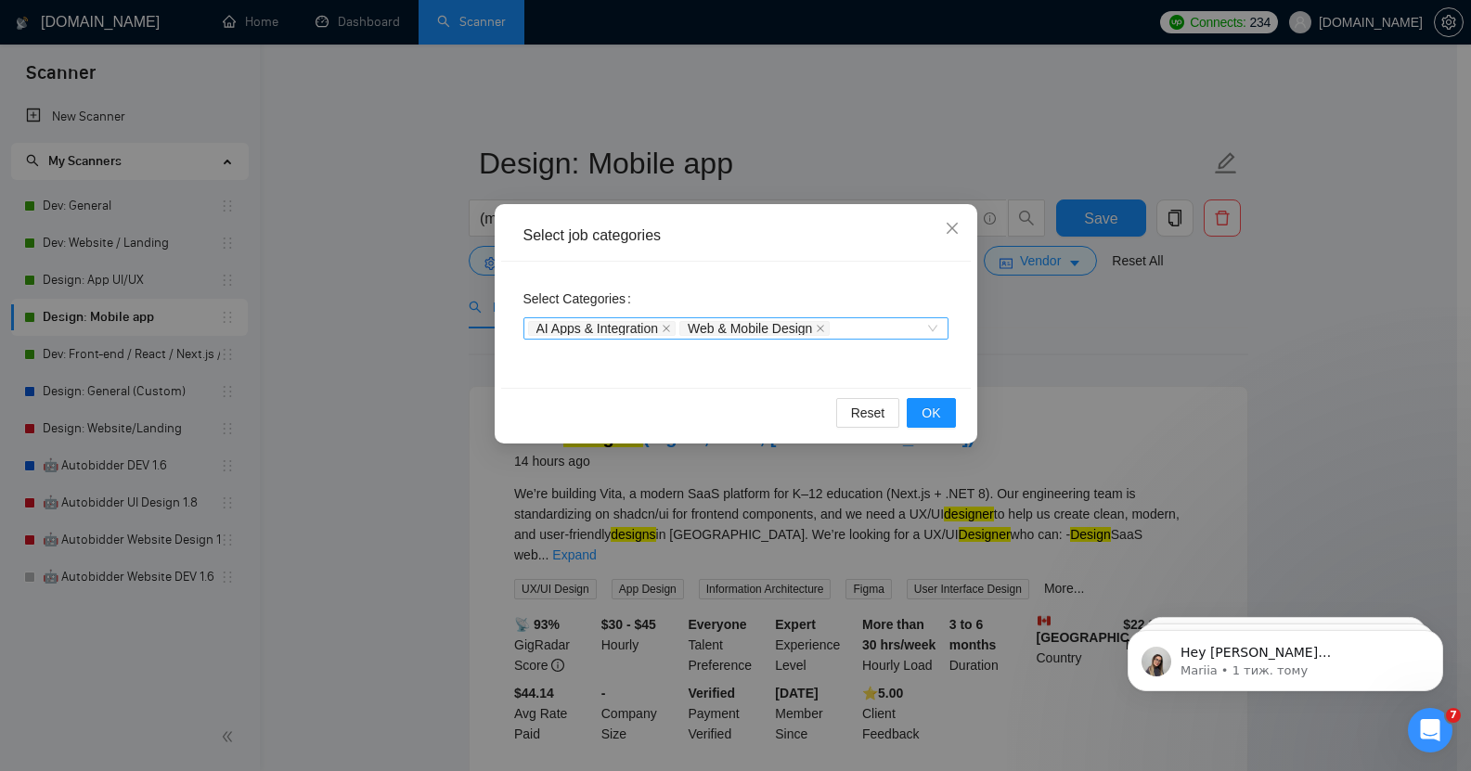
click at [912, 262] on div "Select Categories AI Apps & Integration Web & Mobile Design" at bounding box center [736, 325] width 470 height 126
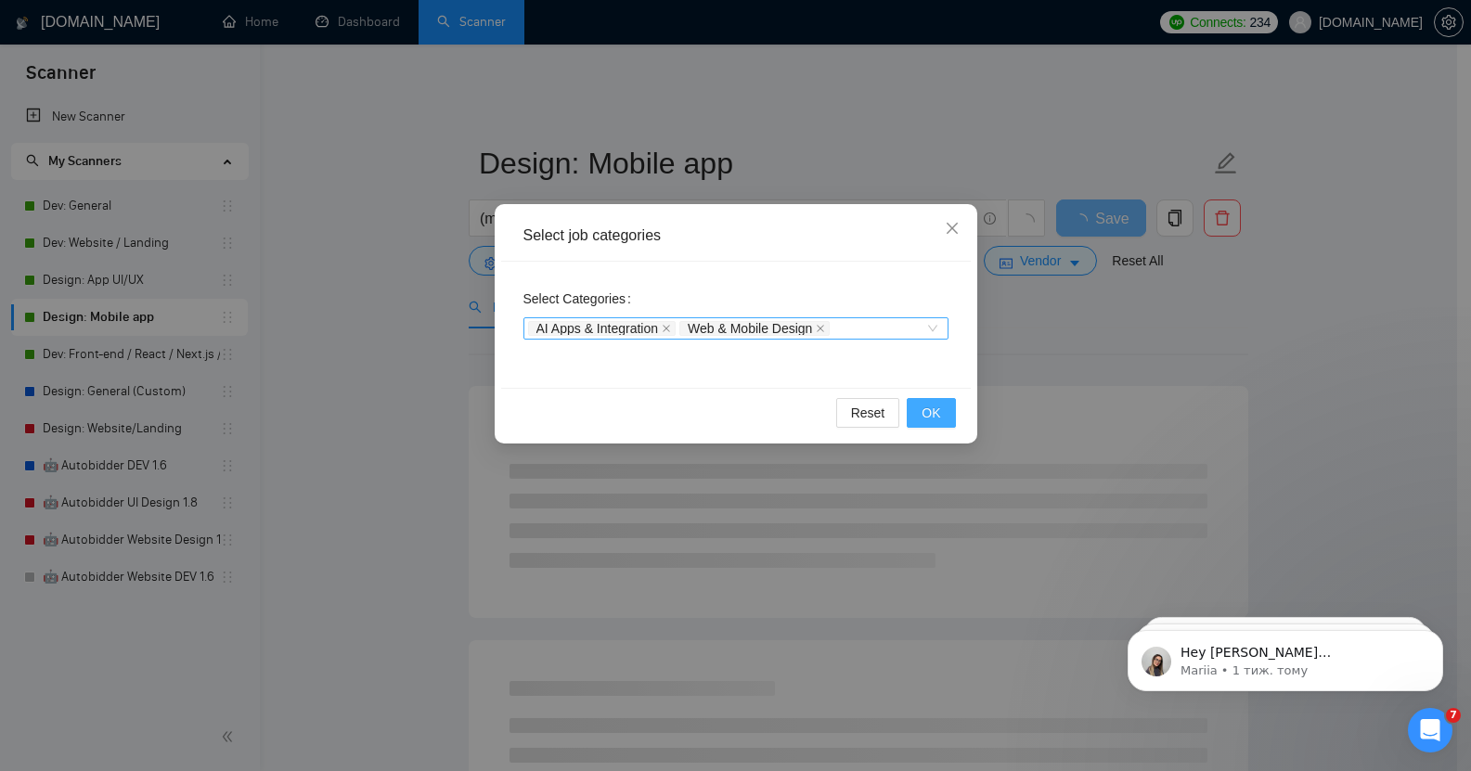
click at [939, 418] on span "OK" at bounding box center [931, 413] width 19 height 20
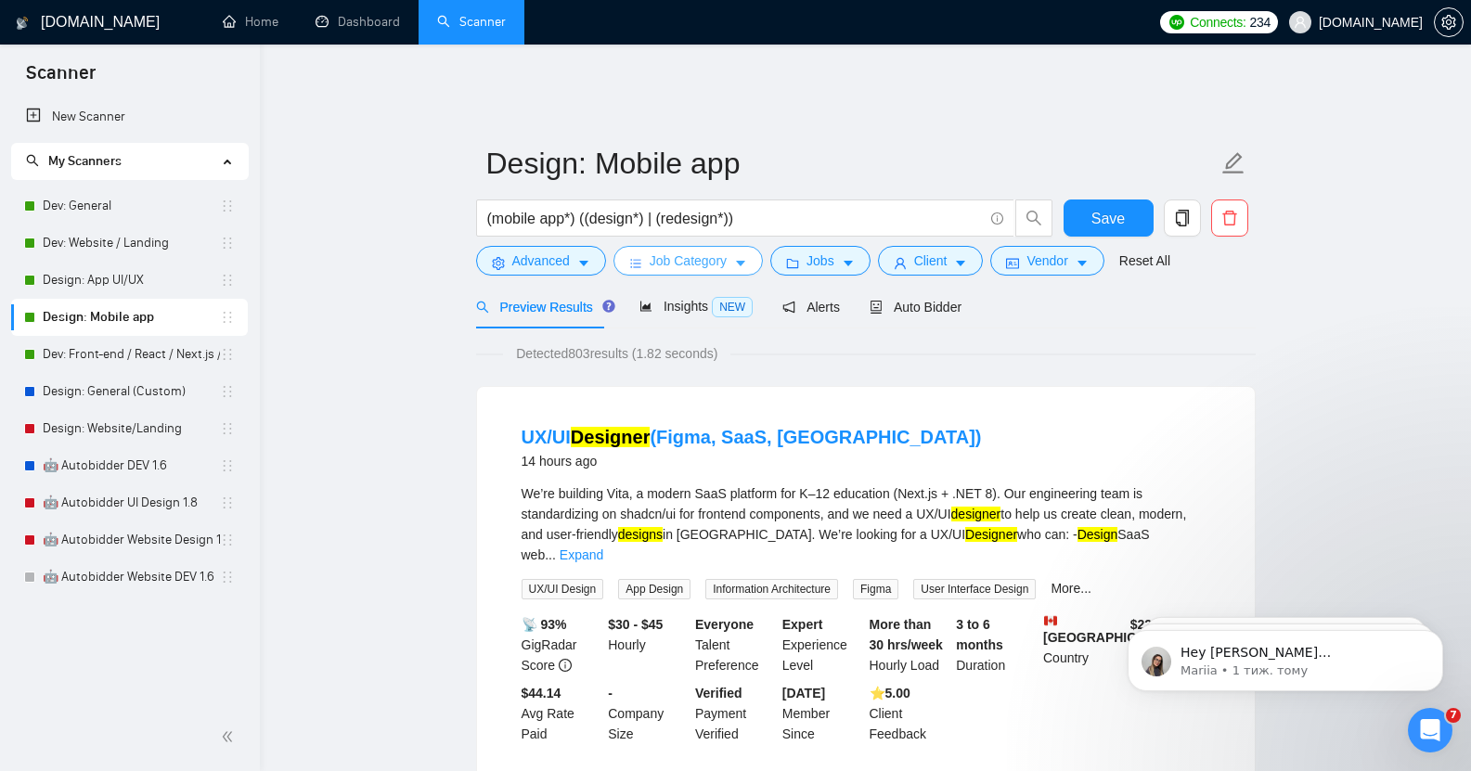
click at [707, 251] on span "Job Category" at bounding box center [688, 261] width 77 height 20
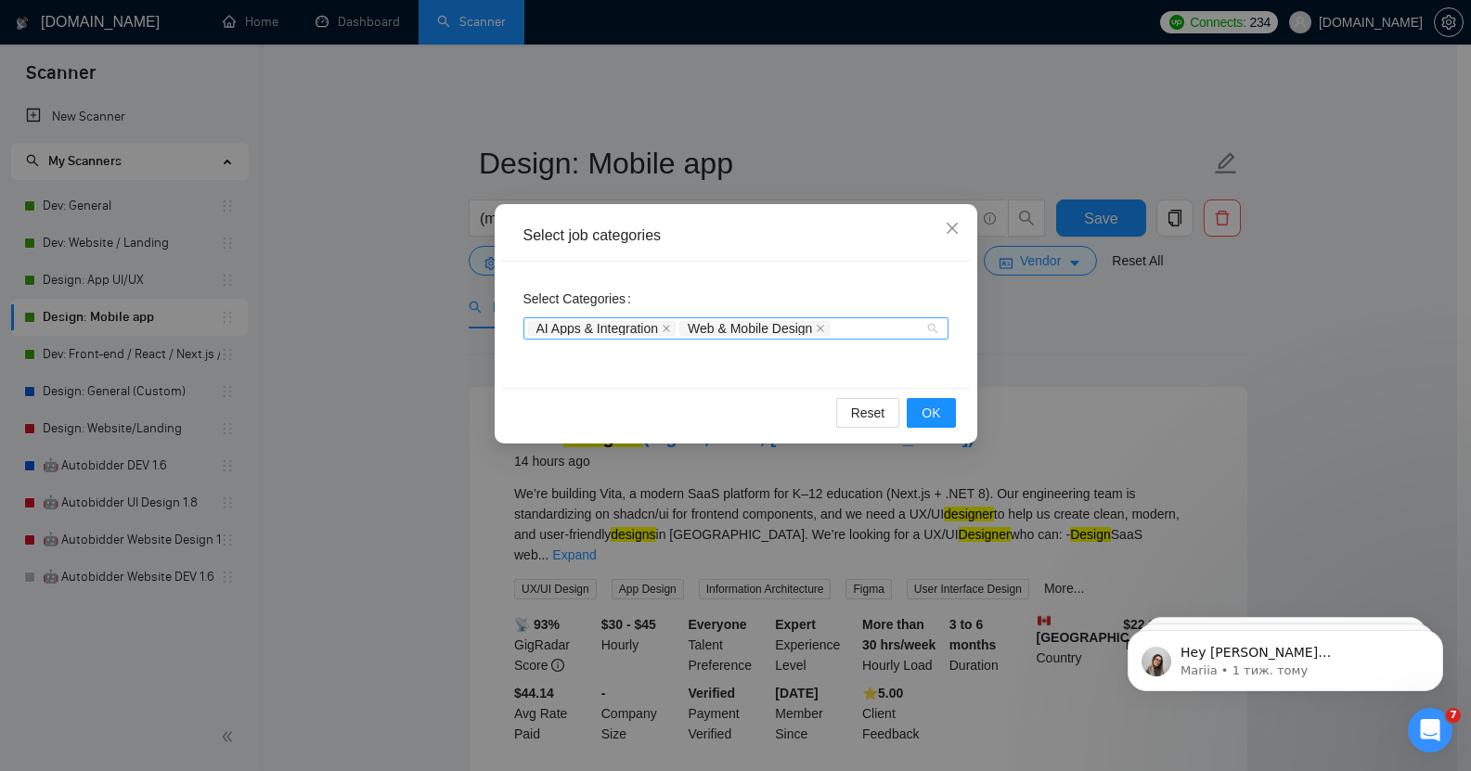
click at [932, 325] on div "AI Apps & Integration Web & Mobile Design" at bounding box center [736, 328] width 425 height 22
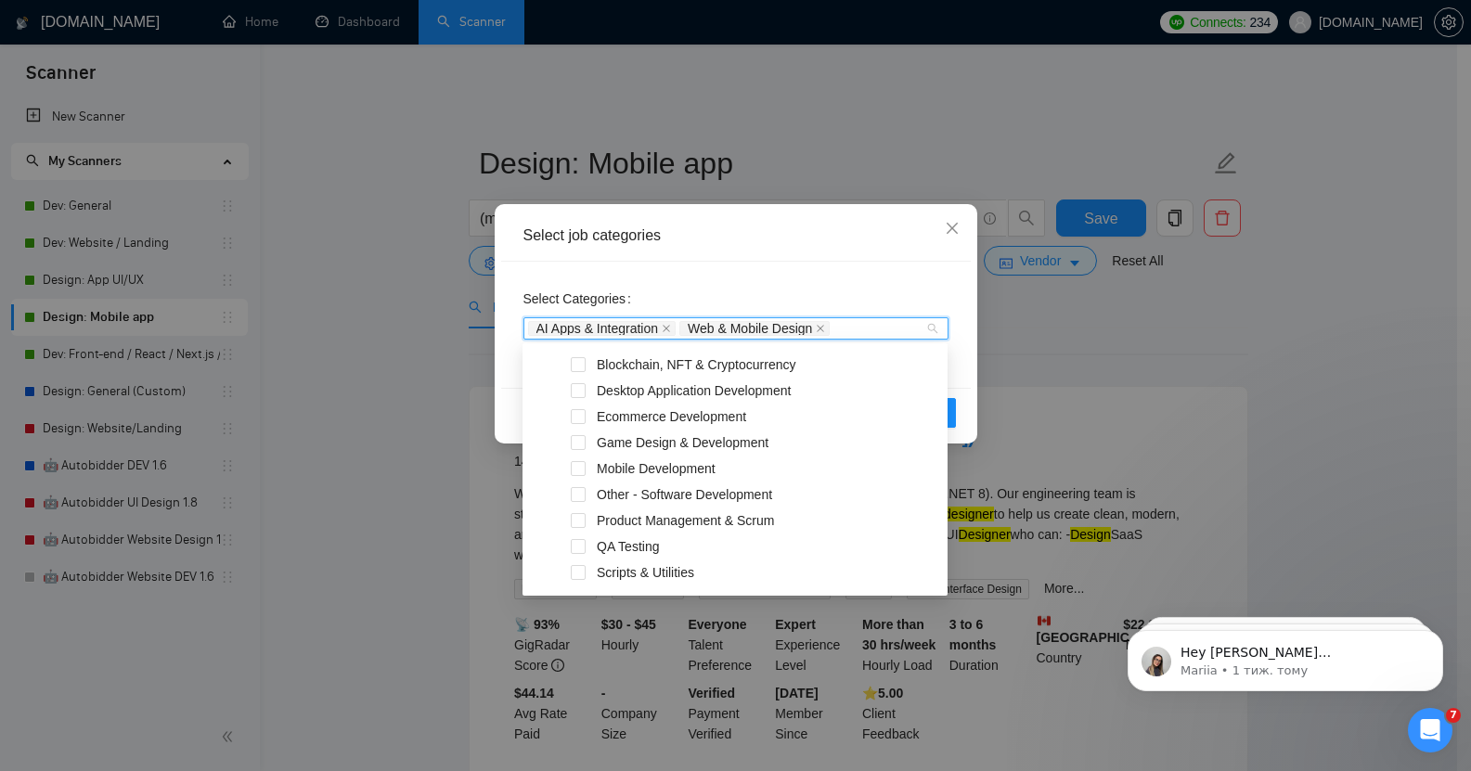
scroll to position [310, 0]
click at [957, 228] on icon "close" at bounding box center [952, 228] width 15 height 15
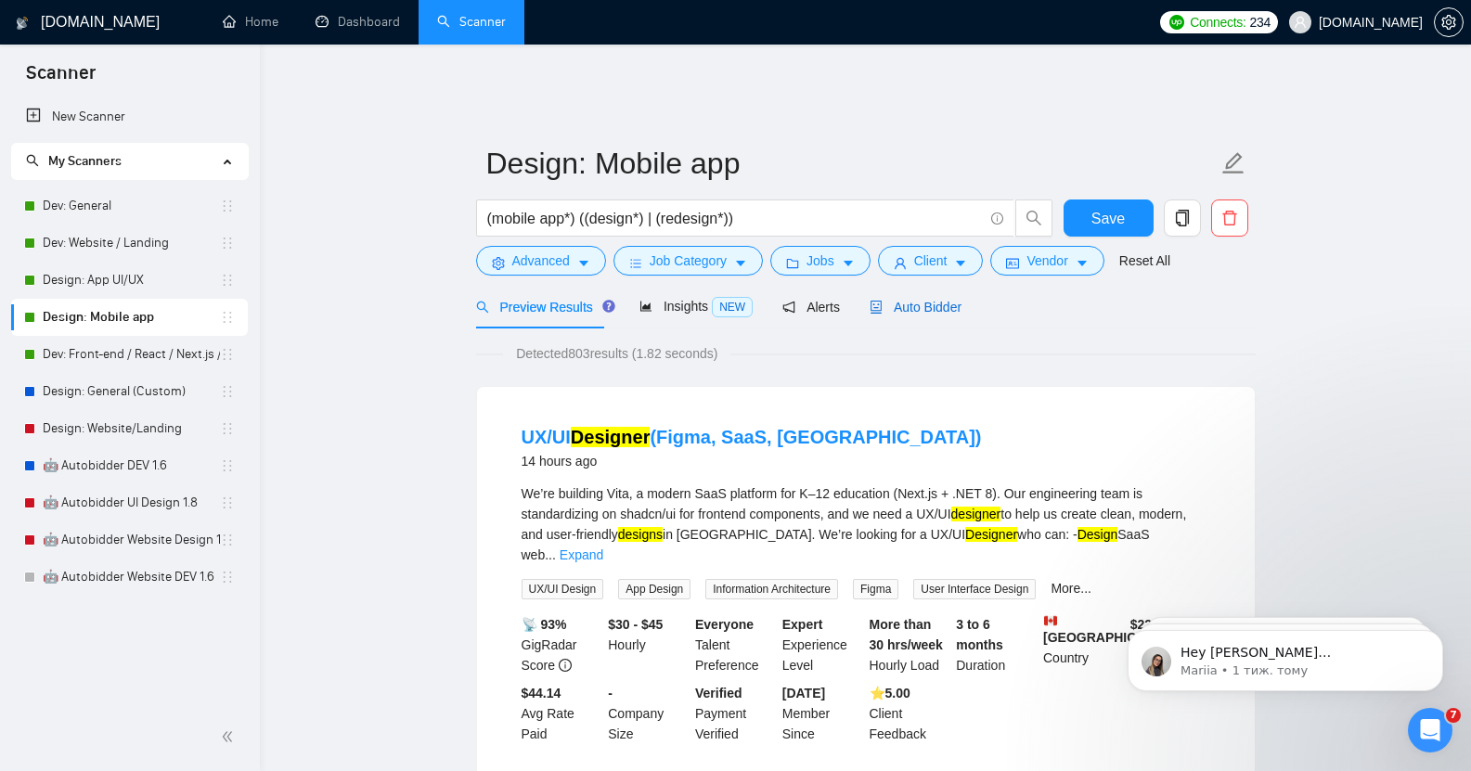
click at [913, 300] on span "Auto Bidder" at bounding box center [916, 307] width 92 height 15
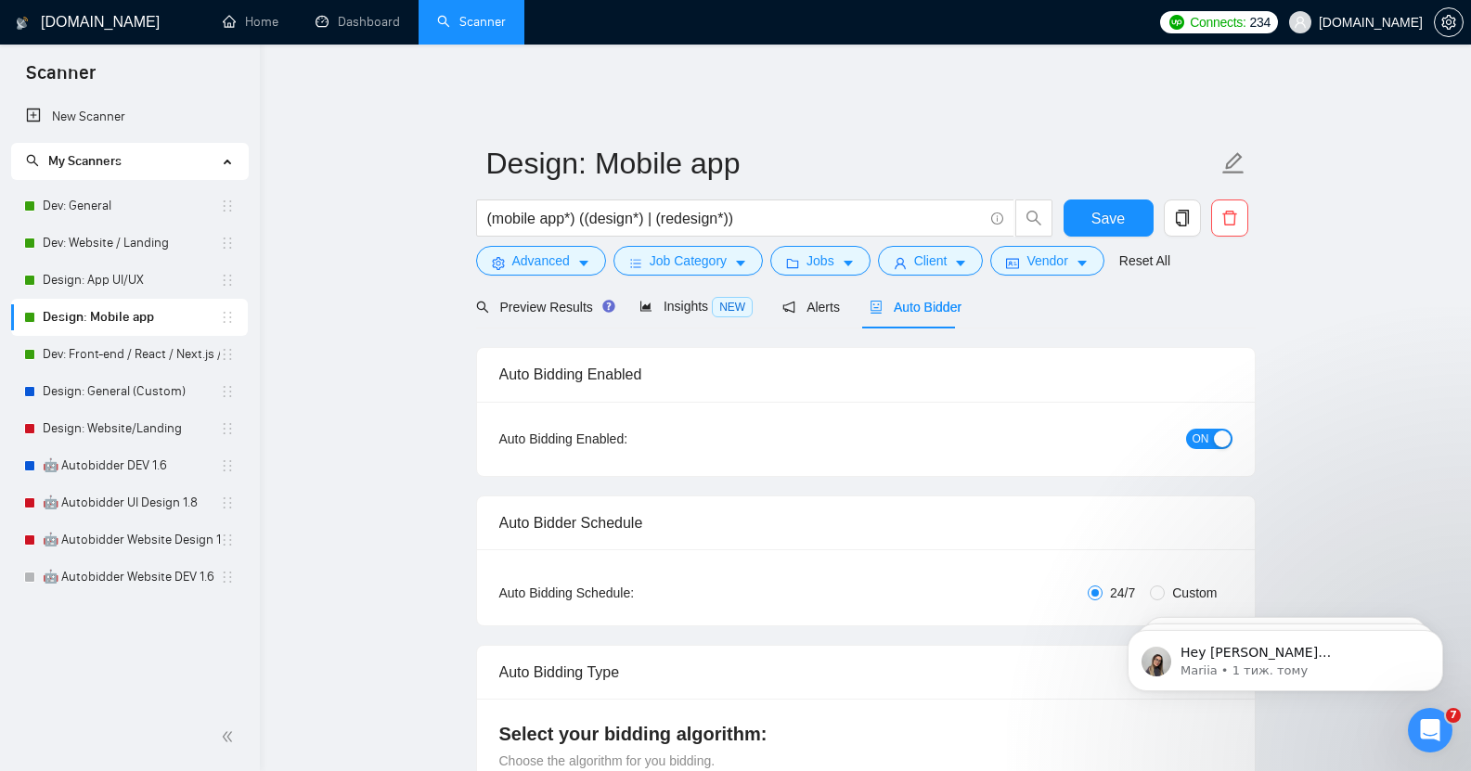
checkbox input "true"
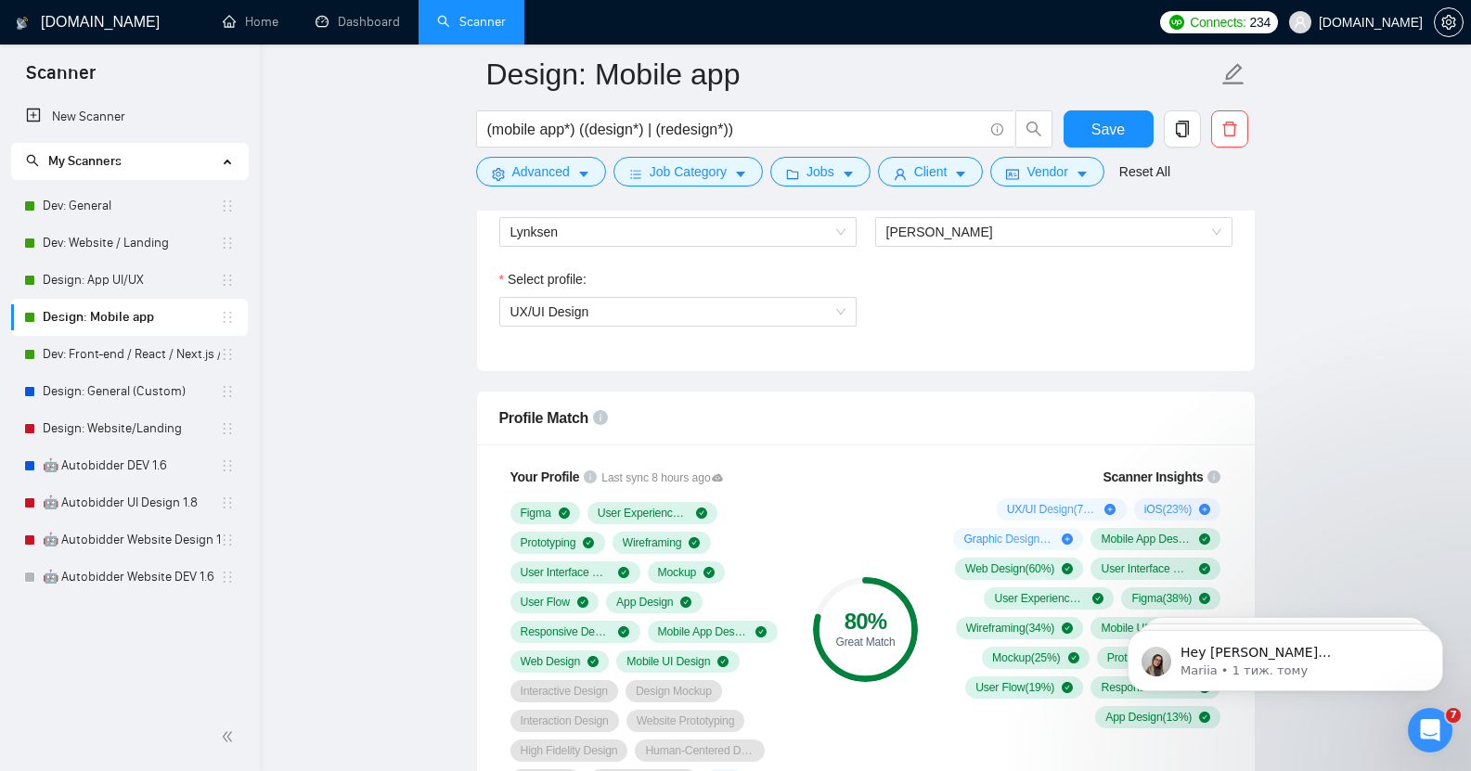
scroll to position [1041, 0]
click at [691, 175] on span "Job Category" at bounding box center [688, 172] width 77 height 20
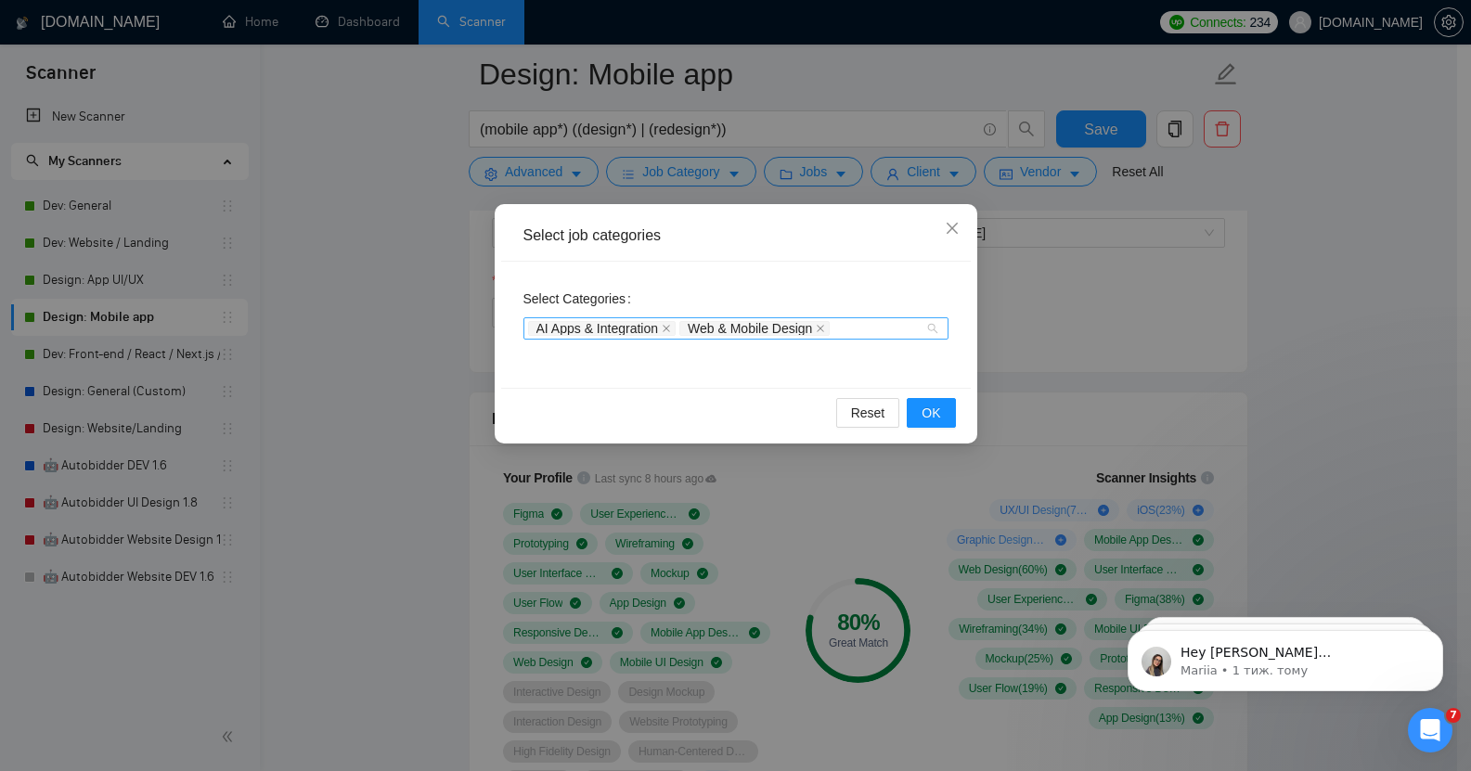
click at [932, 326] on div "AI Apps & Integration Web & Mobile Design" at bounding box center [736, 328] width 425 height 22
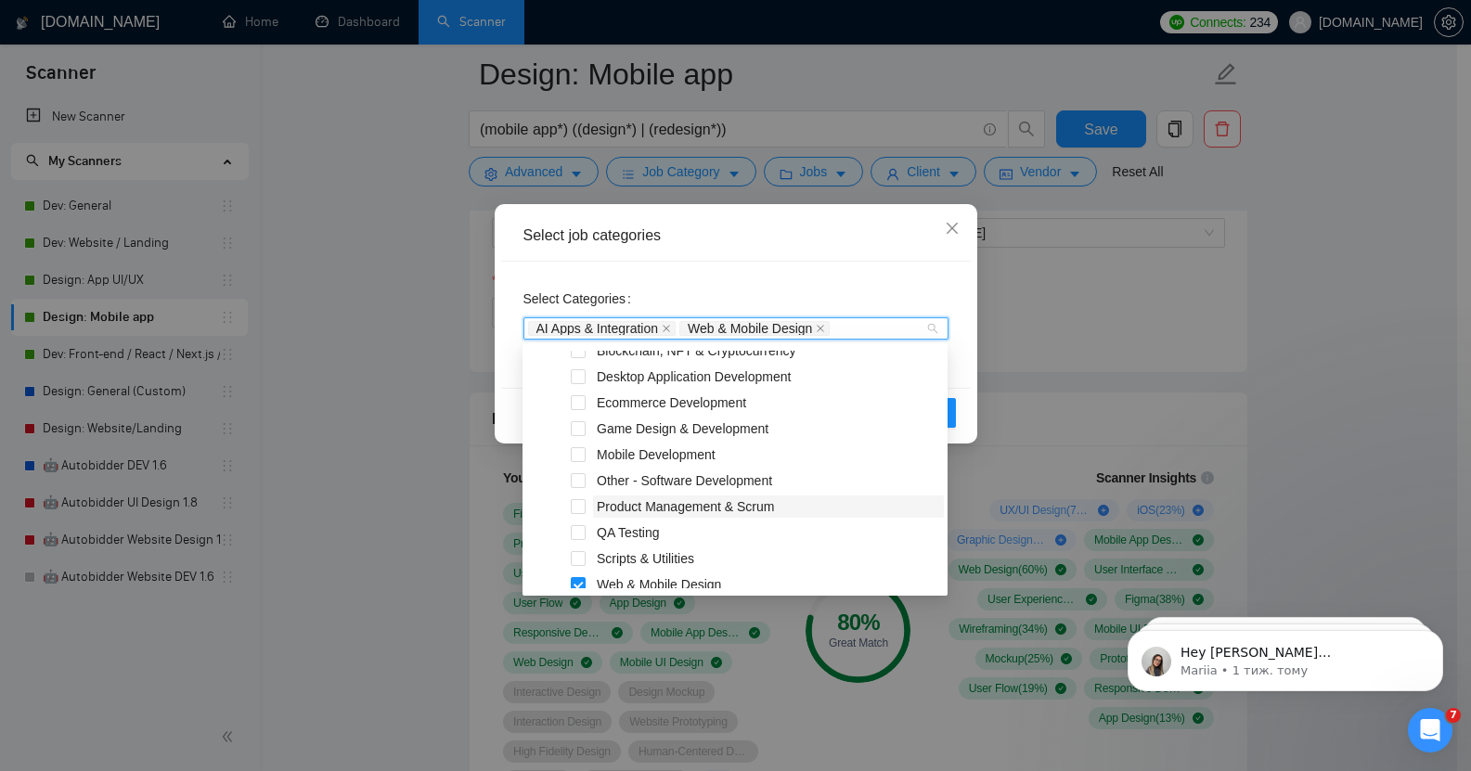
scroll to position [312, 0]
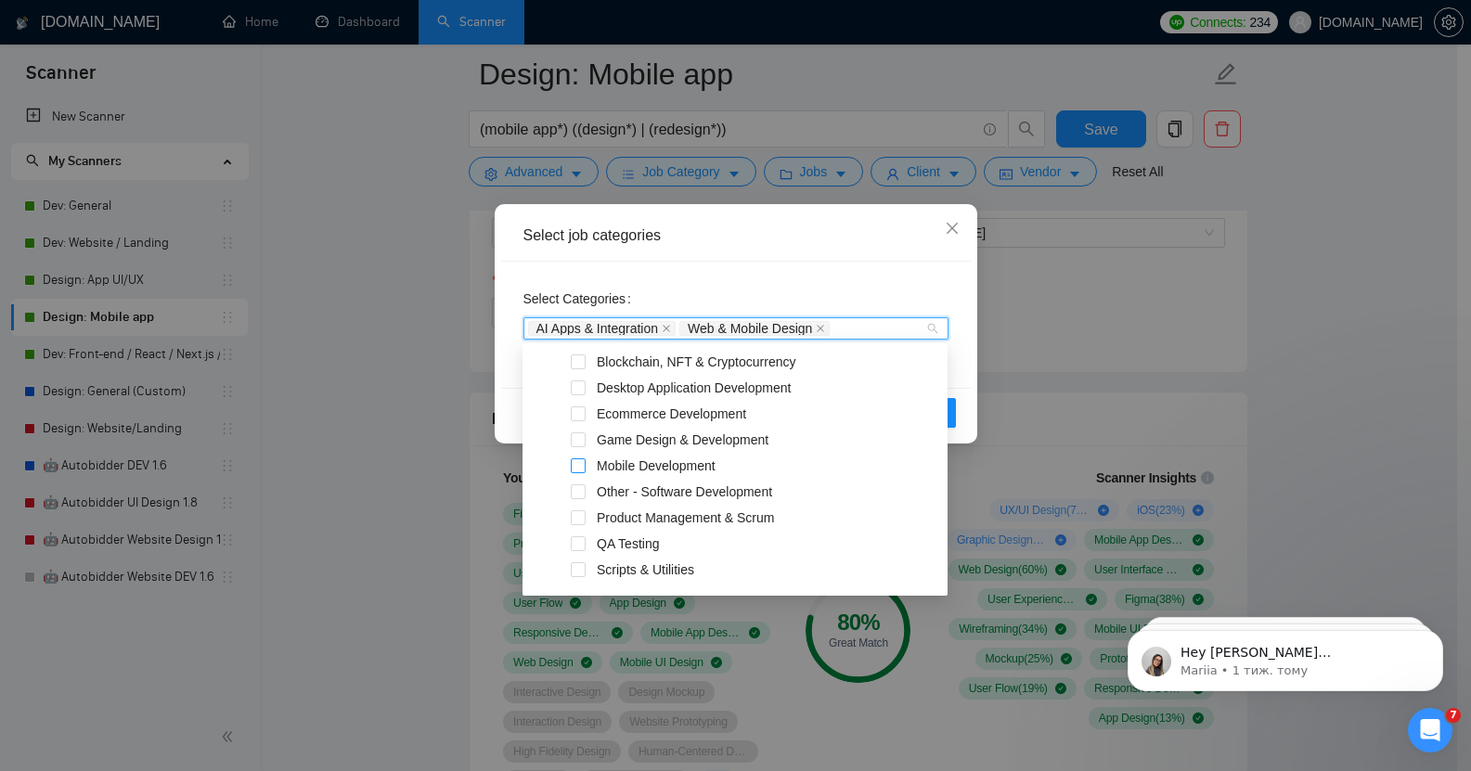
click at [579, 460] on span at bounding box center [578, 466] width 15 height 15
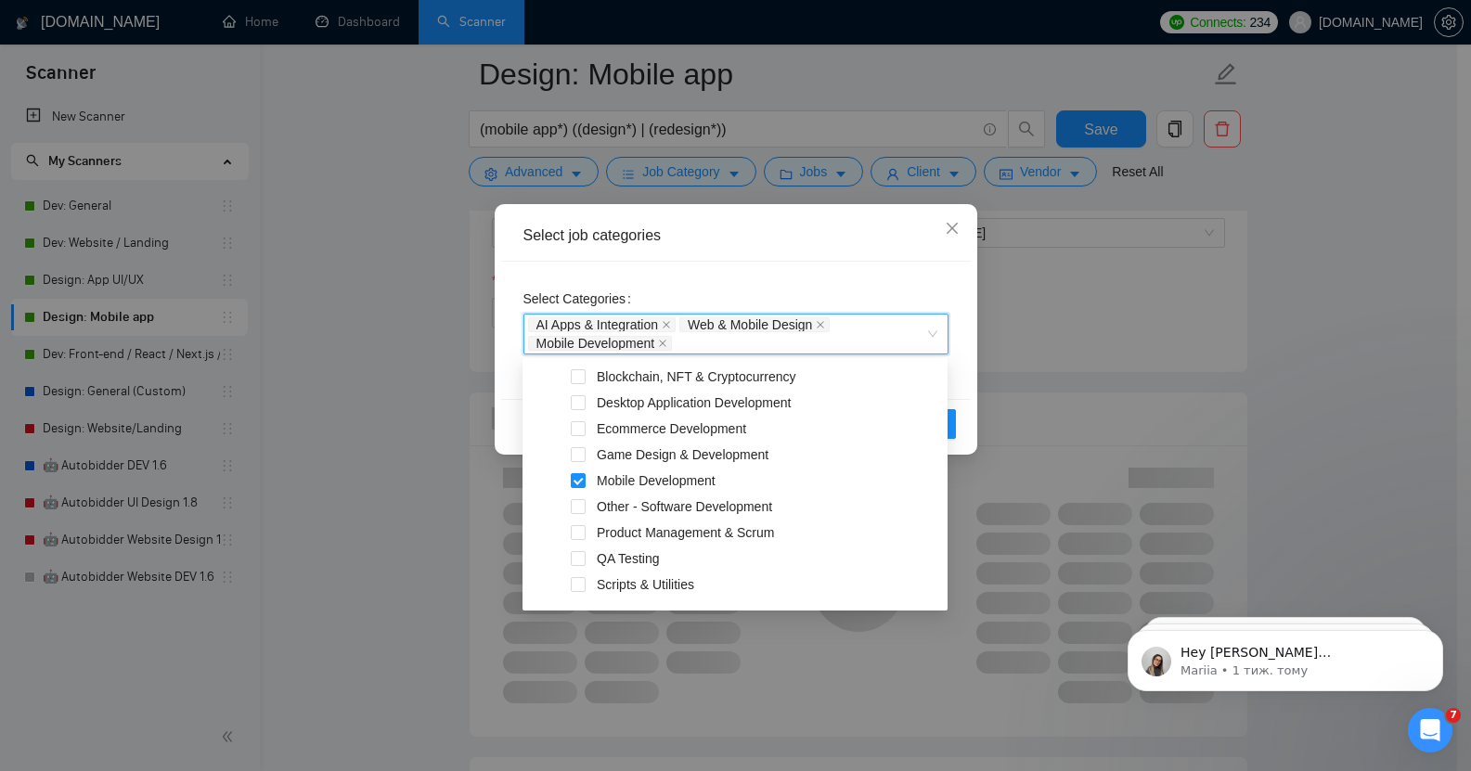
click at [858, 248] on div "Select job categories" at bounding box center [736, 236] width 470 height 51
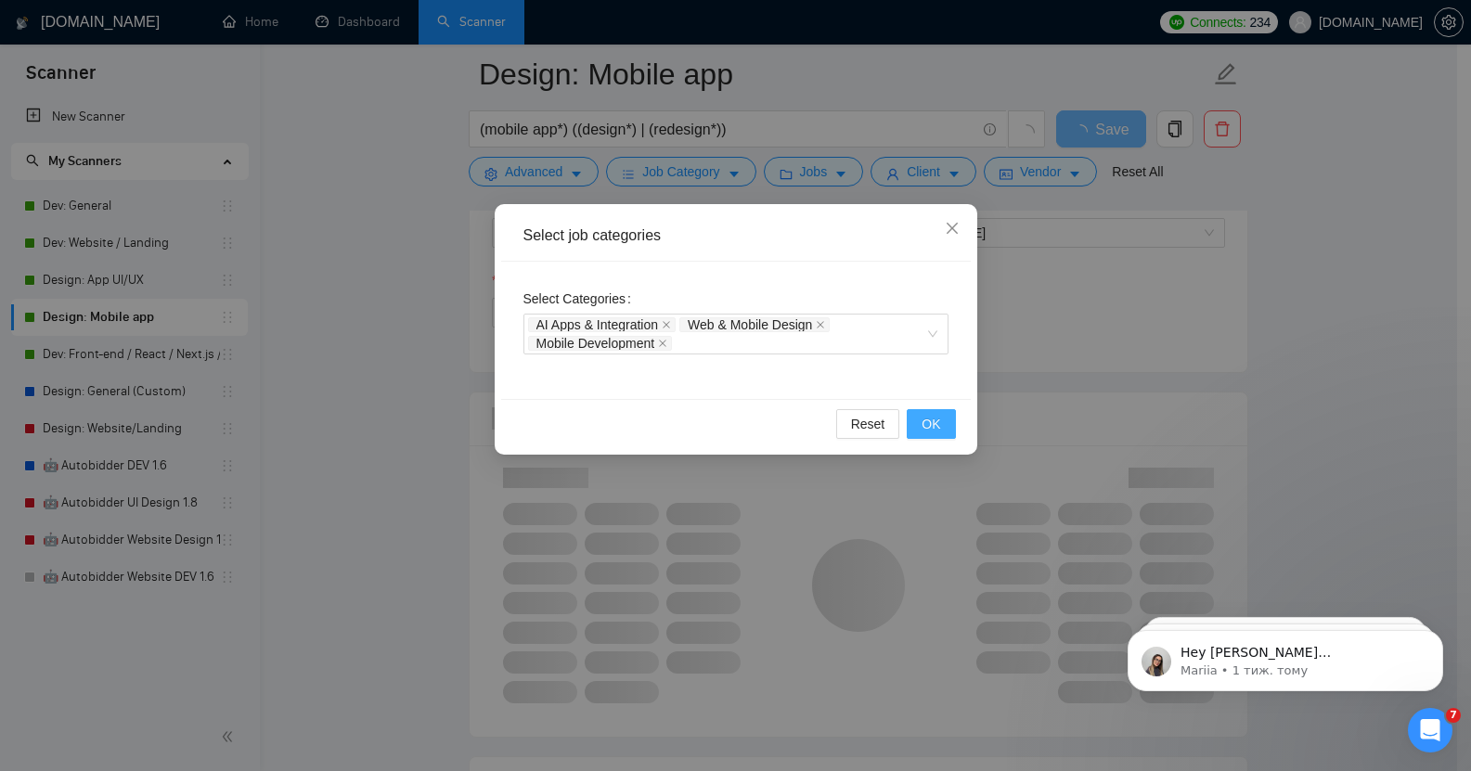
click at [926, 427] on span "OK" at bounding box center [931, 424] width 19 height 20
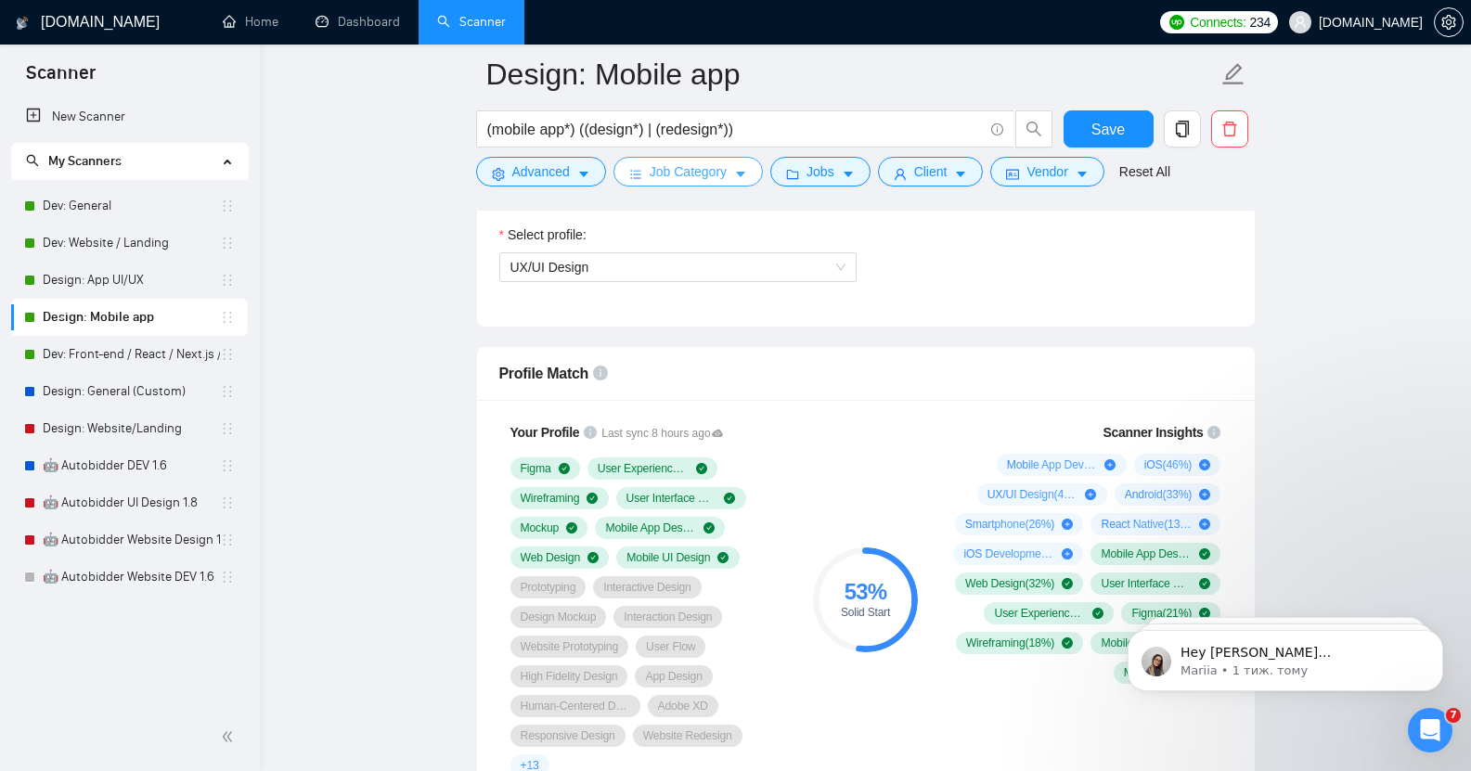
scroll to position [1071, 0]
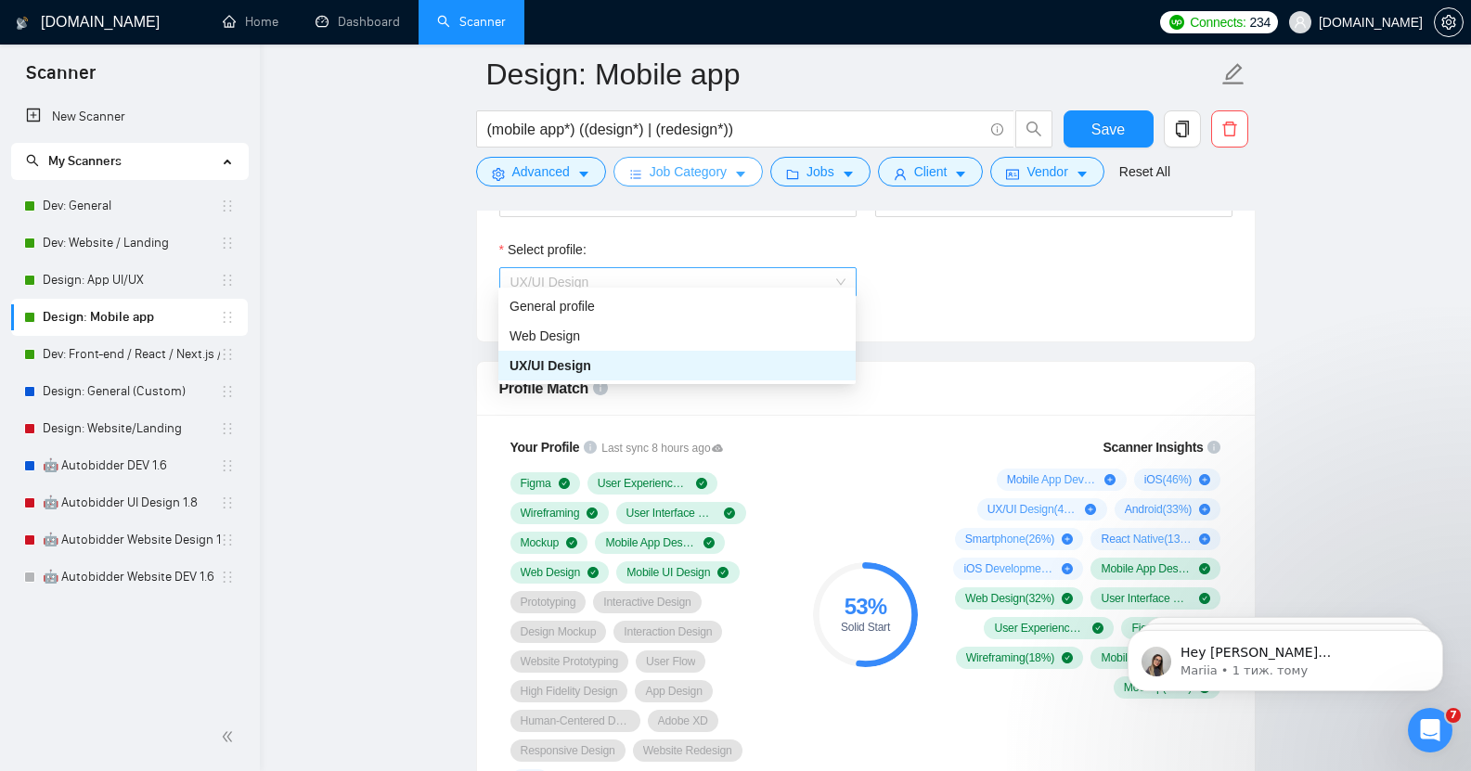
click at [689, 272] on span "UX/UI Design" at bounding box center [678, 282] width 335 height 28
click at [567, 333] on span "Web Design" at bounding box center [545, 336] width 71 height 15
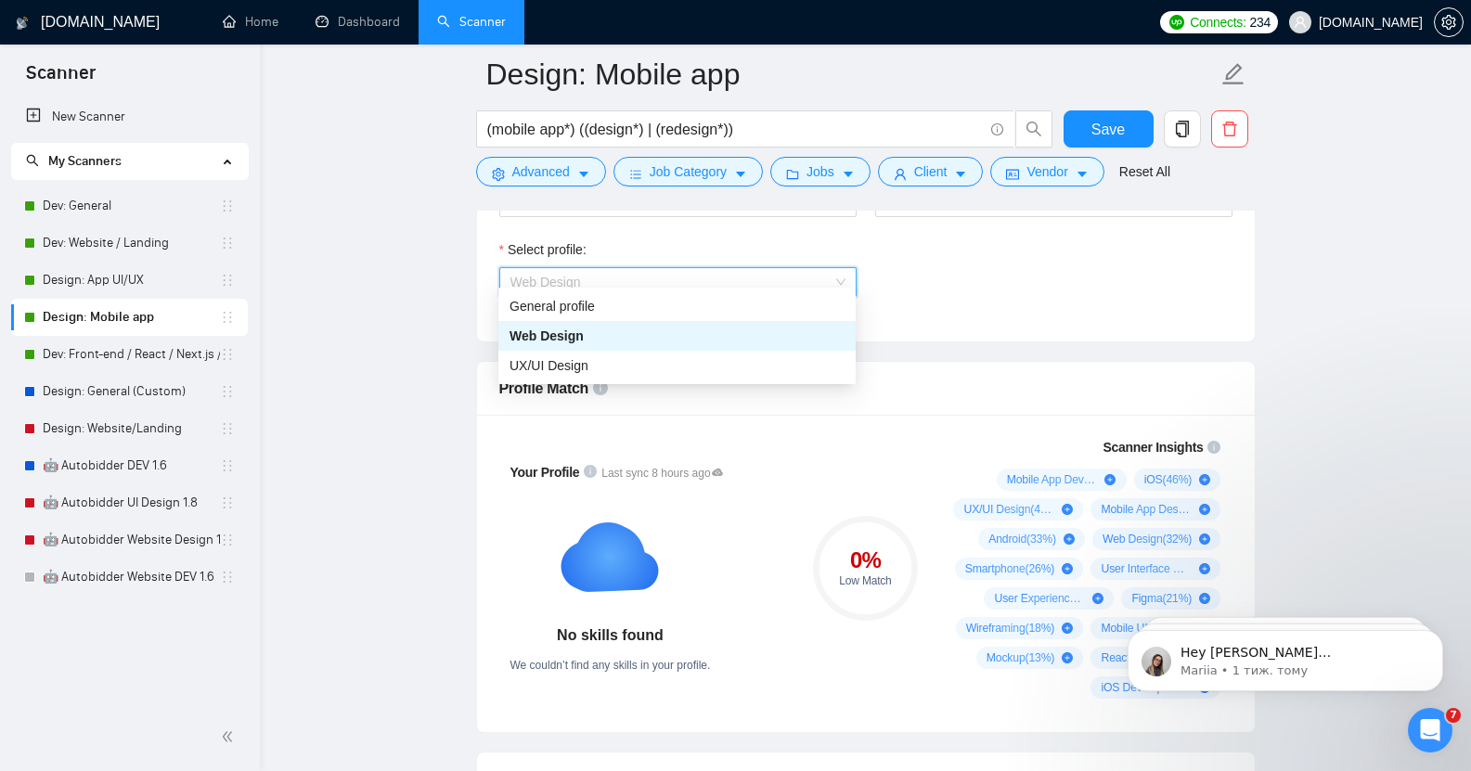
click at [628, 268] on span "Web Design" at bounding box center [678, 282] width 335 height 28
click at [606, 302] on div "General profile" at bounding box center [677, 306] width 335 height 20
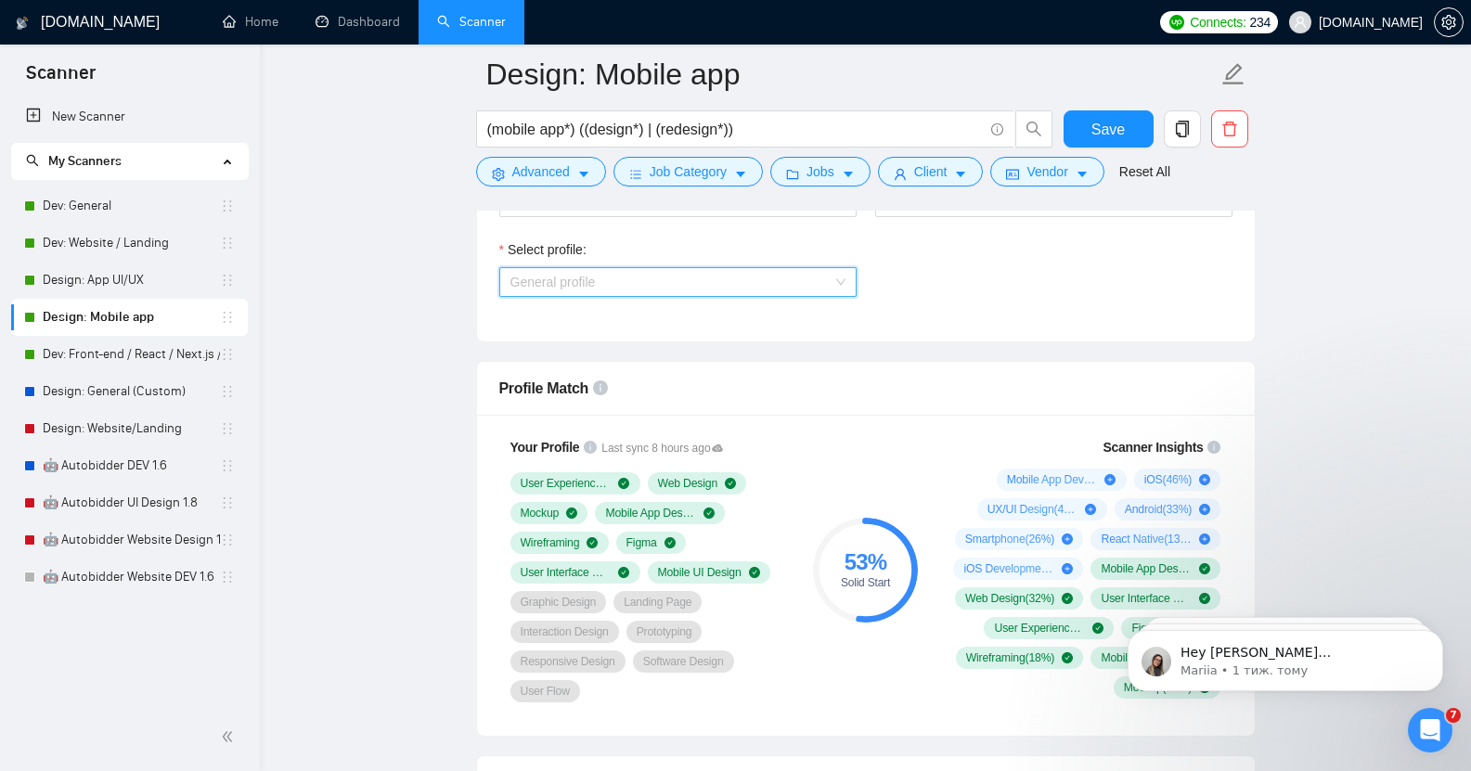
click at [692, 268] on span "General profile" at bounding box center [678, 282] width 335 height 28
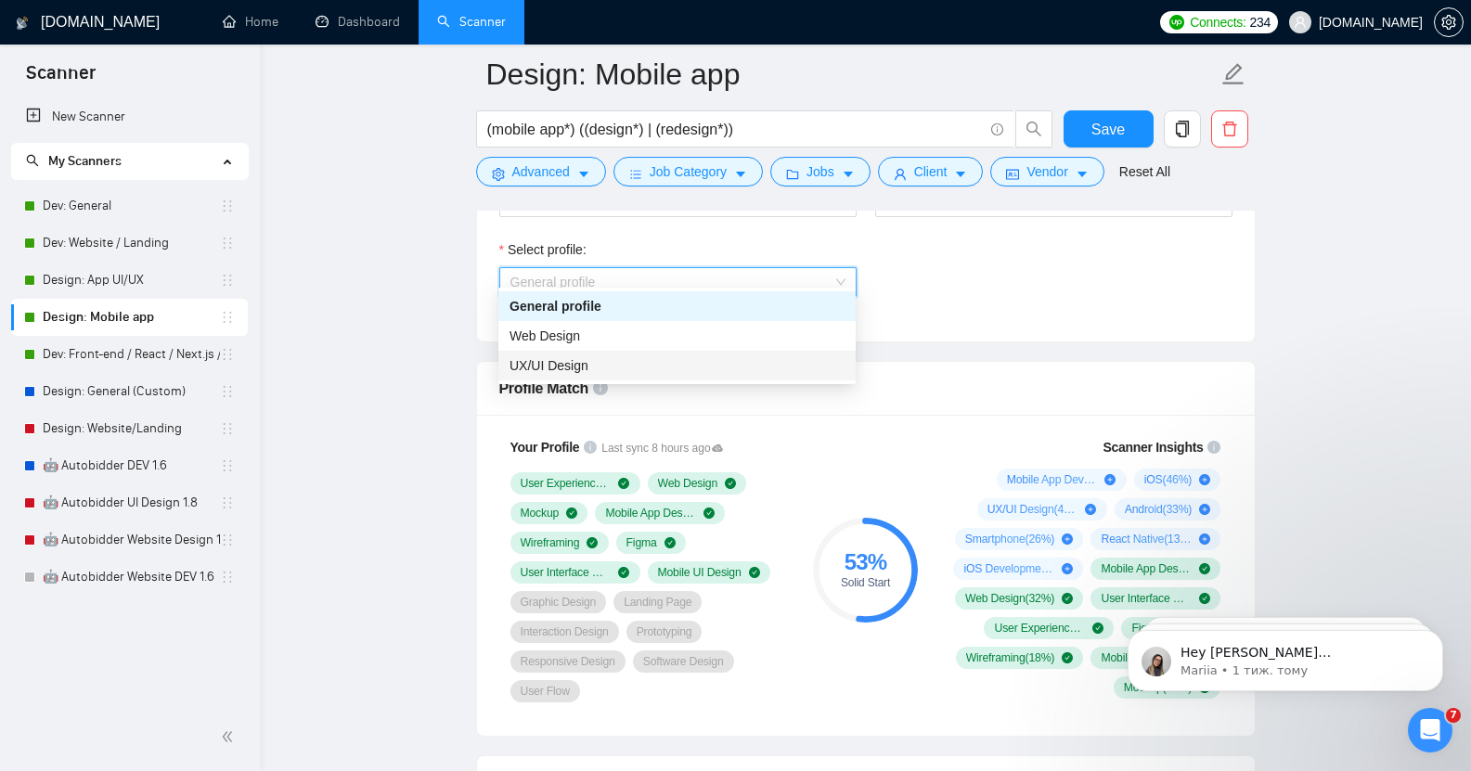
click at [622, 362] on div "UX/UI Design" at bounding box center [677, 366] width 335 height 20
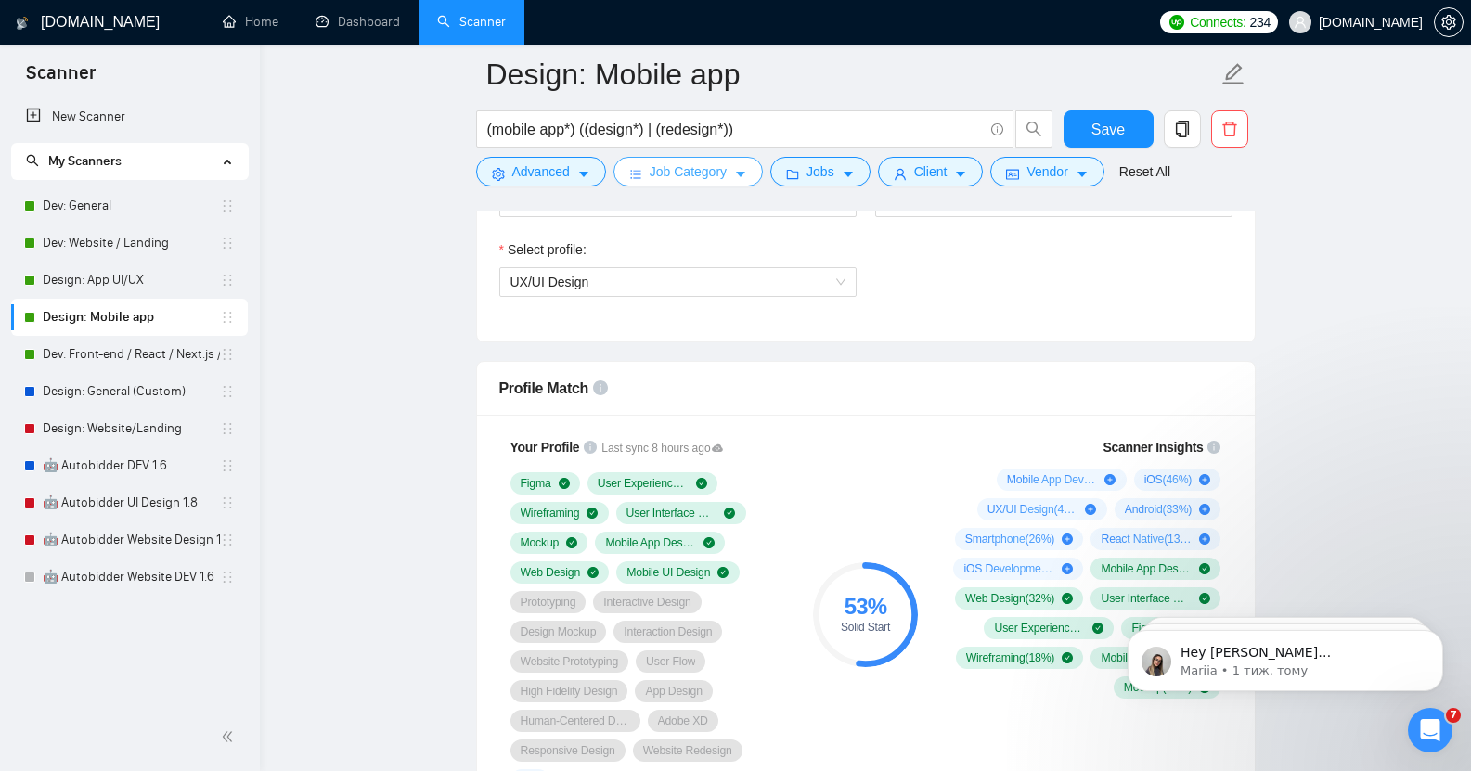
click at [700, 177] on span "Job Category" at bounding box center [688, 172] width 77 height 20
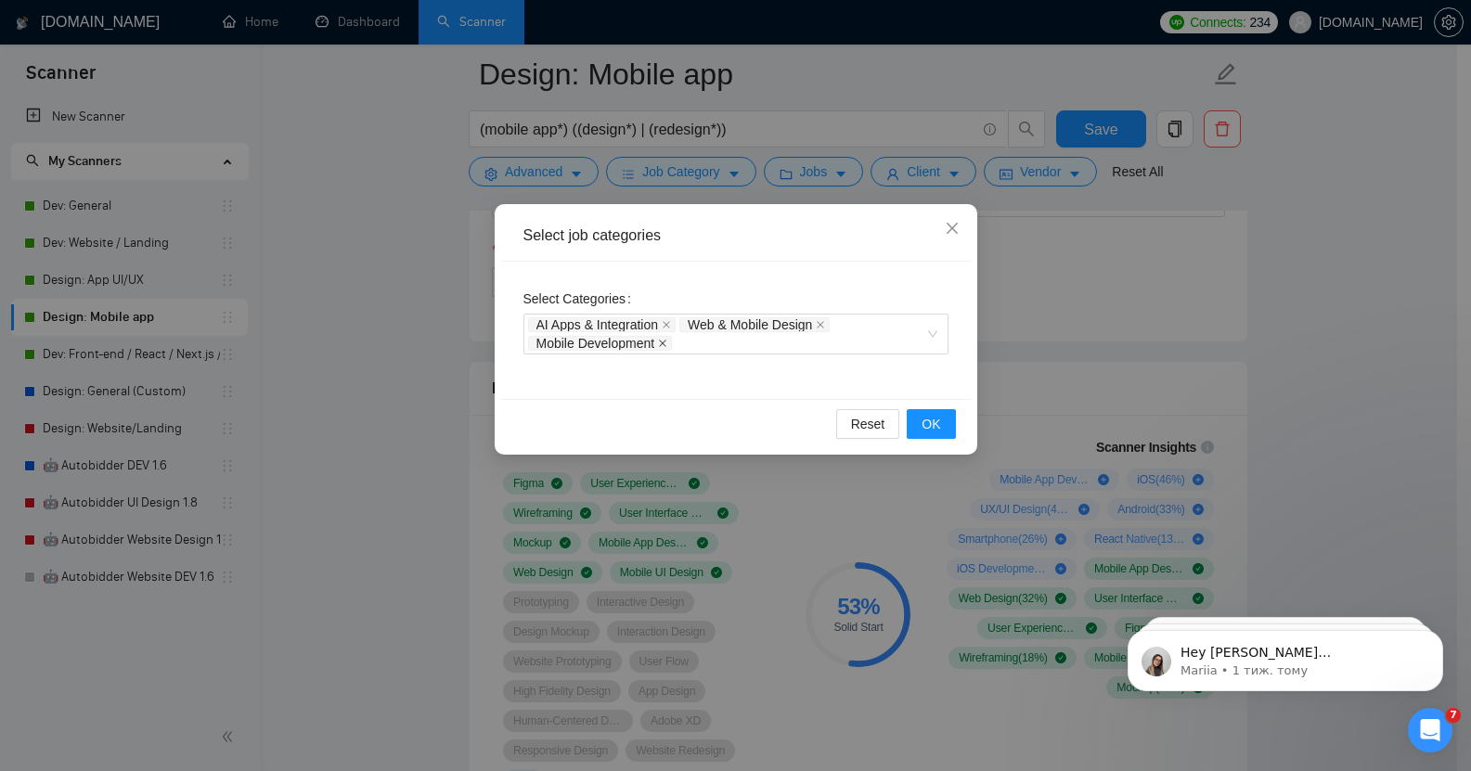
click at [661, 341] on icon "close" at bounding box center [662, 343] width 9 height 9
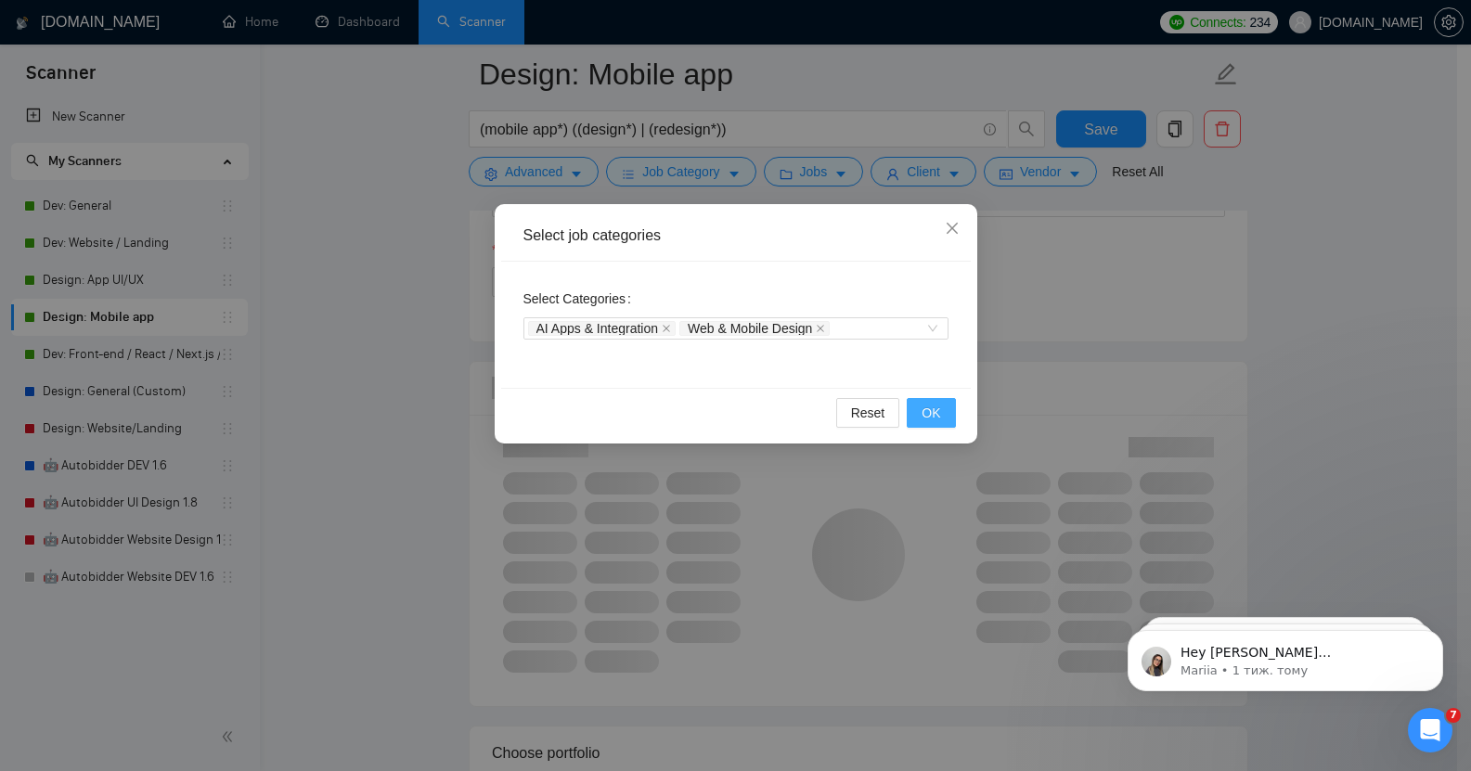
click at [933, 412] on span "OK" at bounding box center [931, 413] width 19 height 20
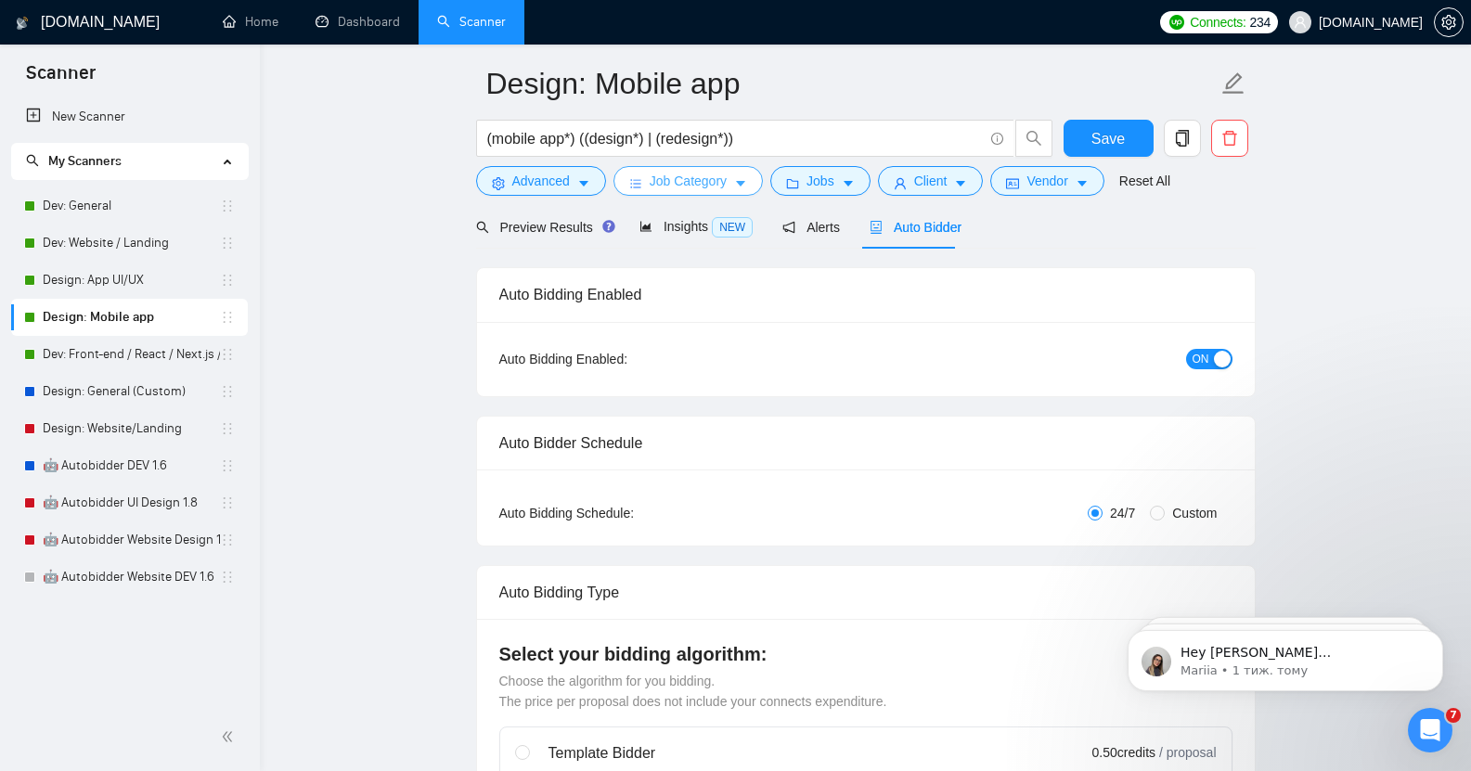
scroll to position [0, 0]
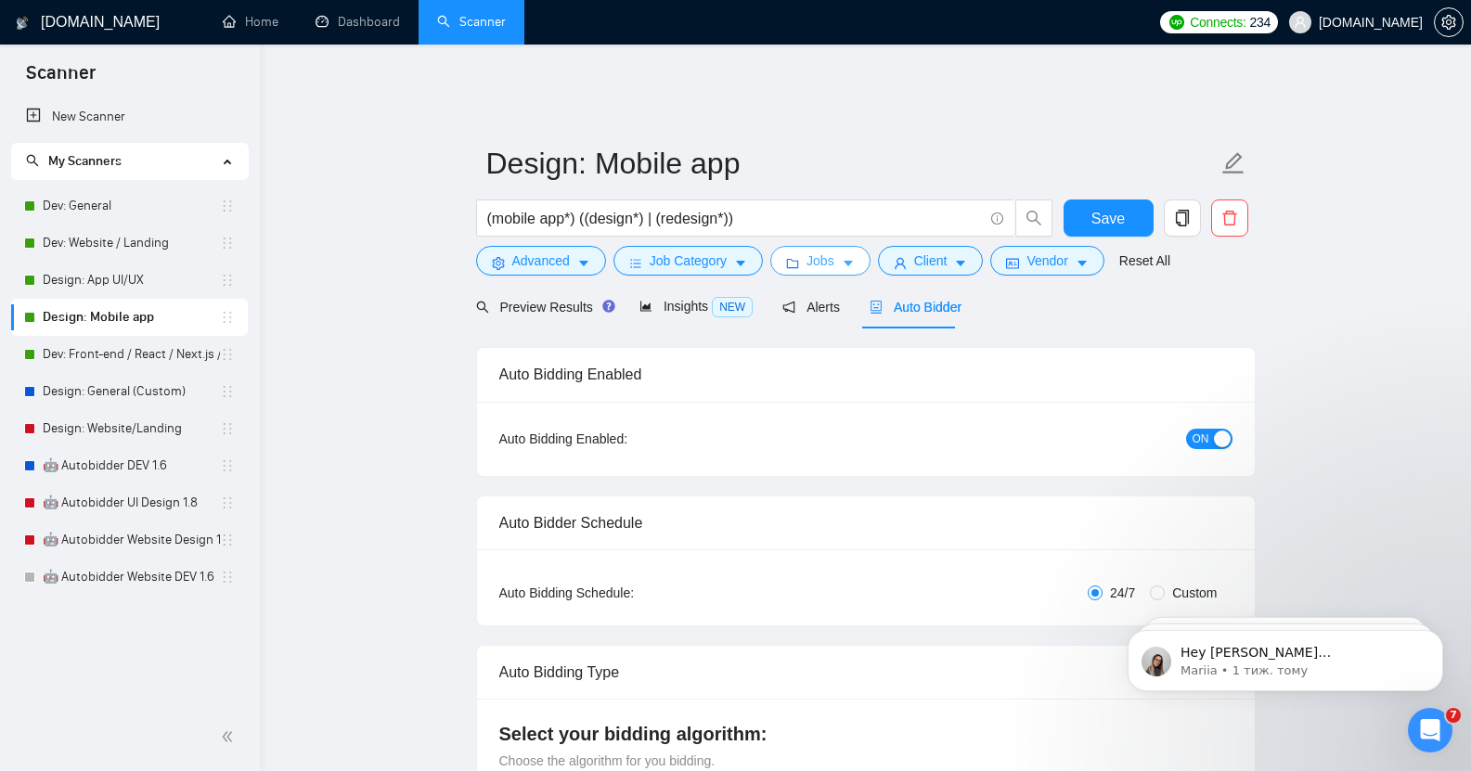
click at [826, 251] on span "Jobs" at bounding box center [821, 261] width 28 height 20
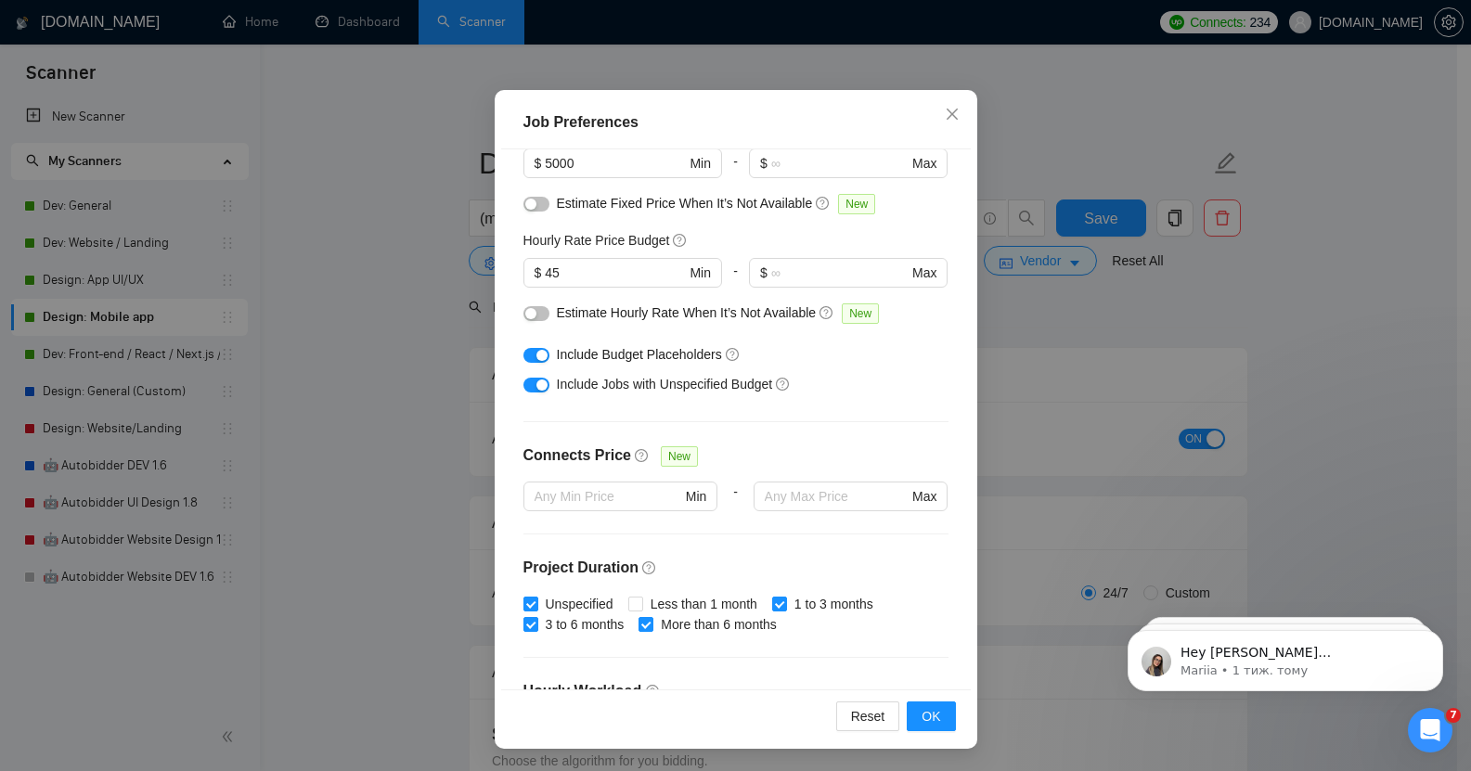
scroll to position [160, 0]
click at [930, 711] on span "OK" at bounding box center [931, 716] width 19 height 20
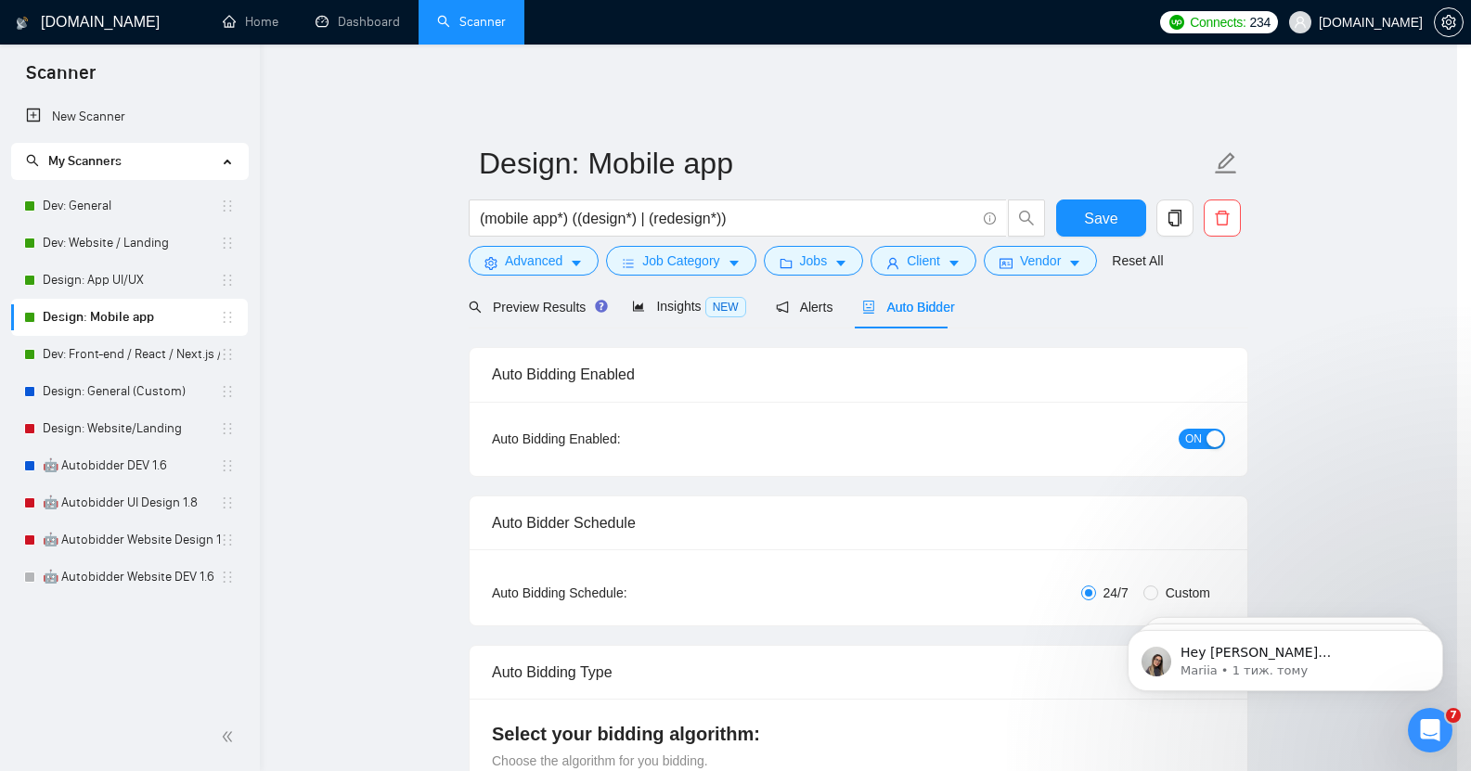
scroll to position [20, 0]
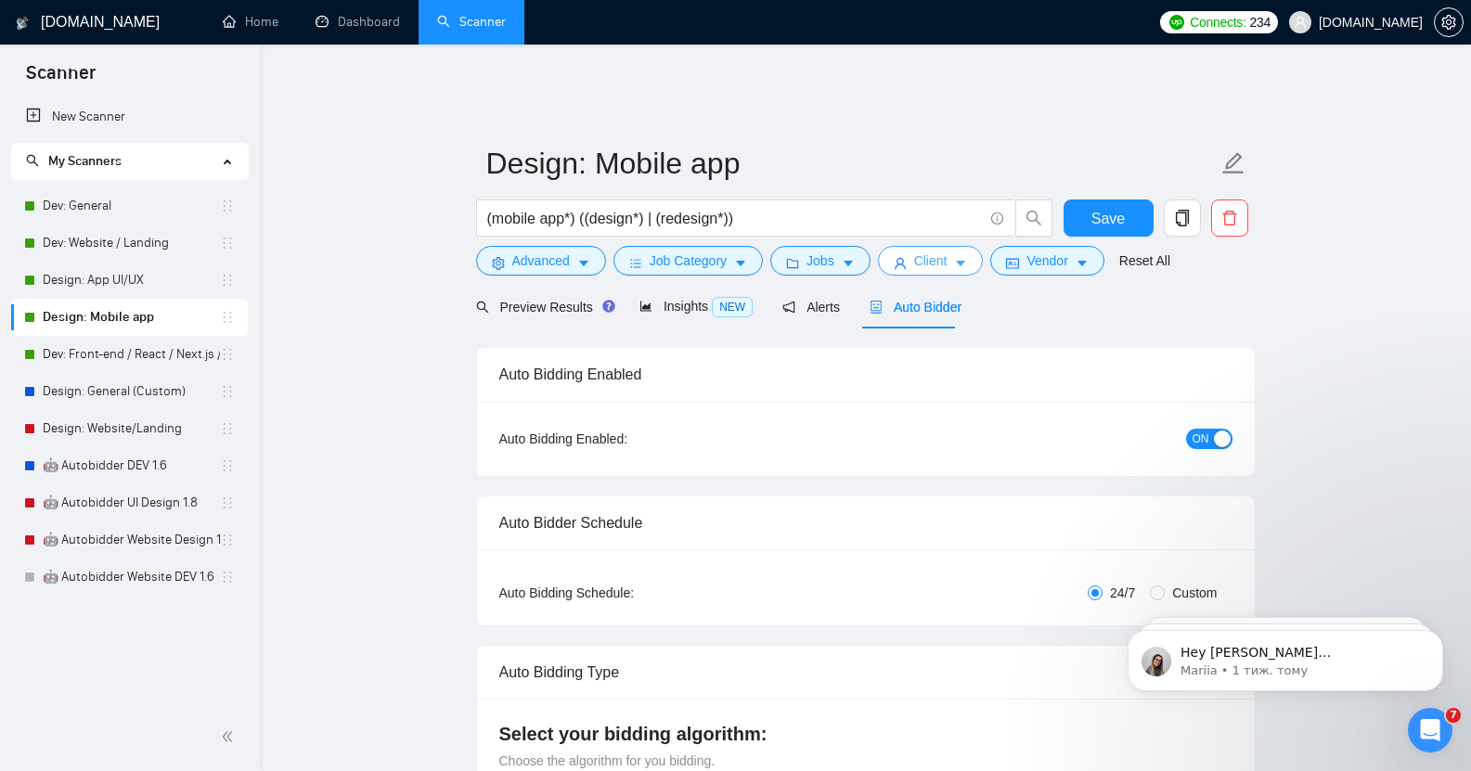
click at [929, 251] on span "Client" at bounding box center [930, 261] width 33 height 20
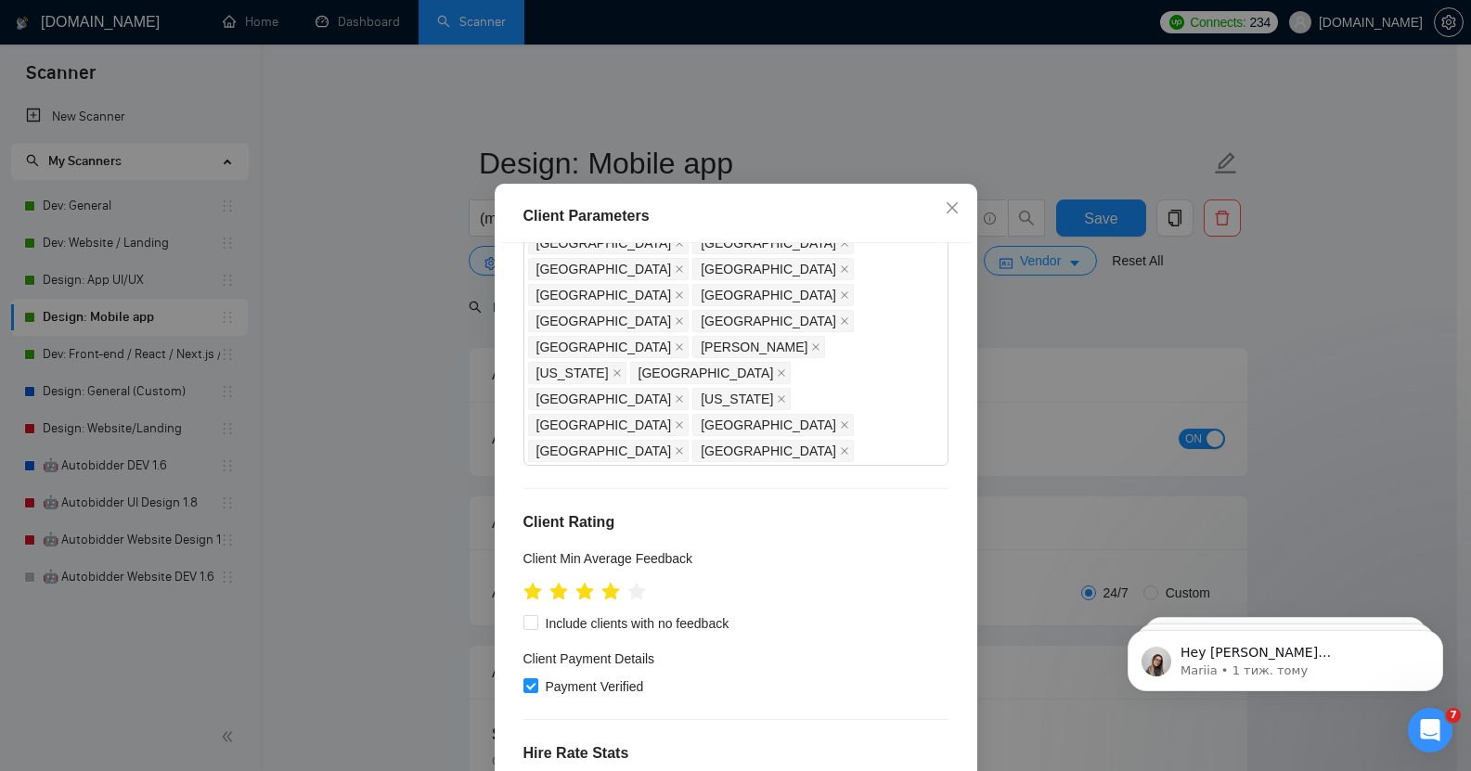
scroll to position [114, 0]
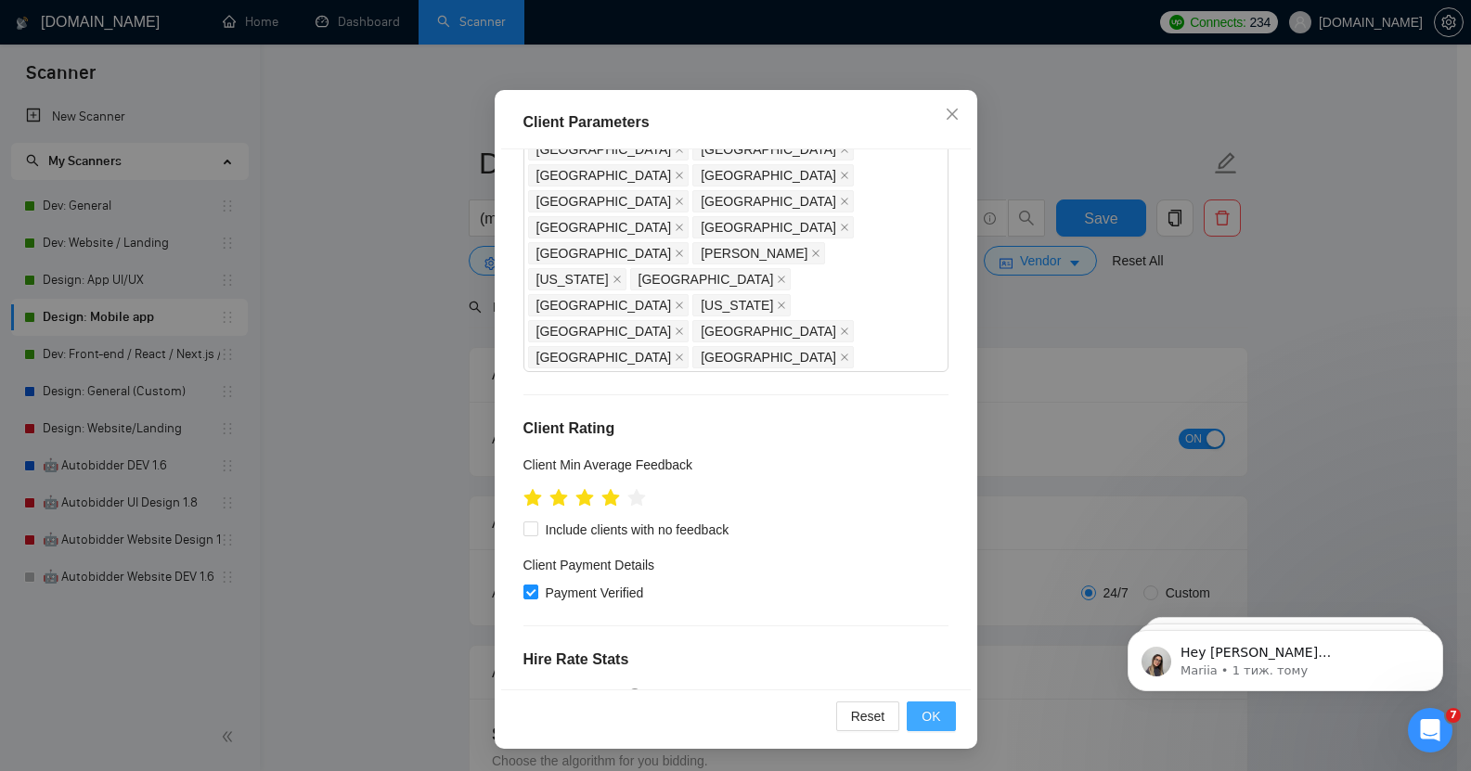
click at [926, 713] on span "OK" at bounding box center [931, 716] width 19 height 20
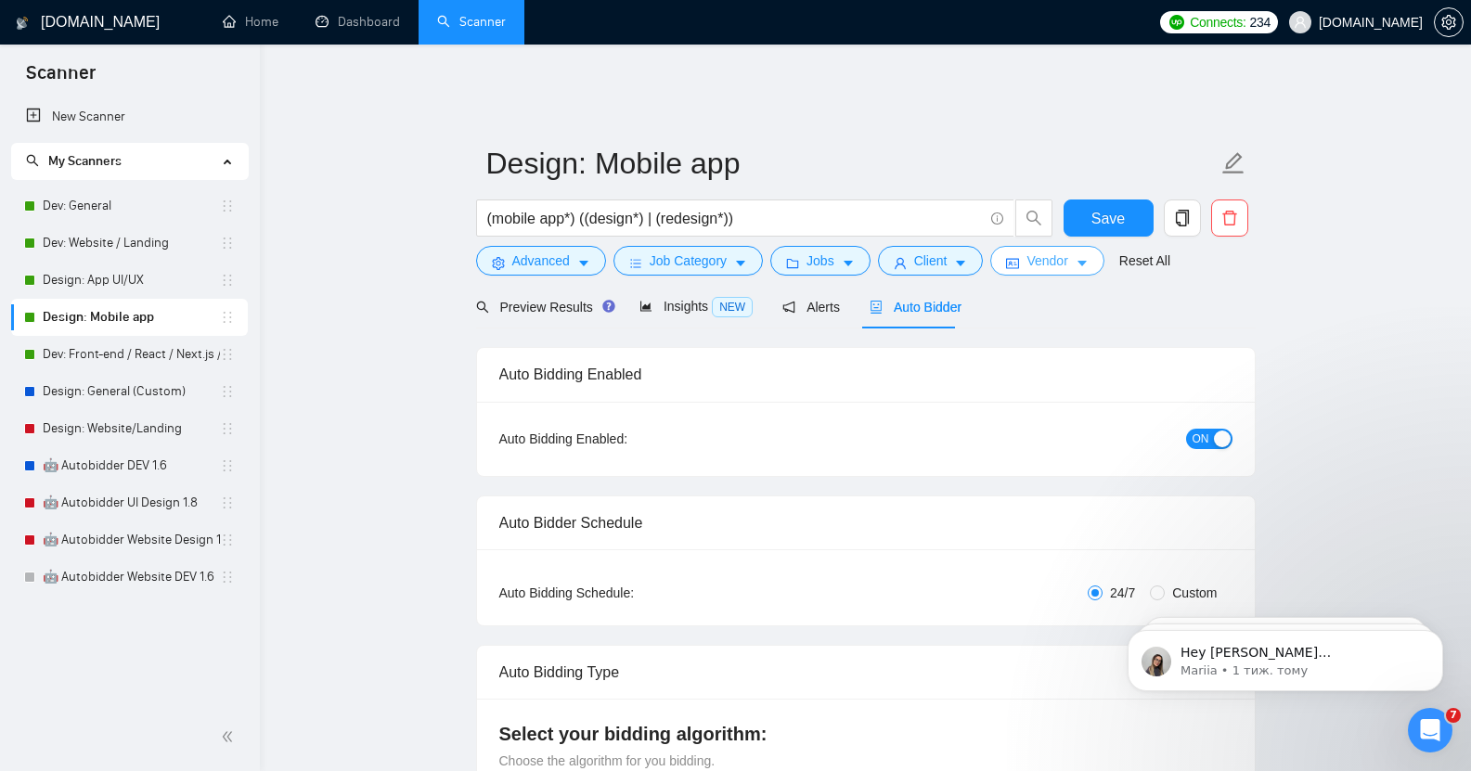
click at [1055, 251] on span "Vendor" at bounding box center [1047, 261] width 41 height 20
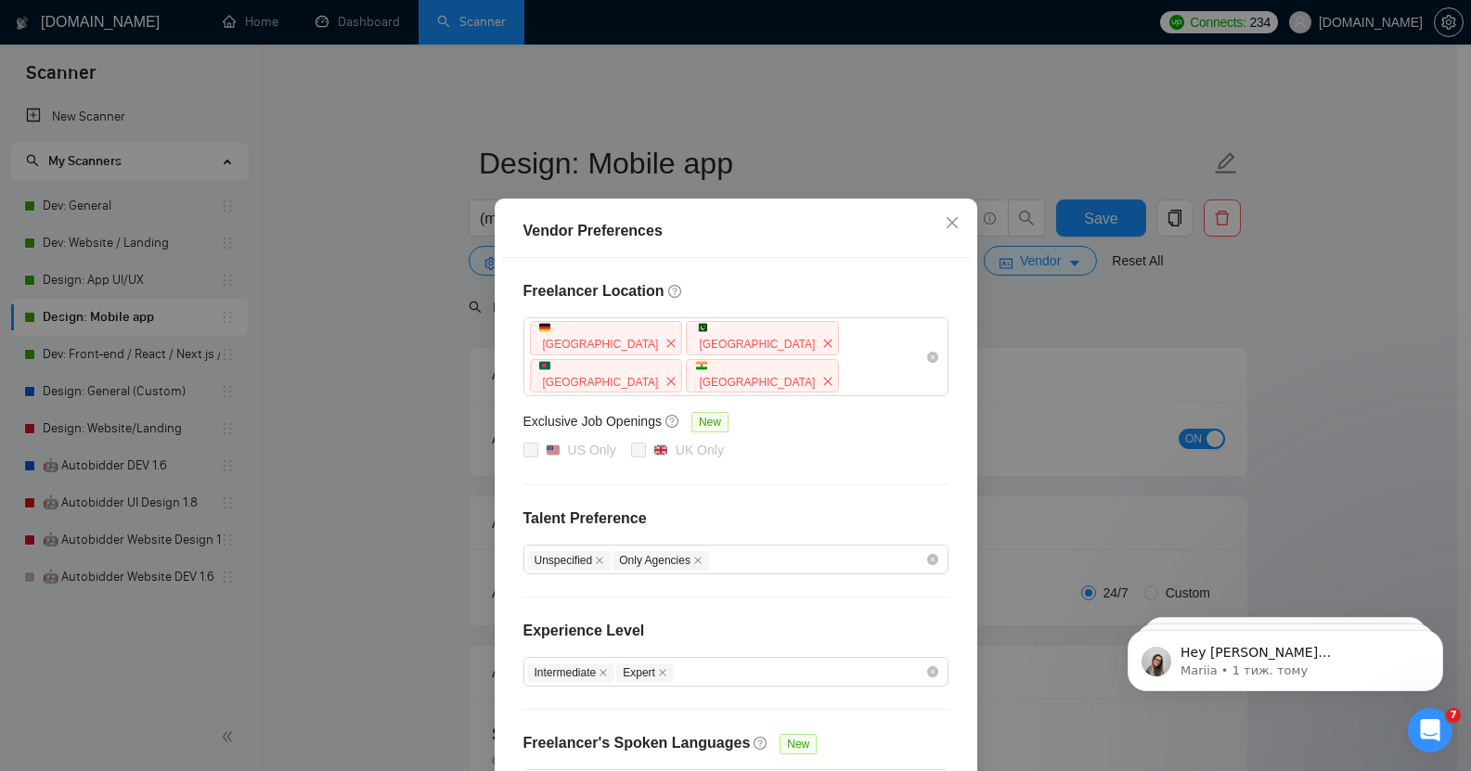
scroll to position [98, 0]
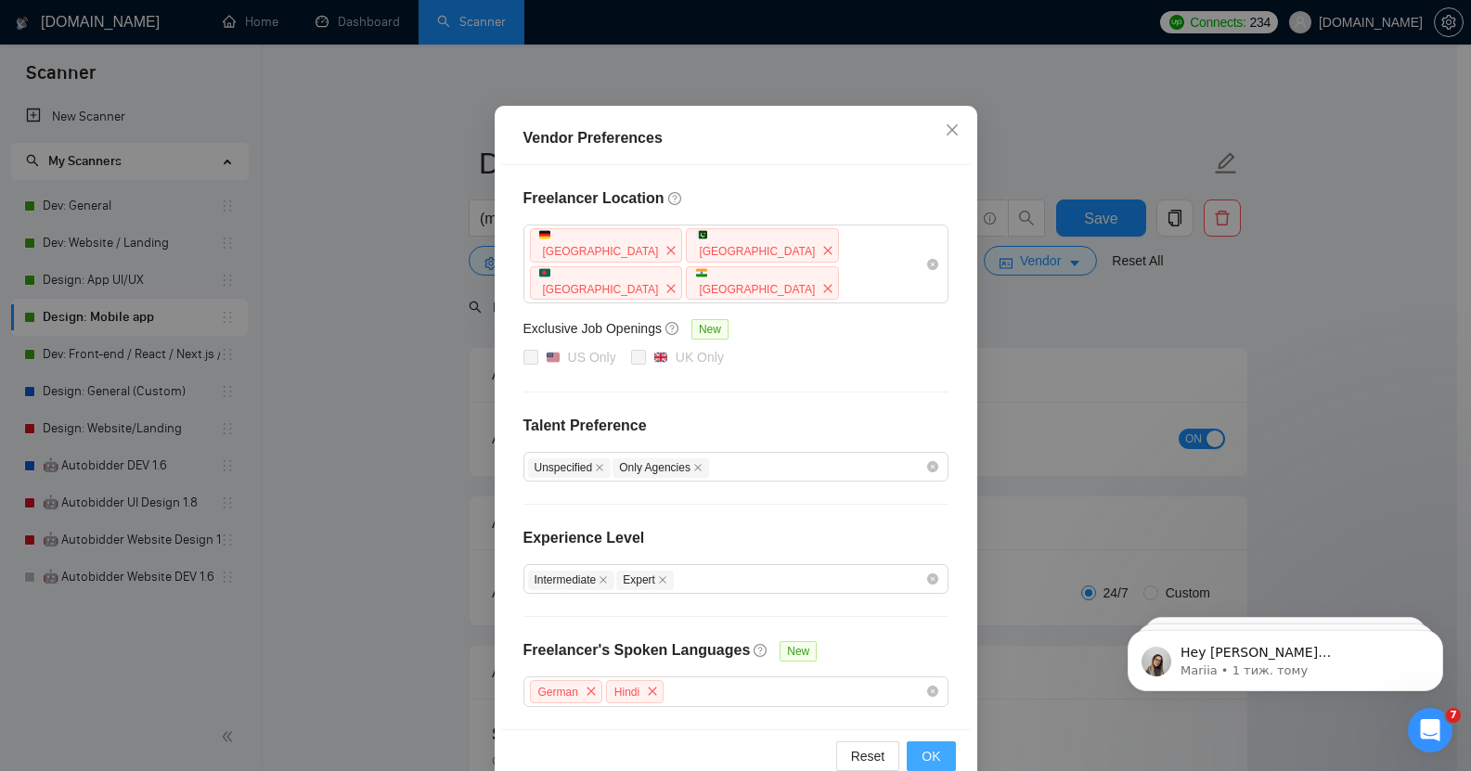
click at [926, 746] on span "OK" at bounding box center [931, 756] width 19 height 20
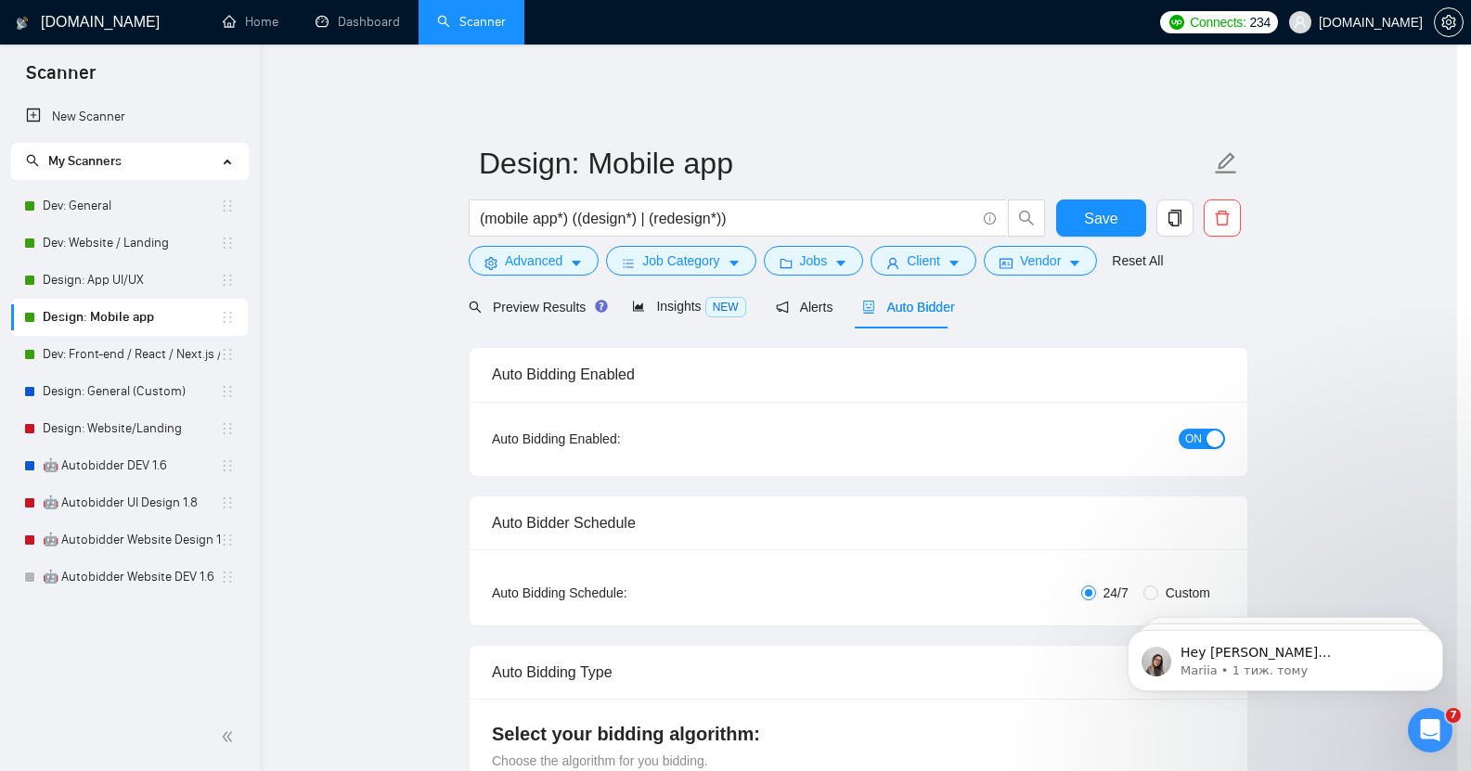
scroll to position [6, 0]
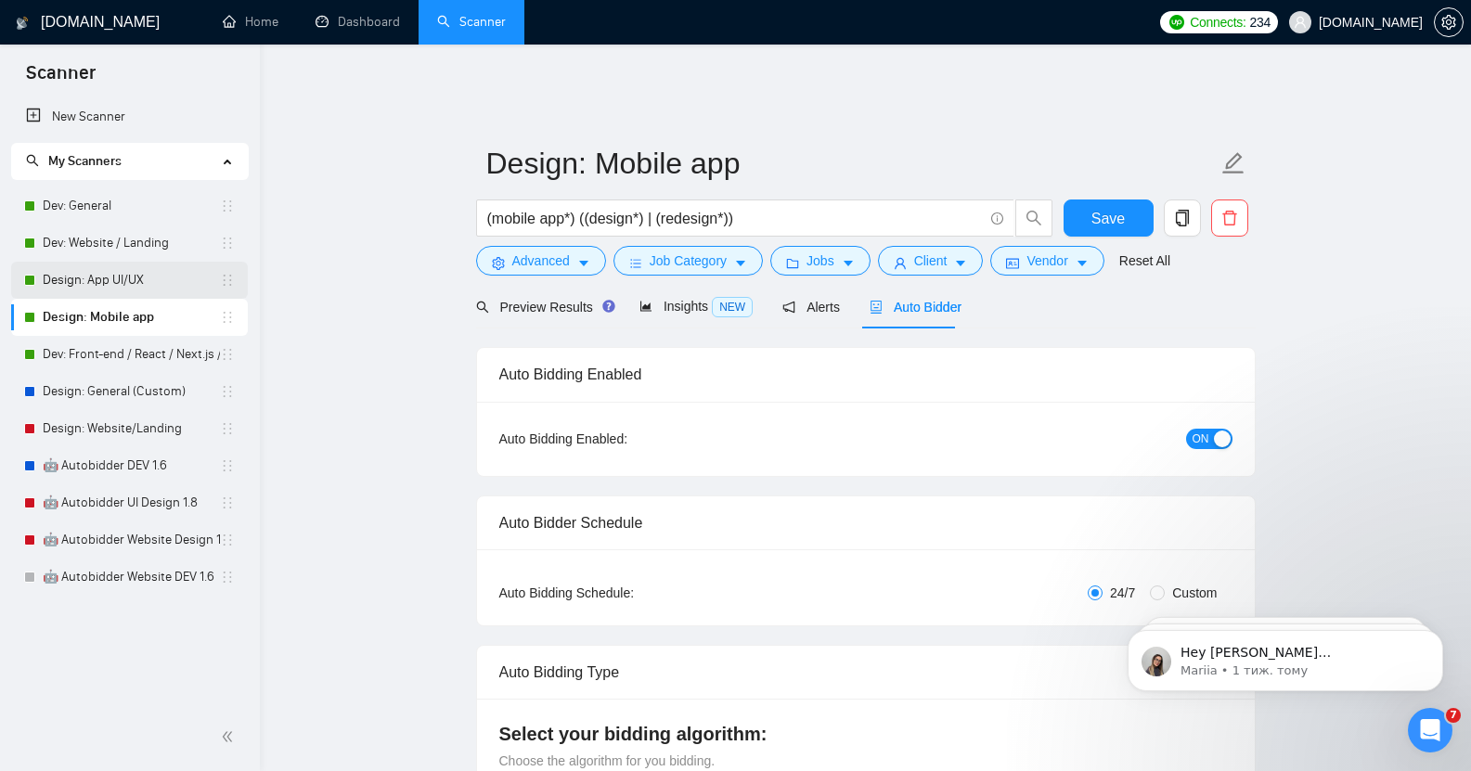
click at [105, 284] on link "Design: App UI/UX" at bounding box center [131, 280] width 177 height 37
click at [1132, 213] on button "Save" at bounding box center [1109, 218] width 90 height 37
checkbox input "true"
click at [107, 280] on link "Design: App UI/UX" at bounding box center [131, 280] width 177 height 37
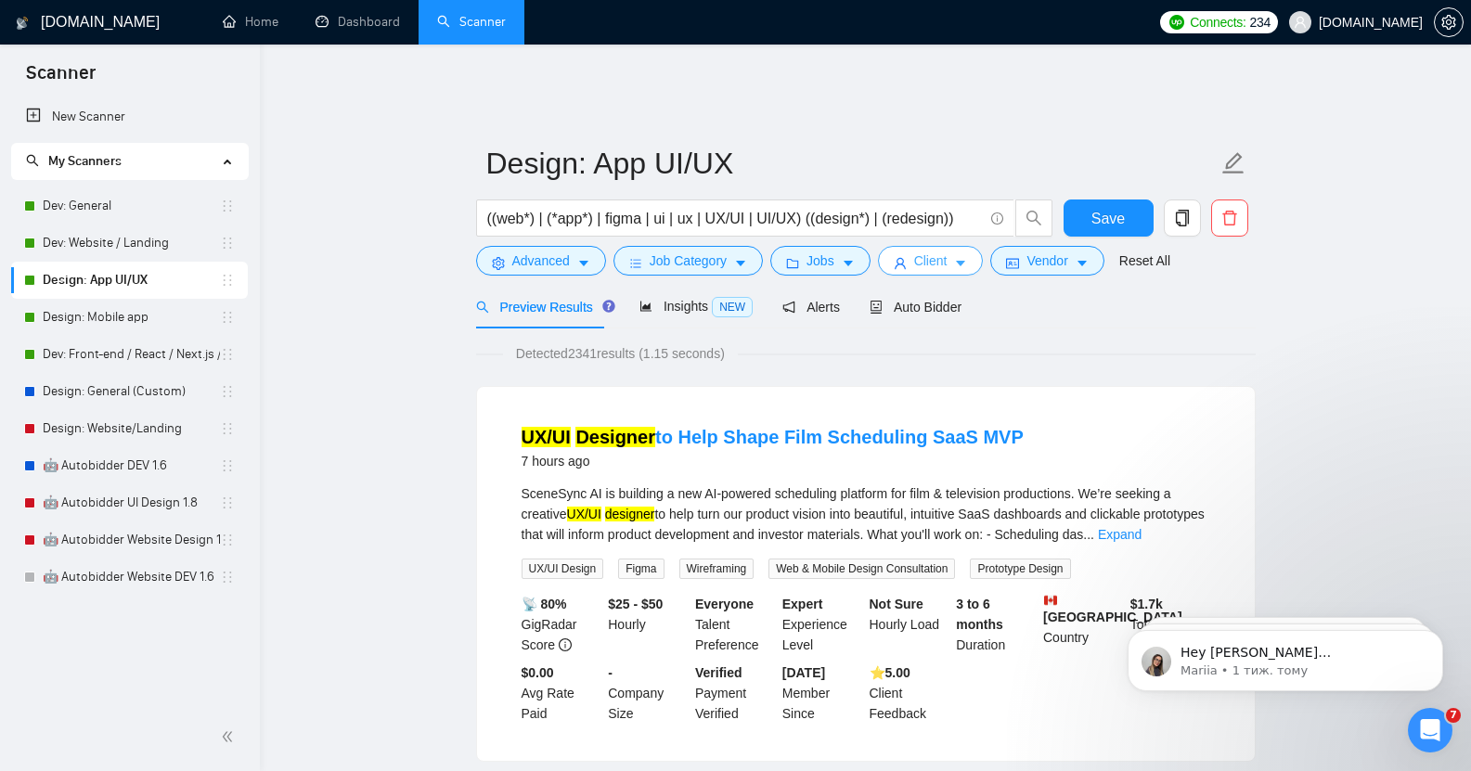
click at [954, 257] on icon "caret-down" at bounding box center [960, 263] width 13 height 13
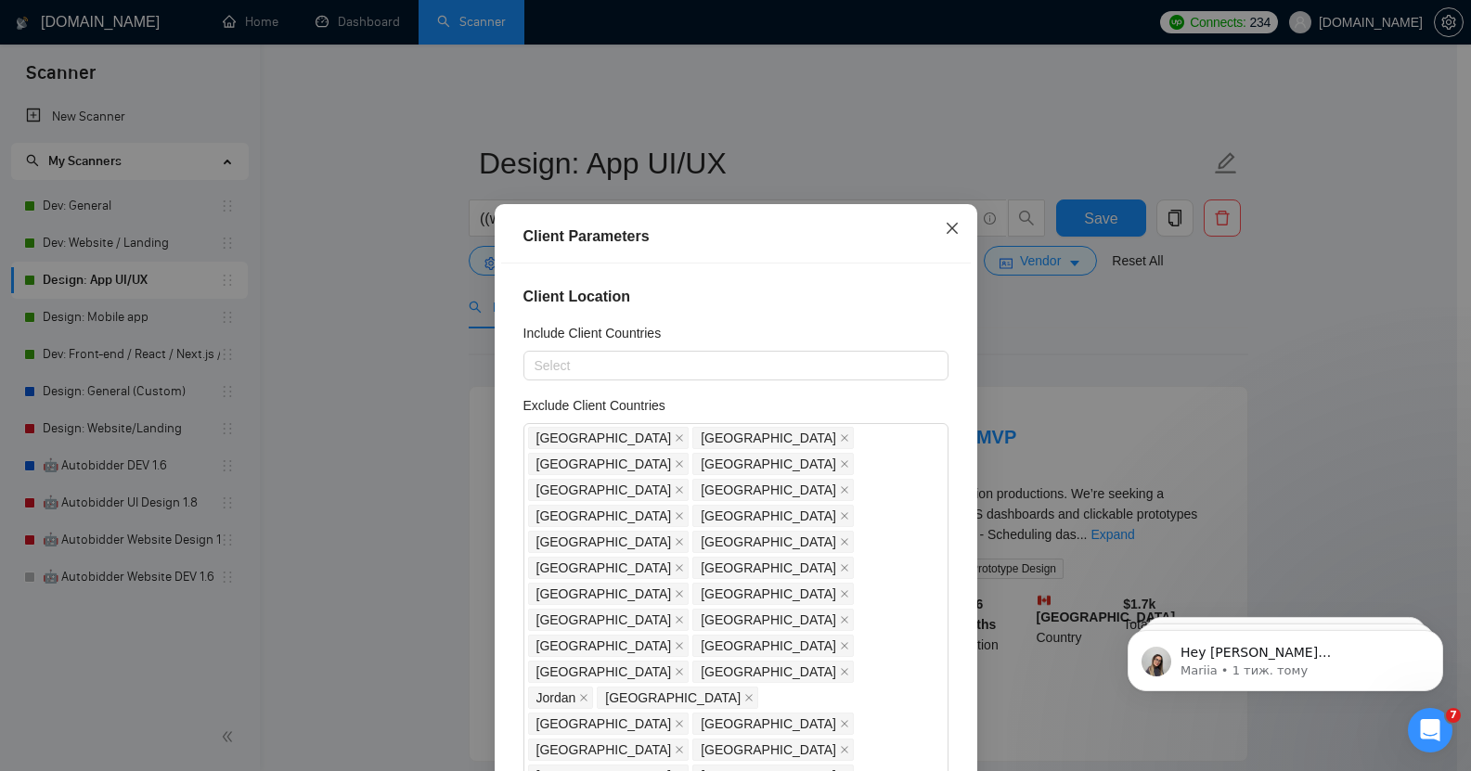
click at [945, 231] on icon "close" at bounding box center [952, 228] width 15 height 15
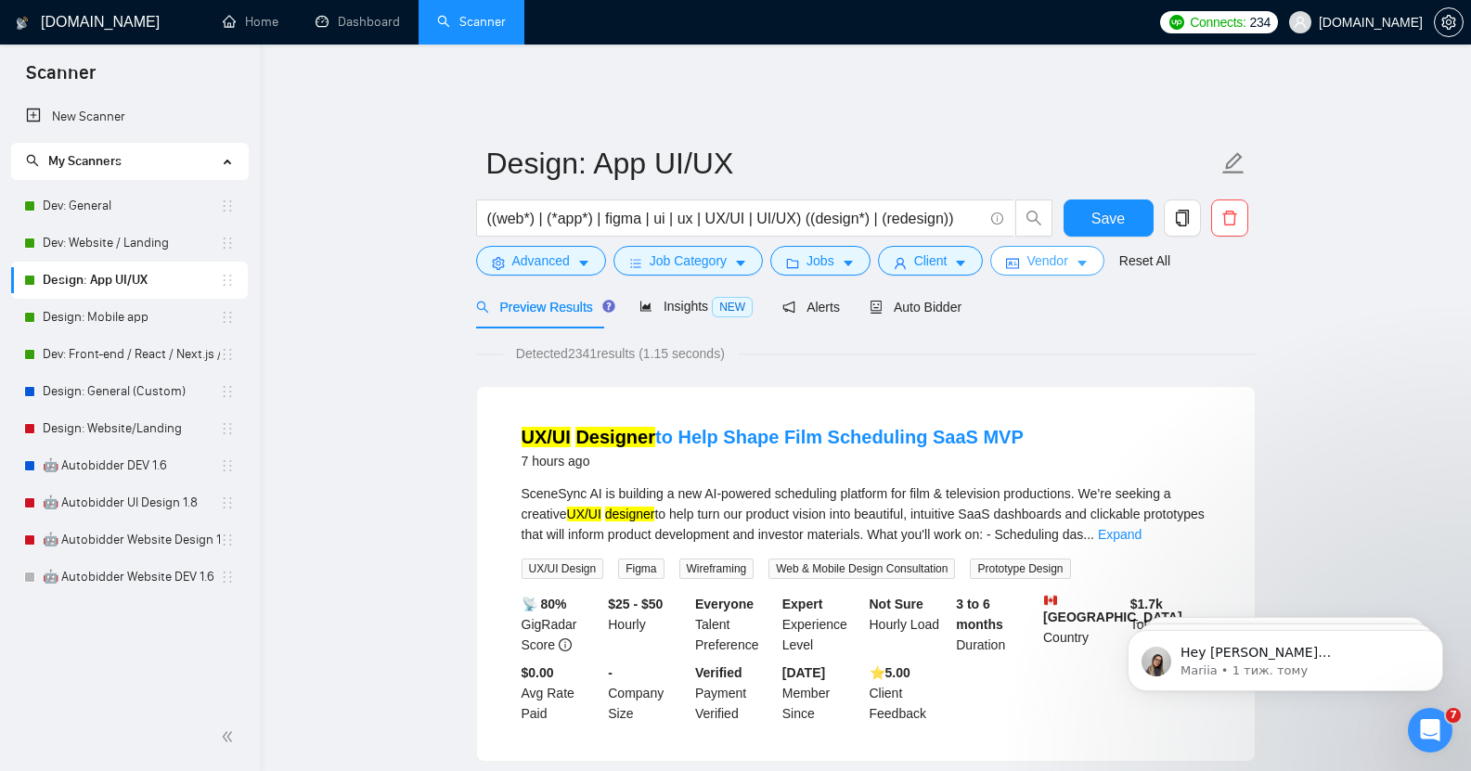
click at [1027, 251] on span "Vendor" at bounding box center [1047, 261] width 41 height 20
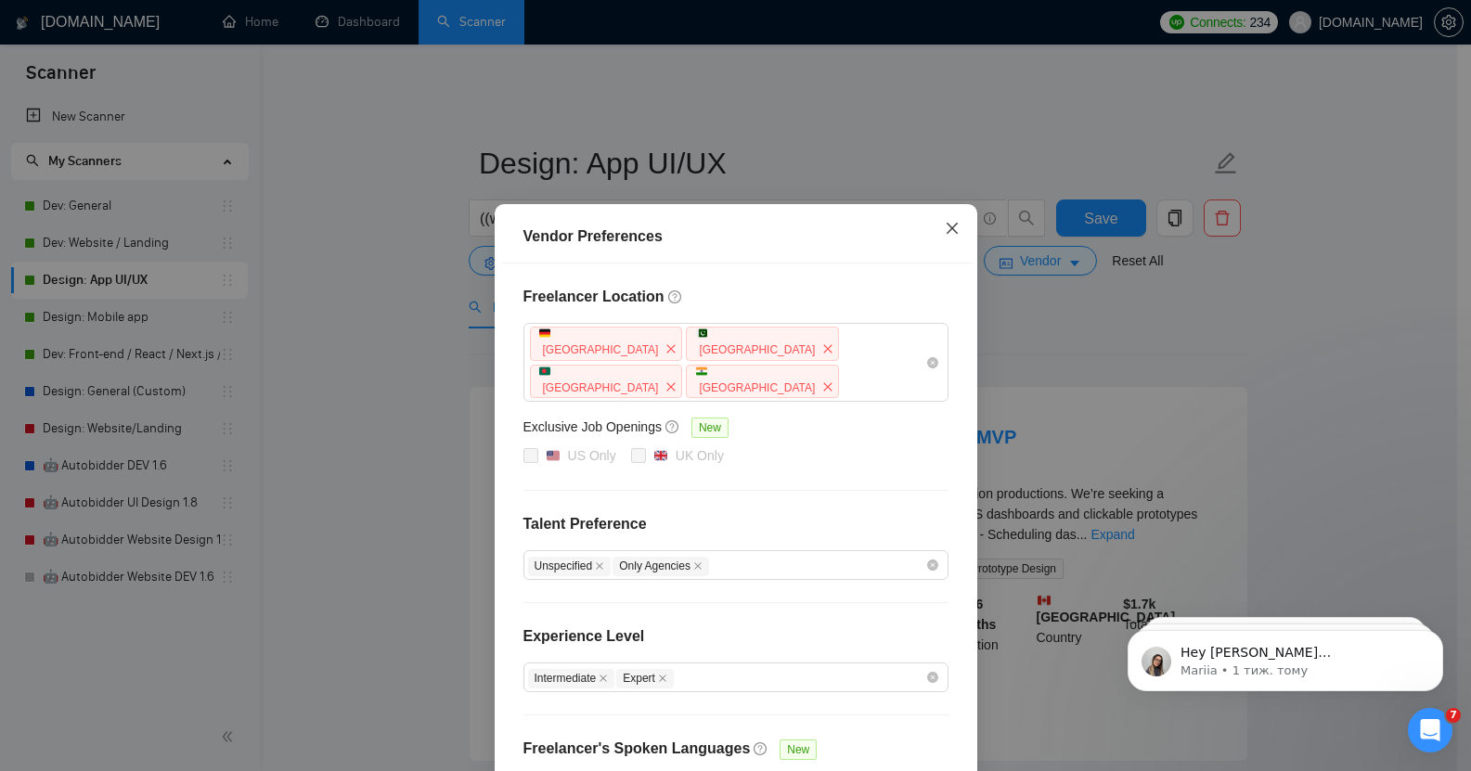
click at [945, 233] on icon "close" at bounding box center [952, 228] width 15 height 15
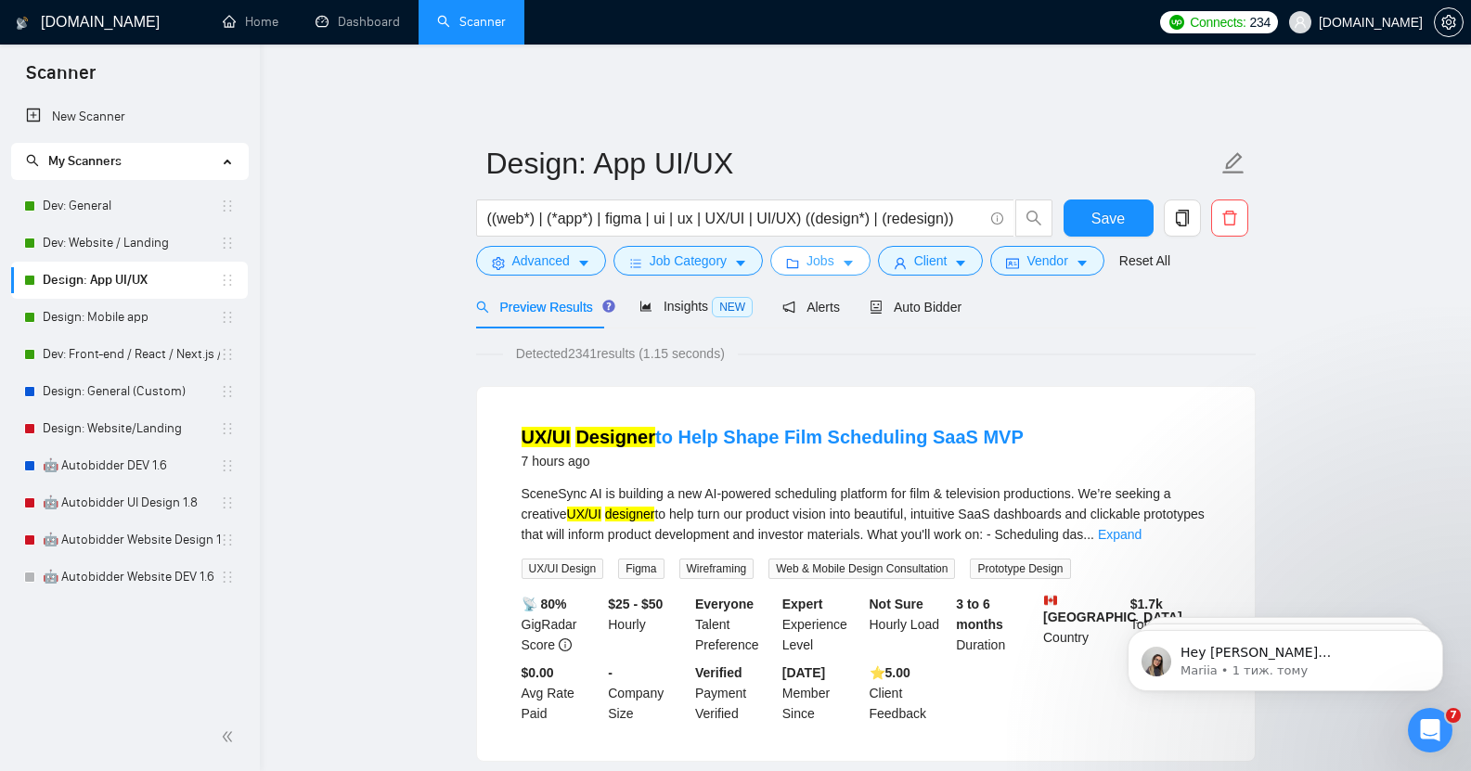
click at [819, 251] on span "Jobs" at bounding box center [821, 261] width 28 height 20
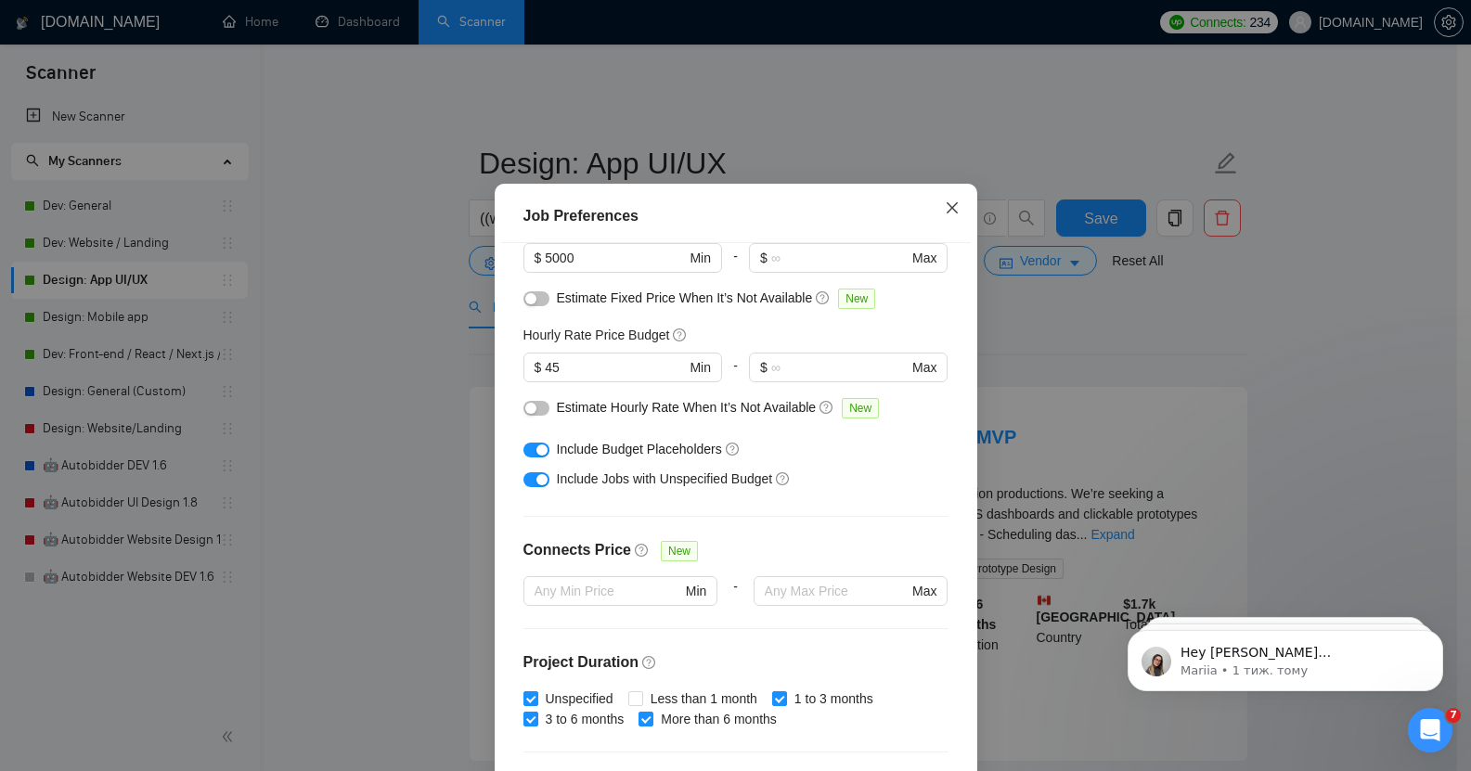
click at [950, 215] on icon "close" at bounding box center [952, 208] width 15 height 15
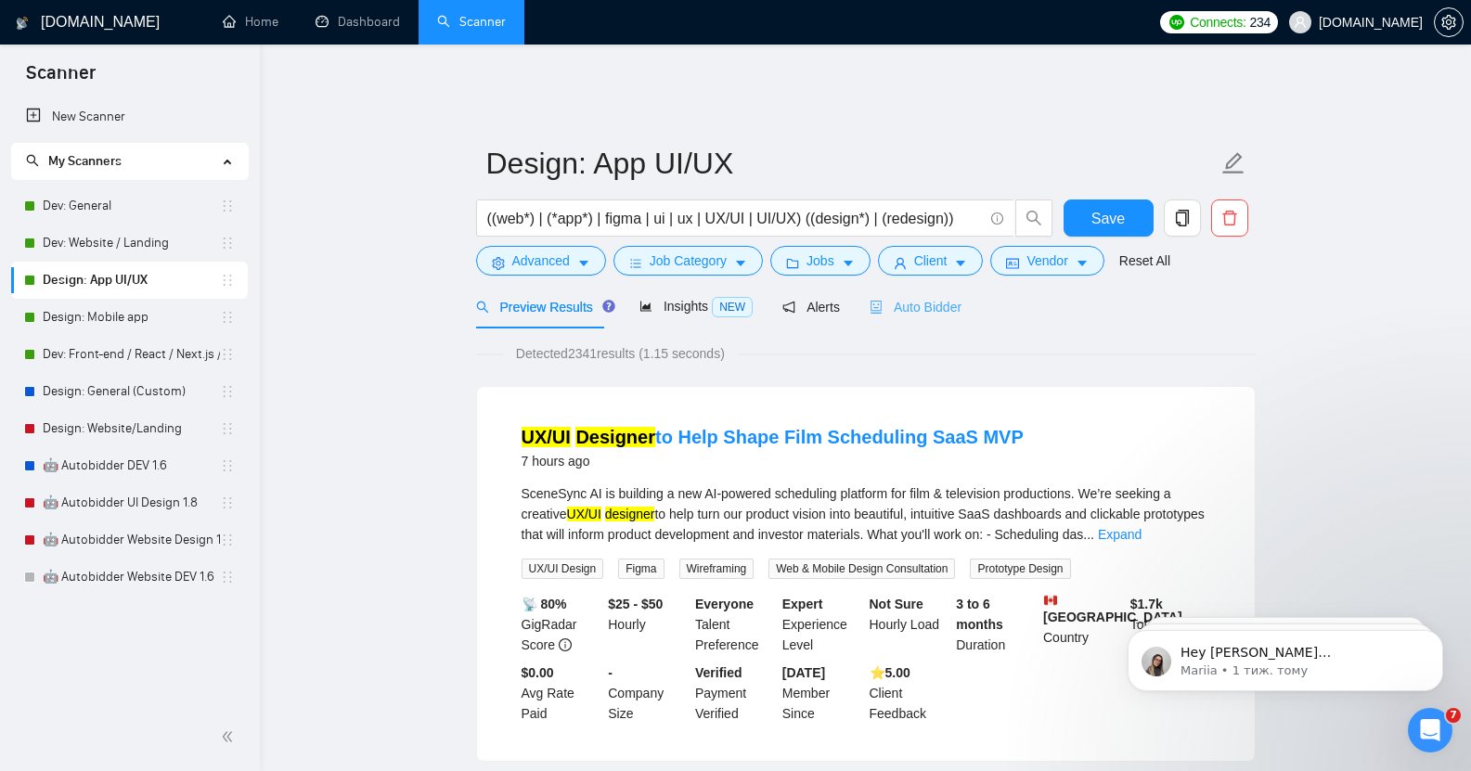
click at [926, 305] on div "Auto Bidder" at bounding box center [916, 307] width 92 height 44
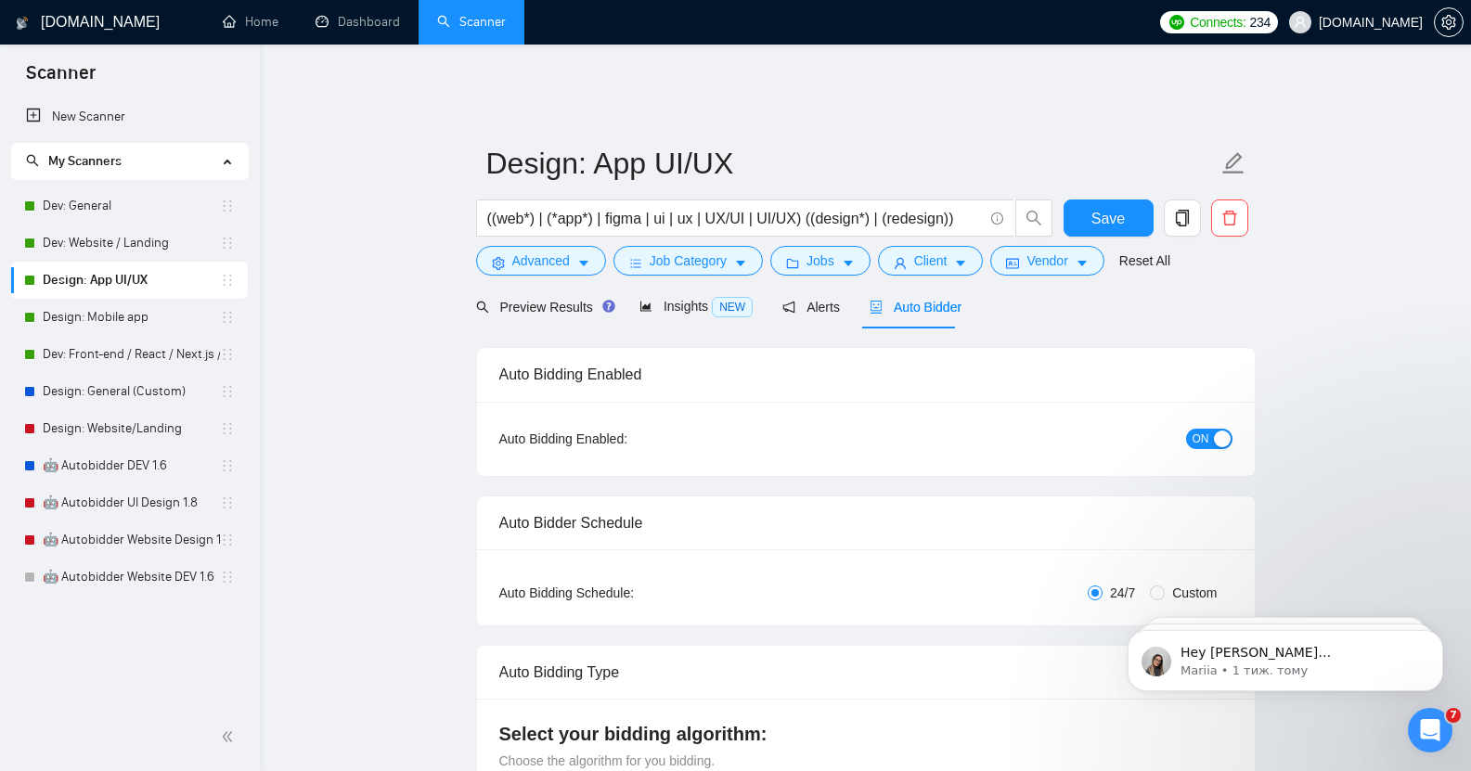
checkbox input "true"
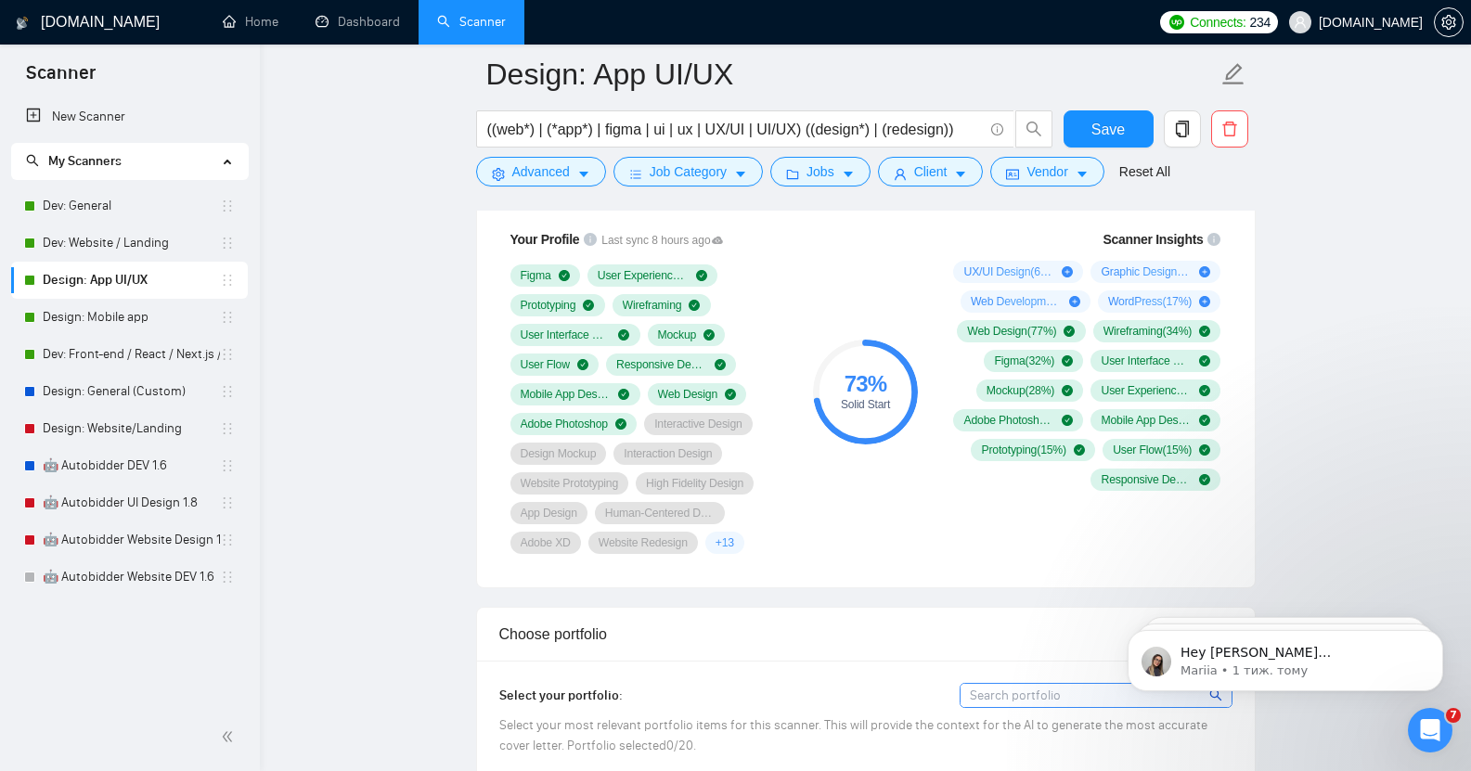
scroll to position [1214, 0]
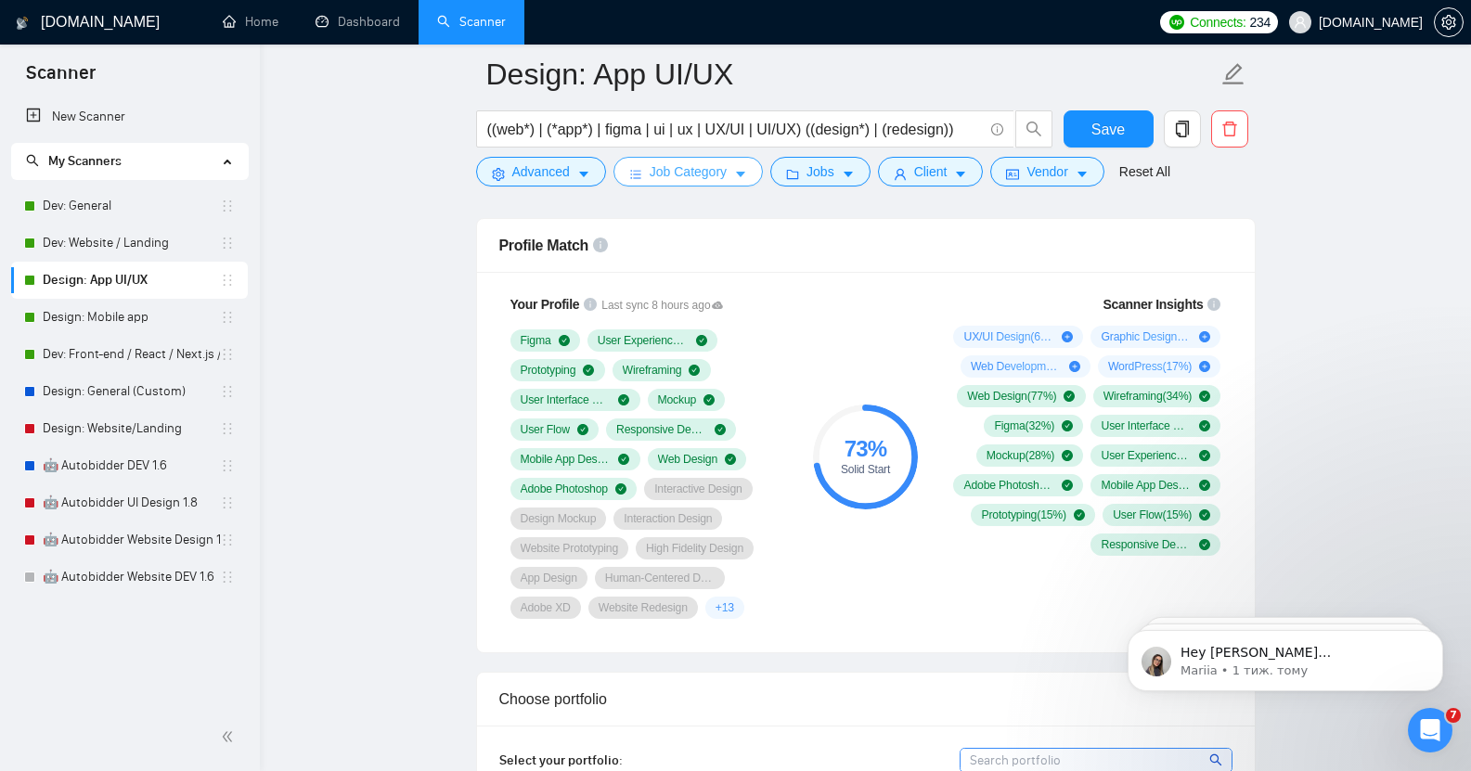
click at [719, 181] on span "Job Category" at bounding box center [688, 172] width 77 height 20
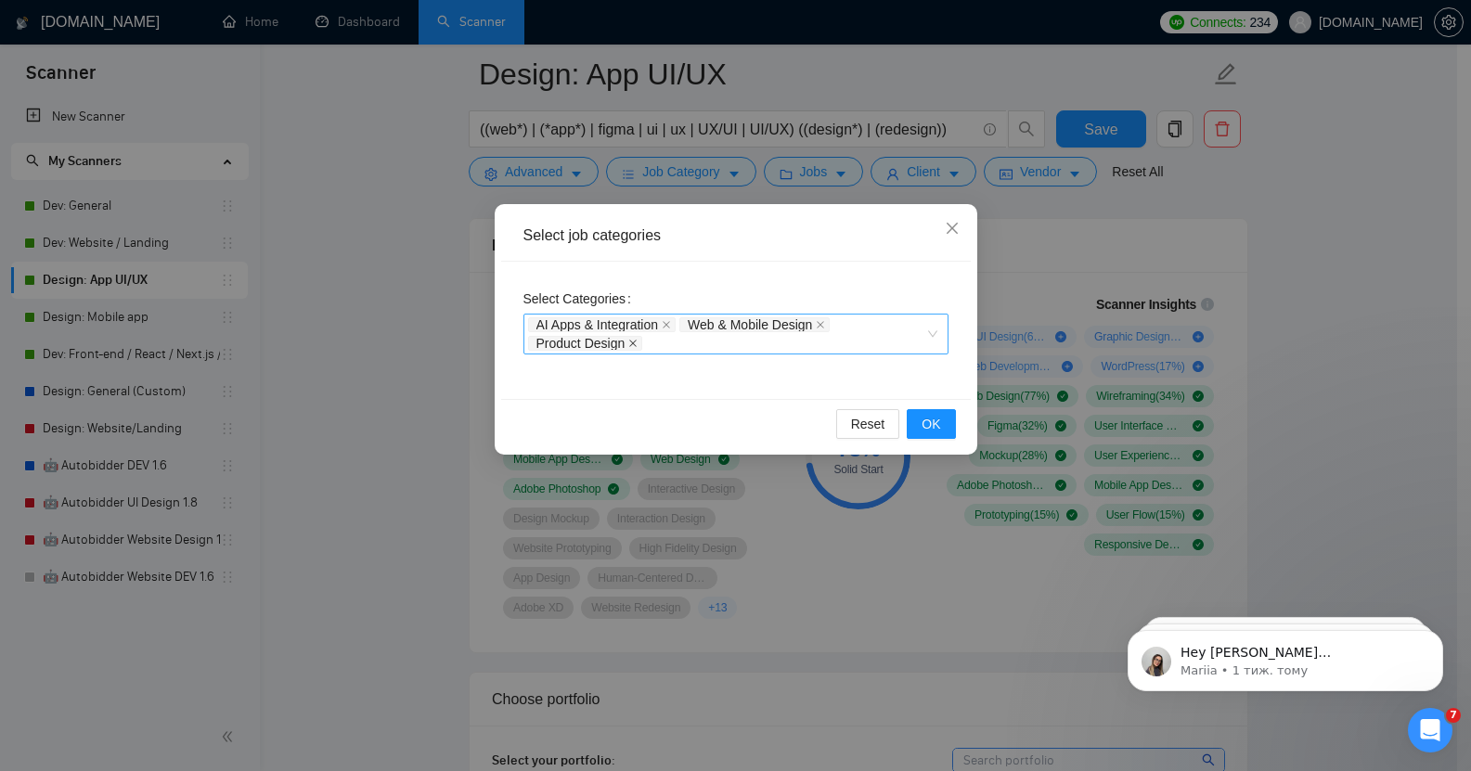
click at [632, 343] on icon "close" at bounding box center [632, 343] width 7 height 7
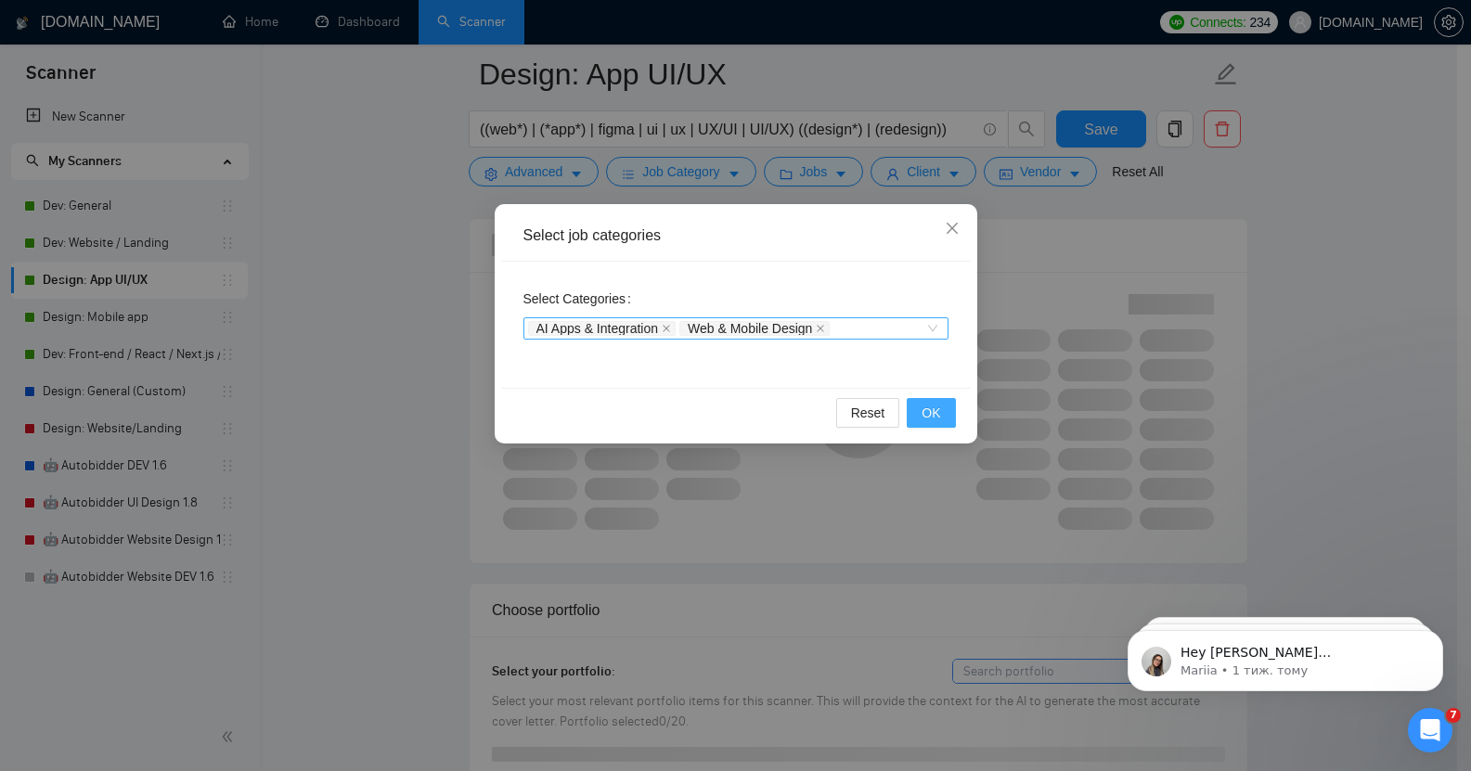
click at [940, 406] on button "OK" at bounding box center [931, 413] width 48 height 30
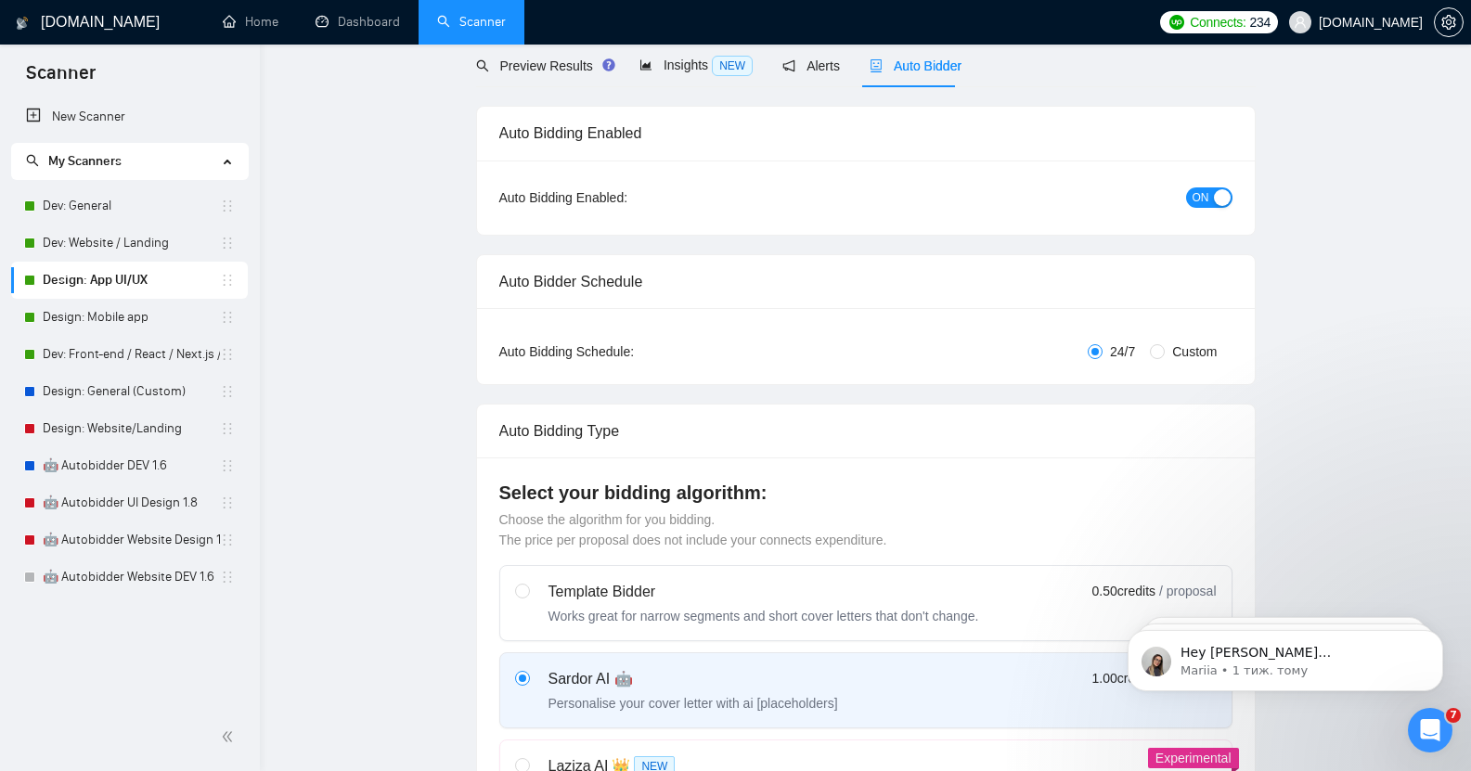
scroll to position [0, 0]
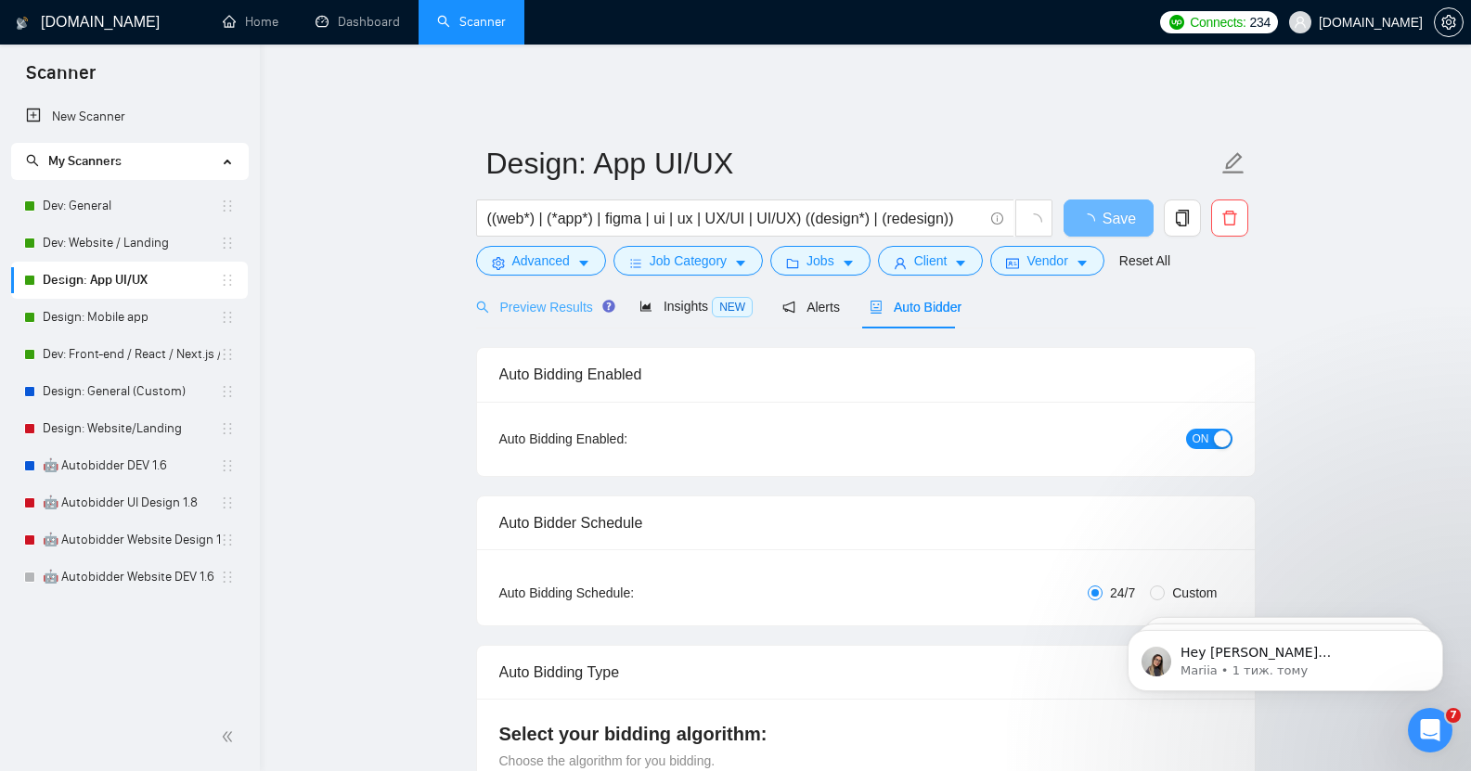
click at [520, 304] on div "Preview Results" at bounding box center [543, 307] width 134 height 44
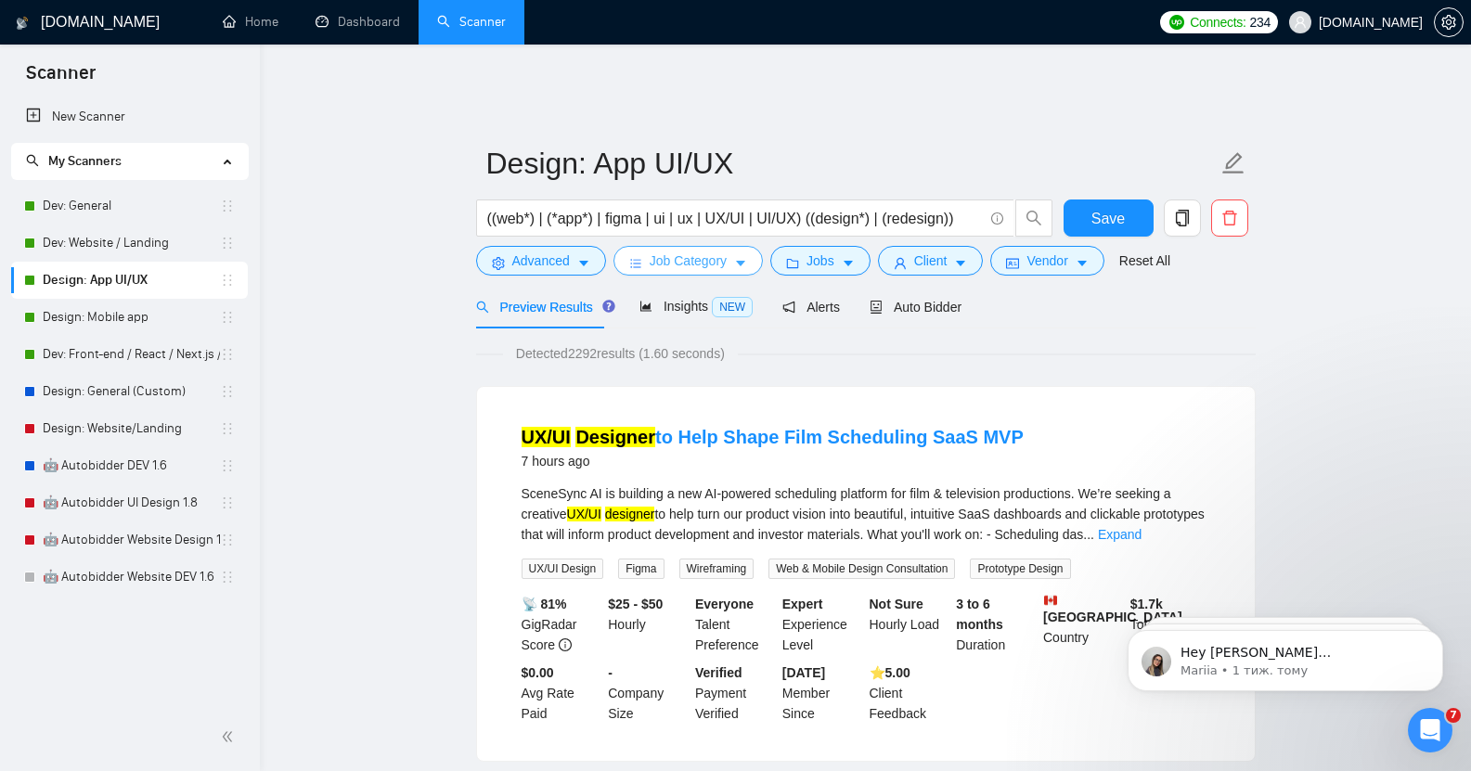
click at [668, 251] on span "Job Category" at bounding box center [688, 261] width 77 height 20
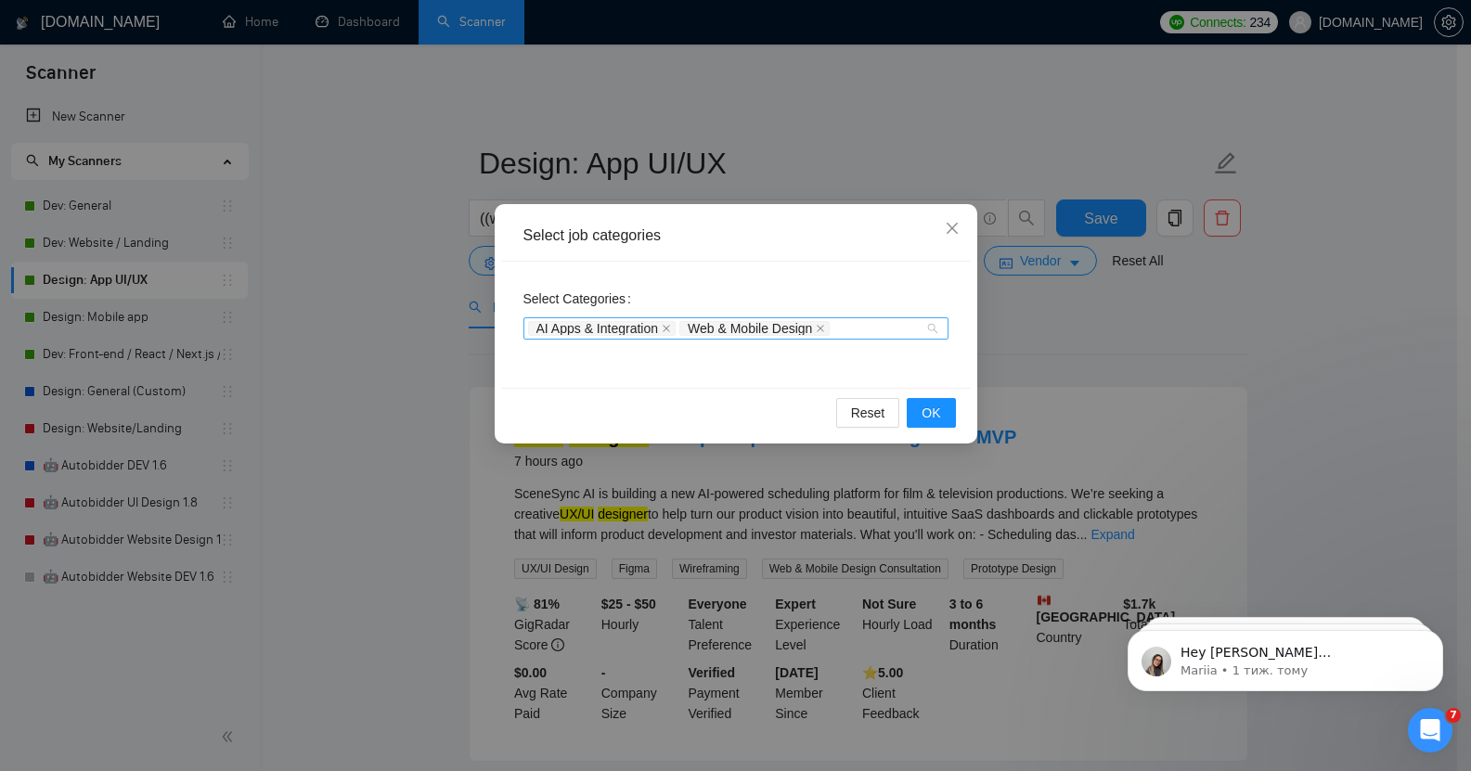
click at [935, 330] on div "AI Apps & Integration Web & Mobile Design" at bounding box center [736, 328] width 425 height 22
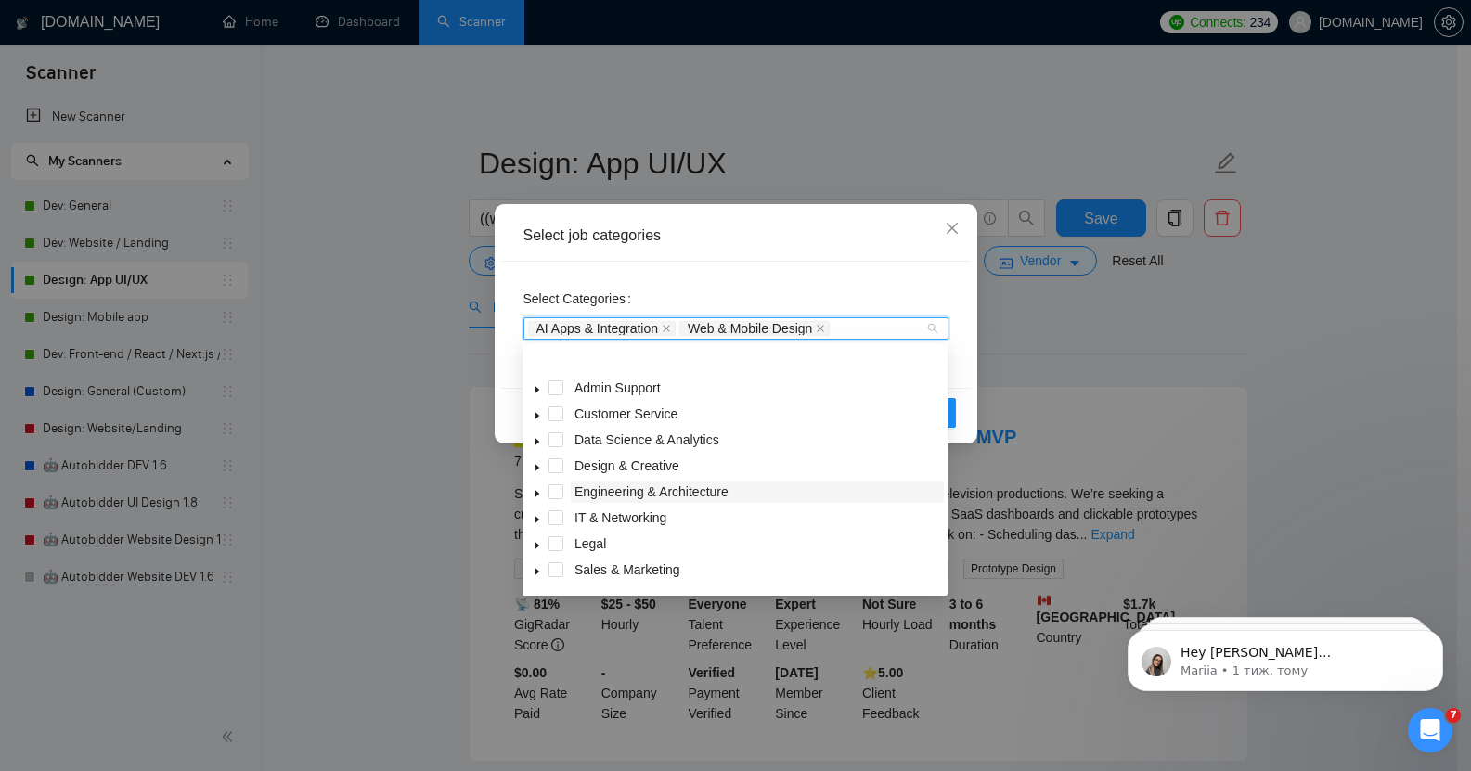
scroll to position [74, 0]
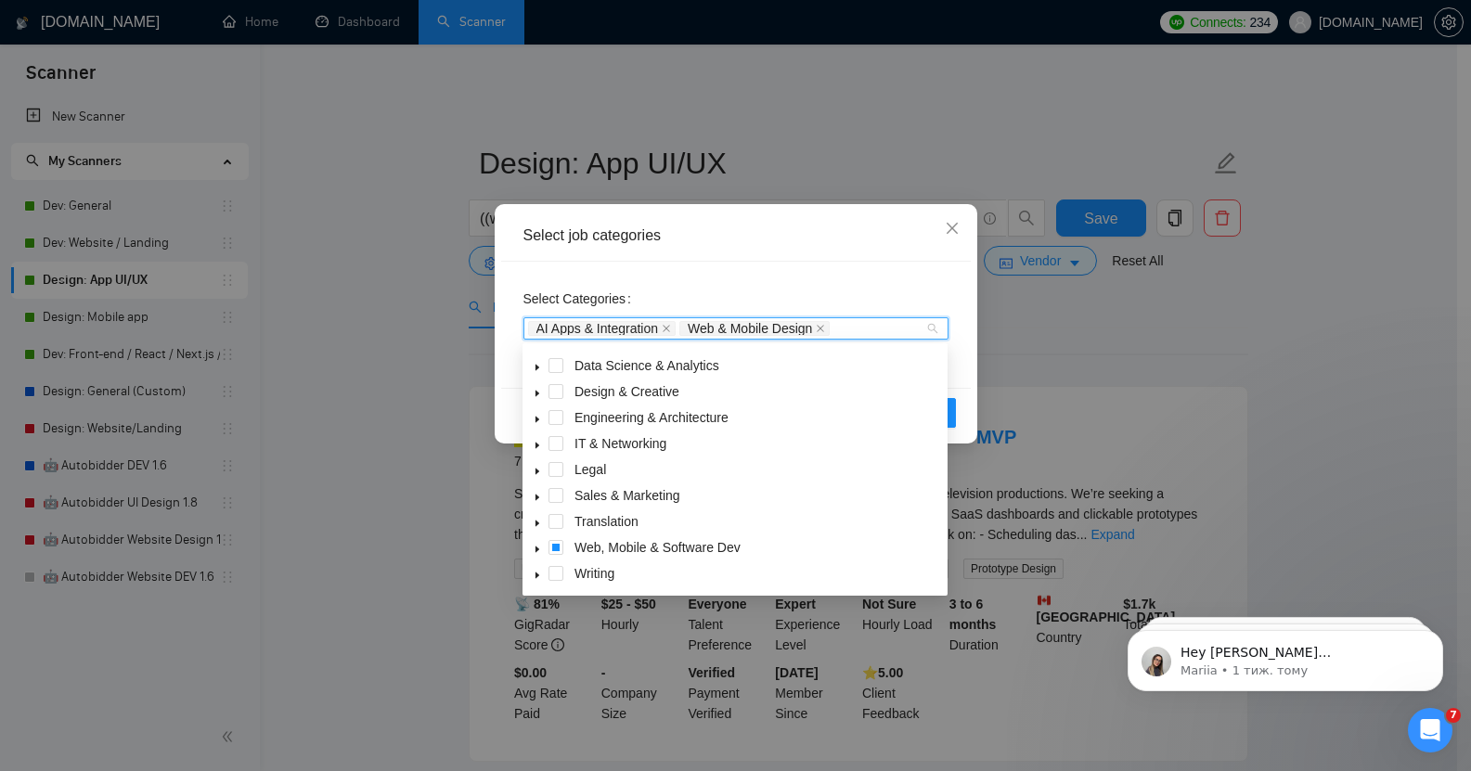
click at [540, 546] on icon "caret-down" at bounding box center [537, 549] width 9 height 9
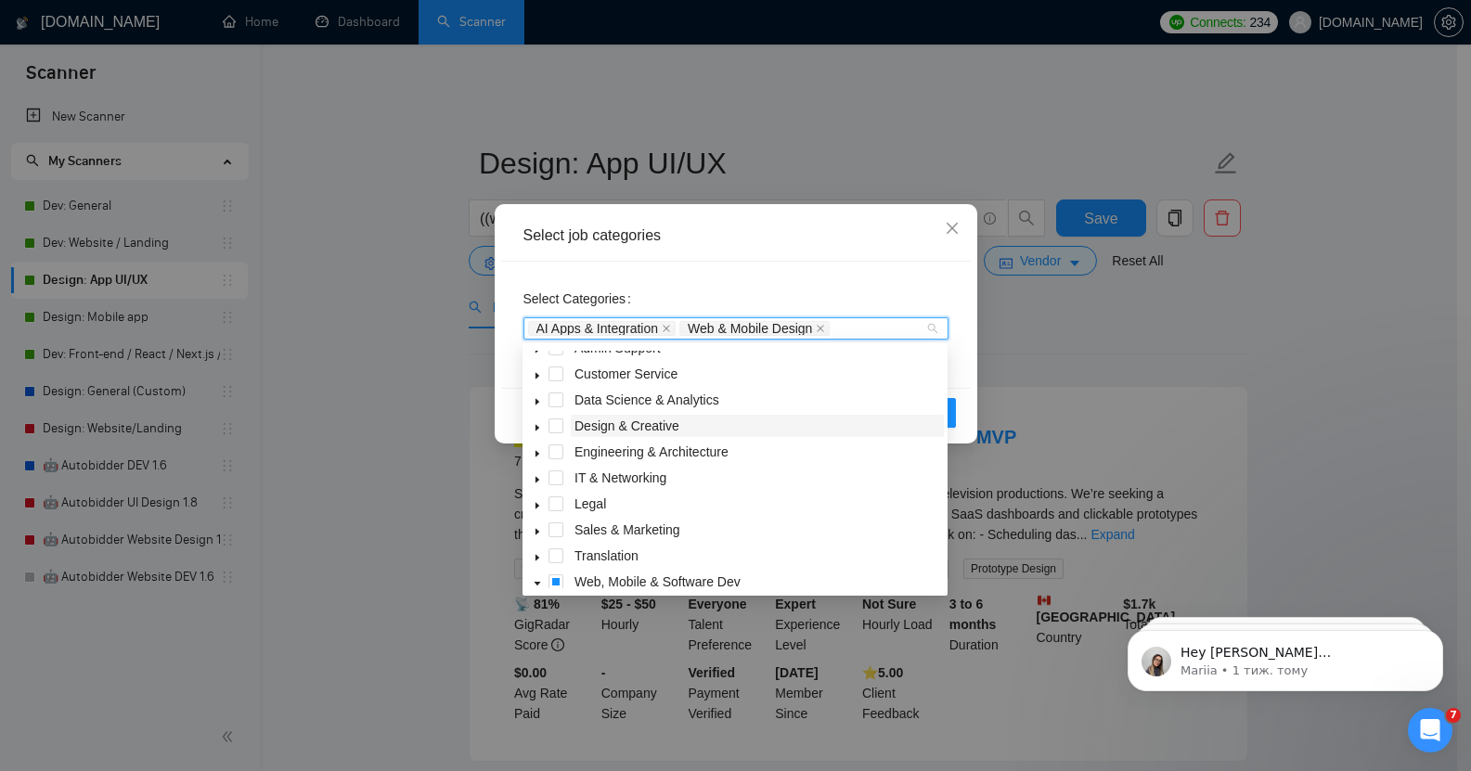
scroll to position [45, 0]
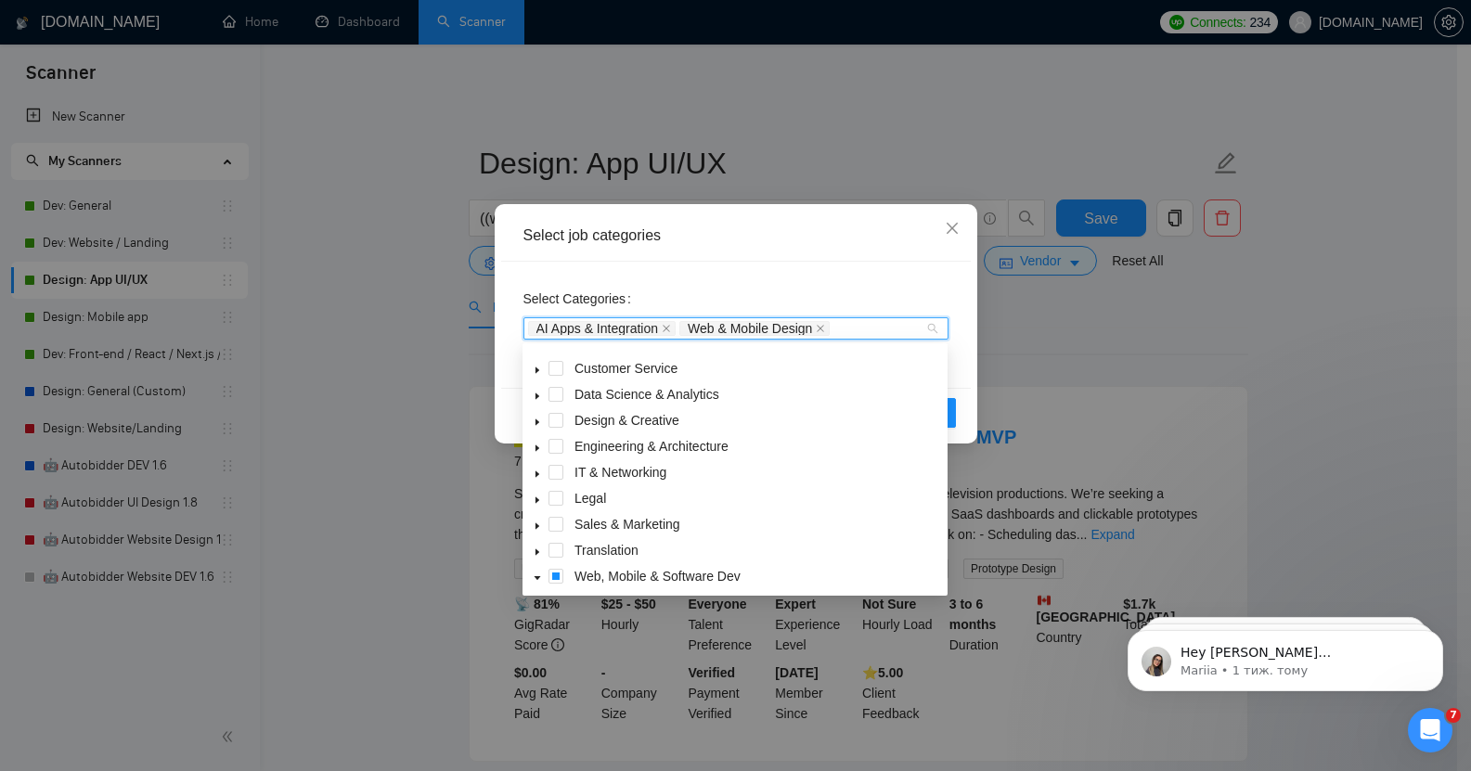
click at [533, 421] on icon "caret-down" at bounding box center [537, 422] width 9 height 9
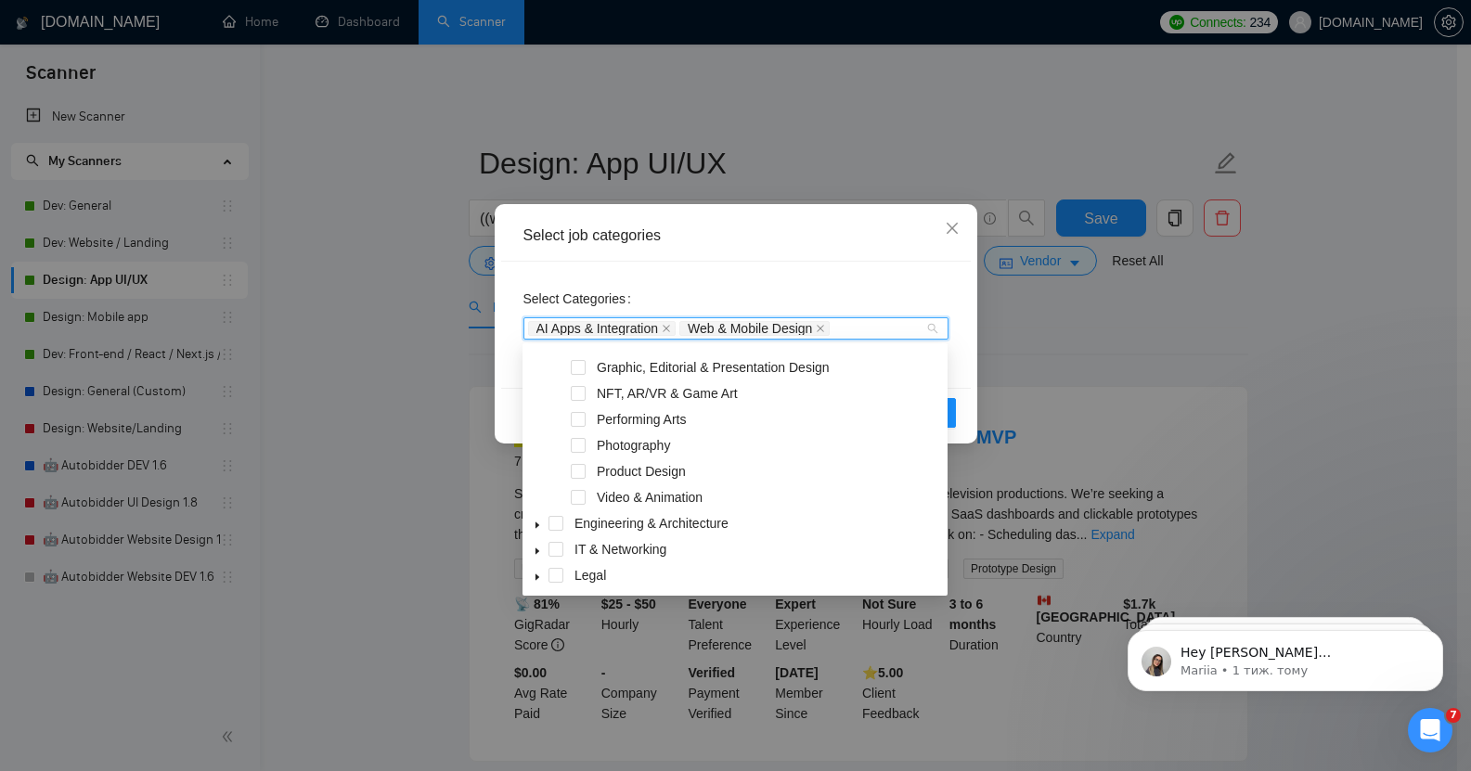
scroll to position [213, 0]
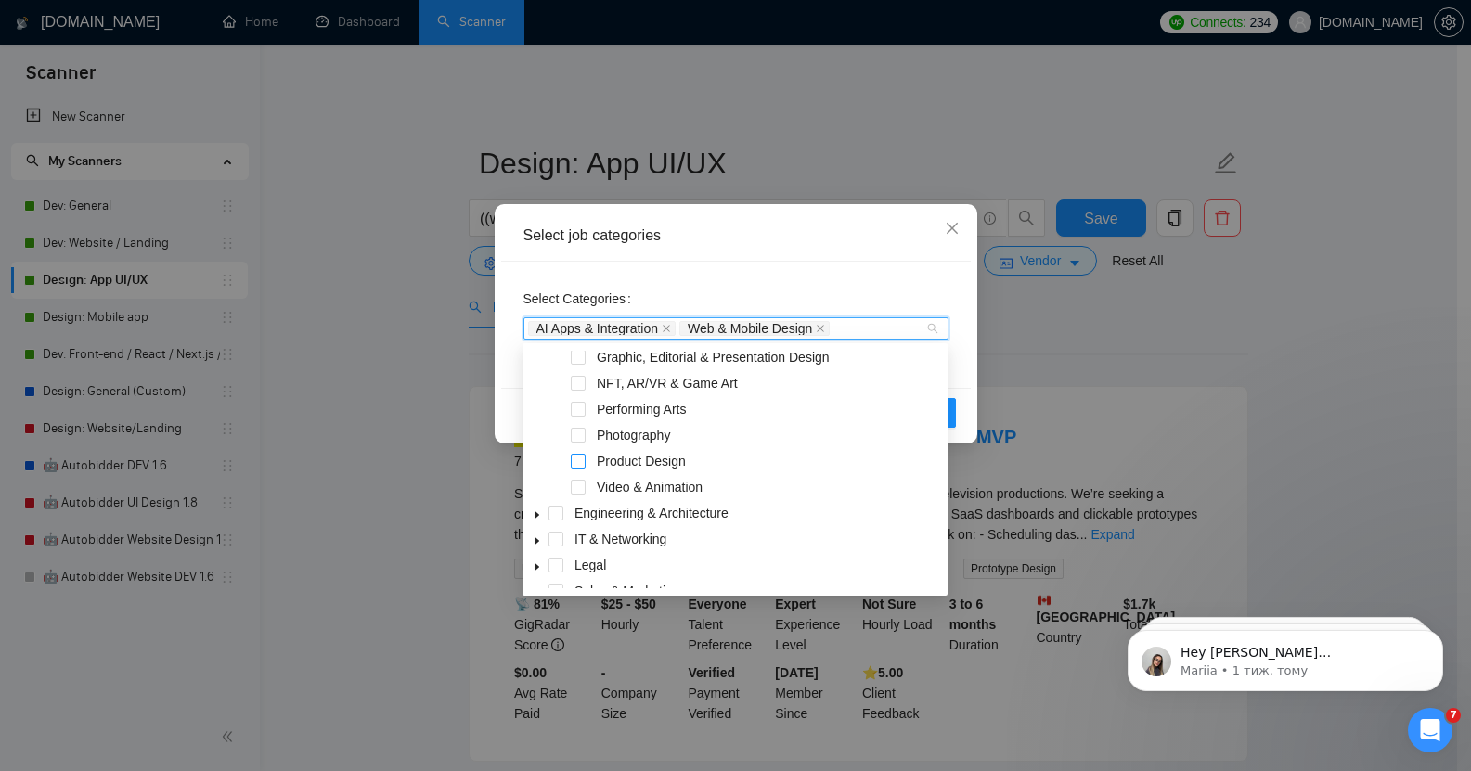
click at [576, 460] on span at bounding box center [578, 461] width 15 height 15
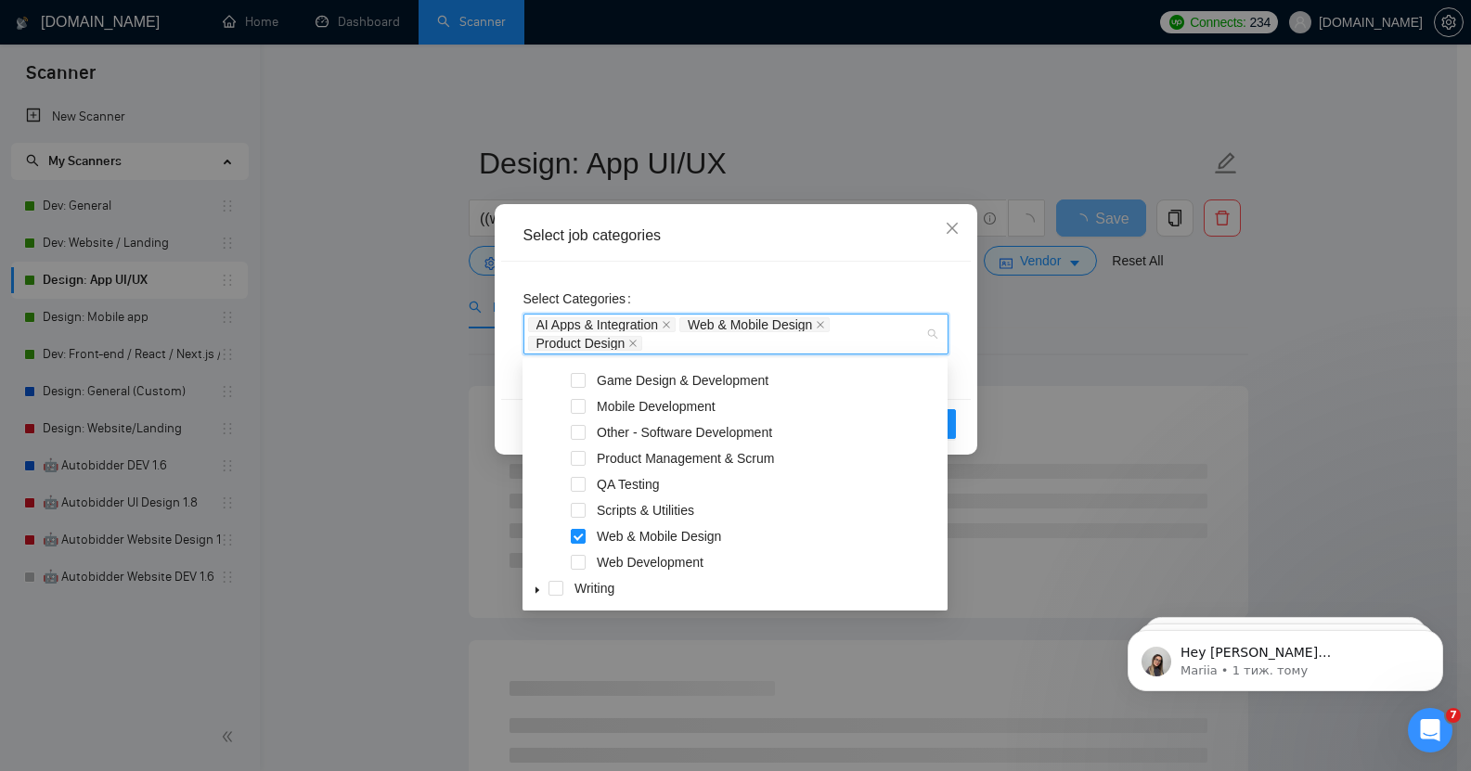
scroll to position [2, 0]
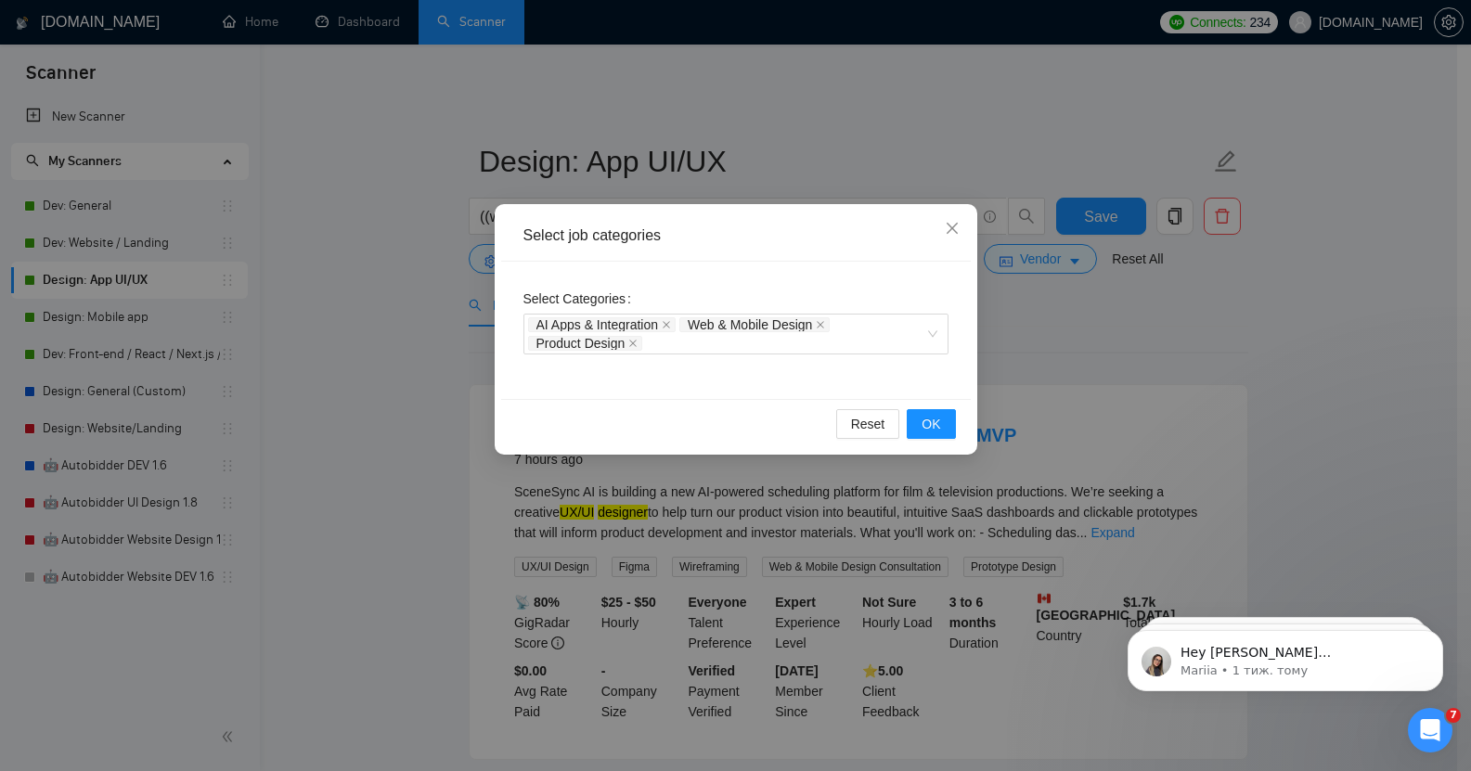
click at [831, 259] on div "Select job categories" at bounding box center [736, 236] width 470 height 51
click at [932, 423] on span "OK" at bounding box center [931, 424] width 19 height 20
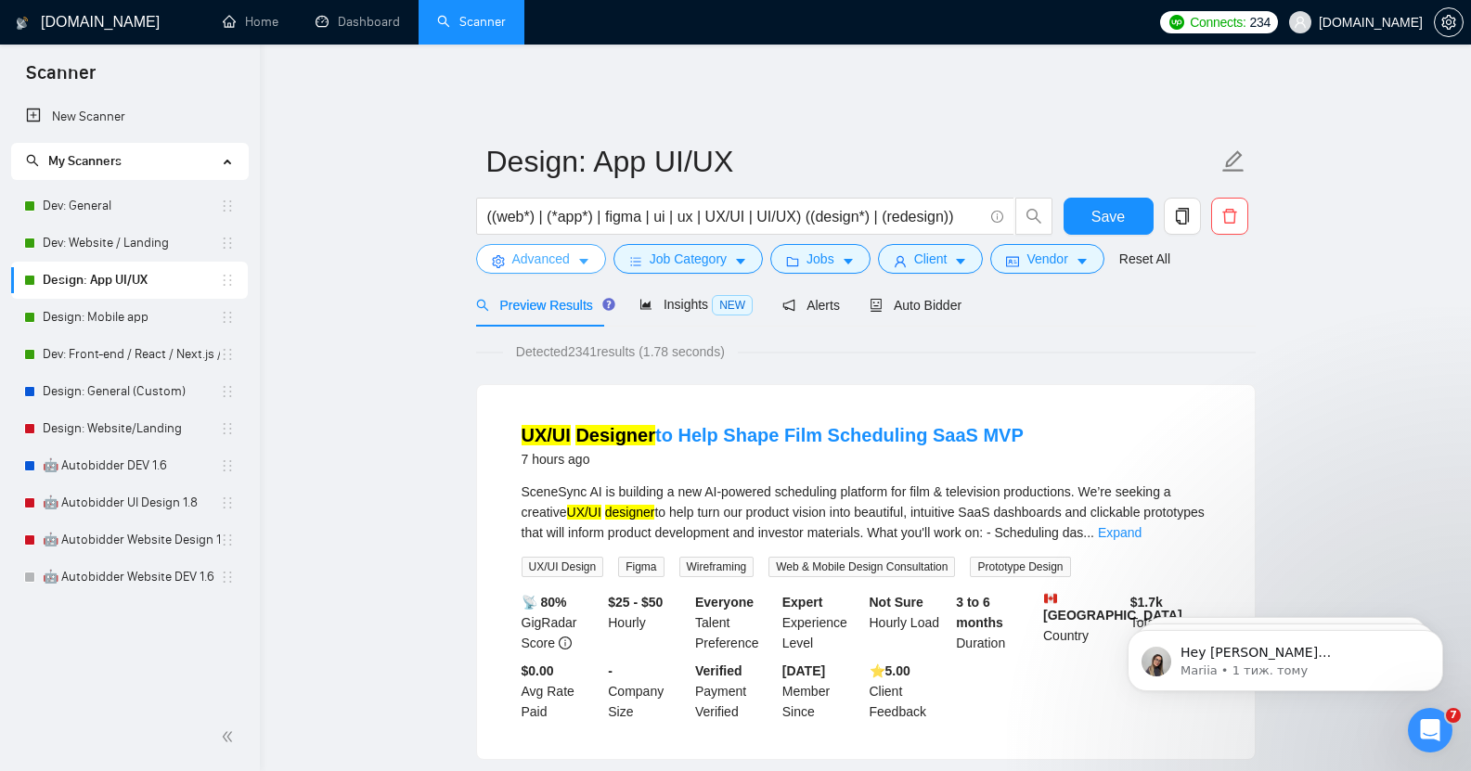
click at [532, 249] on span "Advanced" at bounding box center [541, 259] width 58 height 20
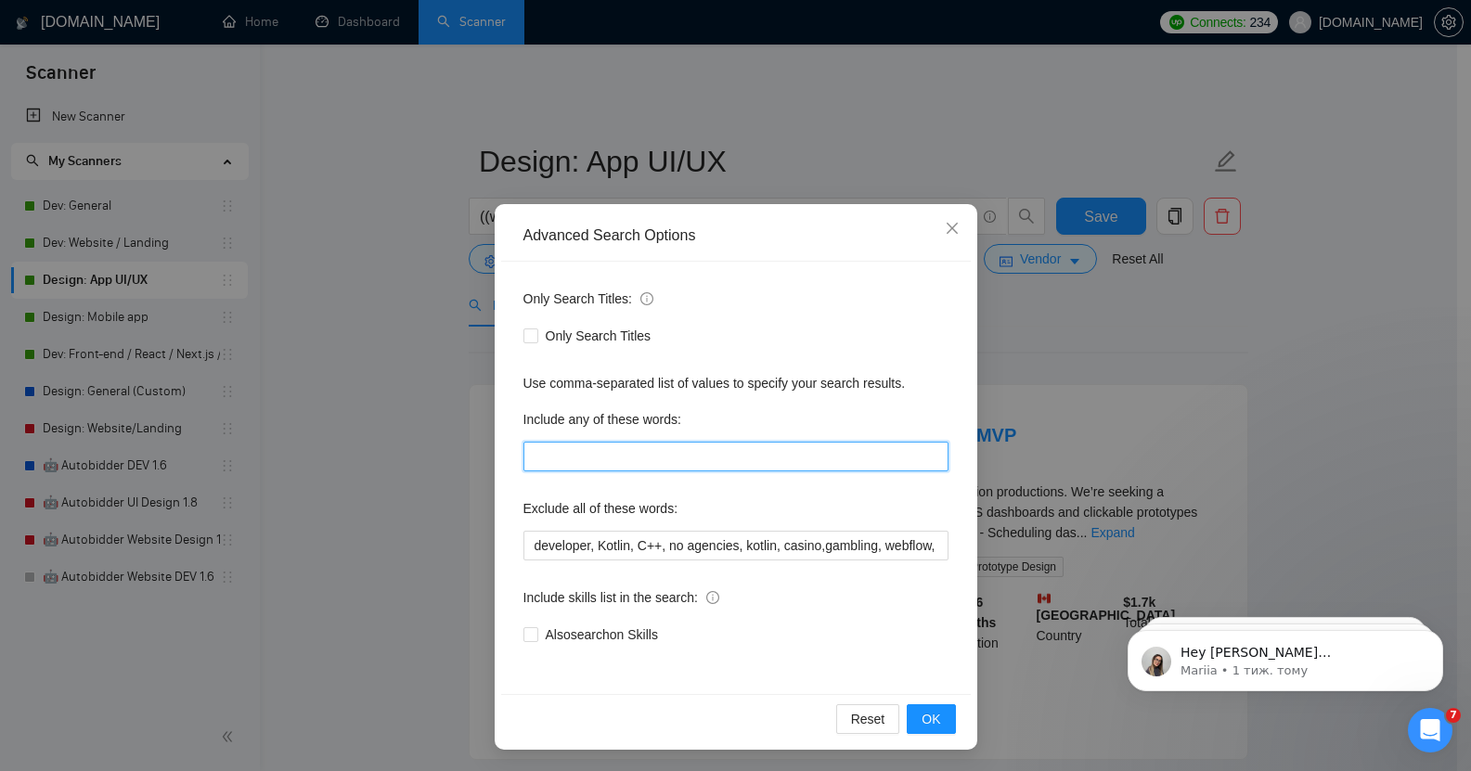
click at [602, 456] on input "text" at bounding box center [736, 457] width 425 height 30
type input "figma"
click at [926, 717] on span "OK" at bounding box center [931, 719] width 19 height 20
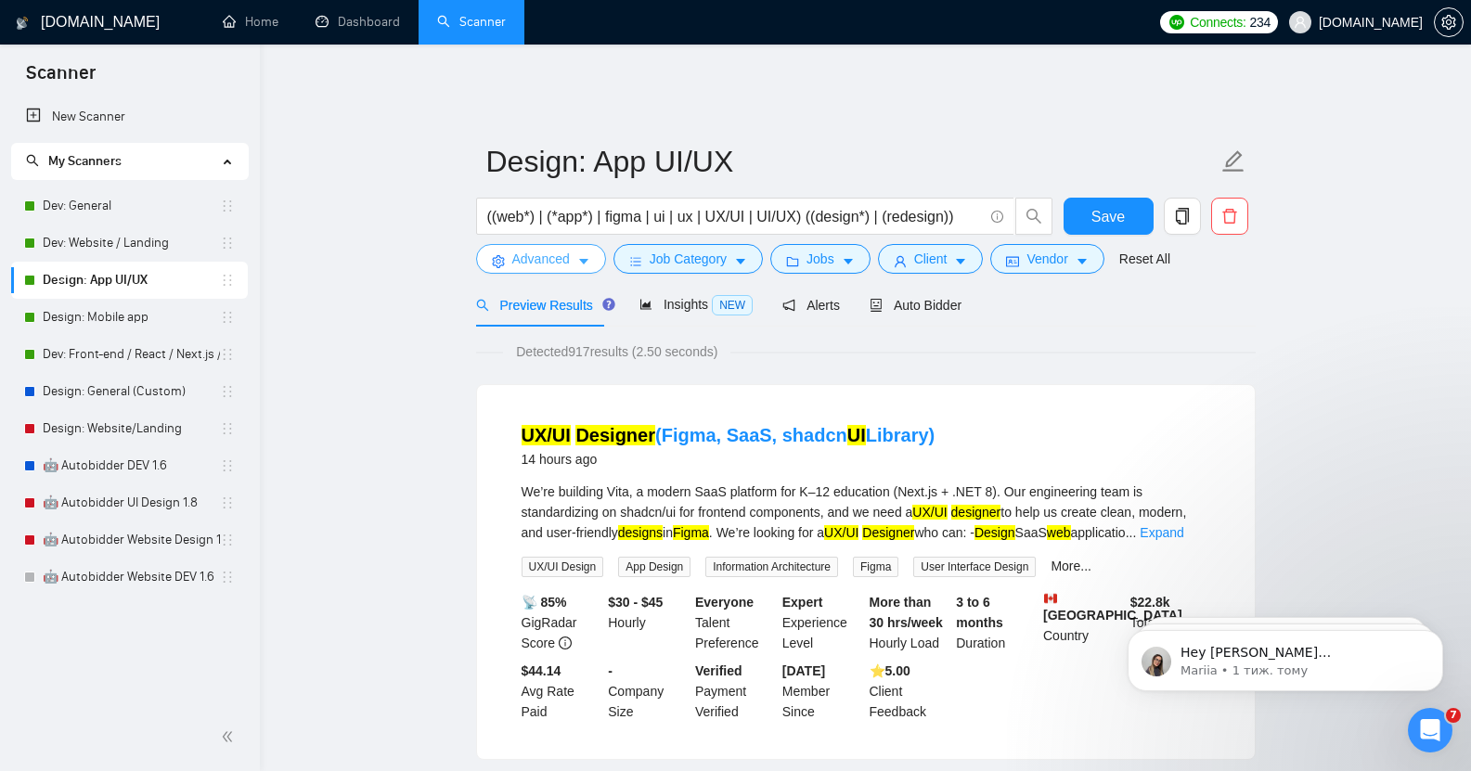
click at [548, 249] on span "Advanced" at bounding box center [541, 259] width 58 height 20
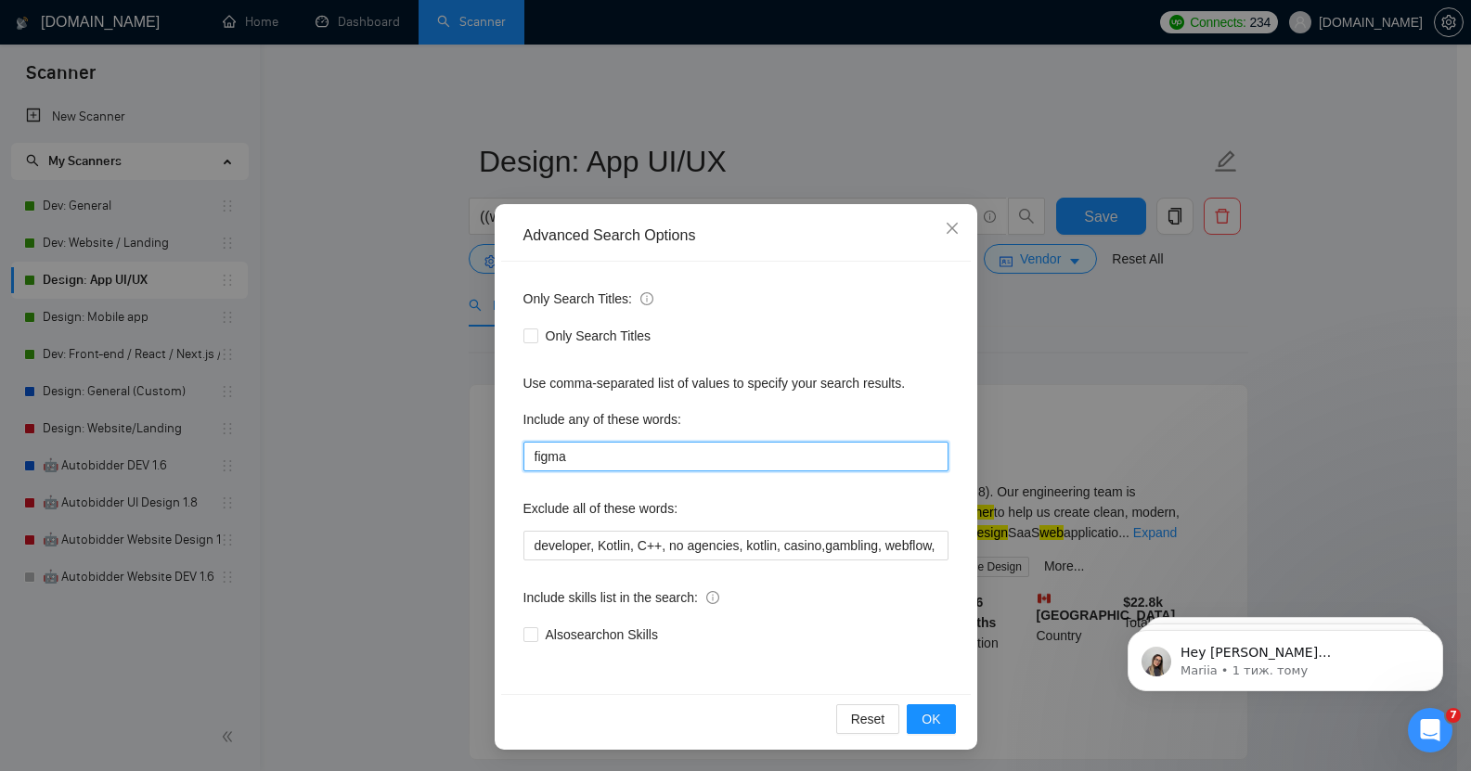
click at [544, 466] on input "figma" at bounding box center [736, 457] width 425 height 30
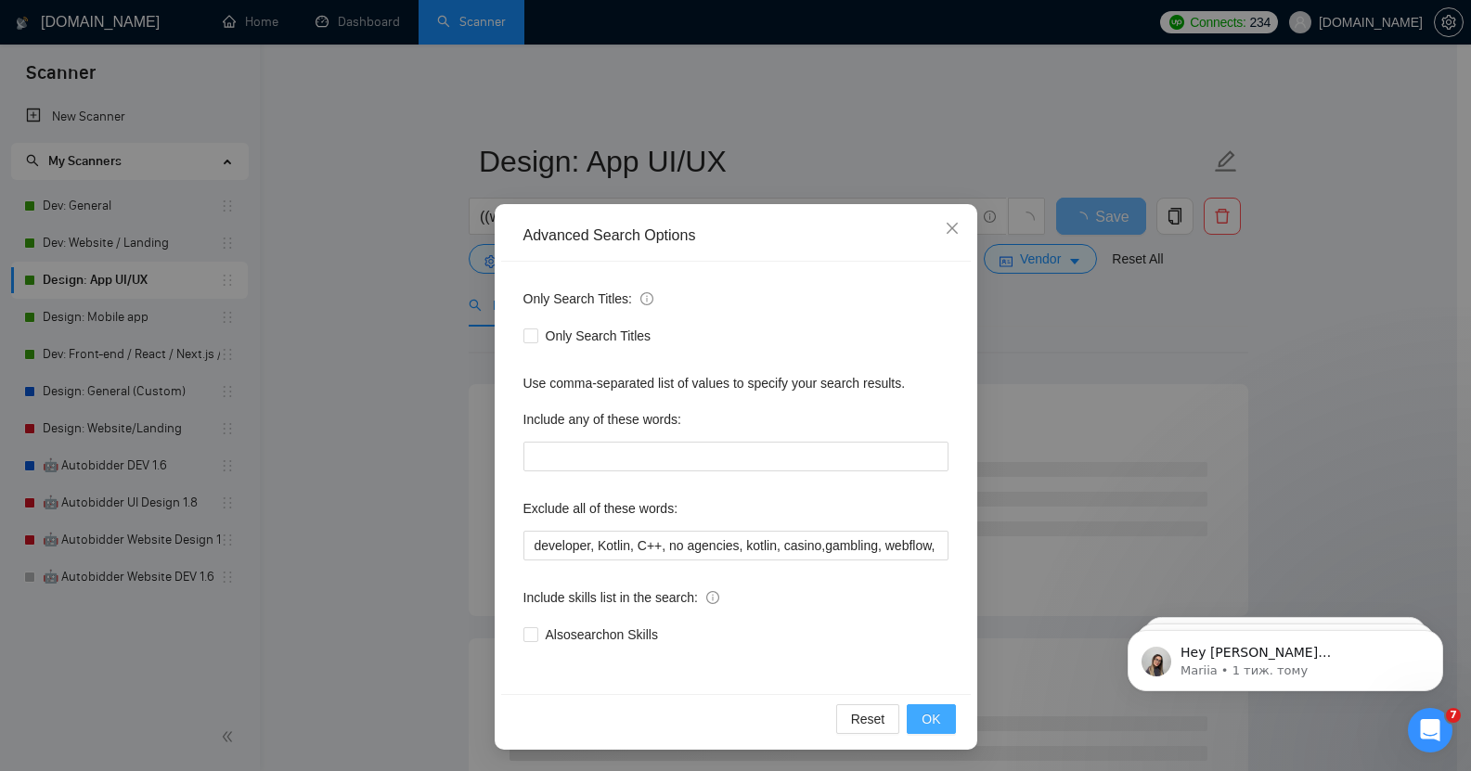
click at [926, 712] on span "OK" at bounding box center [931, 719] width 19 height 20
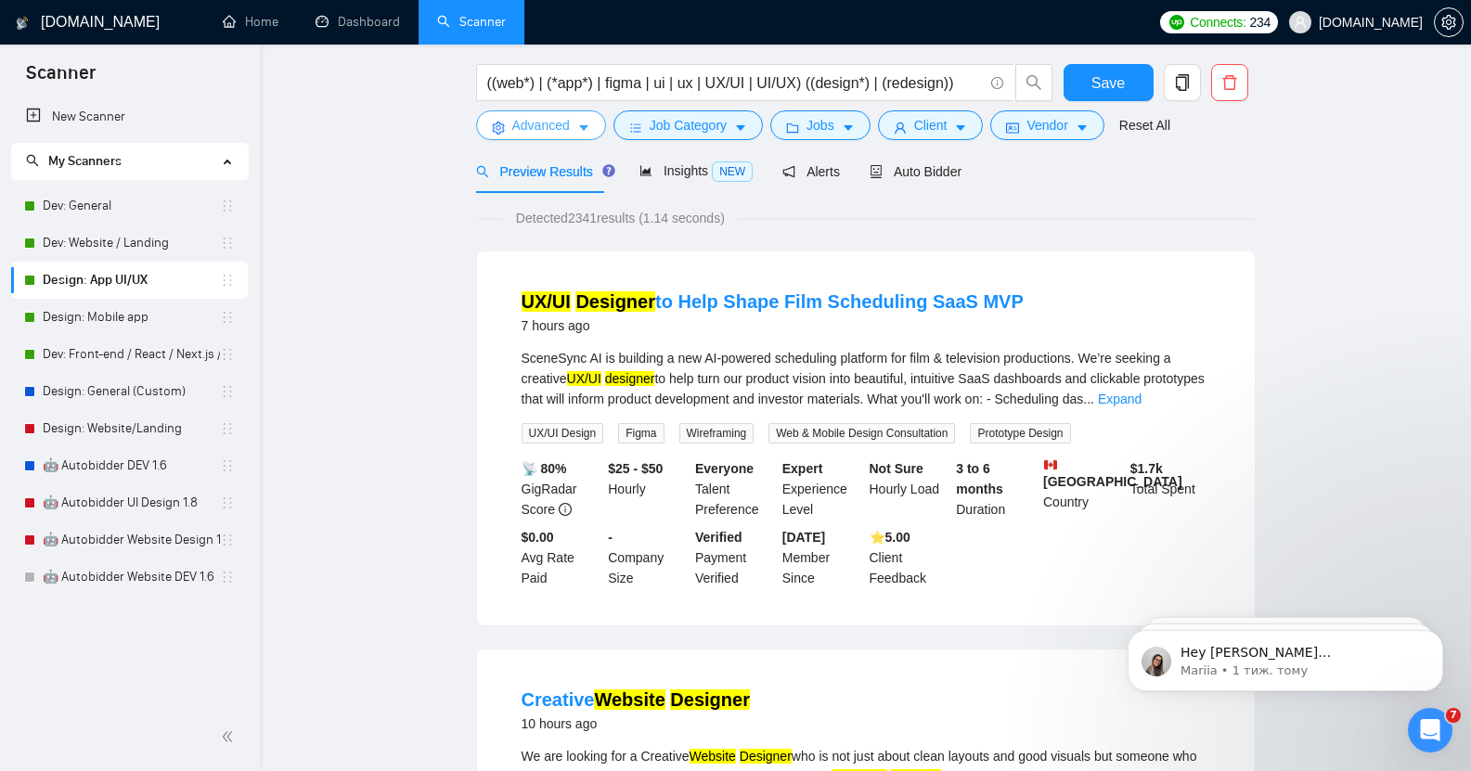
scroll to position [0, 0]
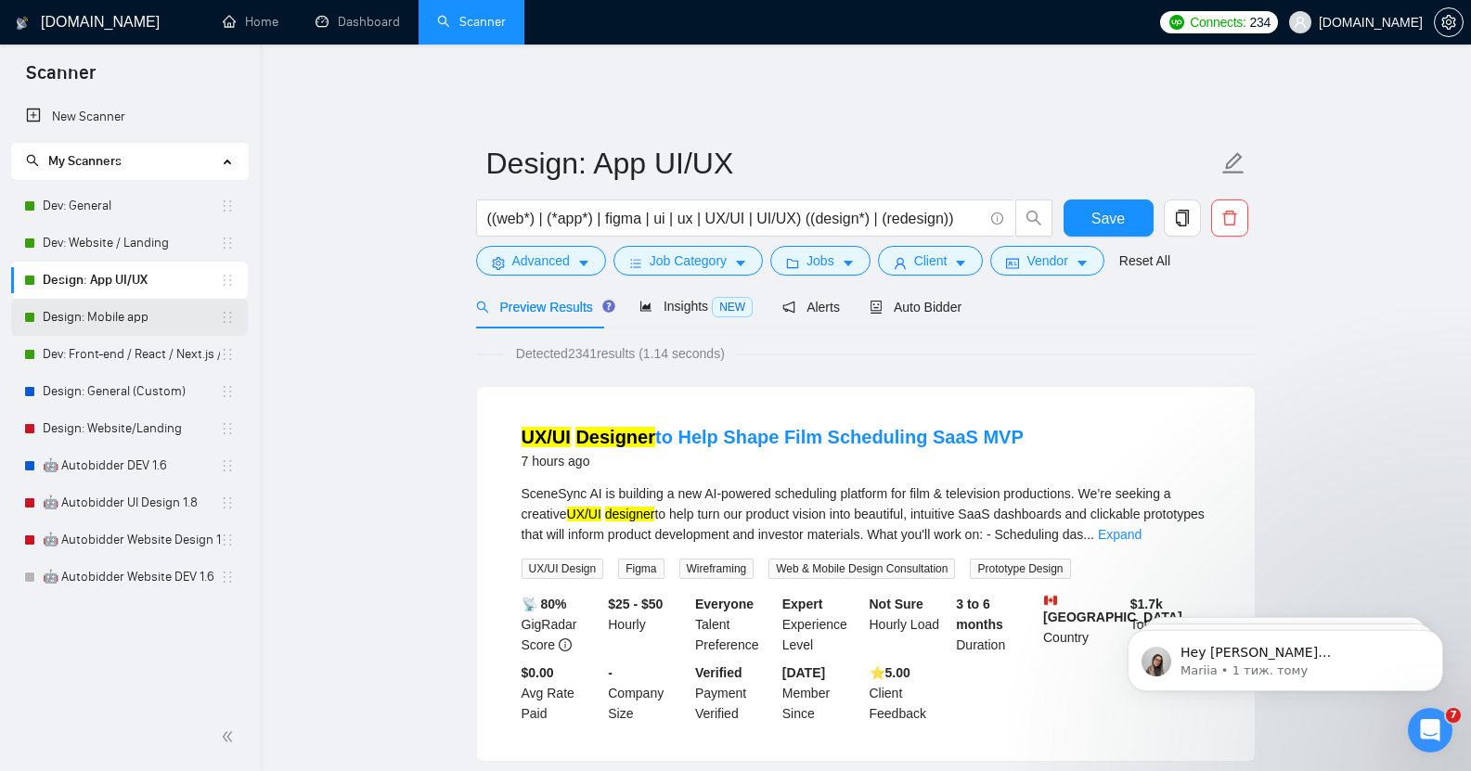
click at [92, 318] on link "Design: Mobile app" at bounding box center [131, 317] width 177 height 37
click at [1107, 207] on span "Save" at bounding box center [1108, 218] width 33 height 23
click at [110, 304] on link "Design: Mobile app" at bounding box center [131, 317] width 177 height 37
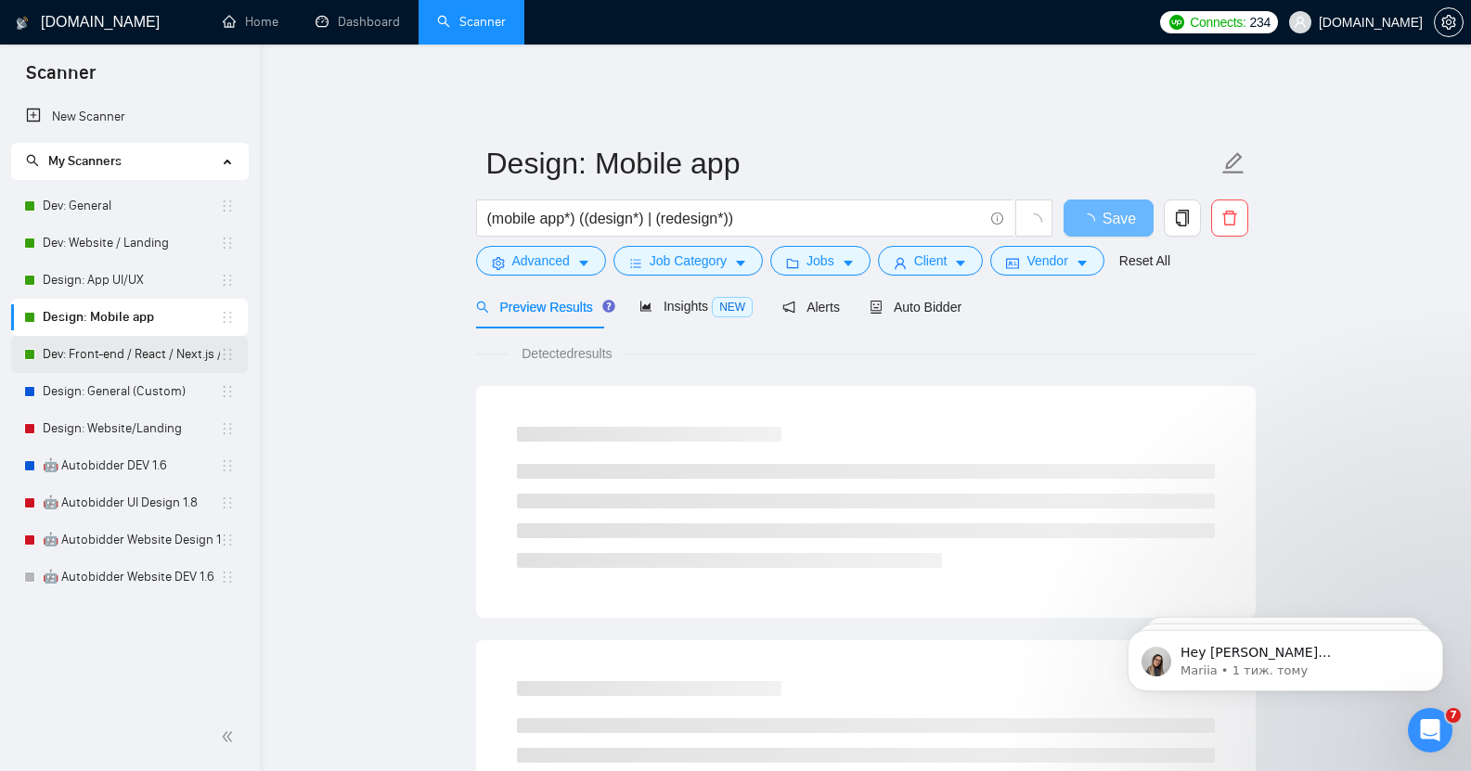
click at [106, 359] on link "Dev: Front-end / React / Next.js / WebGL / GSAP" at bounding box center [131, 354] width 177 height 37
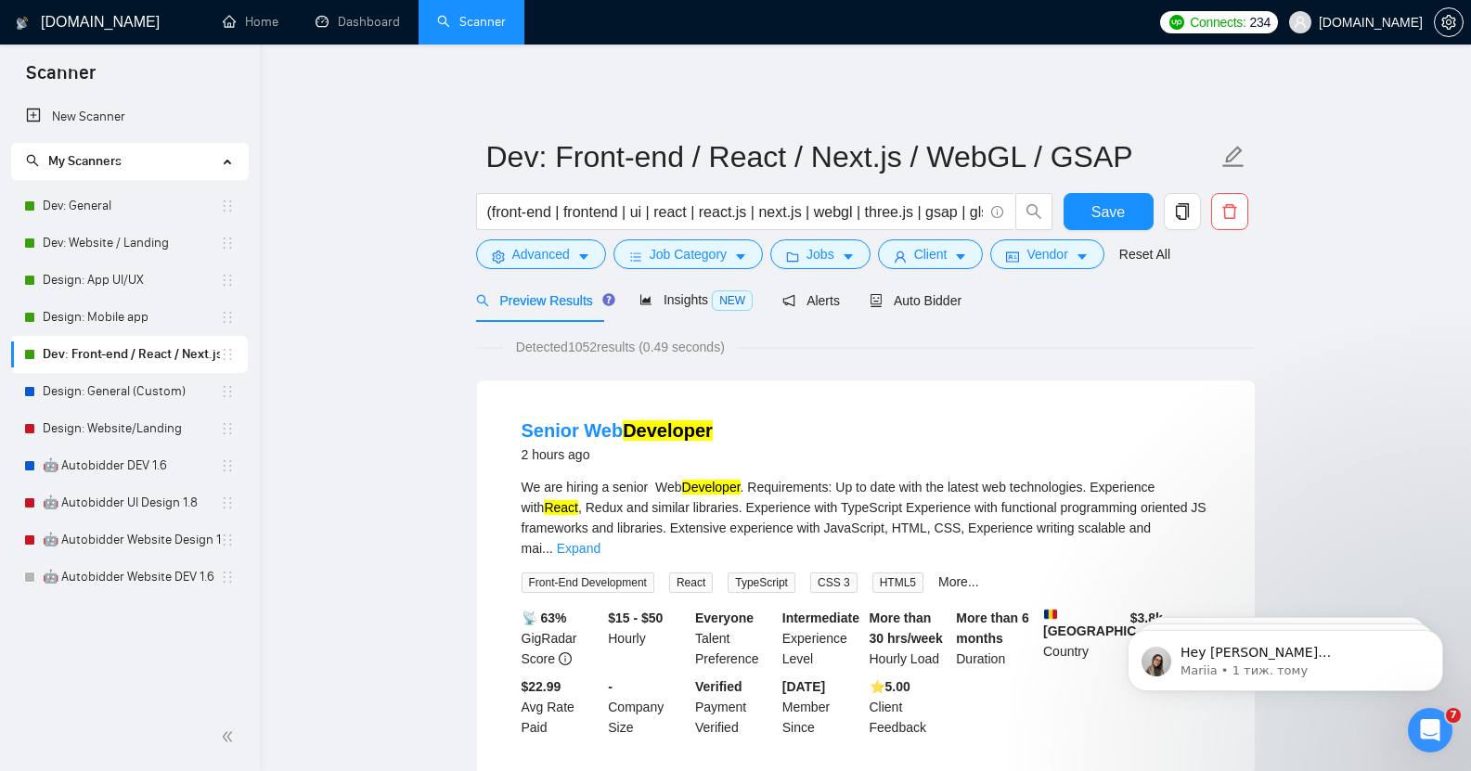
scroll to position [5, 0]
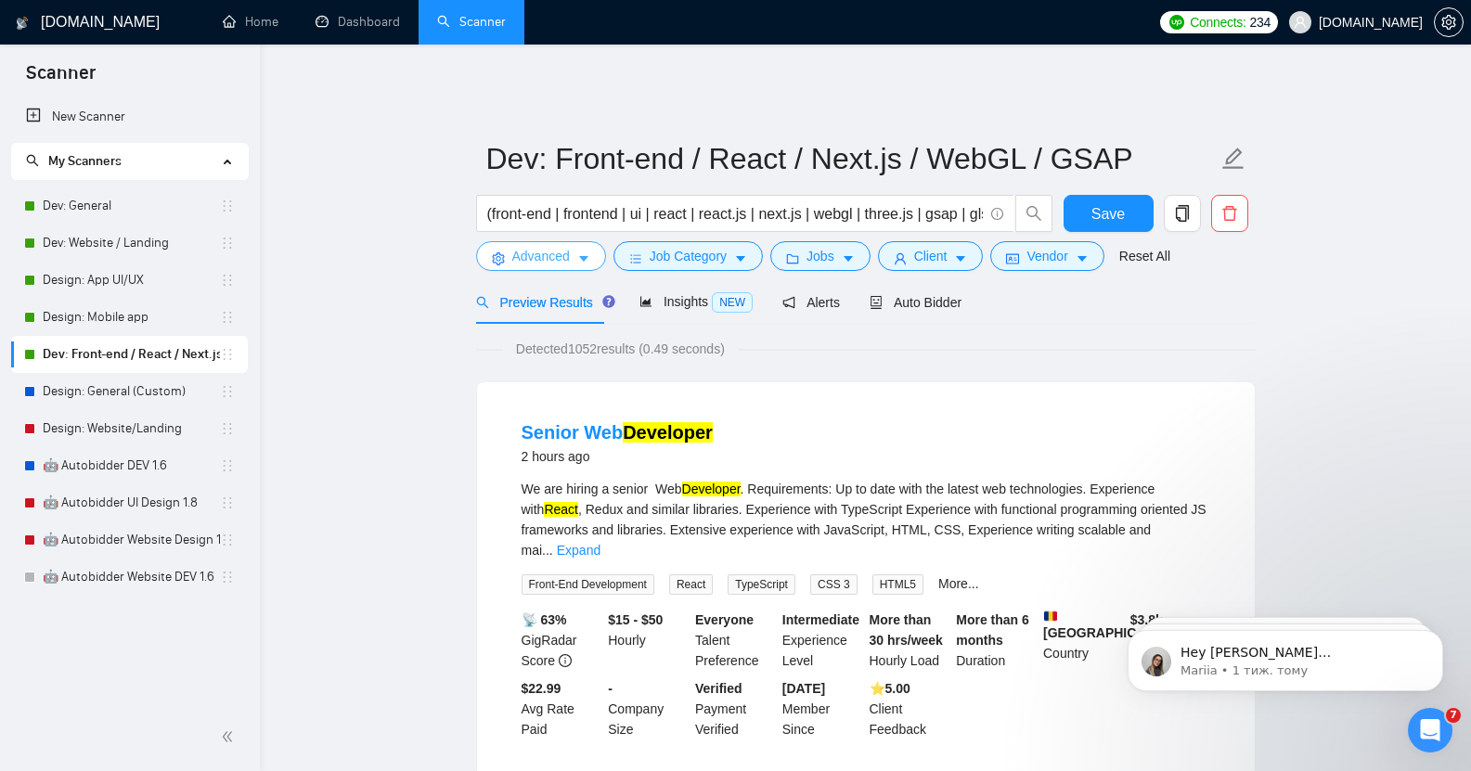
click at [548, 249] on span "Advanced" at bounding box center [541, 256] width 58 height 20
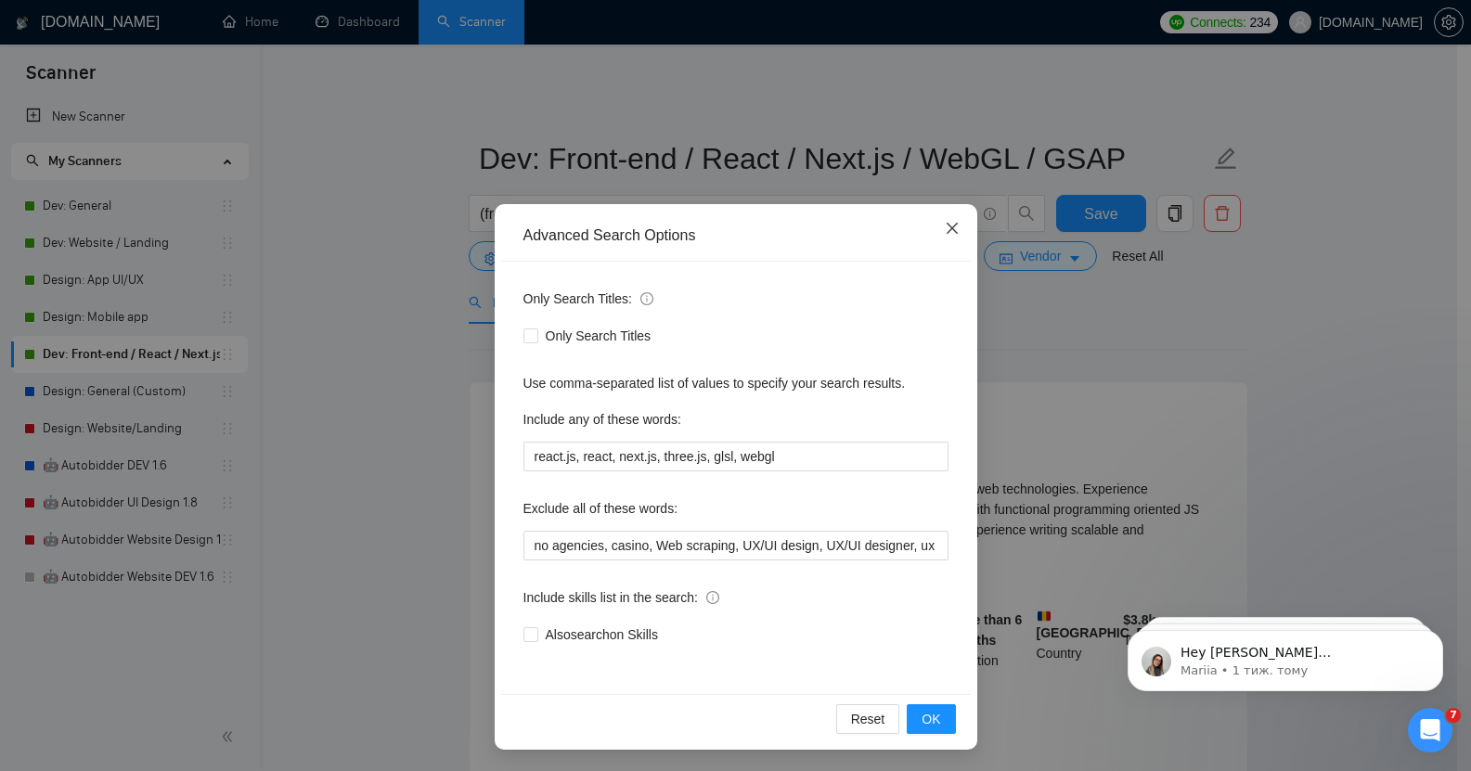
click at [947, 228] on icon "close" at bounding box center [951, 228] width 11 height 11
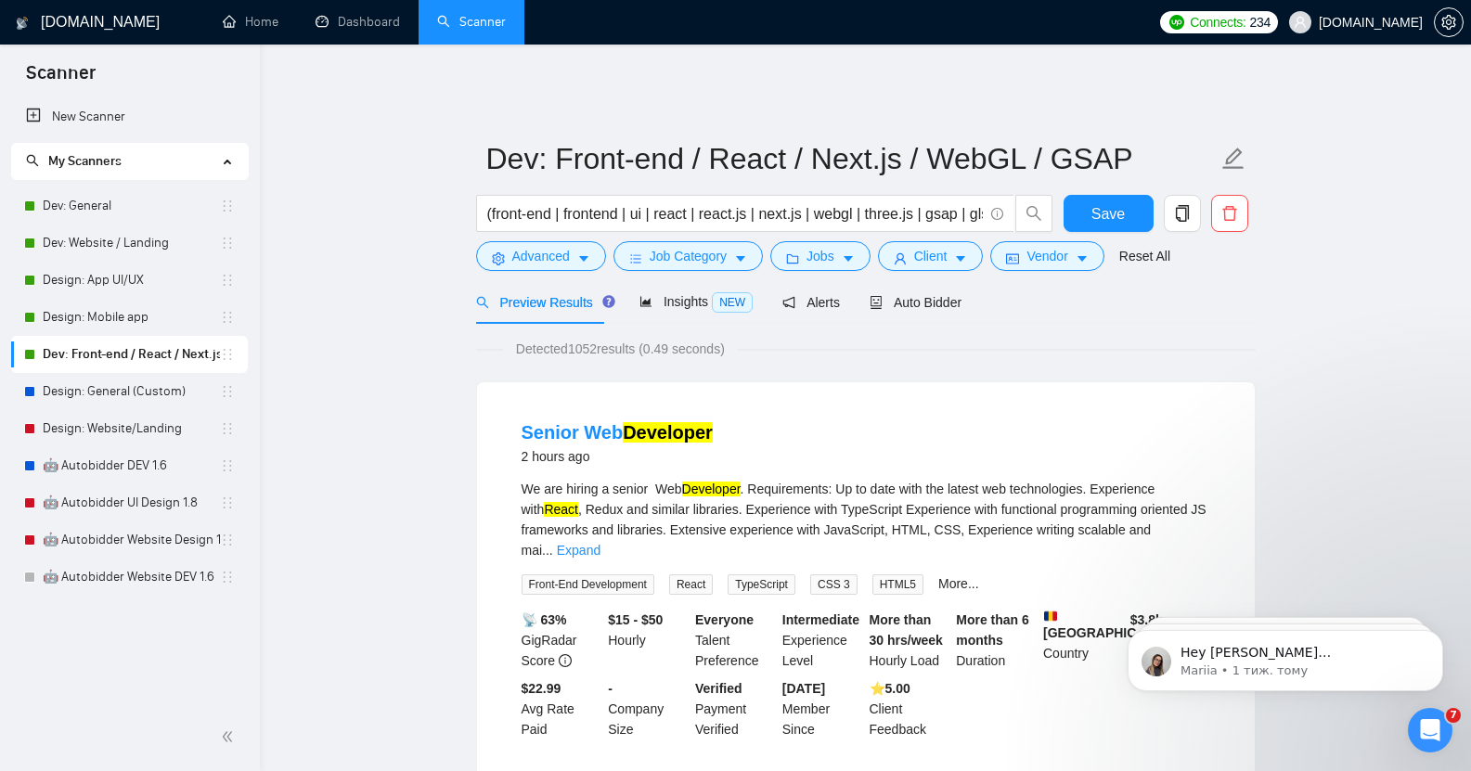
click at [519, 295] on span "Preview Results" at bounding box center [543, 302] width 134 height 15
click at [537, 241] on button "Advanced" at bounding box center [541, 256] width 130 height 30
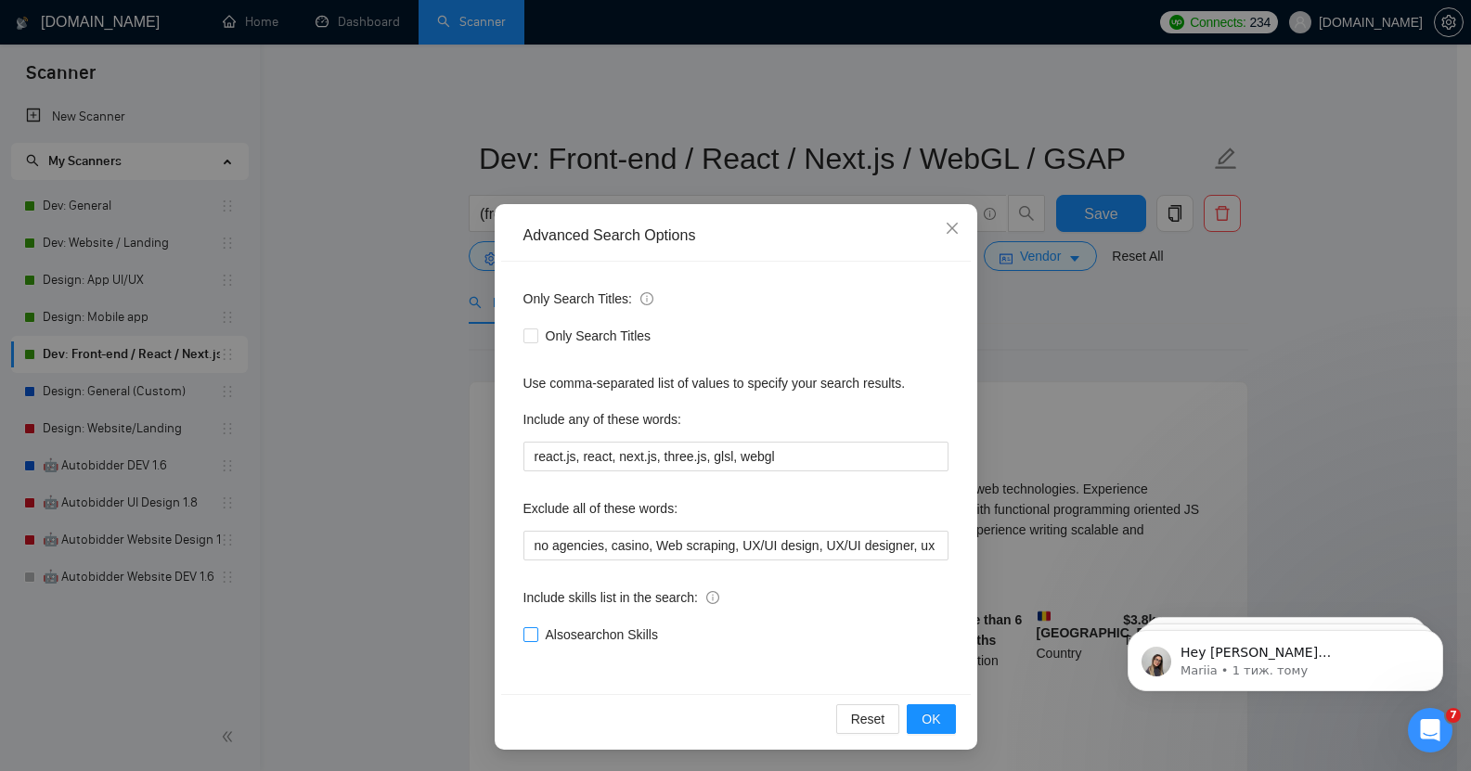
click at [569, 632] on span "Also search on Skills" at bounding box center [601, 635] width 127 height 20
click at [537, 632] on input "Also search on Skills" at bounding box center [530, 634] width 13 height 13
checkbox input "true"
click at [928, 717] on span "OK" at bounding box center [931, 719] width 19 height 20
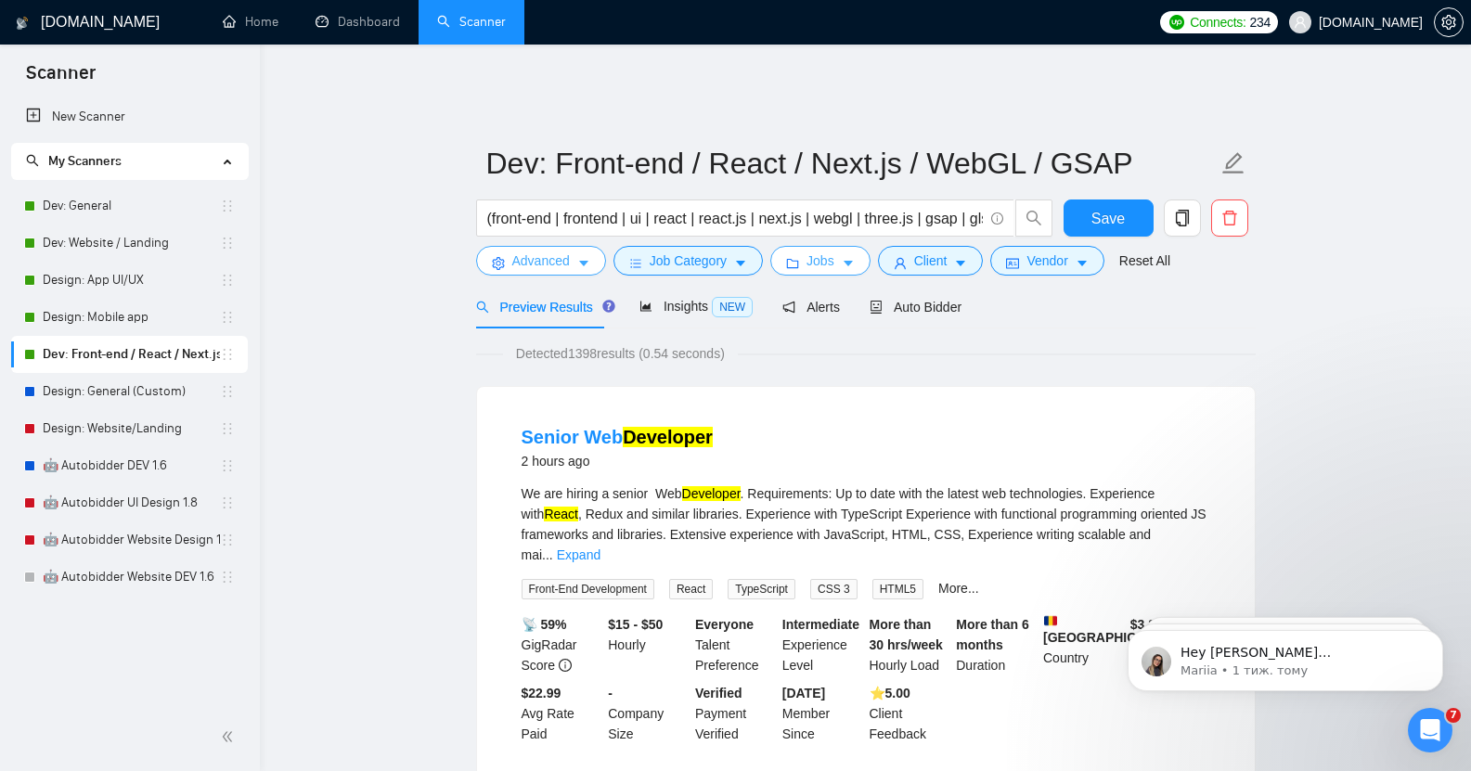
scroll to position [1, 0]
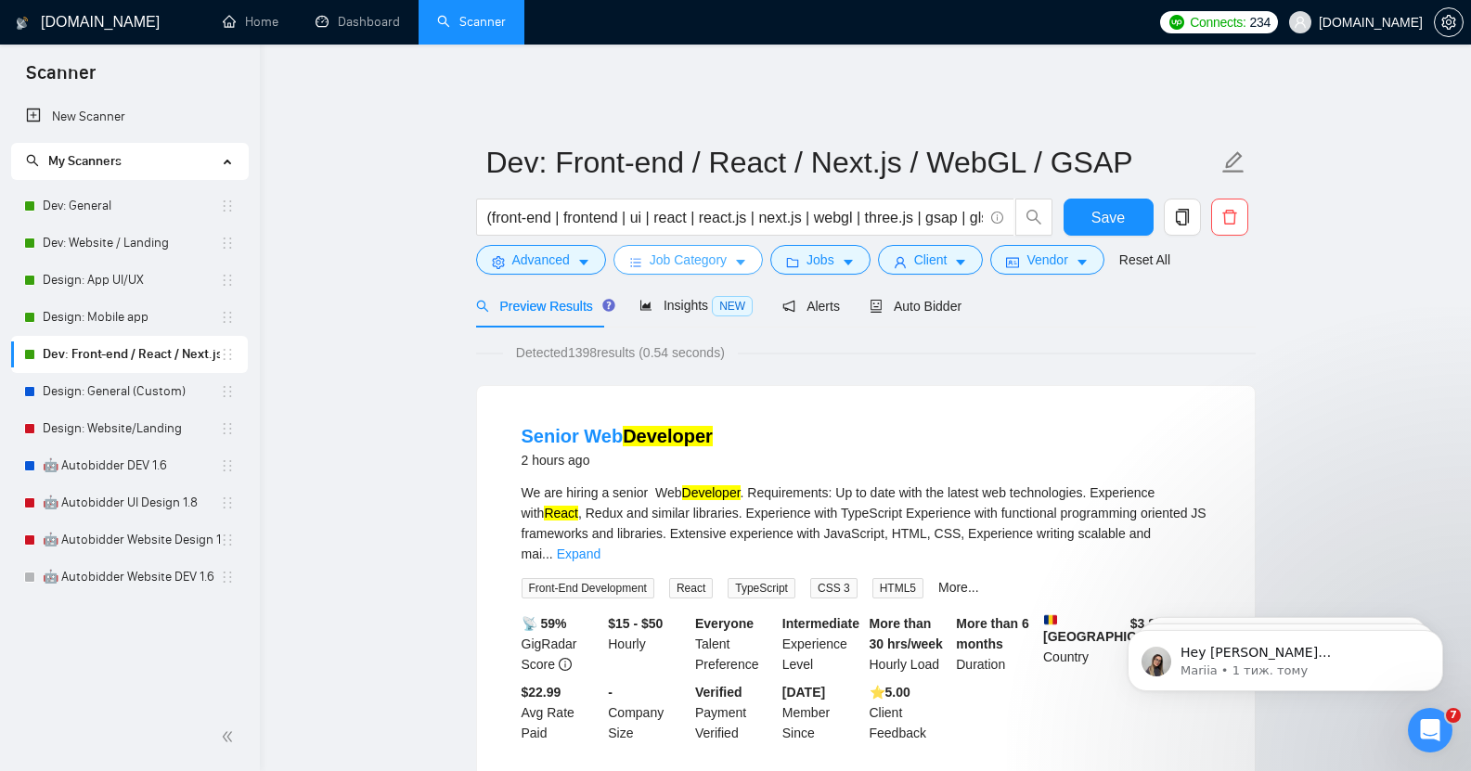
click at [734, 256] on icon "caret-down" at bounding box center [740, 262] width 13 height 13
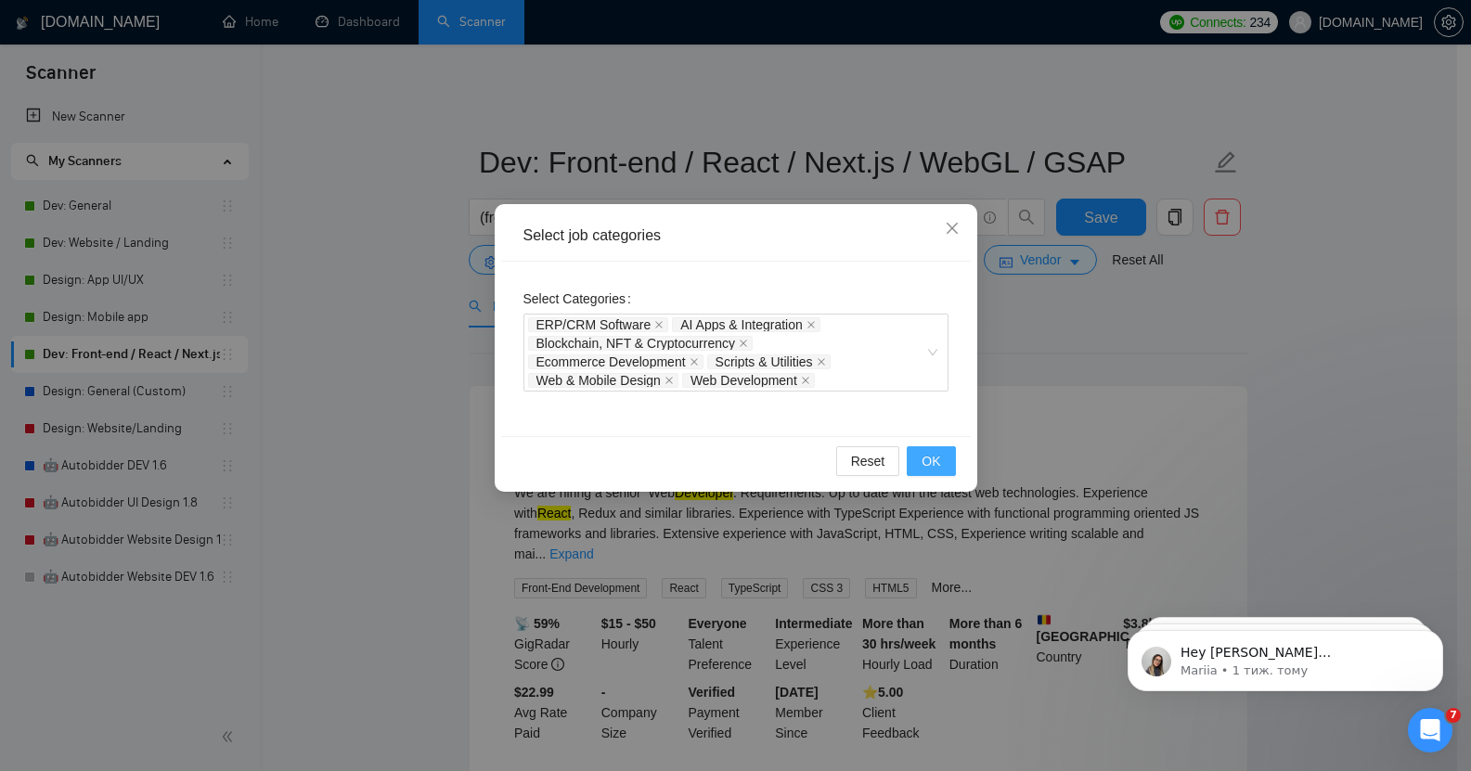
click at [924, 453] on span "OK" at bounding box center [931, 461] width 19 height 20
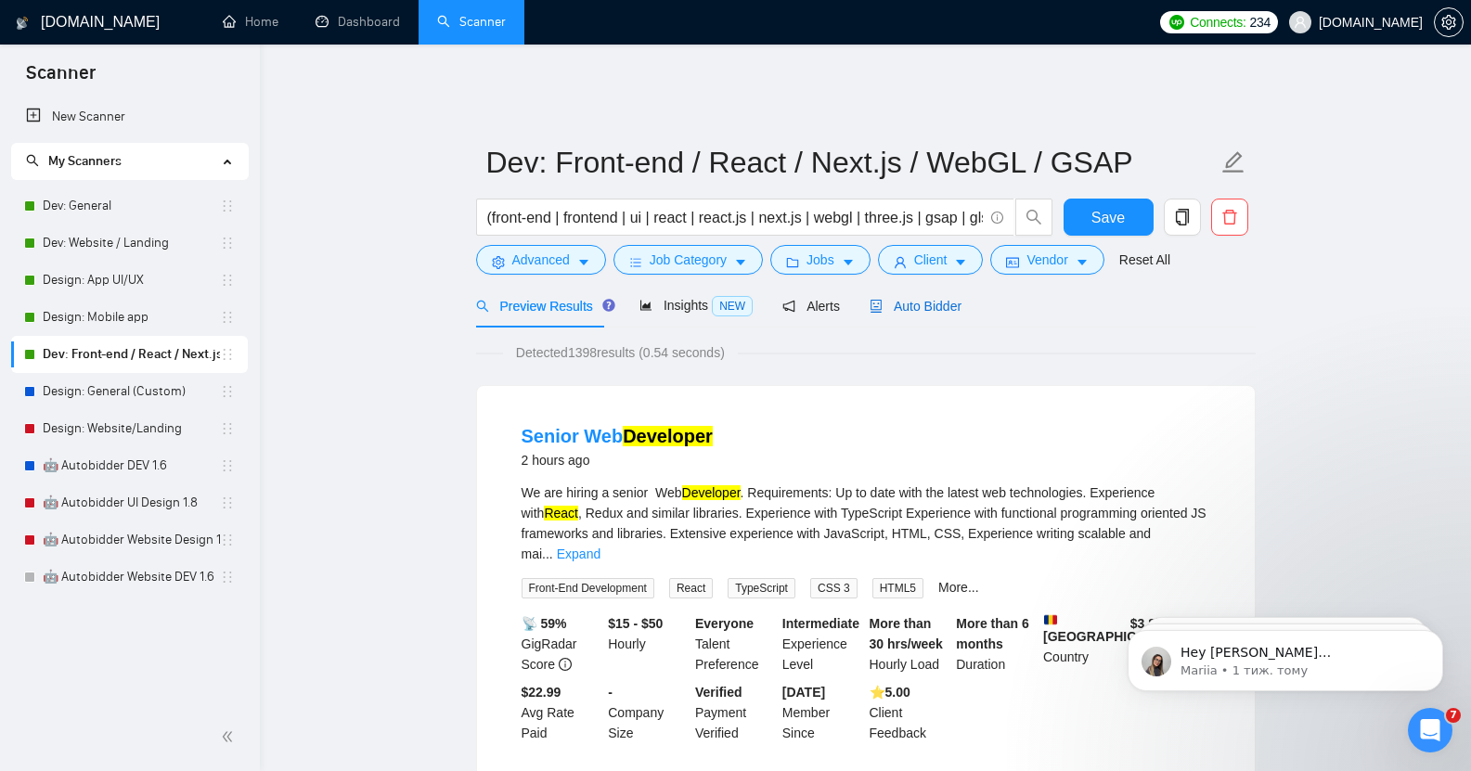
click at [927, 299] on span "Auto Bidder" at bounding box center [916, 306] width 92 height 15
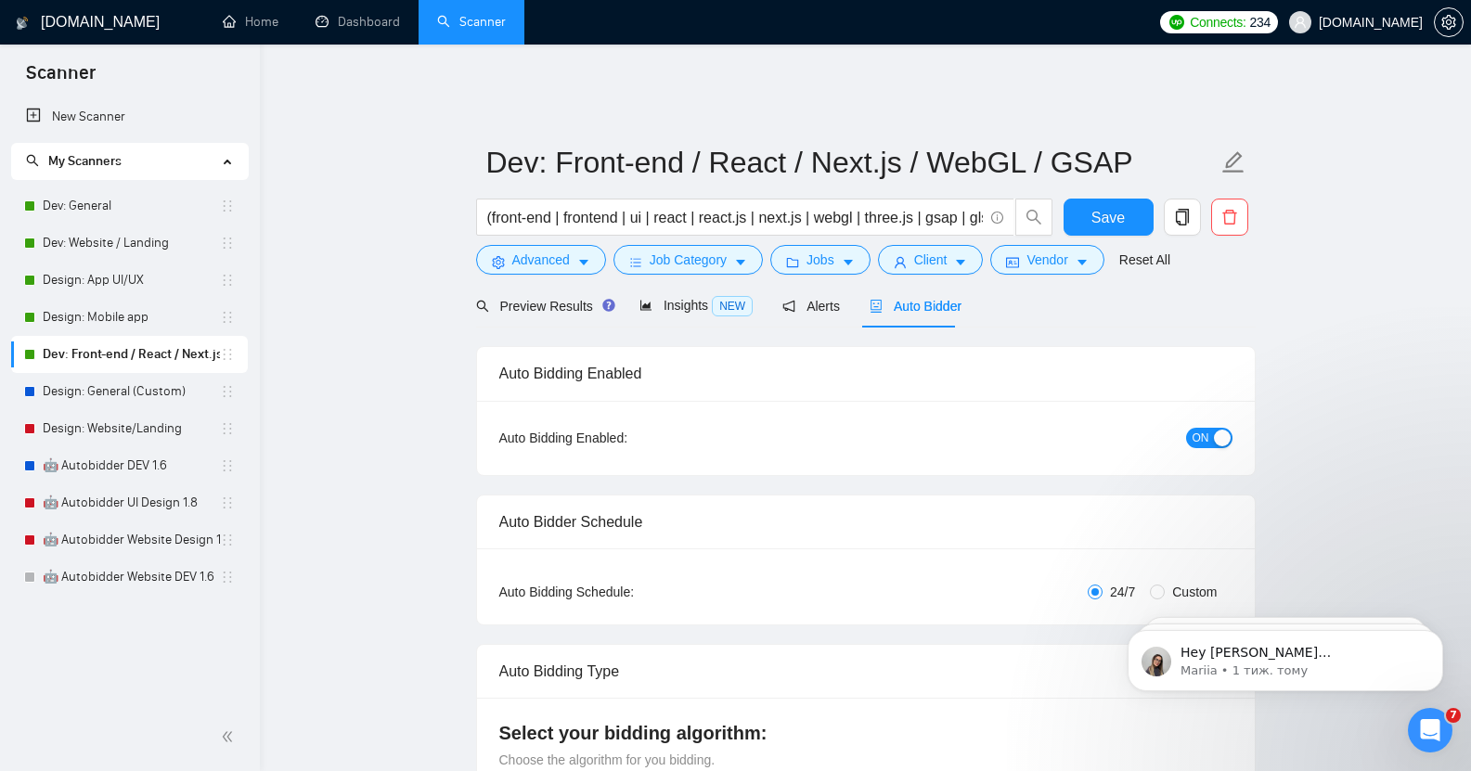
checkbox input "true"
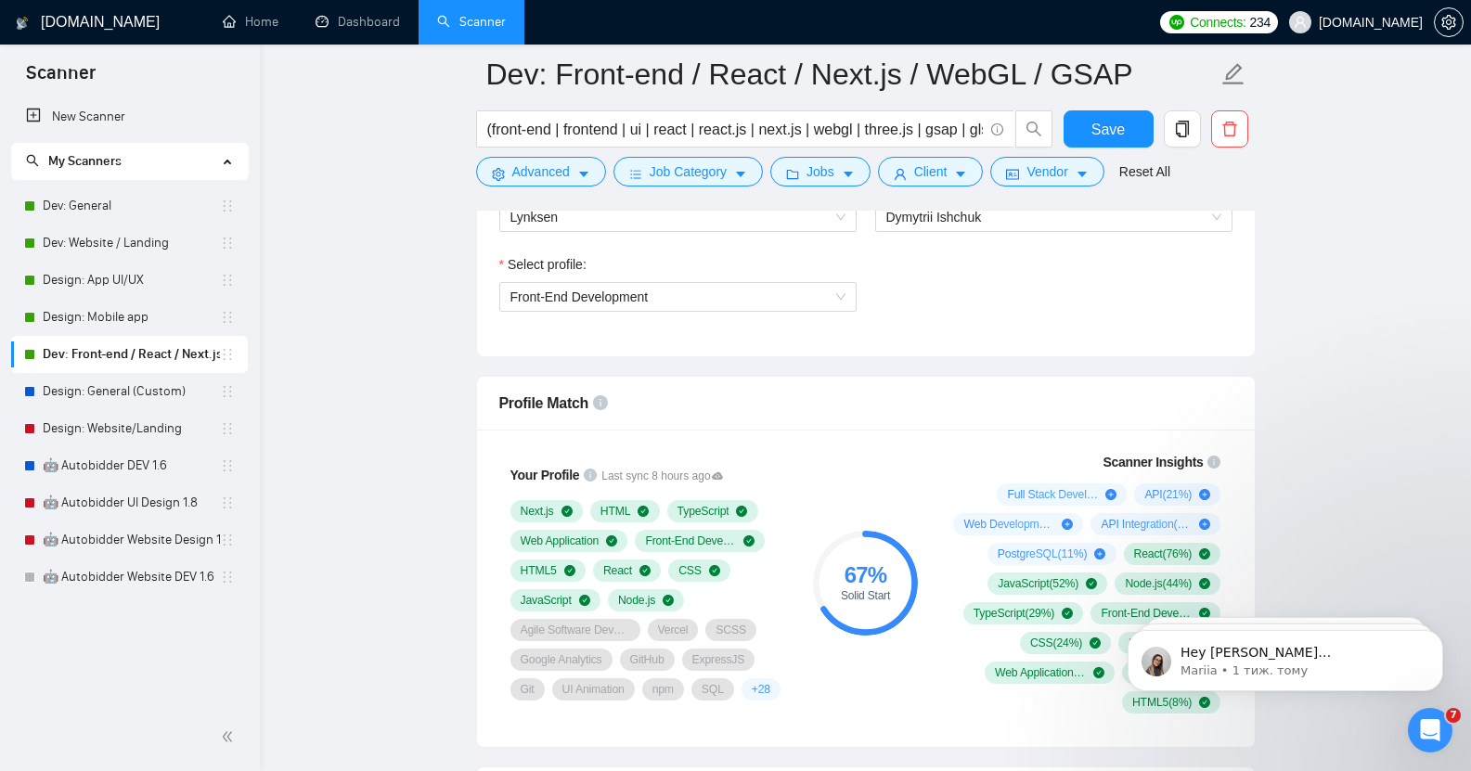
scroll to position [1069, 0]
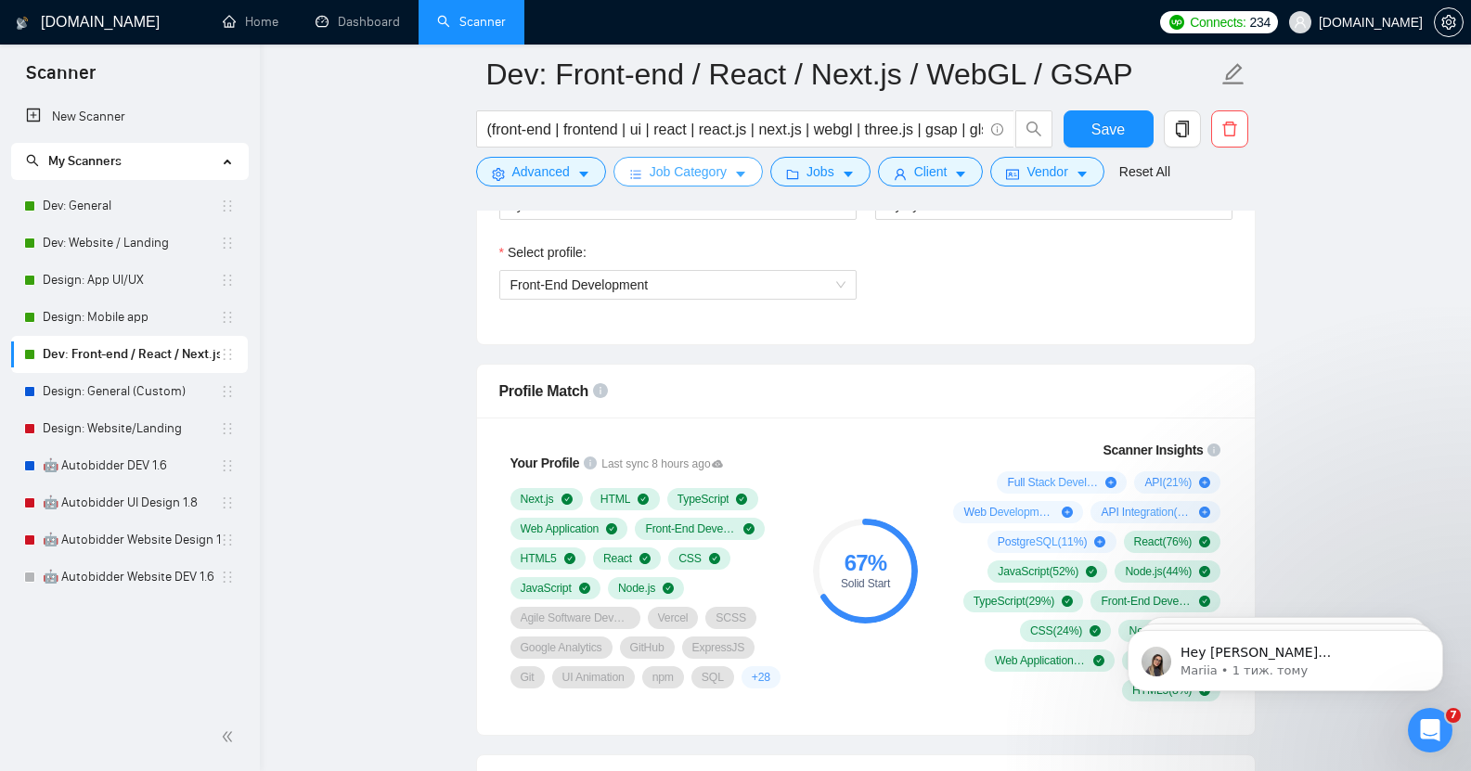
click at [711, 164] on span "Job Category" at bounding box center [688, 172] width 77 height 20
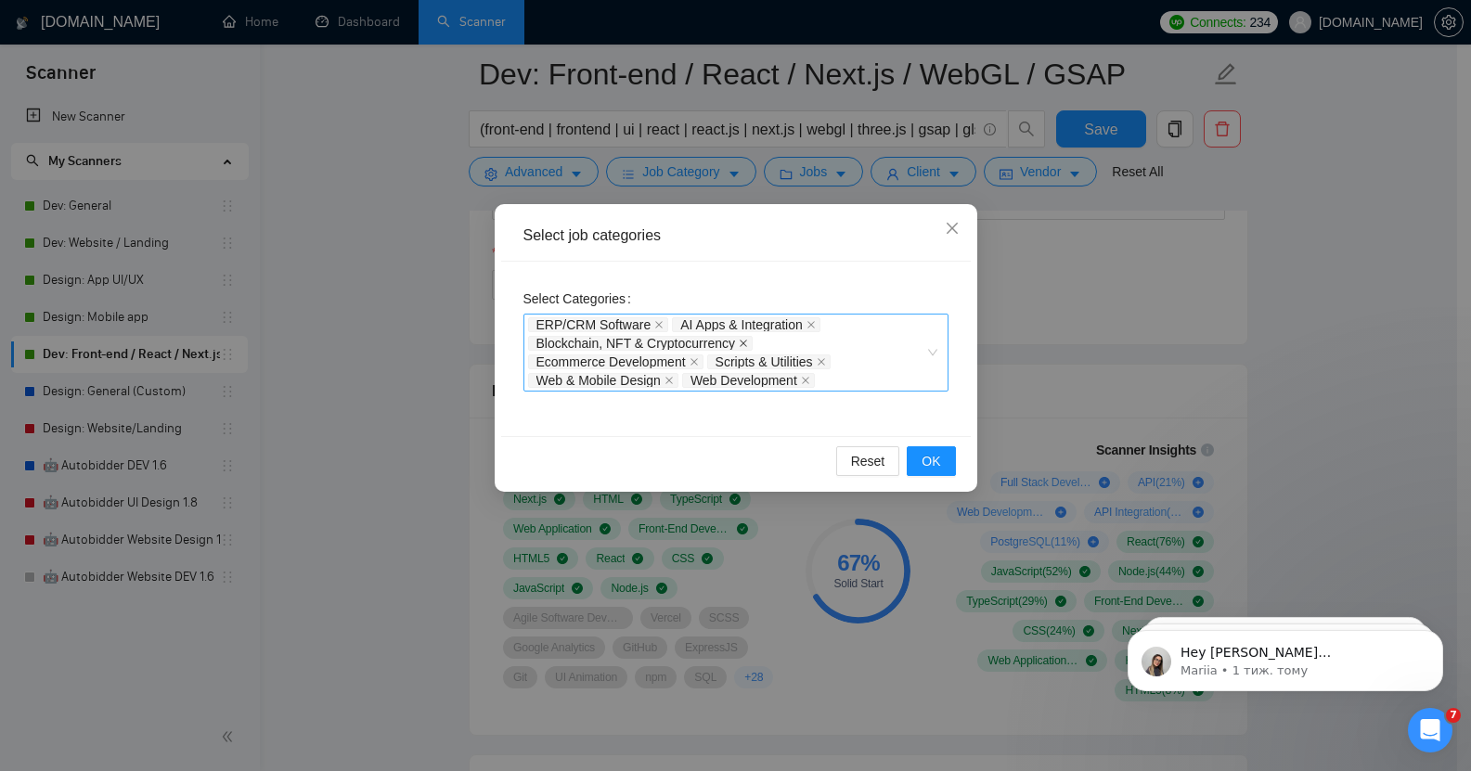
click at [740, 343] on icon "close" at bounding box center [743, 343] width 7 height 7
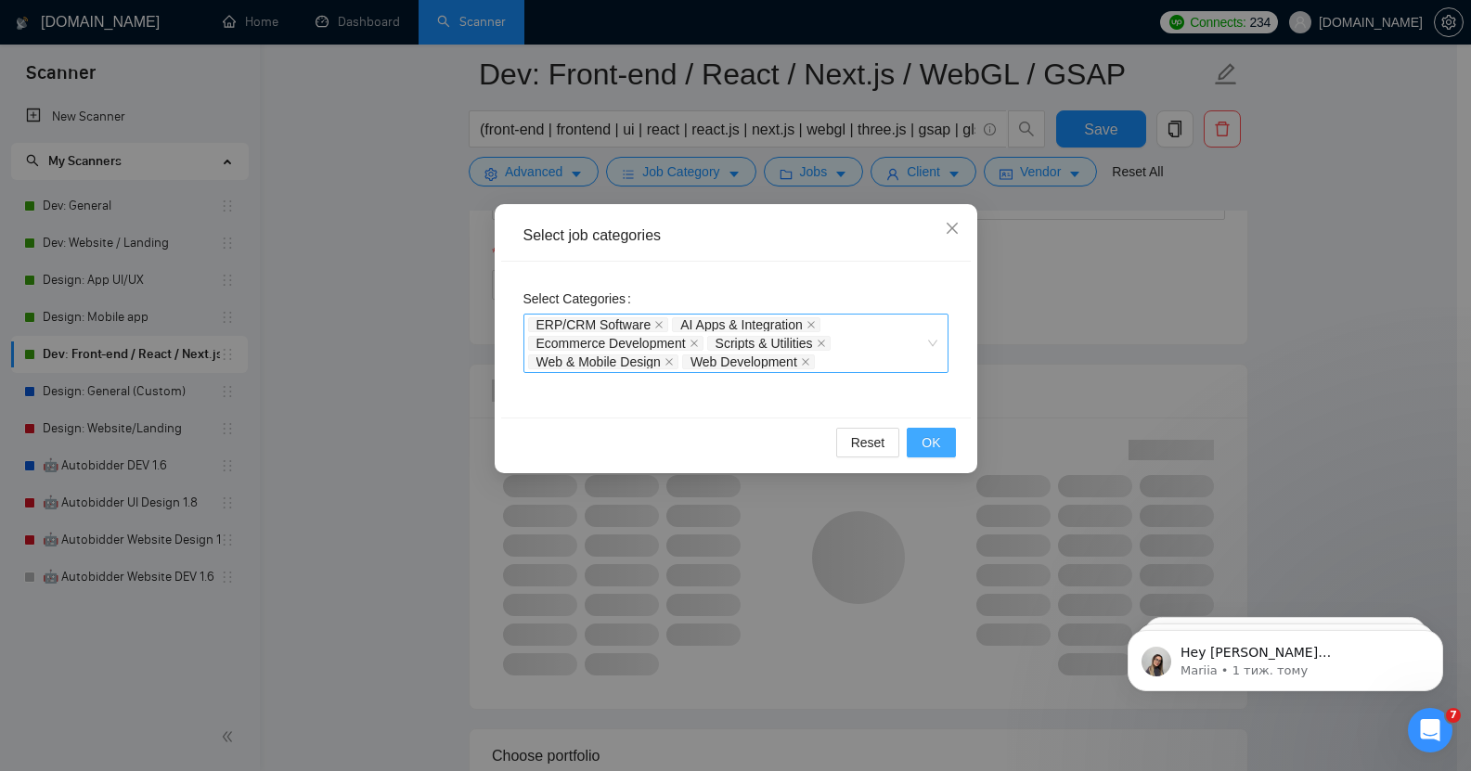
click at [917, 435] on button "OK" at bounding box center [931, 443] width 48 height 30
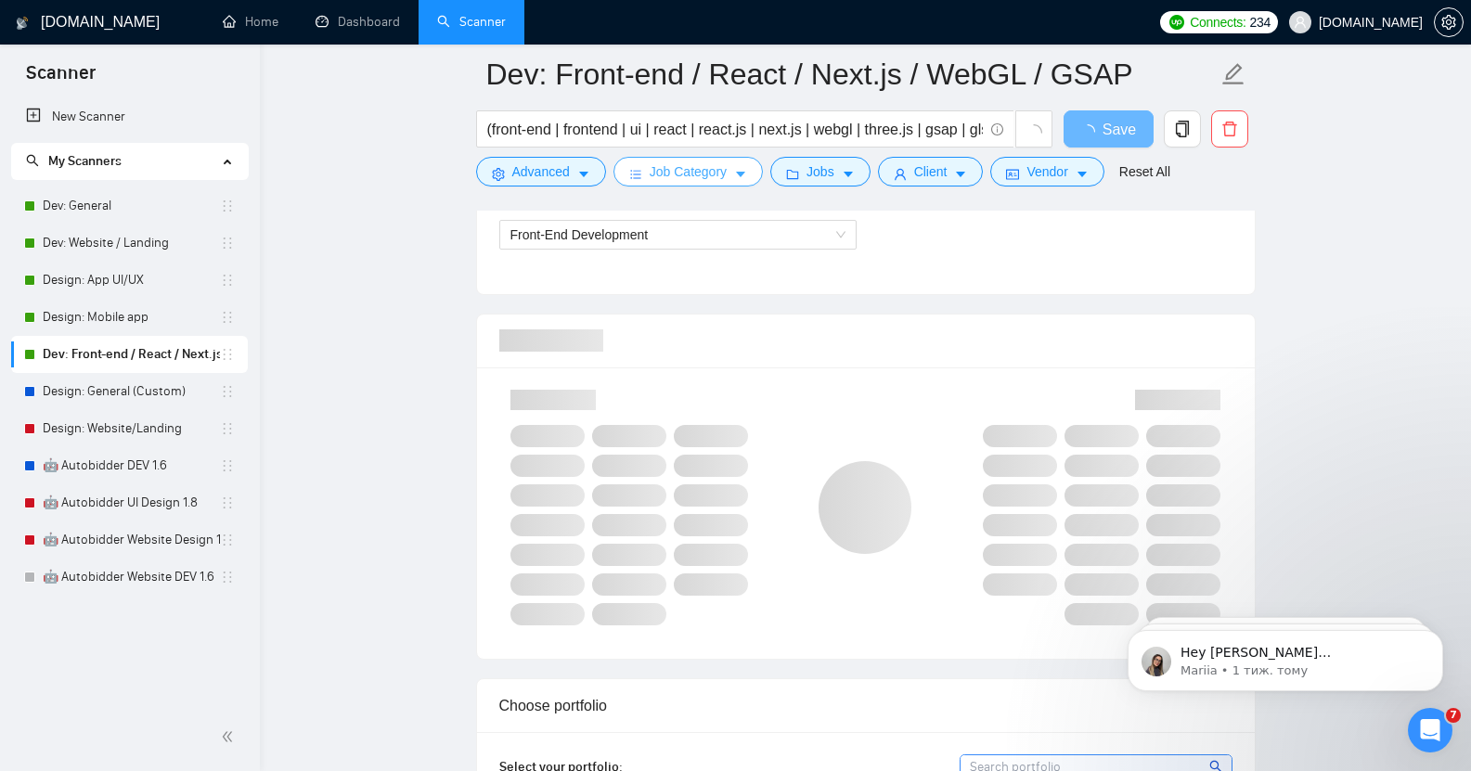
scroll to position [1117, 0]
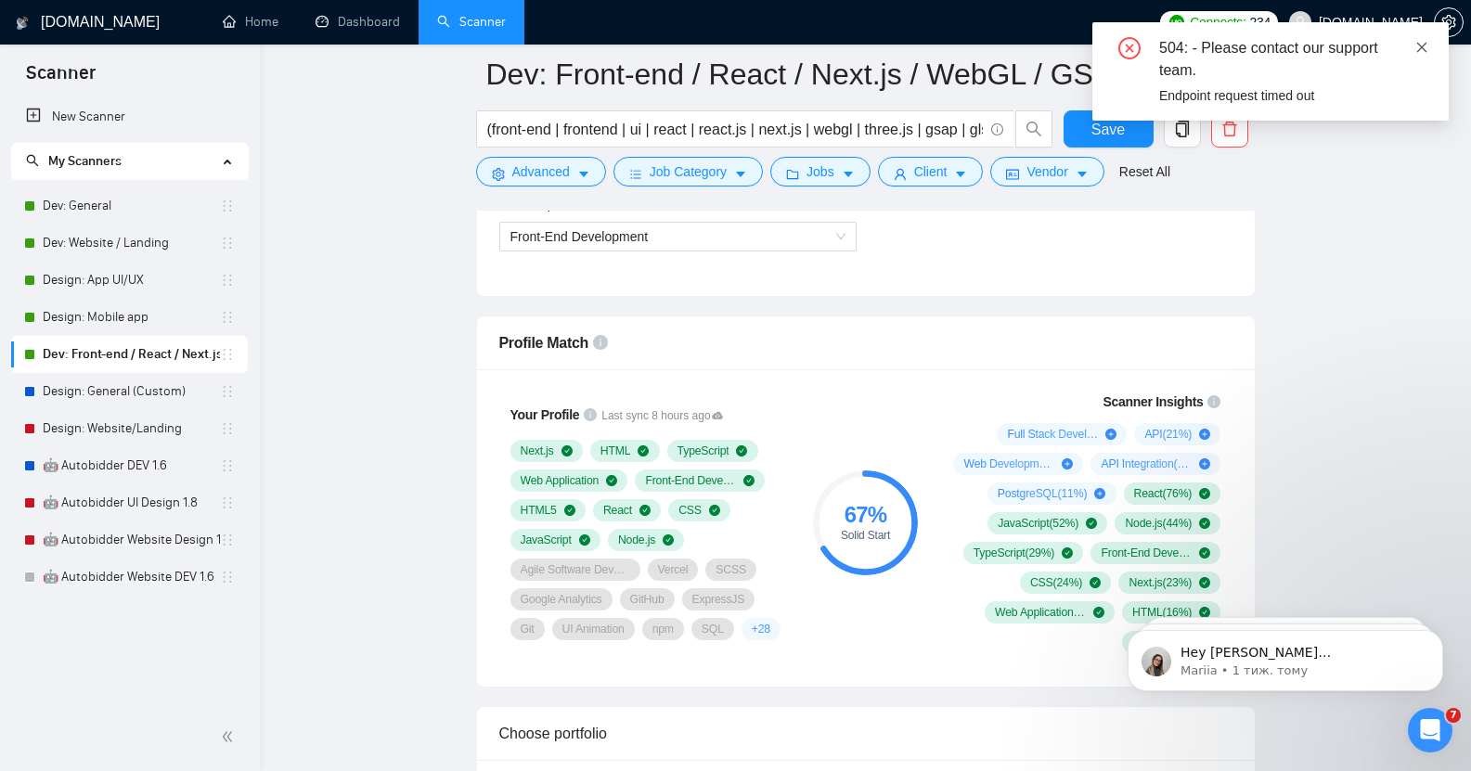
click at [1420, 52] on icon "close" at bounding box center [1422, 47] width 13 height 13
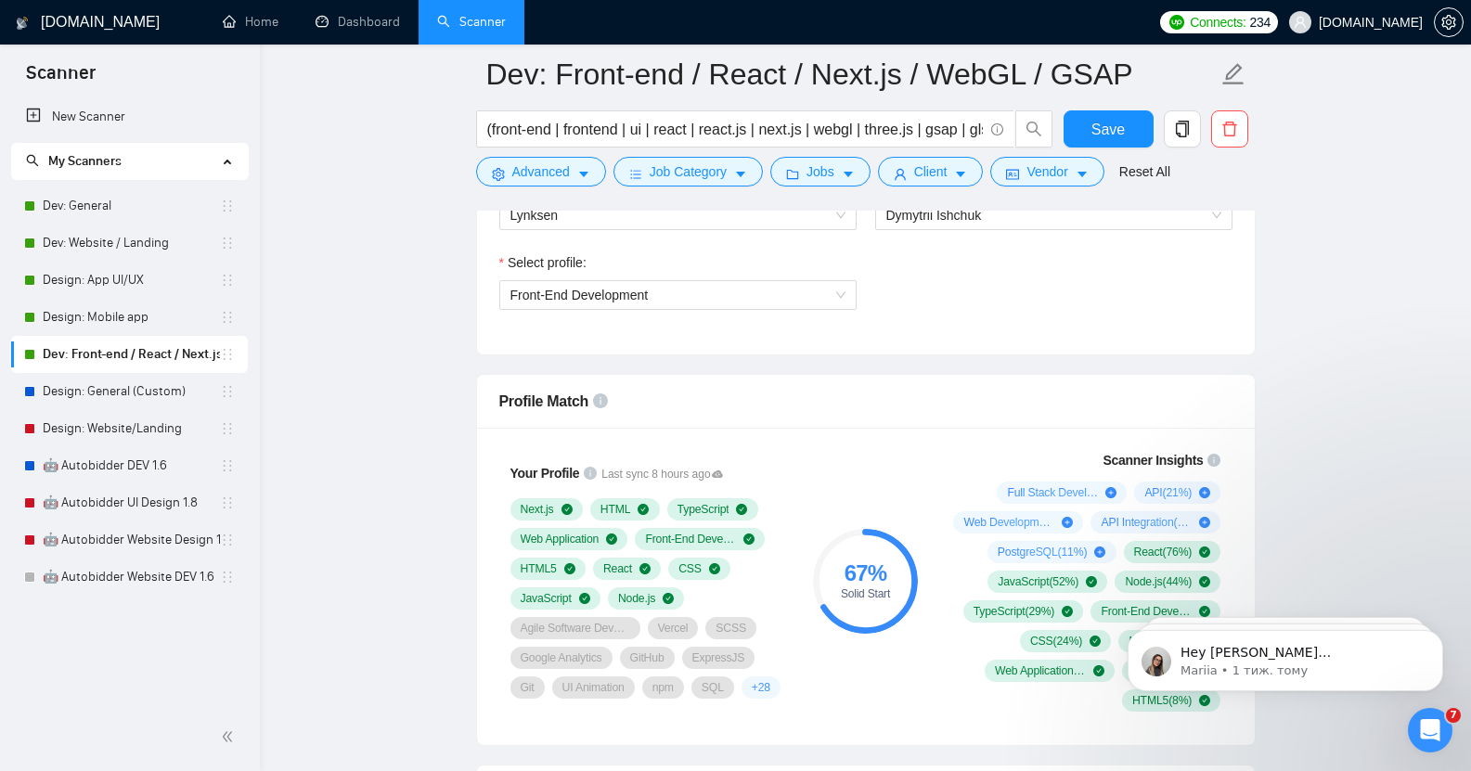
scroll to position [1059, 0]
click at [712, 171] on span "Job Category" at bounding box center [688, 172] width 77 height 20
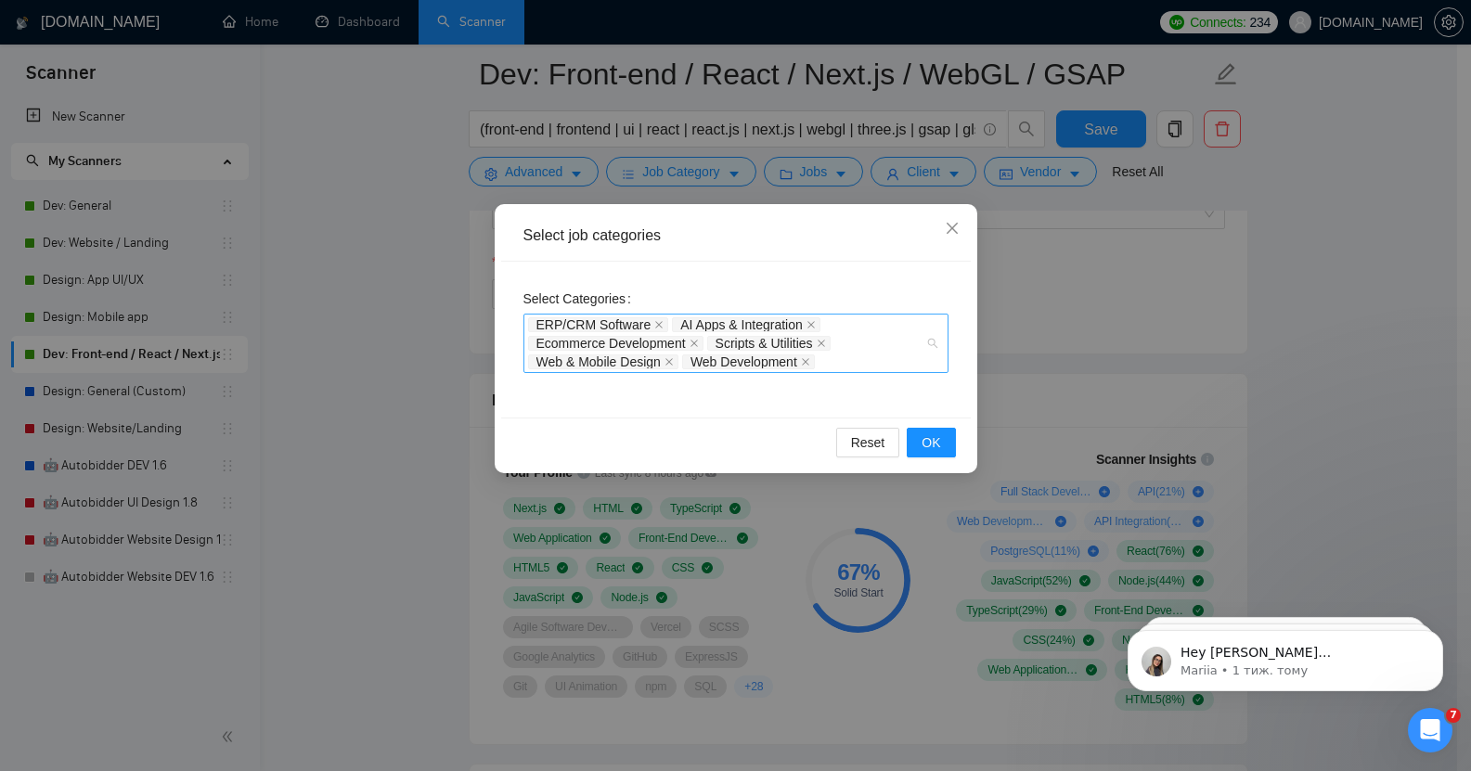
click at [833, 366] on div "ERP/CRM Software AI Apps & Integration Ecommerce Development Scripts & Utilitie…" at bounding box center [726, 344] width 397 height 56
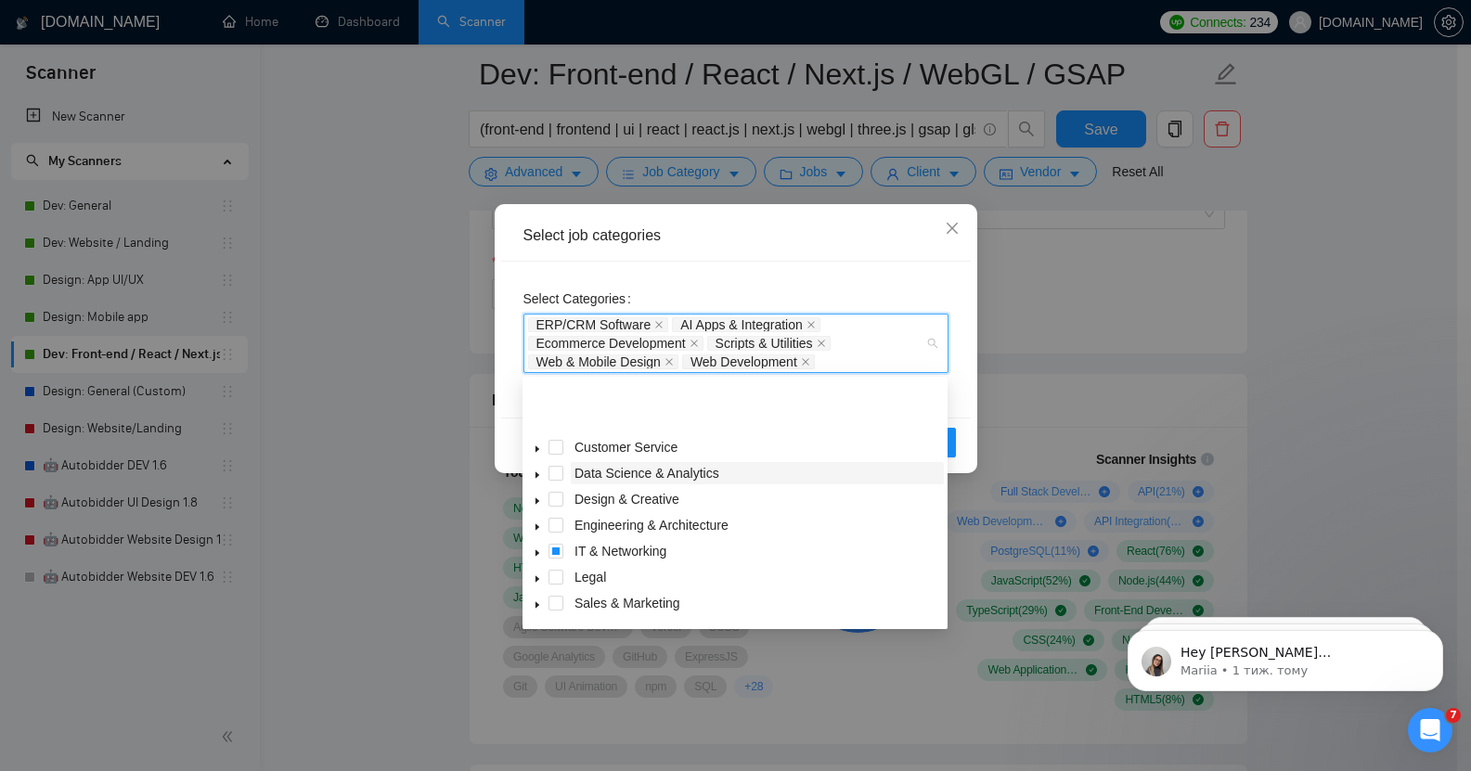
scroll to position [74, 0]
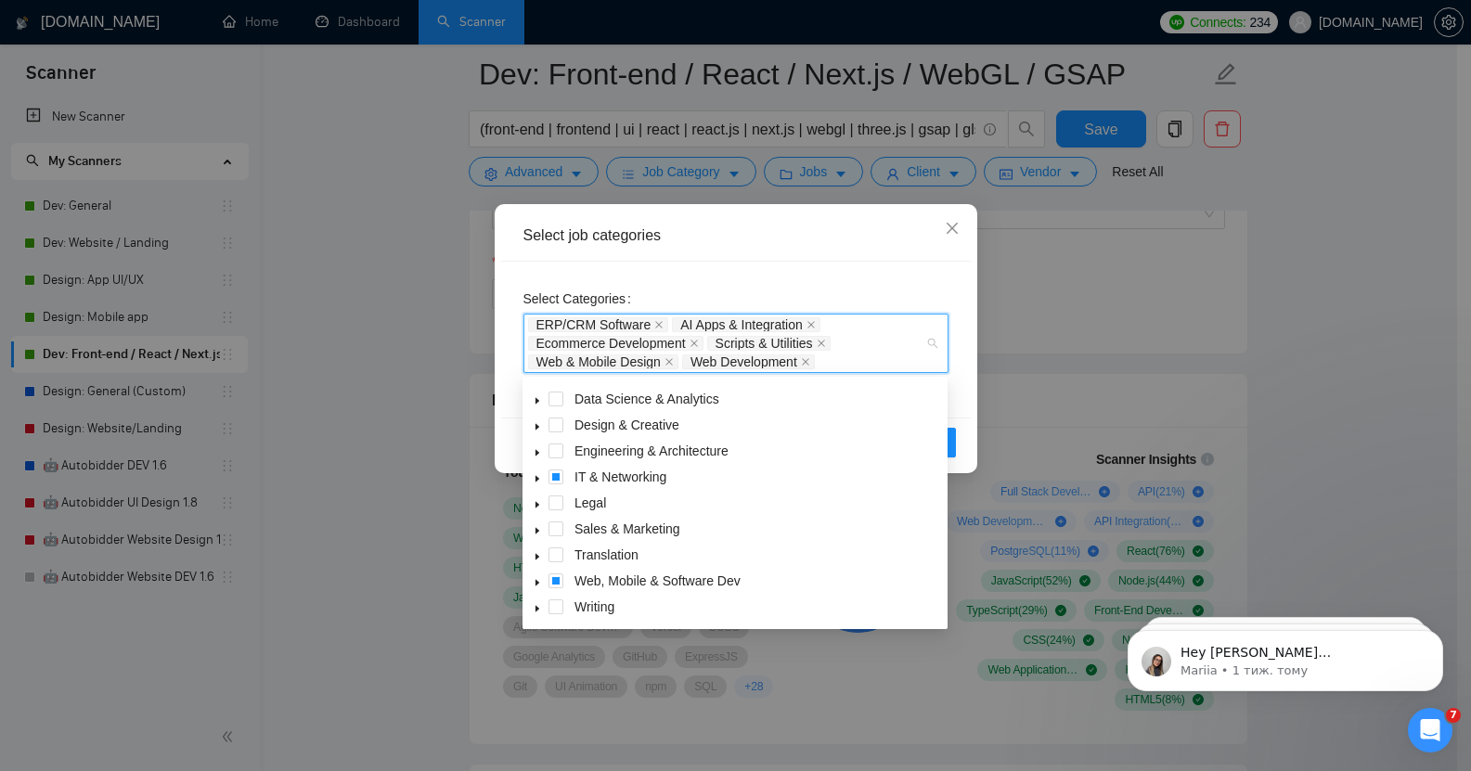
click at [540, 583] on icon "caret-down" at bounding box center [537, 582] width 9 height 9
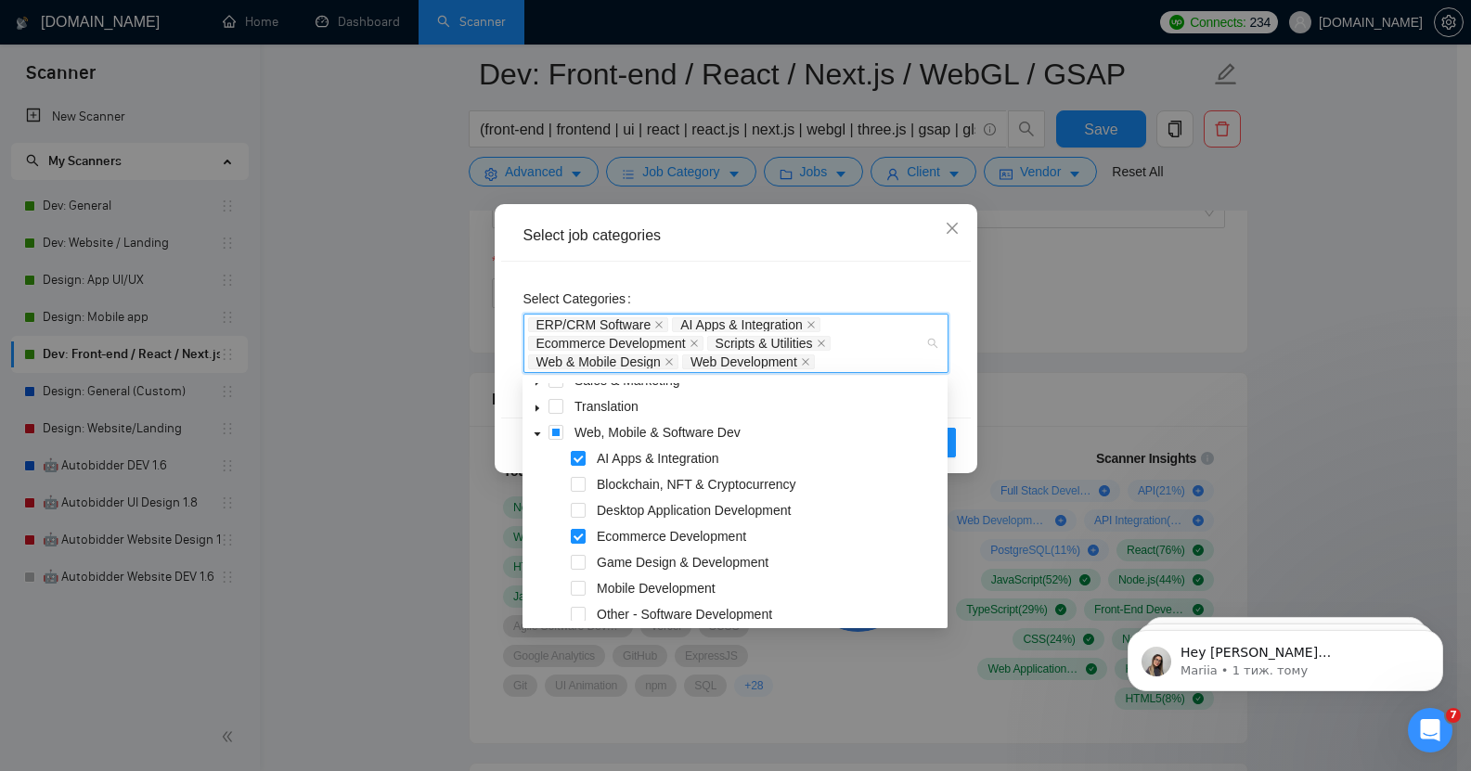
scroll to position [252, 0]
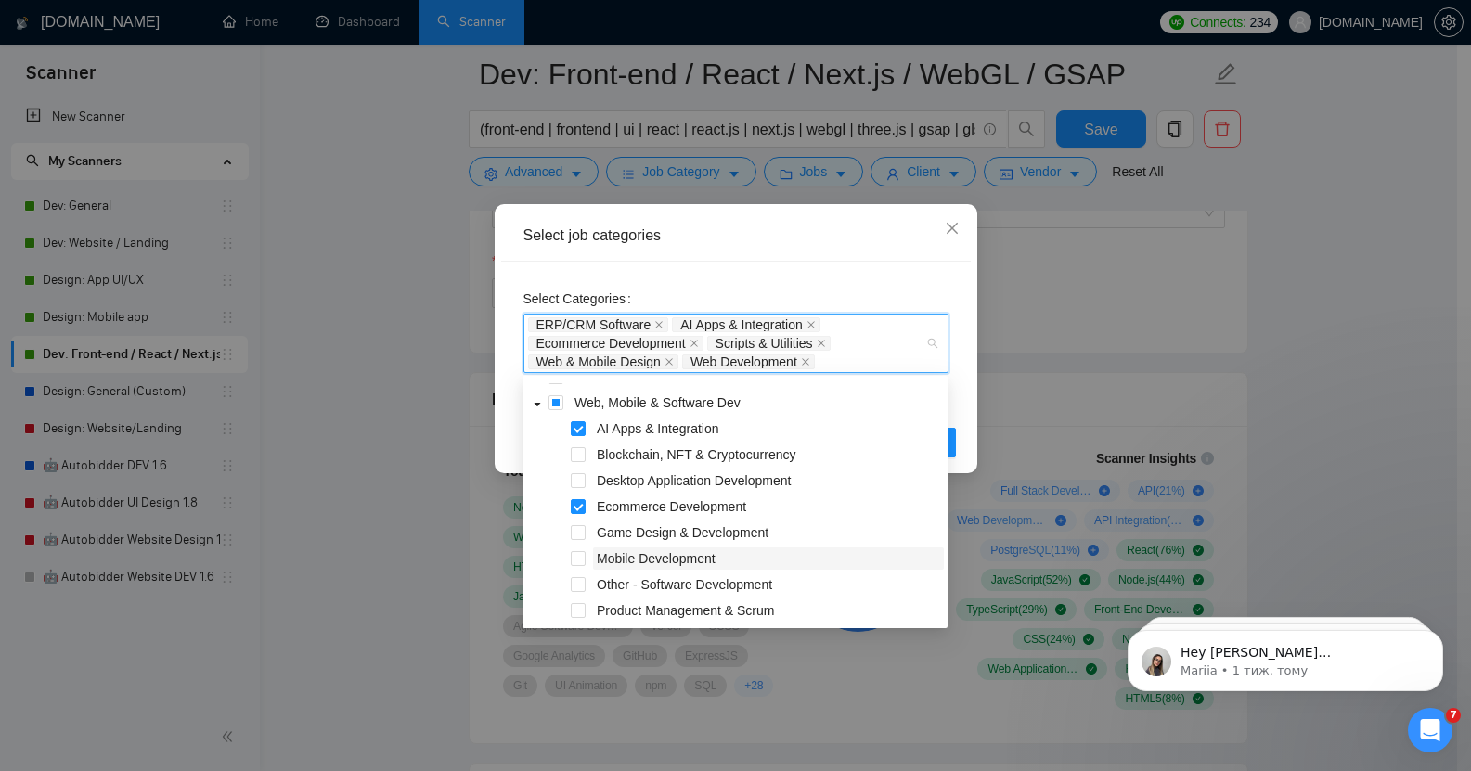
click at [598, 556] on span "Mobile Development" at bounding box center [656, 558] width 119 height 15
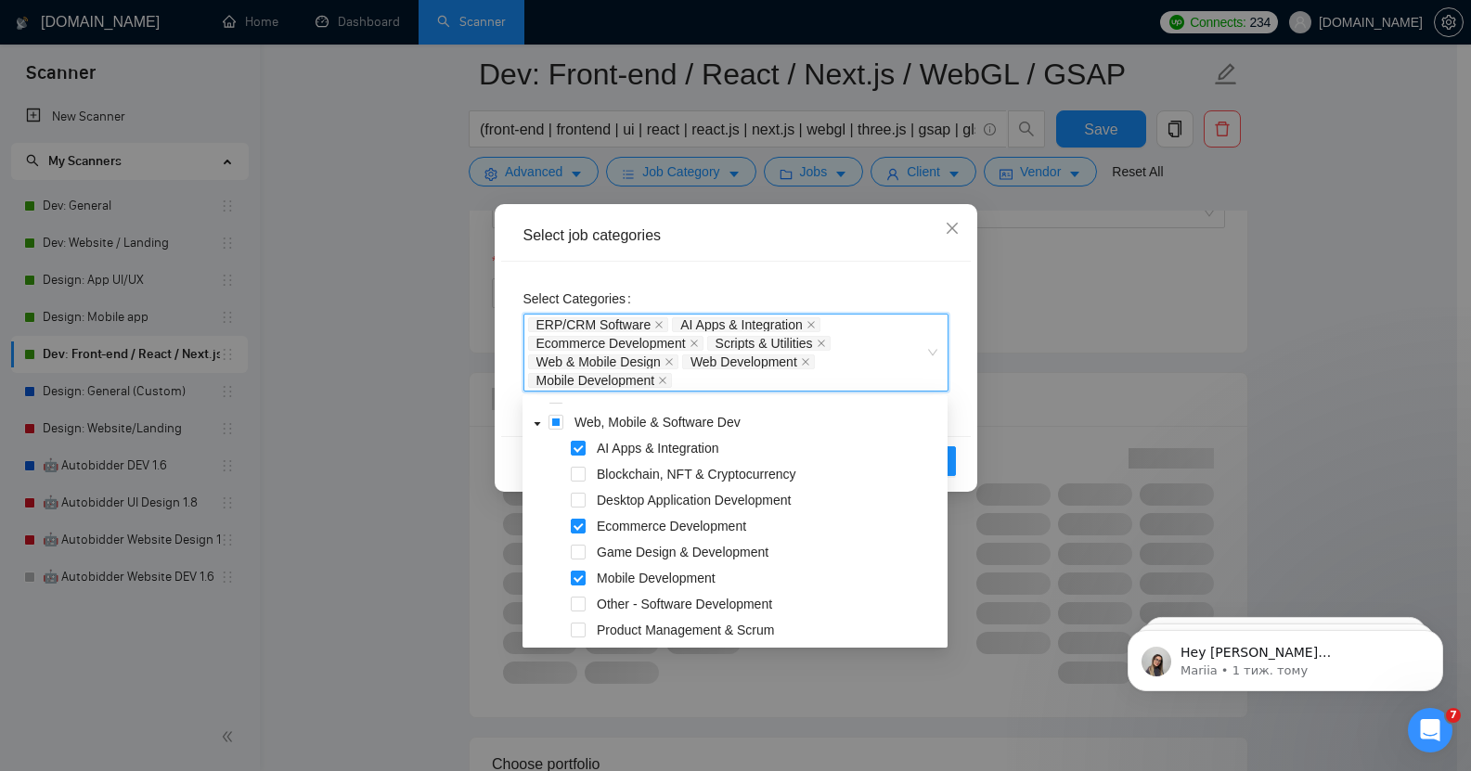
click at [865, 259] on div "Select job categories" at bounding box center [736, 236] width 470 height 51
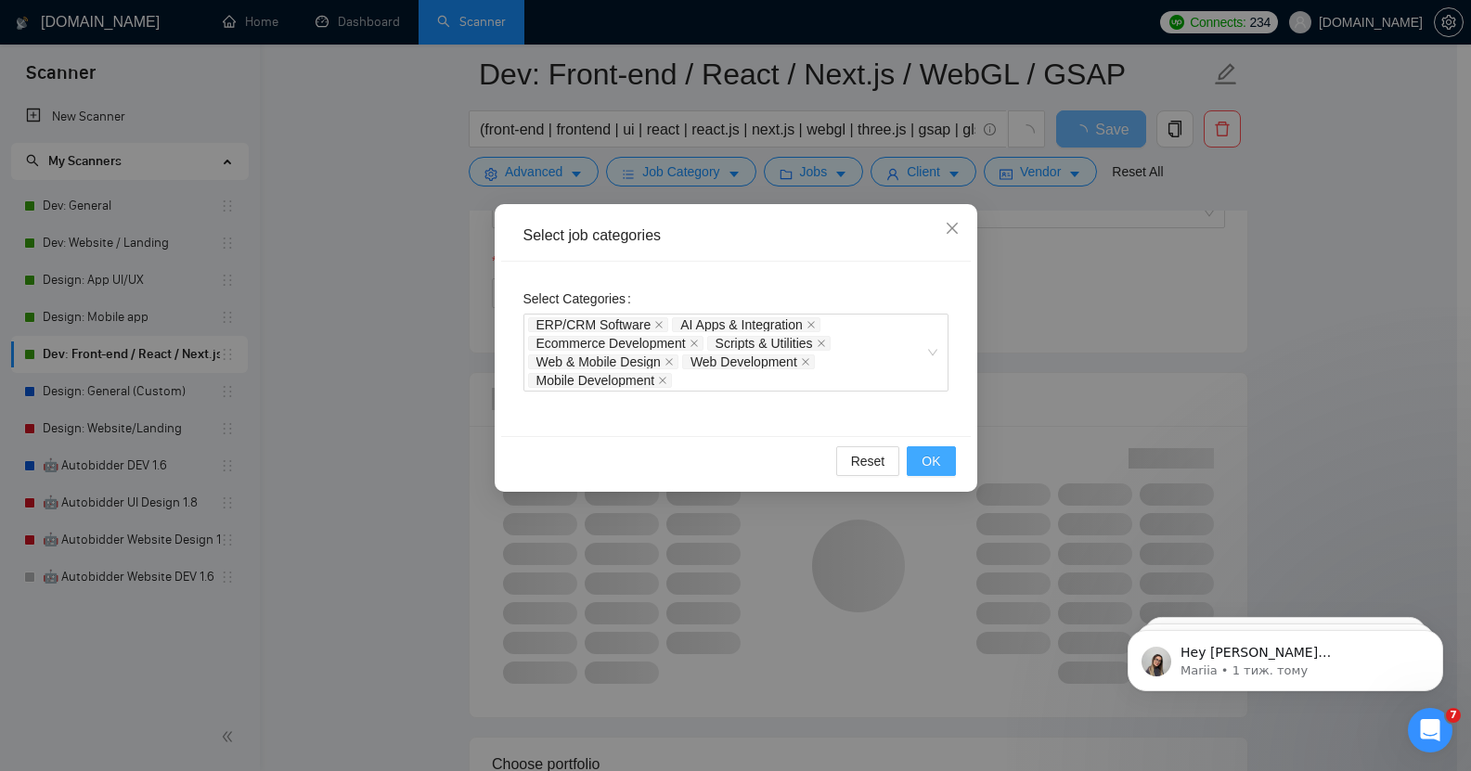
click at [934, 458] on span "OK" at bounding box center [931, 461] width 19 height 20
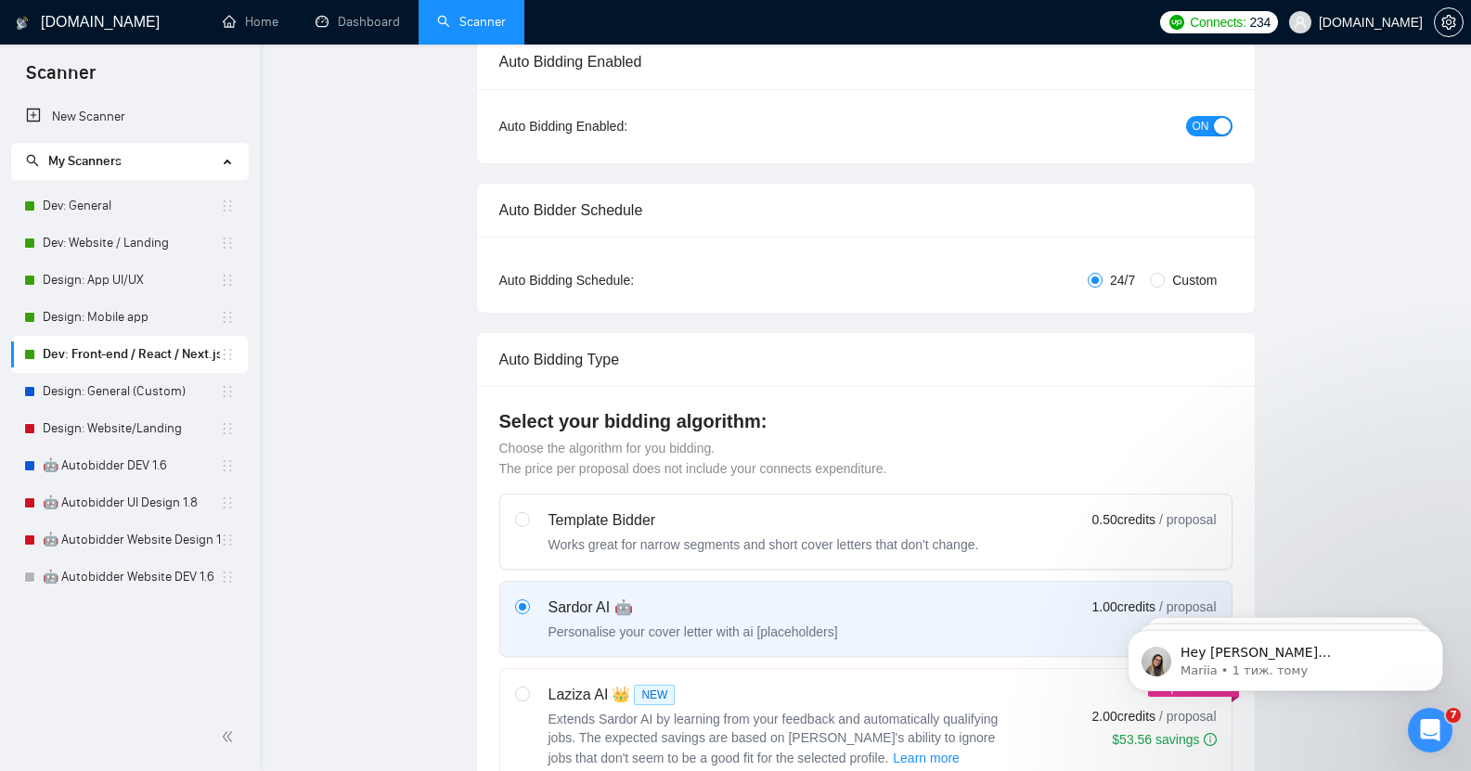
scroll to position [0, 0]
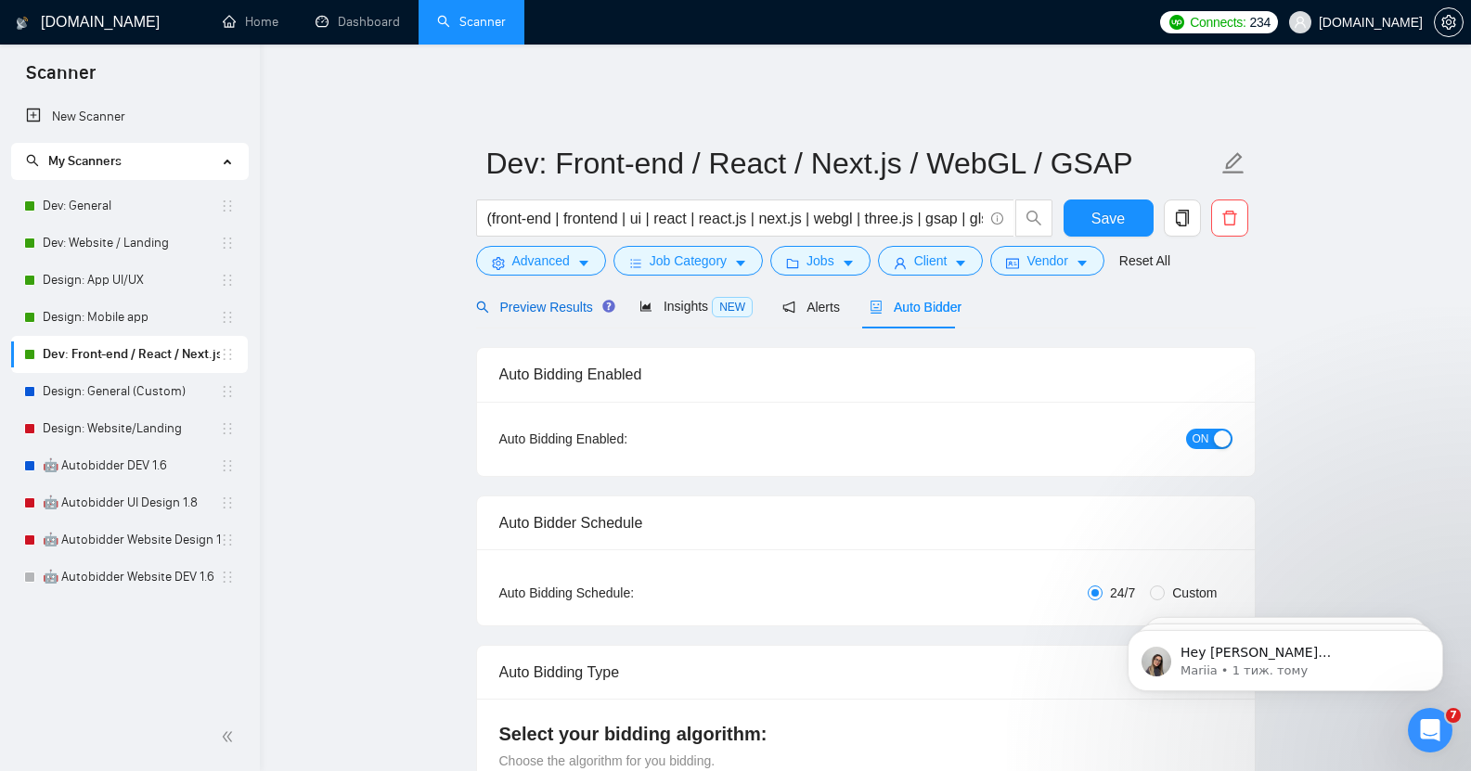
click at [514, 300] on span "Preview Results" at bounding box center [543, 307] width 134 height 15
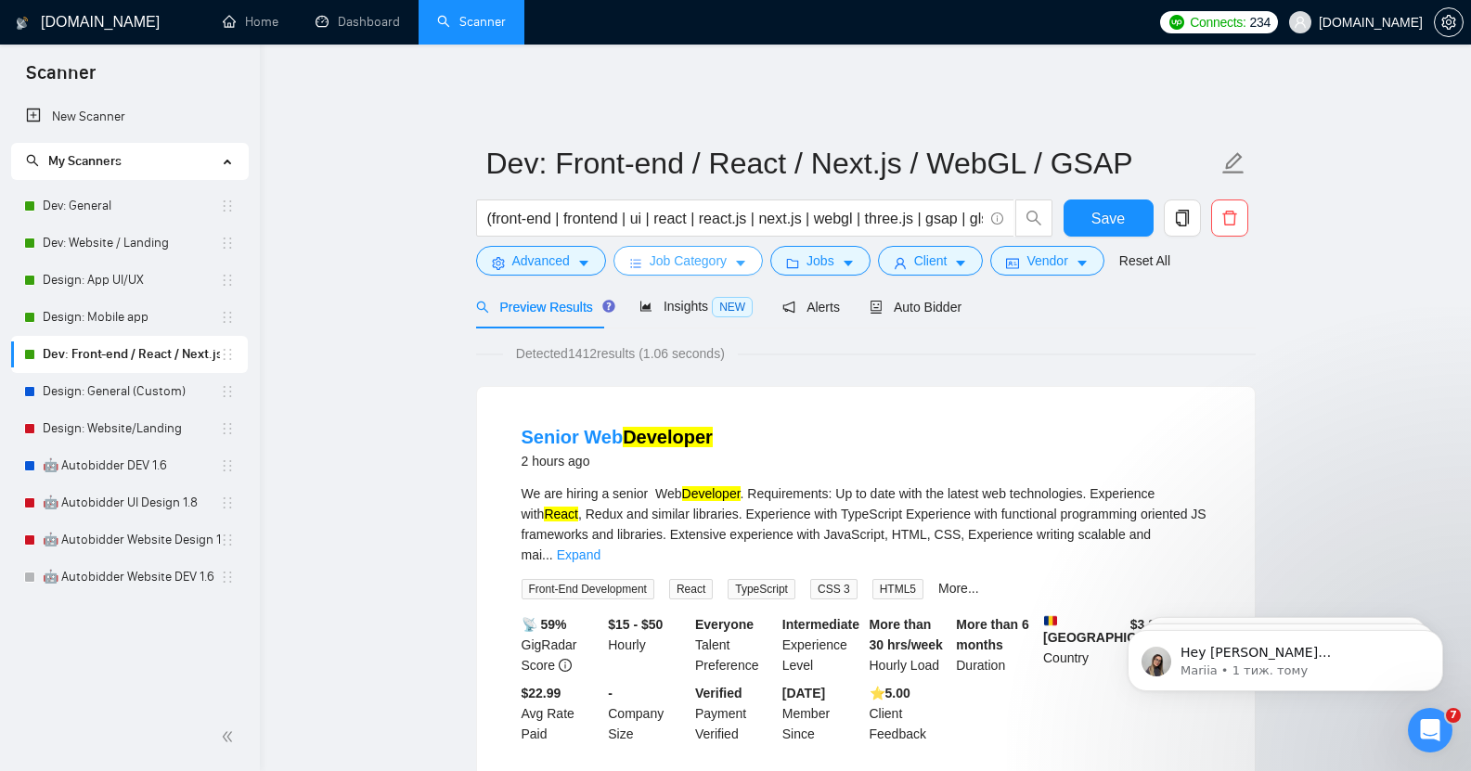
click at [683, 251] on span "Job Category" at bounding box center [688, 261] width 77 height 20
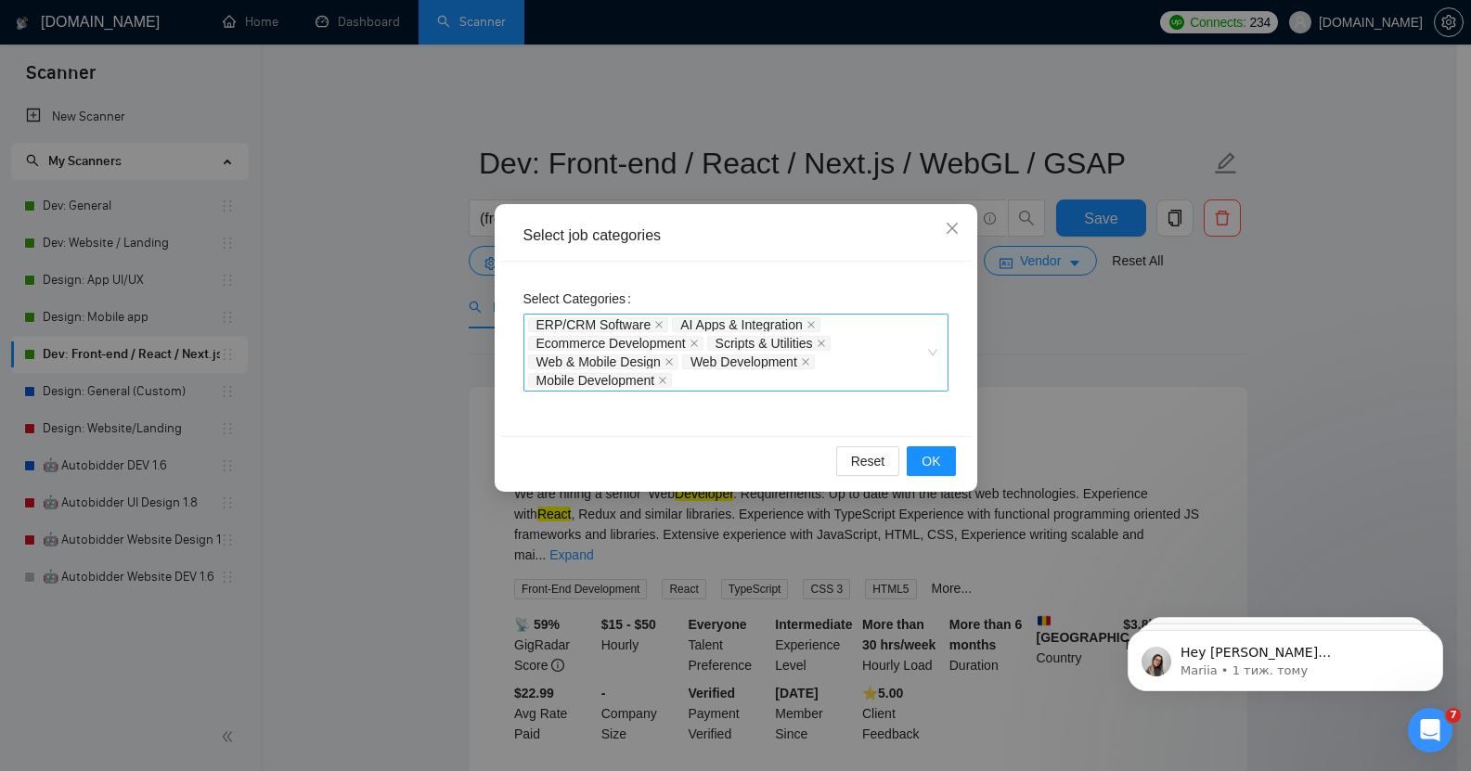
click at [693, 383] on div "ERP/CRM Software AI Apps & Integration Ecommerce Development Scripts & Utilitie…" at bounding box center [726, 353] width 397 height 74
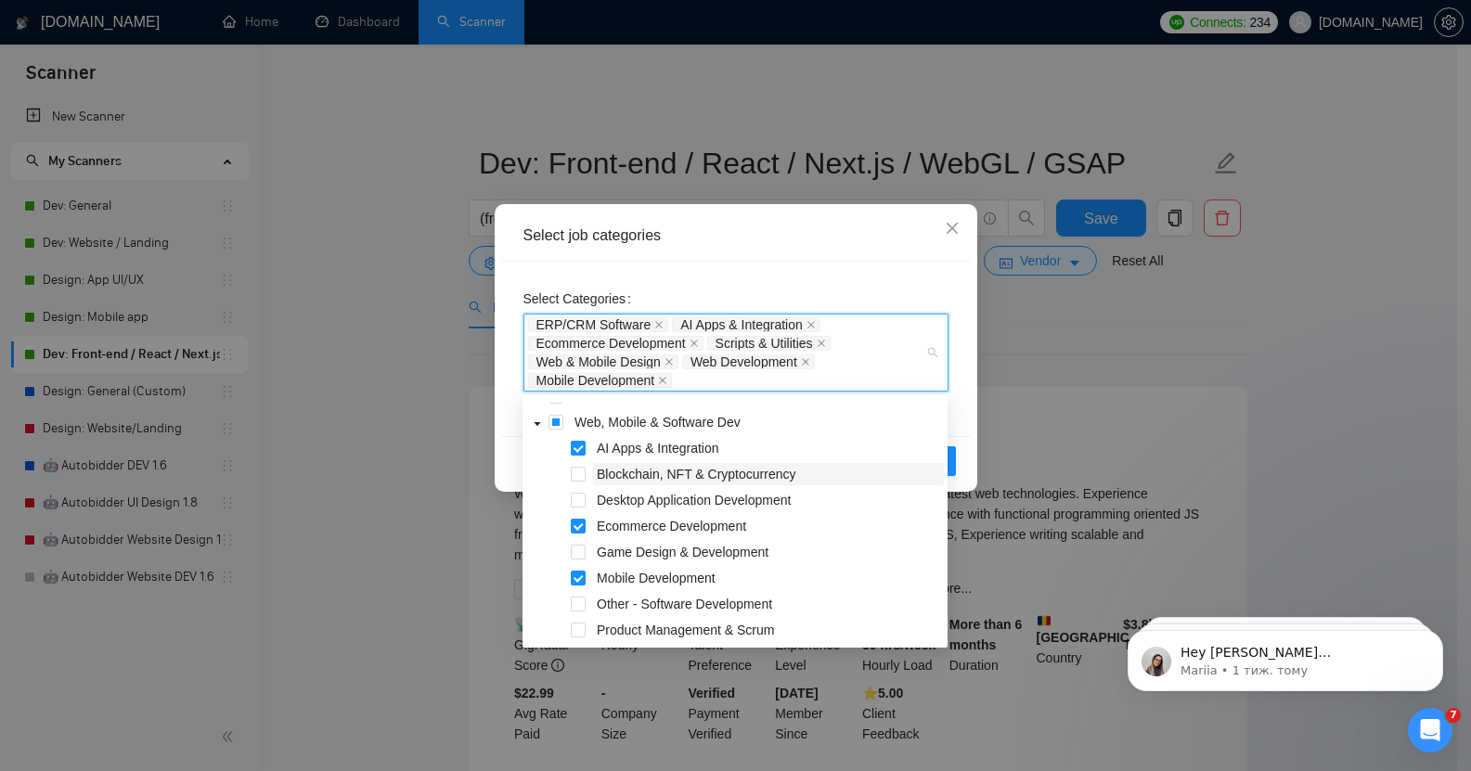
click at [702, 482] on span "Blockchain, NFT & Cryptocurrency" at bounding box center [696, 474] width 199 height 15
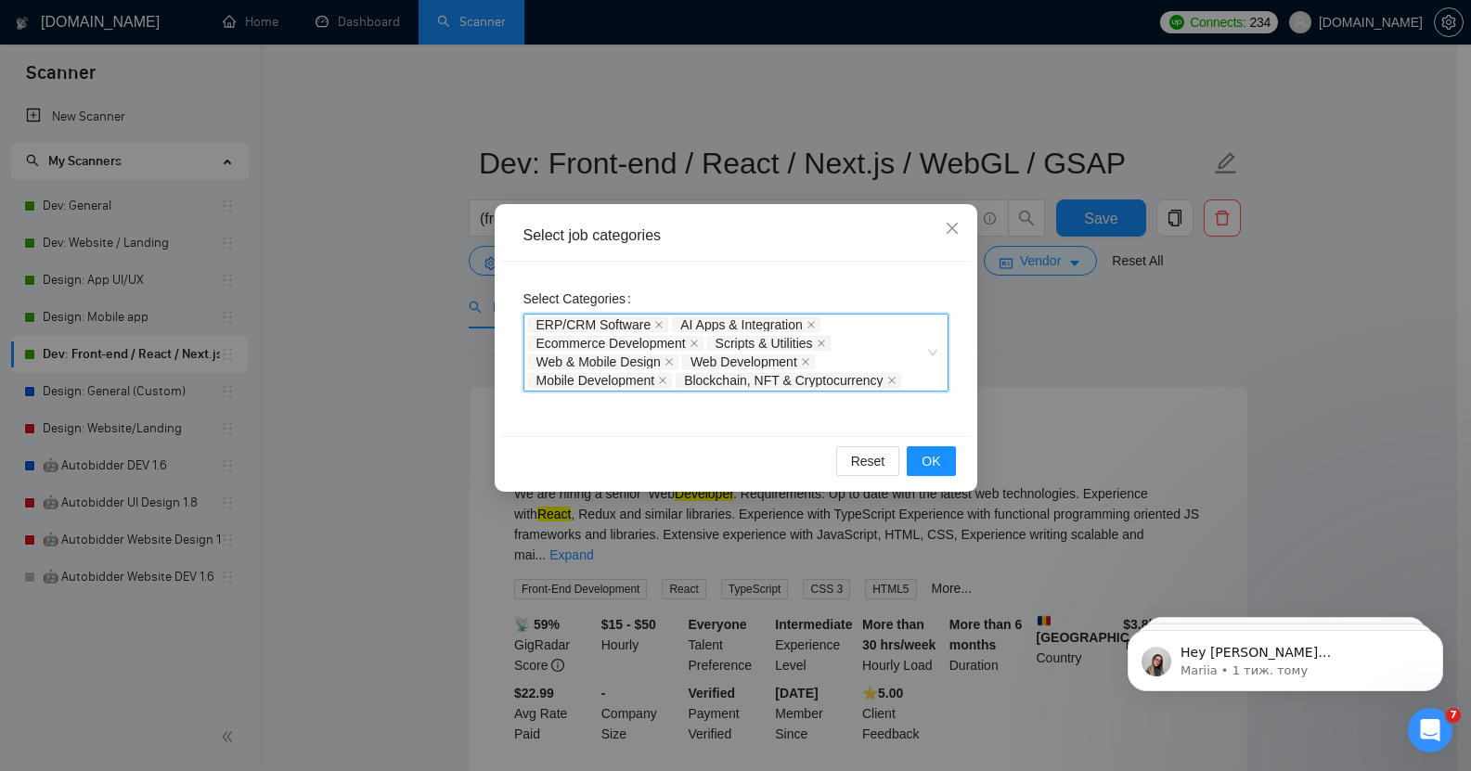
click at [878, 338] on div "ERP/CRM Software AI Apps & Integration Ecommerce Development Scripts & Utilitie…" at bounding box center [726, 353] width 397 height 74
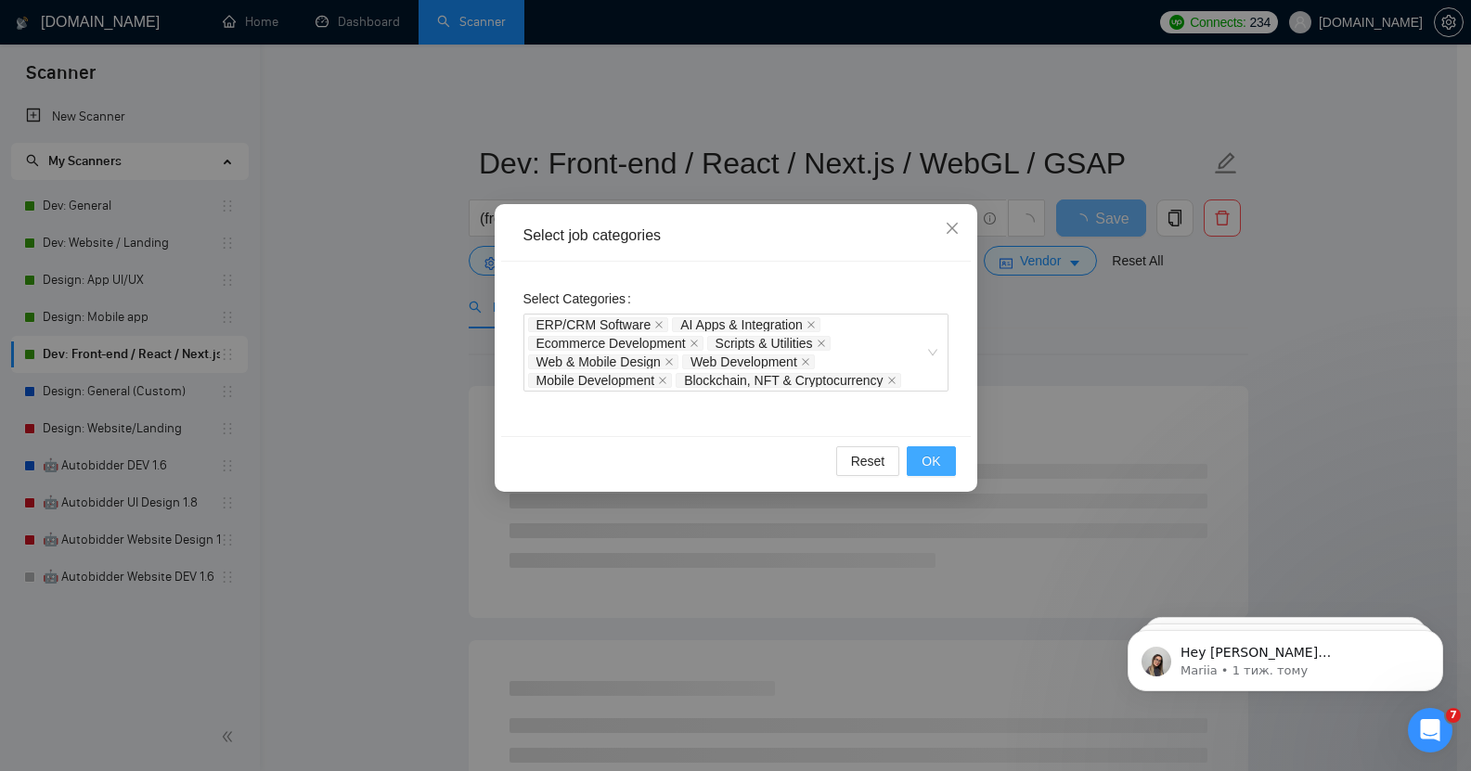
click at [930, 463] on span "OK" at bounding box center [931, 461] width 19 height 20
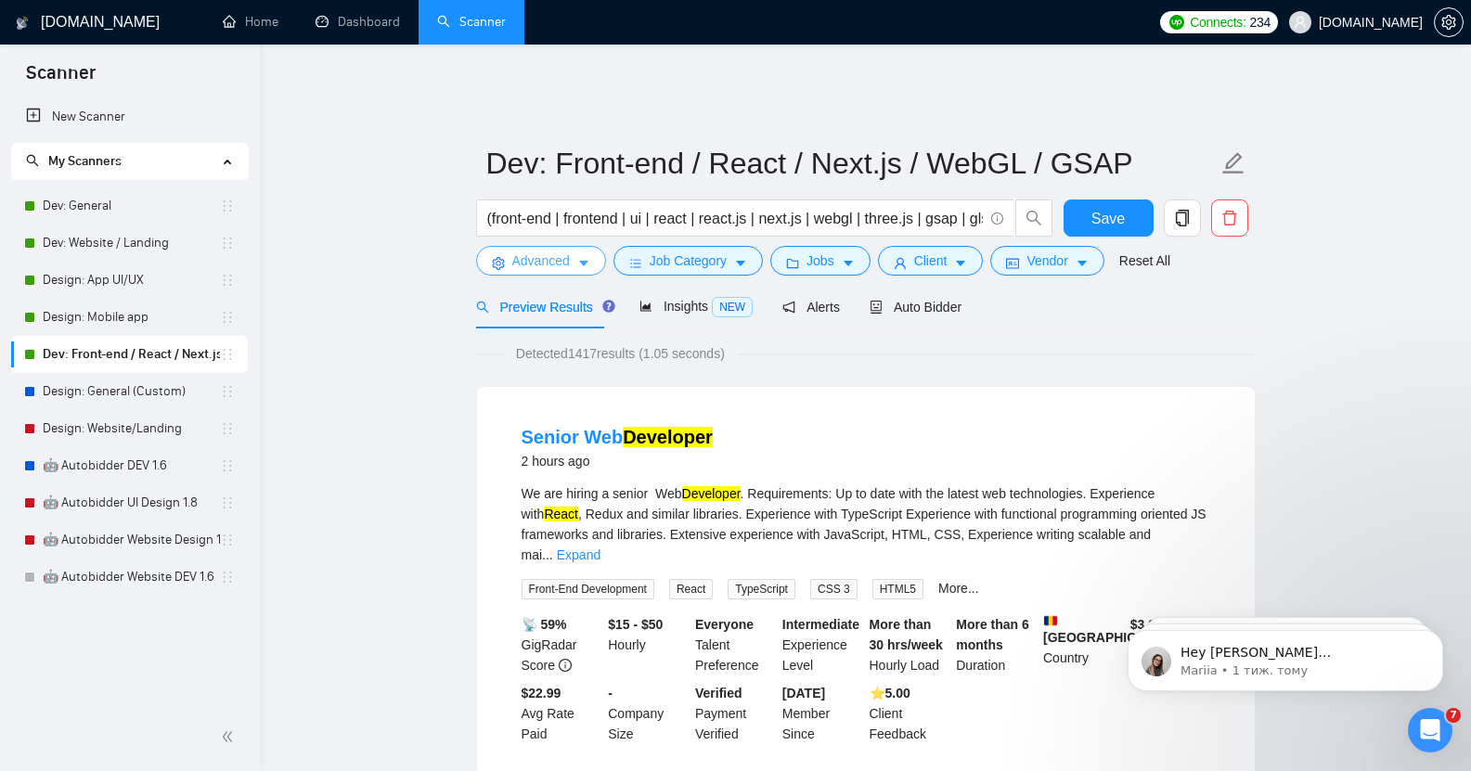
click at [535, 251] on span "Advanced" at bounding box center [541, 261] width 58 height 20
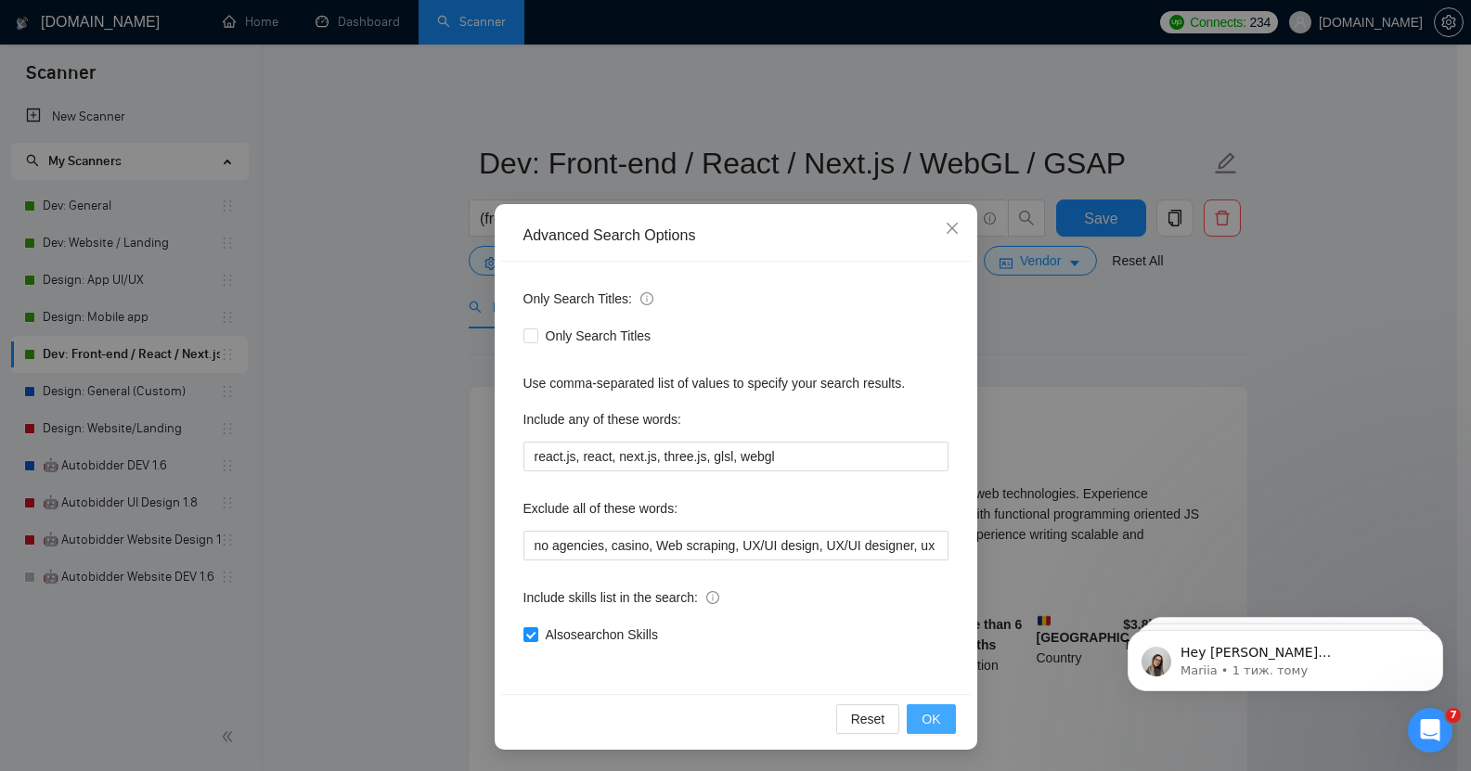
click at [922, 719] on span "OK" at bounding box center [931, 719] width 19 height 20
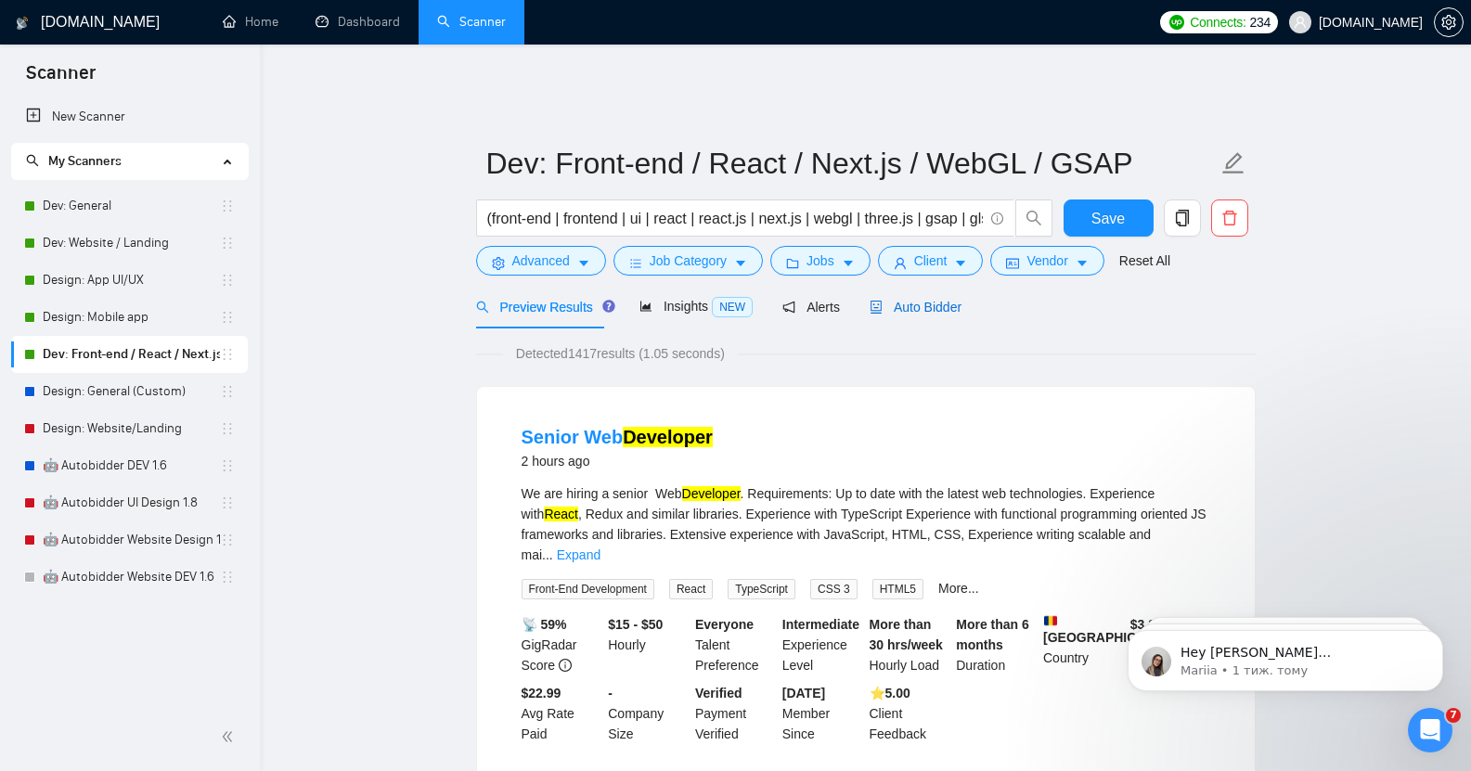
click at [932, 300] on span "Auto Bidder" at bounding box center [916, 307] width 92 height 15
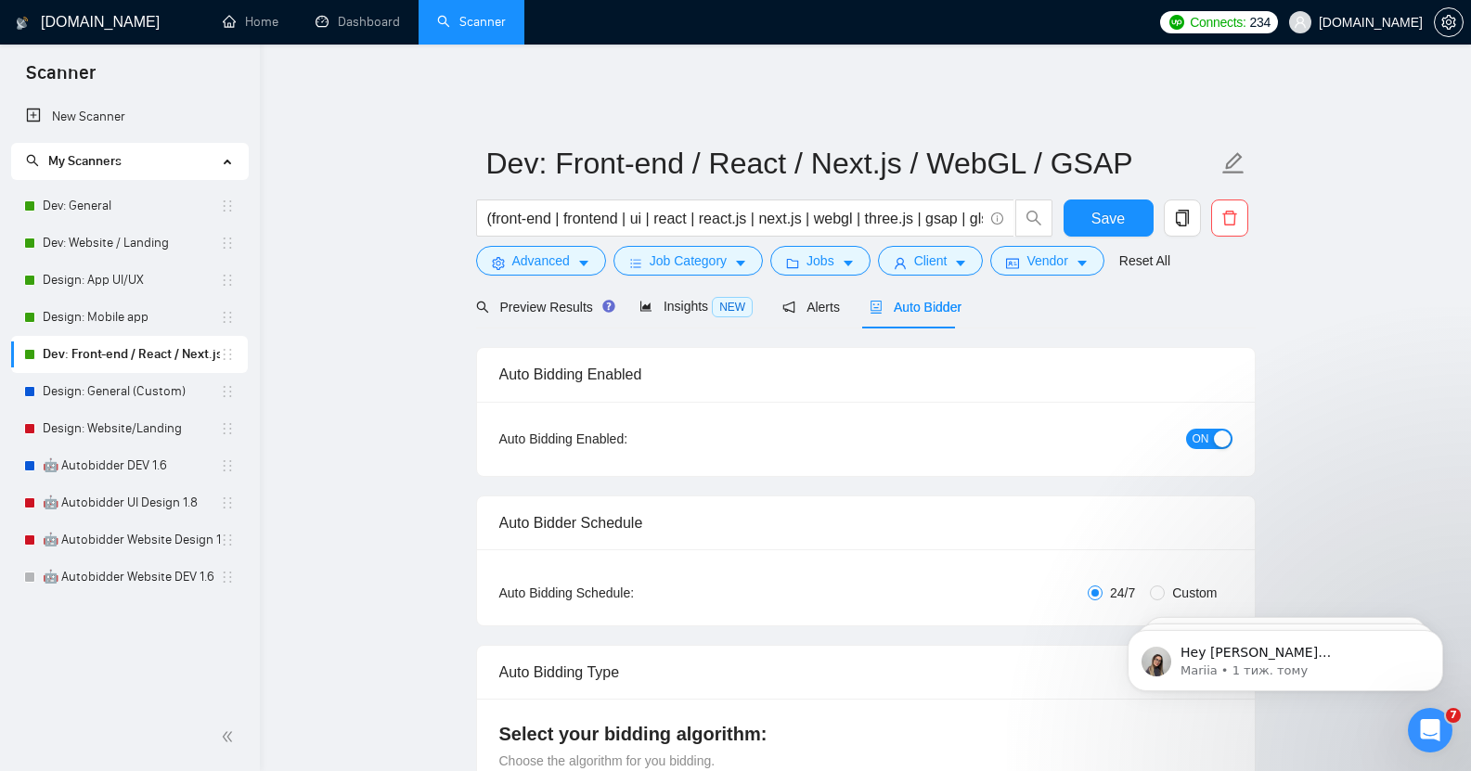
checkbox input "true"
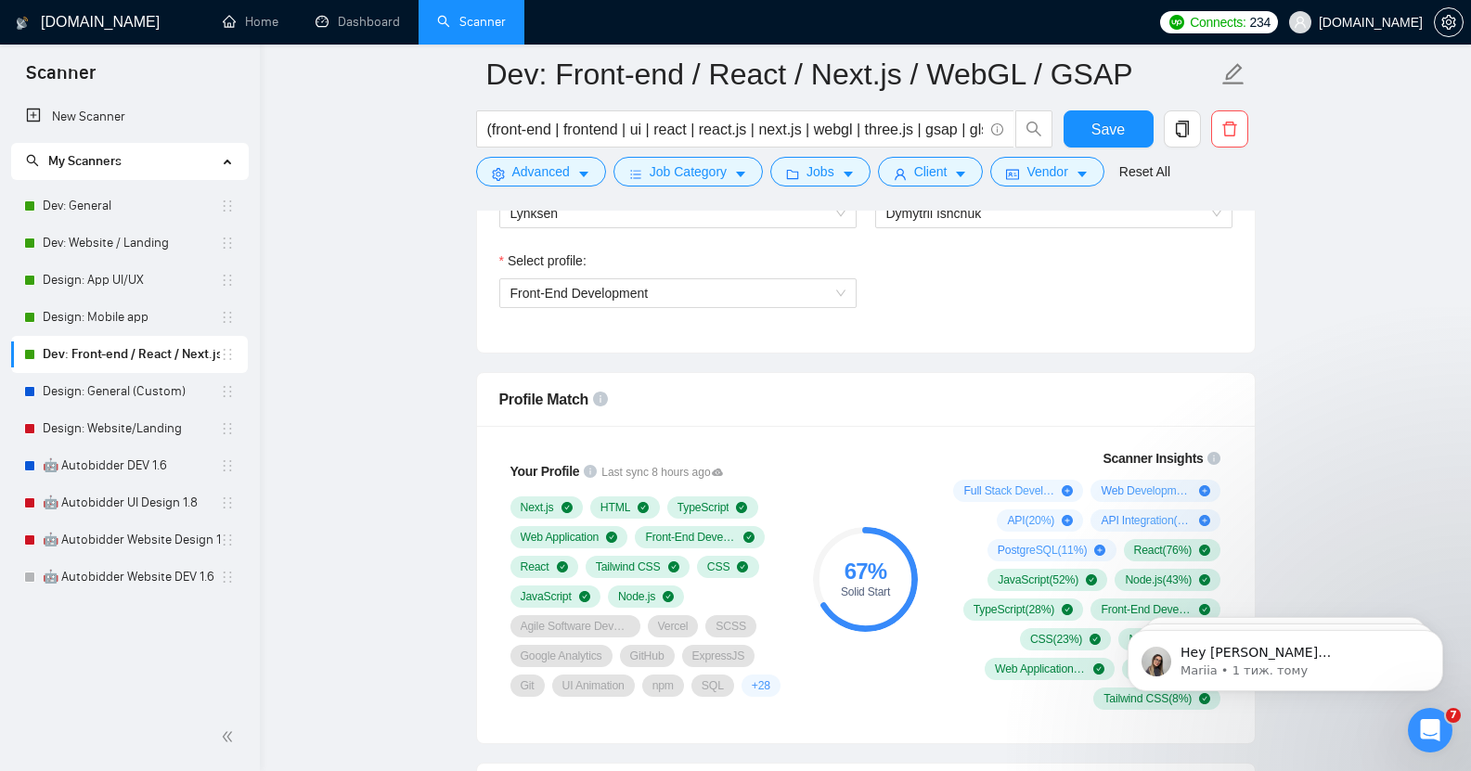
scroll to position [1059, 0]
click at [128, 386] on link "Design: General (Custom)" at bounding box center [131, 391] width 177 height 37
click at [843, 171] on icon "caret-down" at bounding box center [848, 174] width 13 height 13
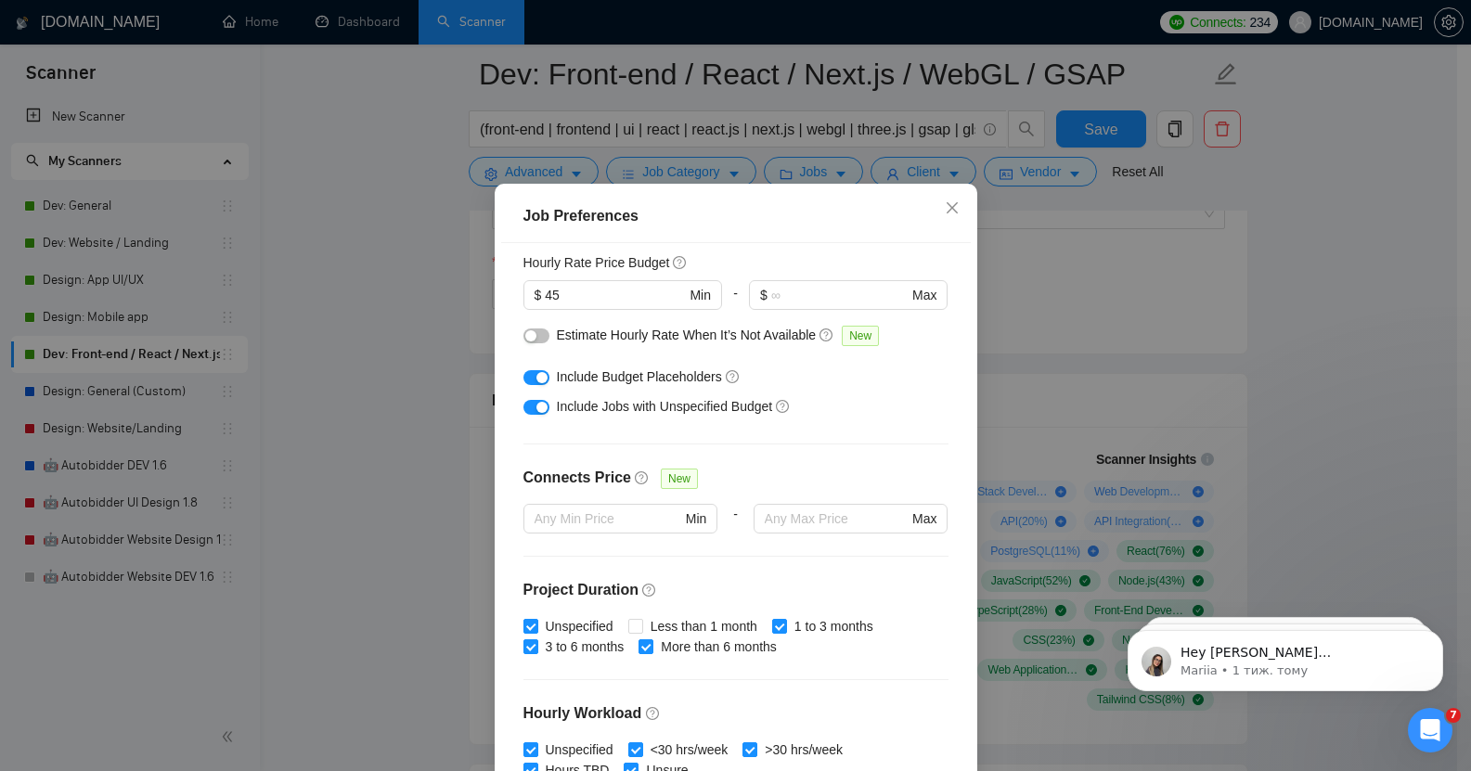
scroll to position [234, 0]
click at [1064, 302] on div "Job Preferences Budget Project Type All Fixed Price Hourly Rate Fixed Price Bud…" at bounding box center [735, 385] width 1471 height 771
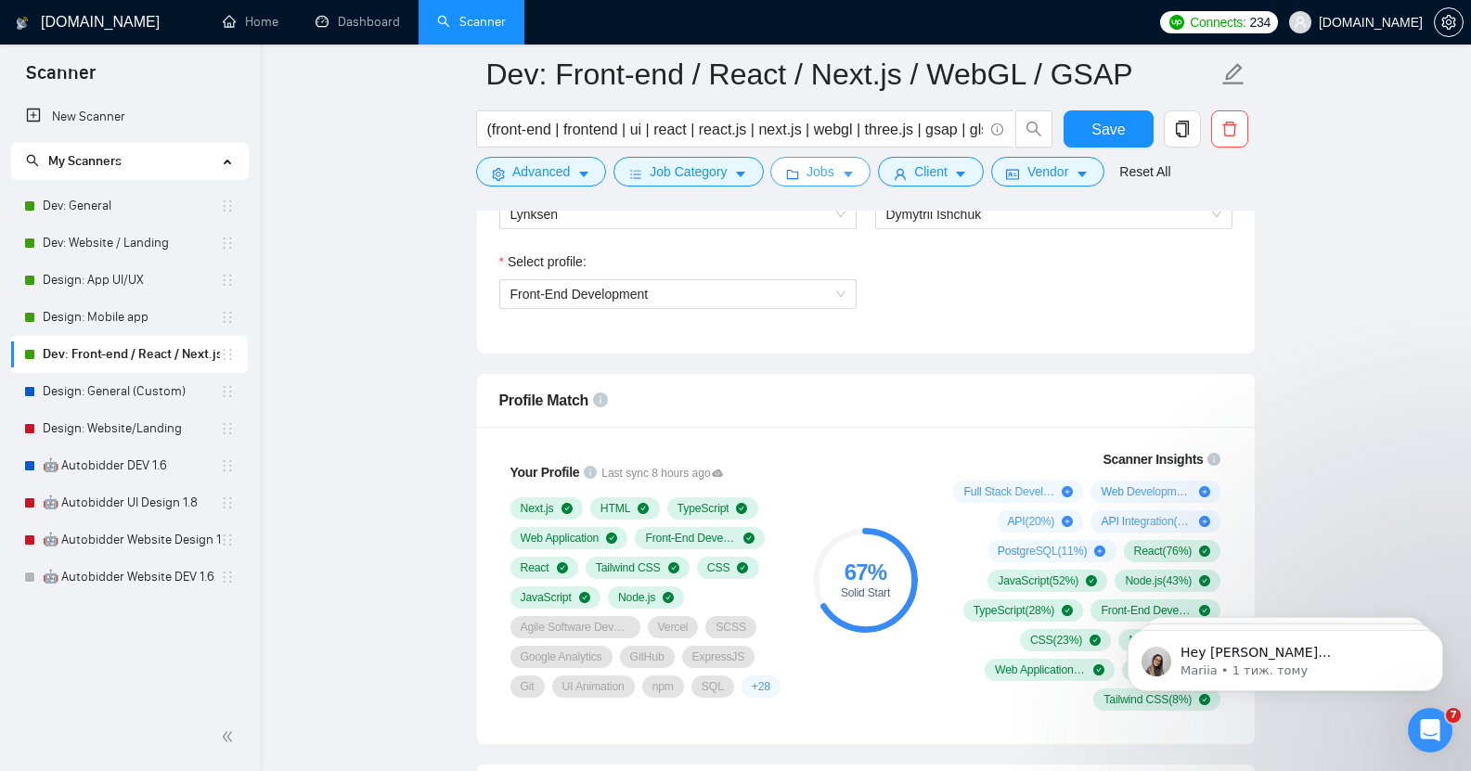
click at [844, 172] on icon "caret-down" at bounding box center [848, 174] width 13 height 13
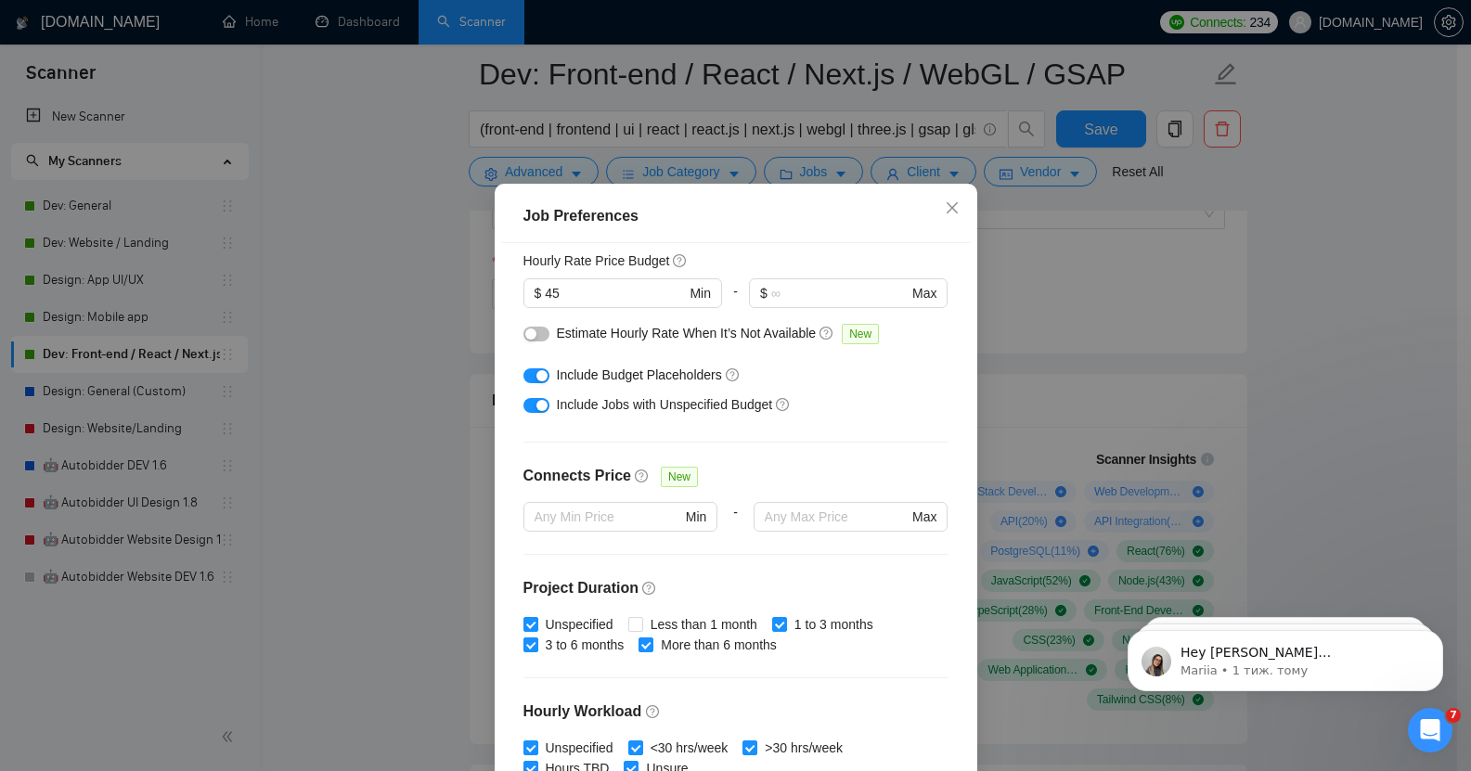
click at [1069, 311] on div "Job Preferences Budget Project Type All Fixed Price Hourly Rate Fixed Price Bud…" at bounding box center [735, 385] width 1471 height 771
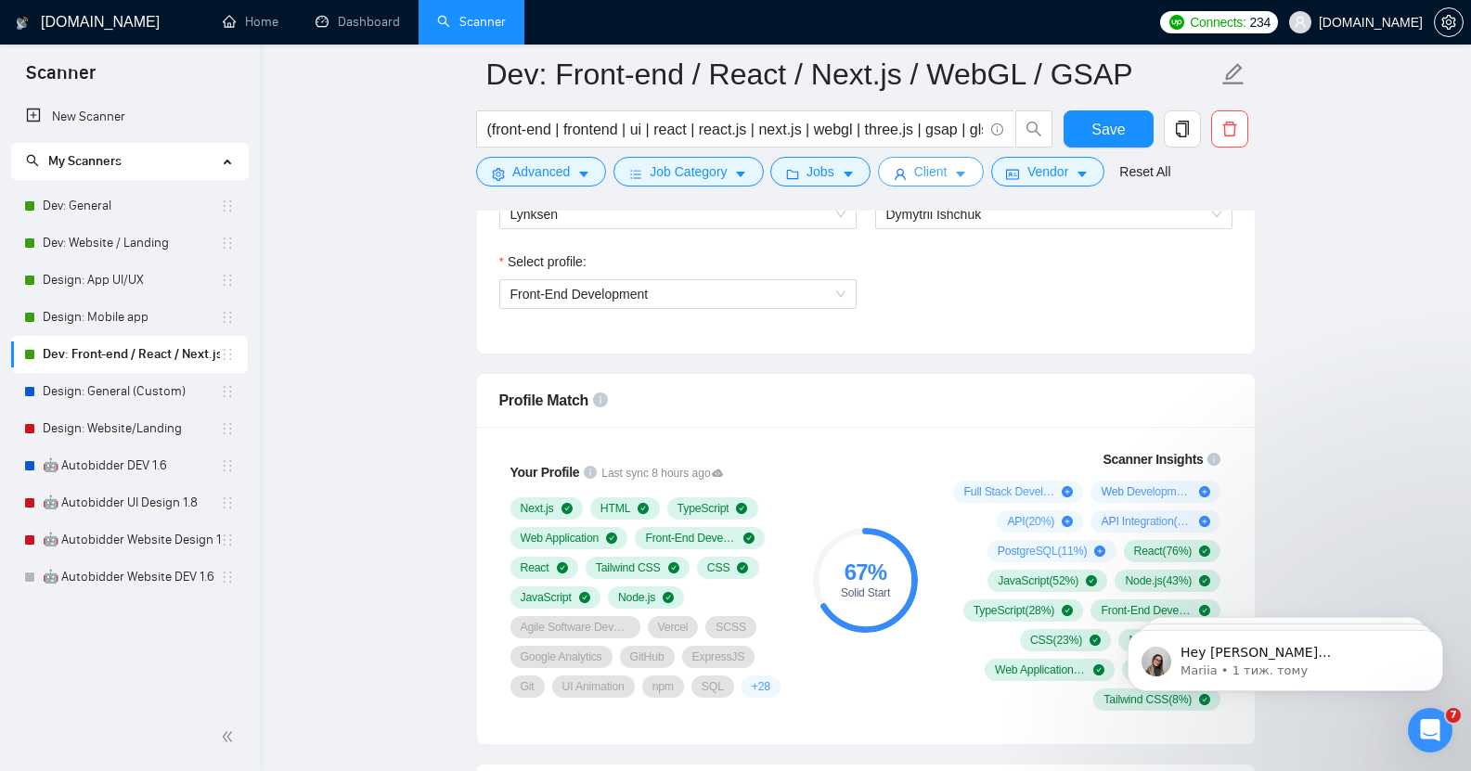
click at [926, 174] on span "Client" at bounding box center [930, 172] width 33 height 20
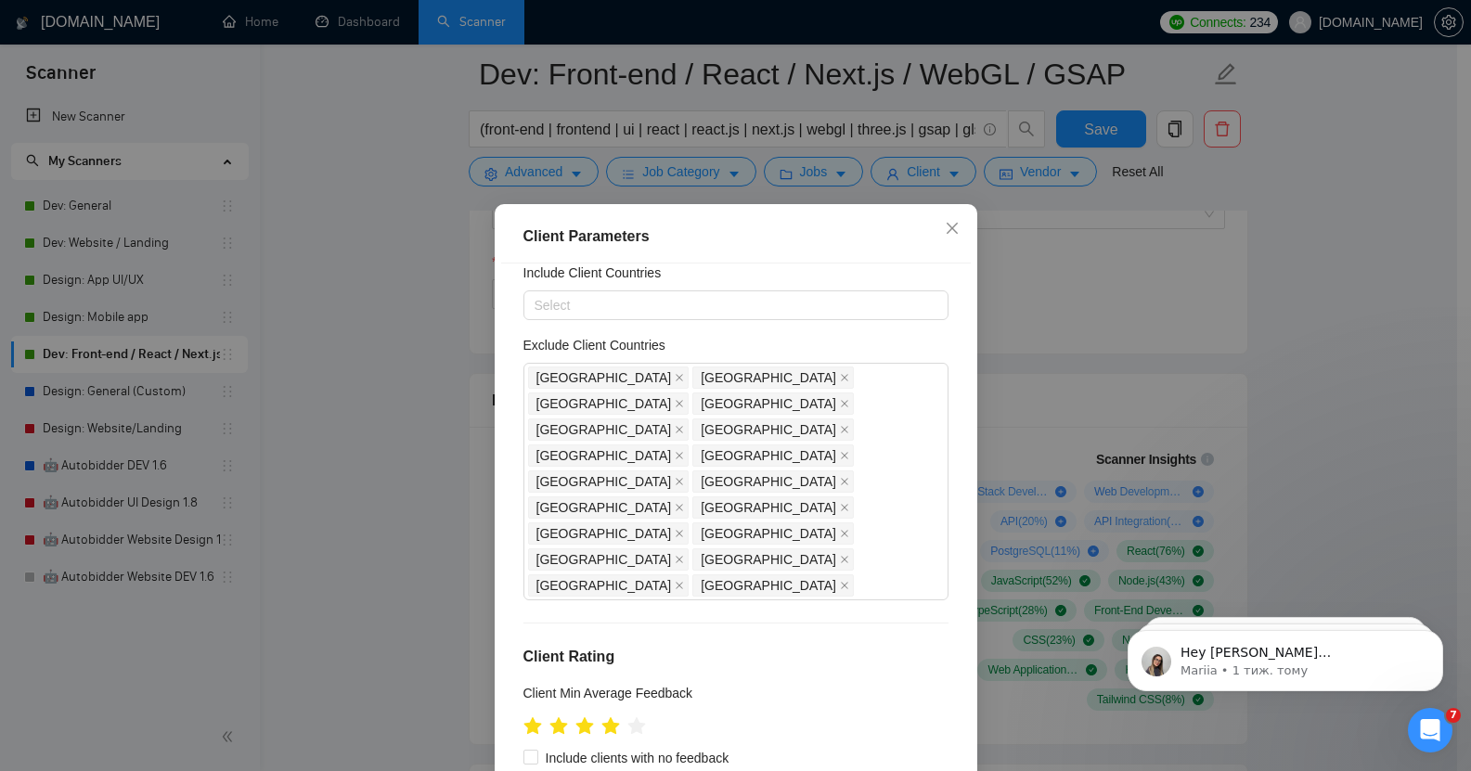
scroll to position [61, 0]
click at [1086, 298] on div "Client Parameters Client Location Include Client Countries Select Exclude Clien…" at bounding box center [735, 385] width 1471 height 771
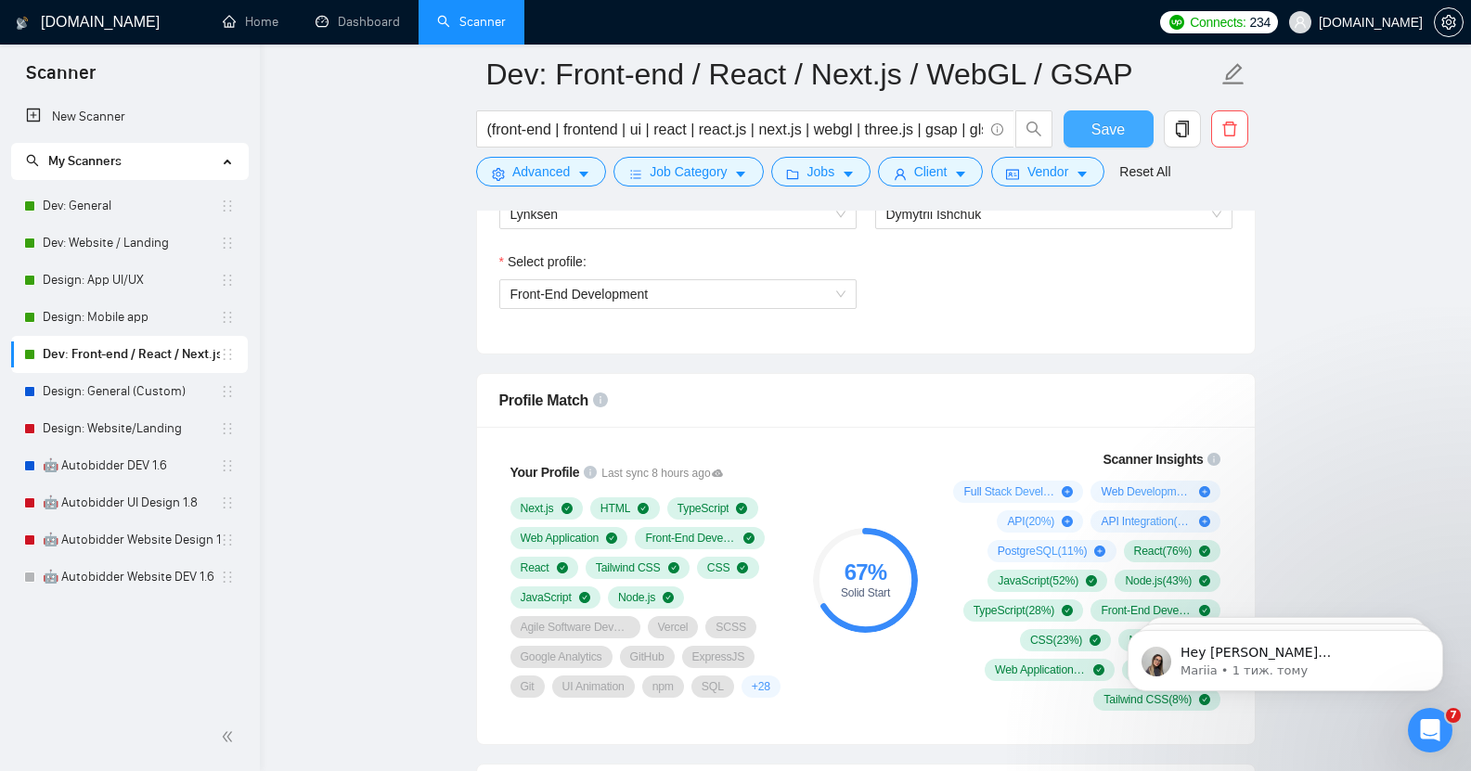
click at [1103, 133] on span "Save" at bounding box center [1108, 129] width 33 height 23
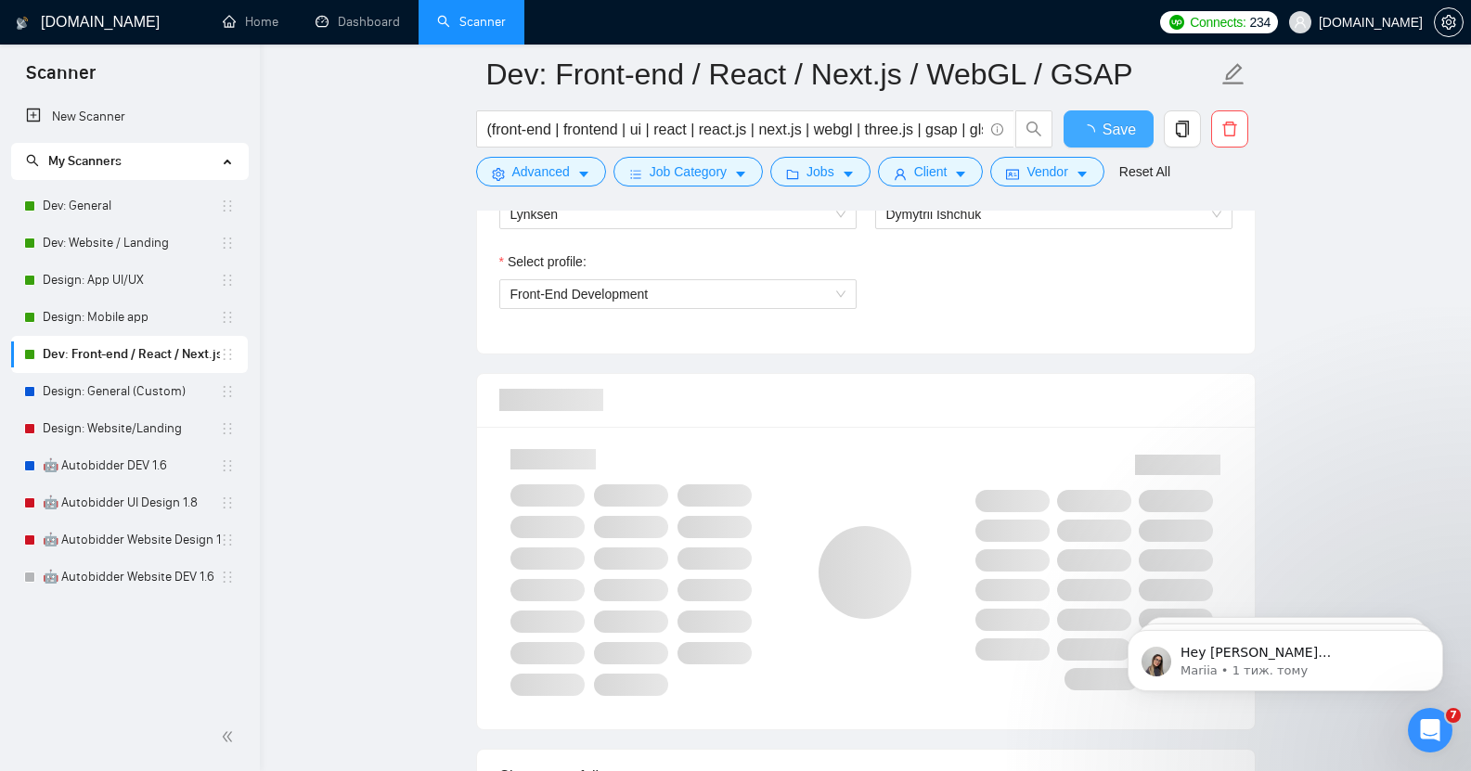
checkbox input "true"
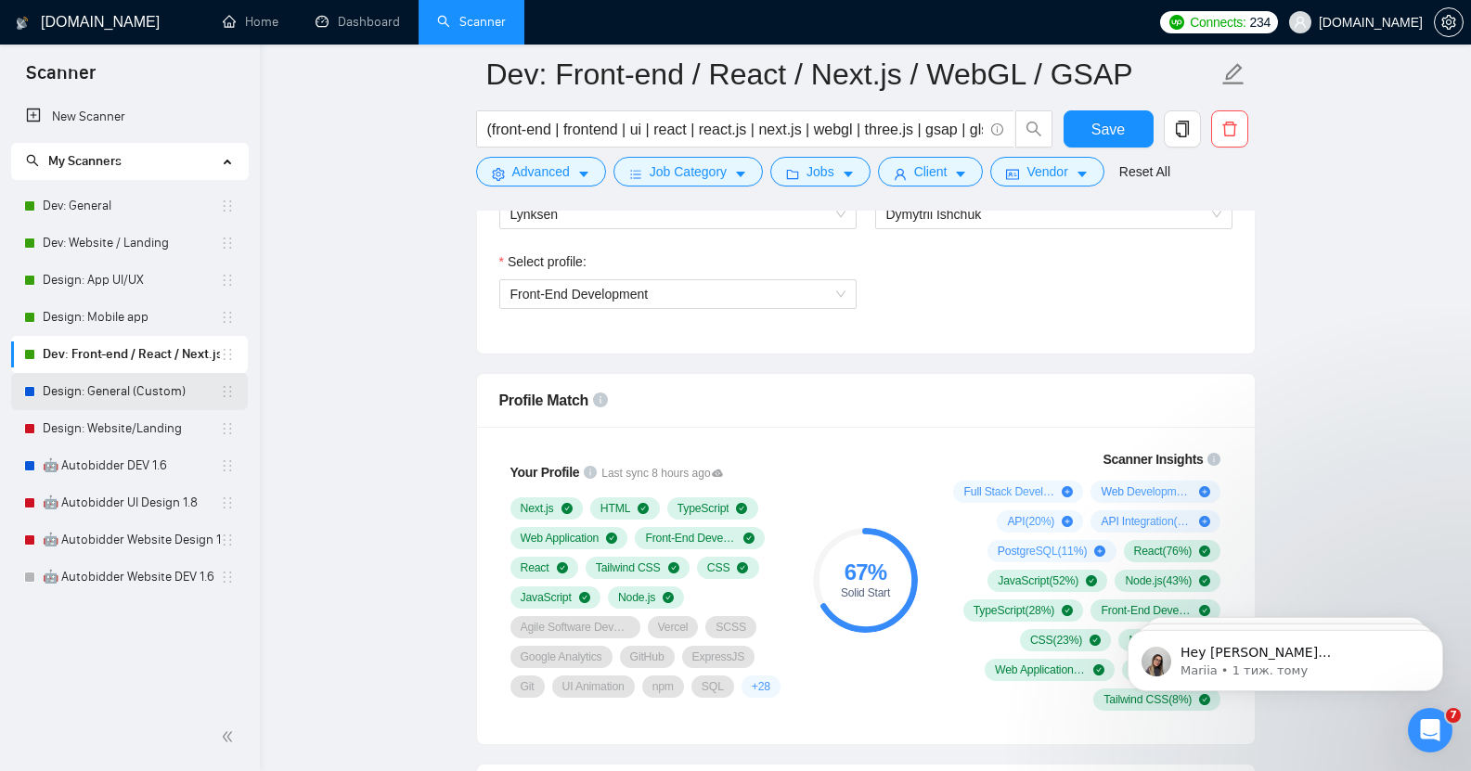
click at [133, 385] on link "Design: General (Custom)" at bounding box center [131, 391] width 177 height 37
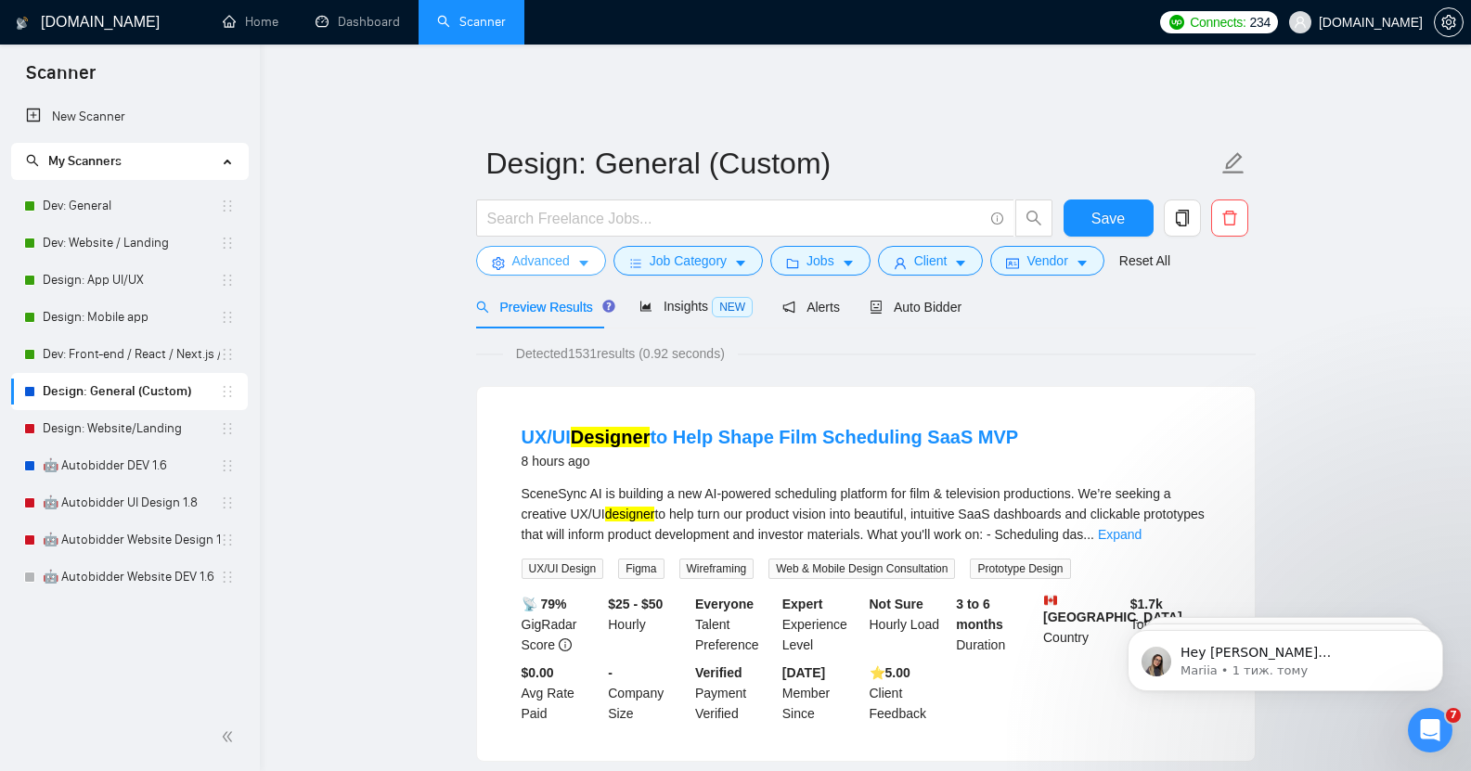
click at [557, 253] on span "Advanced" at bounding box center [541, 261] width 58 height 20
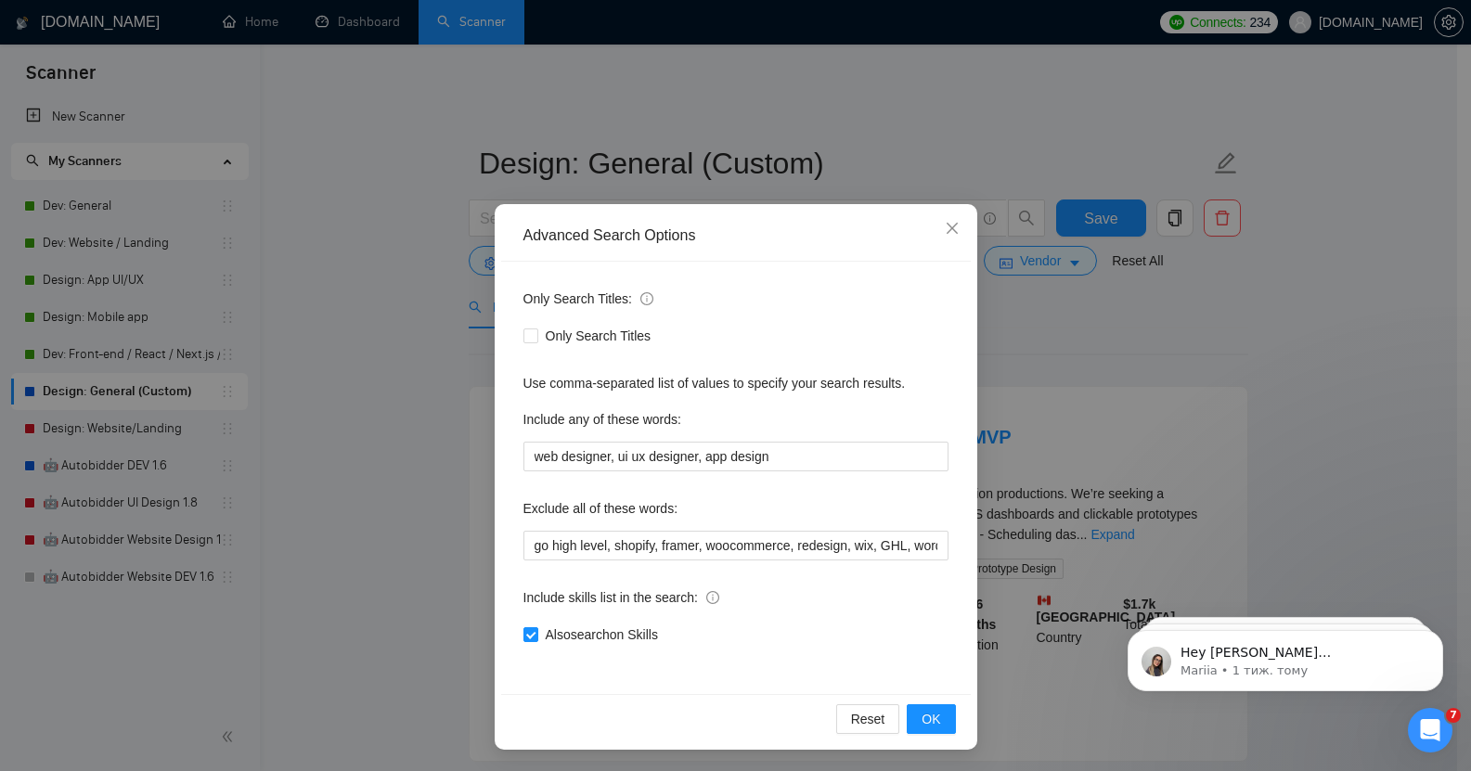
scroll to position [1, 0]
click at [529, 635] on span at bounding box center [531, 634] width 15 height 15
click at [529, 635] on input "Also search on Skills" at bounding box center [530, 633] width 13 height 13
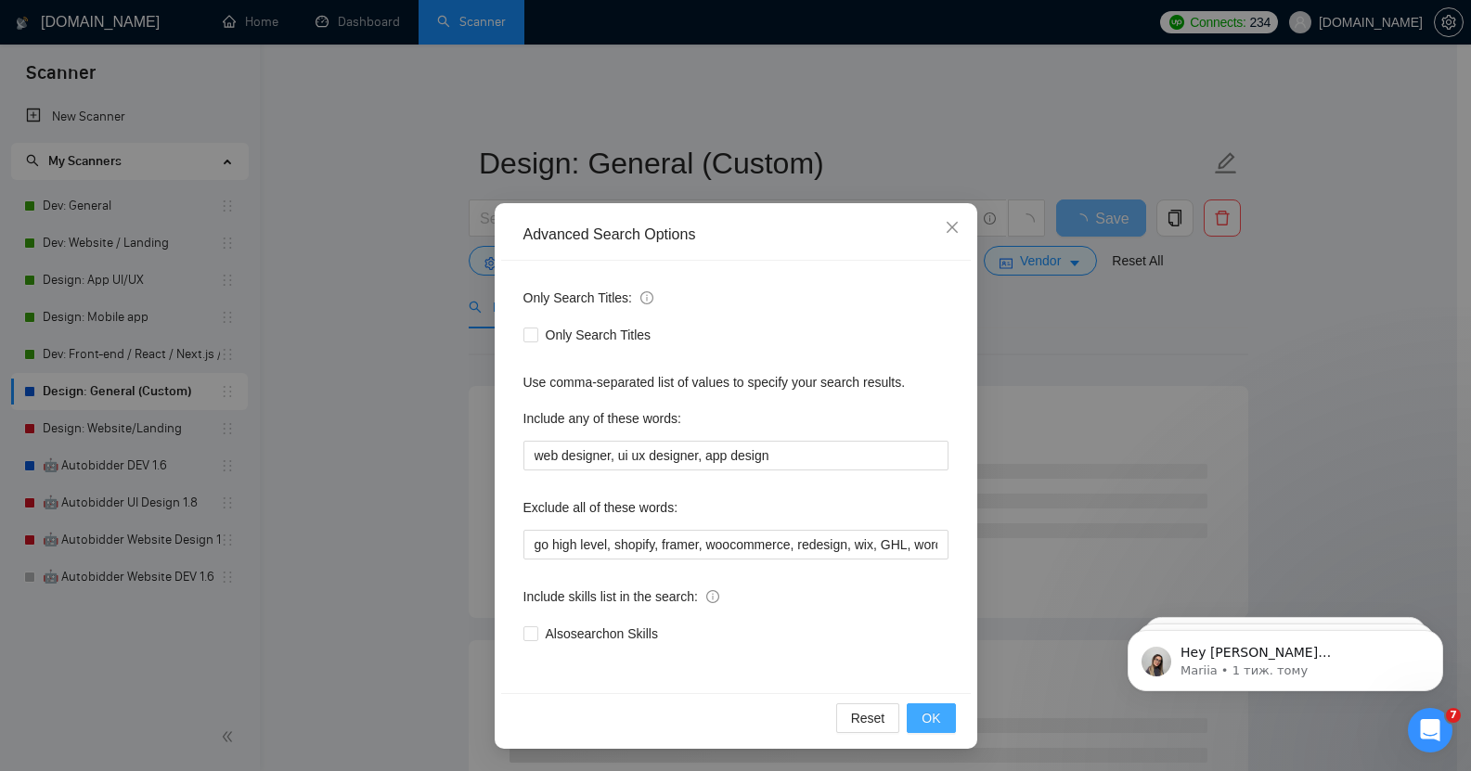
click at [926, 711] on span "OK" at bounding box center [931, 718] width 19 height 20
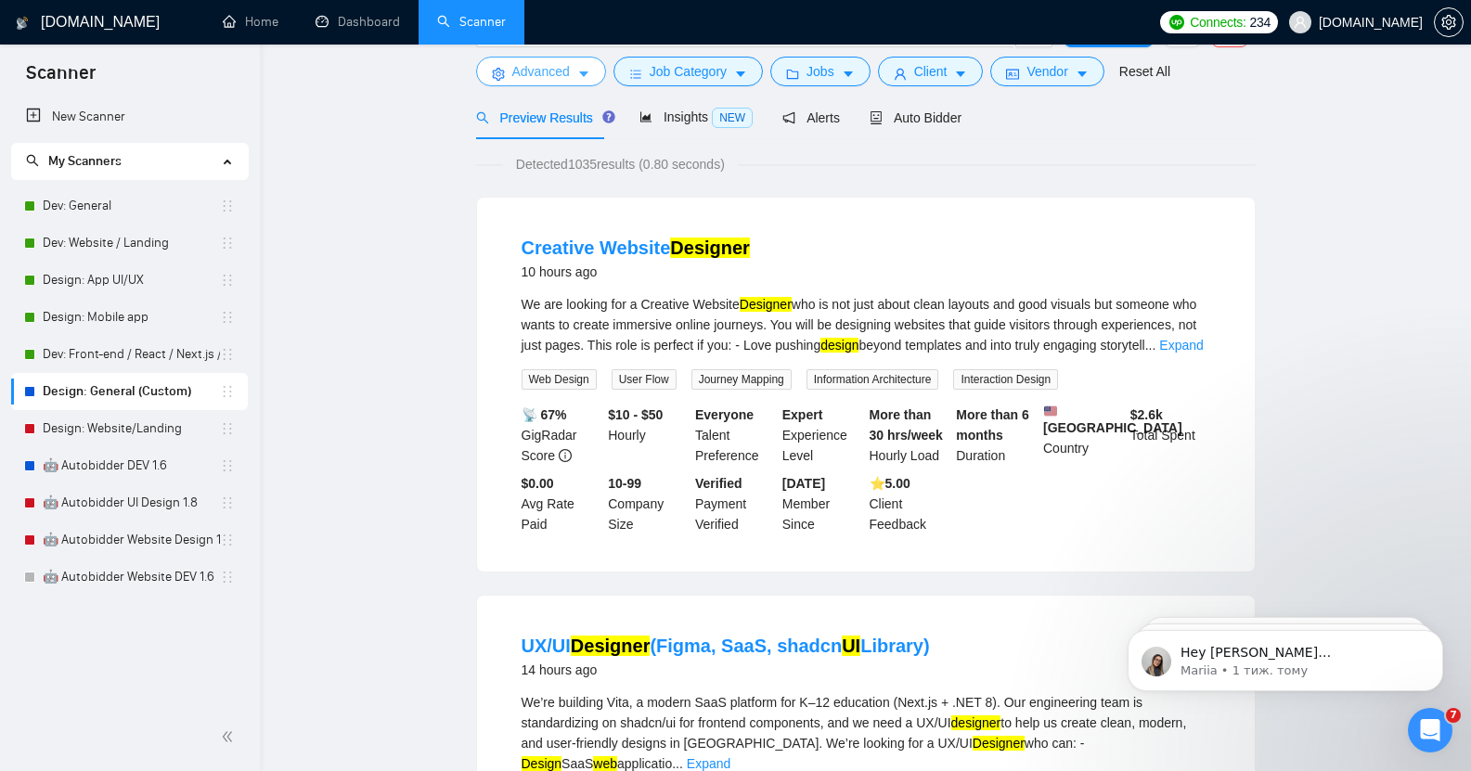
scroll to position [0, 0]
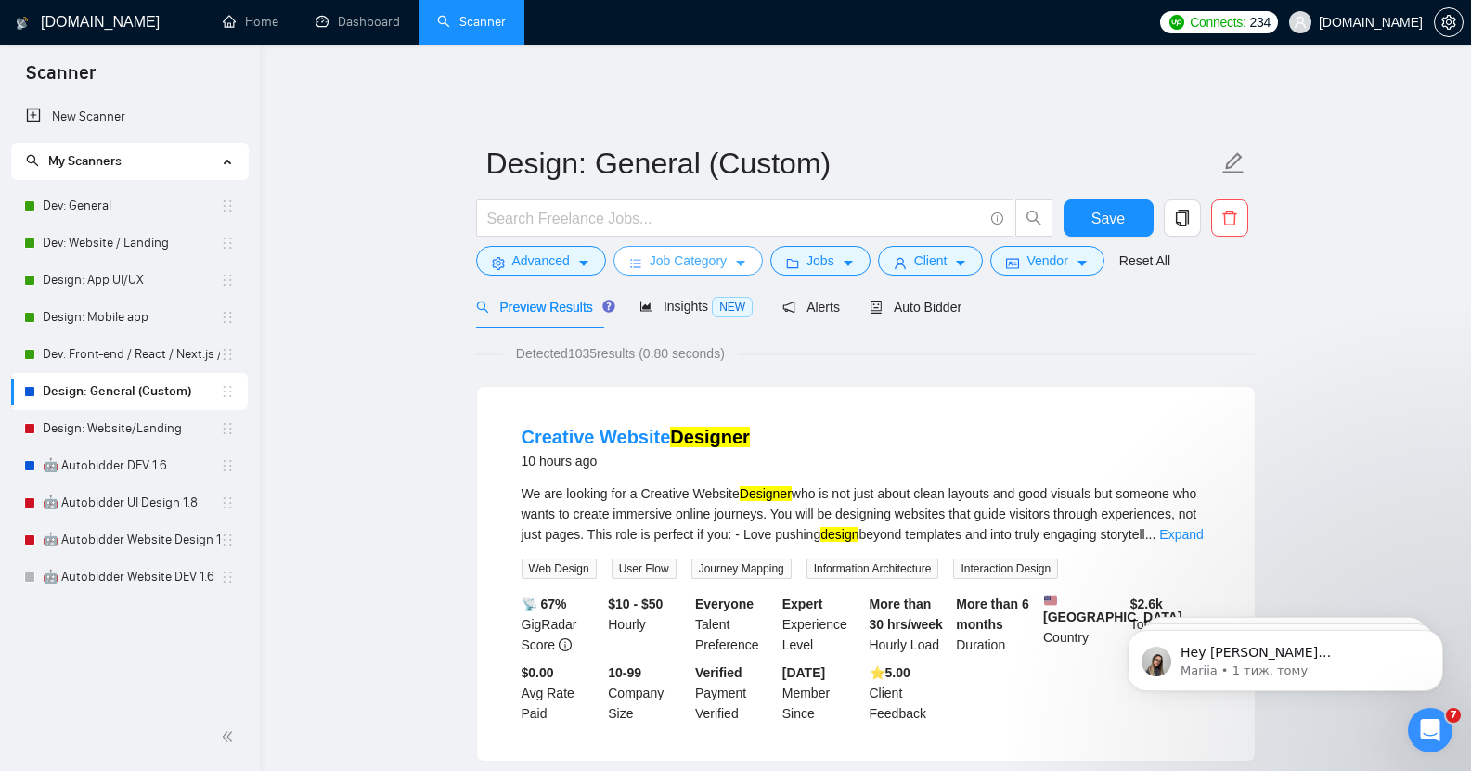
click at [706, 252] on span "Job Category" at bounding box center [688, 261] width 77 height 20
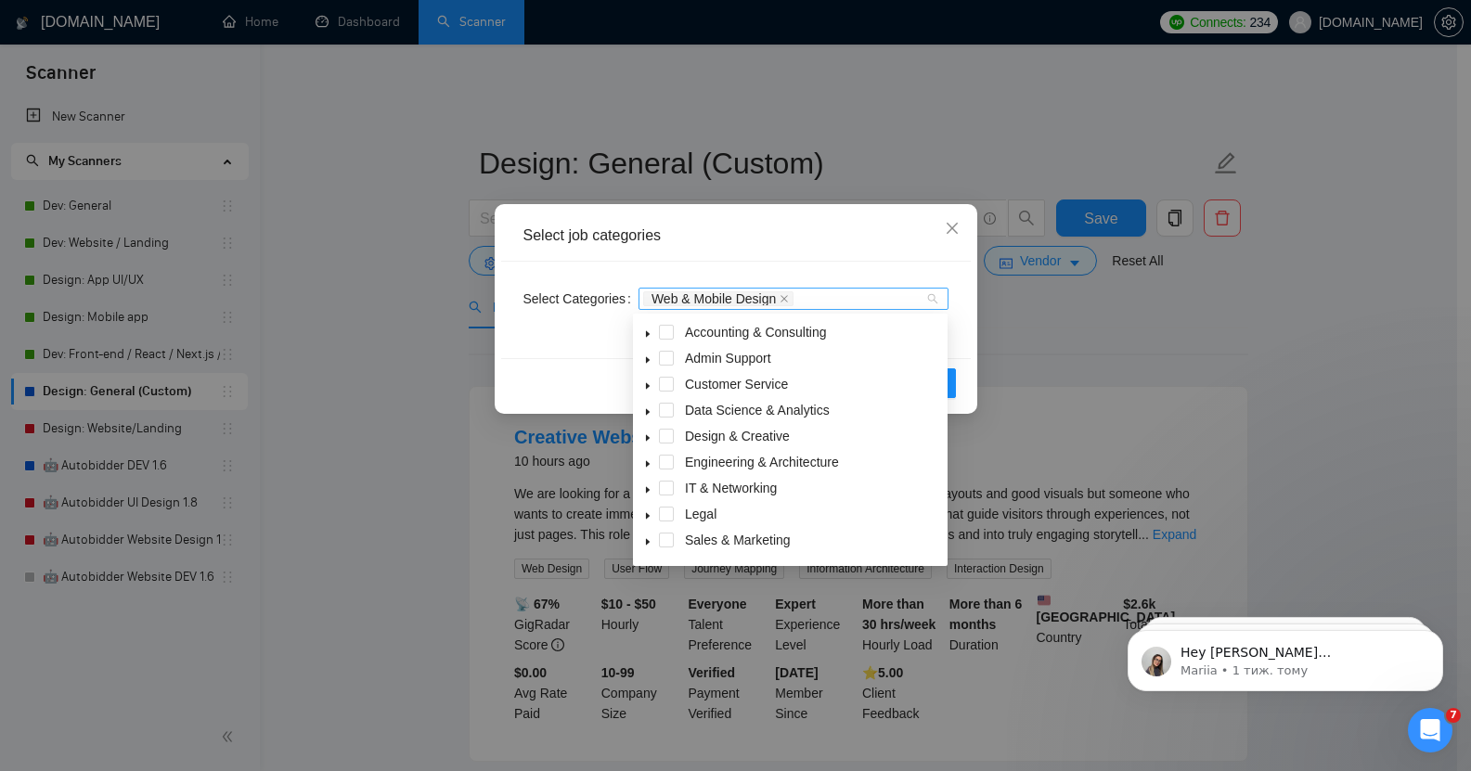
click at [934, 295] on div "Web & Mobile Design" at bounding box center [794, 299] width 310 height 22
click at [647, 518] on icon "caret-down" at bounding box center [648, 520] width 4 height 6
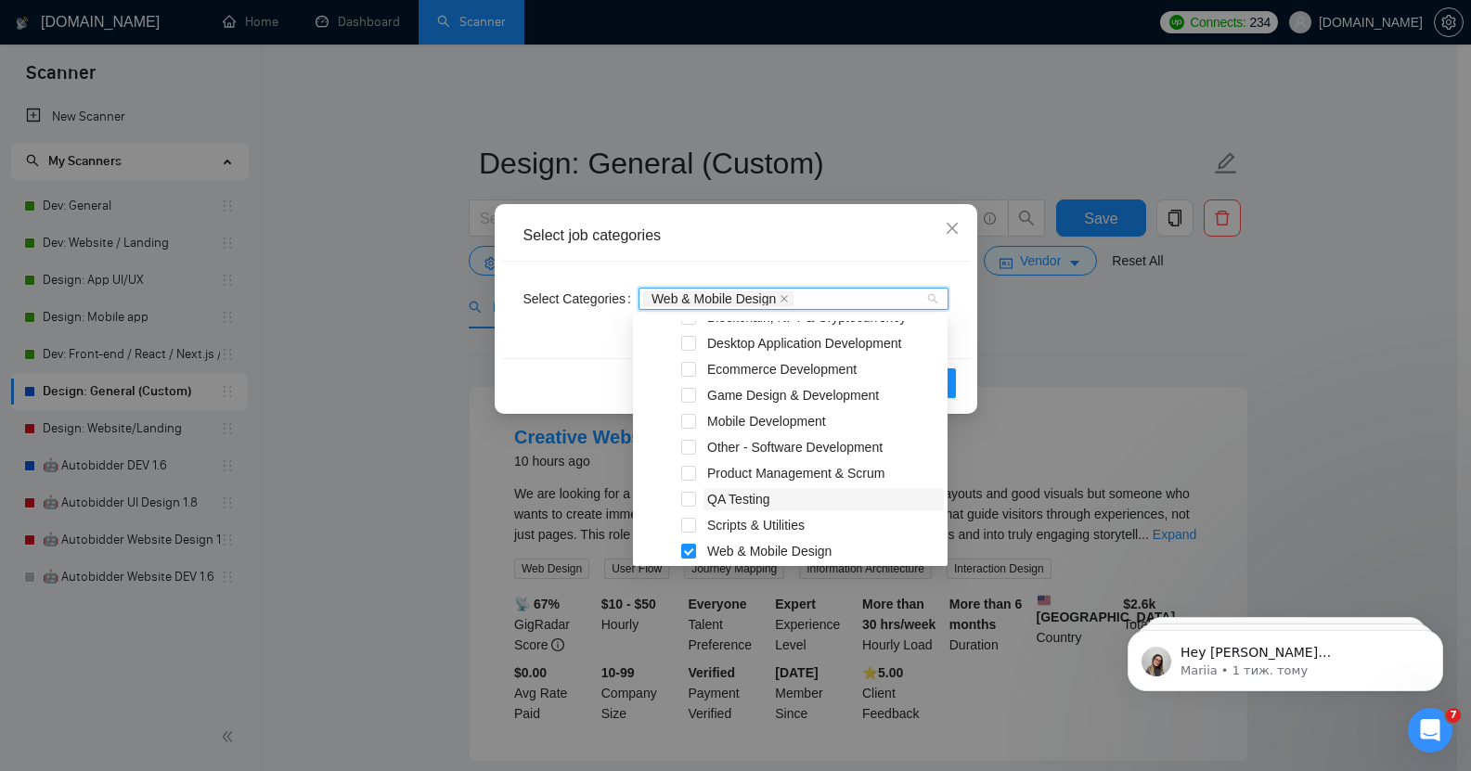
scroll to position [313, 0]
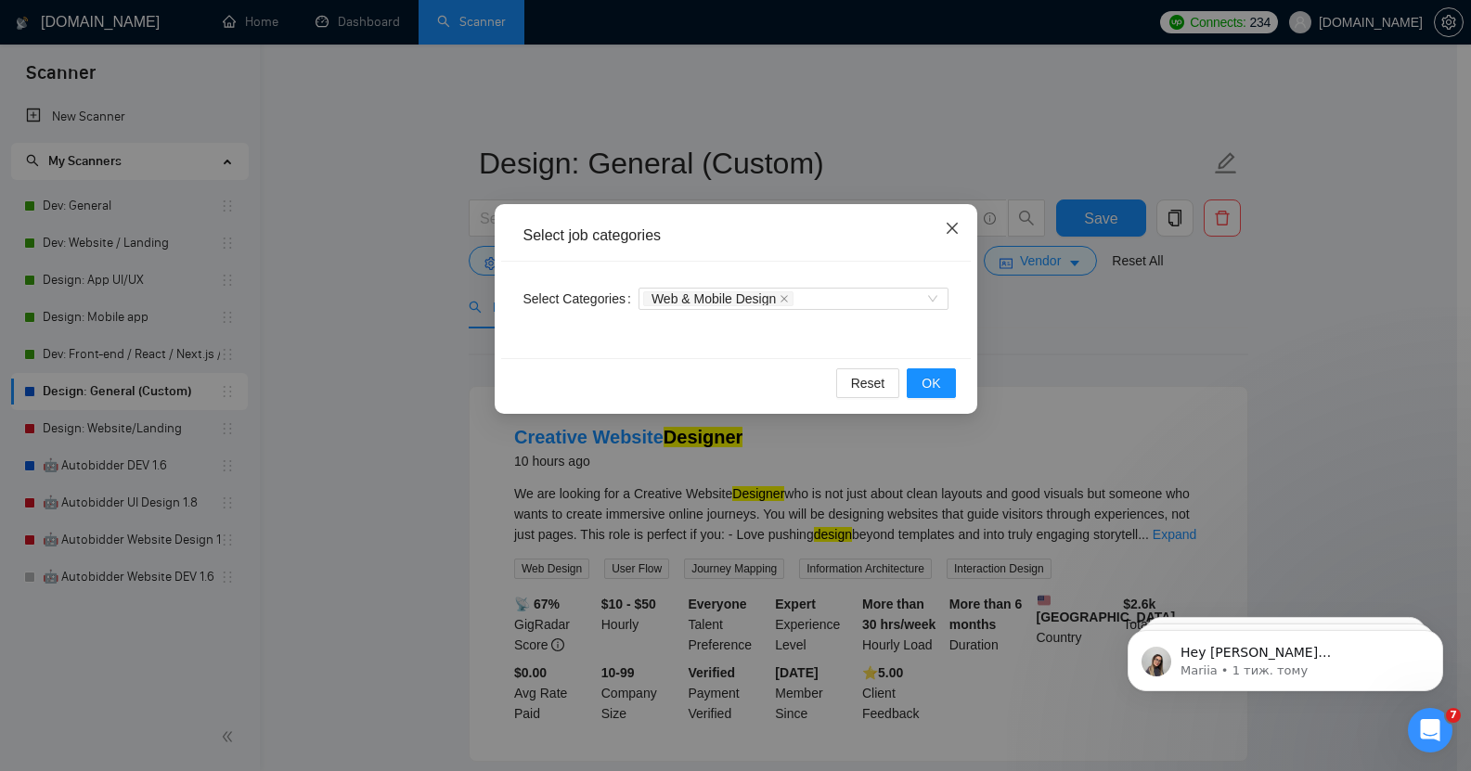
click at [949, 228] on icon "close" at bounding box center [952, 228] width 15 height 15
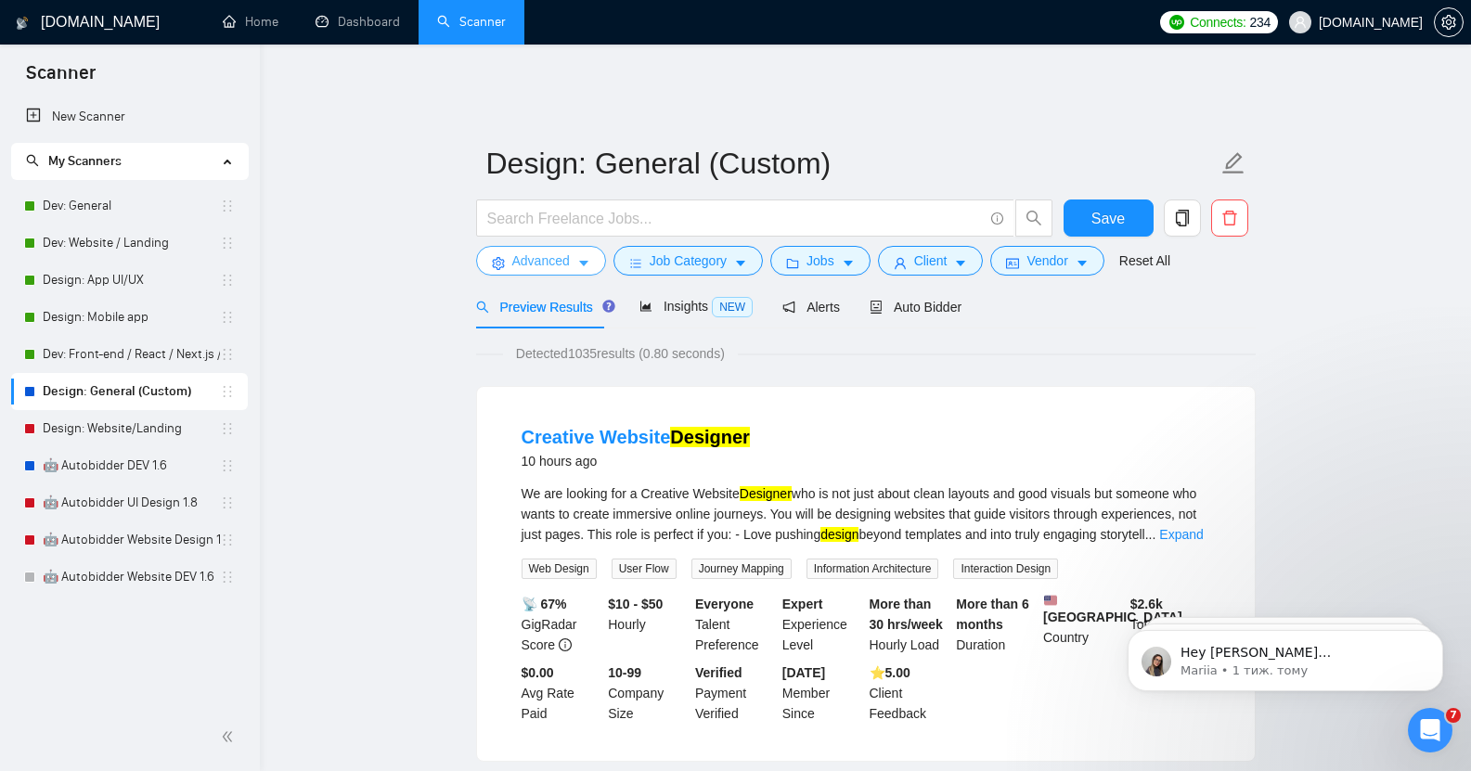
click at [547, 251] on span "Advanced" at bounding box center [541, 261] width 58 height 20
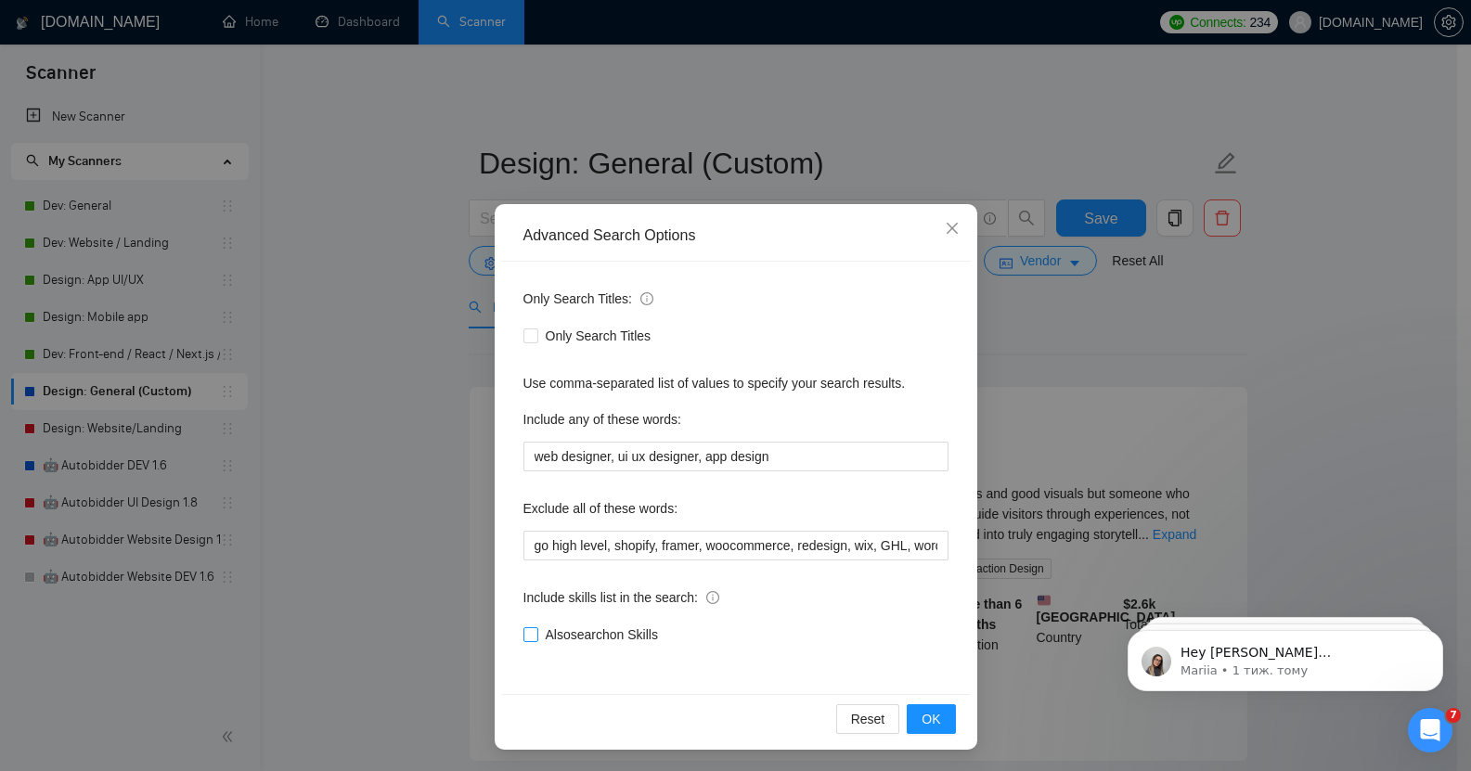
click at [526, 638] on input "Also search on Skills" at bounding box center [530, 634] width 13 height 13
checkbox input "true"
click at [926, 723] on span "OK" at bounding box center [931, 719] width 19 height 20
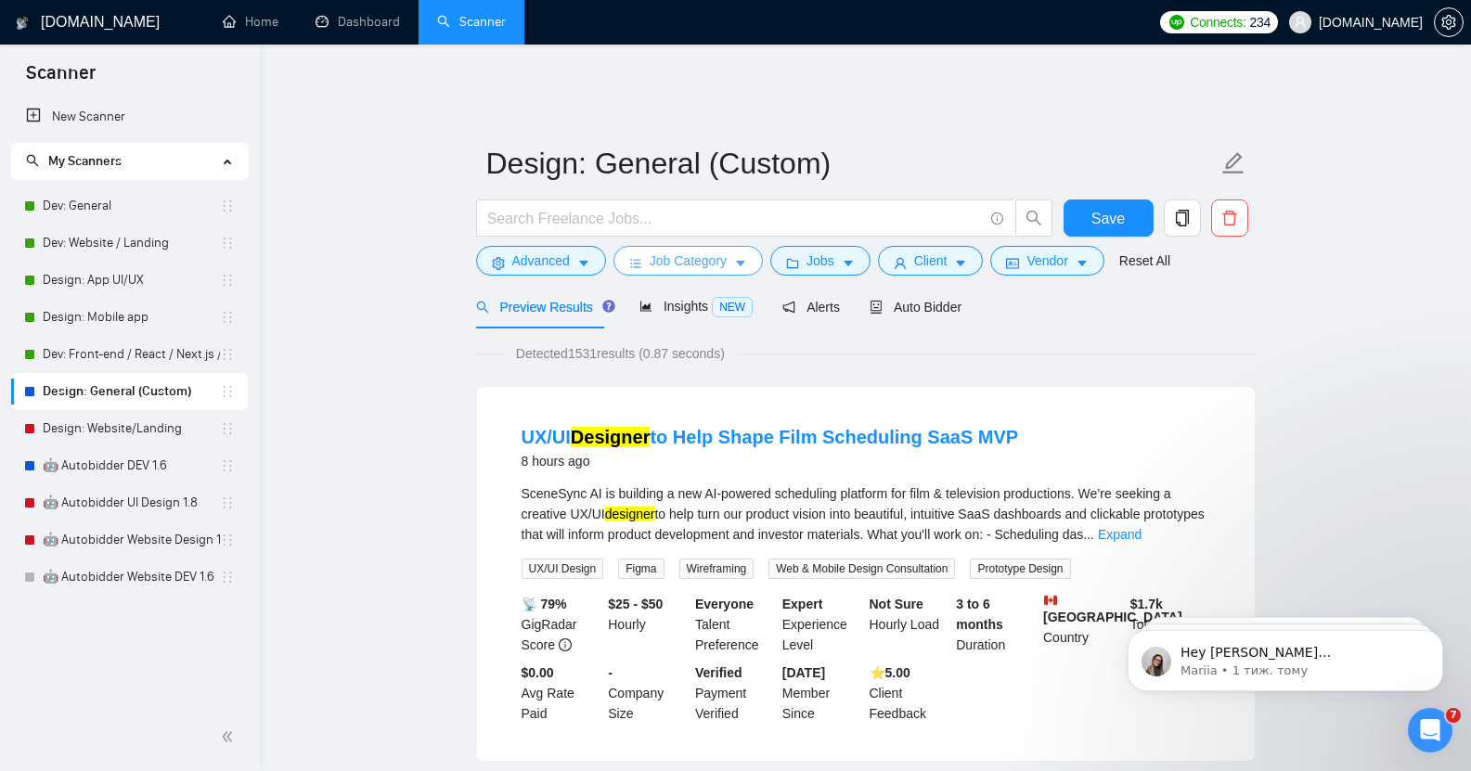
click at [726, 247] on button "Job Category" at bounding box center [688, 261] width 149 height 30
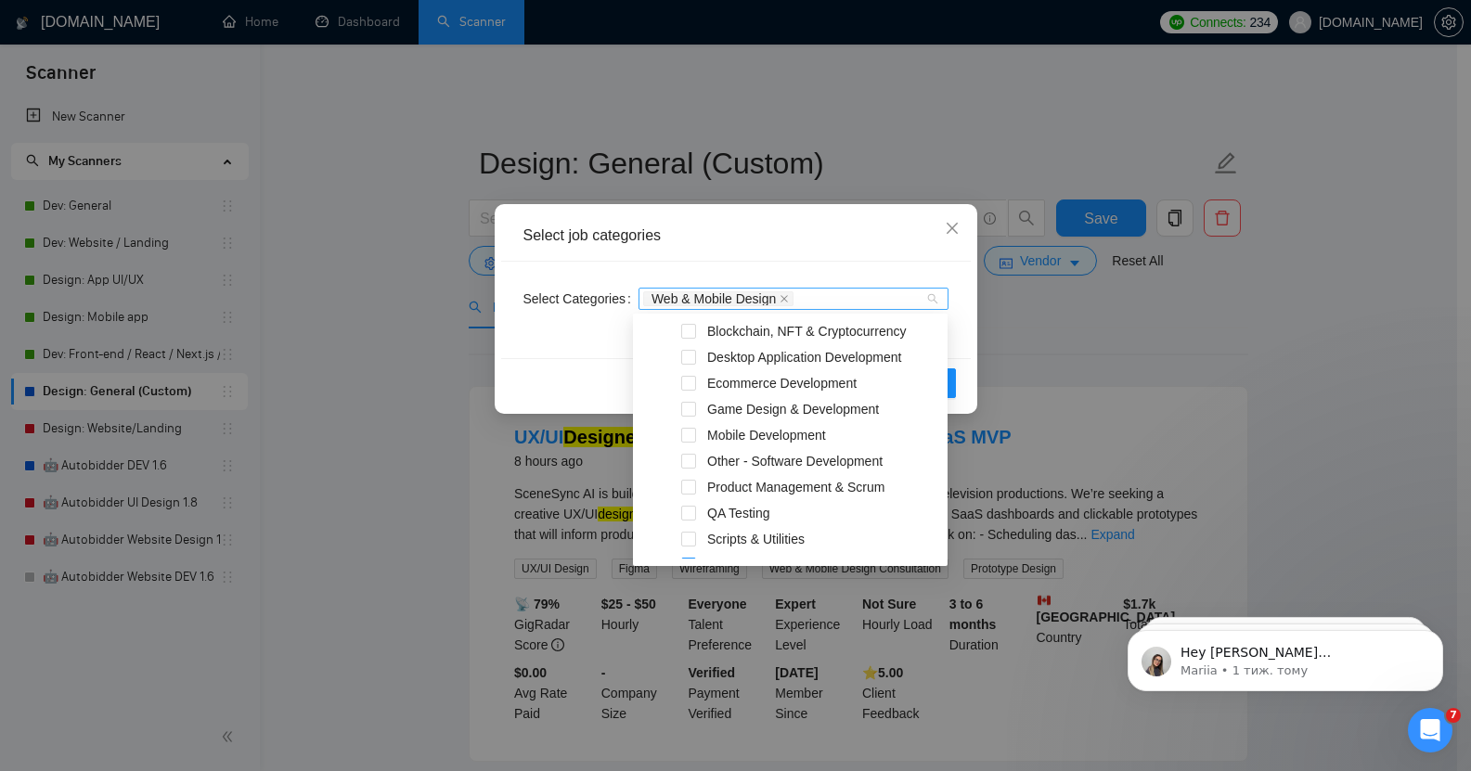
click at [935, 300] on div "Web & Mobile Design" at bounding box center [794, 299] width 310 height 22
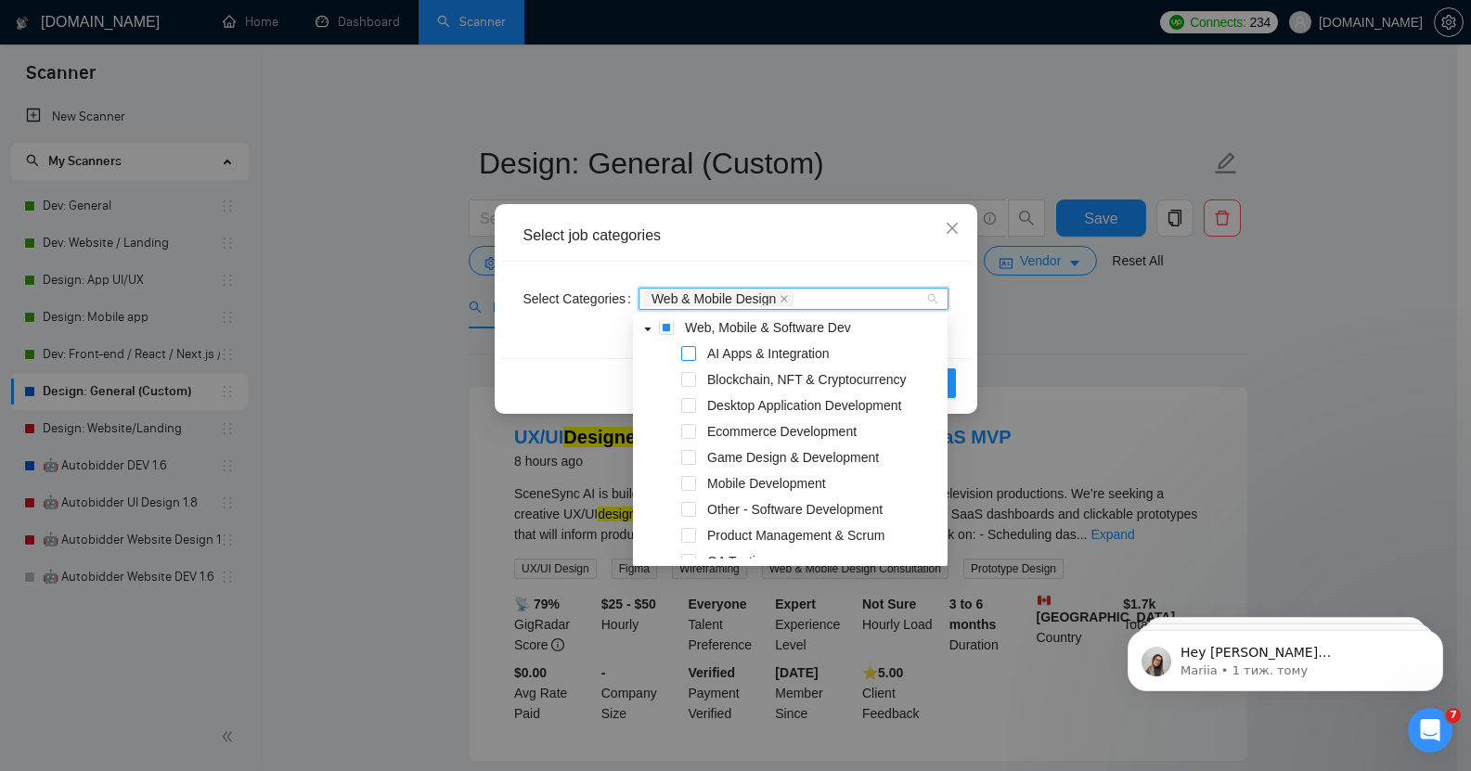
click at [690, 354] on span at bounding box center [688, 353] width 15 height 15
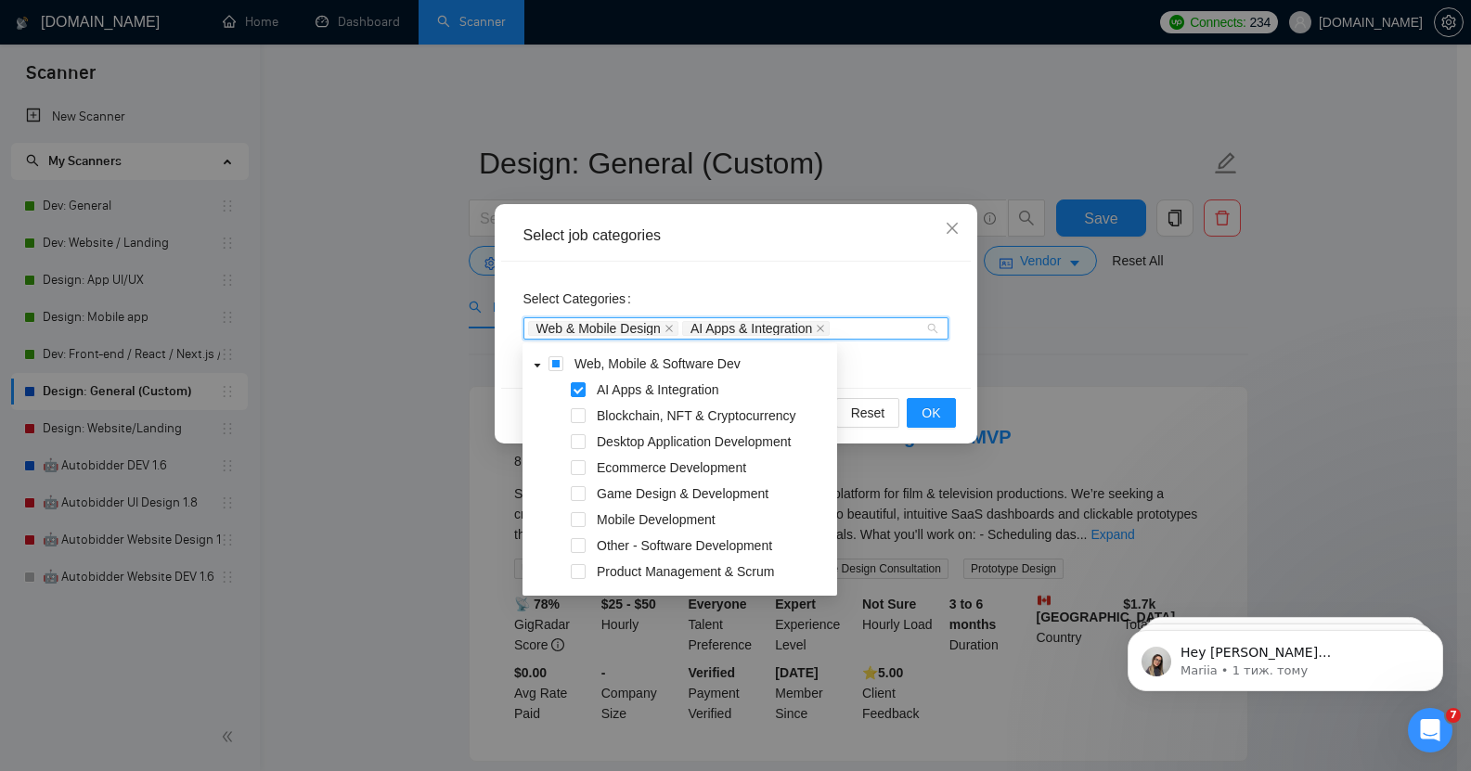
scroll to position [291, 0]
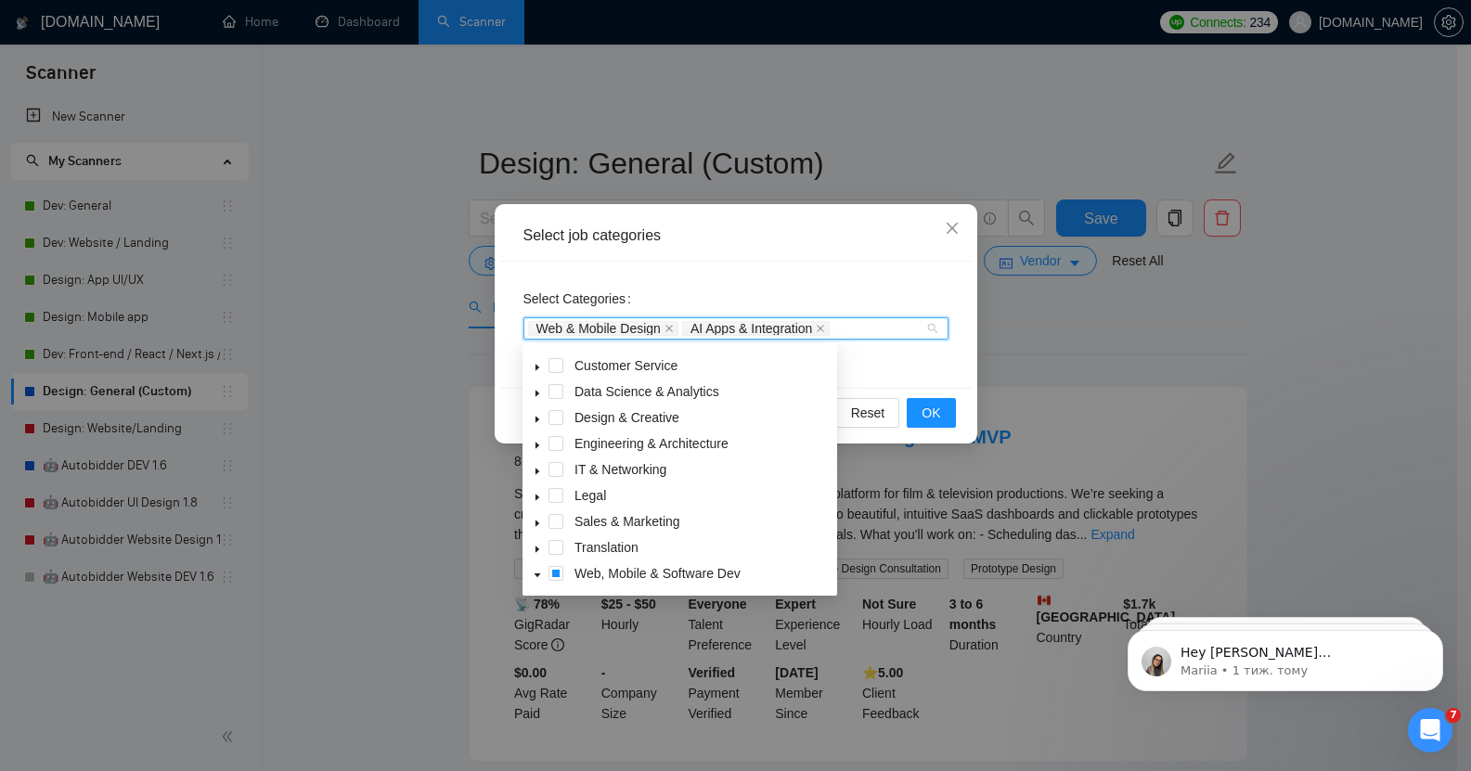
scroll to position [47, 0]
click at [536, 422] on icon "caret-down" at bounding box center [538, 421] width 4 height 6
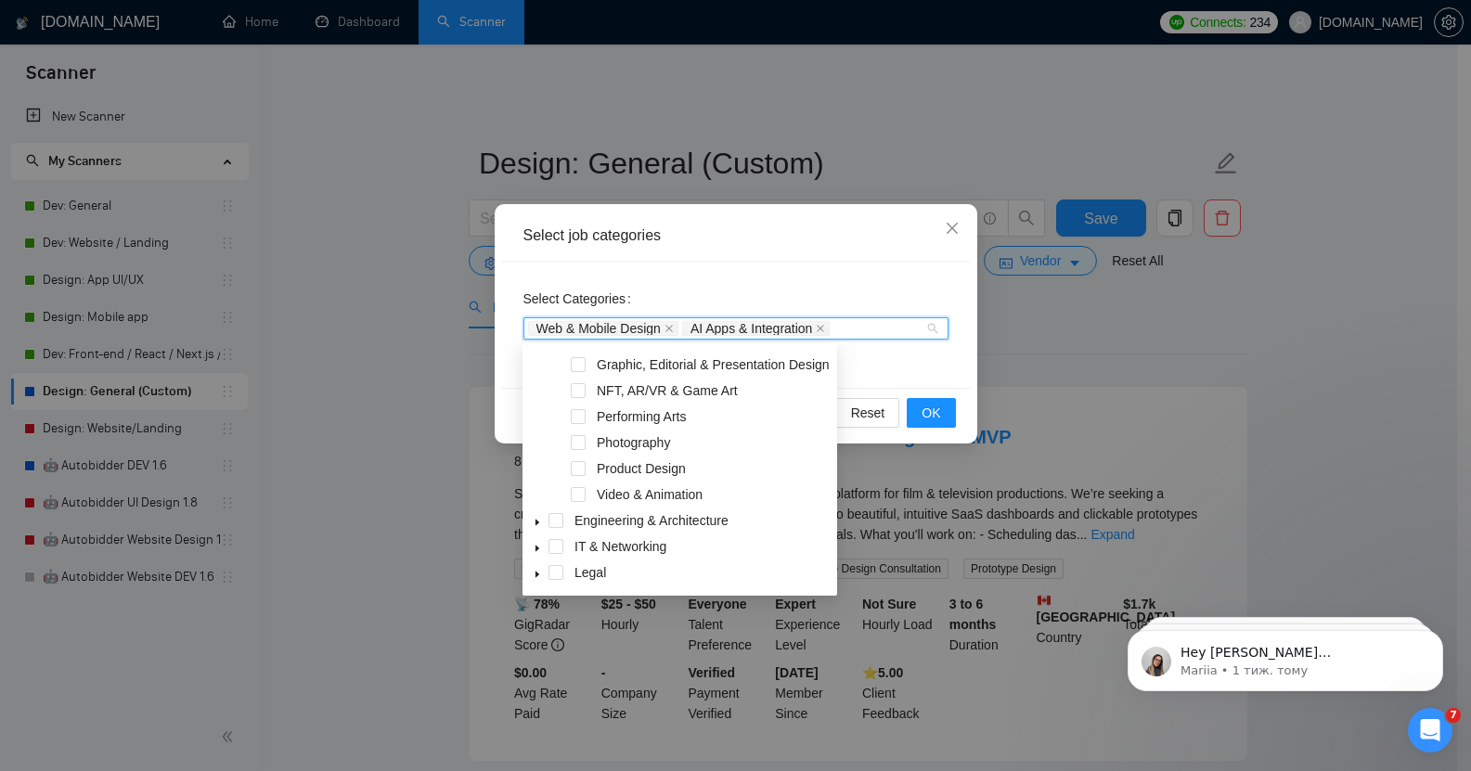
scroll to position [229, 0]
click at [579, 443] on span at bounding box center [578, 444] width 15 height 15
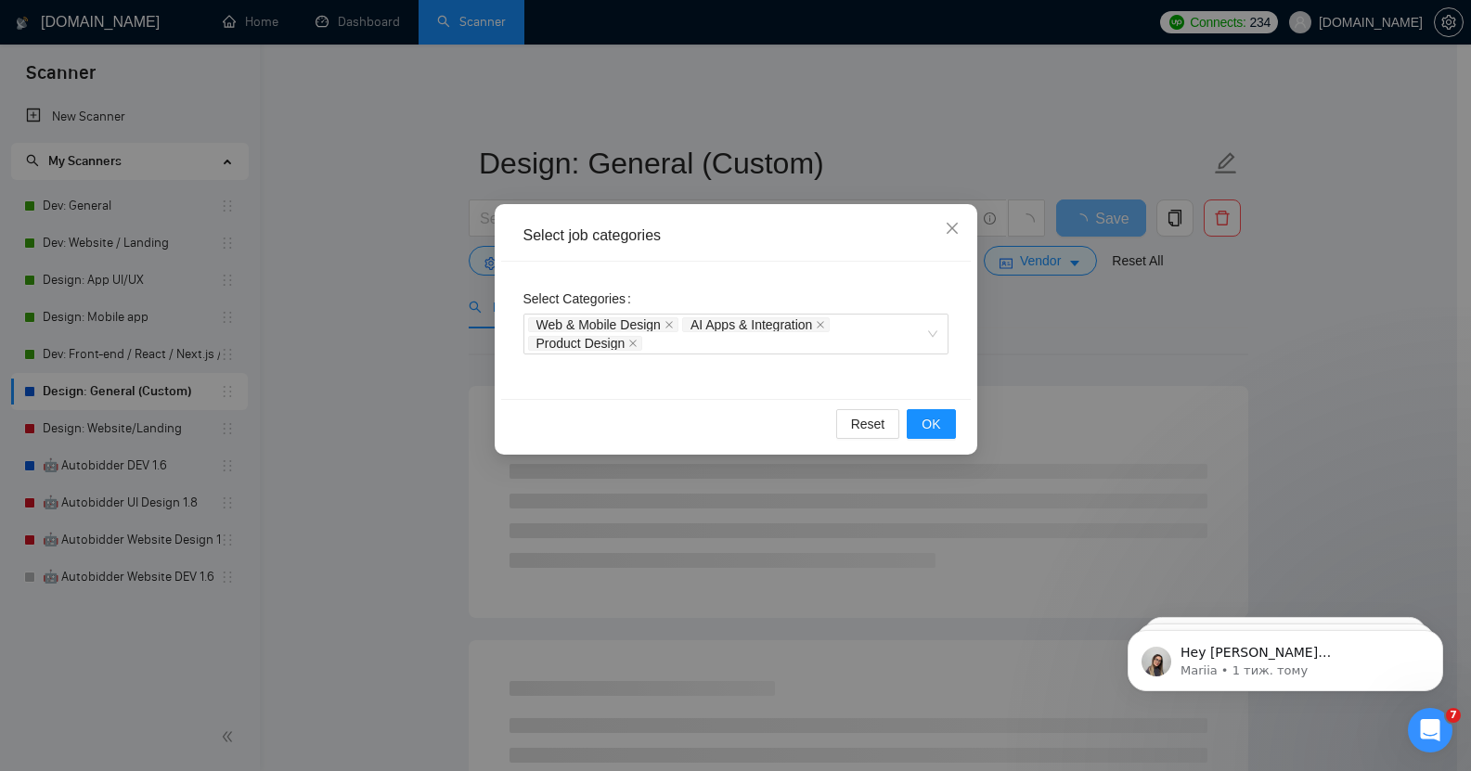
click at [880, 375] on div "Select Categories Web & Mobile Design AI Apps & Integration Product Design" at bounding box center [736, 330] width 470 height 137
click at [925, 420] on span "OK" at bounding box center [931, 424] width 19 height 20
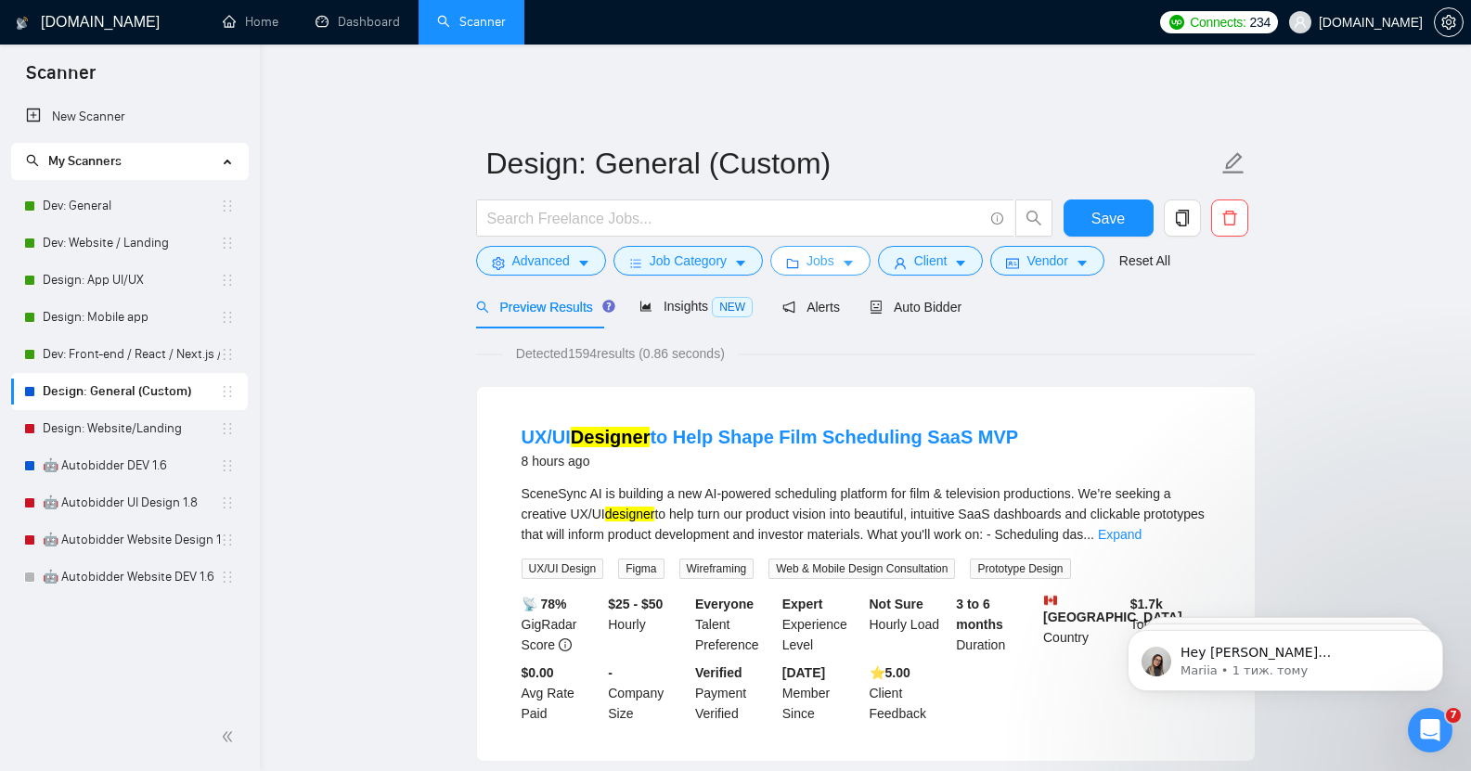
click at [821, 251] on span "Jobs" at bounding box center [821, 261] width 28 height 20
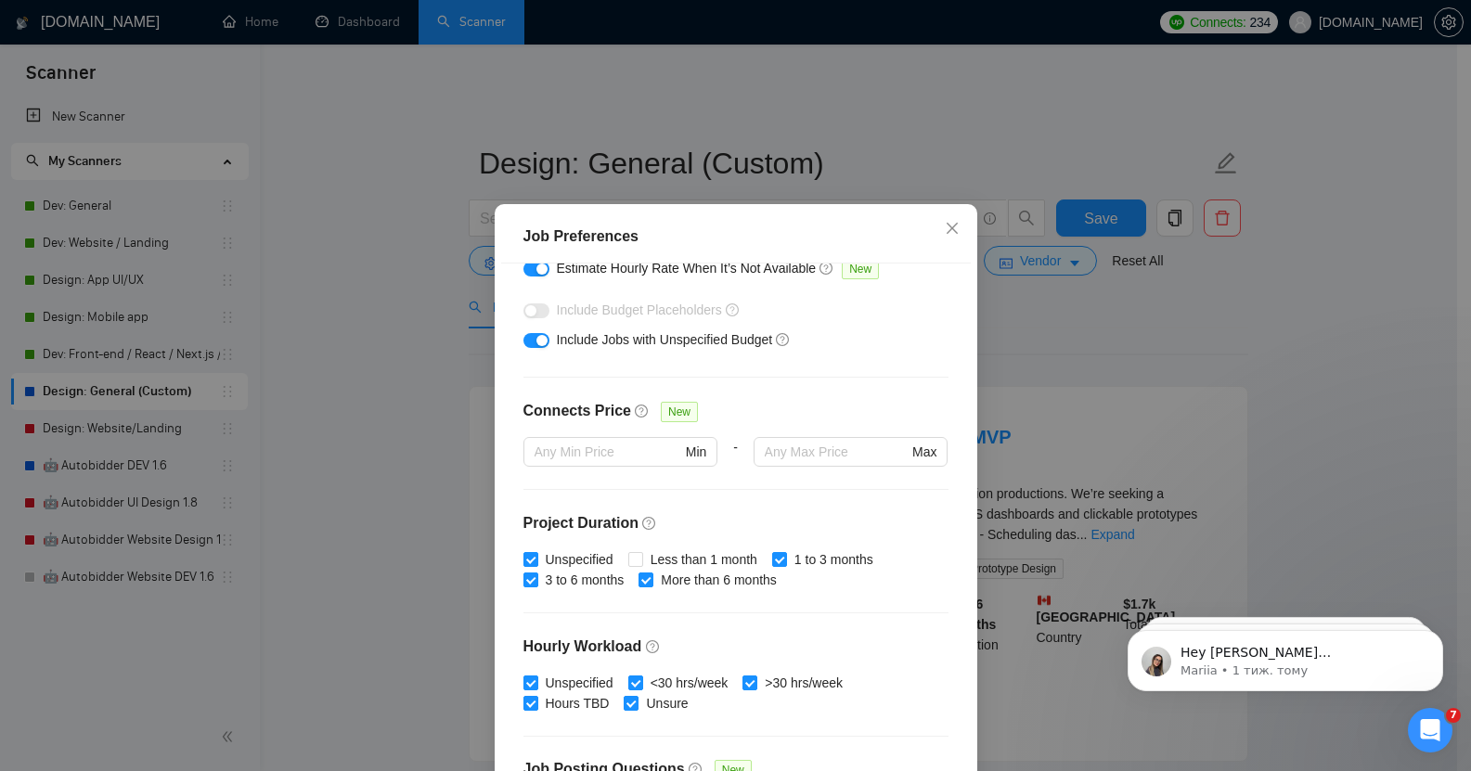
scroll to position [321, 0]
click at [950, 230] on icon "close" at bounding box center [952, 228] width 15 height 15
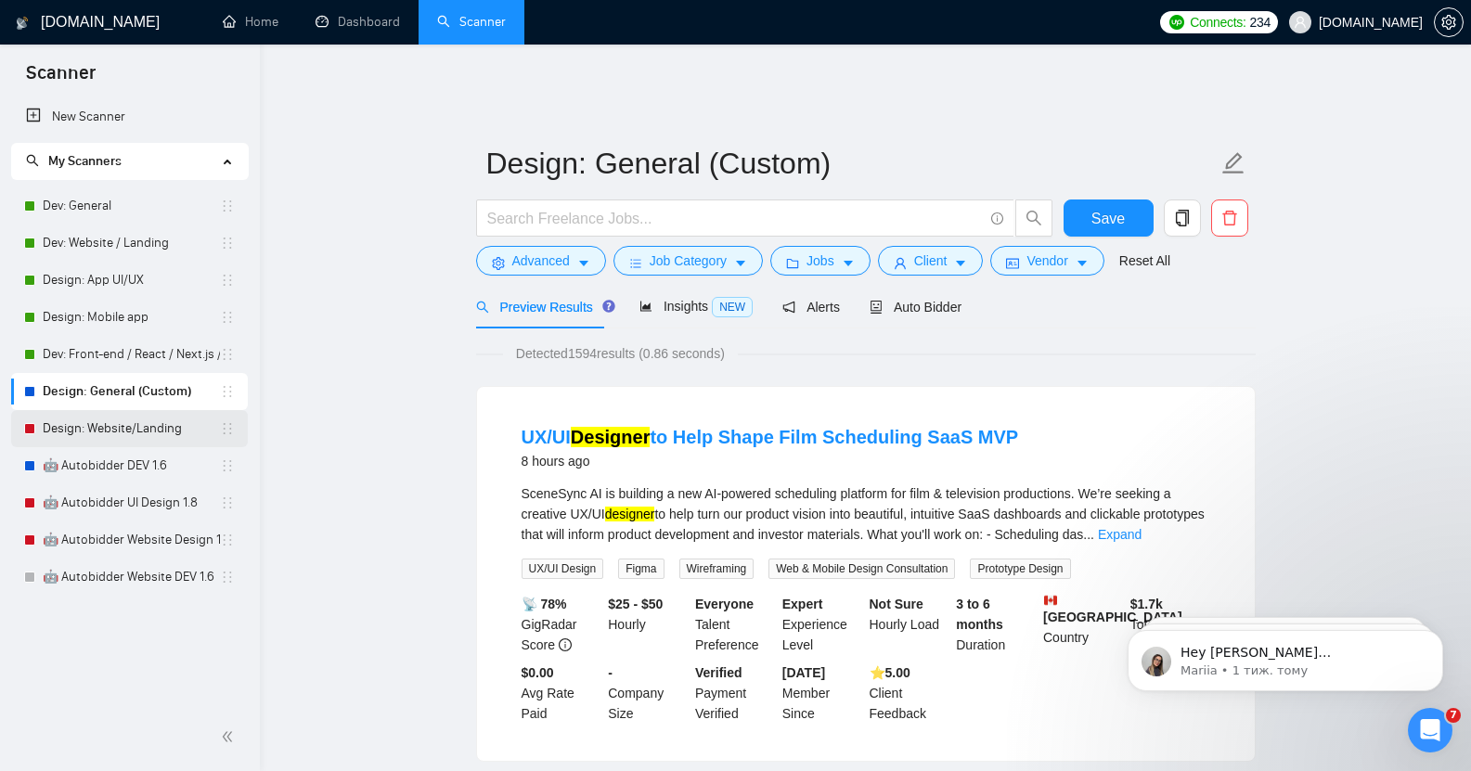
click at [126, 429] on link "Design: Website/Landing" at bounding box center [131, 428] width 177 height 37
click at [1093, 207] on button "Save" at bounding box center [1109, 218] width 90 height 37
click at [123, 437] on link "Design: Website/Landing" at bounding box center [131, 428] width 177 height 37
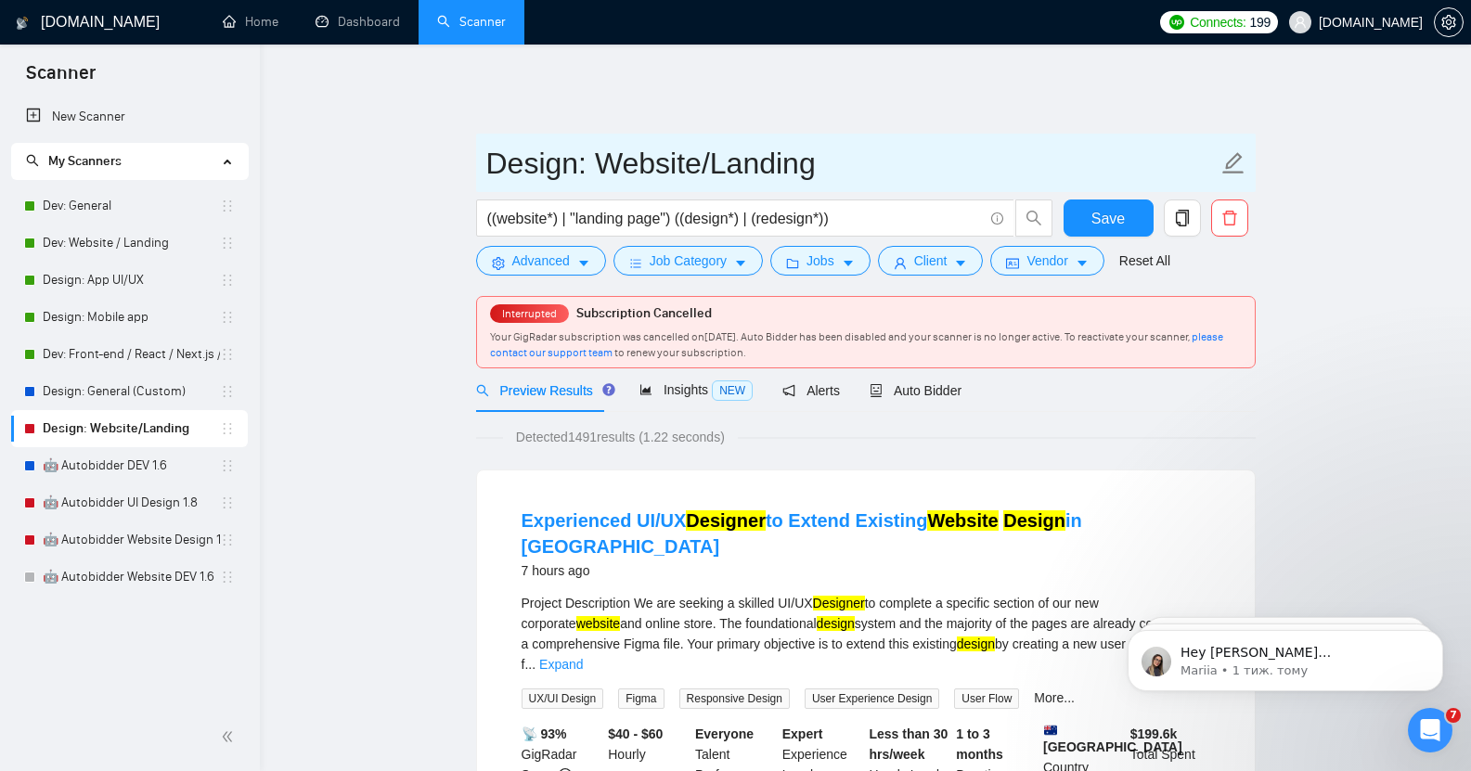
click at [823, 151] on input "Design: Website/Landing" at bounding box center [852, 163] width 732 height 46
type input "Design: Website/Landing (Custom)"
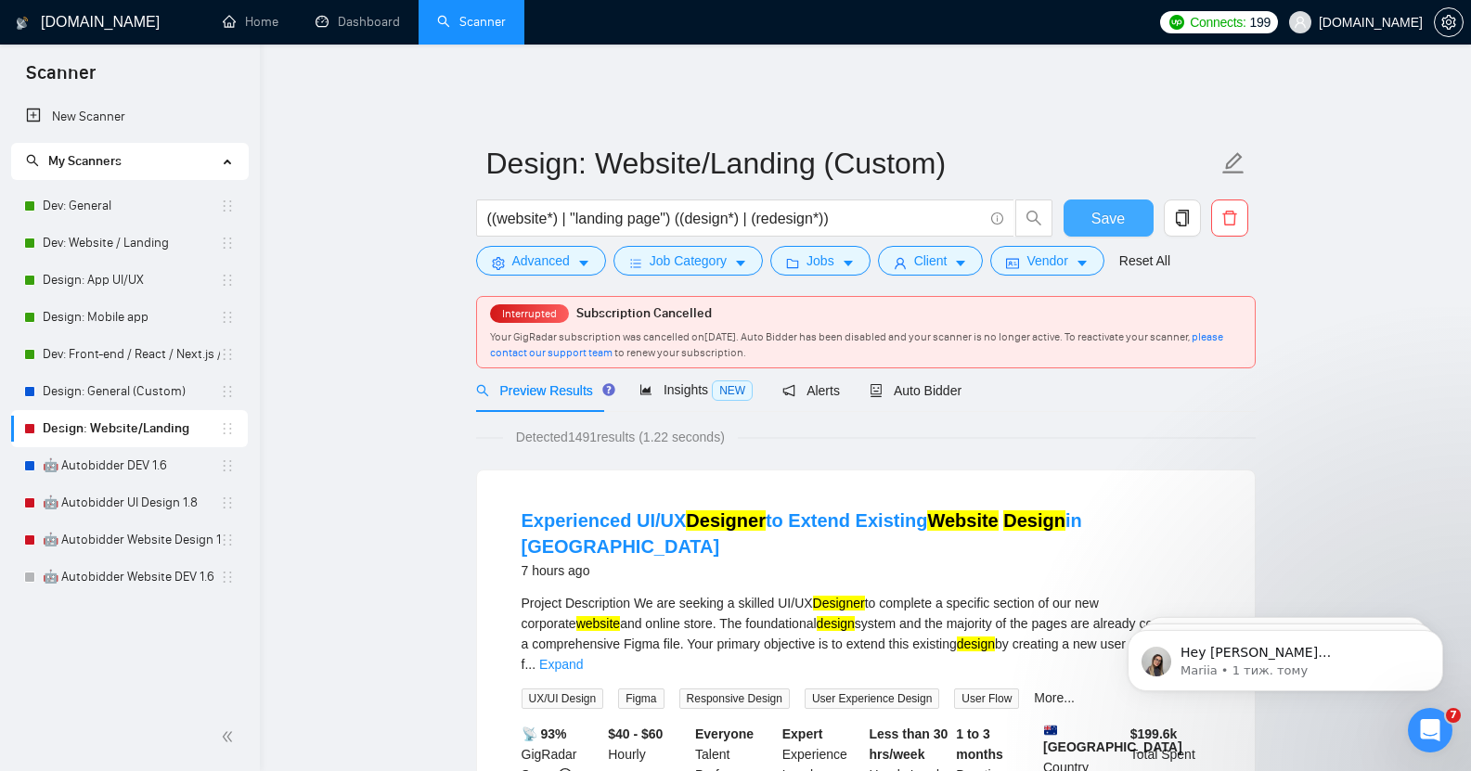
click at [1118, 207] on span "Save" at bounding box center [1108, 218] width 33 height 23
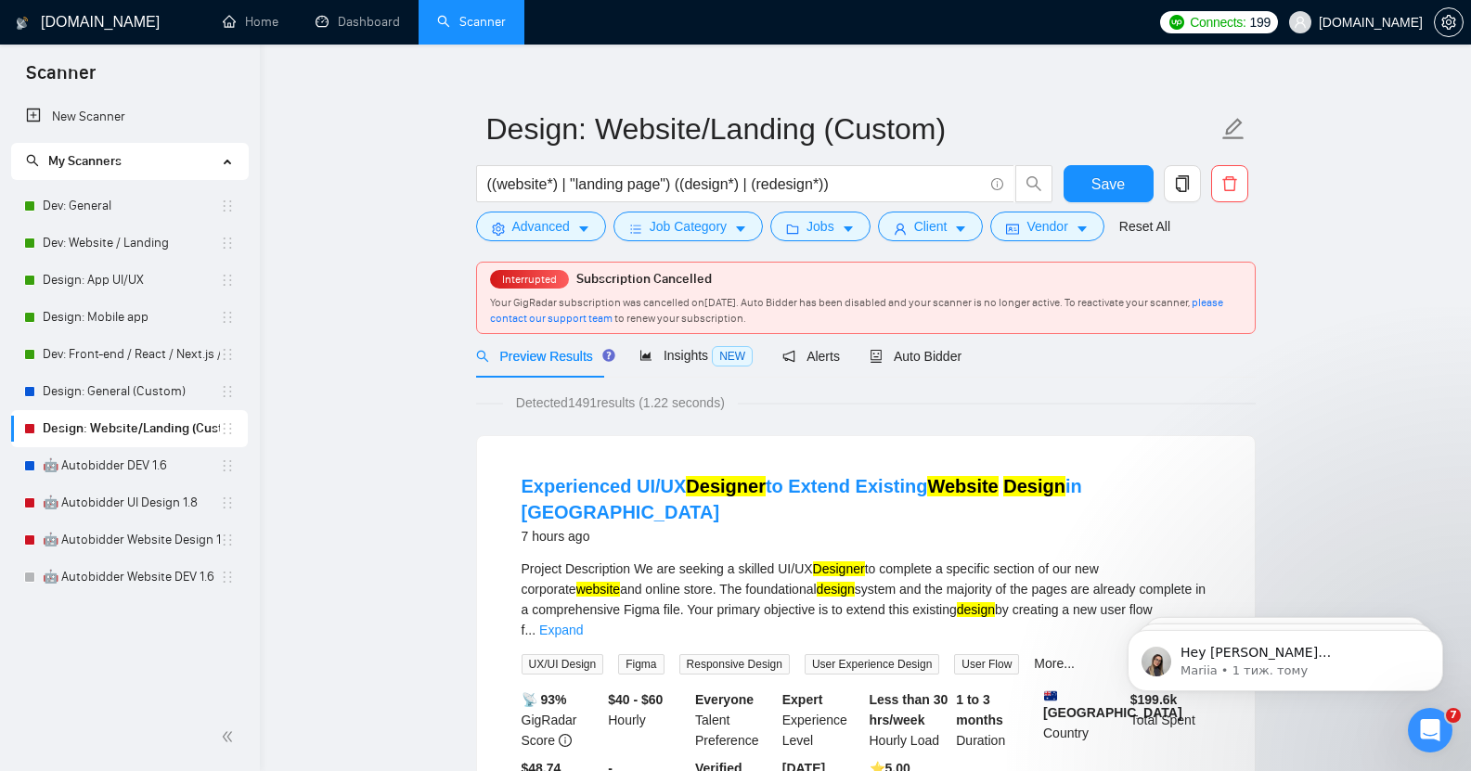
scroll to position [33, 0]
click at [911, 350] on span "Auto Bidder" at bounding box center [916, 357] width 92 height 15
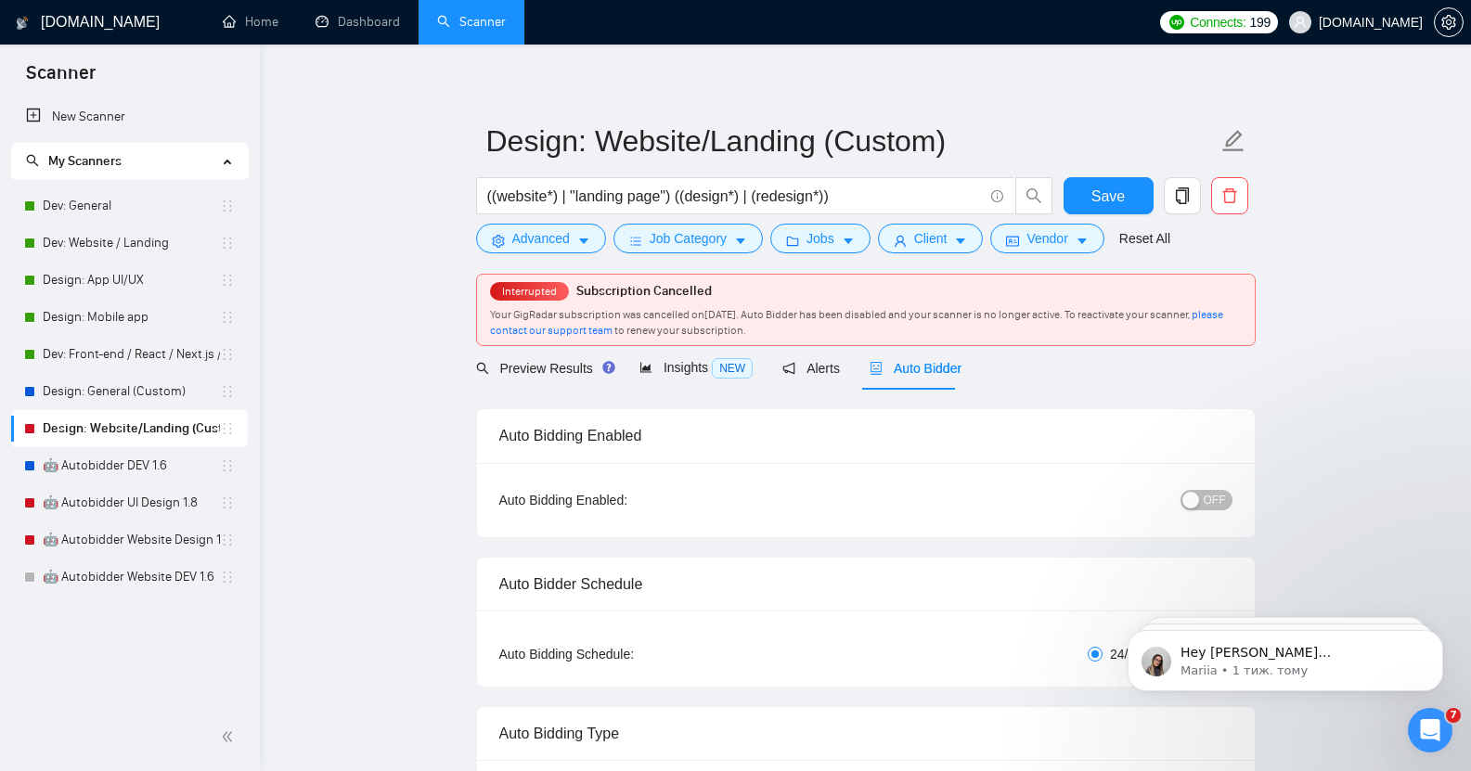
scroll to position [31, 0]
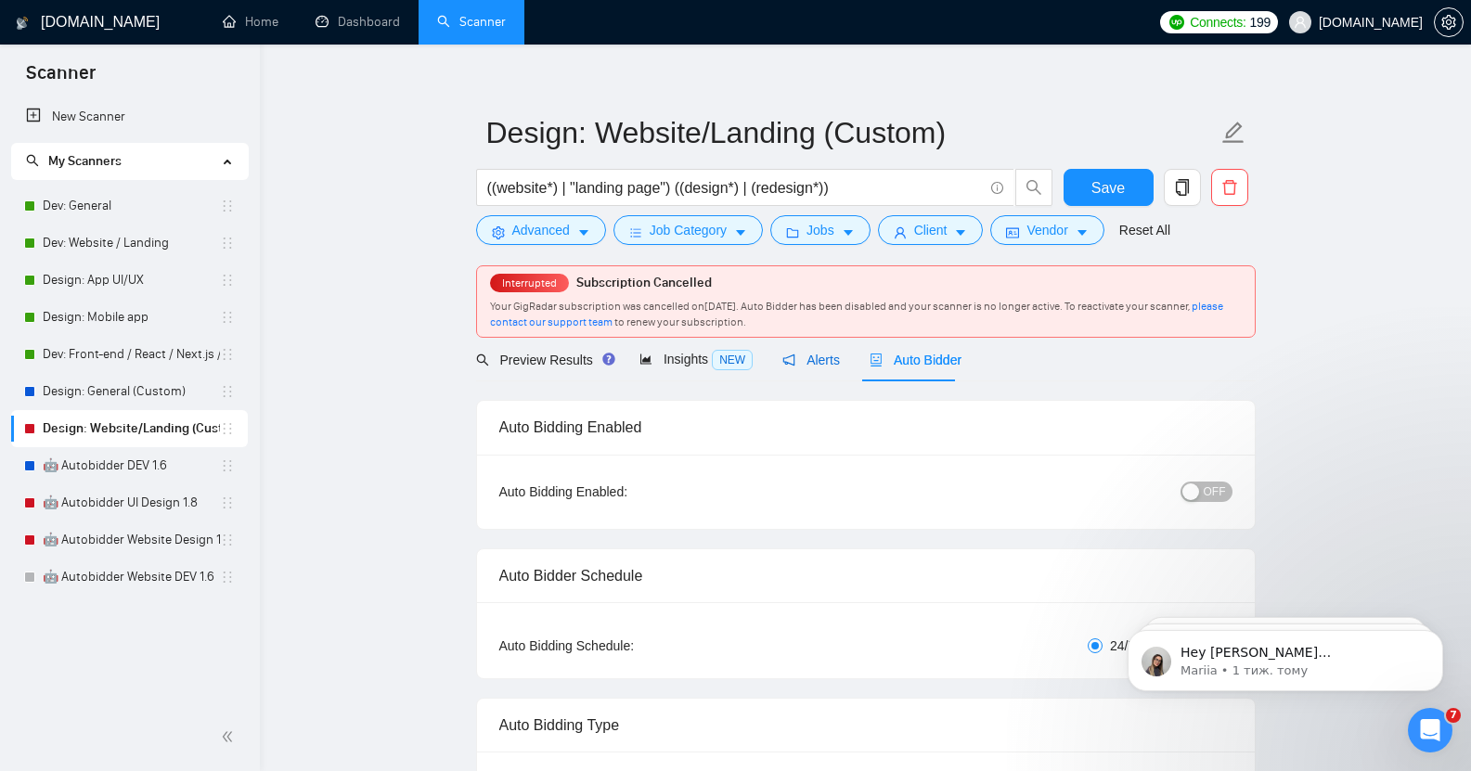
click at [785, 354] on icon "notification" at bounding box center [789, 360] width 13 height 13
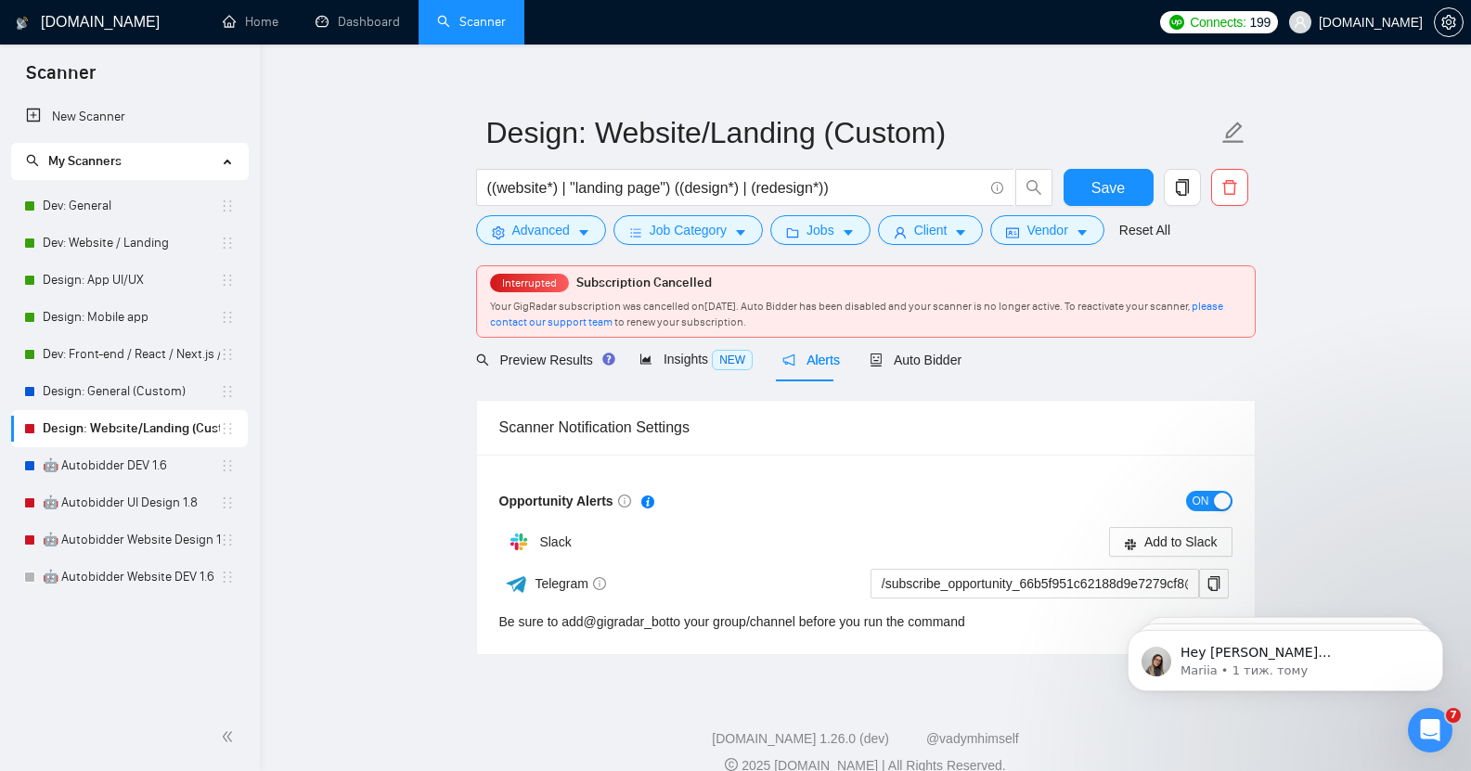
scroll to position [44, 0]
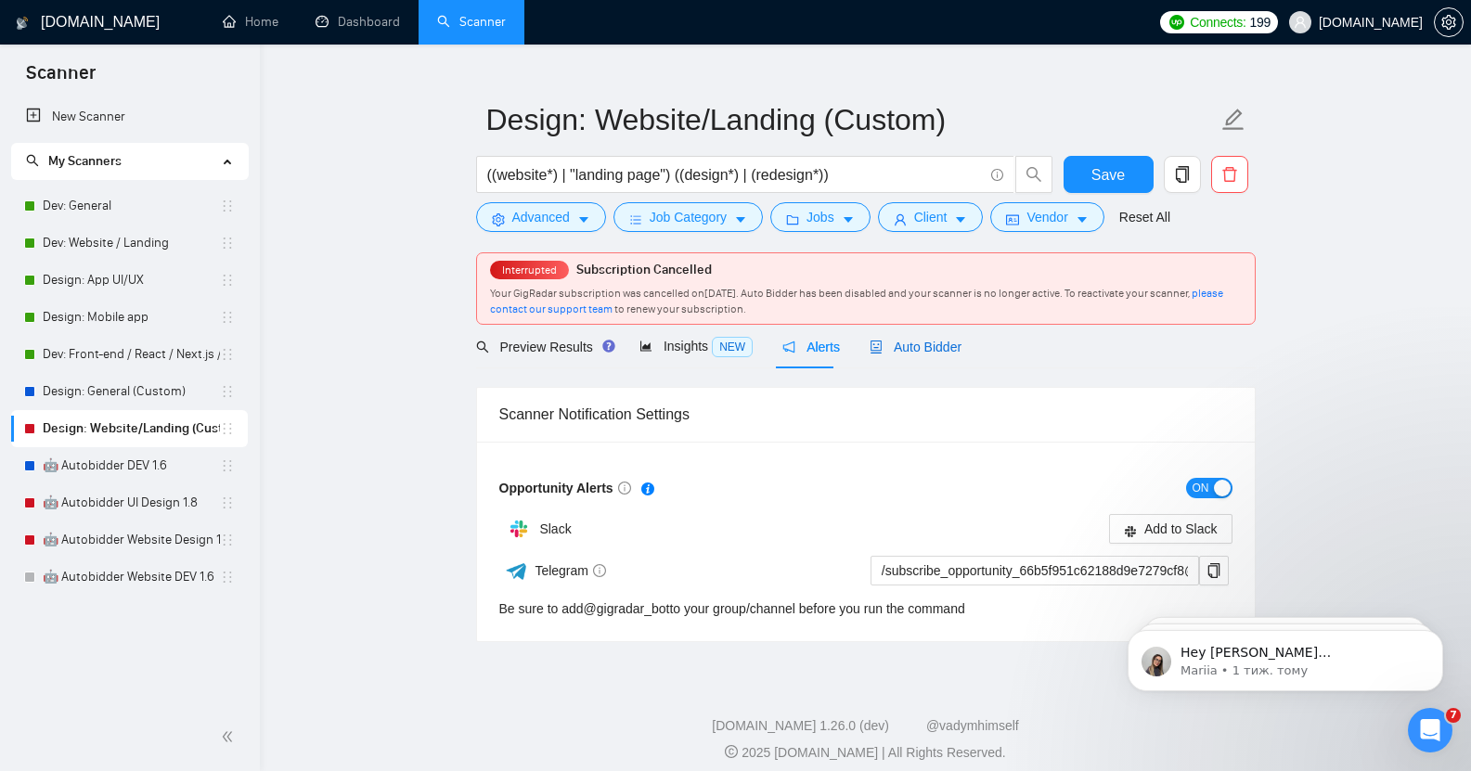
click at [916, 340] on span "Auto Bidder" at bounding box center [916, 347] width 92 height 15
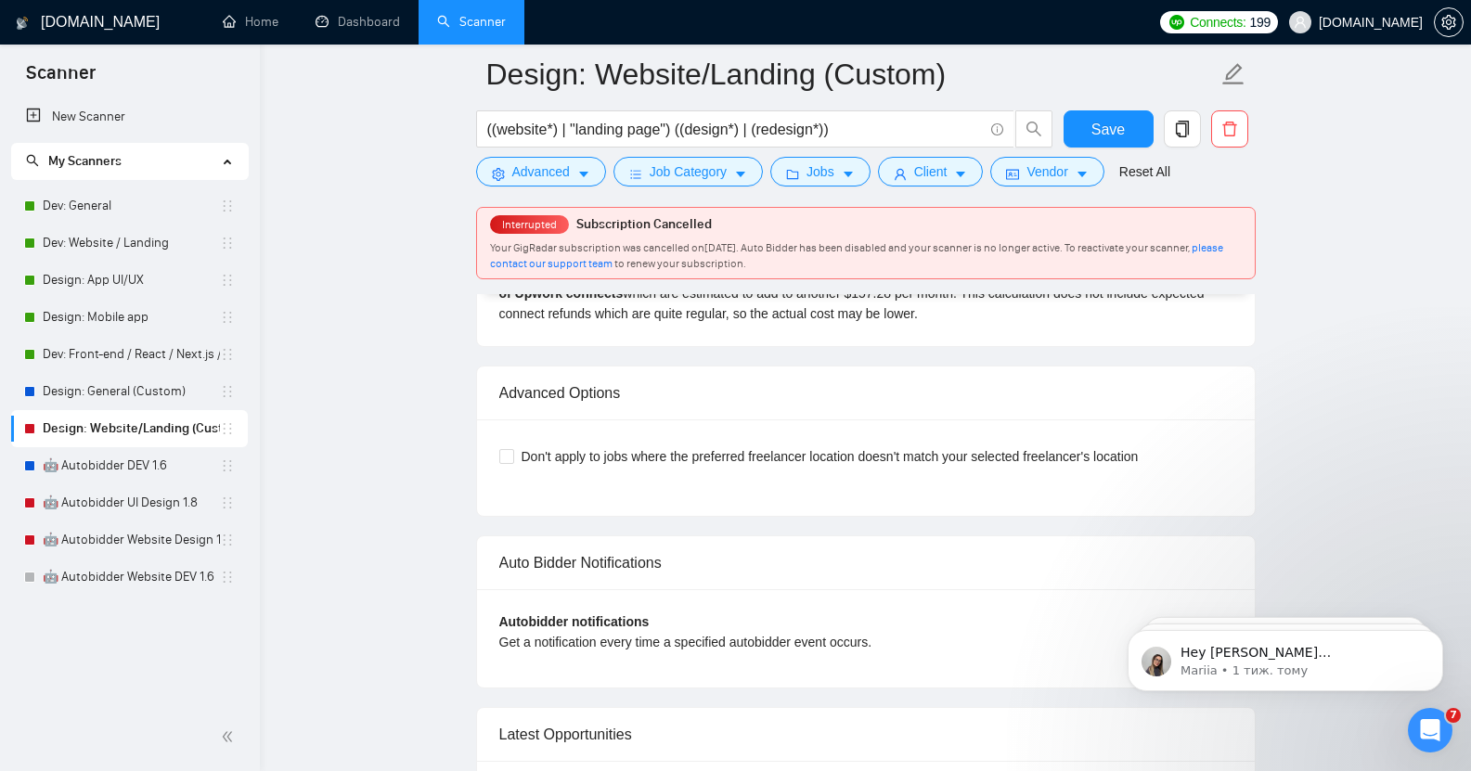
scroll to position [4098, 0]
click at [85, 317] on link "Design: Mobile app" at bounding box center [131, 317] width 177 height 37
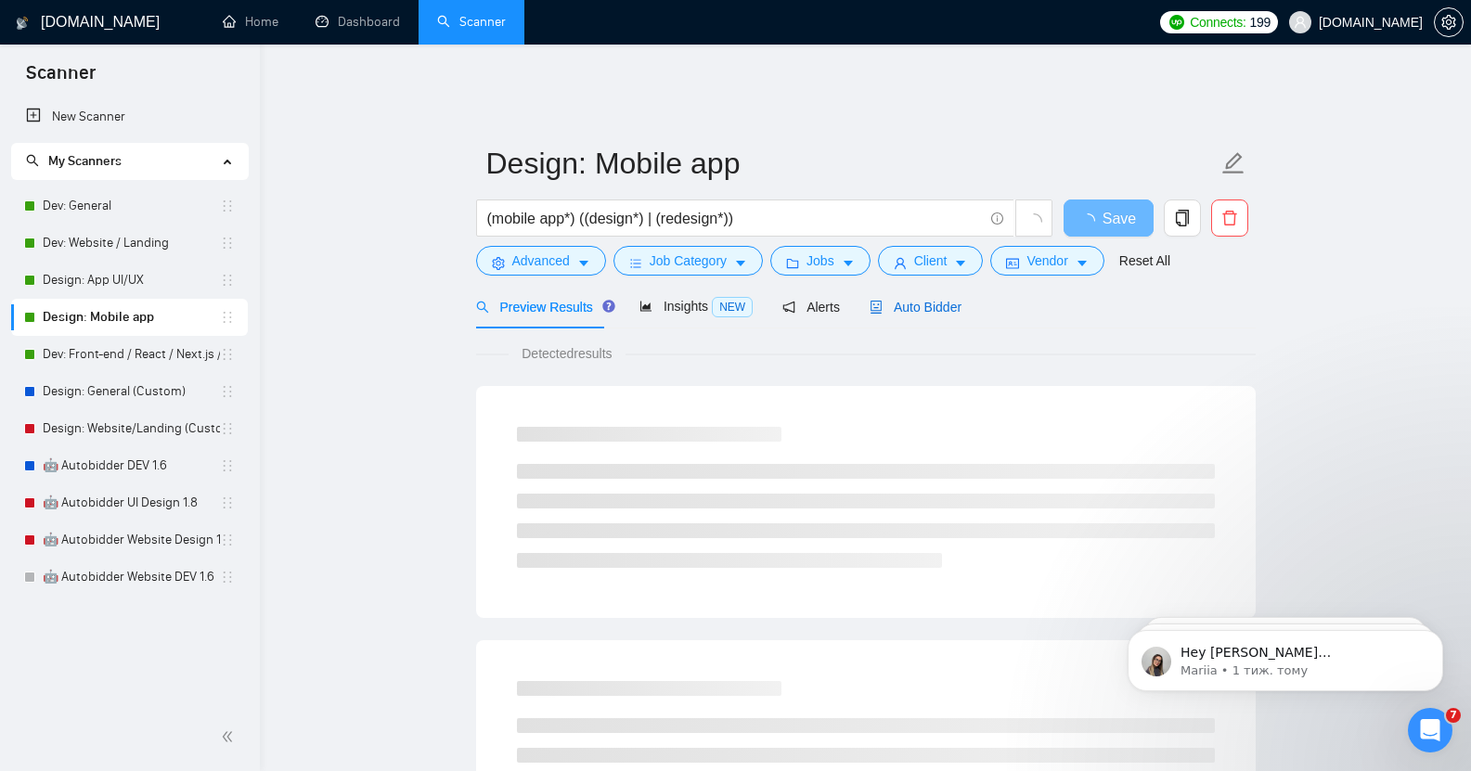
click at [916, 300] on span "Auto Bidder" at bounding box center [916, 307] width 92 height 15
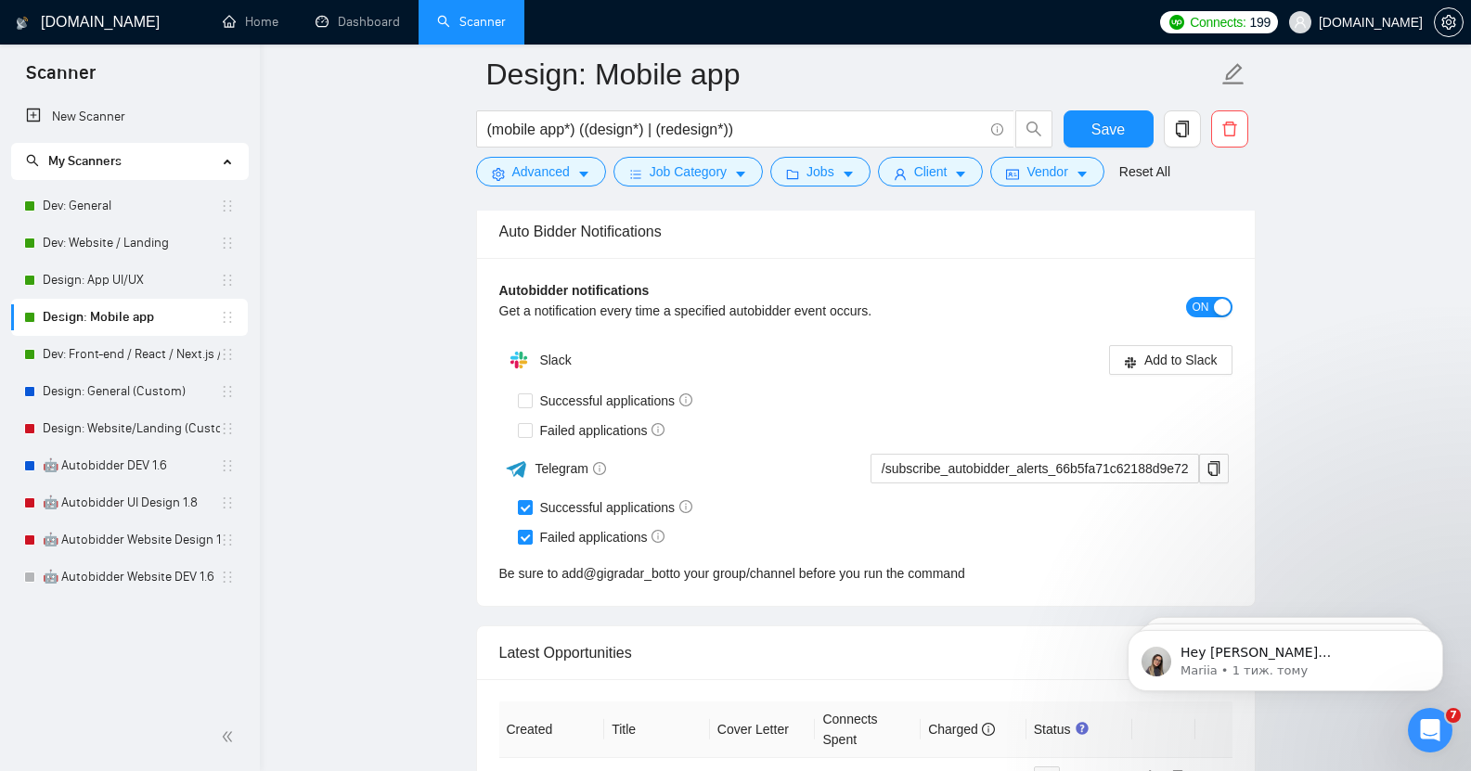
scroll to position [4397, 0]
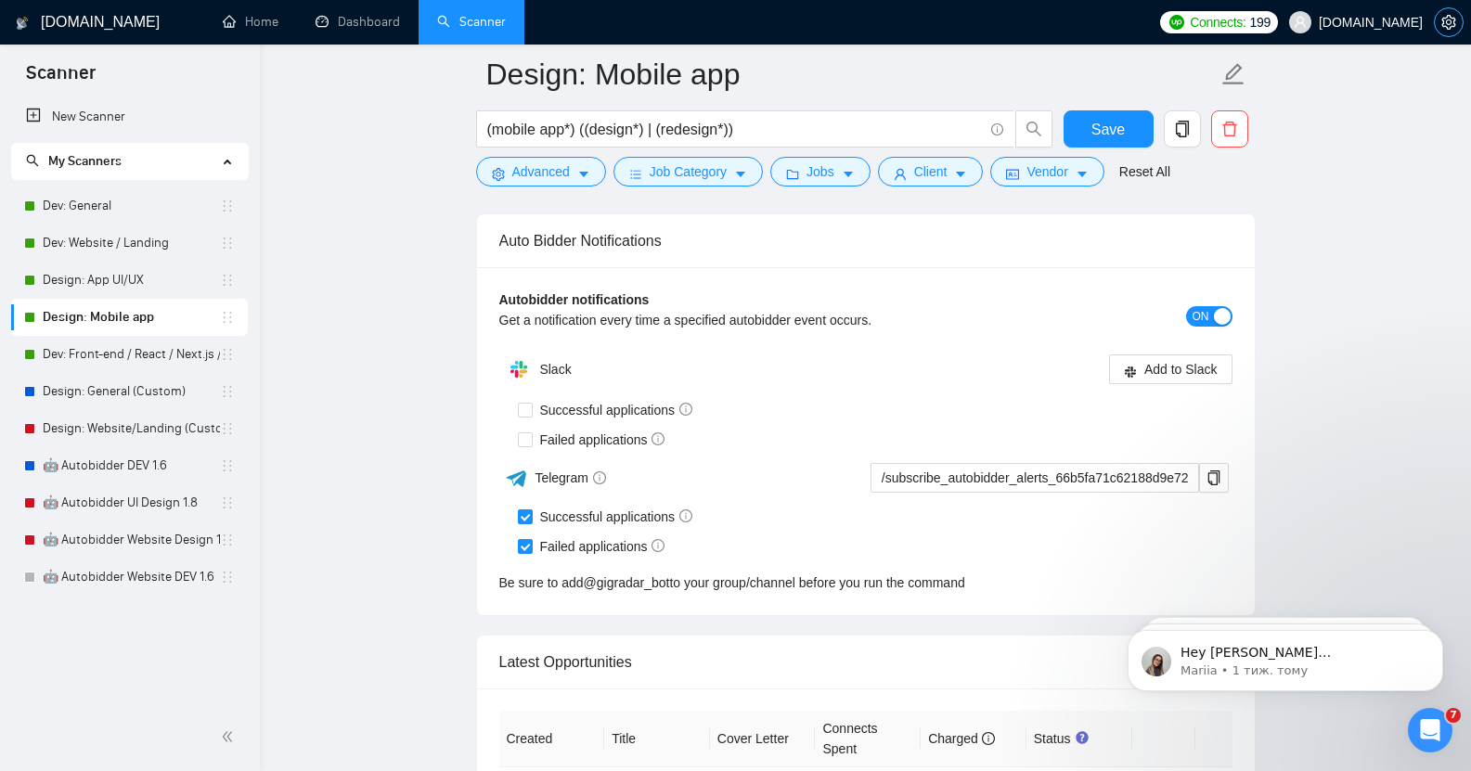
click at [1446, 20] on icon "setting" at bounding box center [1449, 22] width 15 height 15
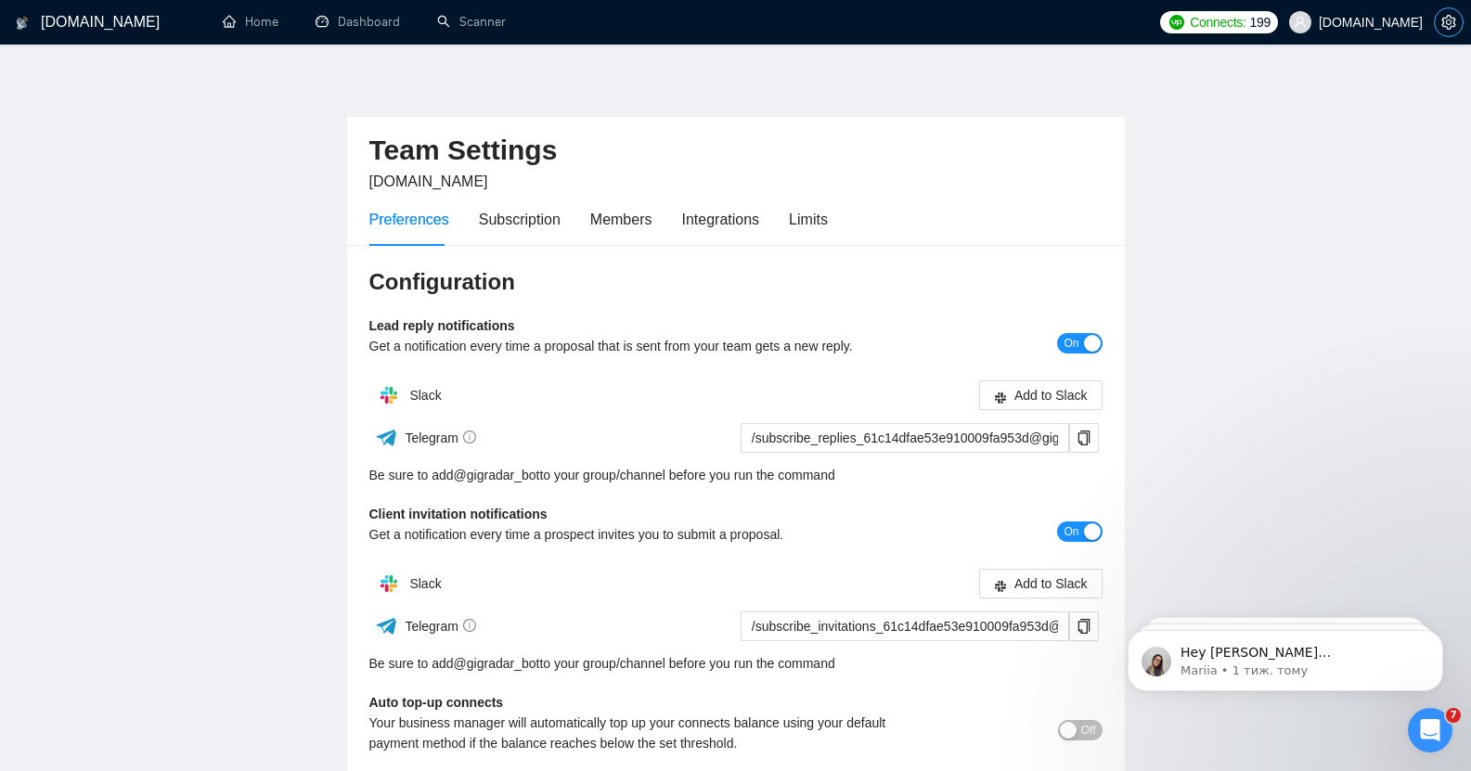
scroll to position [16, 0]
click at [271, 20] on link "Home" at bounding box center [251, 22] width 56 height 16
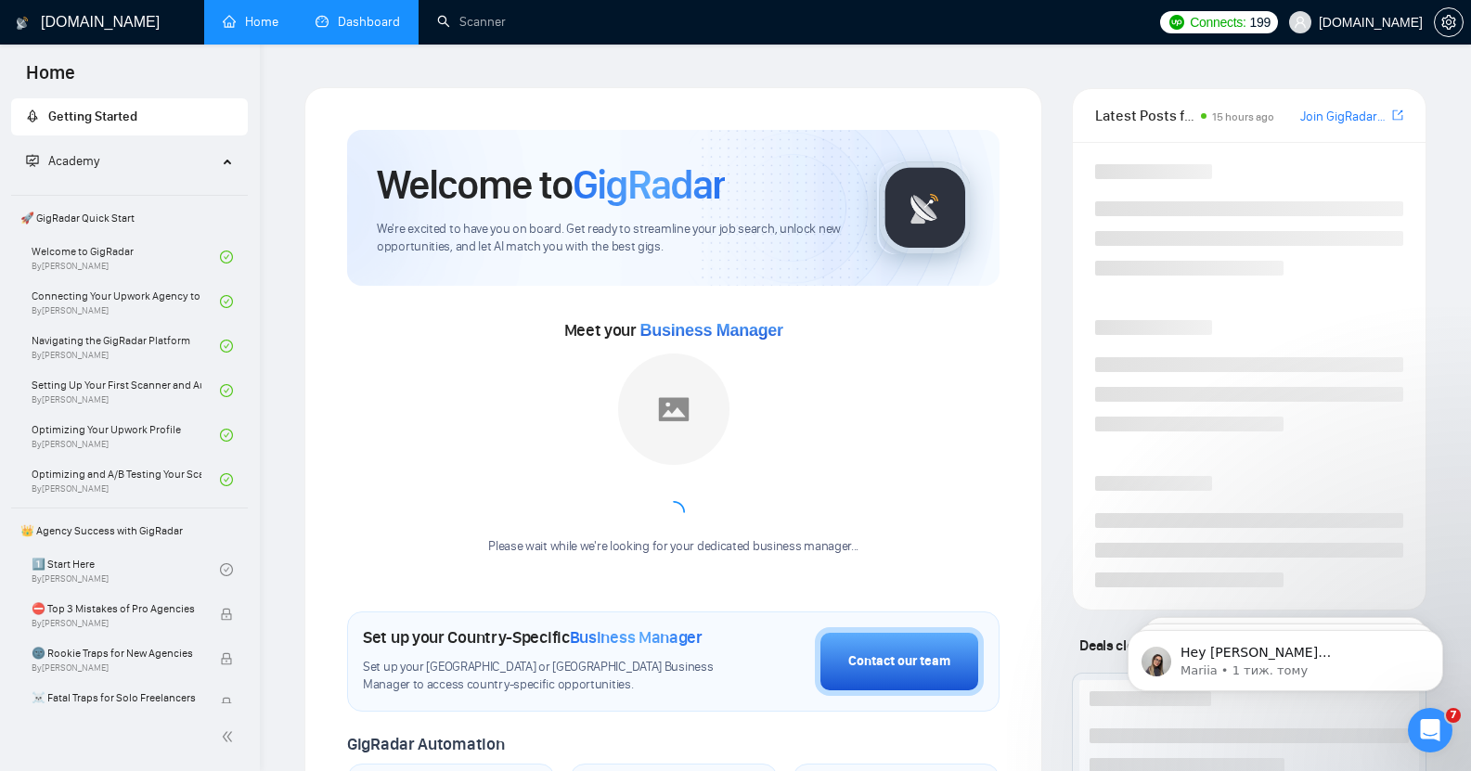
click at [343, 26] on link "Dashboard" at bounding box center [358, 22] width 84 height 16
